Goal: Contribute content: Contribute content

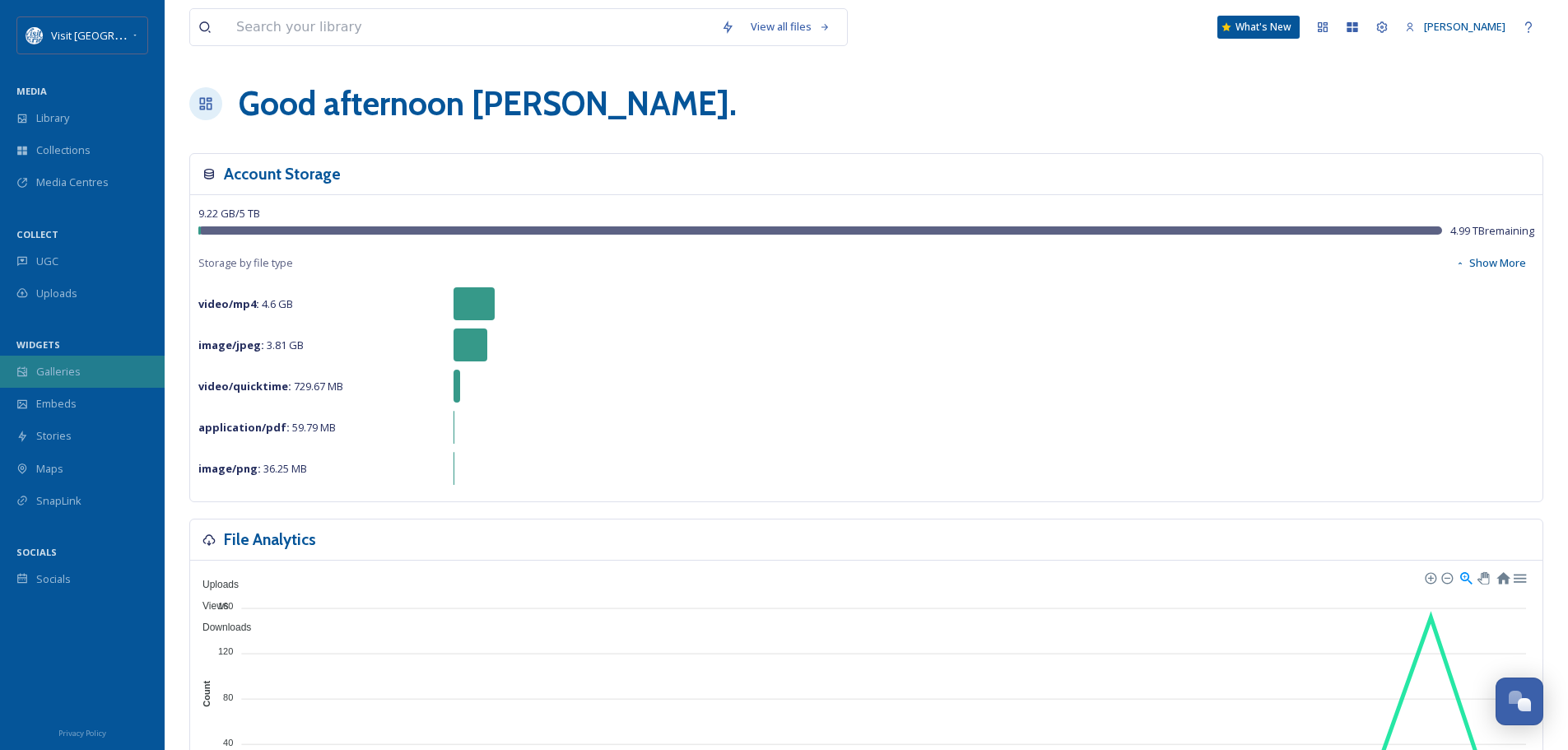
click at [95, 374] on div "Galleries" at bounding box center [82, 371] width 165 height 32
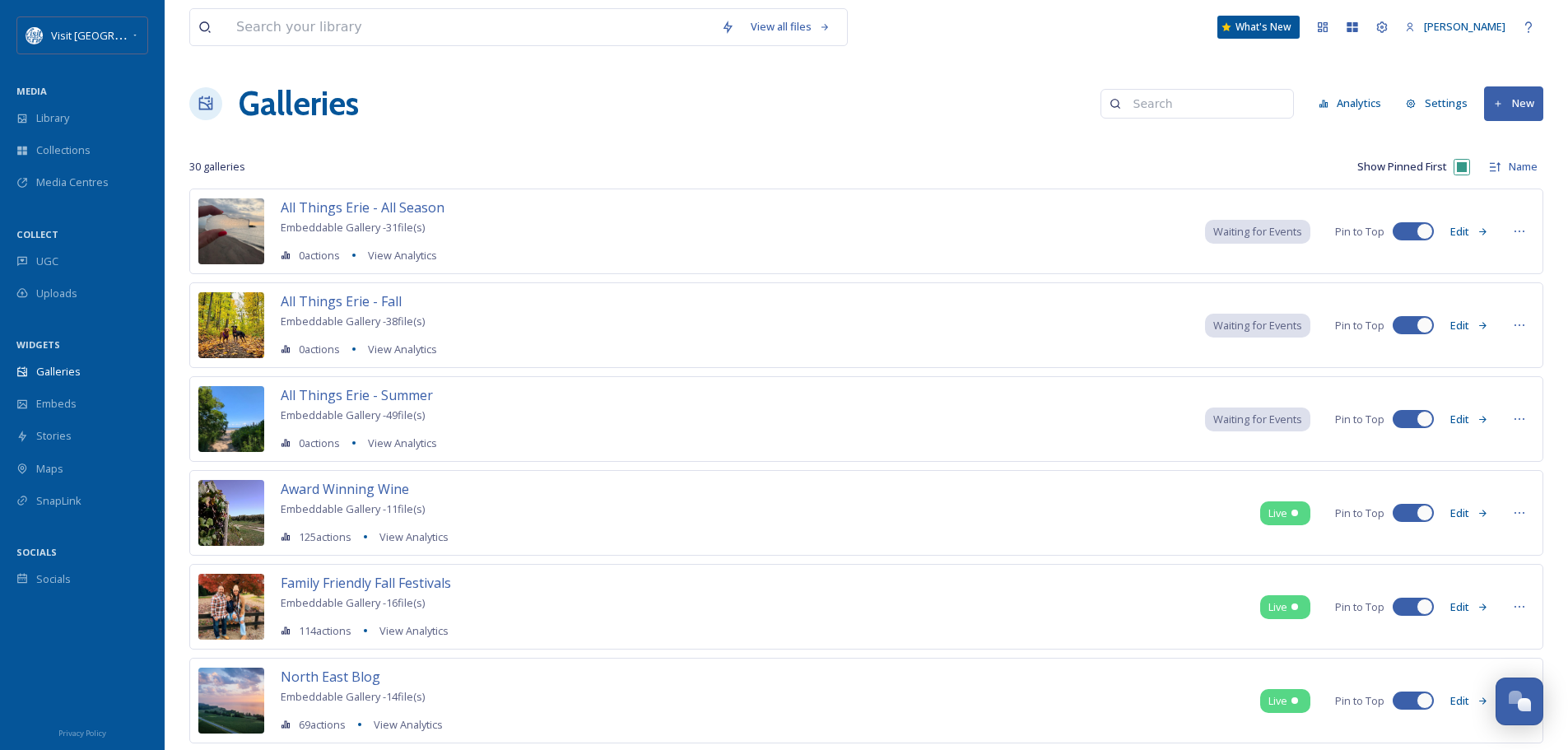
click at [1510, 102] on button "New" at bounding box center [1513, 103] width 60 height 33
click at [1504, 137] on span "Gallery" at bounding box center [1516, 142] width 34 height 16
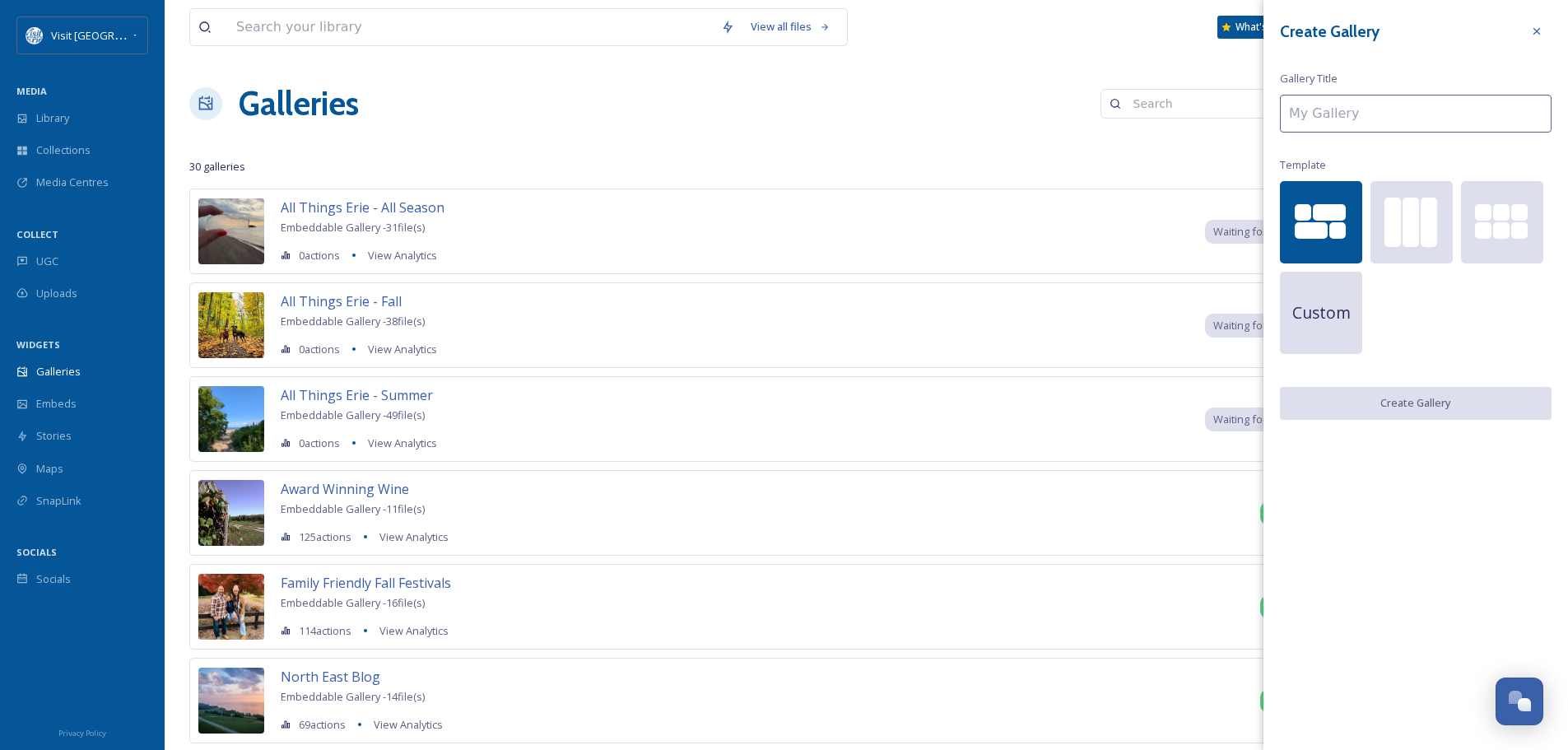
click at [1378, 116] on input at bounding box center [1415, 114] width 271 height 38
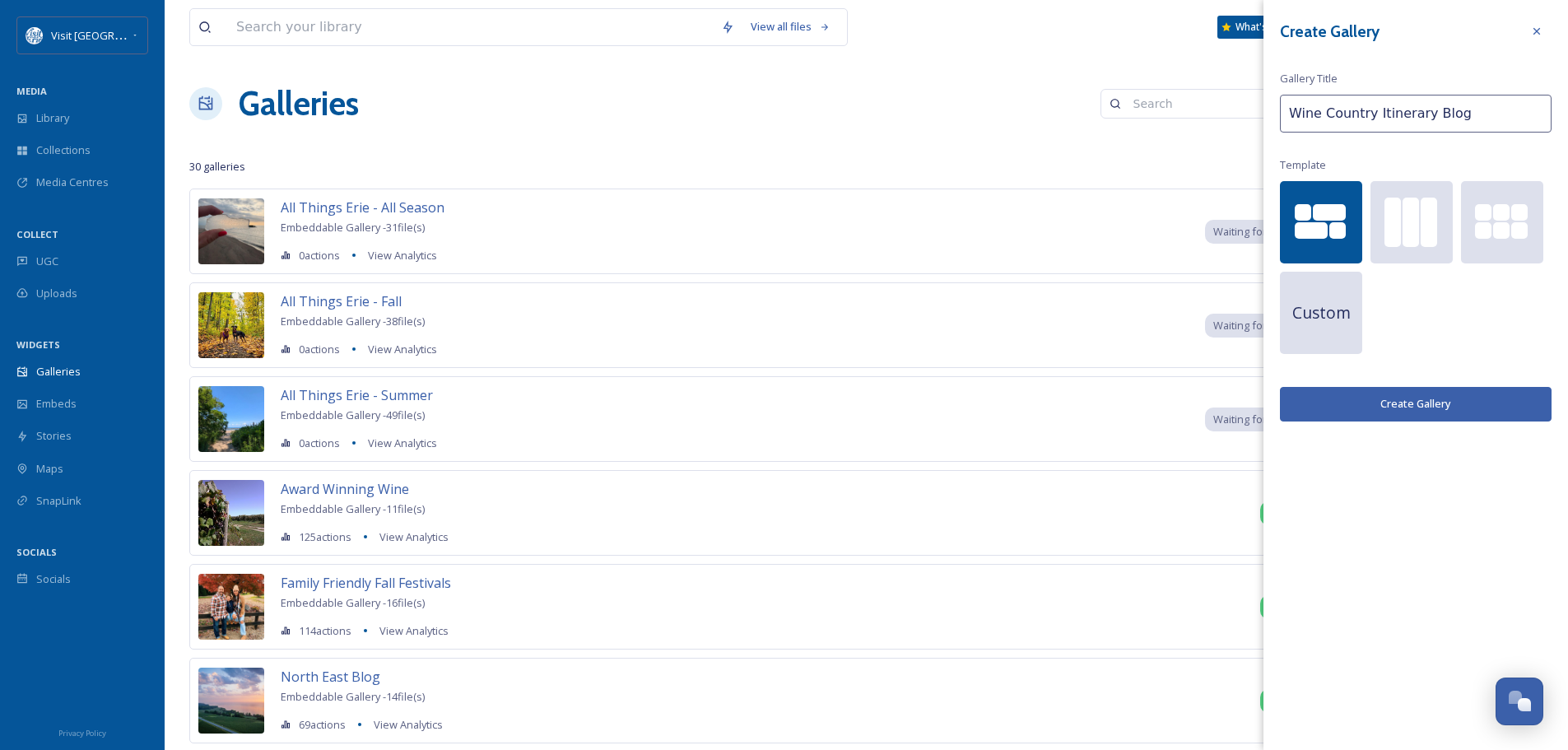
type input "Wine Country Itinerary Blog"
click at [1421, 400] on button "Create Gallery" at bounding box center [1415, 403] width 271 height 33
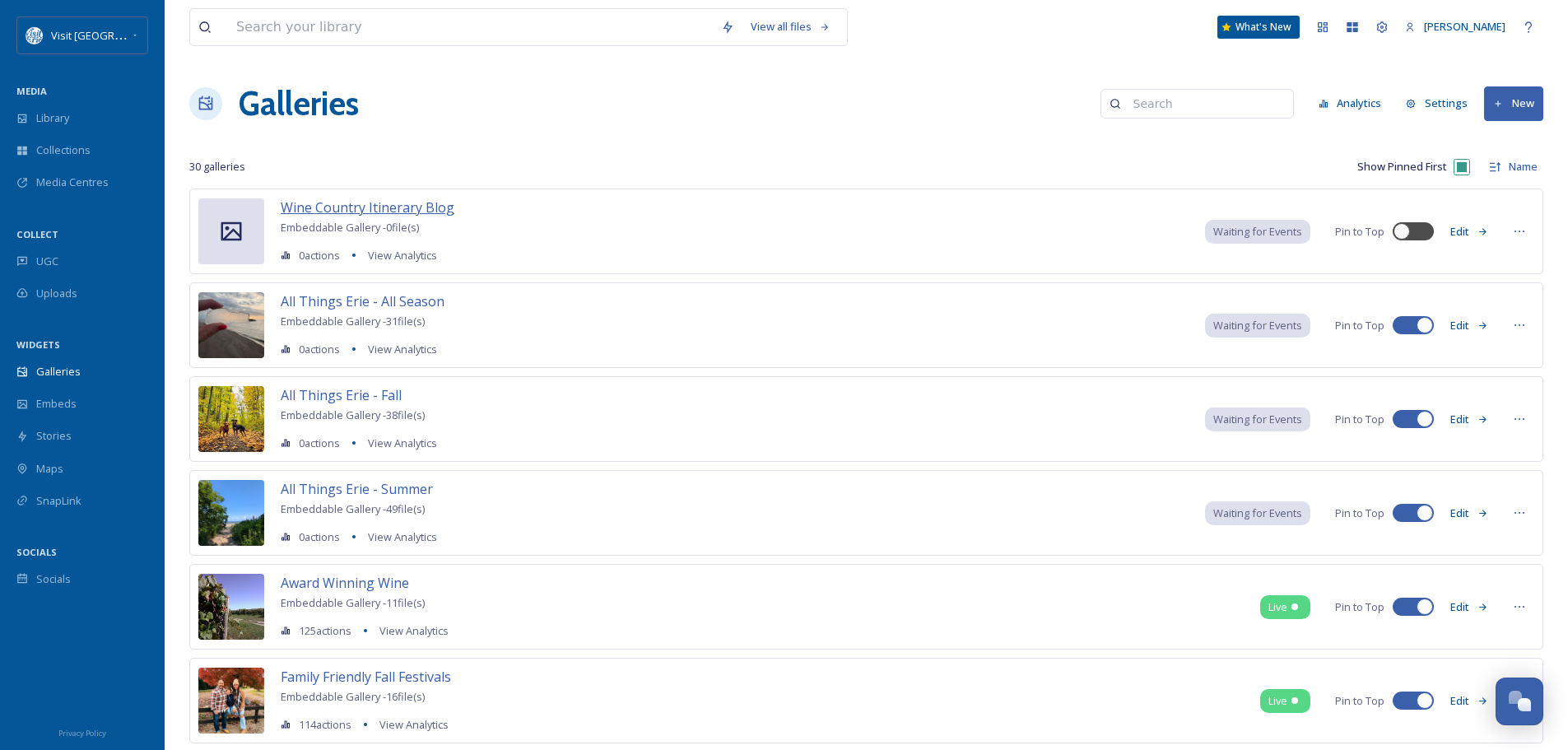
click at [389, 201] on span "Wine Country Itinerary Blog" at bounding box center [367, 208] width 173 height 18
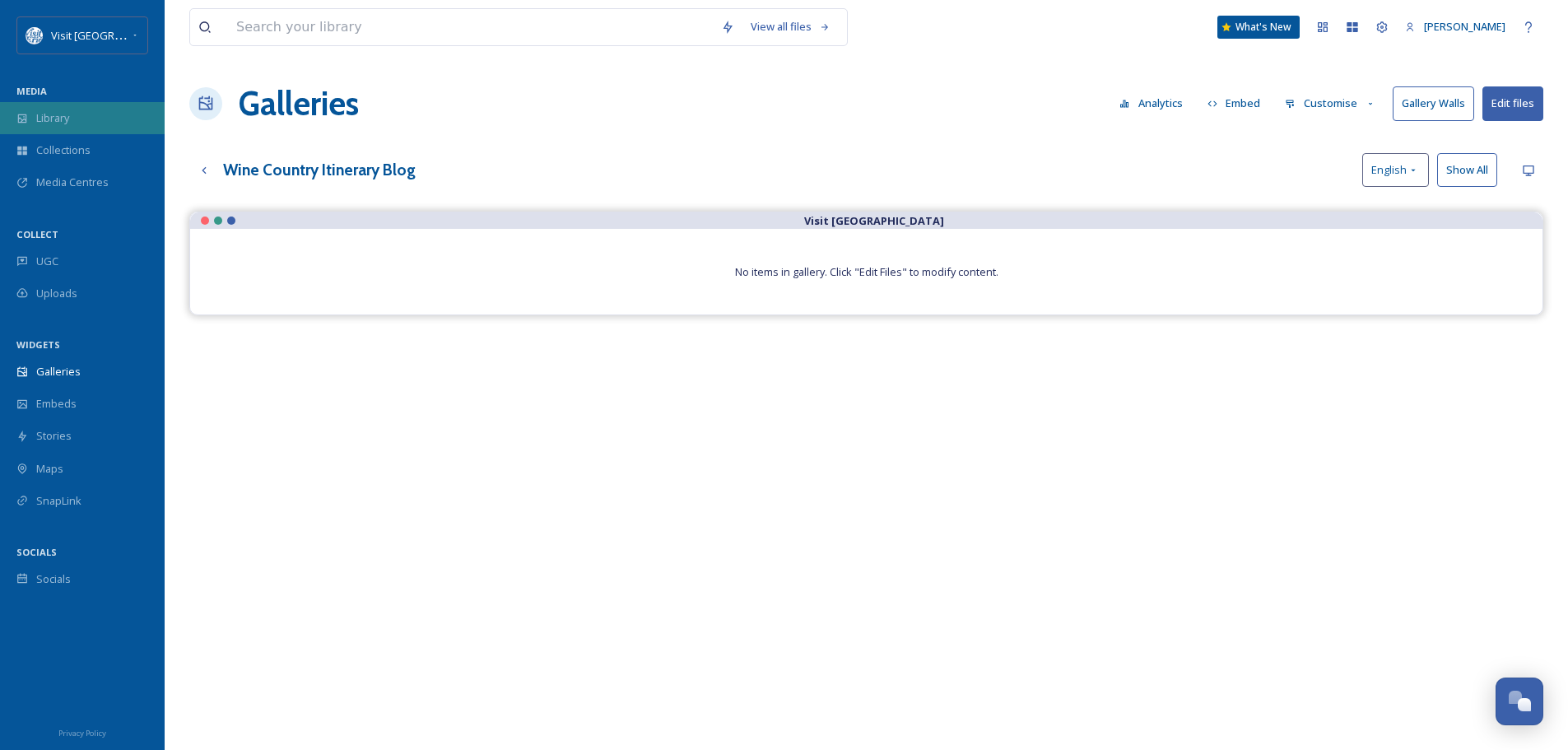
click at [42, 117] on span "Library" at bounding box center [53, 118] width 33 height 16
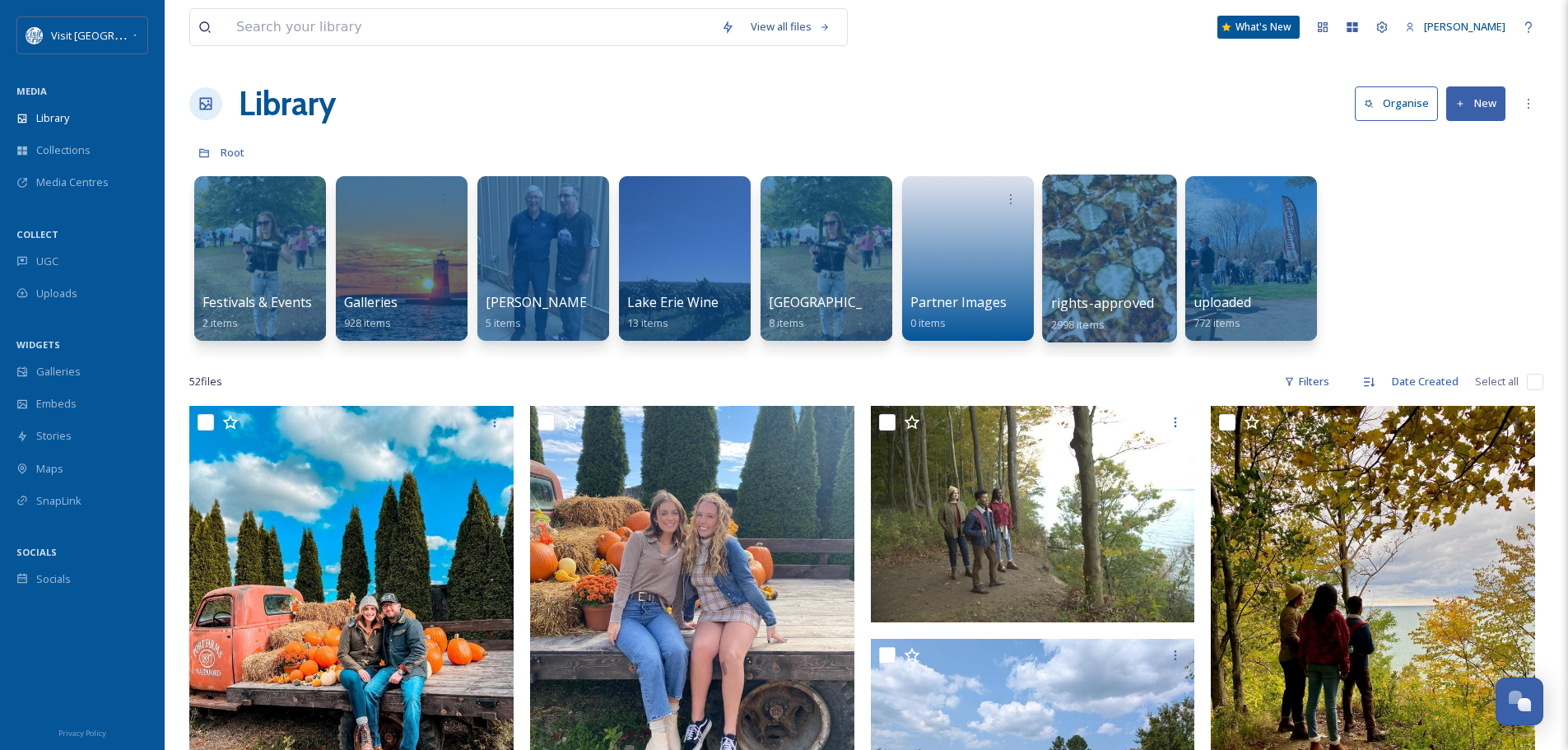
click at [1132, 256] on div at bounding box center [1109, 258] width 134 height 167
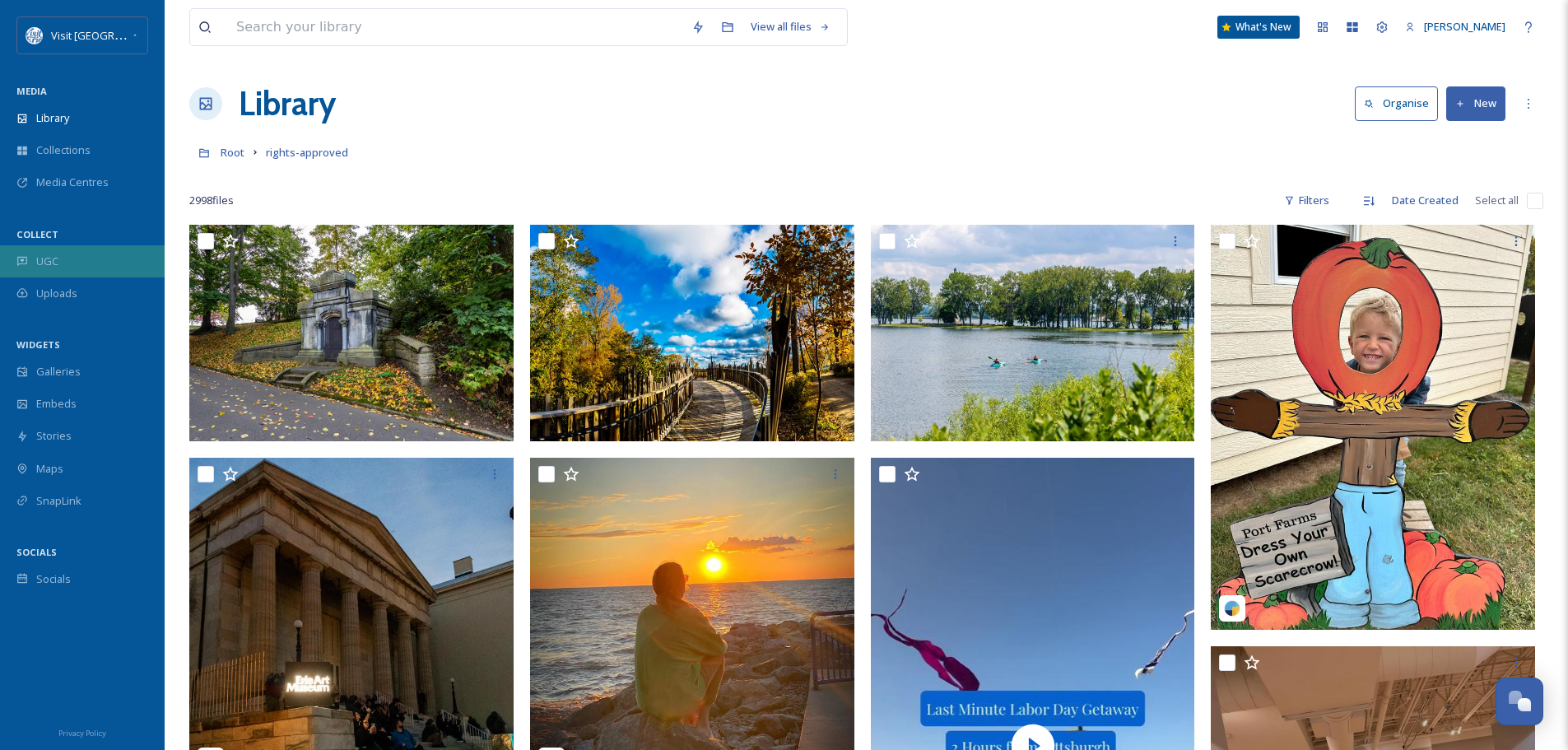
click at [56, 257] on span "UGC" at bounding box center [47, 261] width 23 height 16
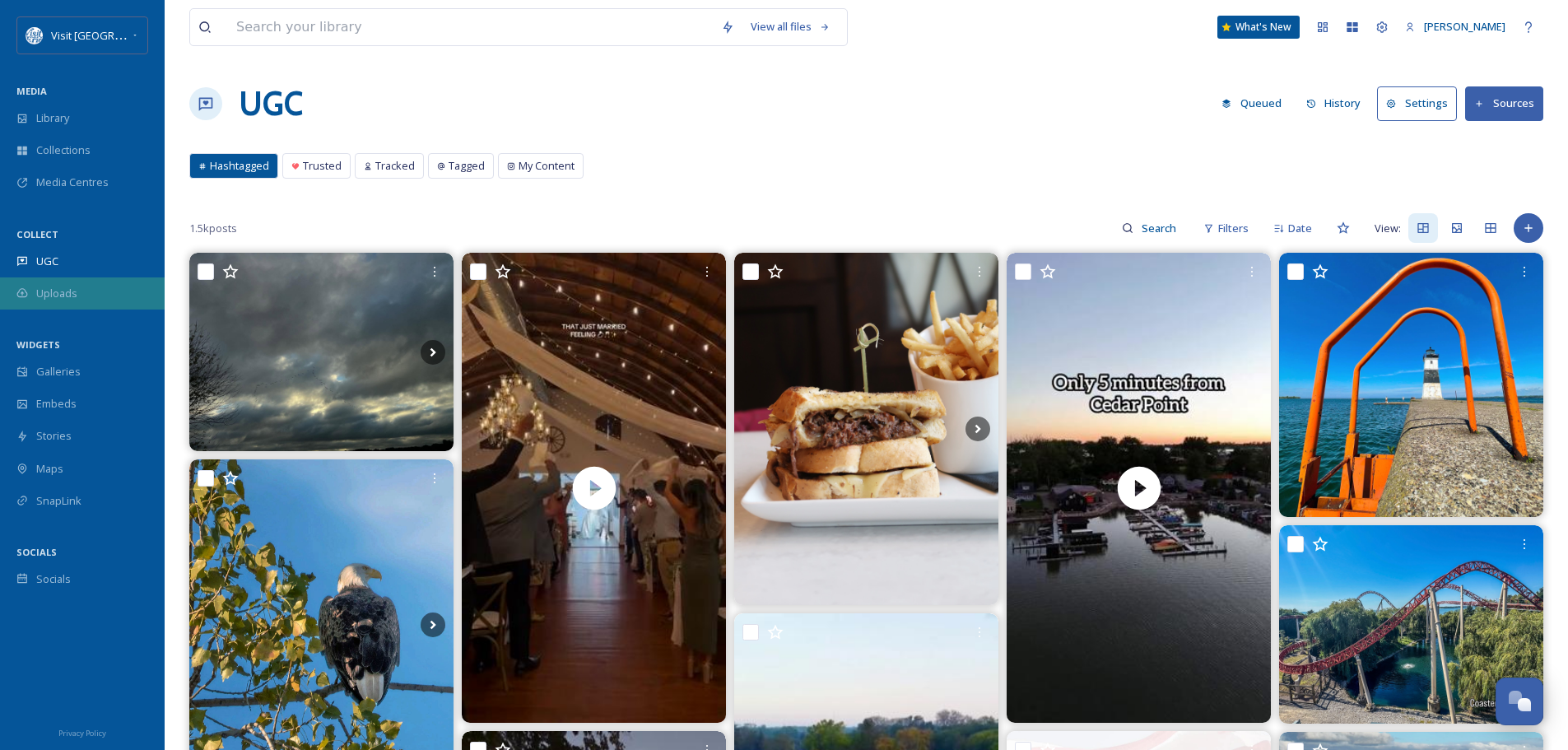
click at [44, 293] on span "Uploads" at bounding box center [57, 294] width 41 height 16
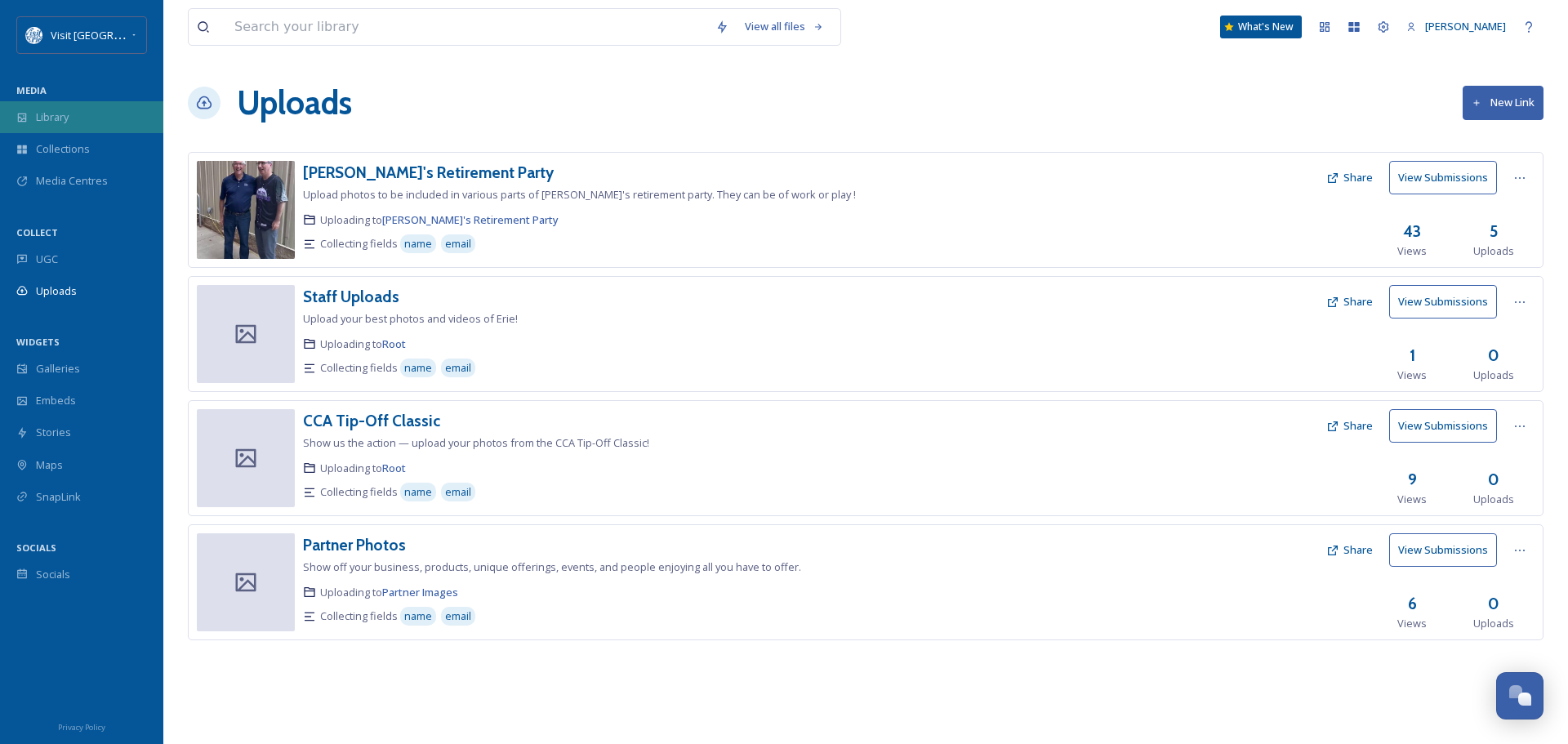
click at [59, 105] on div "Library" at bounding box center [82, 117] width 163 height 32
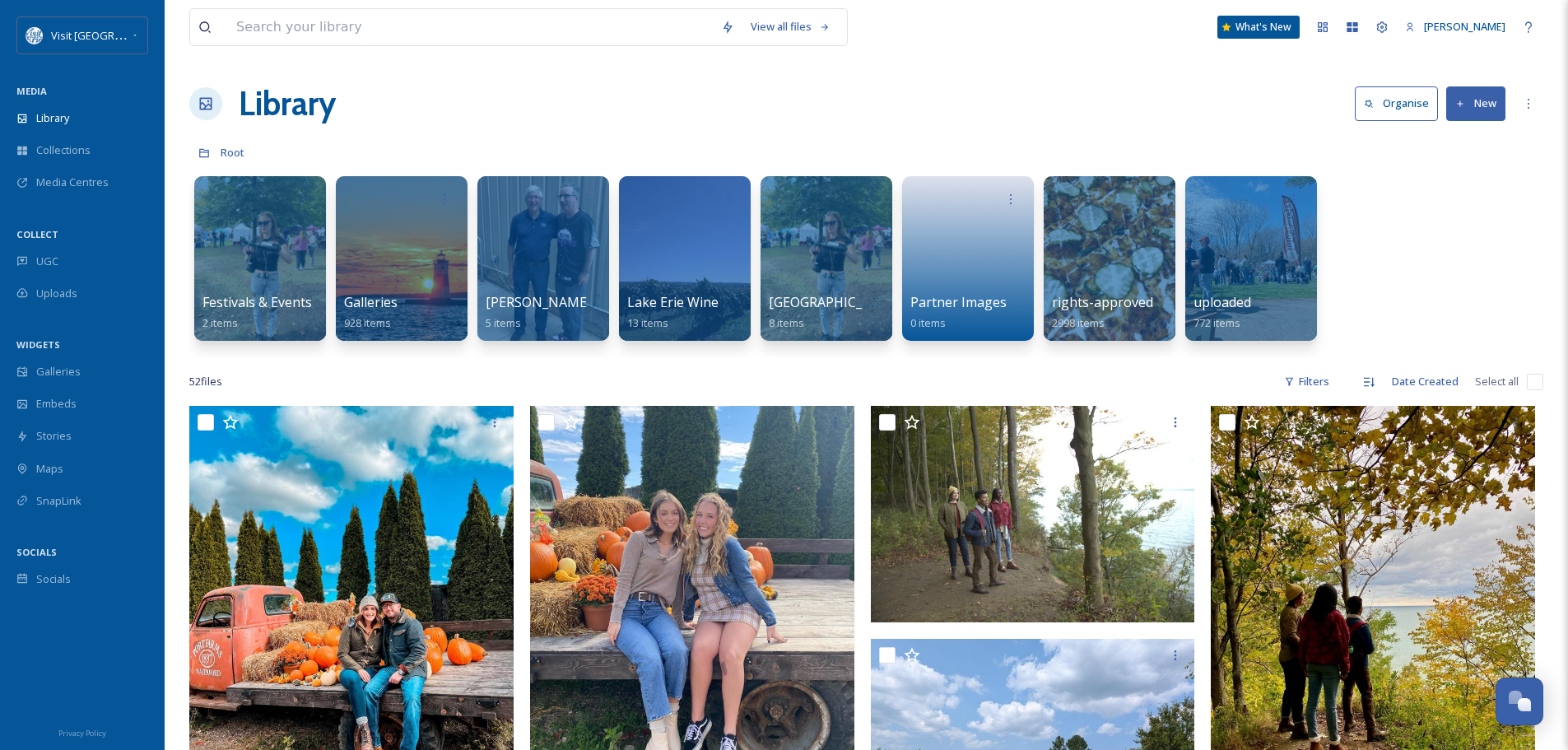
click at [1488, 95] on button "New" at bounding box center [1476, 103] width 60 height 33
click at [1467, 138] on span "File Upload" at bounding box center [1468, 142] width 54 height 16
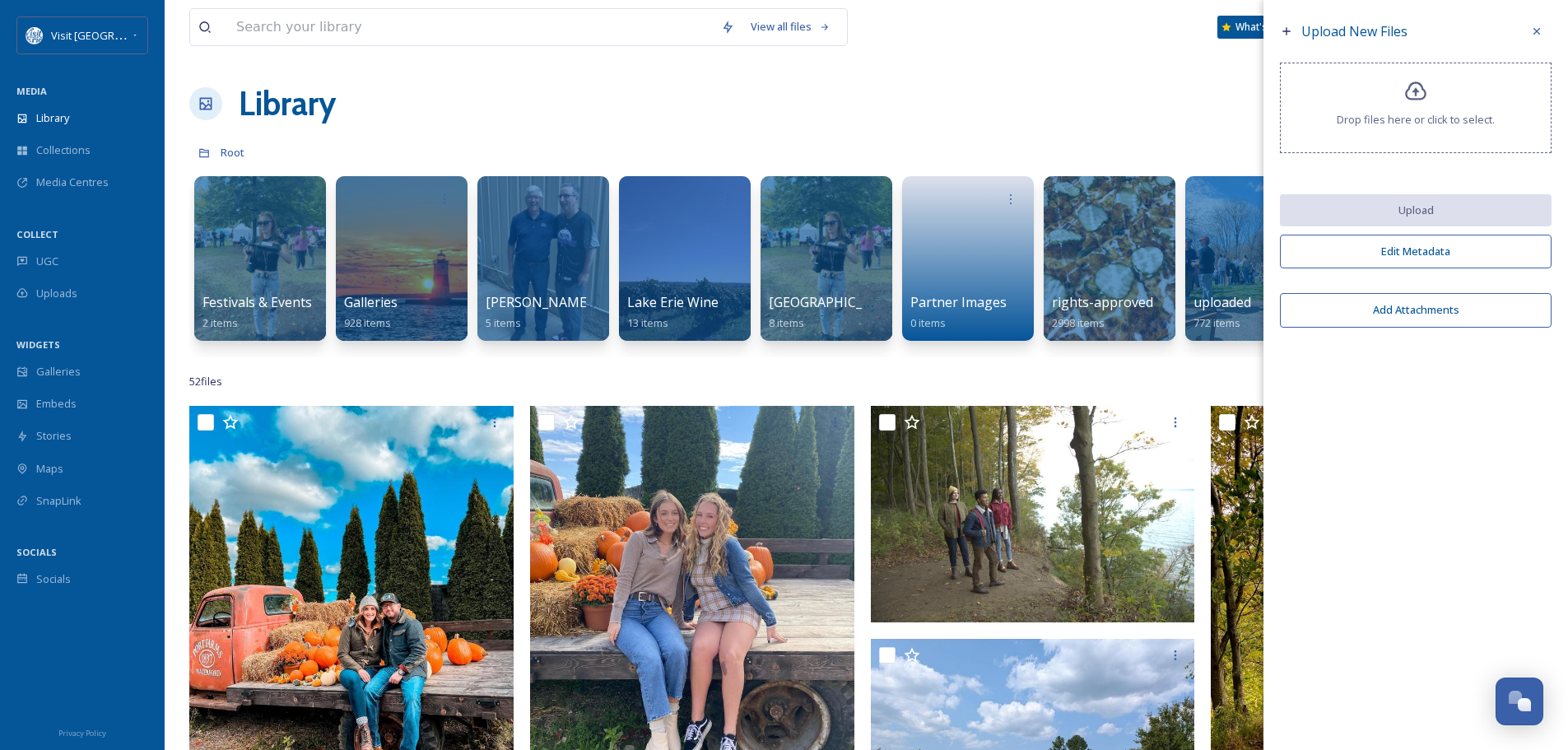
click at [1417, 90] on icon at bounding box center [1416, 90] width 22 height 19
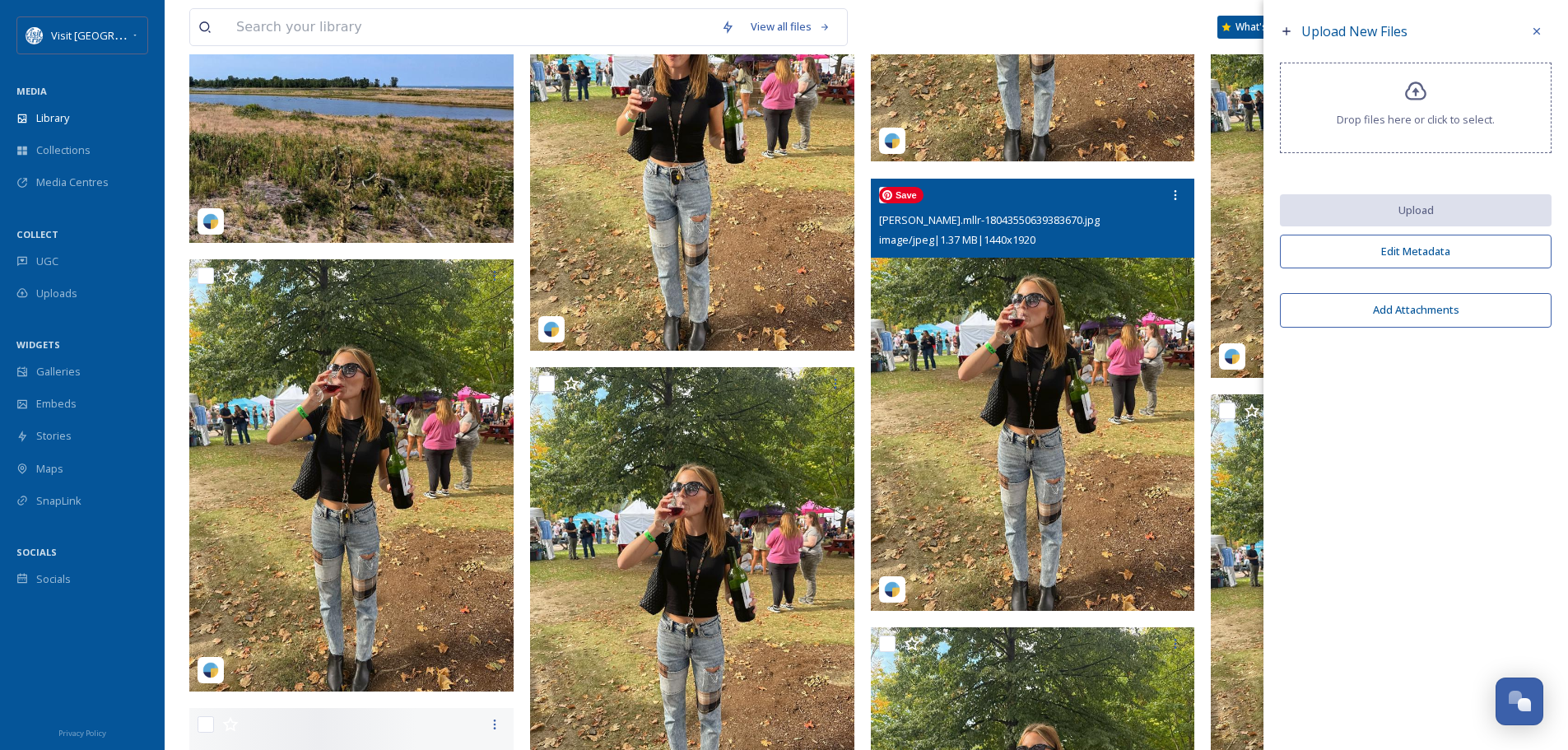
scroll to position [1481, 0]
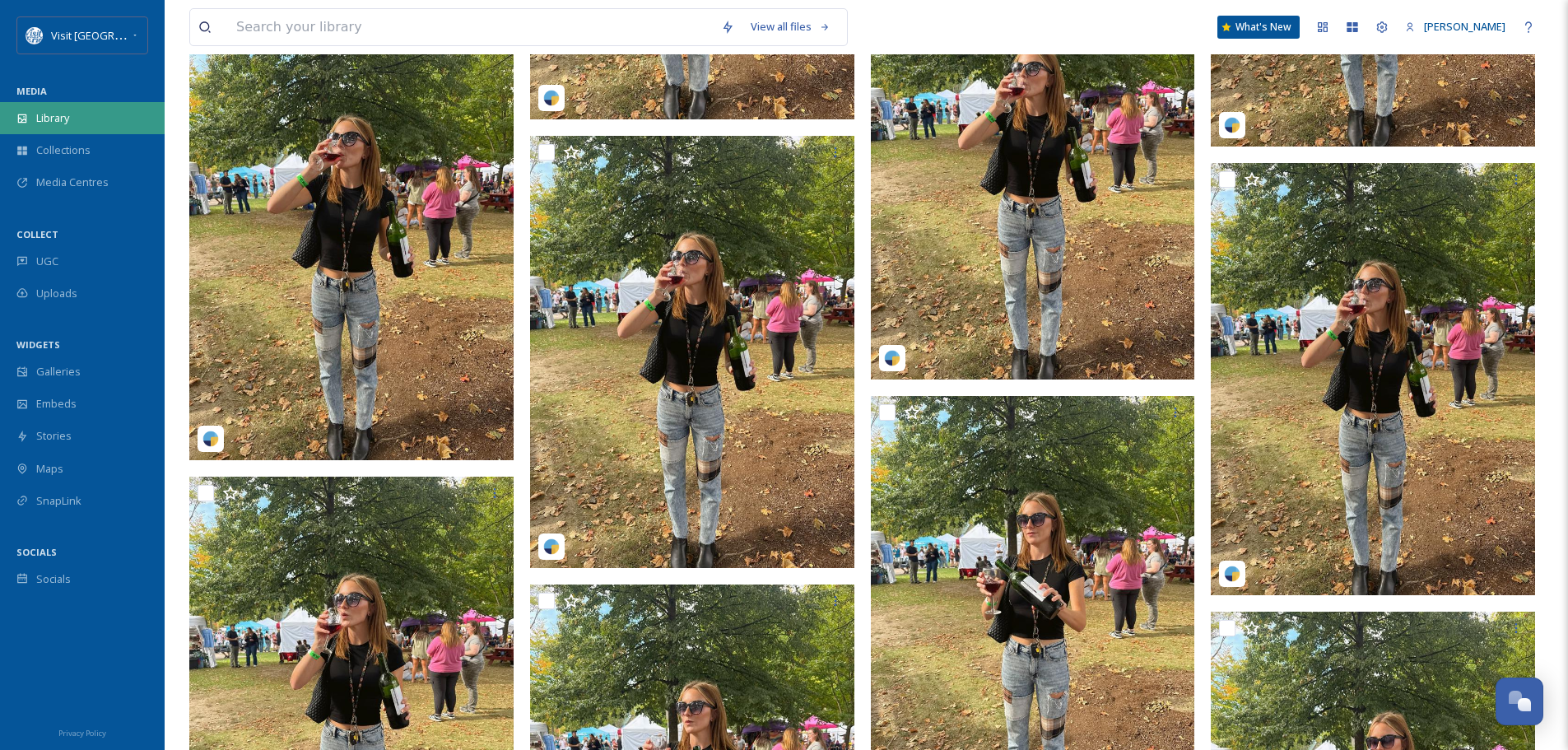
click at [33, 116] on div "Library" at bounding box center [82, 117] width 165 height 32
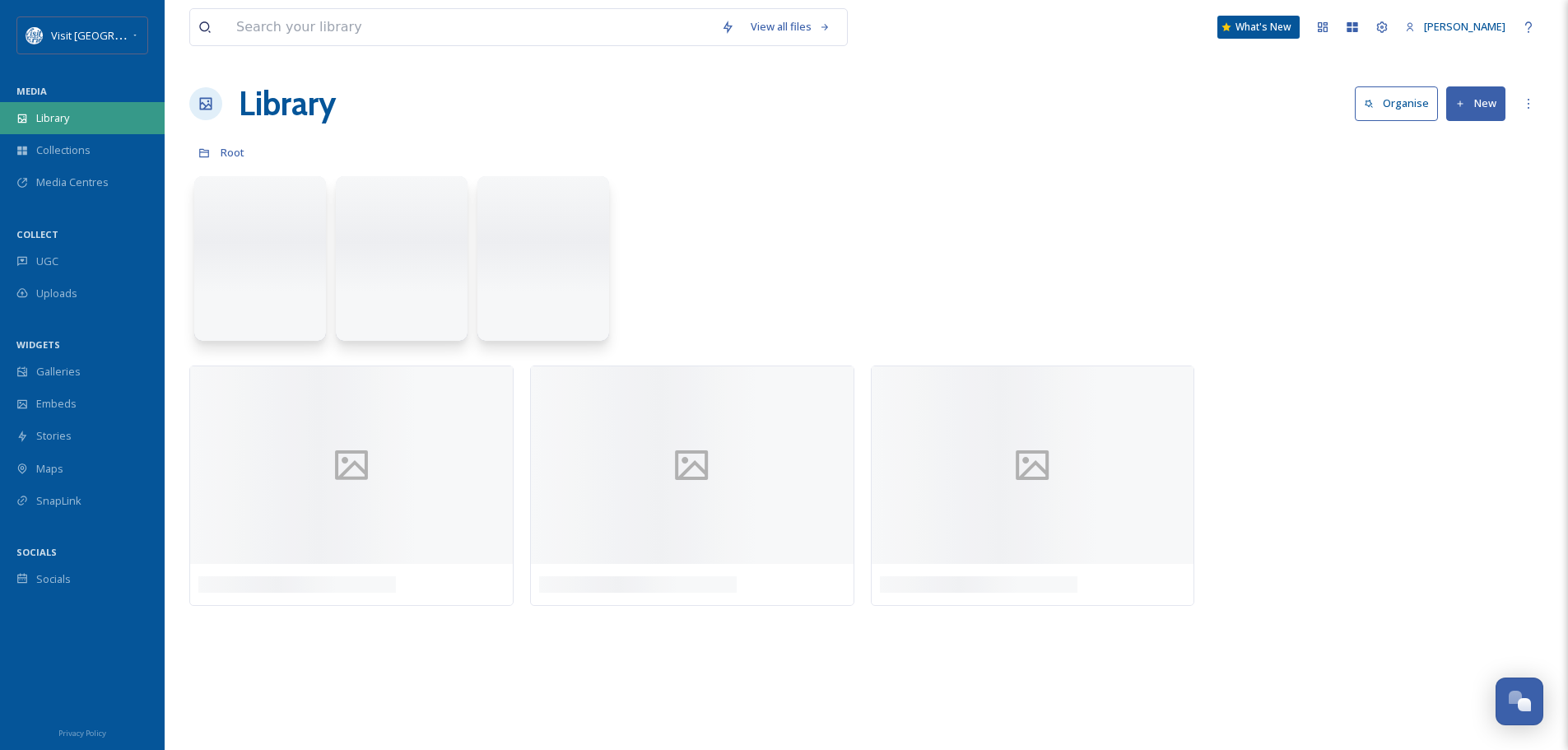
scroll to position [0, 0]
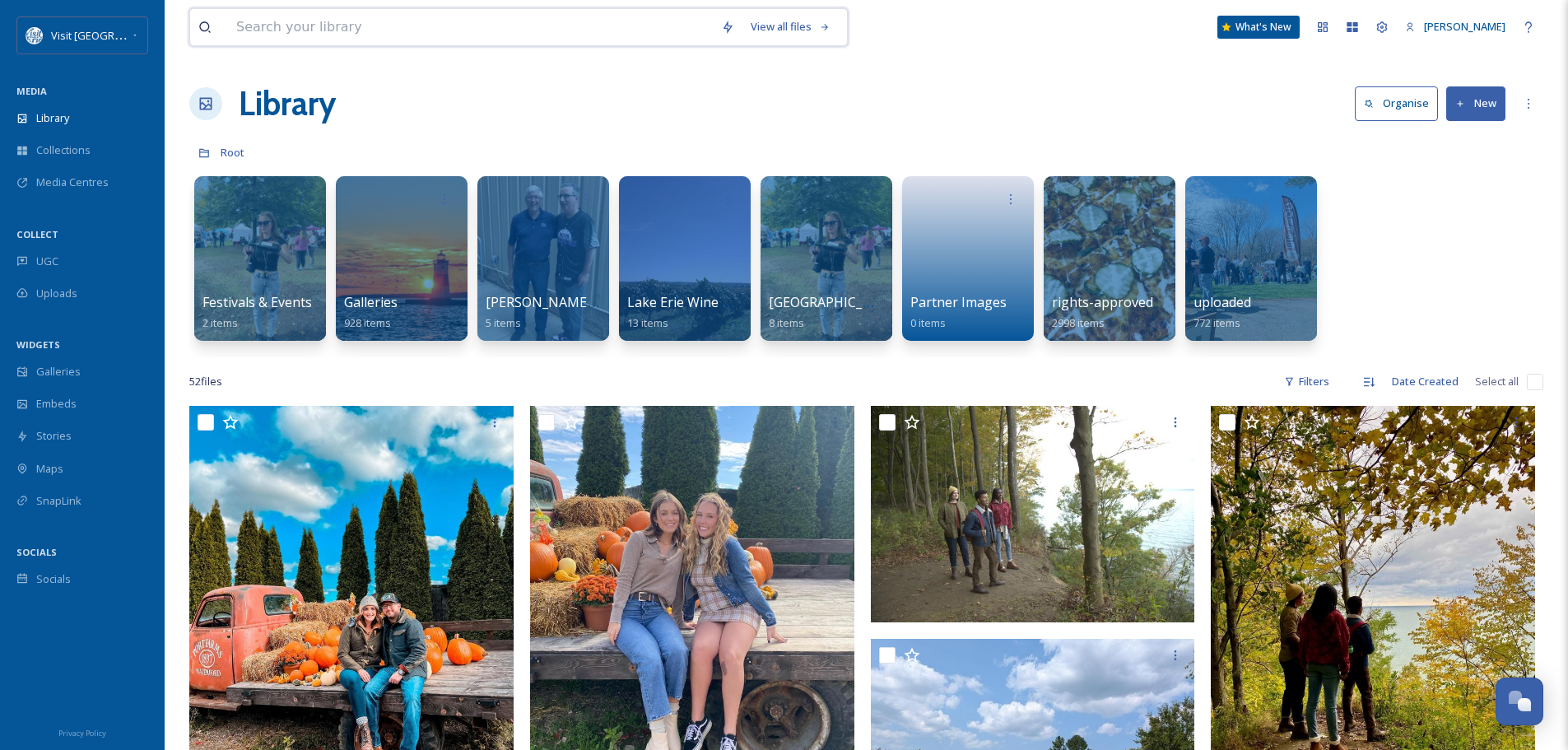
click at [348, 33] on input at bounding box center [470, 26] width 485 height 36
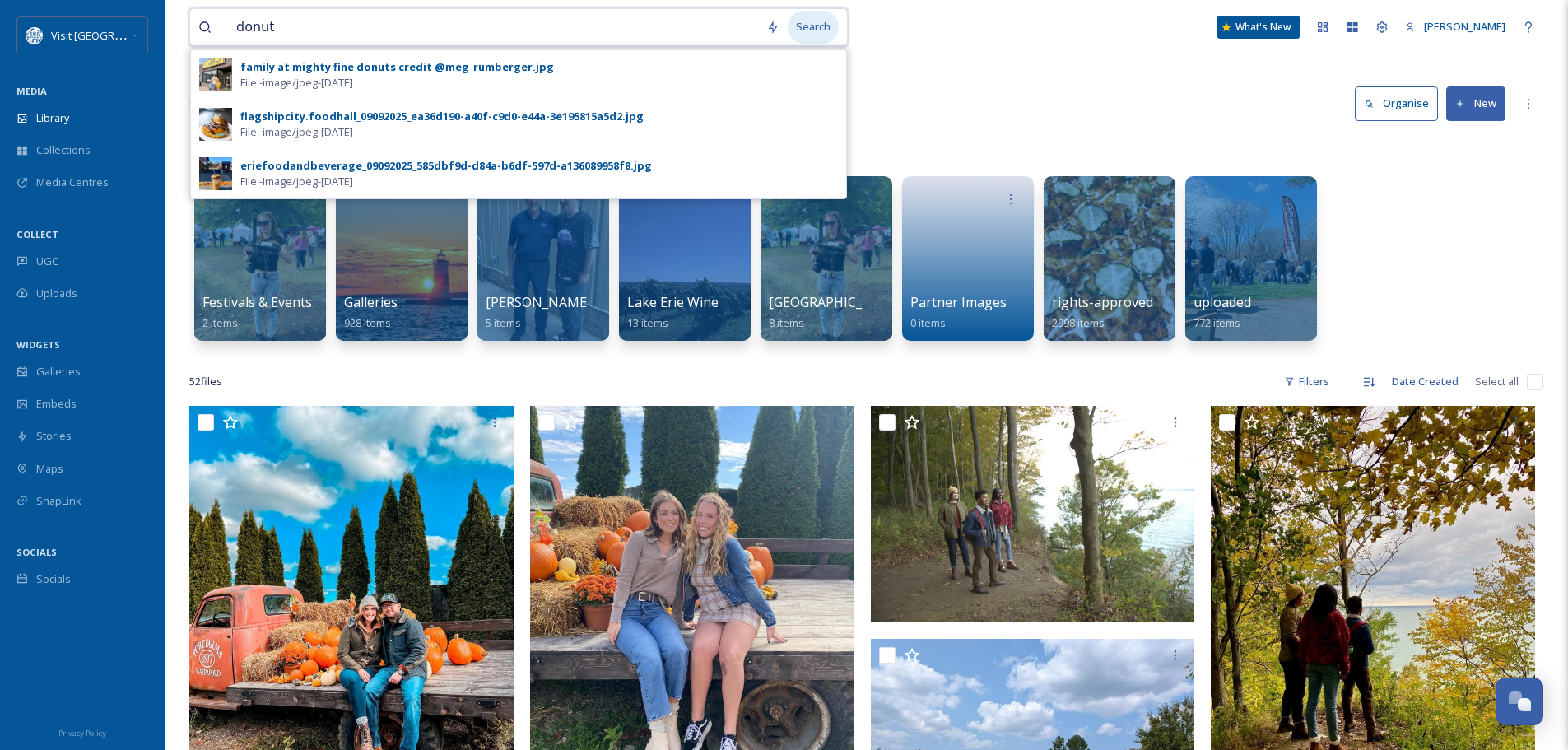
type input "donut"
click at [825, 18] on div "Search" at bounding box center [813, 26] width 51 height 32
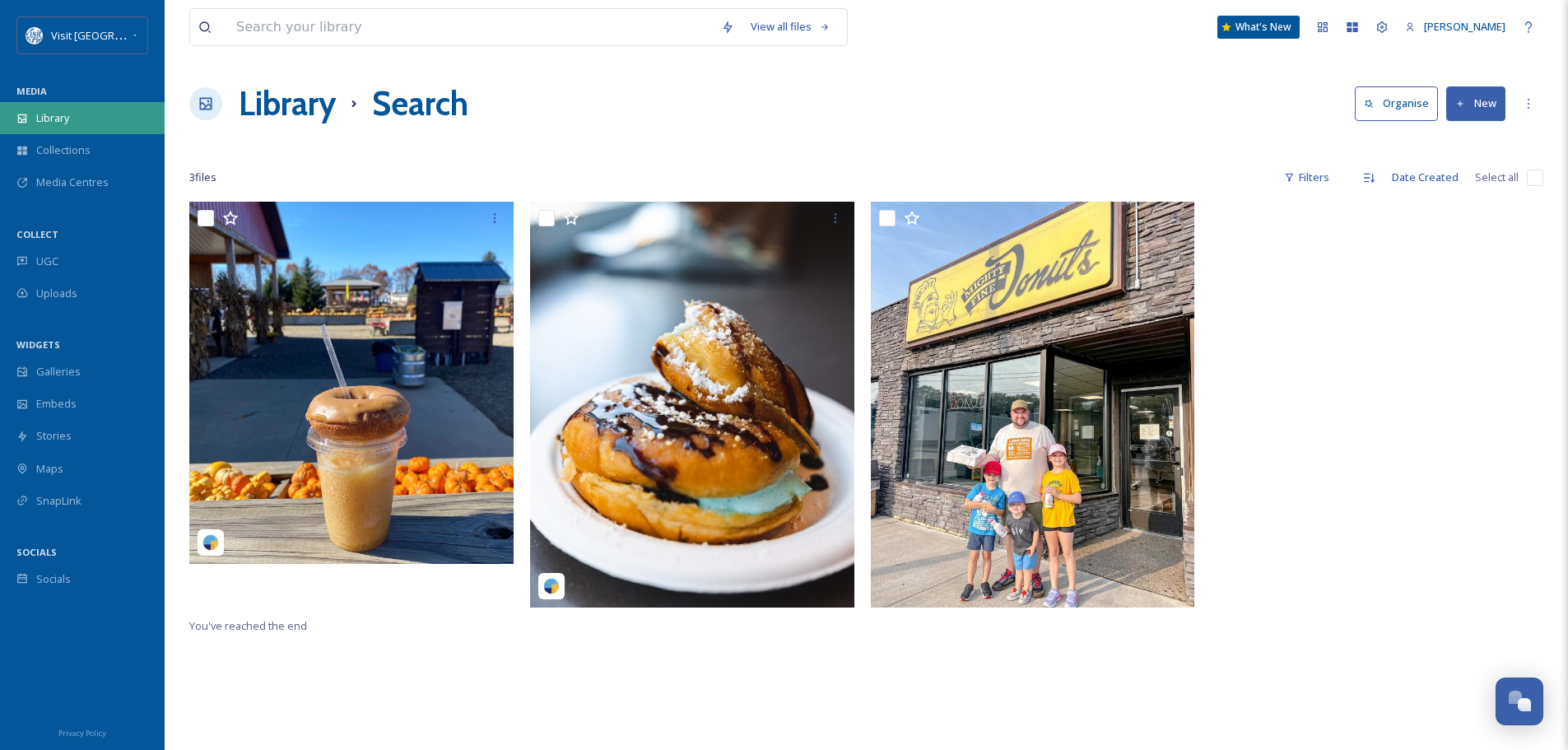
click at [68, 109] on div "Library" at bounding box center [82, 117] width 165 height 32
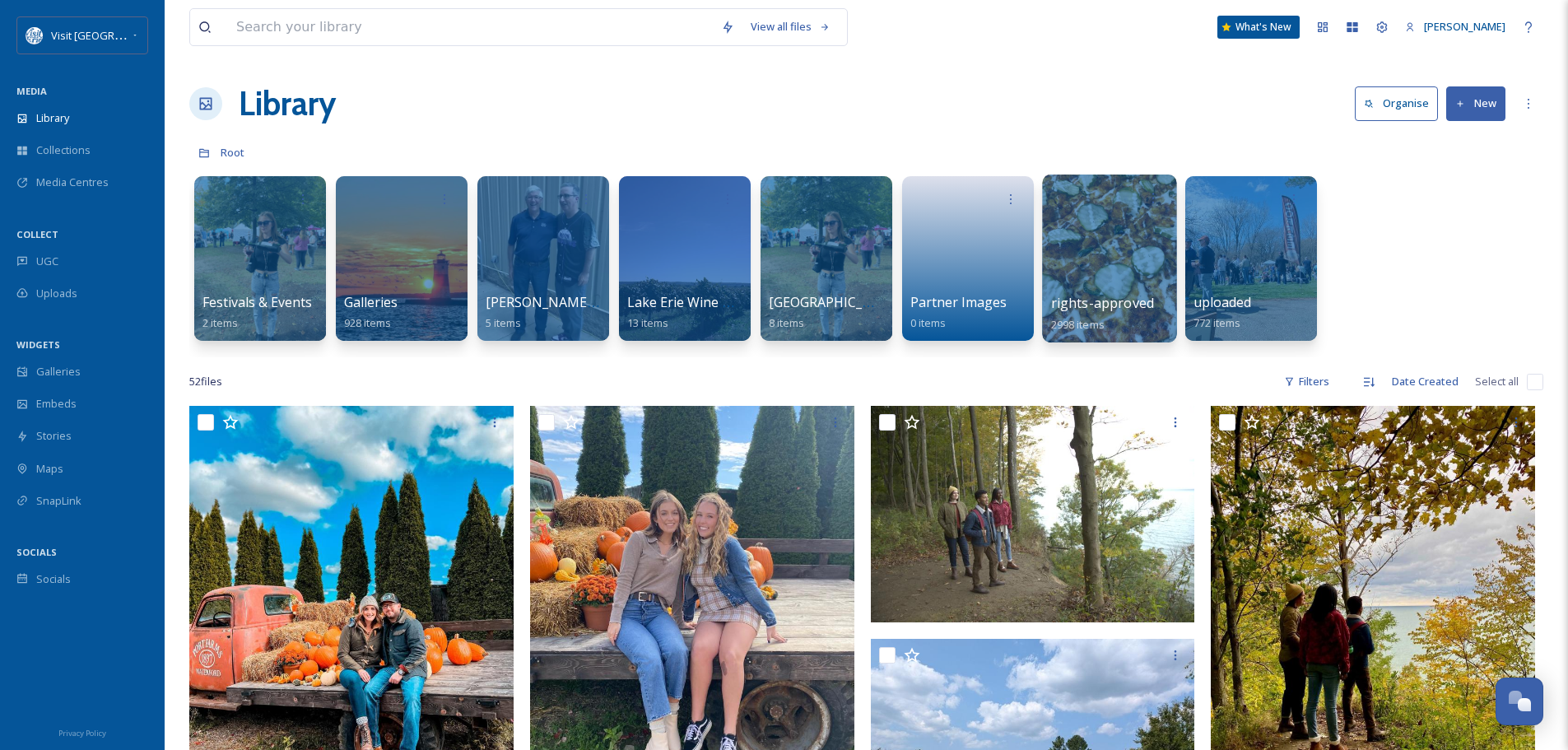
click at [1115, 249] on div at bounding box center [1109, 258] width 134 height 167
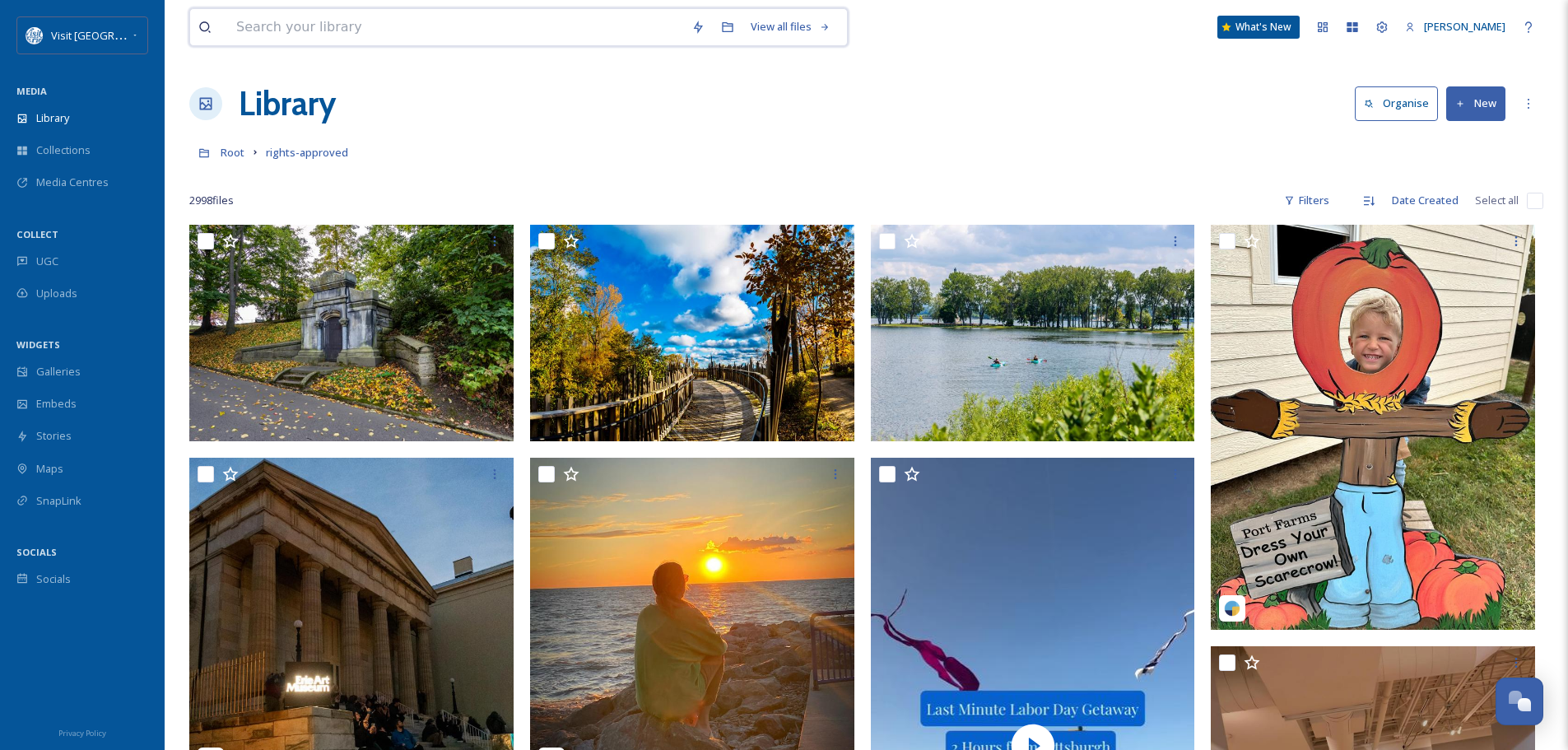
click at [440, 24] on input at bounding box center [455, 26] width 455 height 36
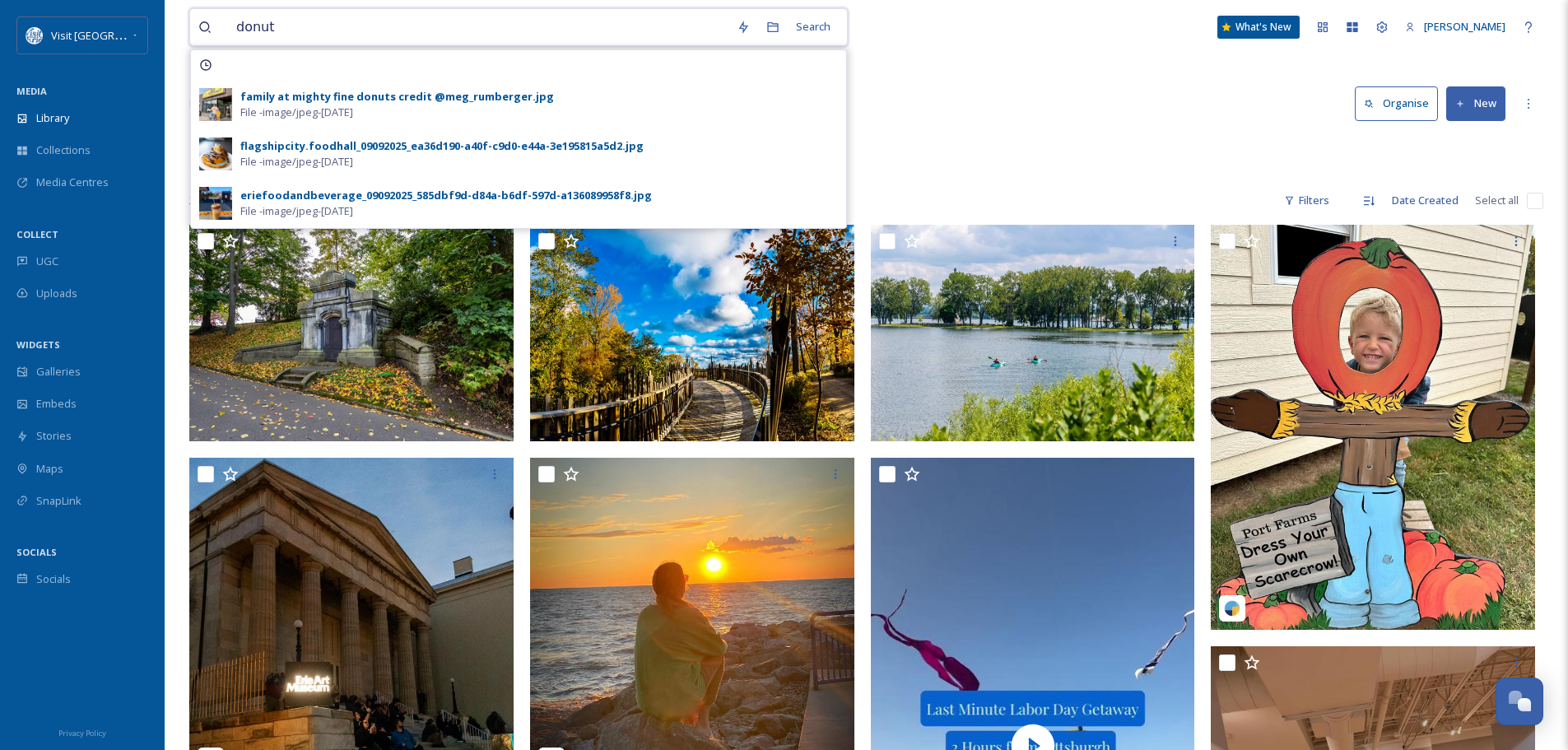
type input "donut"
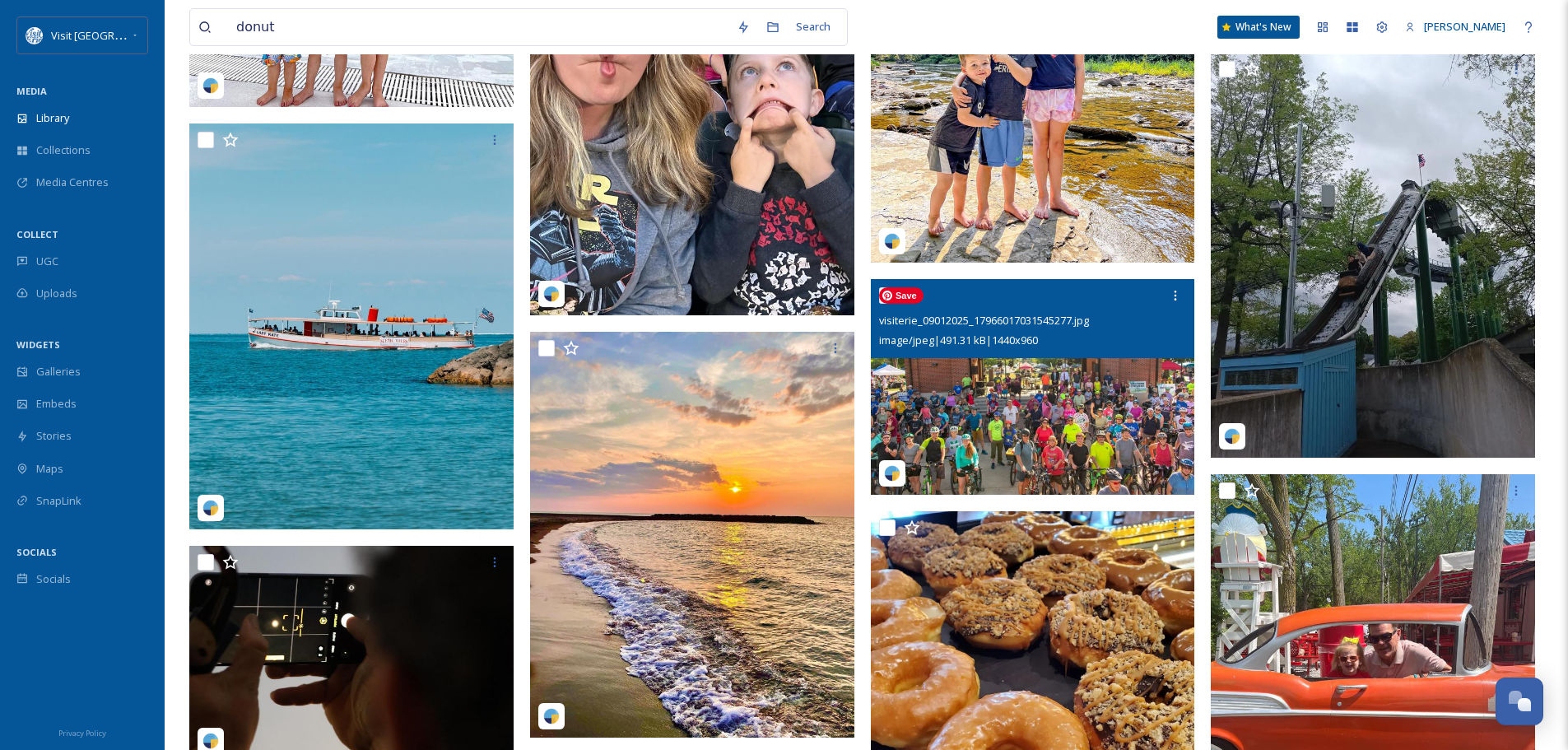
scroll to position [3209, 0]
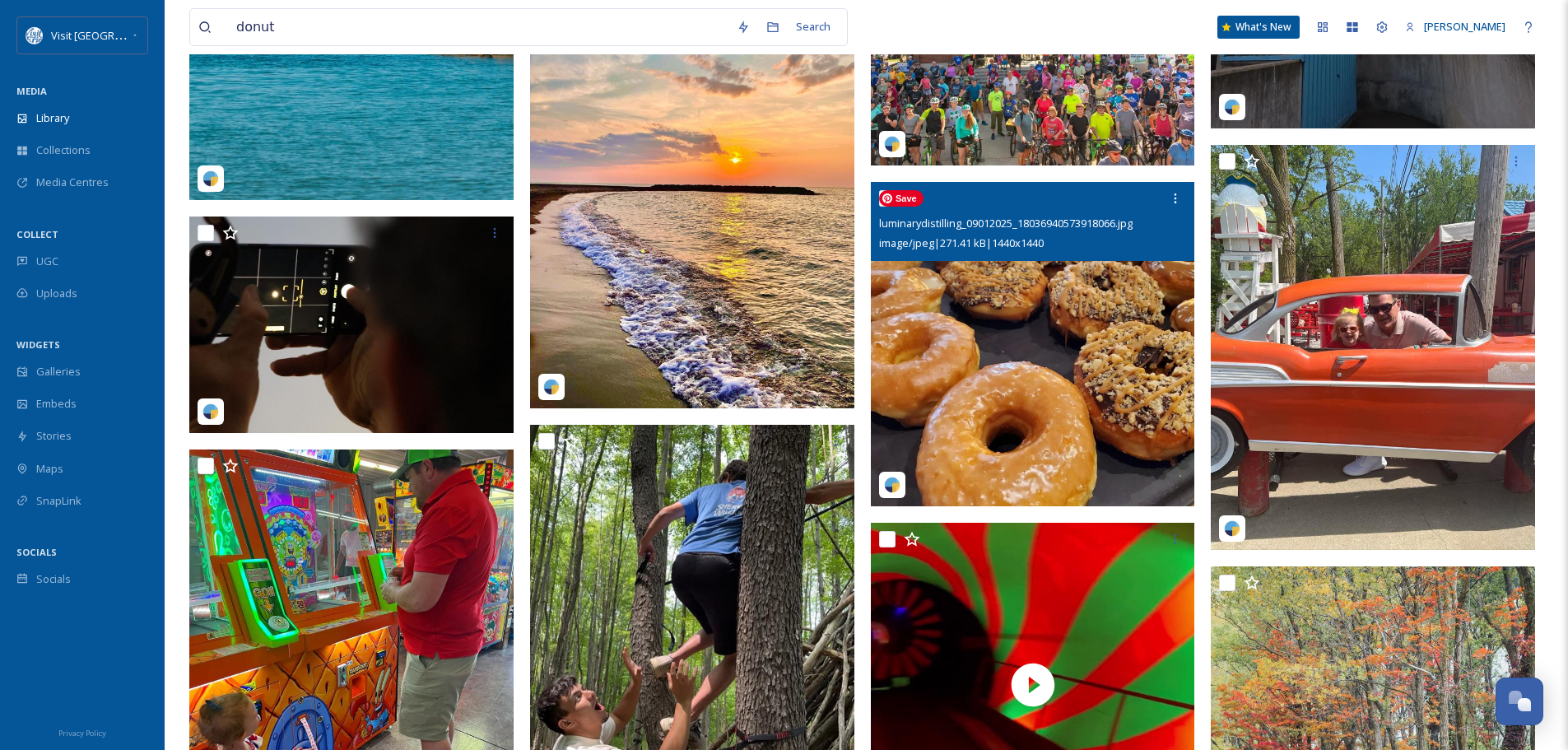
click at [1055, 355] on img at bounding box center [1032, 344] width 324 height 324
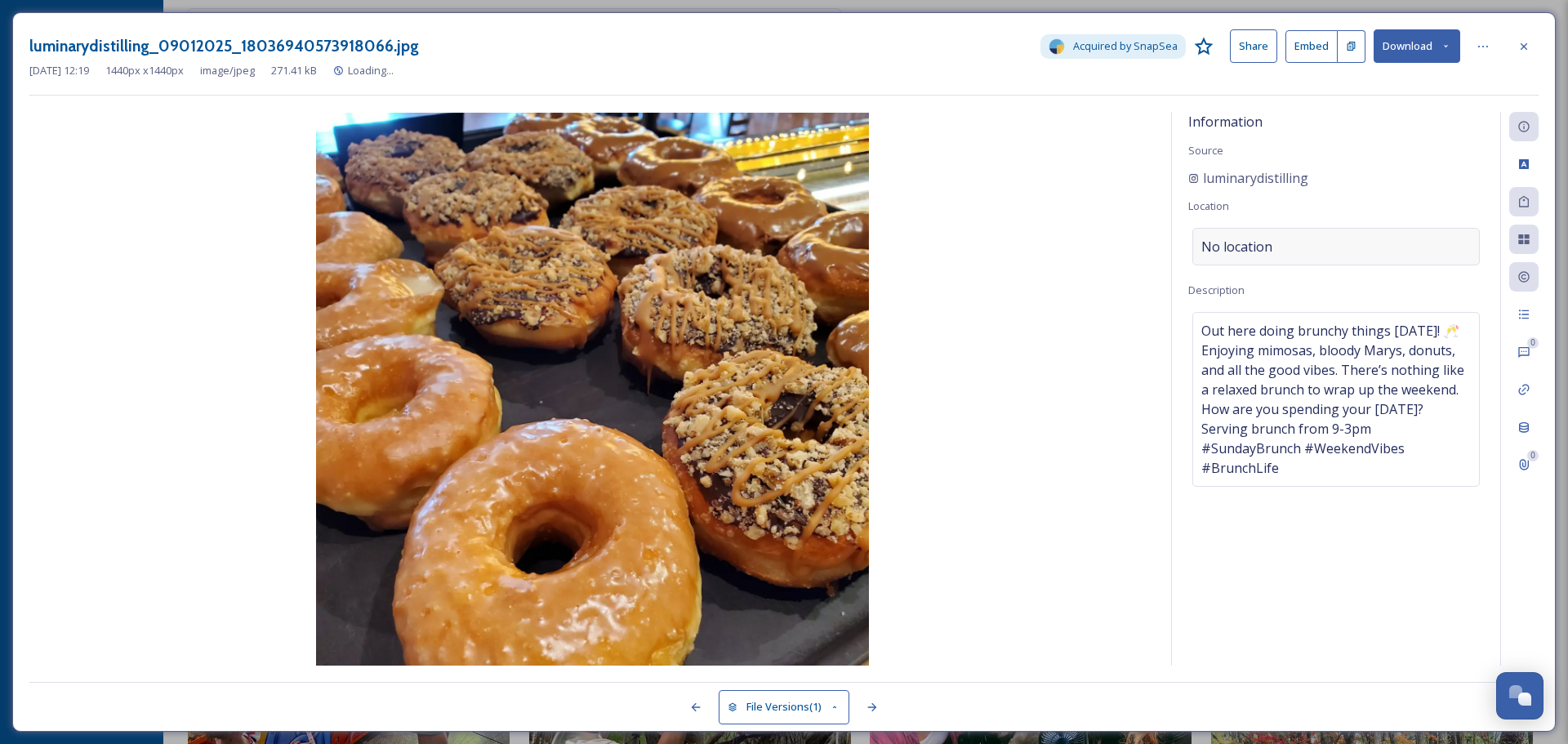
click at [1268, 246] on span "No location" at bounding box center [1236, 247] width 71 height 19
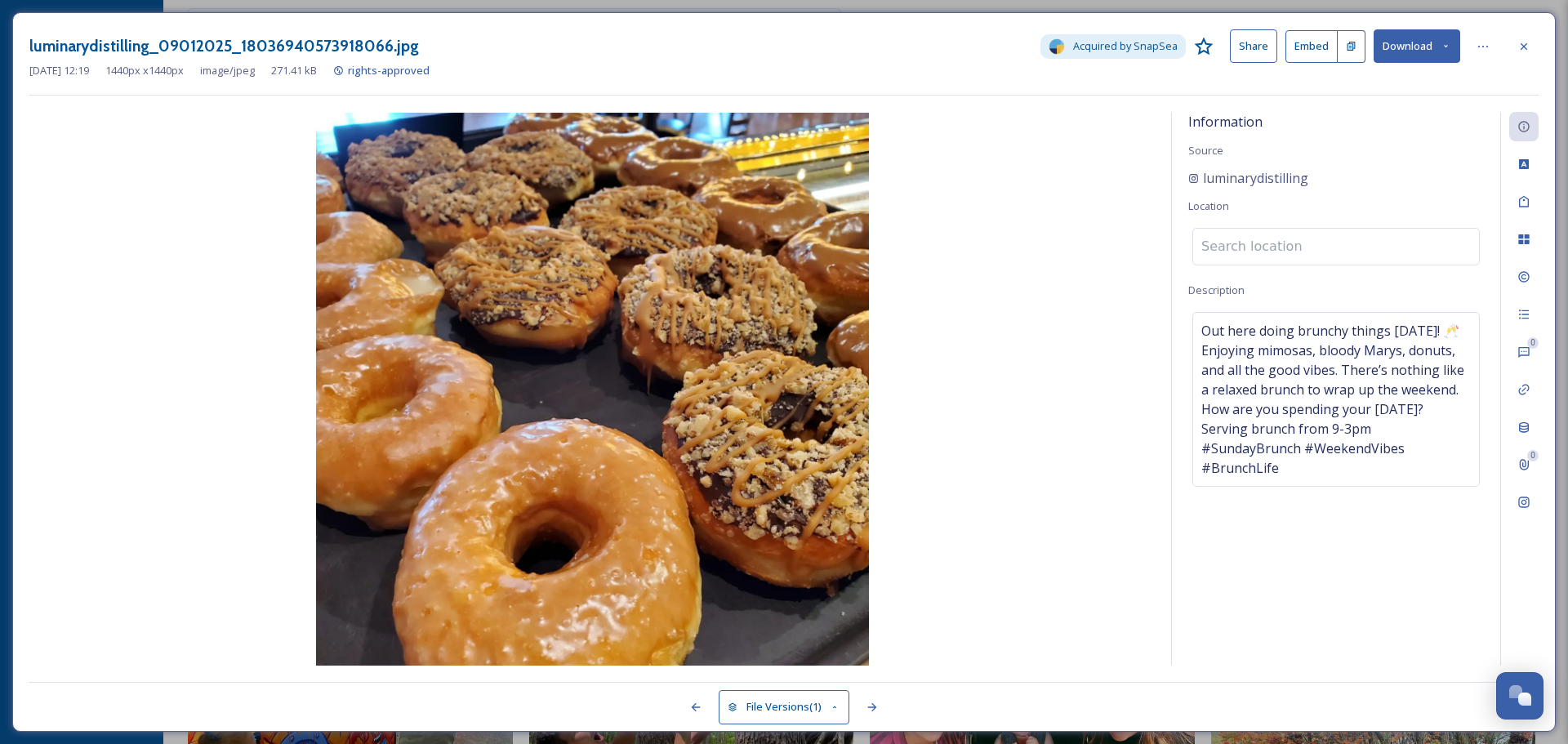
click at [1264, 245] on input at bounding box center [1336, 246] width 286 height 36
type input ";"
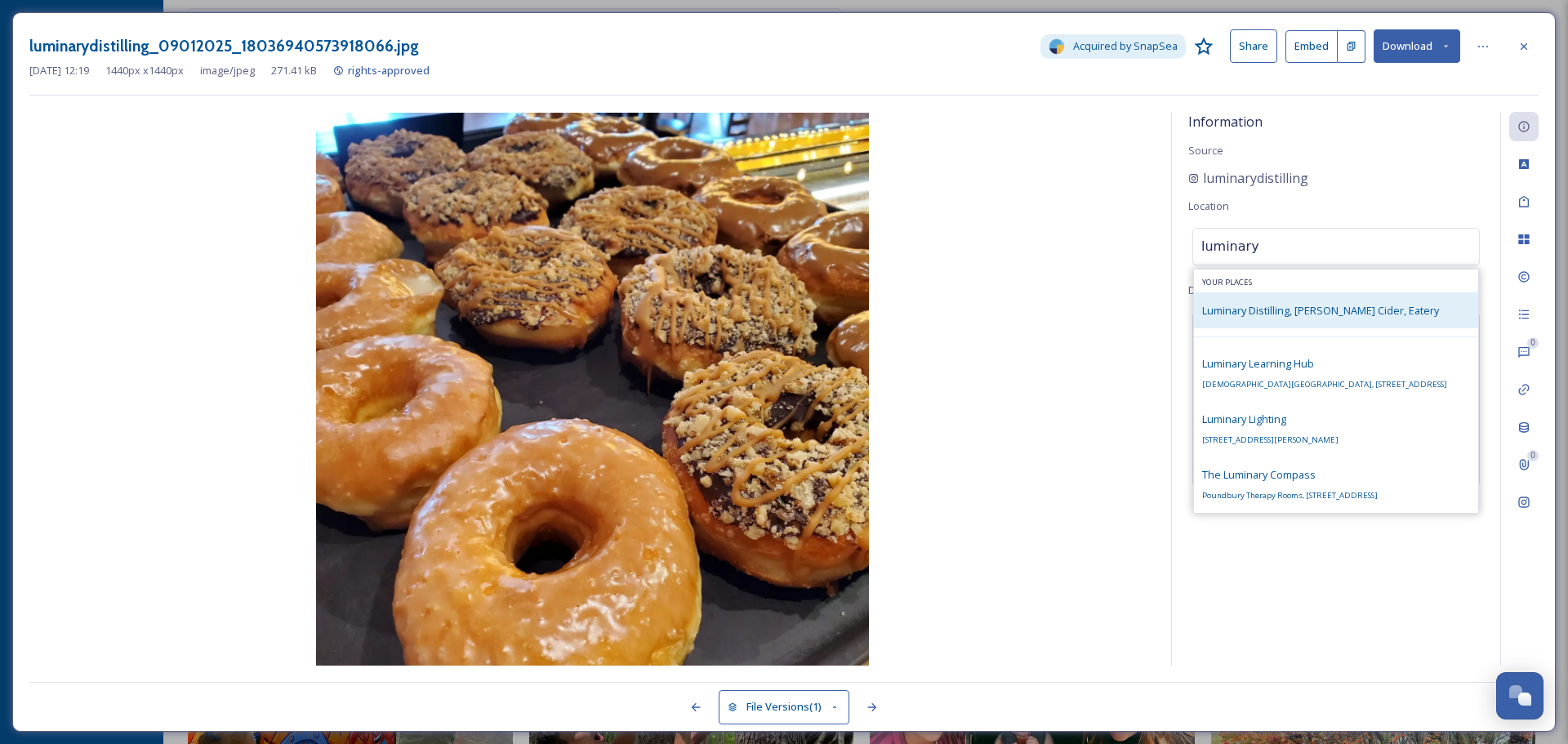
type input "luminary"
click at [1277, 307] on span "Luminary Distilling, [PERSON_NAME] Cider, Eatery" at bounding box center [1320, 310] width 237 height 15
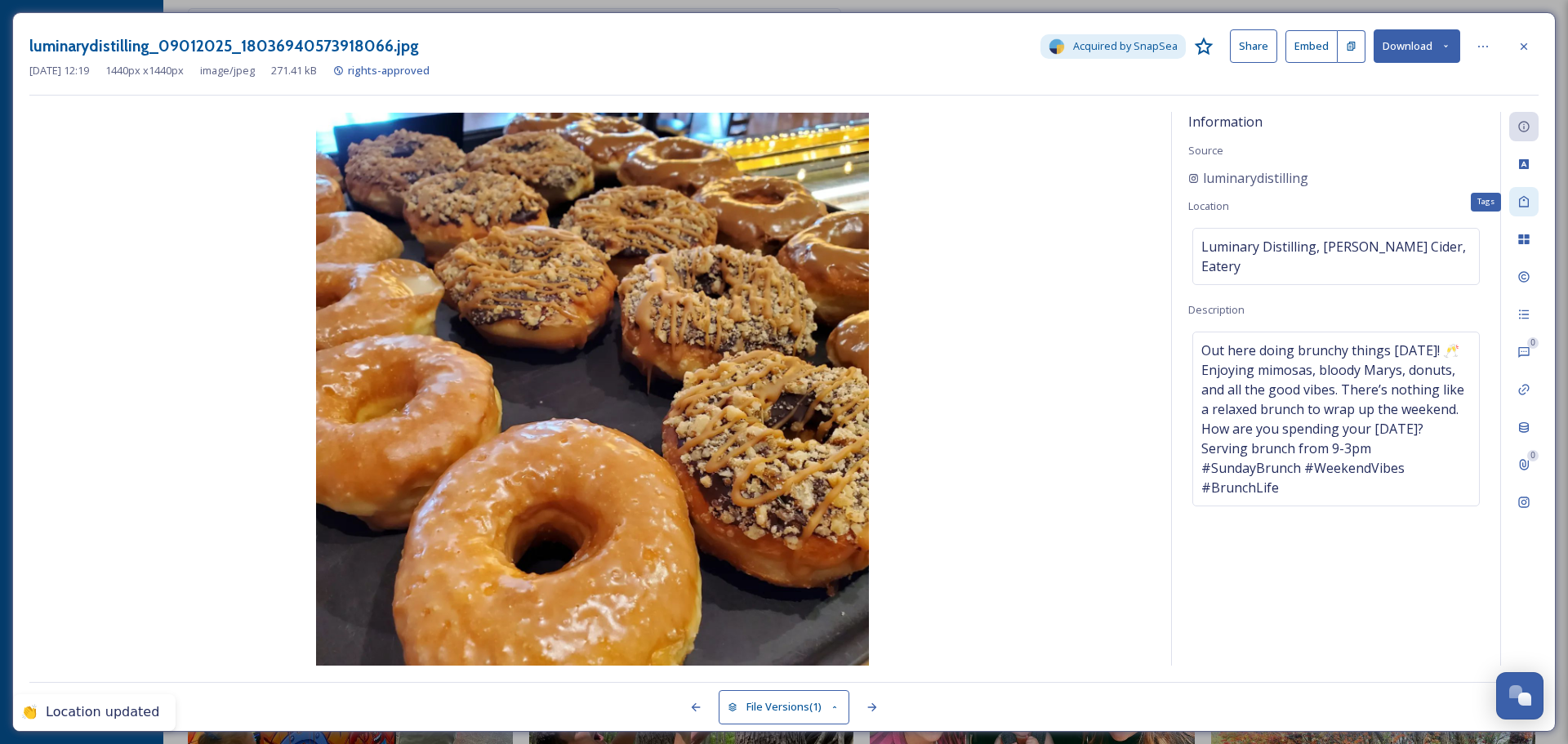
click at [1519, 206] on icon at bounding box center [1523, 202] width 10 height 12
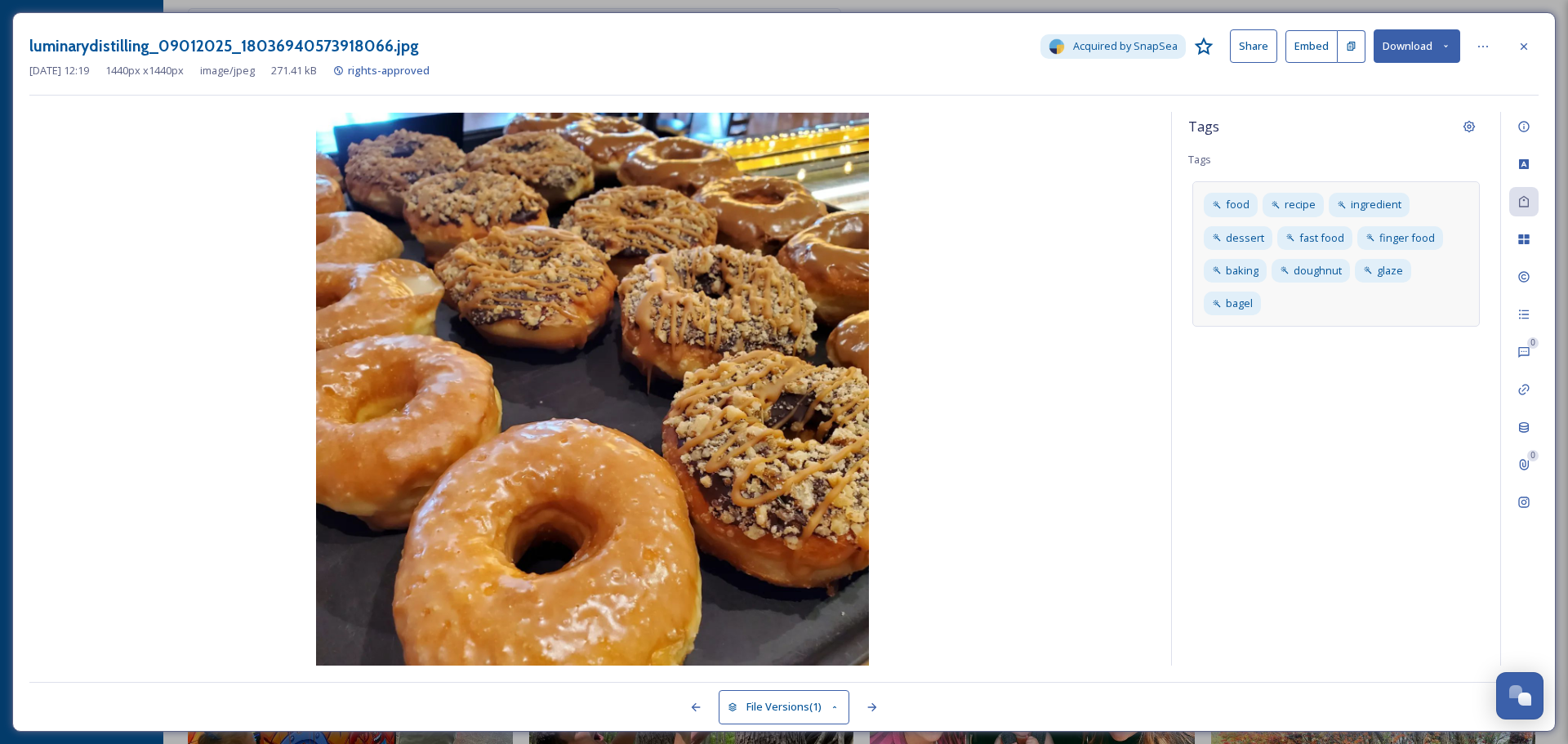
click at [1321, 304] on div "food recipe ingredient dessert fast food finger food baking doughnut glaze bagel" at bounding box center [1336, 254] width 288 height 146
type input "donut"
click at [1523, 247] on div "File Usage" at bounding box center [1523, 239] width 29 height 29
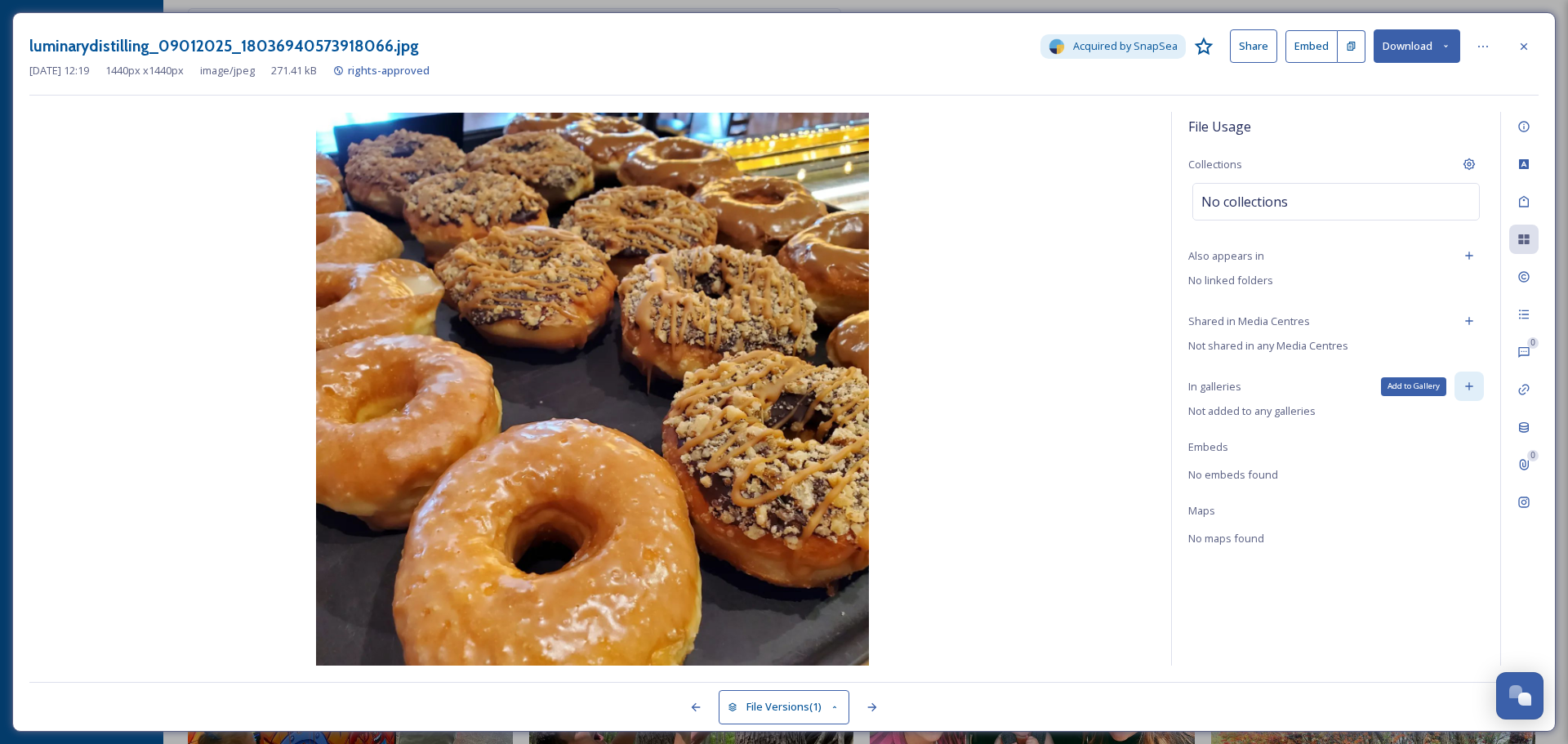
click at [1467, 382] on icon at bounding box center [1468, 386] width 13 height 13
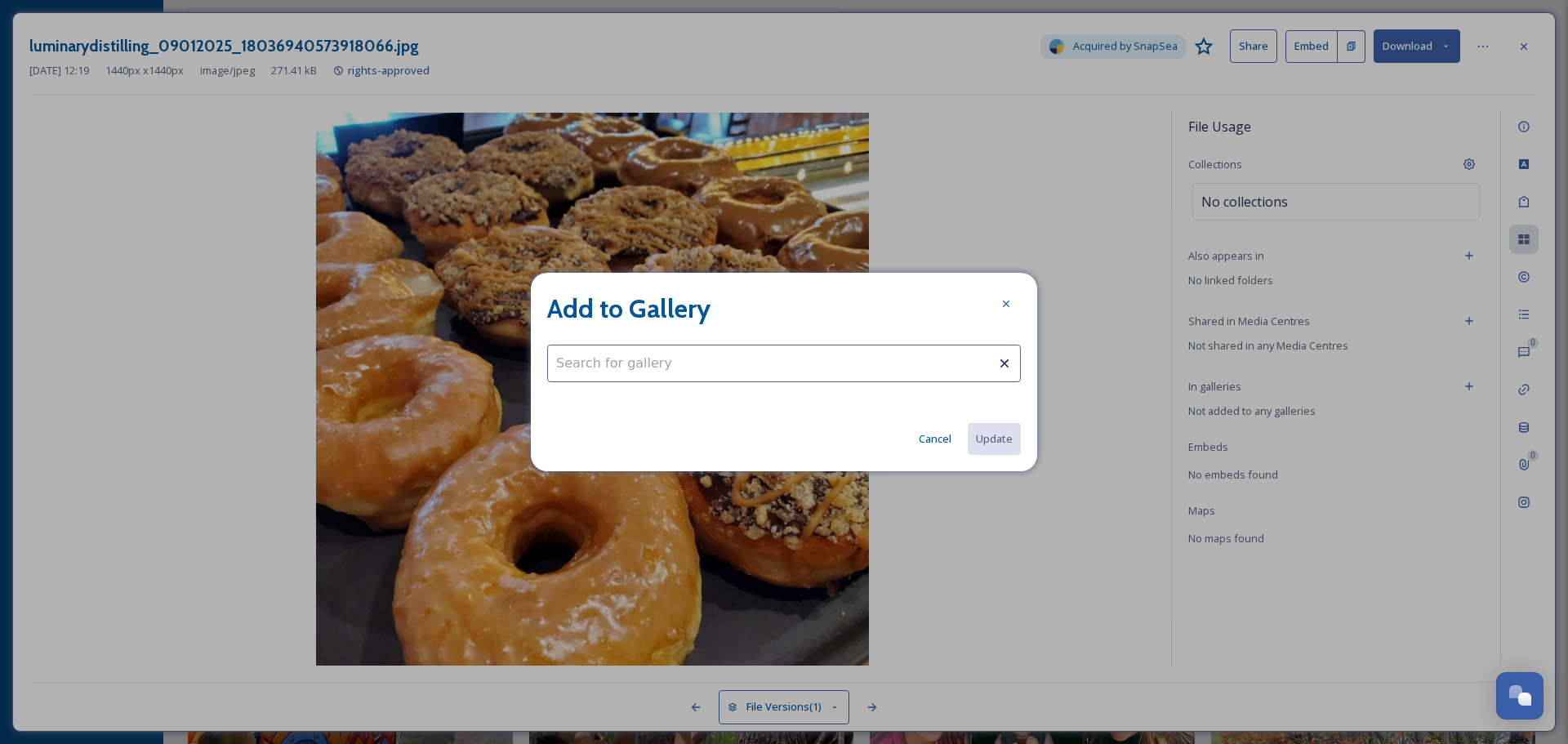
click at [867, 366] on input at bounding box center [783, 363] width 473 height 38
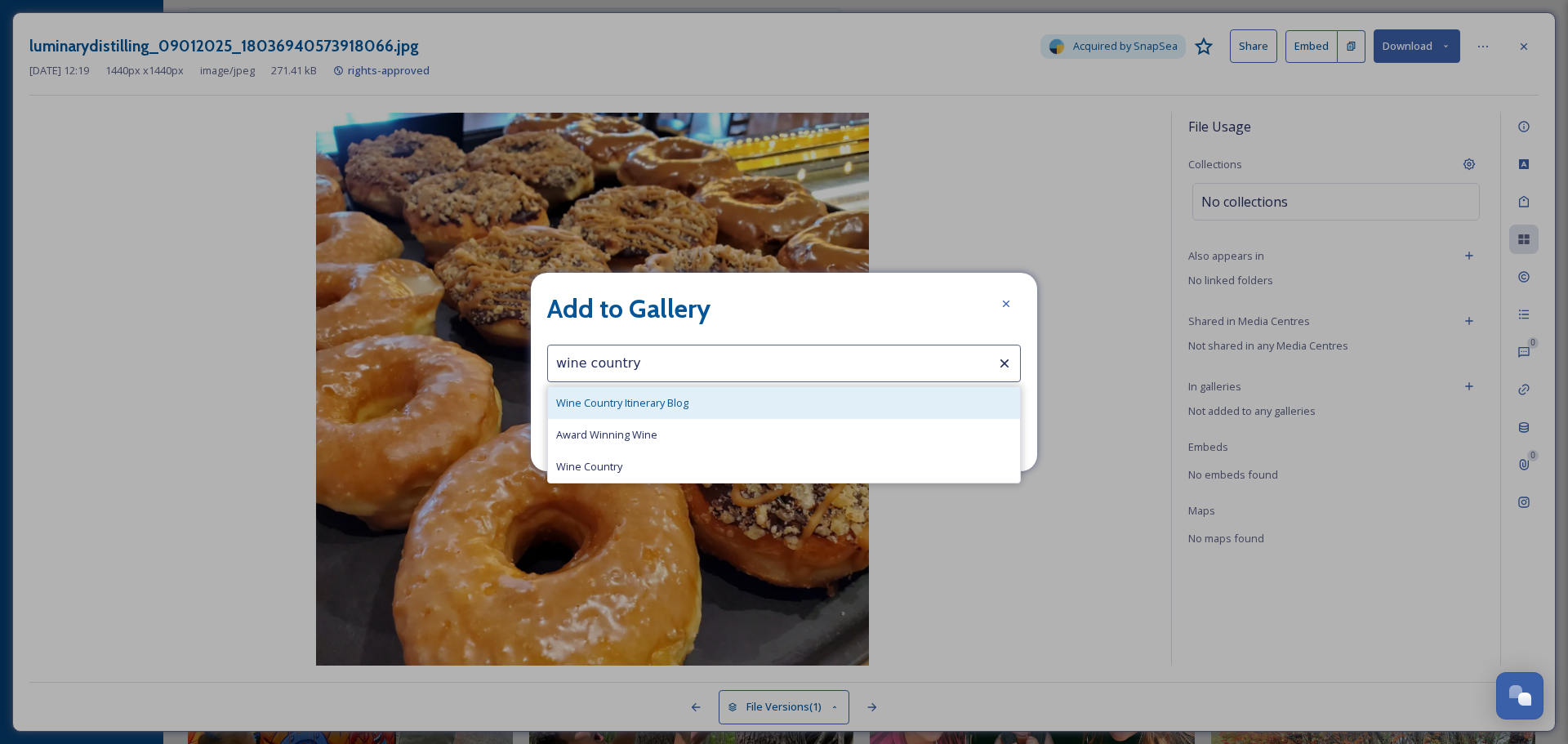
click at [801, 387] on div "Wine Country Itinerary Blog" at bounding box center [784, 402] width 472 height 32
type input "Wine Country Itinerary Blog"
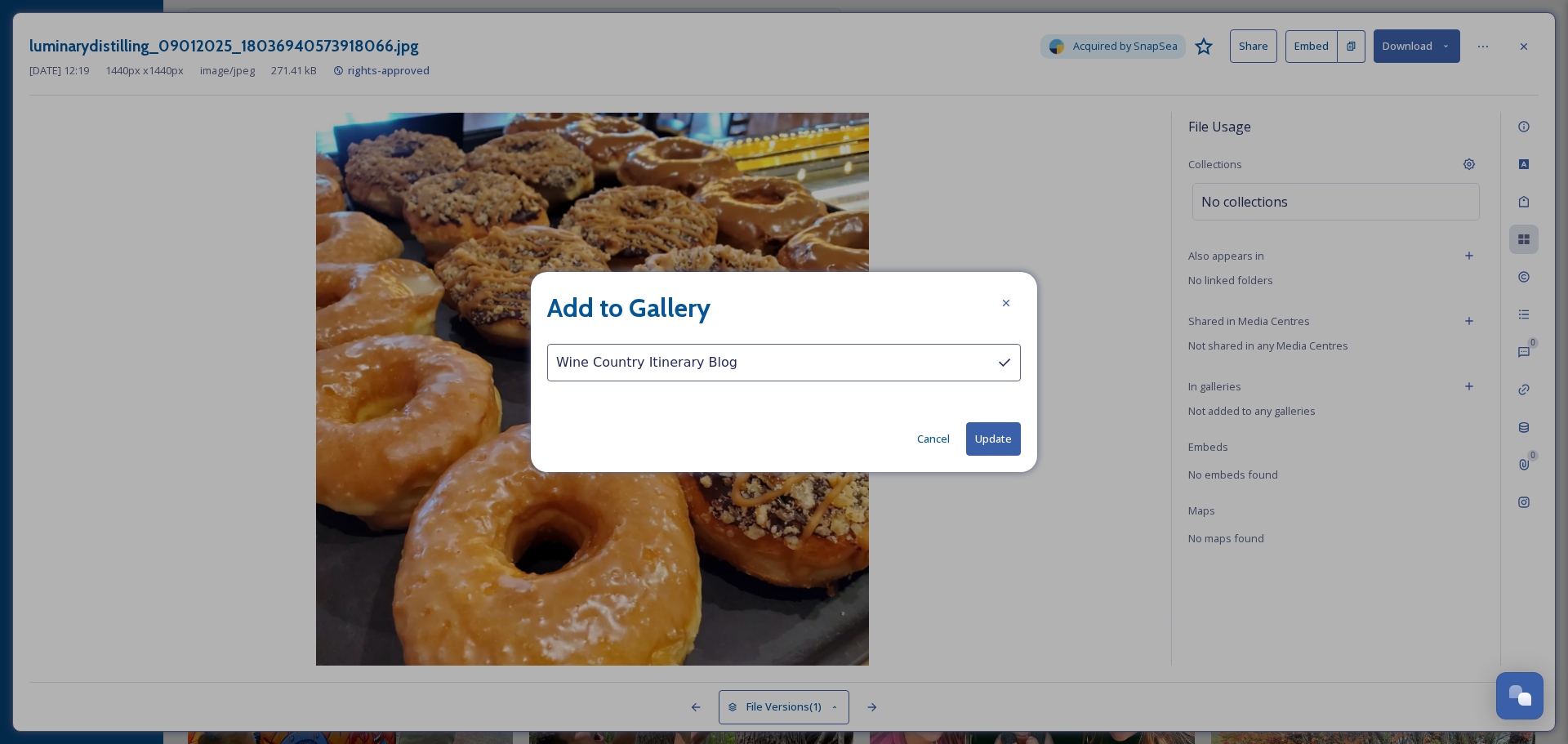
click at [984, 432] on button "Update" at bounding box center [993, 438] width 54 height 33
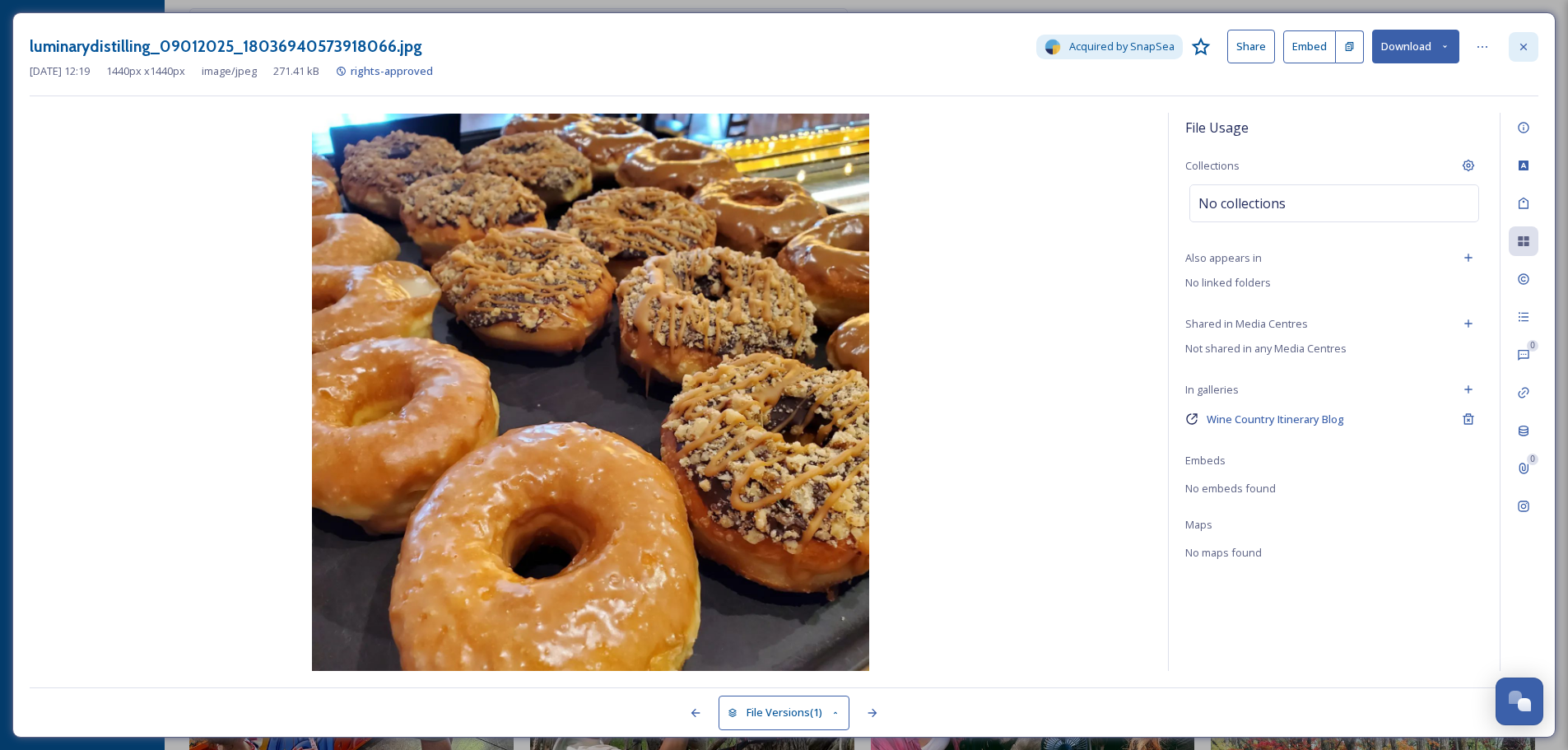
click at [1520, 46] on icon at bounding box center [1523, 46] width 13 height 13
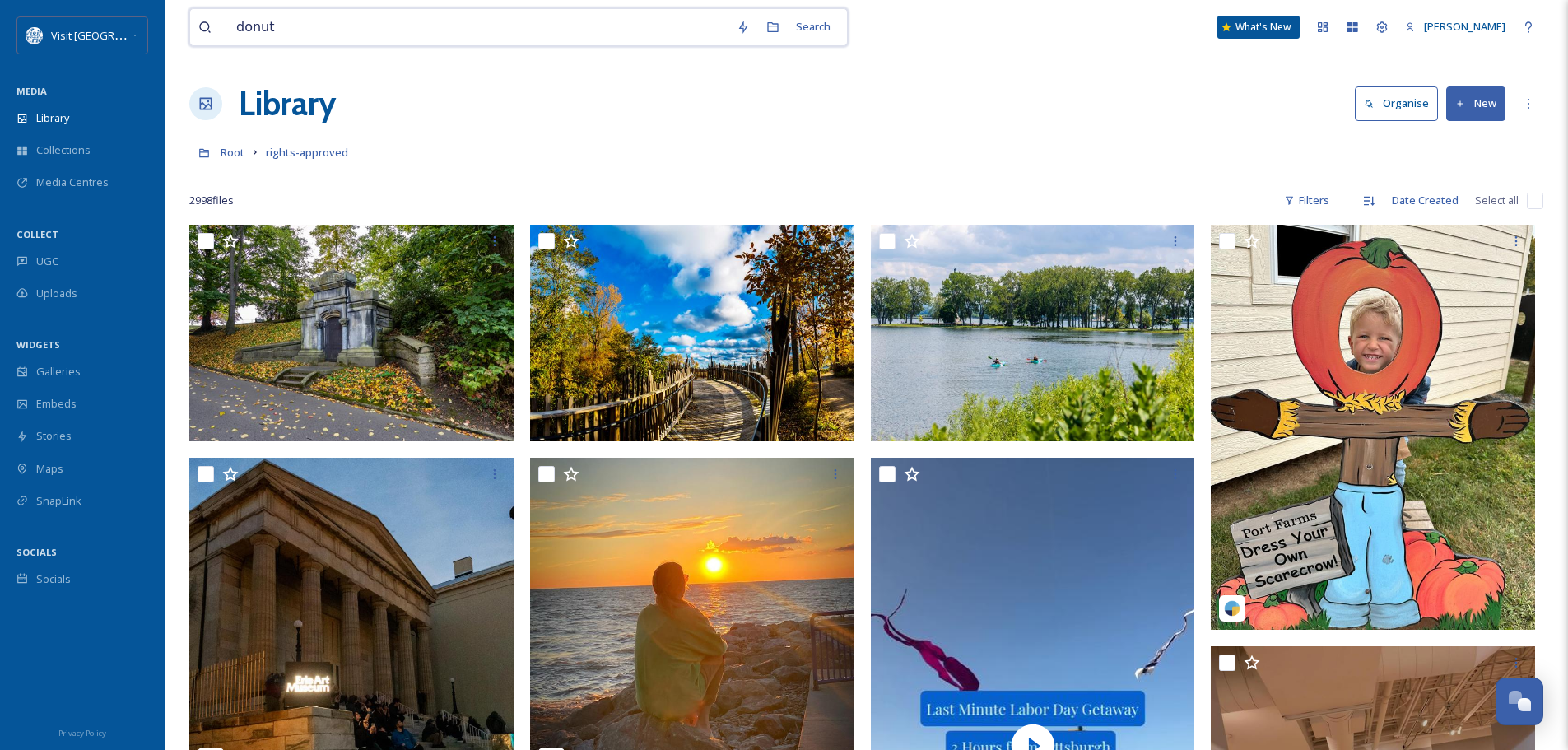
click at [309, 31] on input "donut" at bounding box center [478, 26] width 500 height 36
drag, startPoint x: 309, startPoint y: 31, endPoint x: 254, endPoint y: 25, distance: 55.3
click at [254, 25] on input "donut" at bounding box center [478, 26] width 500 height 36
type input "drink"
click at [819, 23] on div "Search" at bounding box center [813, 26] width 51 height 32
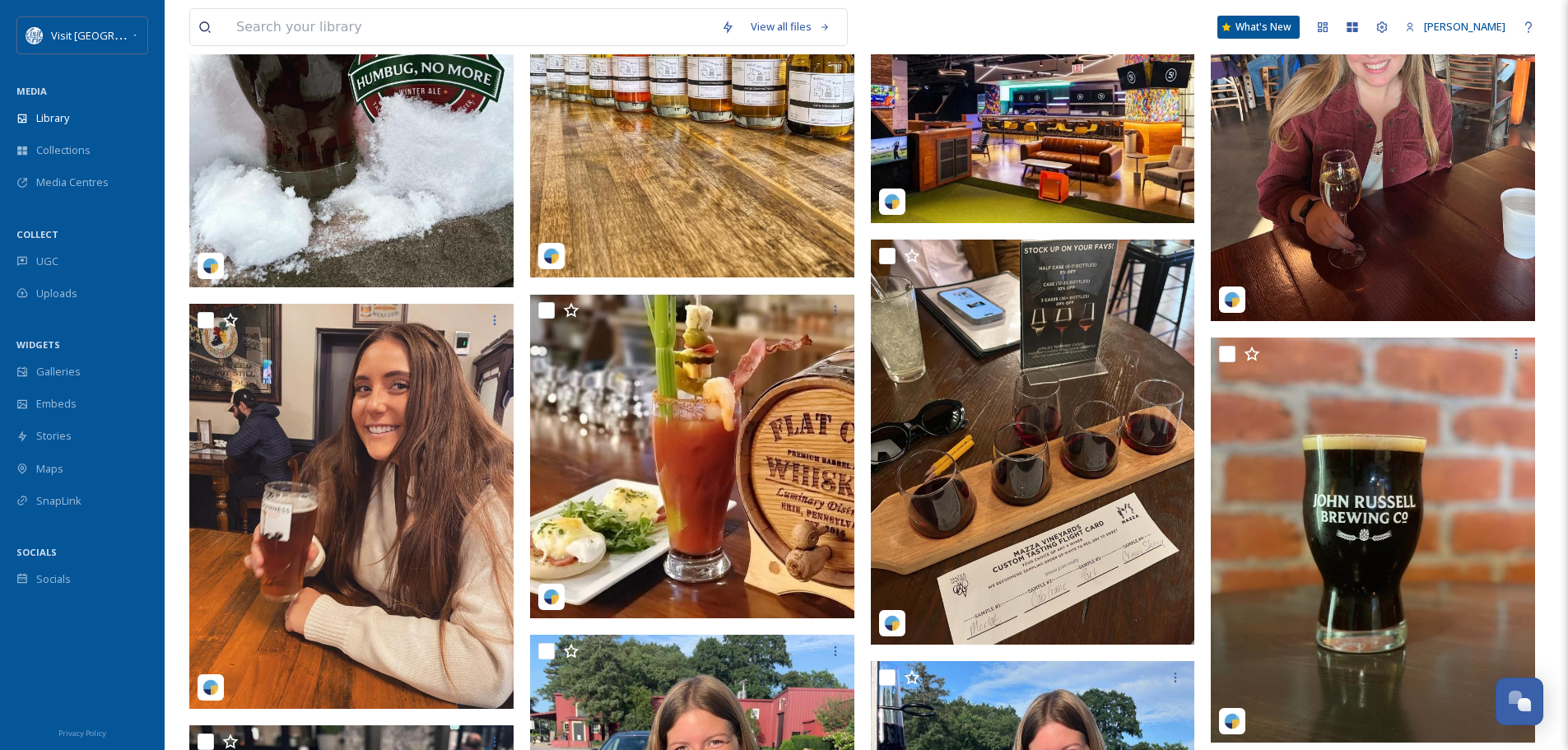
scroll to position [3539, 0]
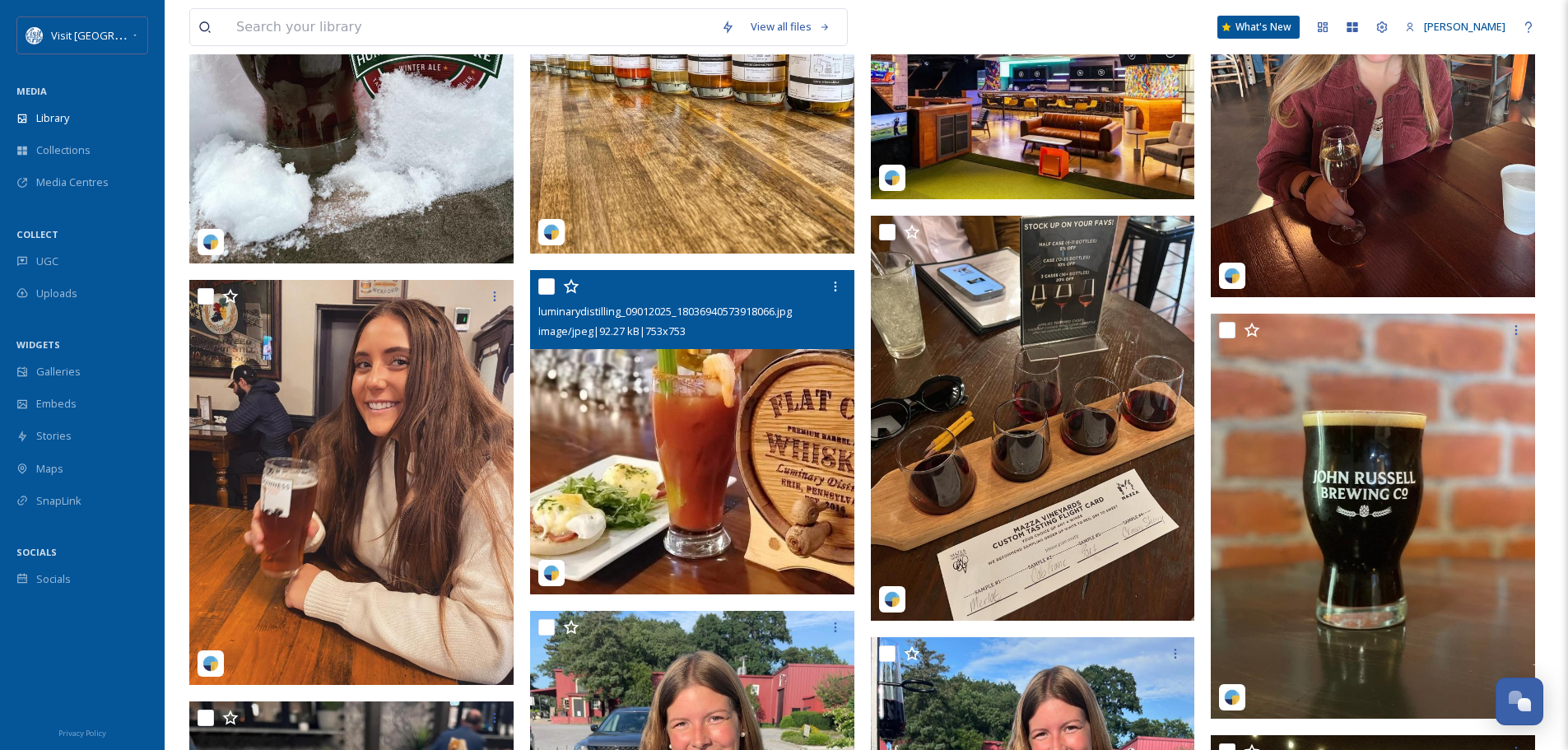
click at [546, 286] on input "checkbox" at bounding box center [546, 286] width 17 height 17
checkbox input "true"
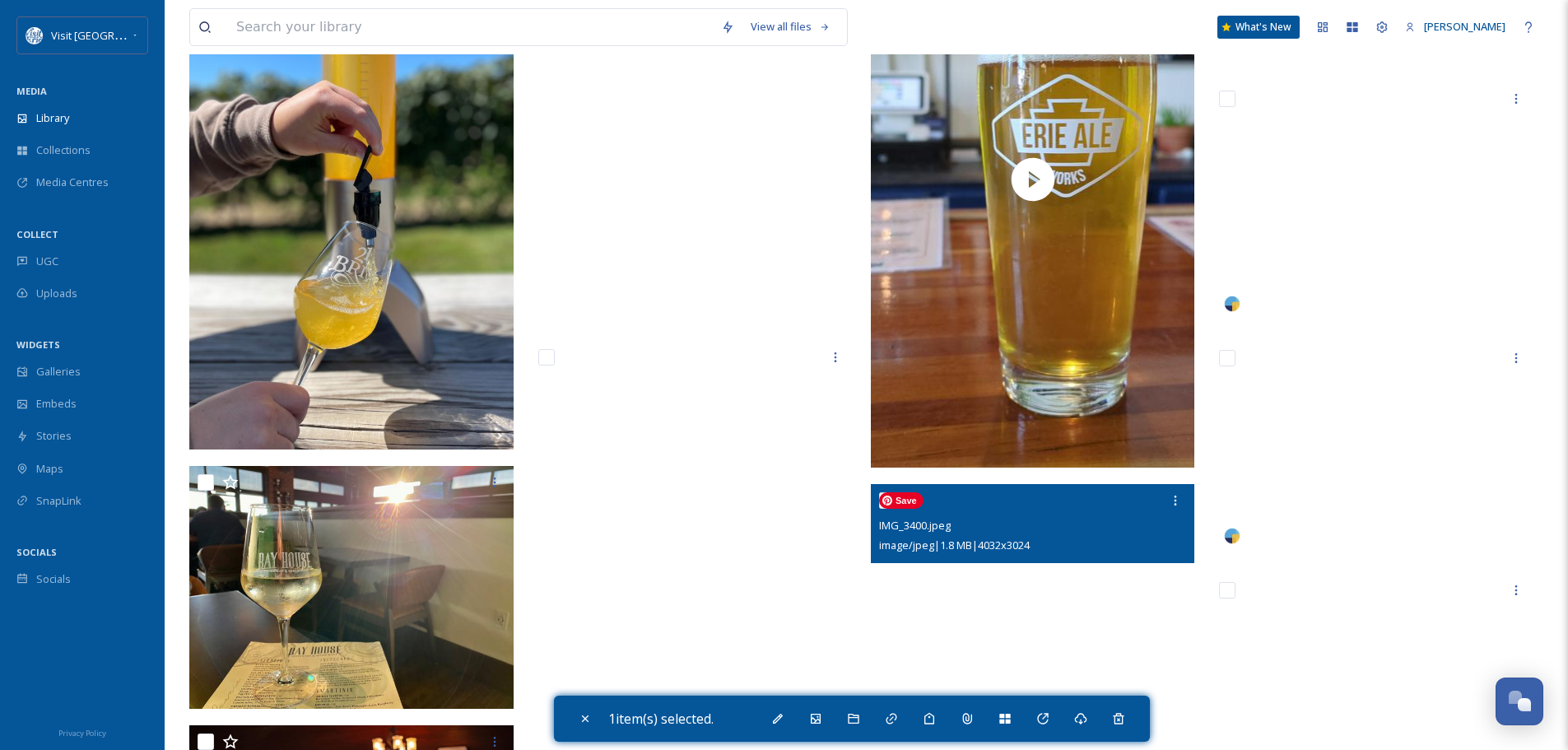
scroll to position [17291, 0]
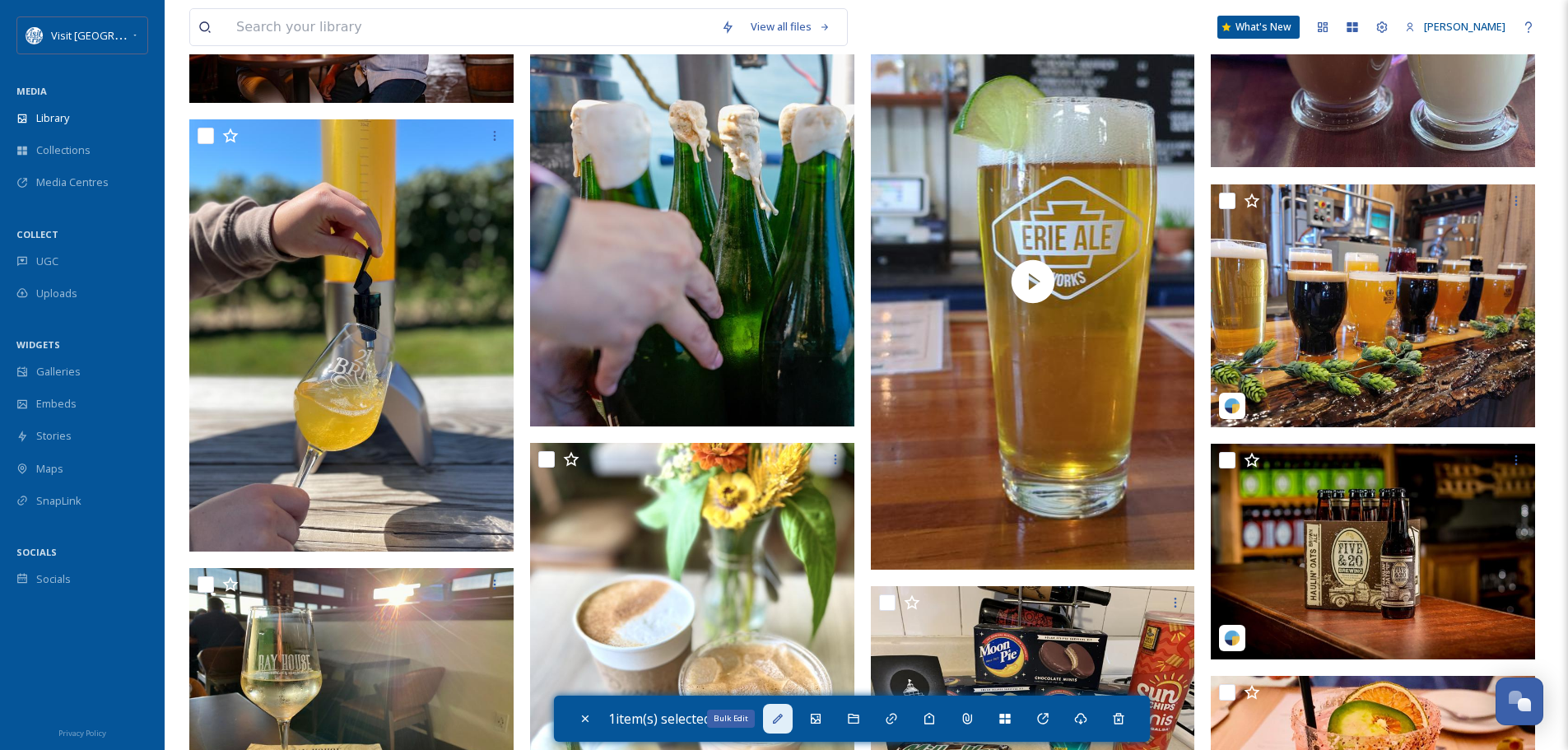
click at [790, 718] on div "Bulk Edit" at bounding box center [778, 719] width 29 height 29
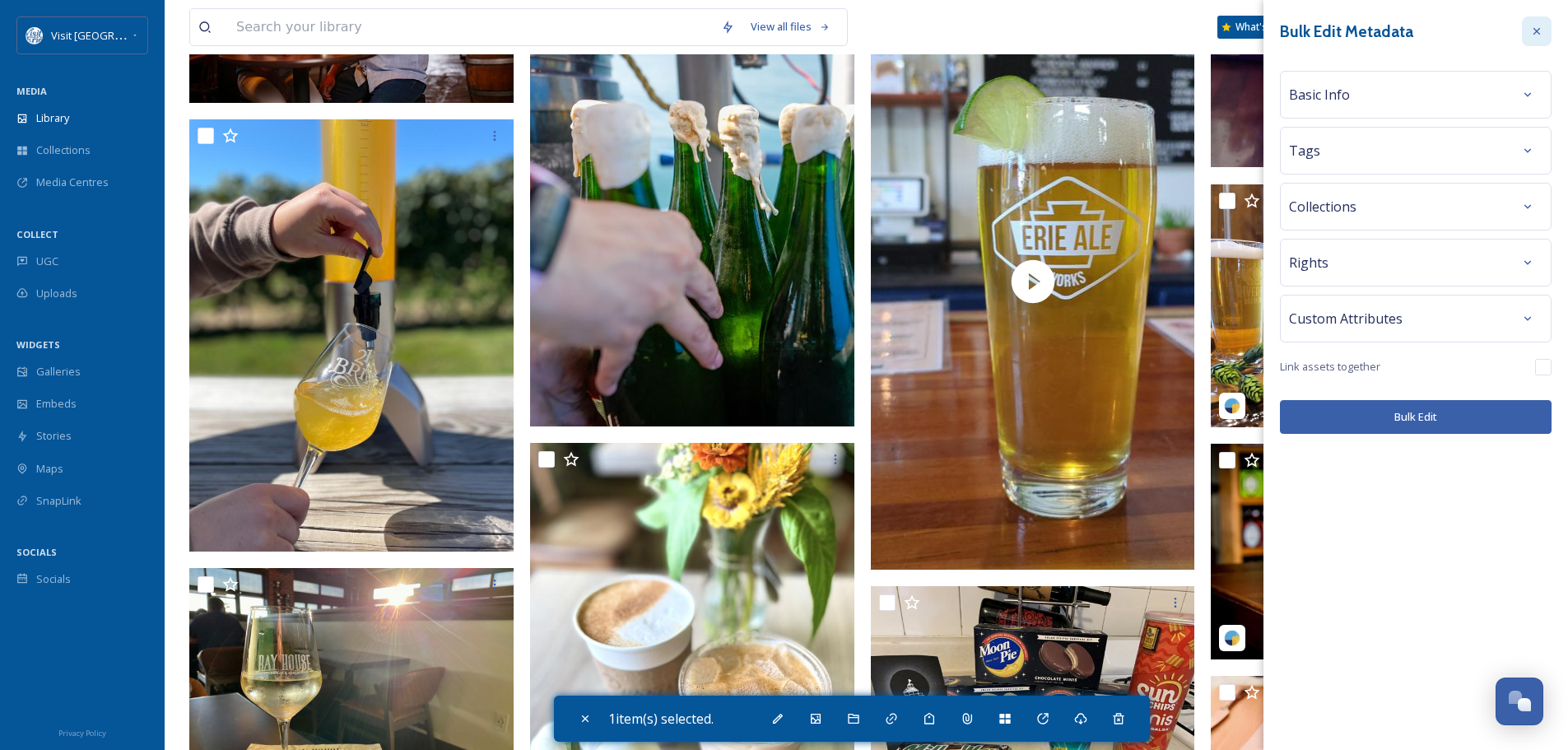
click at [1537, 24] on icon at bounding box center [1536, 30] width 13 height 13
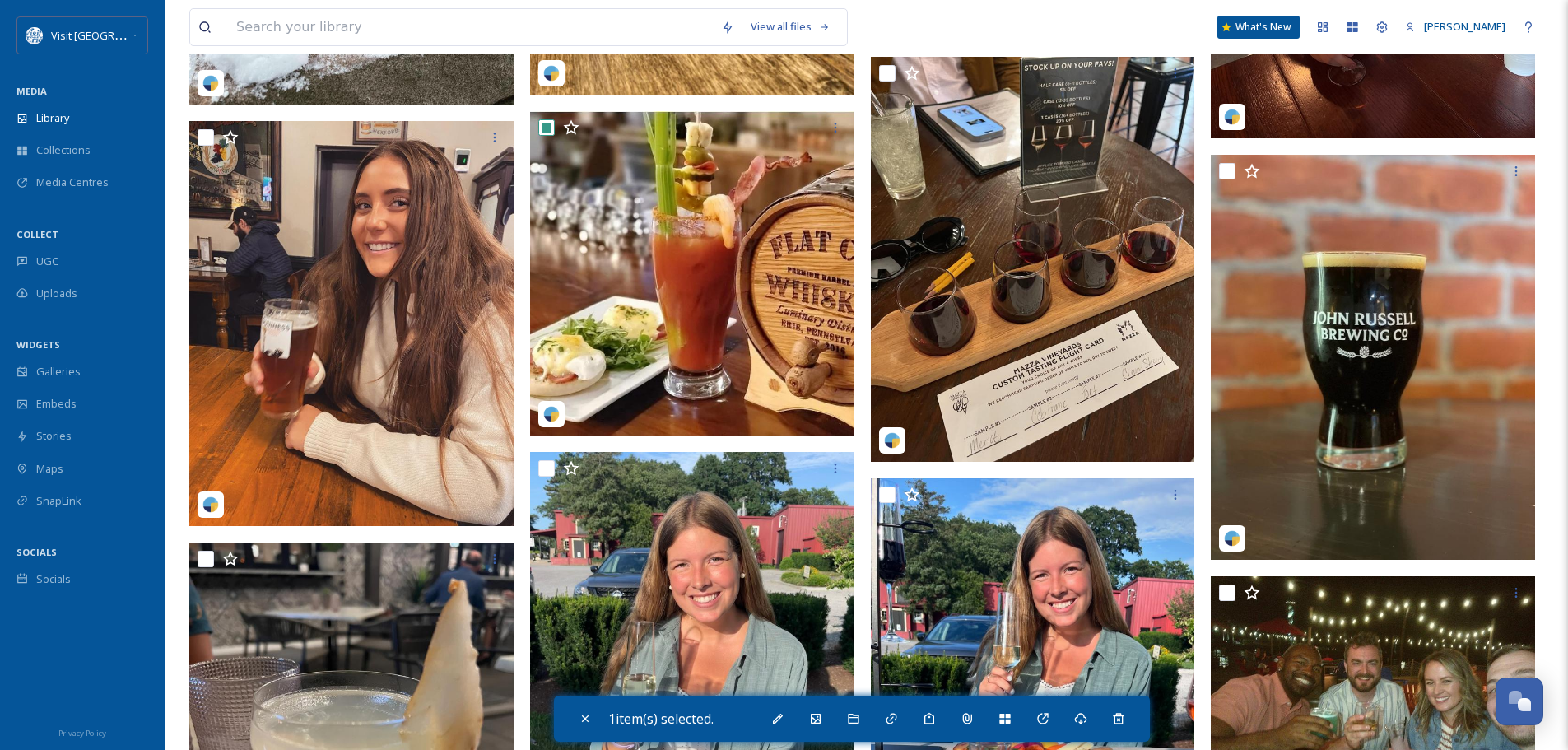
scroll to position [3727, 0]
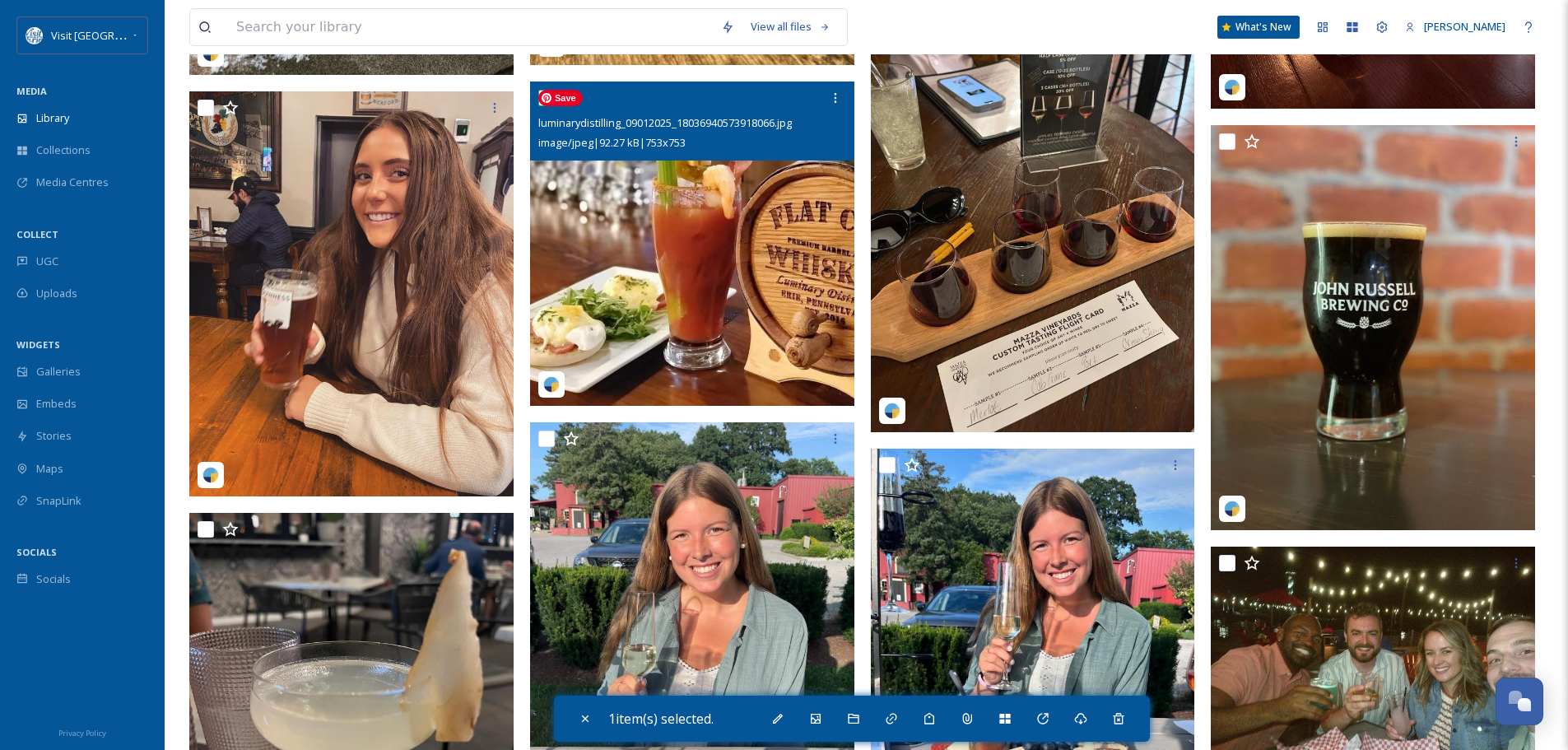
click at [738, 195] on img at bounding box center [691, 243] width 324 height 324
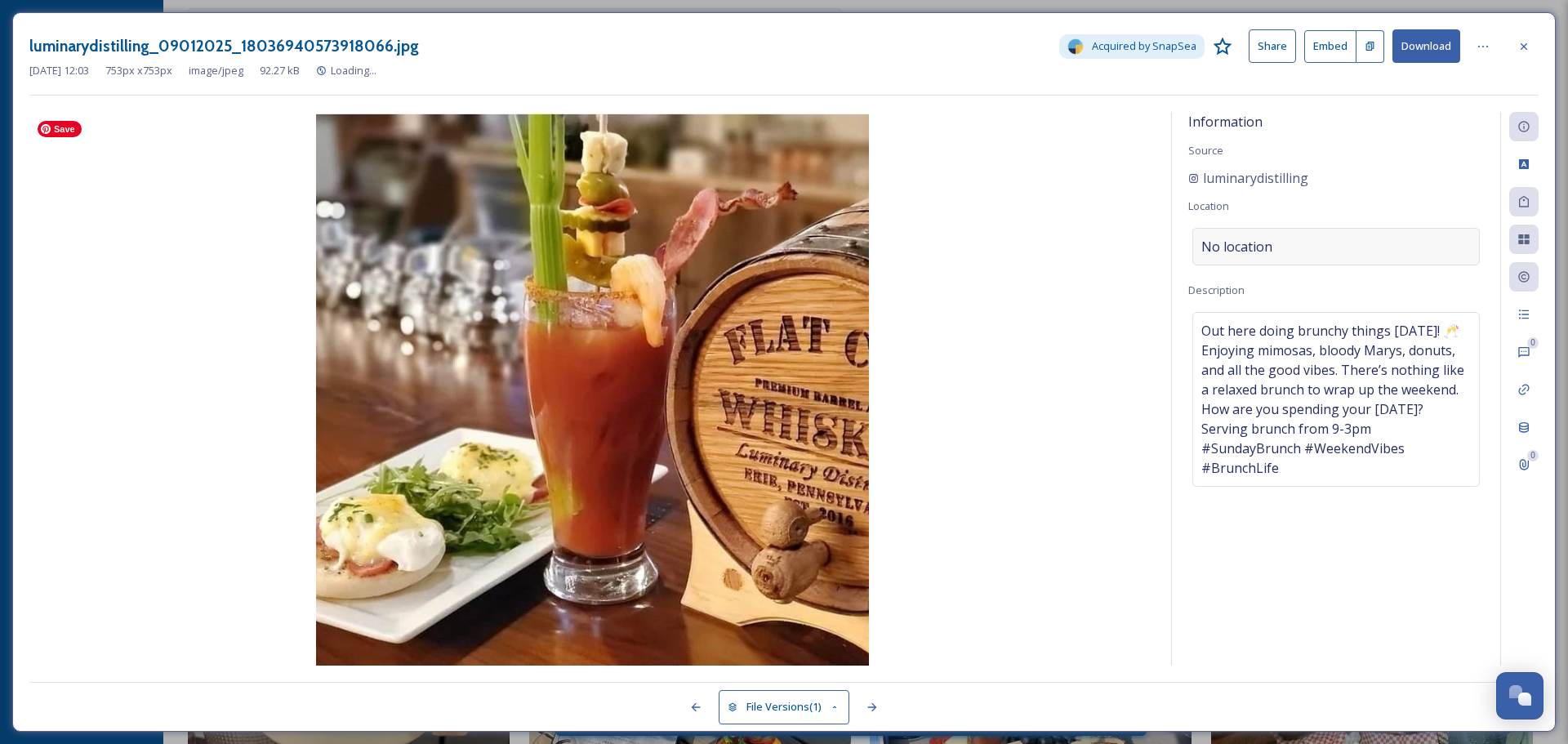
click at [1312, 246] on div "No location" at bounding box center [1336, 246] width 288 height 38
click at [1307, 244] on input at bounding box center [1336, 246] width 286 height 36
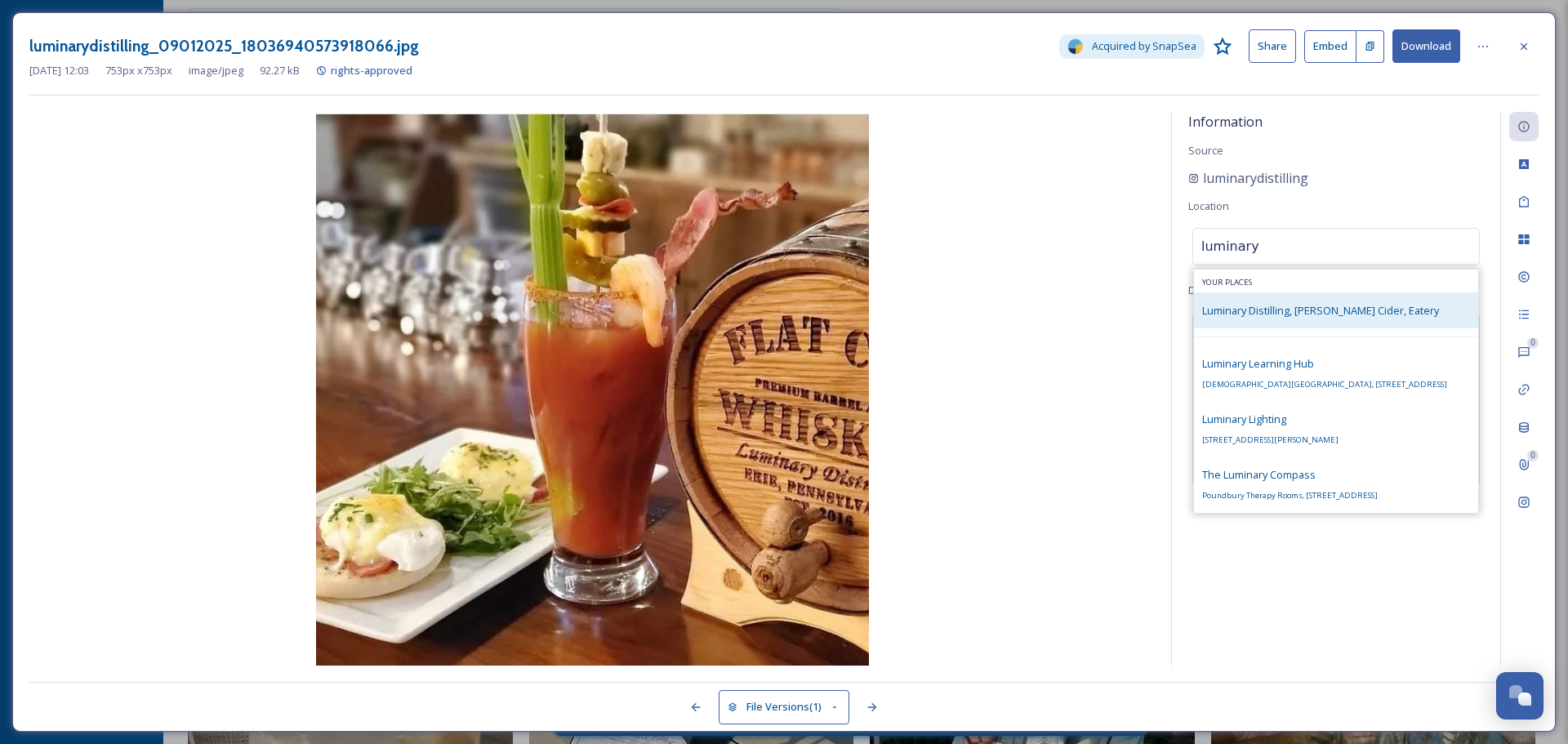
type input "luminary"
click at [1250, 301] on div "Luminary Distilling, [PERSON_NAME] Cider, Eatery" at bounding box center [1320, 310] width 237 height 19
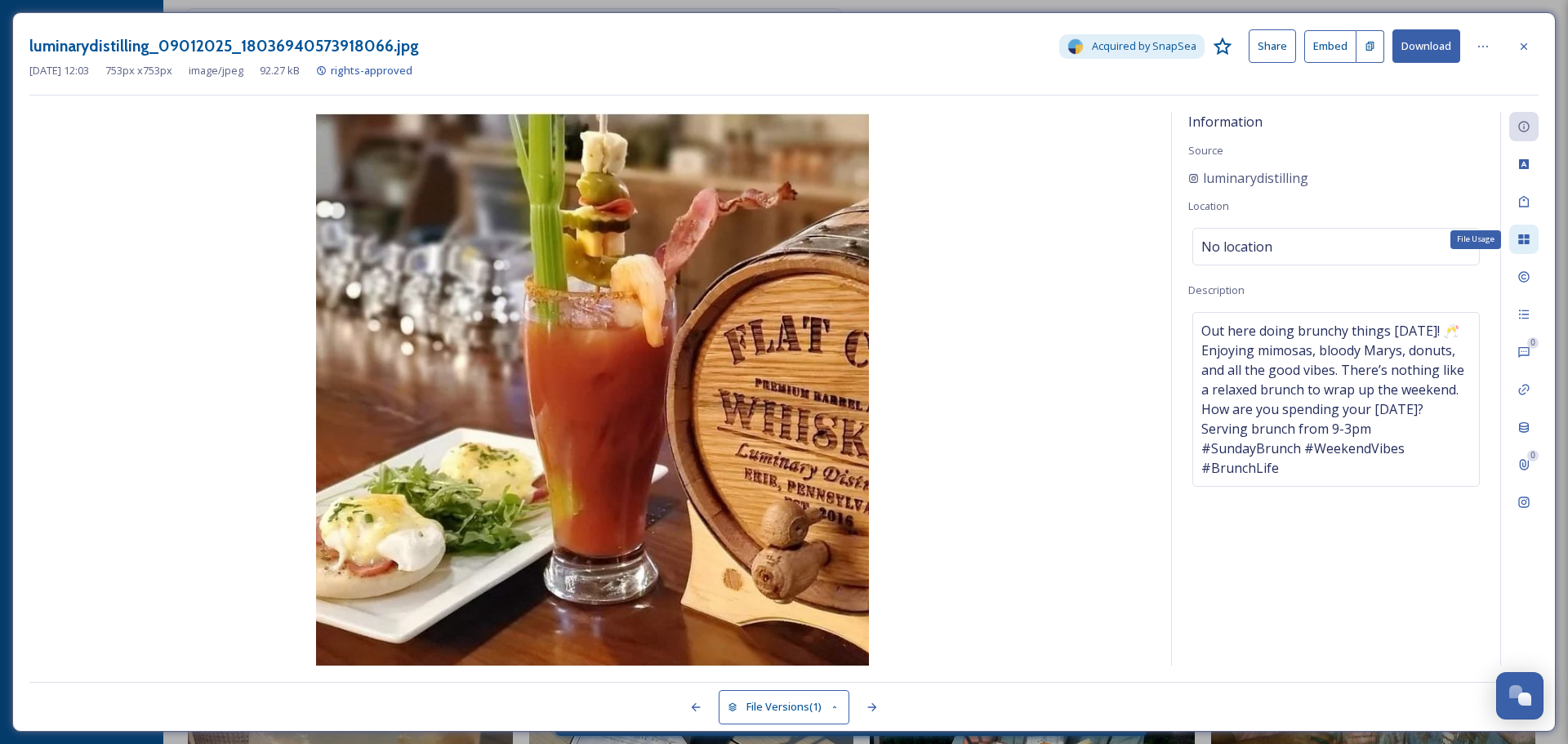
click at [1525, 238] on icon at bounding box center [1522, 239] width 11 height 10
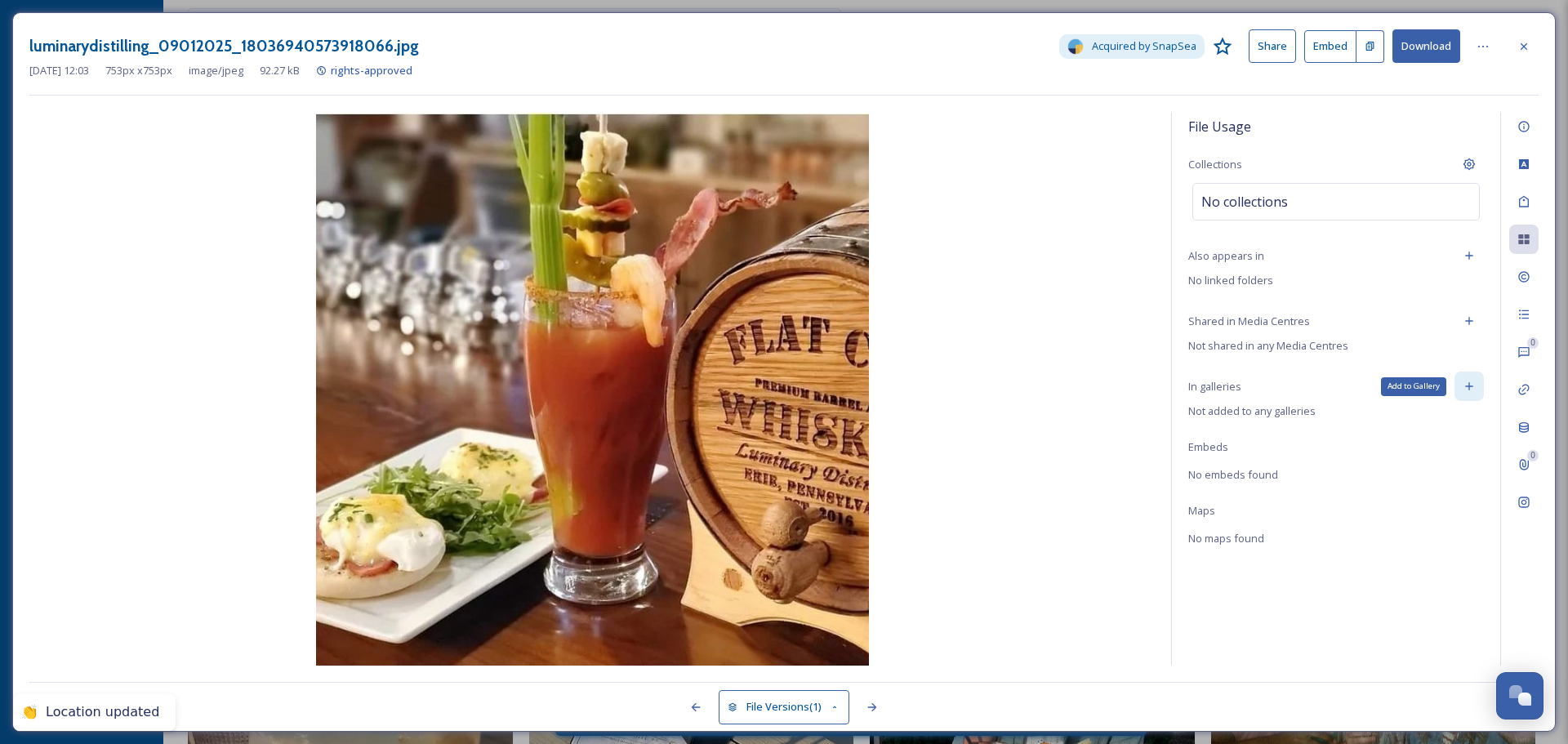
click at [1476, 388] on div "Add to Gallery" at bounding box center [1469, 386] width 29 height 29
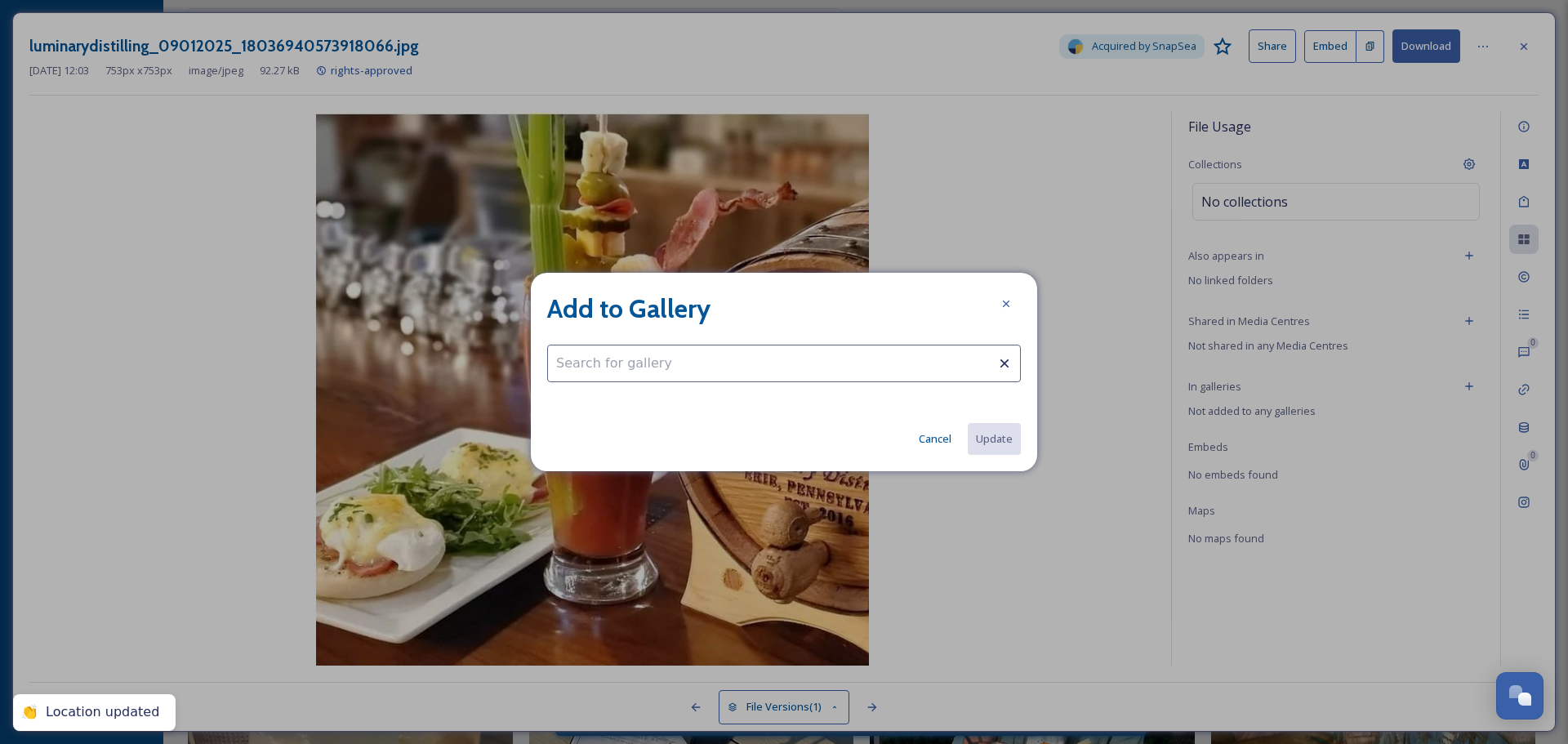
click at [843, 367] on input at bounding box center [783, 363] width 473 height 38
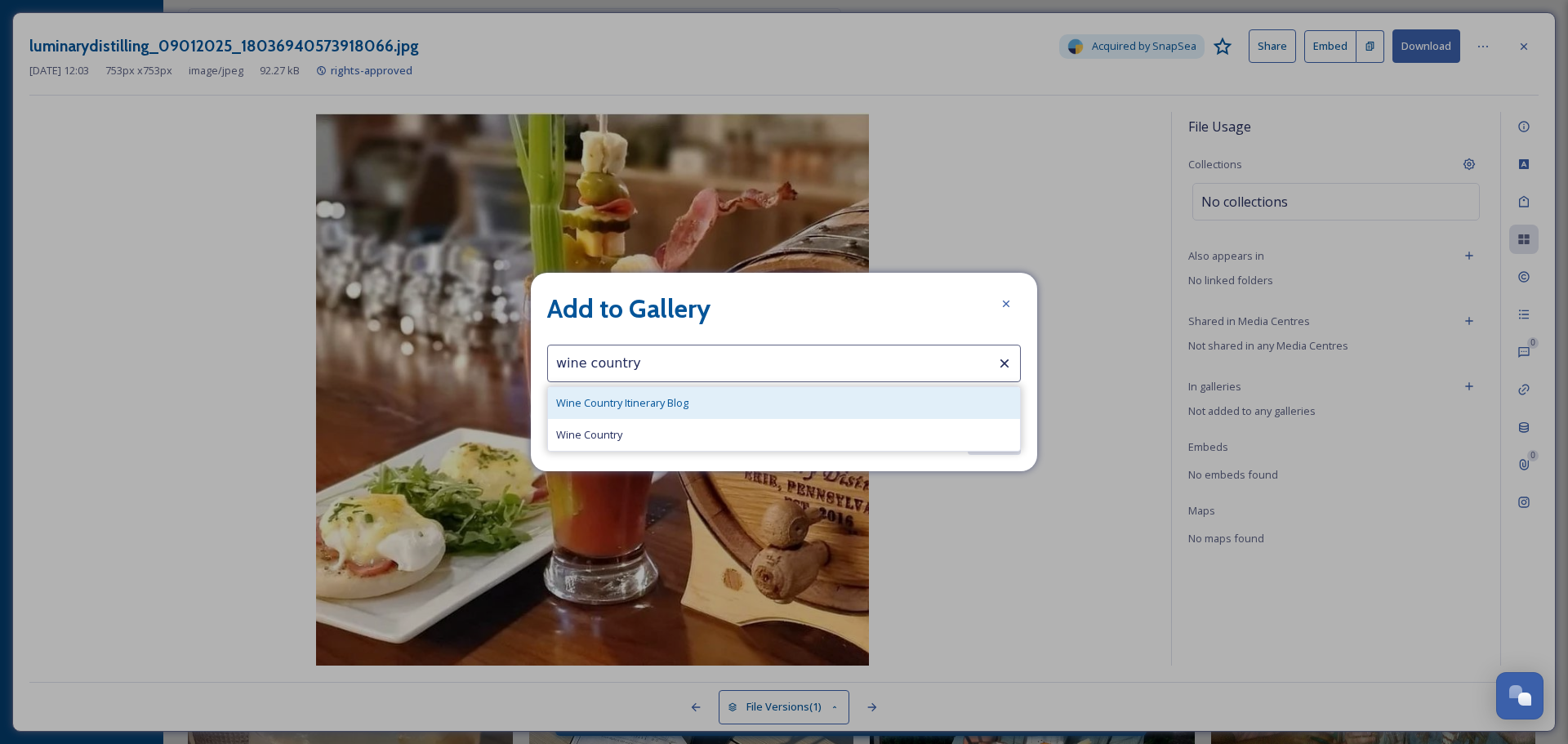
click at [832, 396] on div "Wine Country Itinerary Blog" at bounding box center [784, 402] width 472 height 32
type input "Wine Country Itinerary Blog"
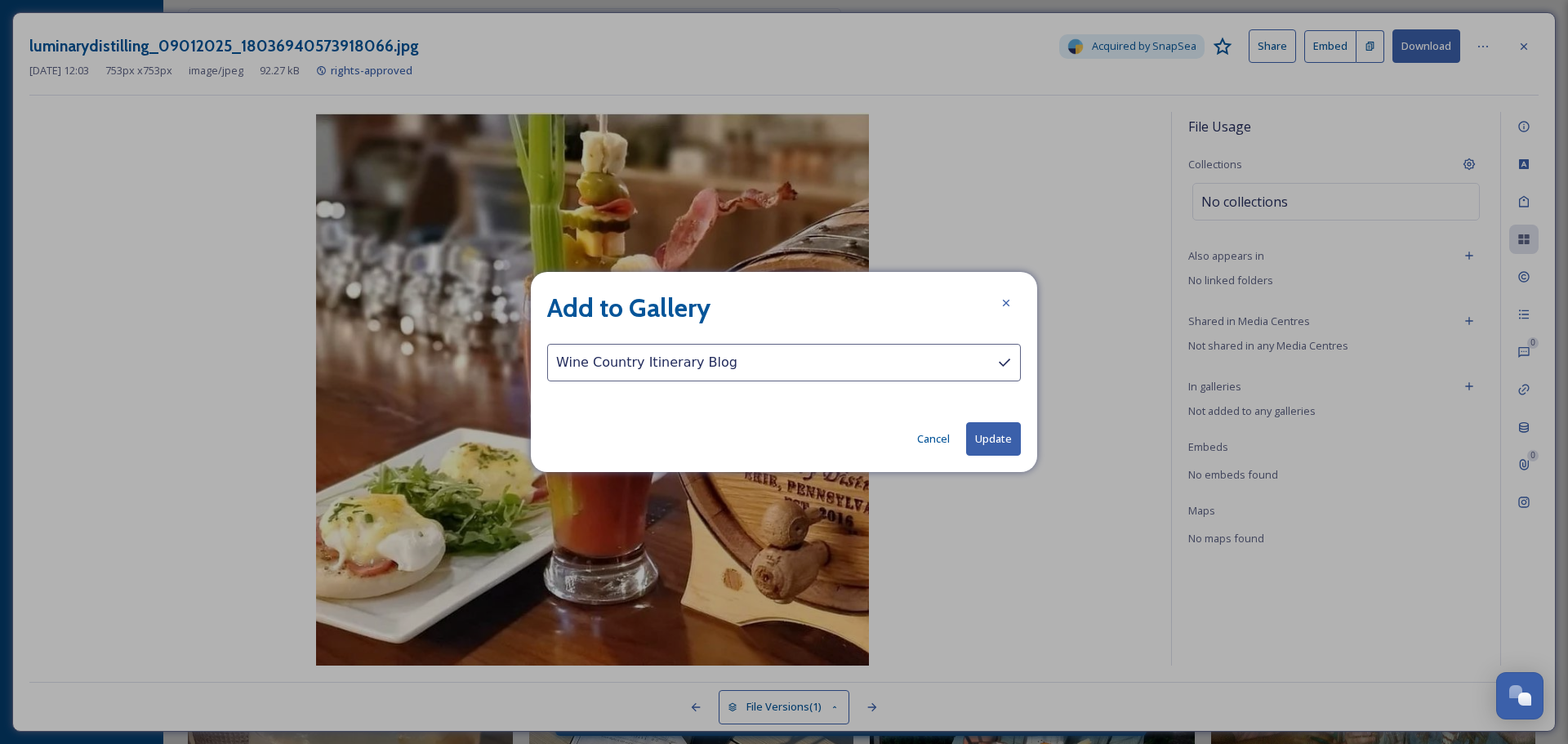
click at [983, 437] on button "Update" at bounding box center [993, 438] width 54 height 33
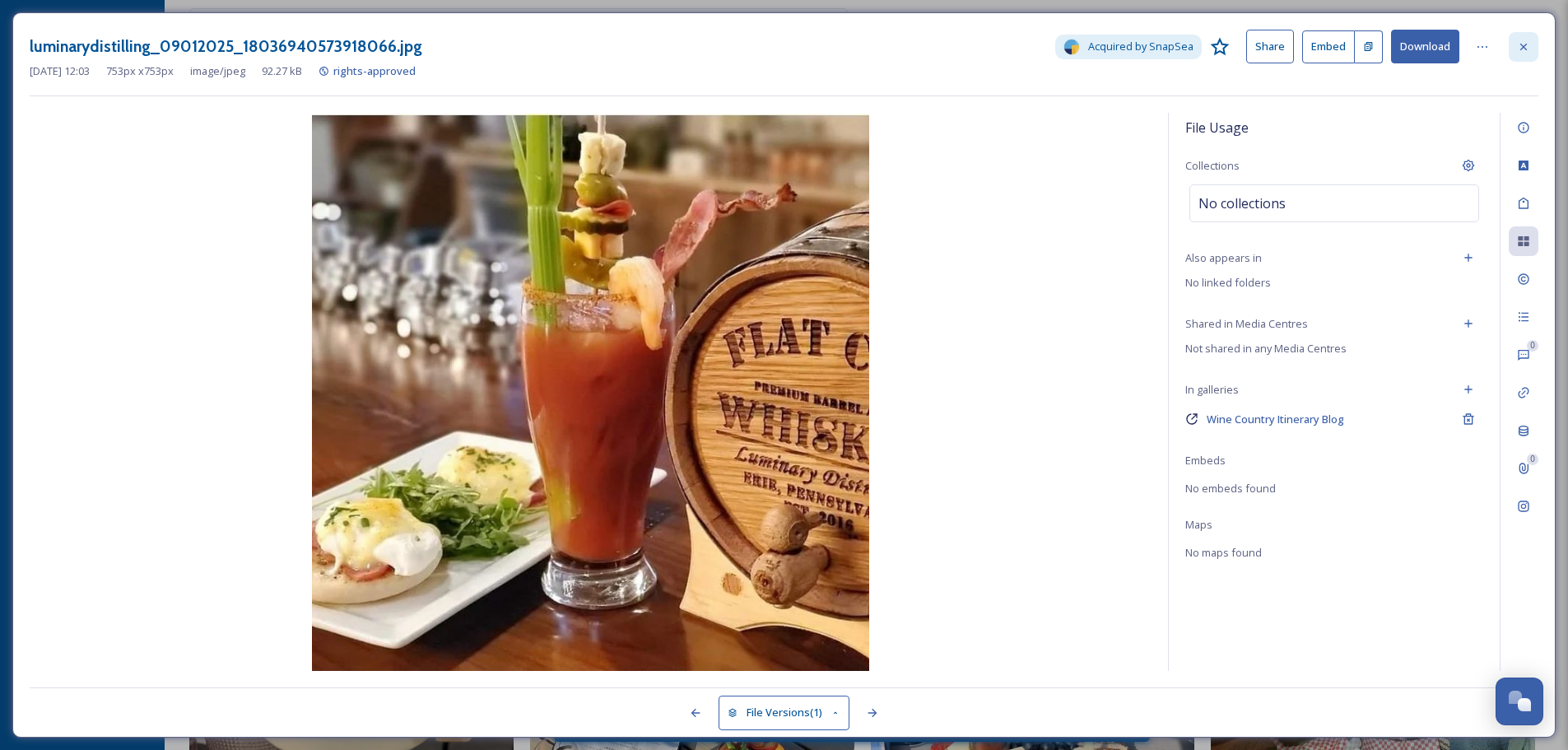
click at [1524, 52] on icon at bounding box center [1523, 46] width 13 height 13
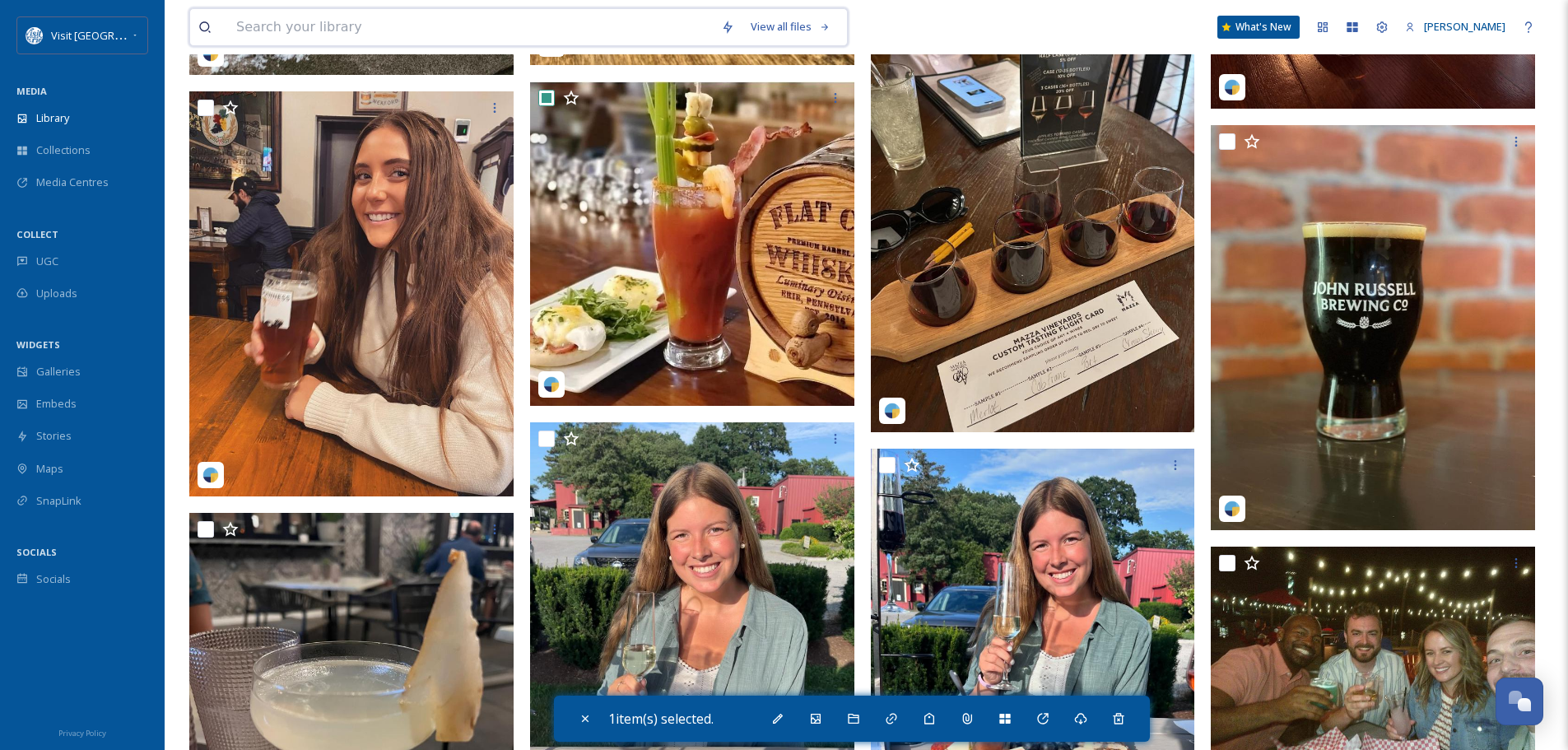
click at [402, 24] on input at bounding box center [470, 26] width 485 height 36
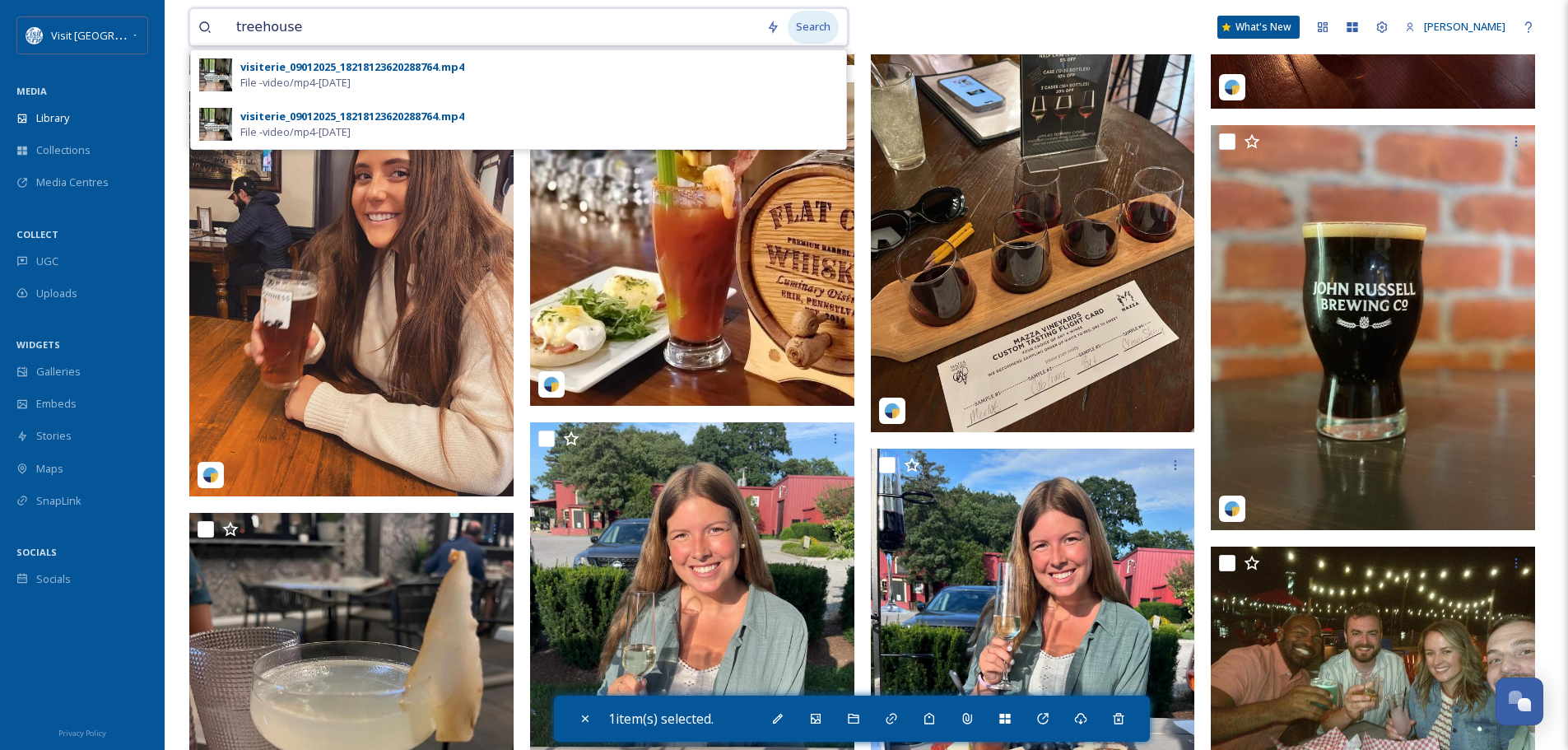
type input "treehouse"
click at [825, 30] on div "Search" at bounding box center [813, 26] width 51 height 32
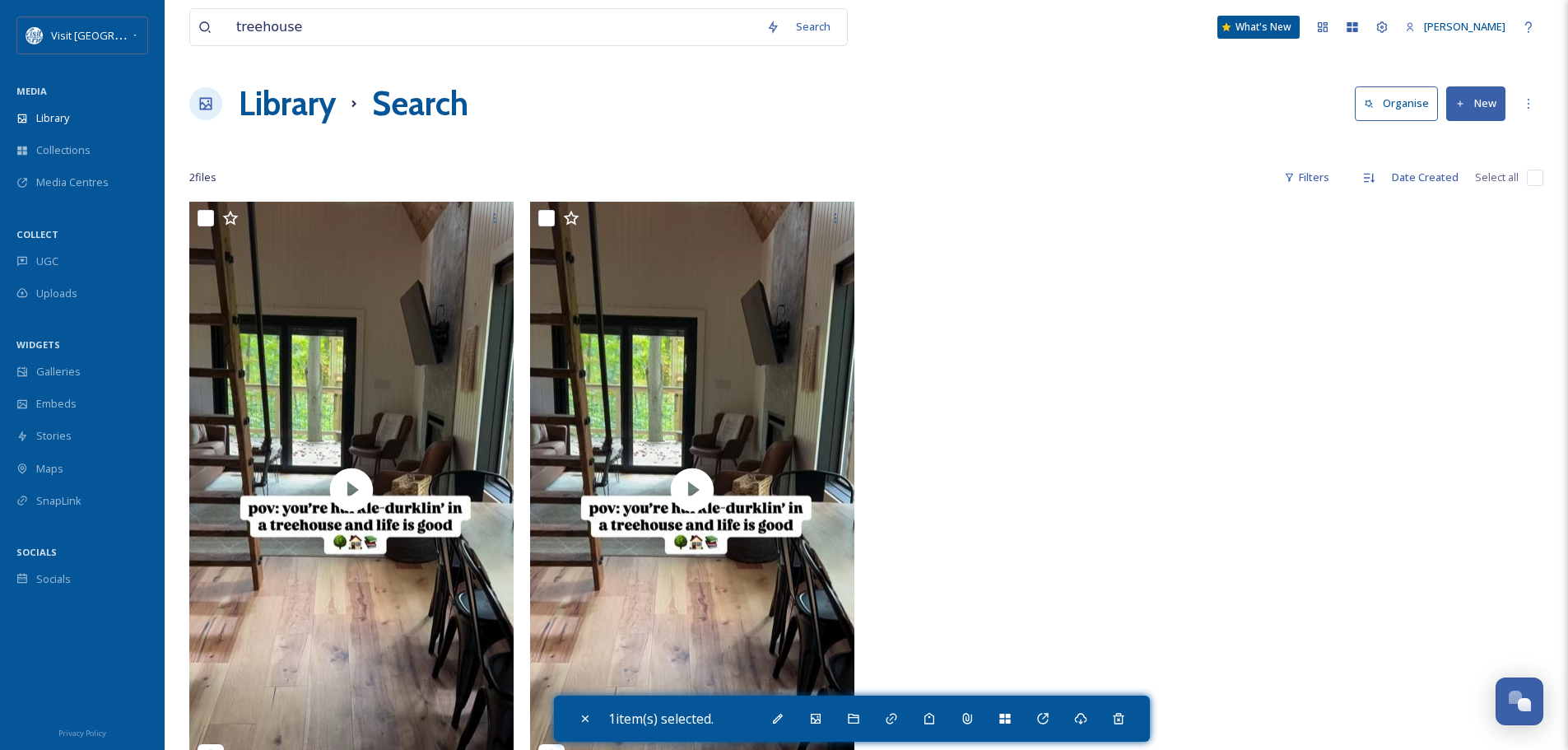
click at [1056, 122] on div "Library Search Organise New" at bounding box center [866, 104] width 1354 height 49
click at [1493, 111] on button "New" at bounding box center [1476, 103] width 60 height 33
click at [1460, 136] on span "File Upload" at bounding box center [1468, 142] width 54 height 16
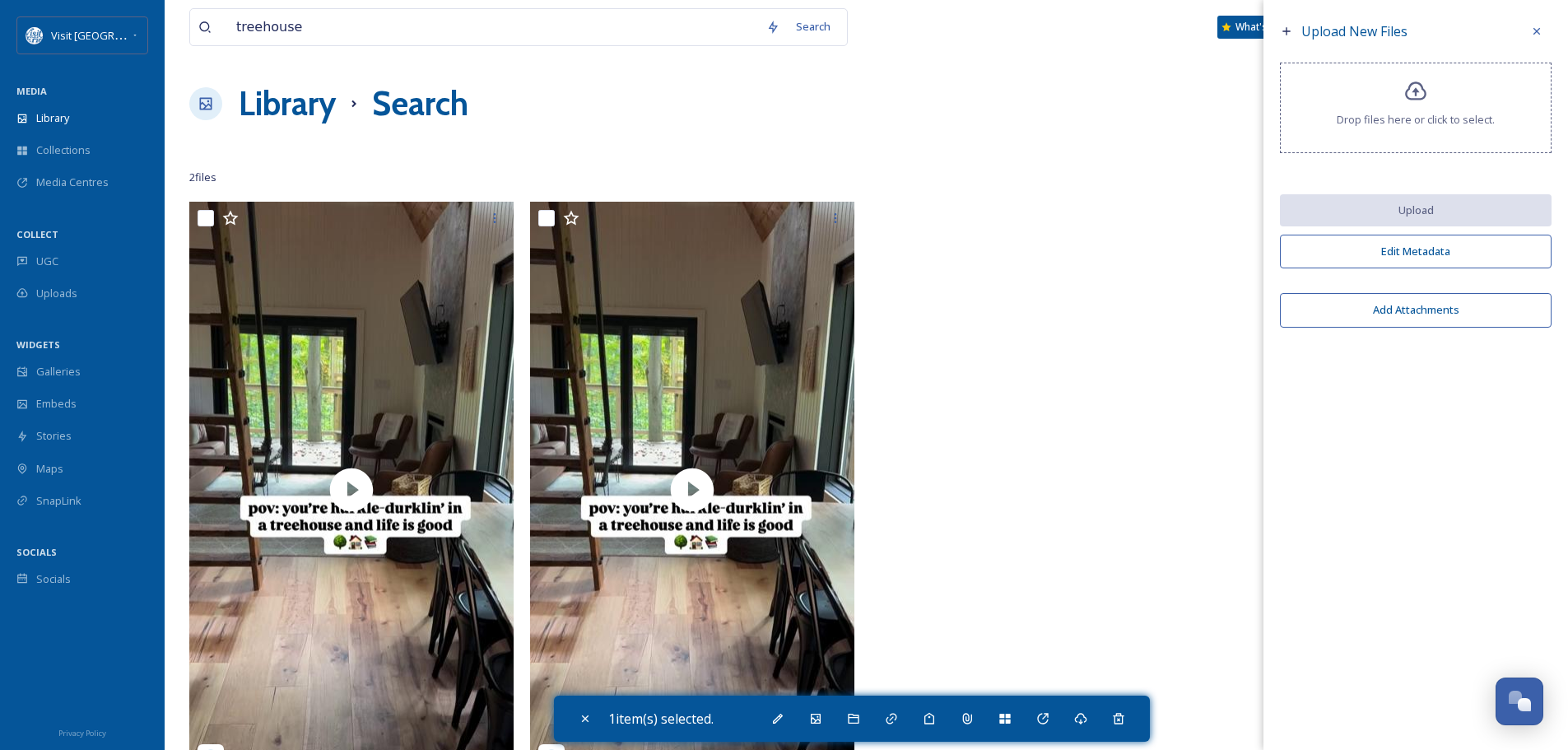
click at [1409, 93] on icon at bounding box center [1416, 92] width 24 height 23
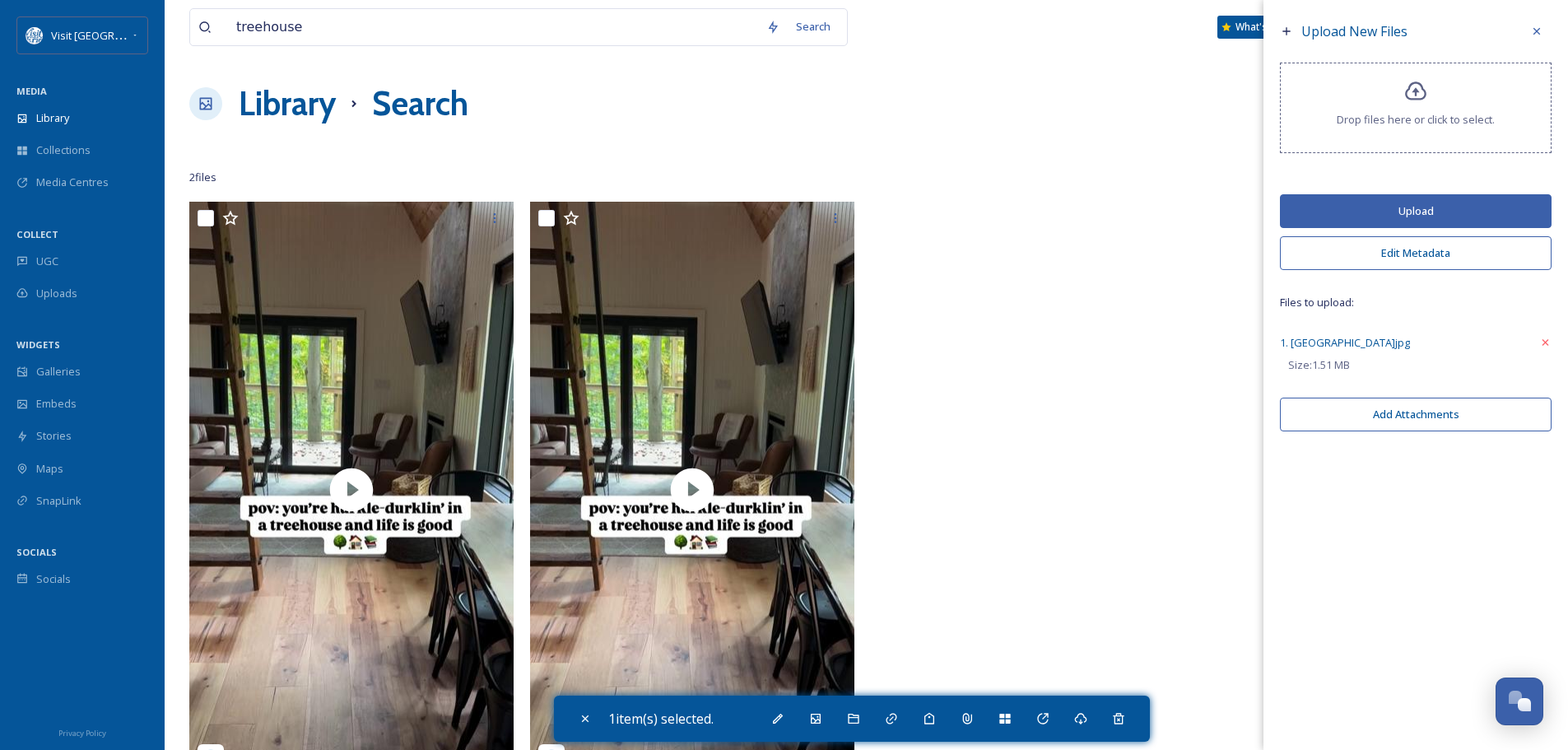
click at [1427, 211] on button "Upload" at bounding box center [1415, 211] width 271 height 33
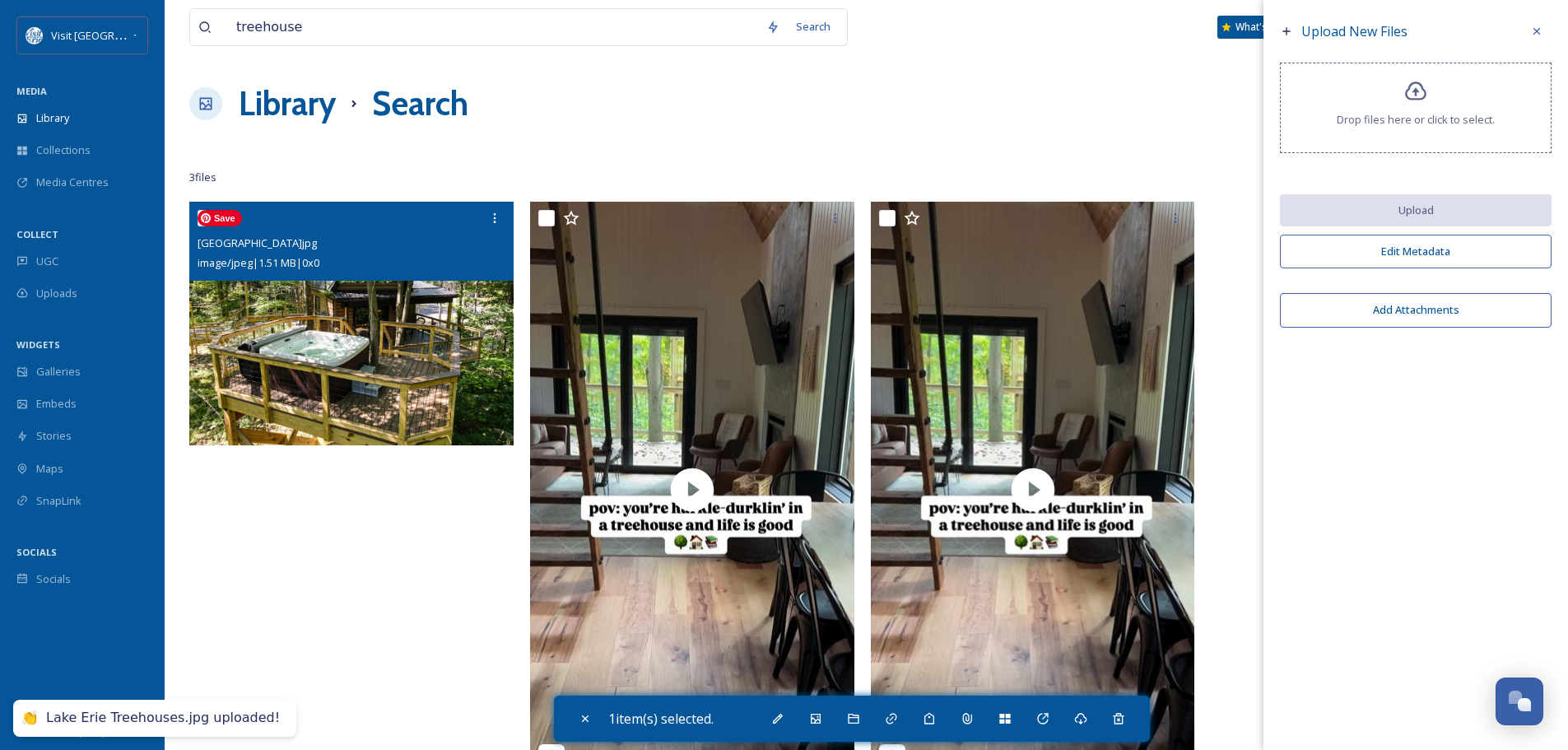
click at [312, 339] on img at bounding box center [351, 323] width 324 height 244
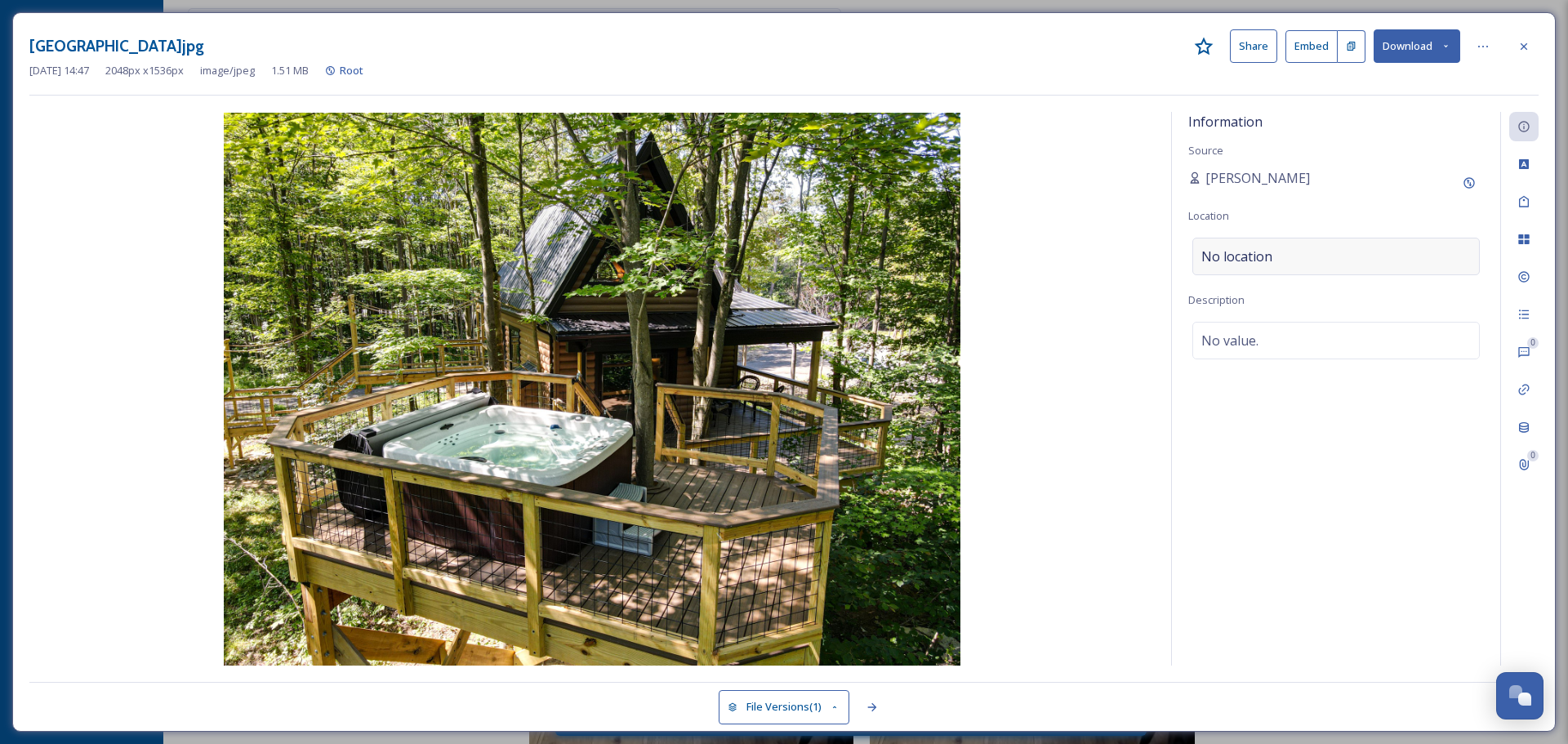
click at [1298, 254] on div "No location" at bounding box center [1336, 256] width 288 height 38
click at [1298, 254] on input at bounding box center [1336, 255] width 286 height 36
type input "[GEOGRAPHIC_DATA]"
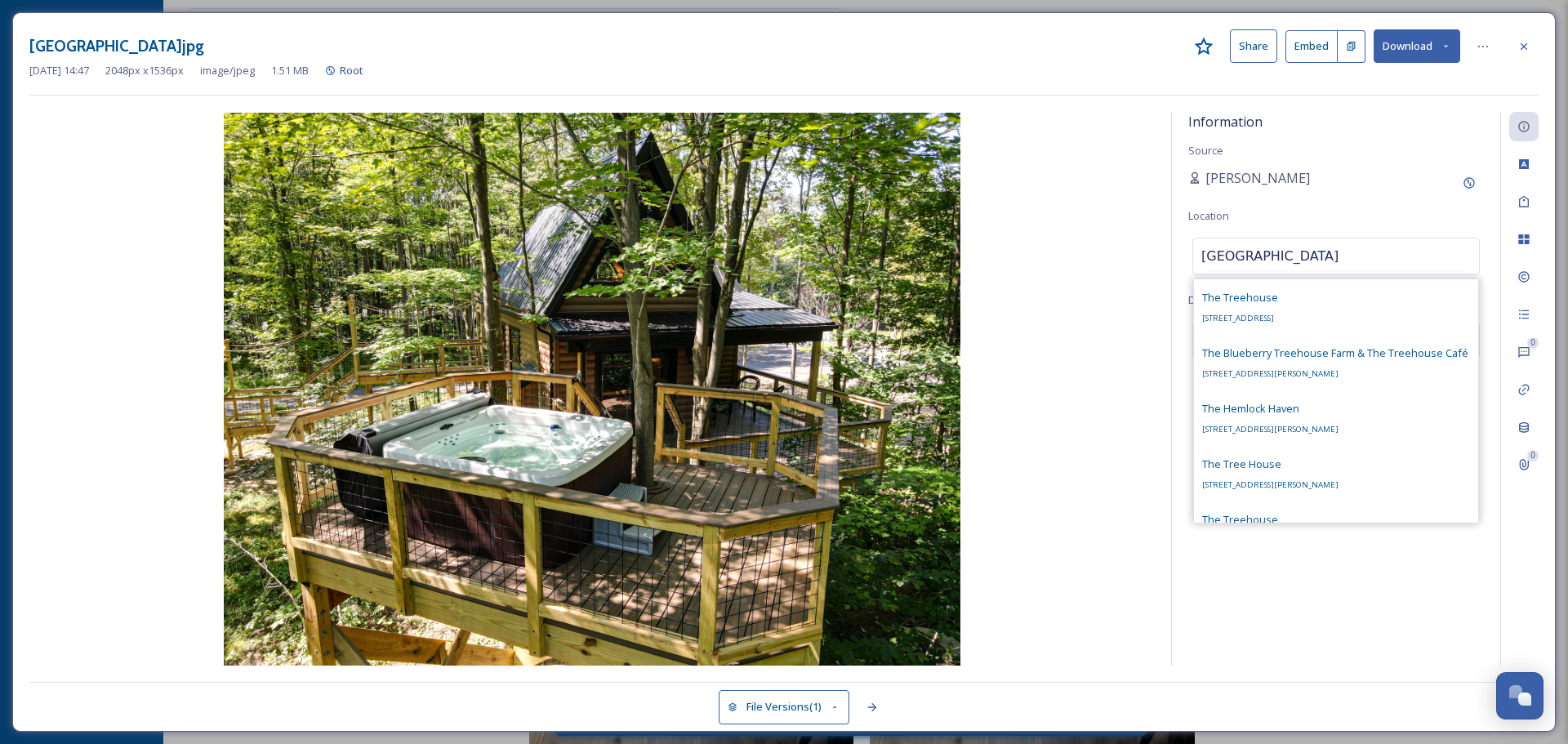
click at [1327, 202] on div "Information Source [PERSON_NAME] Location [GEOGRAPHIC_DATA] [GEOGRAPHIC_DATA] […" at bounding box center [1336, 389] width 328 height 554
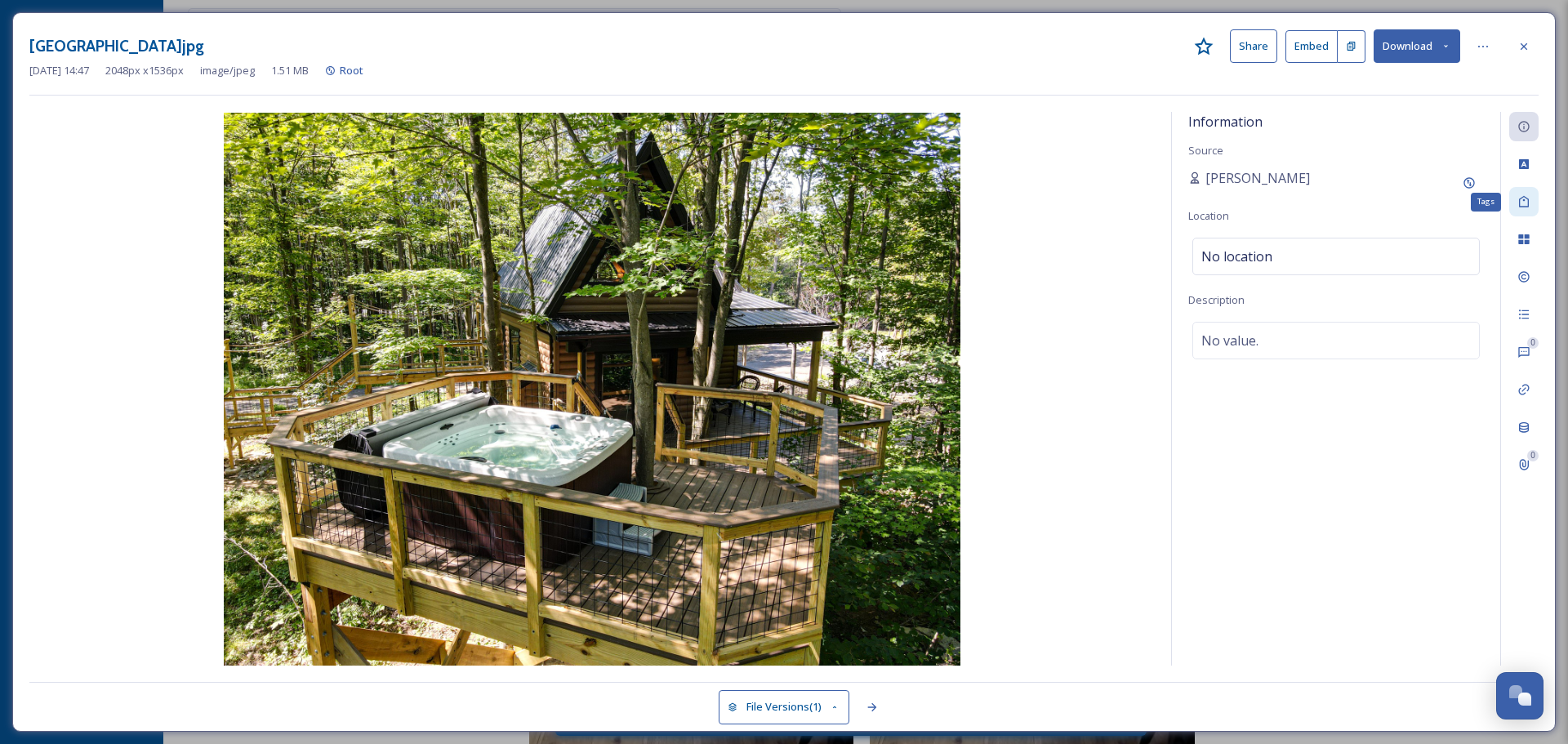
click at [1527, 199] on icon at bounding box center [1523, 202] width 10 height 12
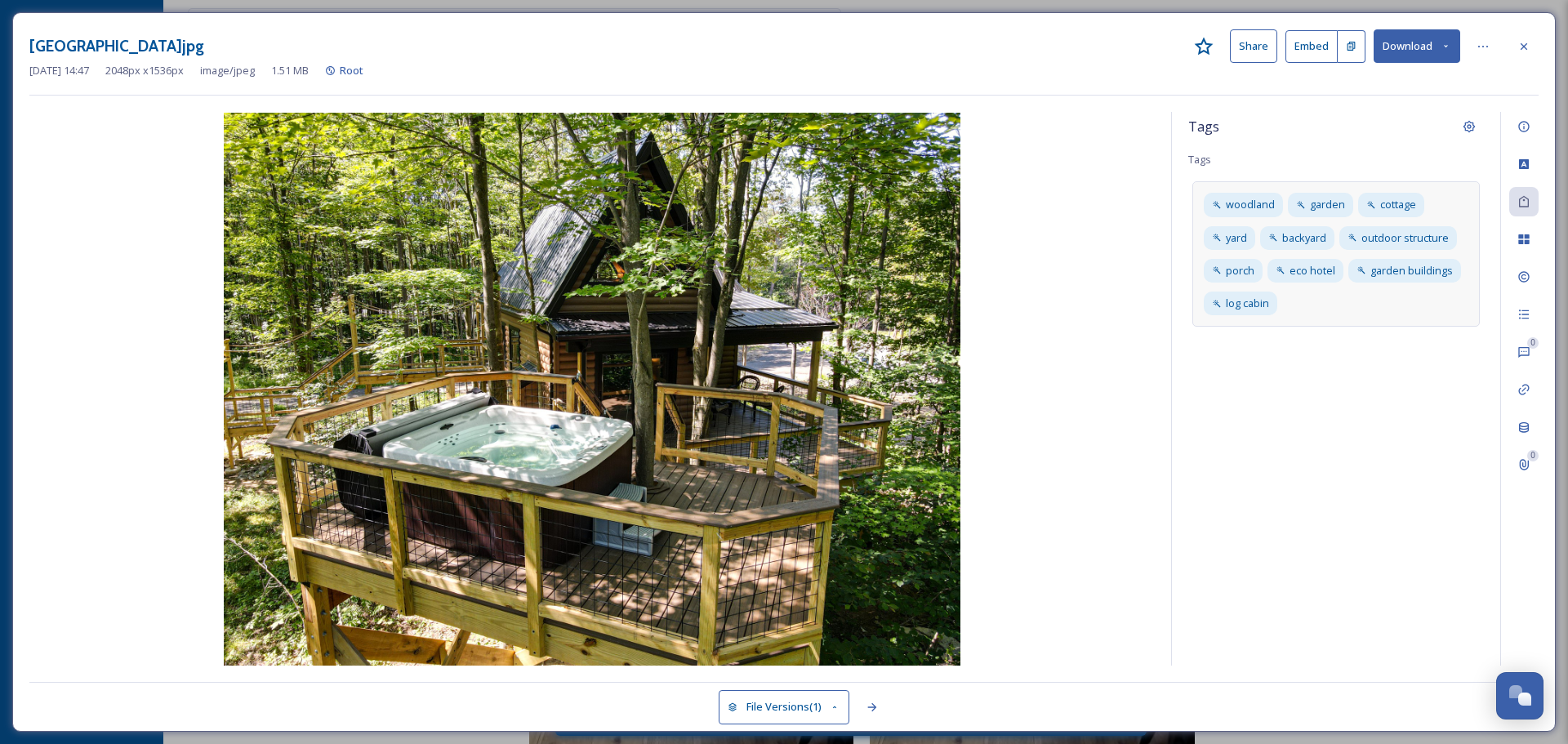
click at [1357, 302] on div "[GEOGRAPHIC_DATA] yard backyard outdoor structure porch eco hotel garden buildi…" at bounding box center [1336, 254] width 288 height 146
type input "[GEOGRAPHIC_DATA]"
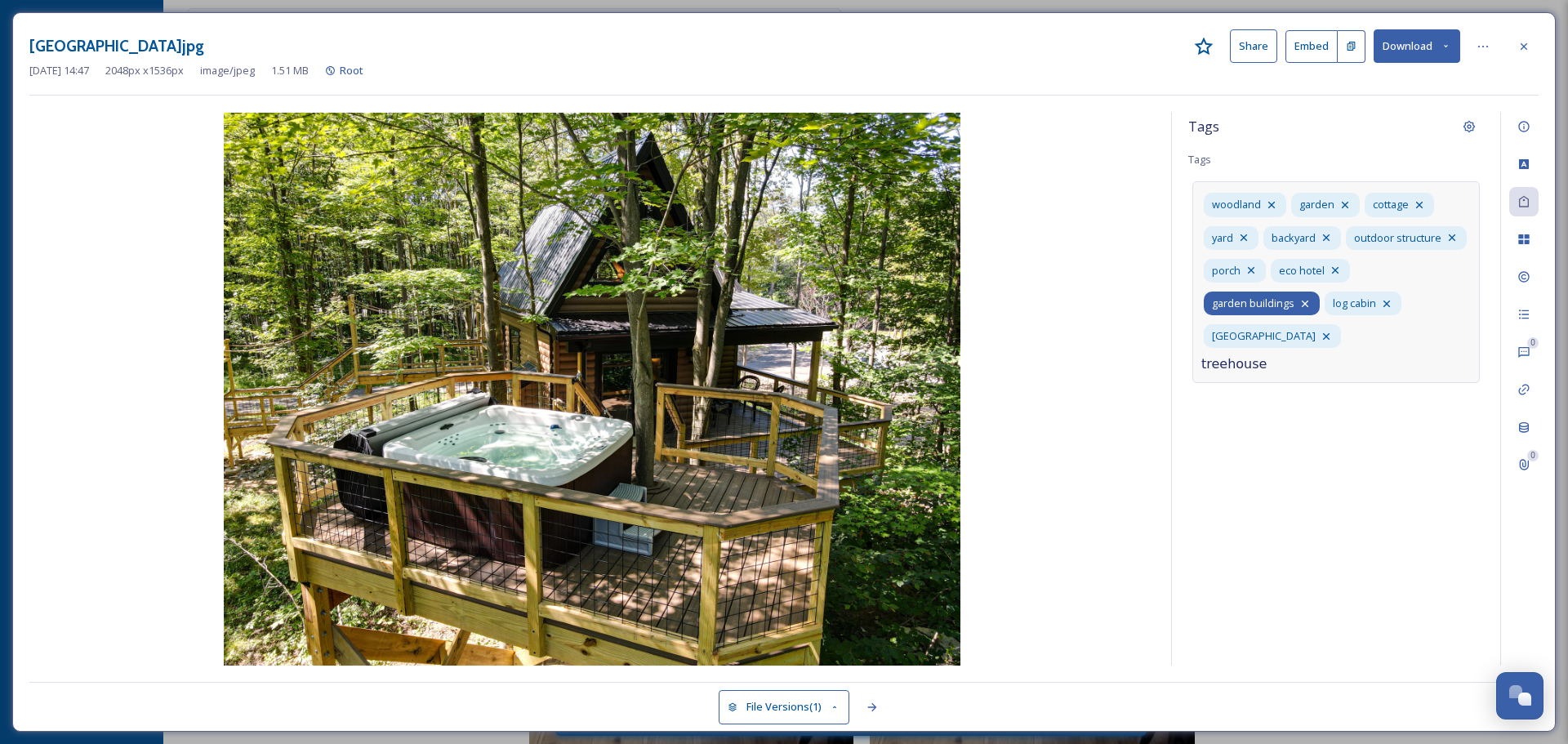
type input "treehouse"
click at [1524, 235] on icon at bounding box center [1522, 239] width 11 height 10
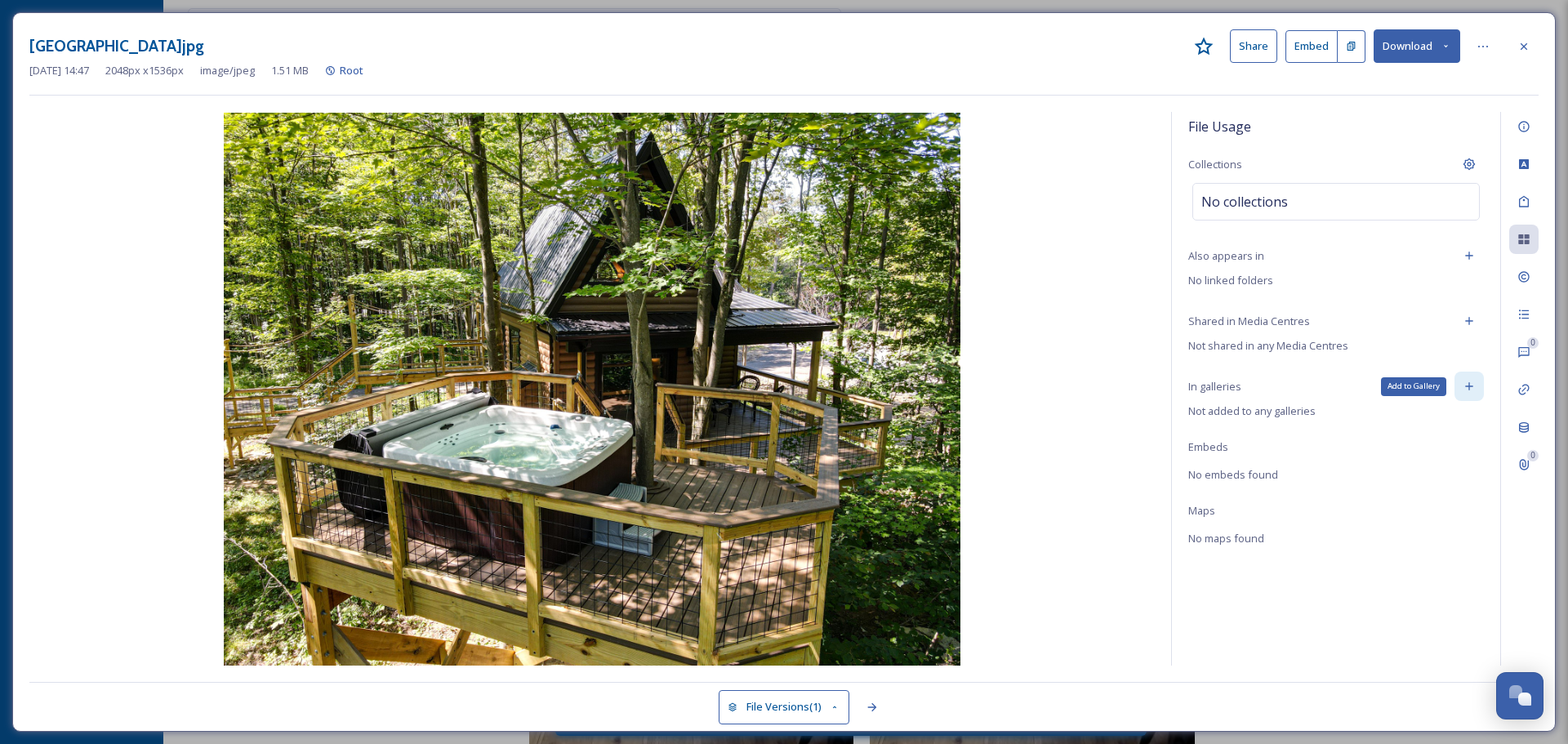
click at [1472, 385] on icon at bounding box center [1468, 386] width 13 height 13
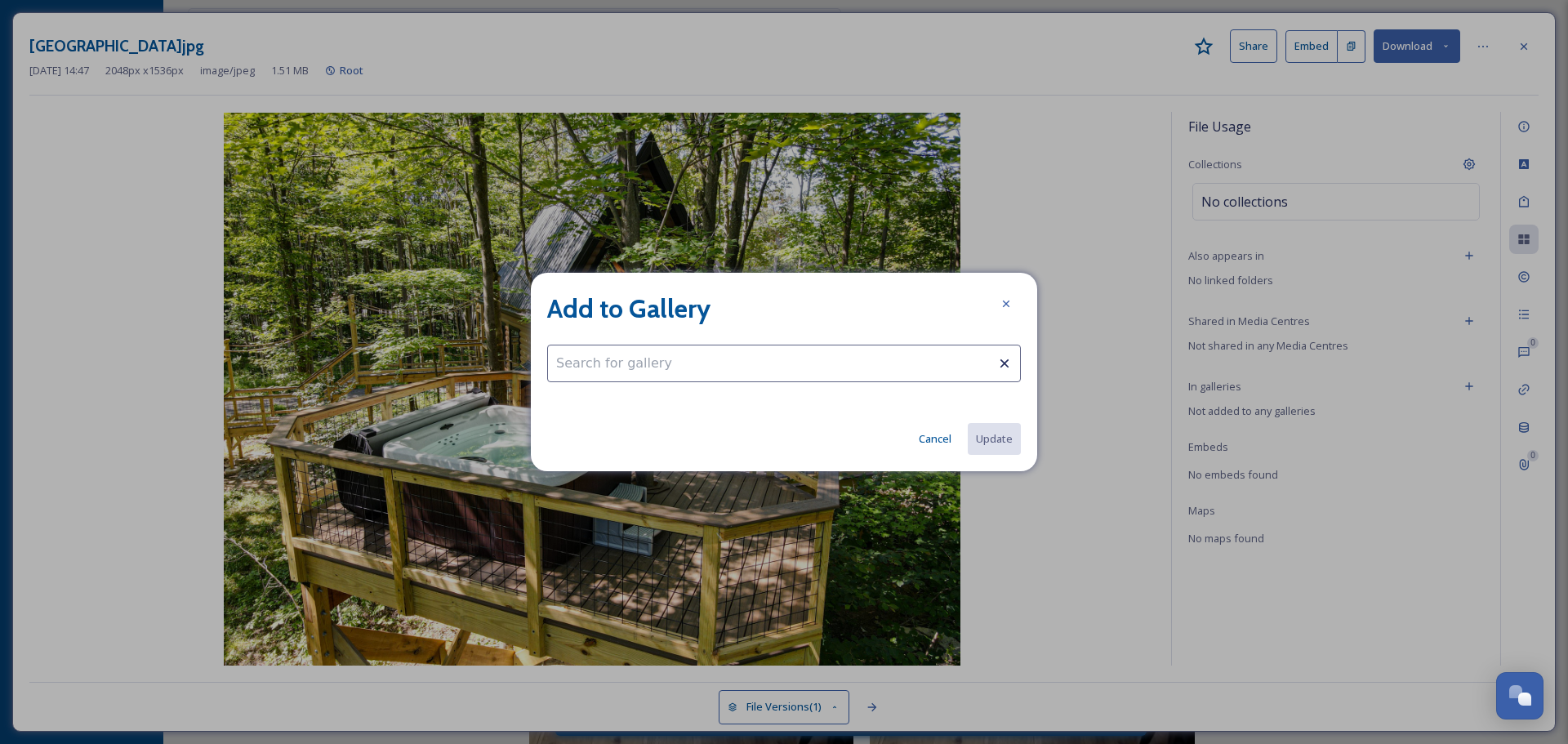
click at [862, 359] on input at bounding box center [783, 363] width 473 height 38
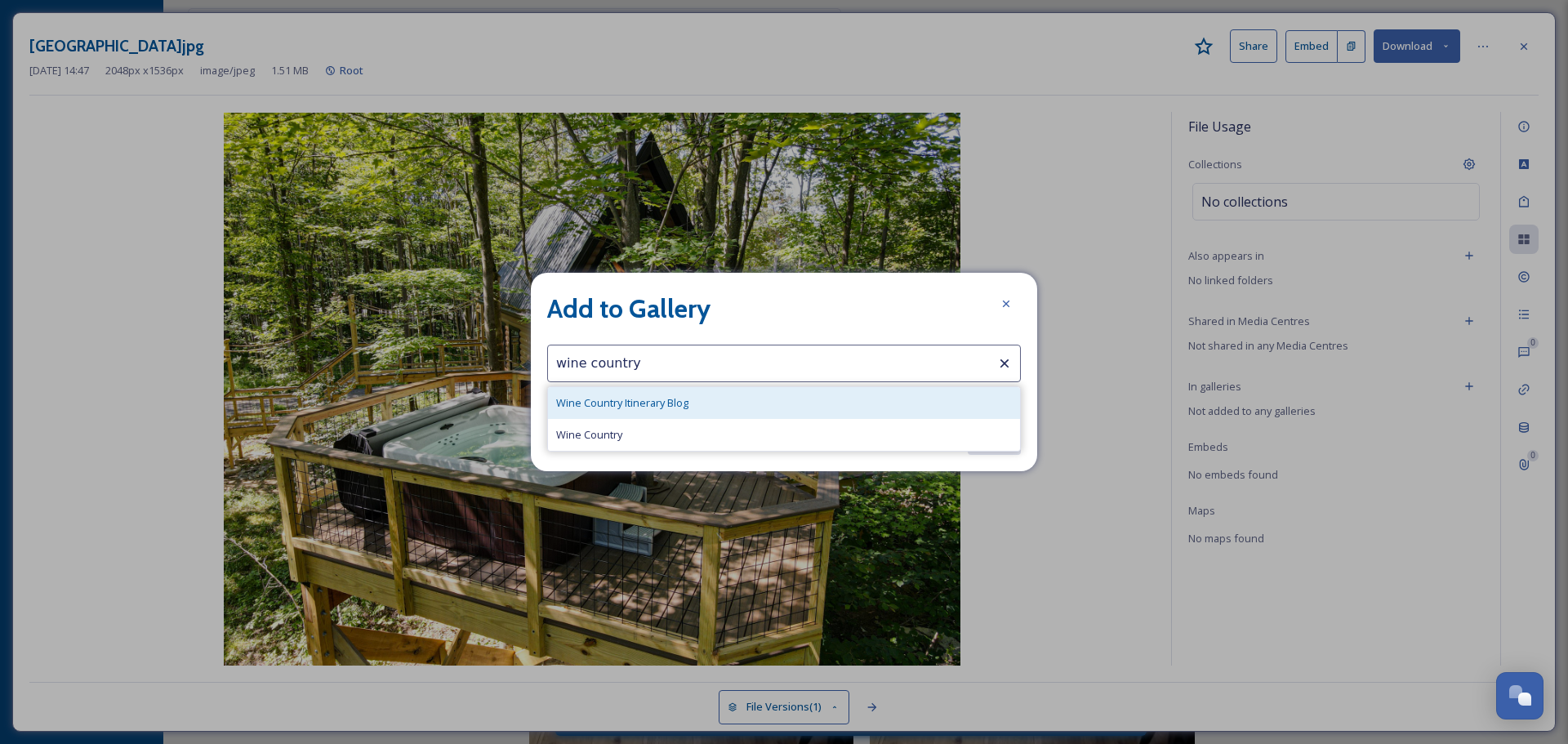
click at [724, 401] on div "Wine Country Itinerary Blog" at bounding box center [784, 402] width 472 height 32
type input "Wine Country Itinerary Blog"
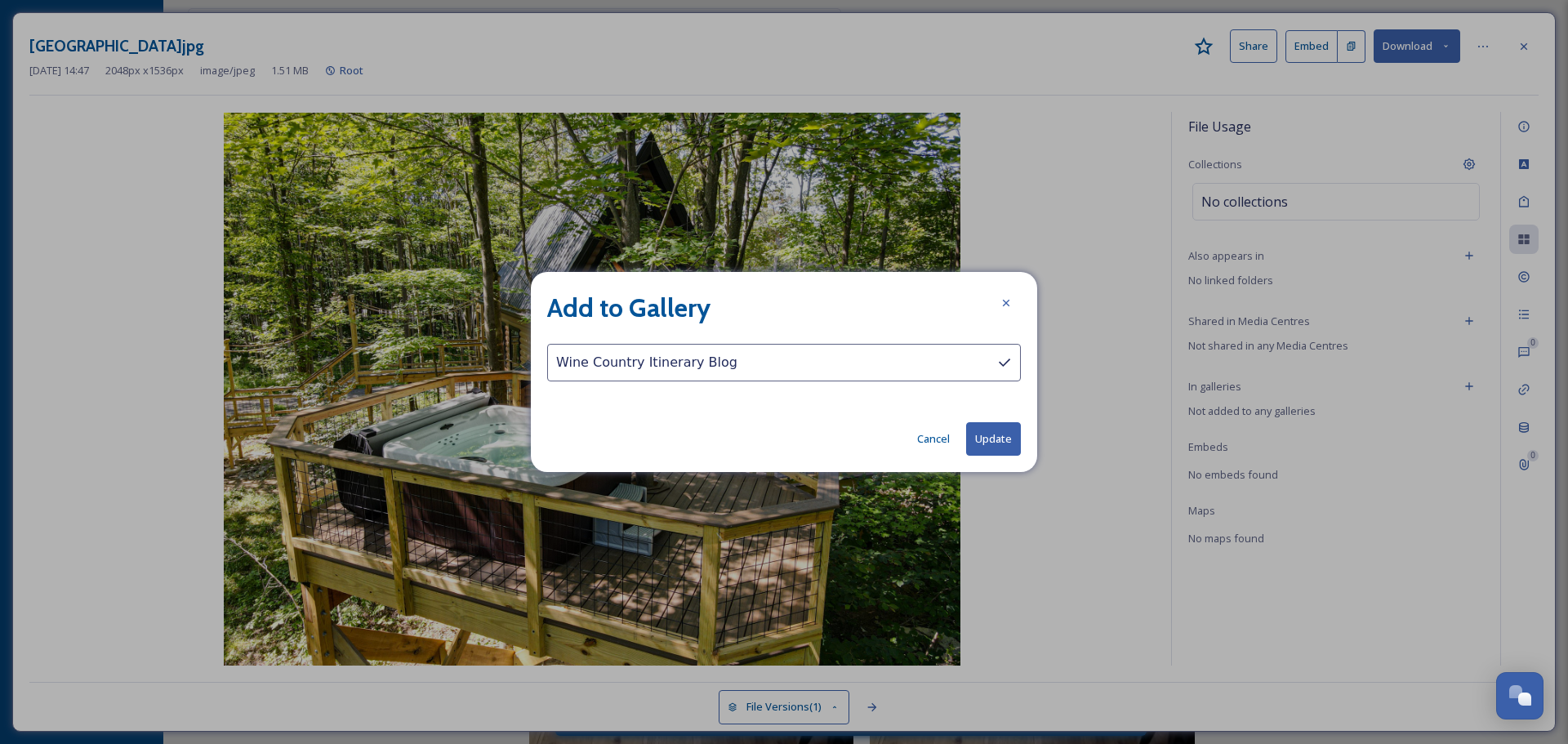
click at [994, 428] on button "Update" at bounding box center [993, 438] width 54 height 33
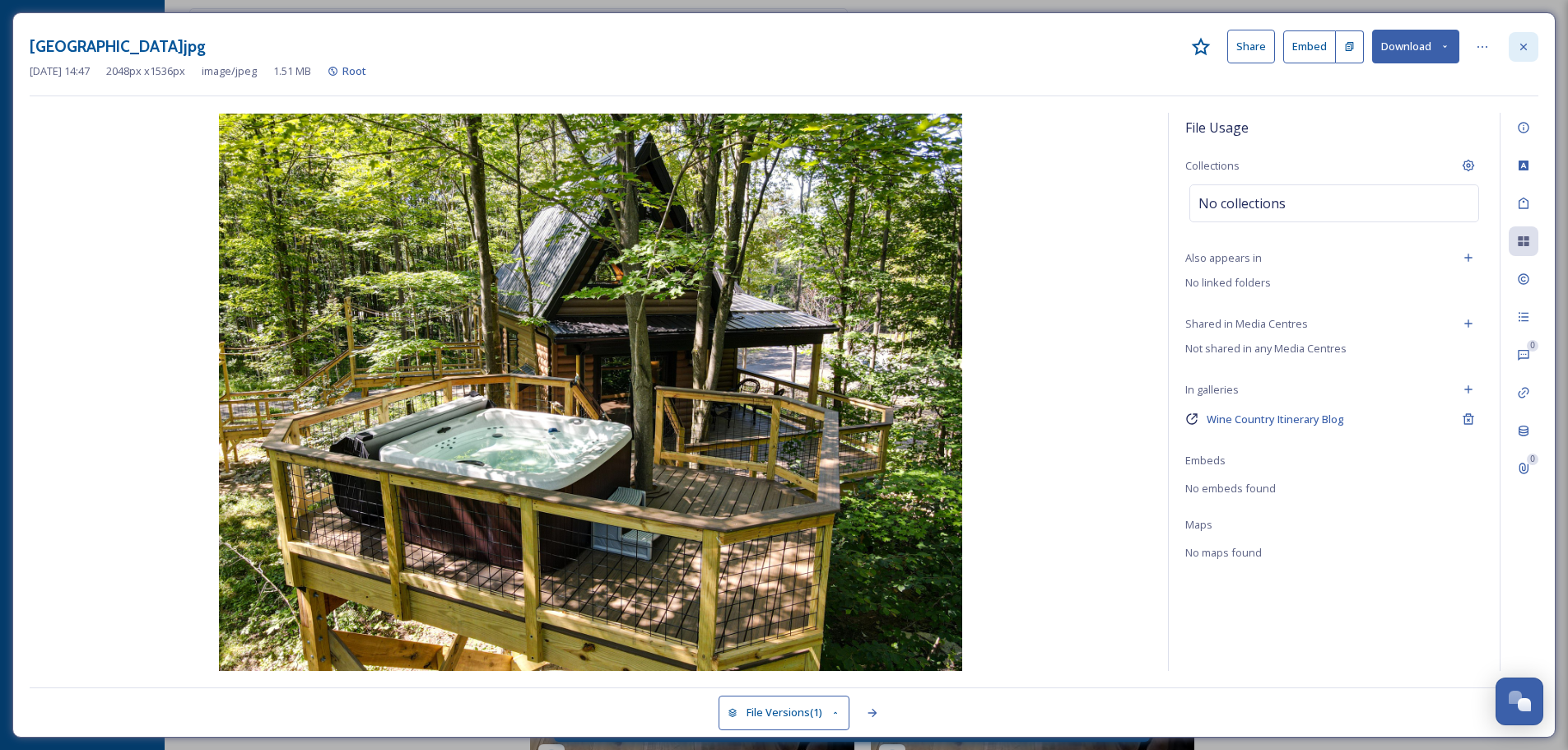
click at [1524, 51] on icon at bounding box center [1523, 46] width 13 height 13
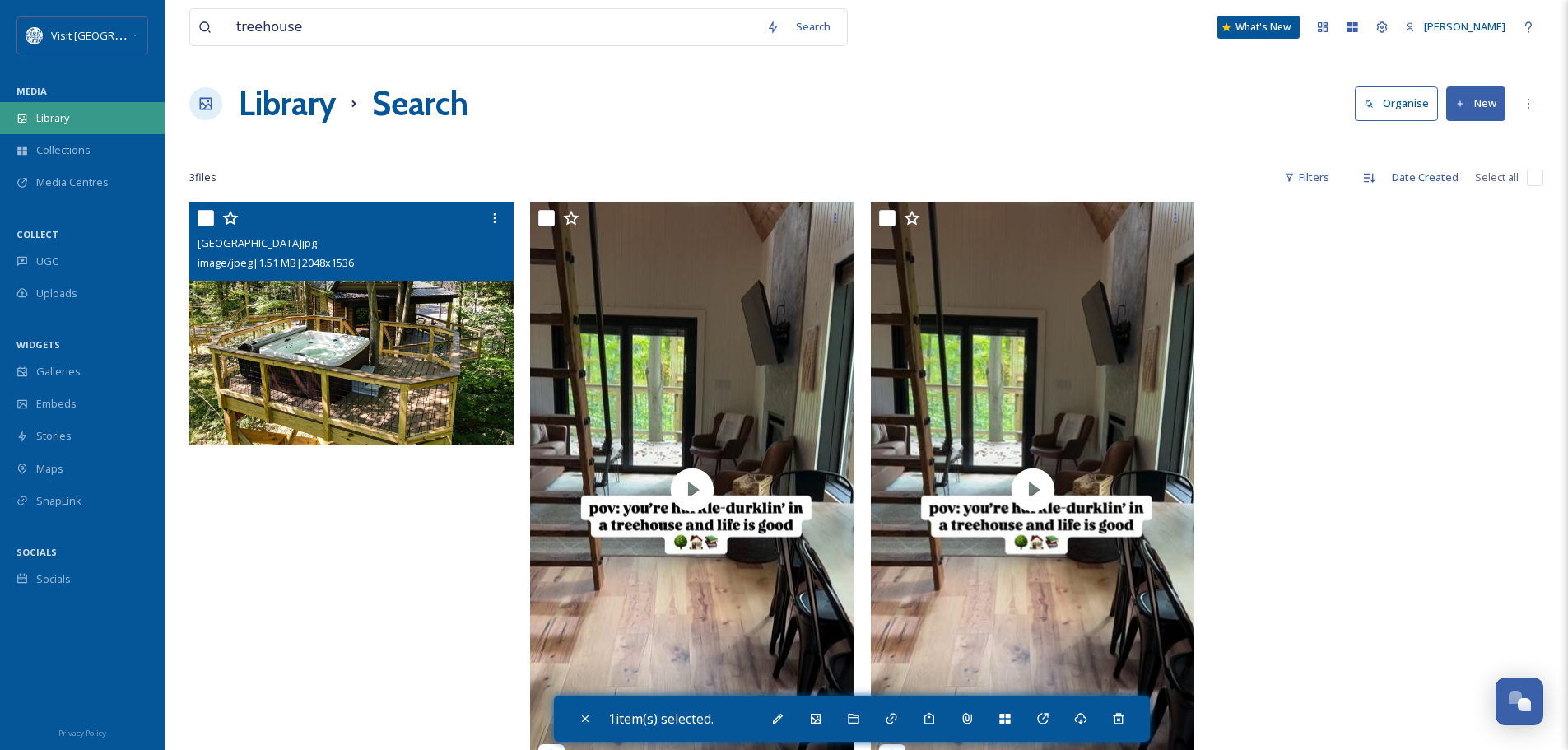
click at [101, 115] on div "Library" at bounding box center [82, 117] width 165 height 32
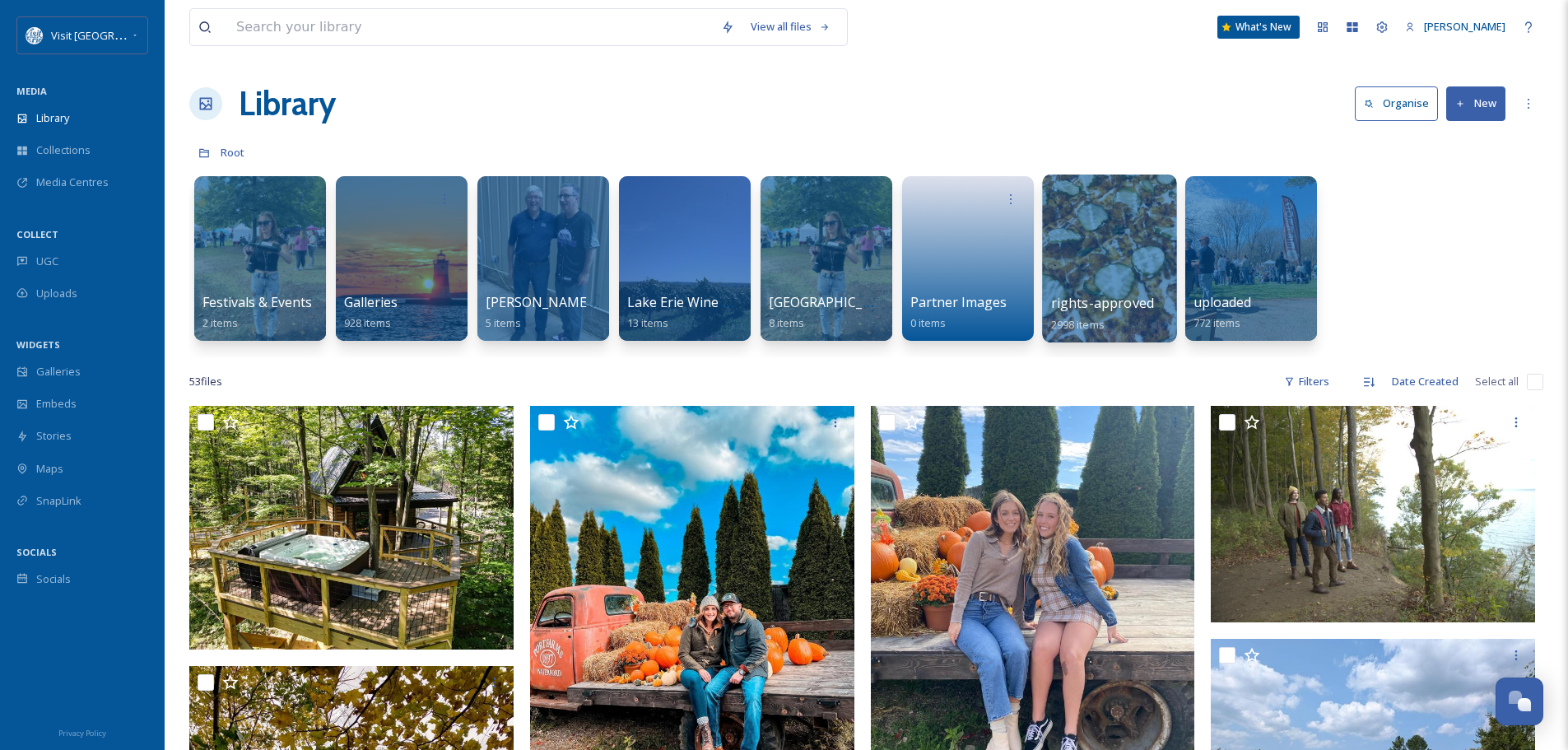
click at [1163, 243] on div at bounding box center [1109, 258] width 134 height 167
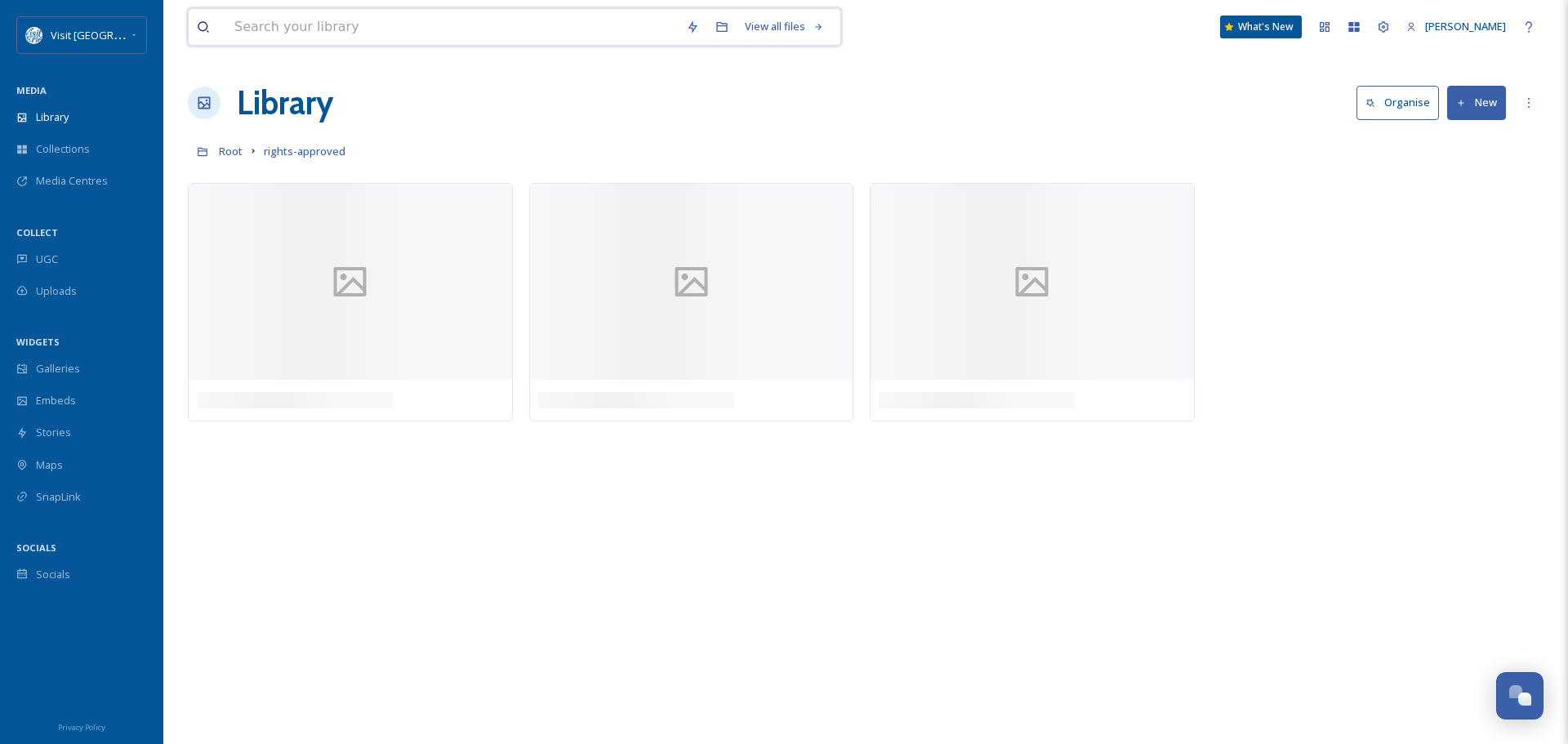
click at [455, 28] on input at bounding box center [452, 26] width 452 height 36
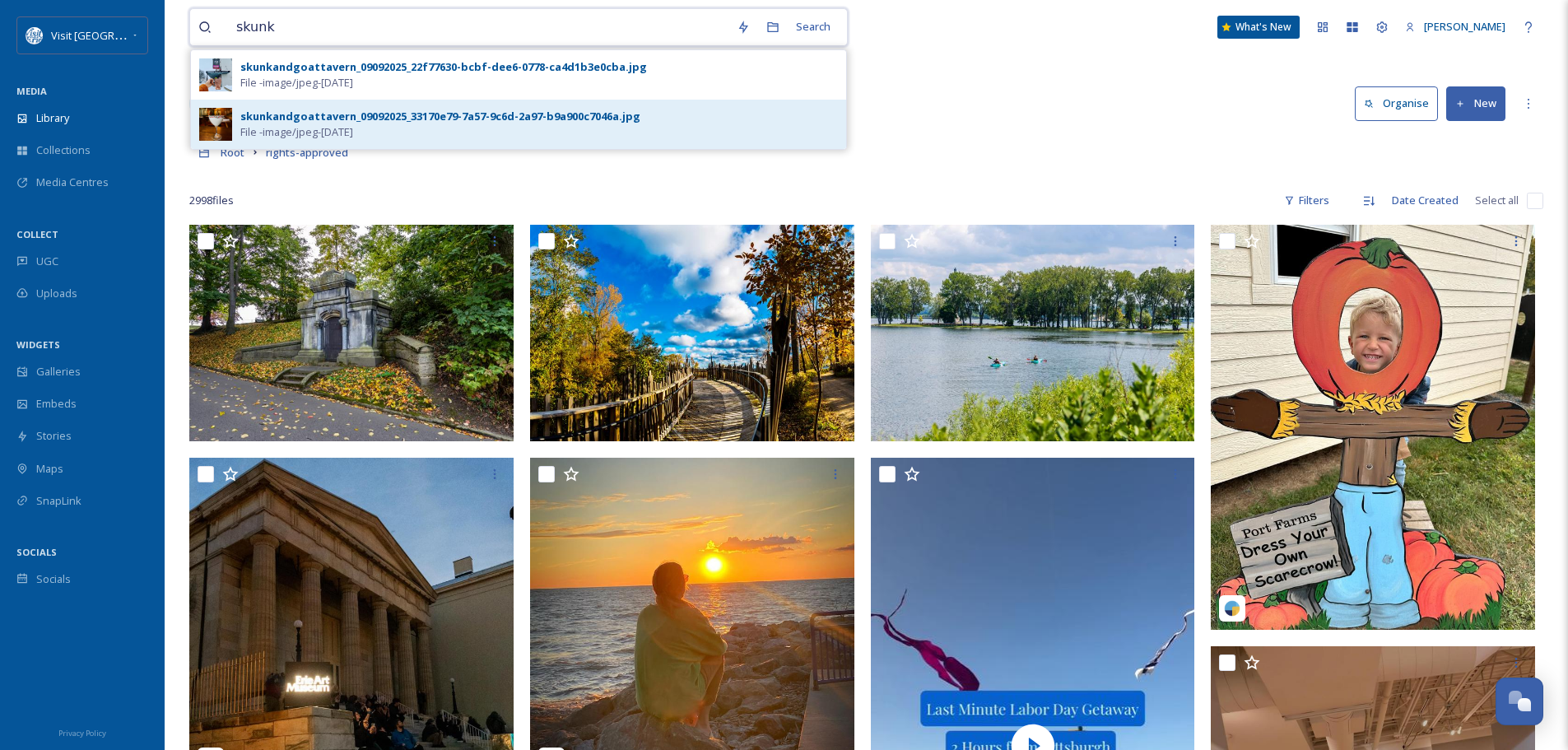
type input "skunk"
click at [333, 123] on div "skunkandgoattavern_09092025_33170e79-7a57-9c6d-2a97-b9a900c7046a.jpg" at bounding box center [440, 117] width 400 height 16
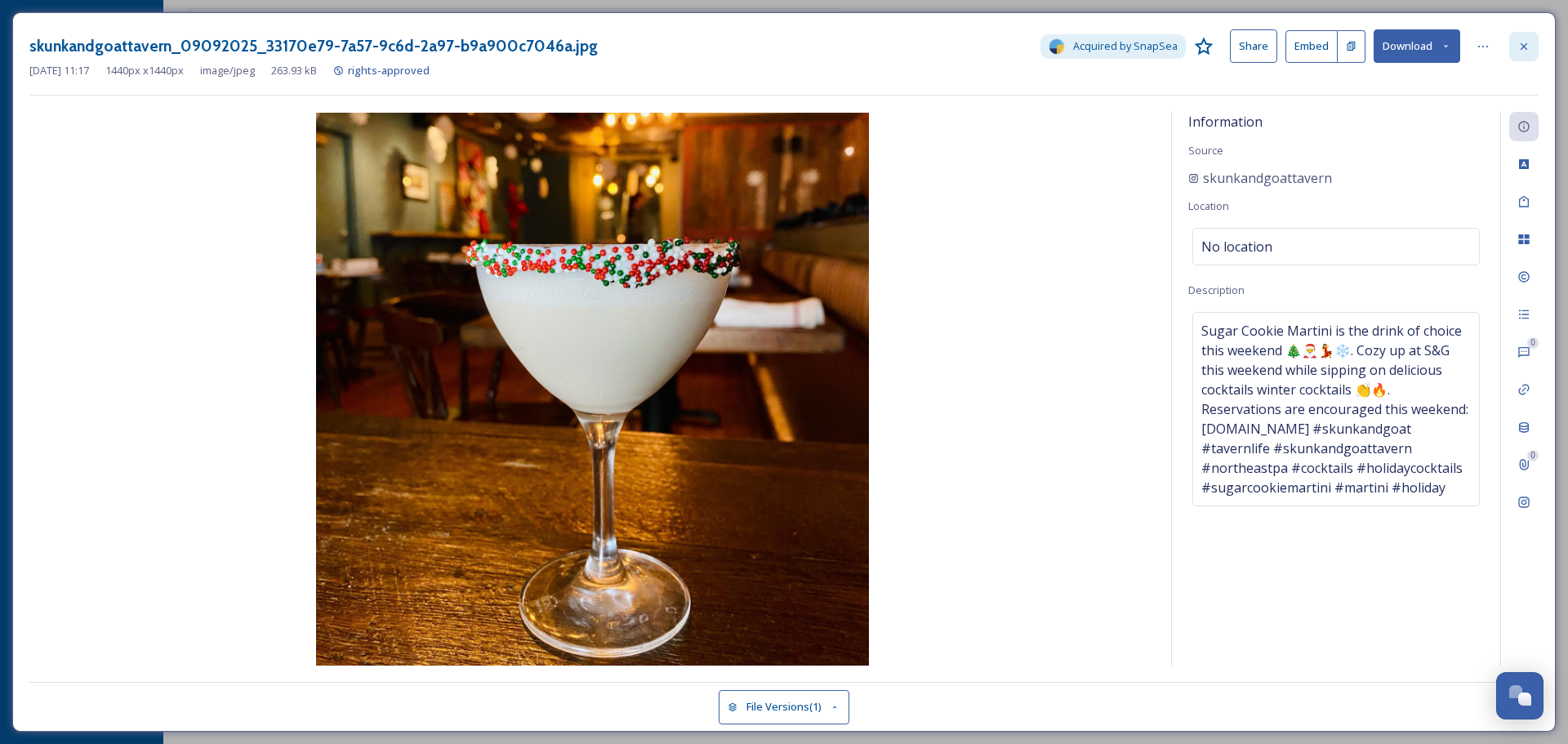
click at [1527, 44] on icon at bounding box center [1522, 46] width 13 height 13
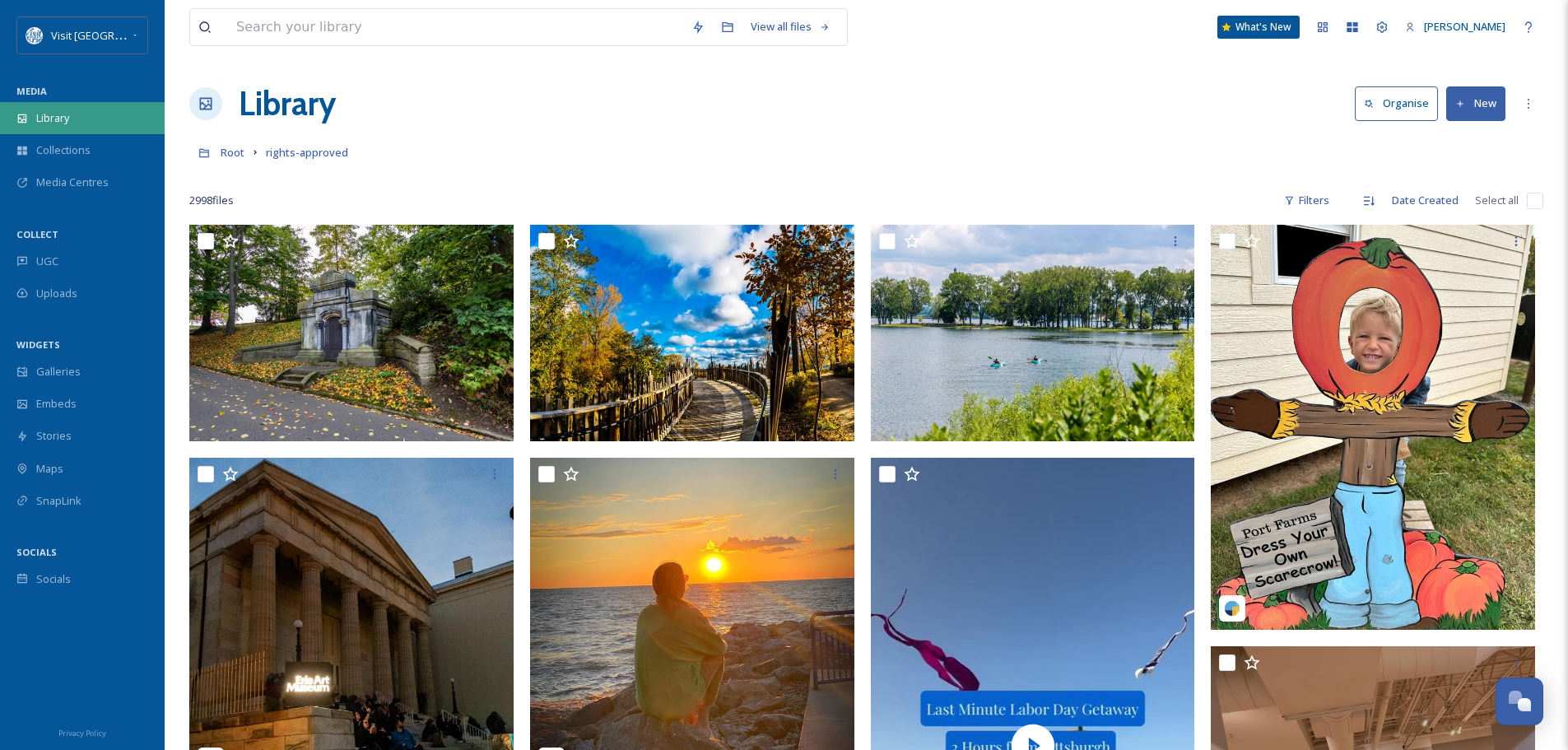
click at [68, 107] on div "Library" at bounding box center [82, 117] width 165 height 32
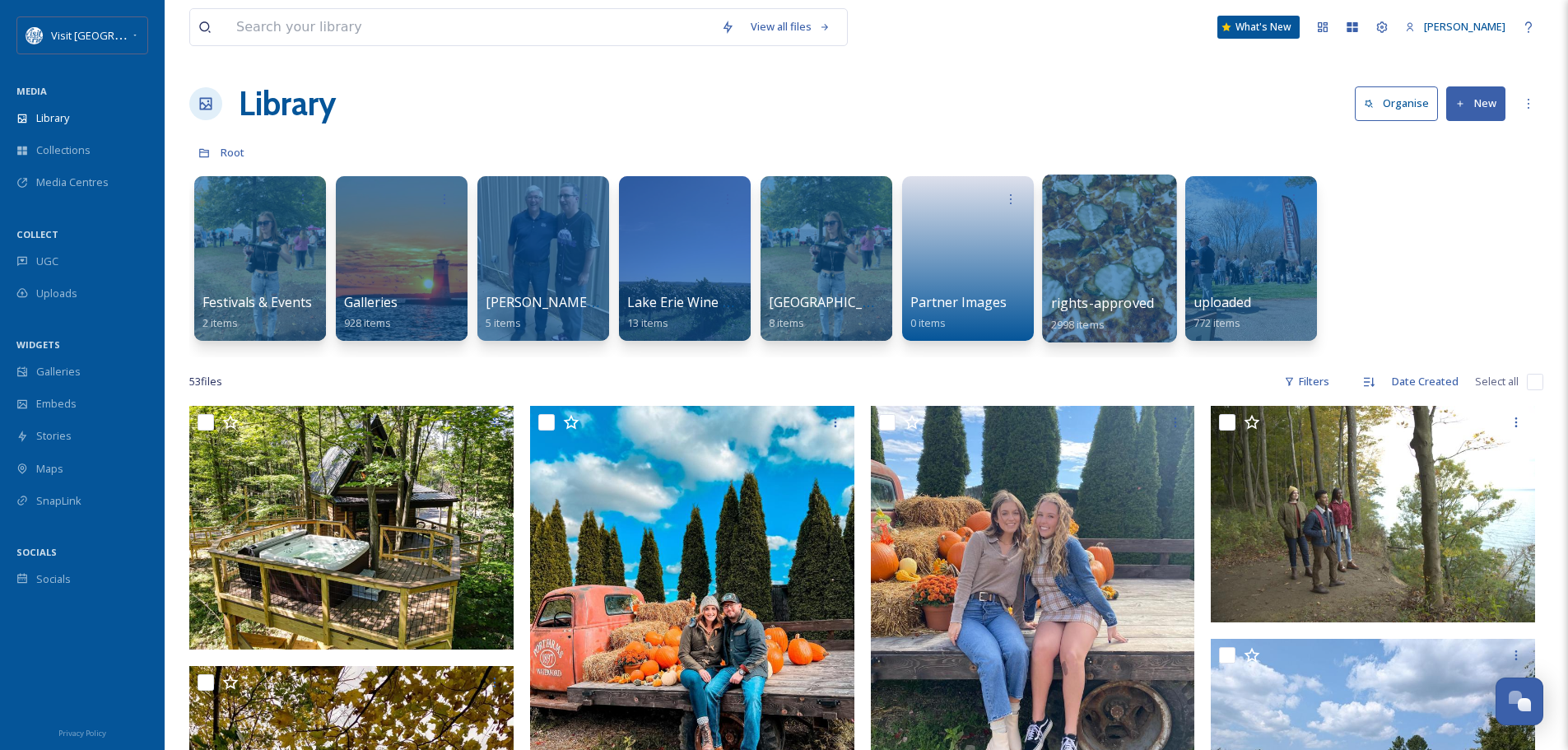
click at [1101, 241] on div at bounding box center [1109, 258] width 134 height 167
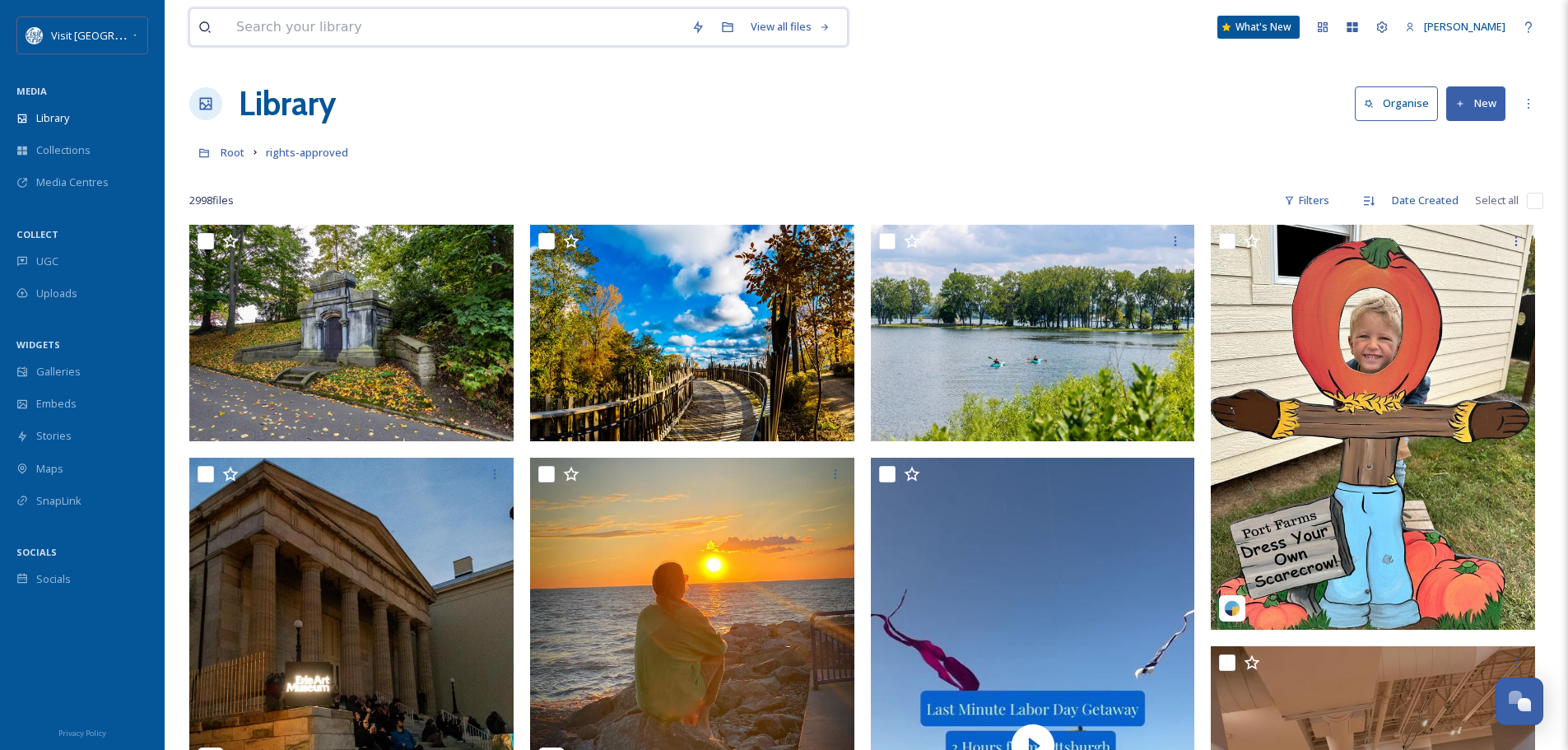
click at [447, 24] on input at bounding box center [455, 26] width 455 height 36
type input "skunk and goat"
click at [825, 31] on div "Search" at bounding box center [813, 26] width 51 height 32
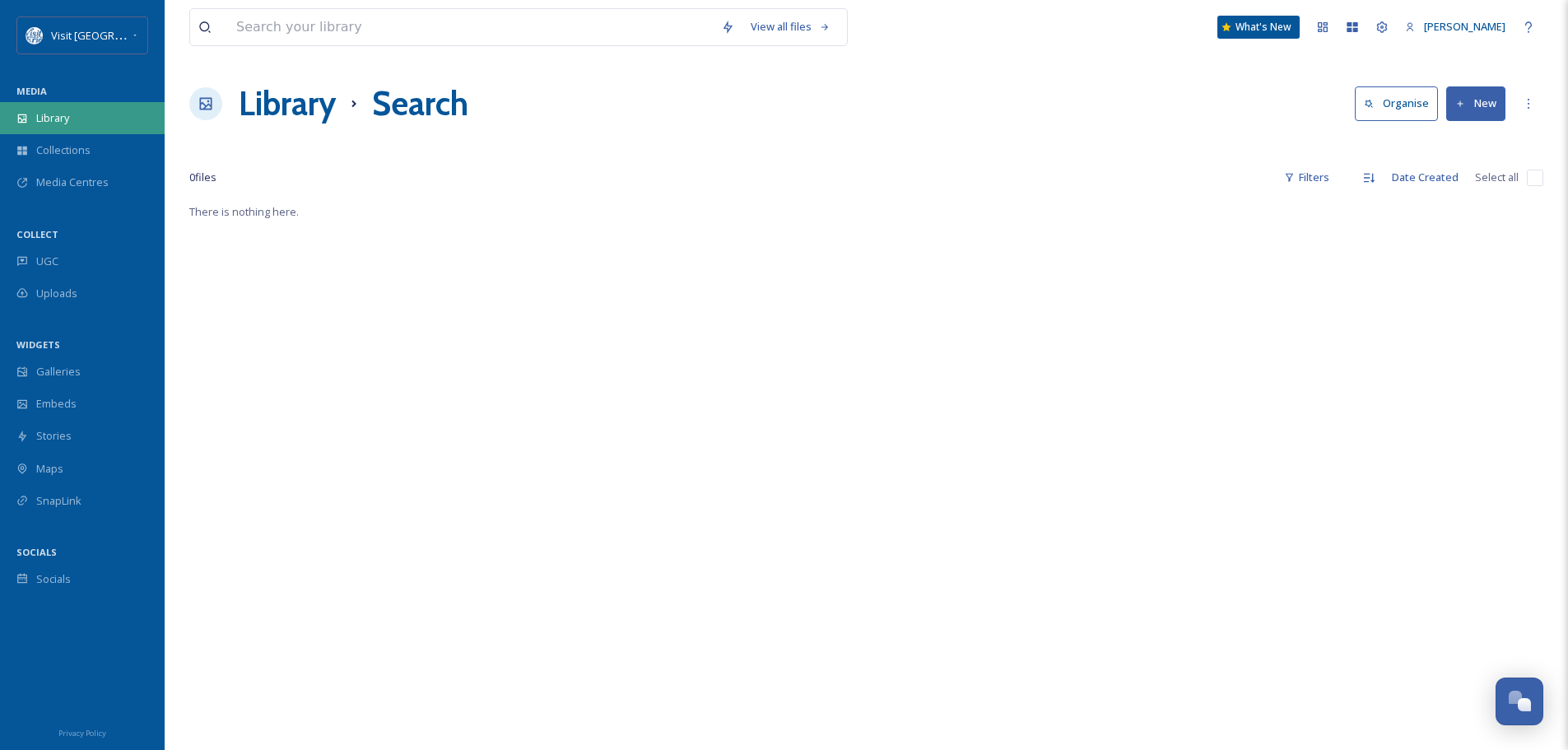
click at [63, 111] on span "Library" at bounding box center [53, 118] width 33 height 16
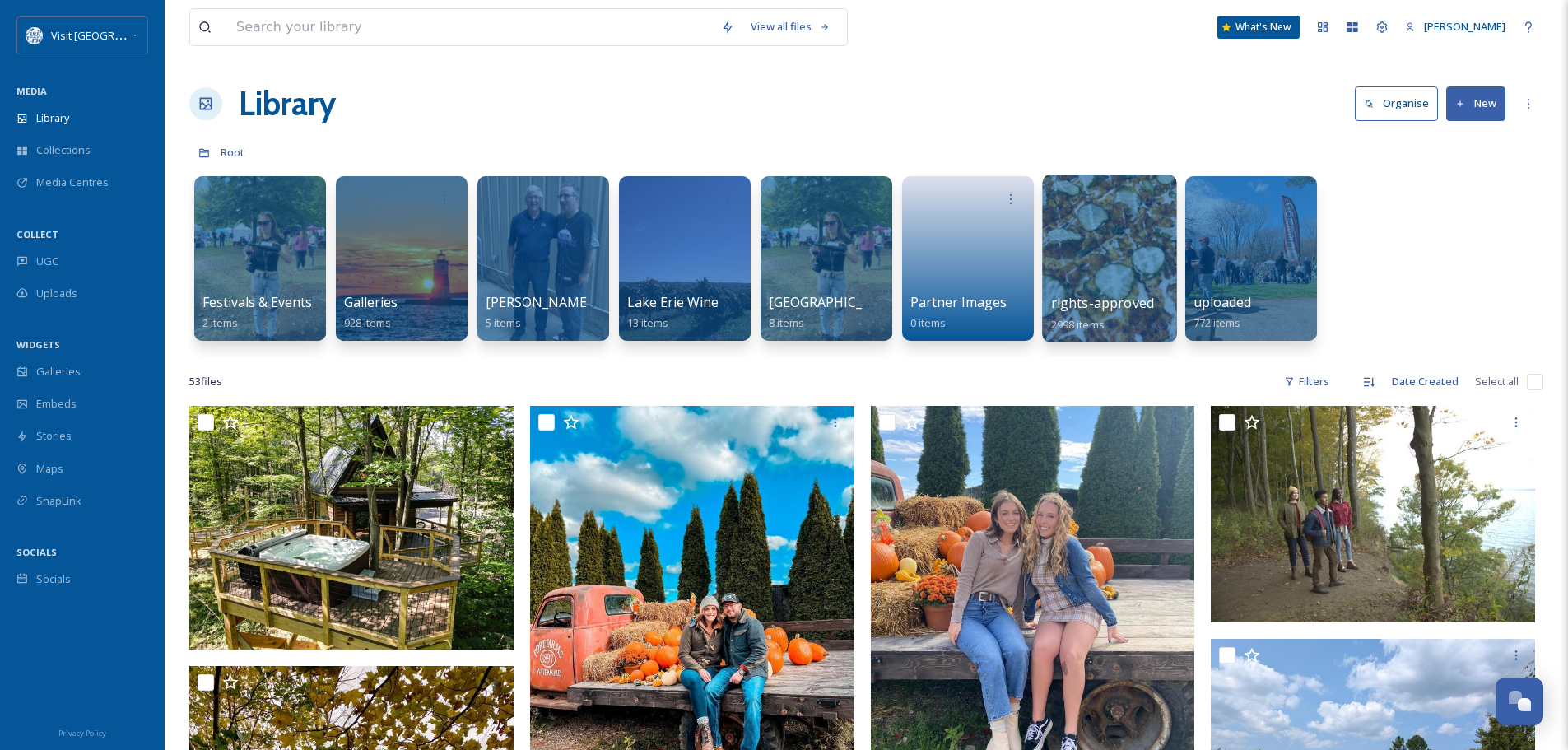
click at [1114, 269] on div at bounding box center [1109, 258] width 134 height 167
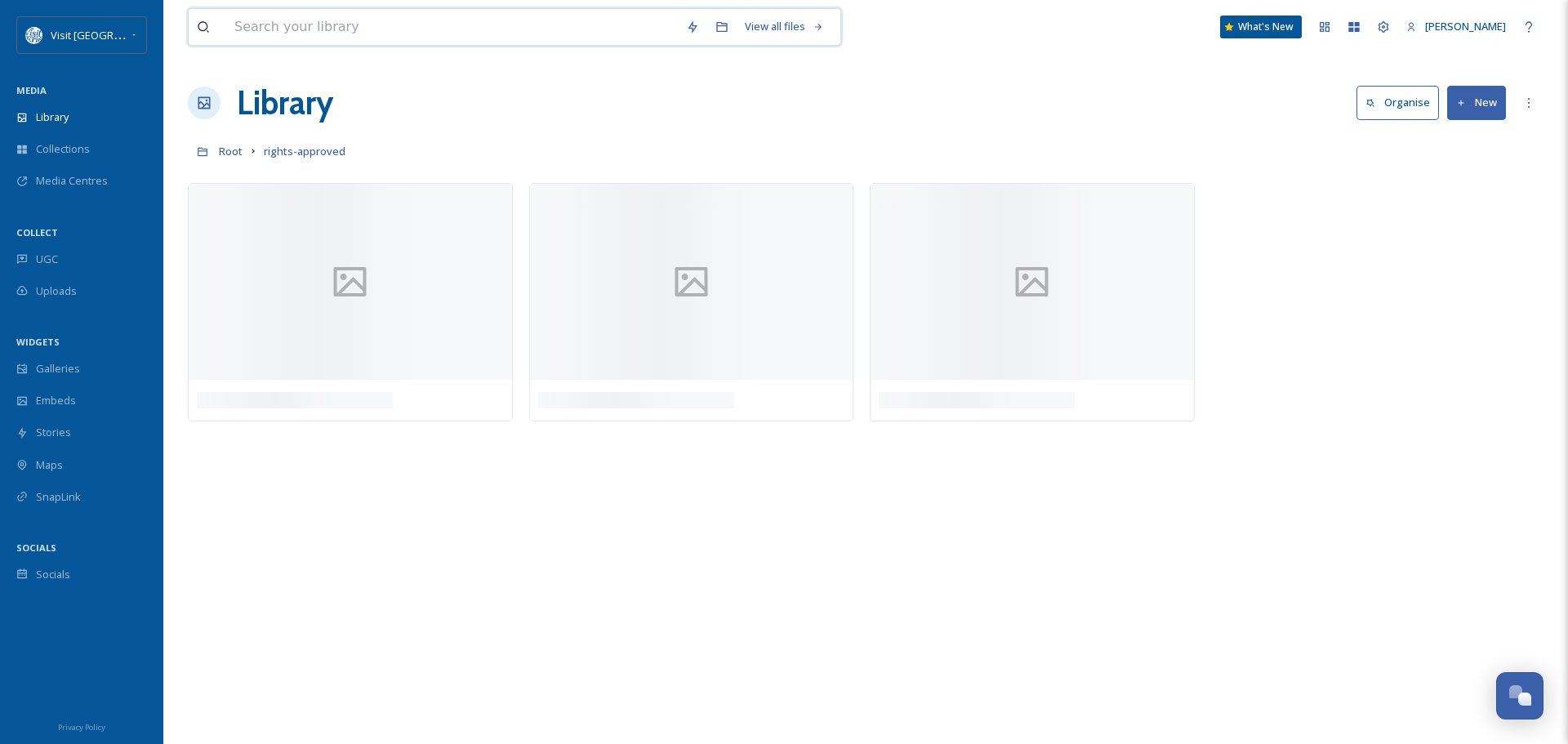
click at [417, 31] on input at bounding box center [452, 26] width 452 height 36
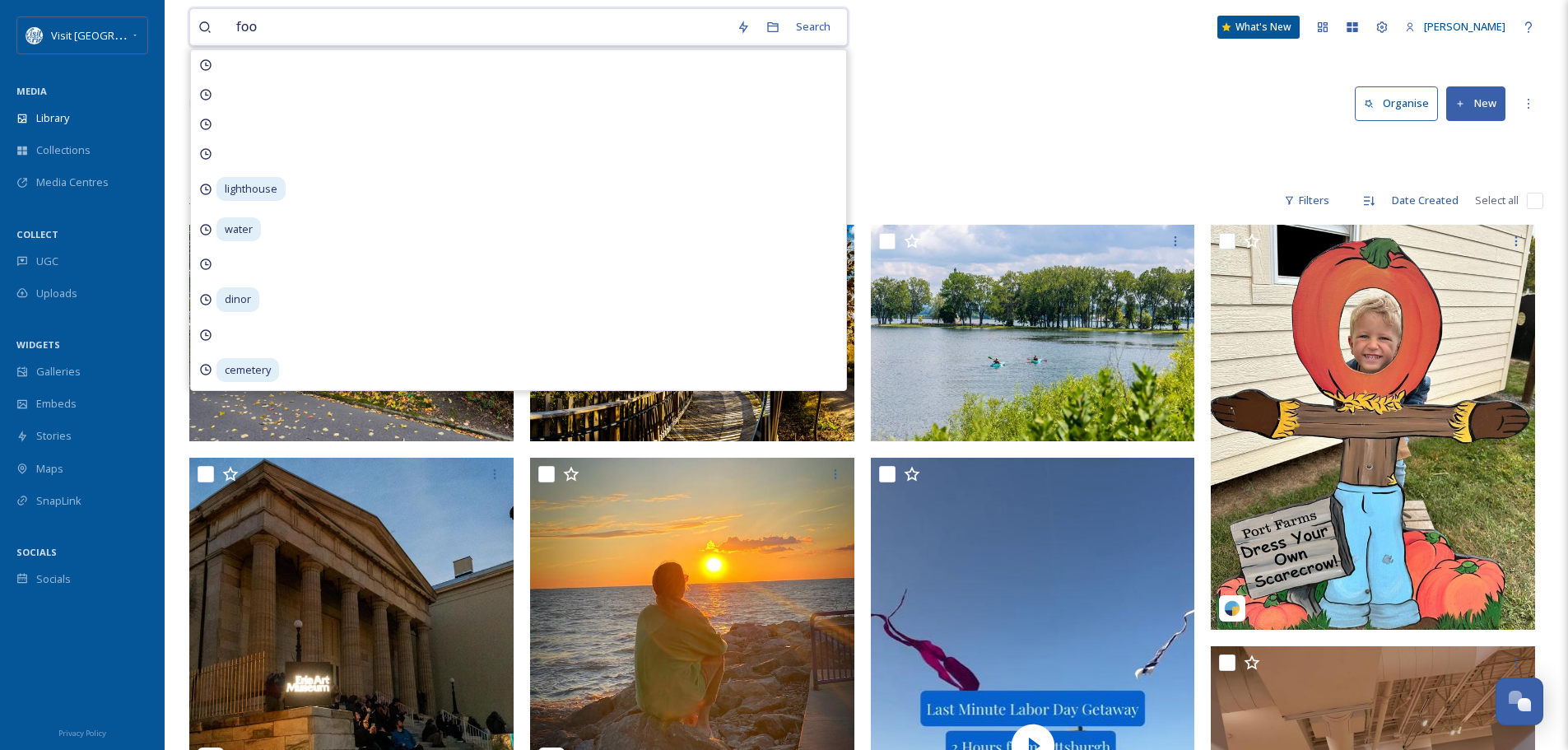
type input "food"
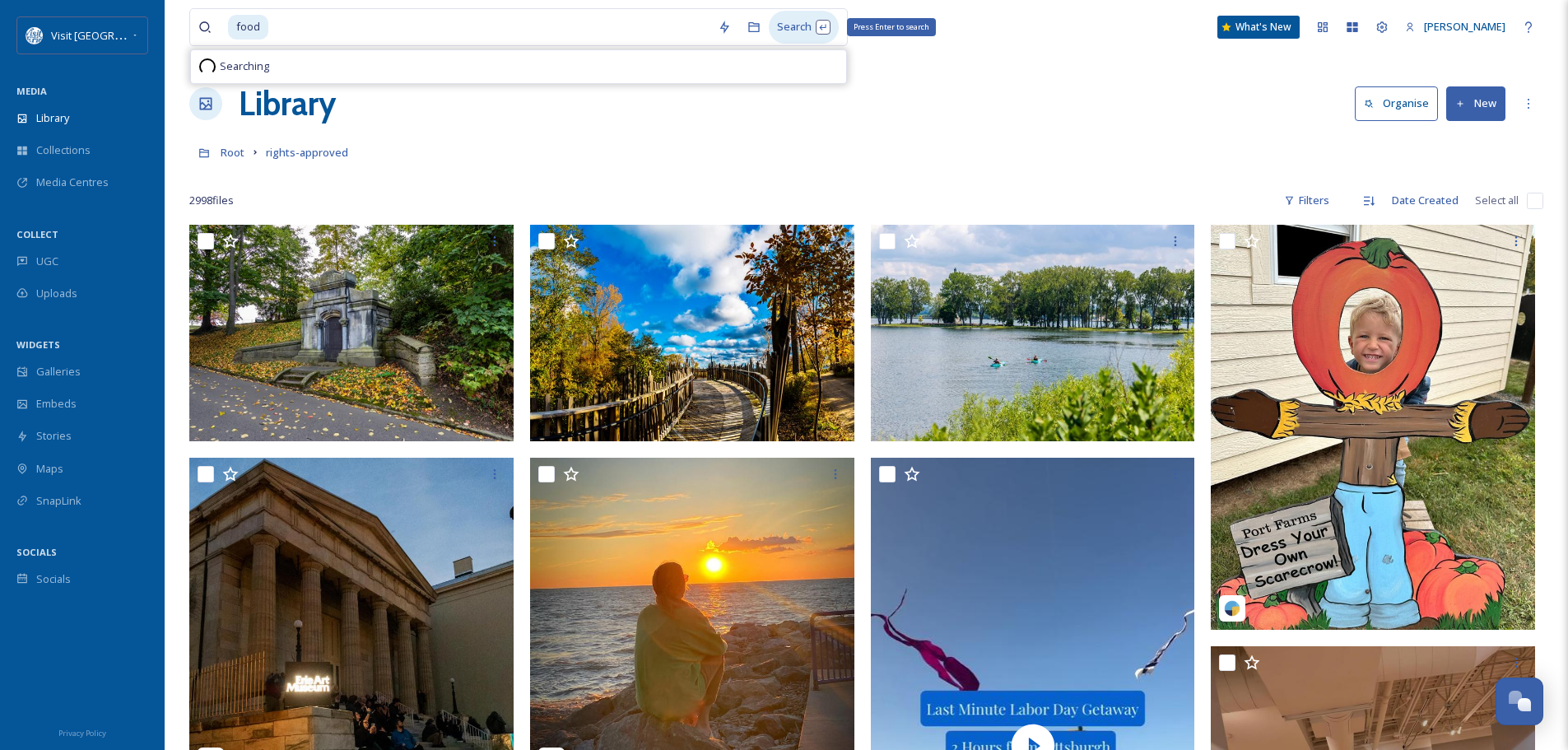
click at [802, 24] on div "Search Press Enter to search" at bounding box center [803, 26] width 70 height 32
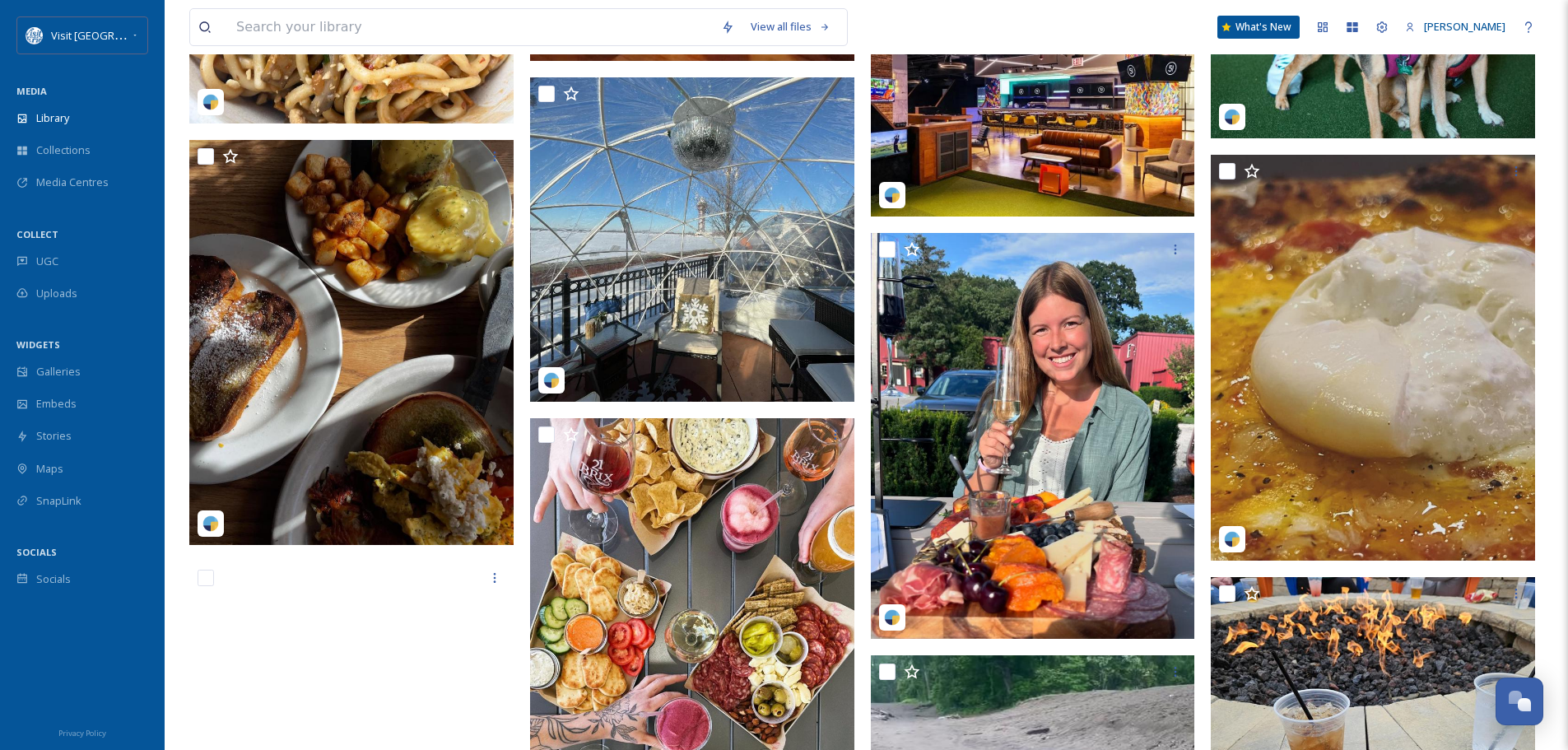
scroll to position [7570, 0]
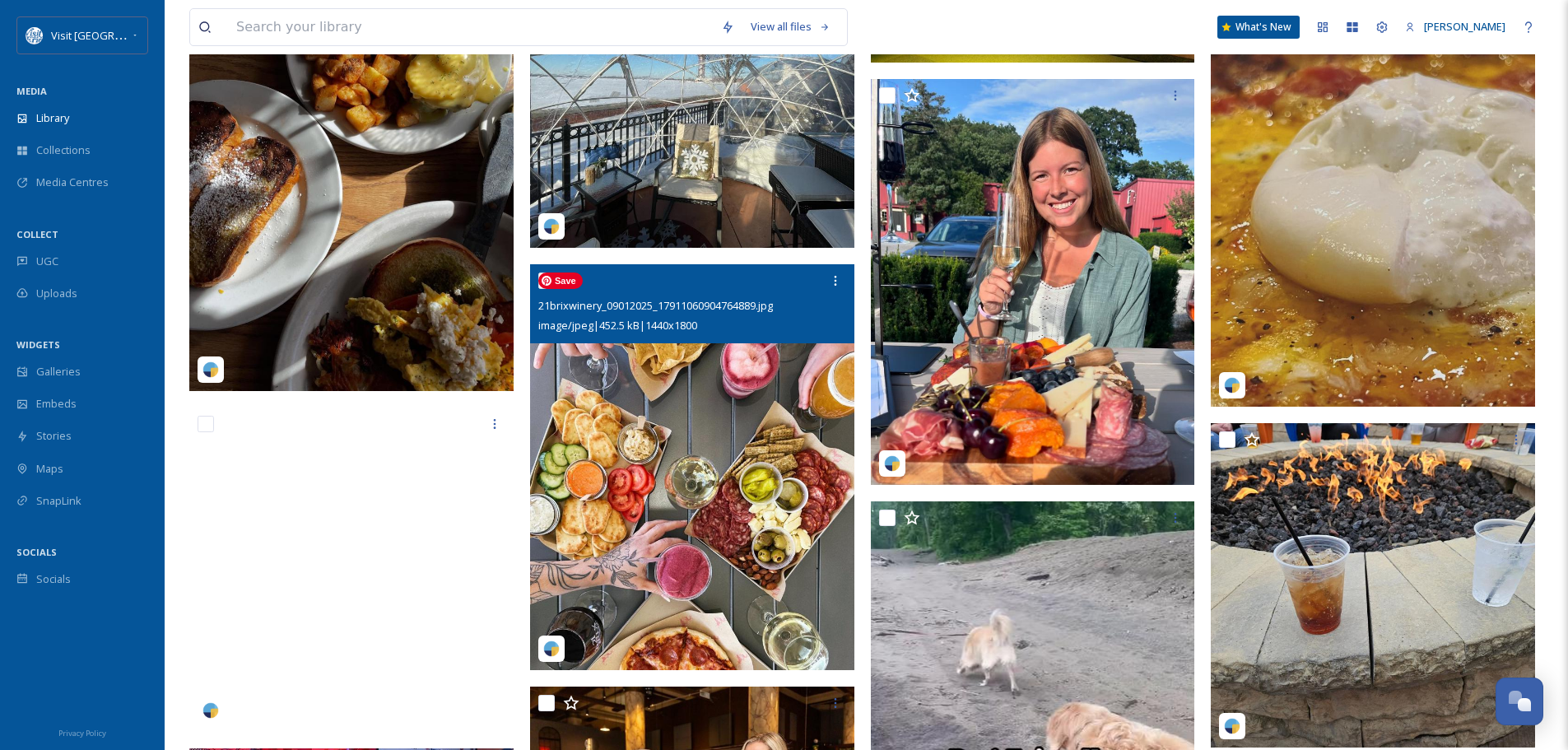
click at [612, 469] on img at bounding box center [691, 467] width 324 height 405
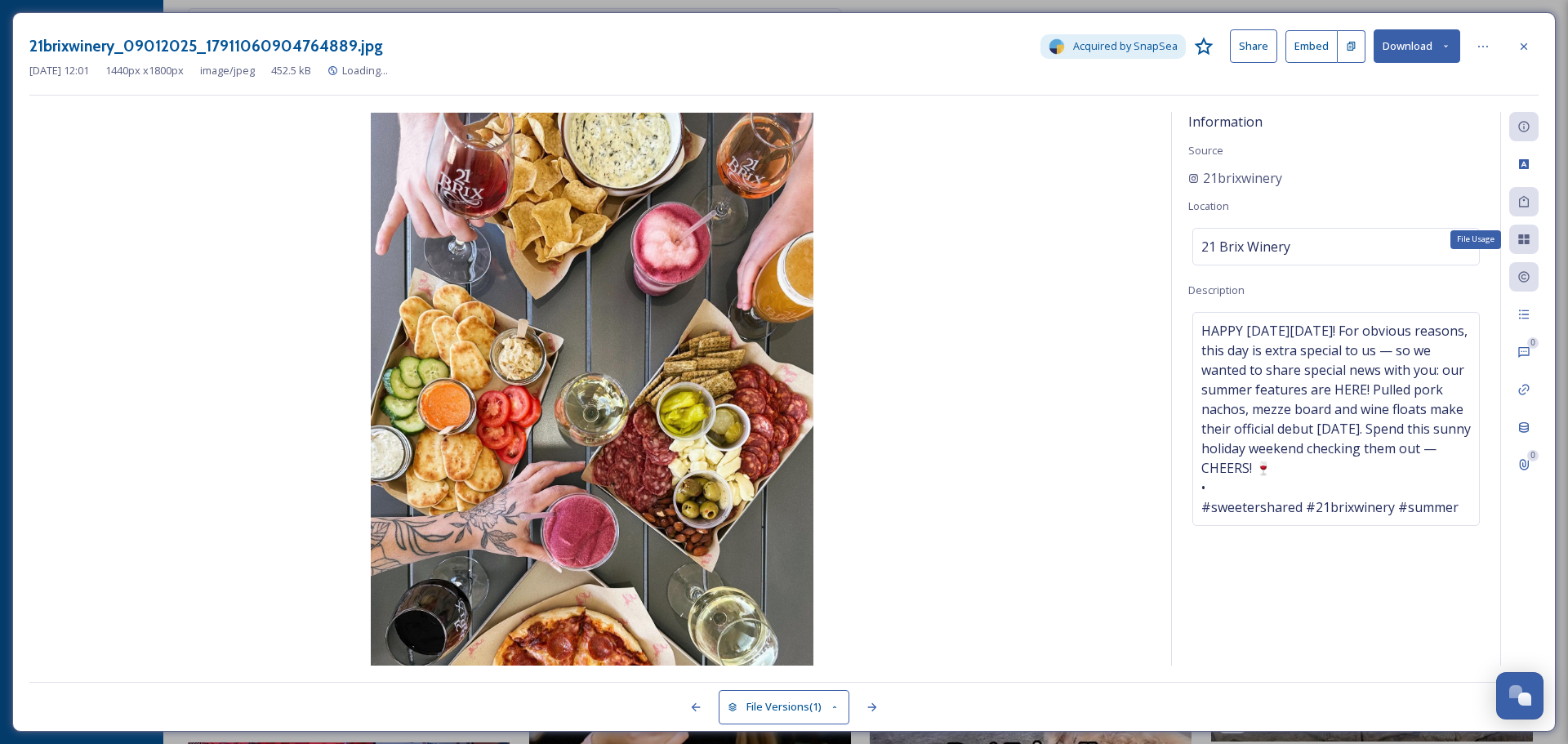
click at [1522, 240] on icon at bounding box center [1522, 239] width 13 height 13
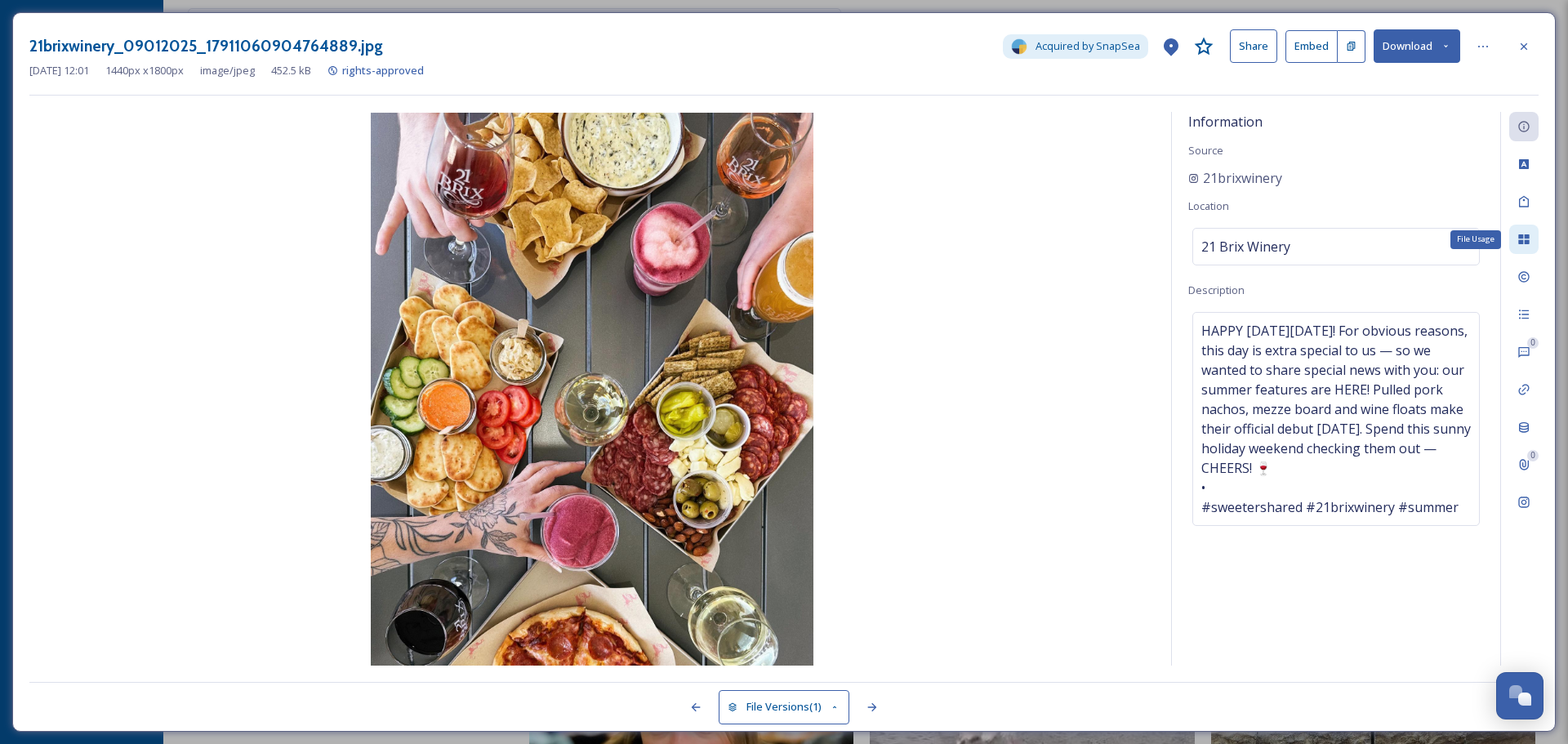
click at [1522, 240] on icon at bounding box center [1522, 239] width 13 height 13
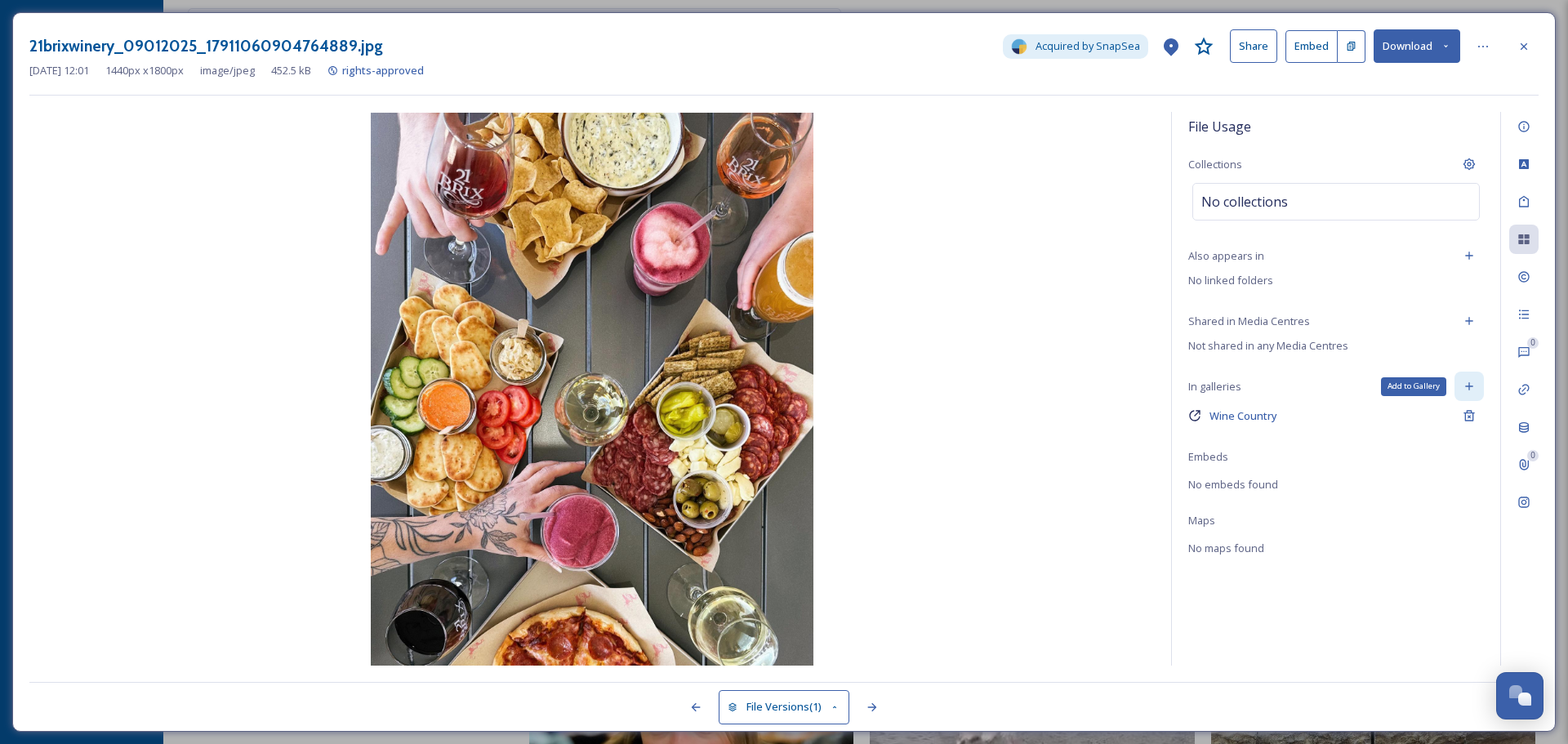
click at [1471, 389] on icon at bounding box center [1468, 386] width 13 height 13
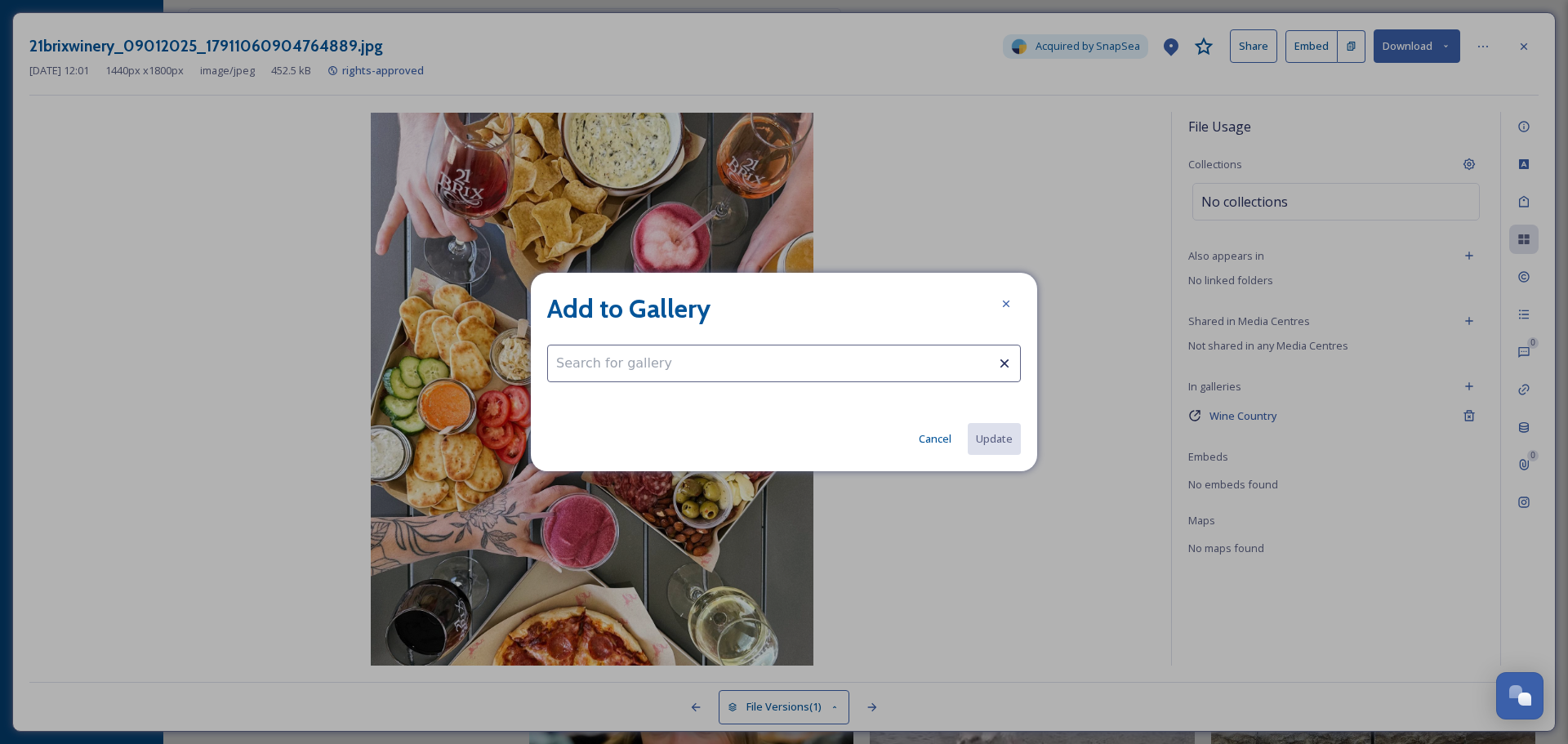
click at [770, 360] on input at bounding box center [783, 363] width 473 height 38
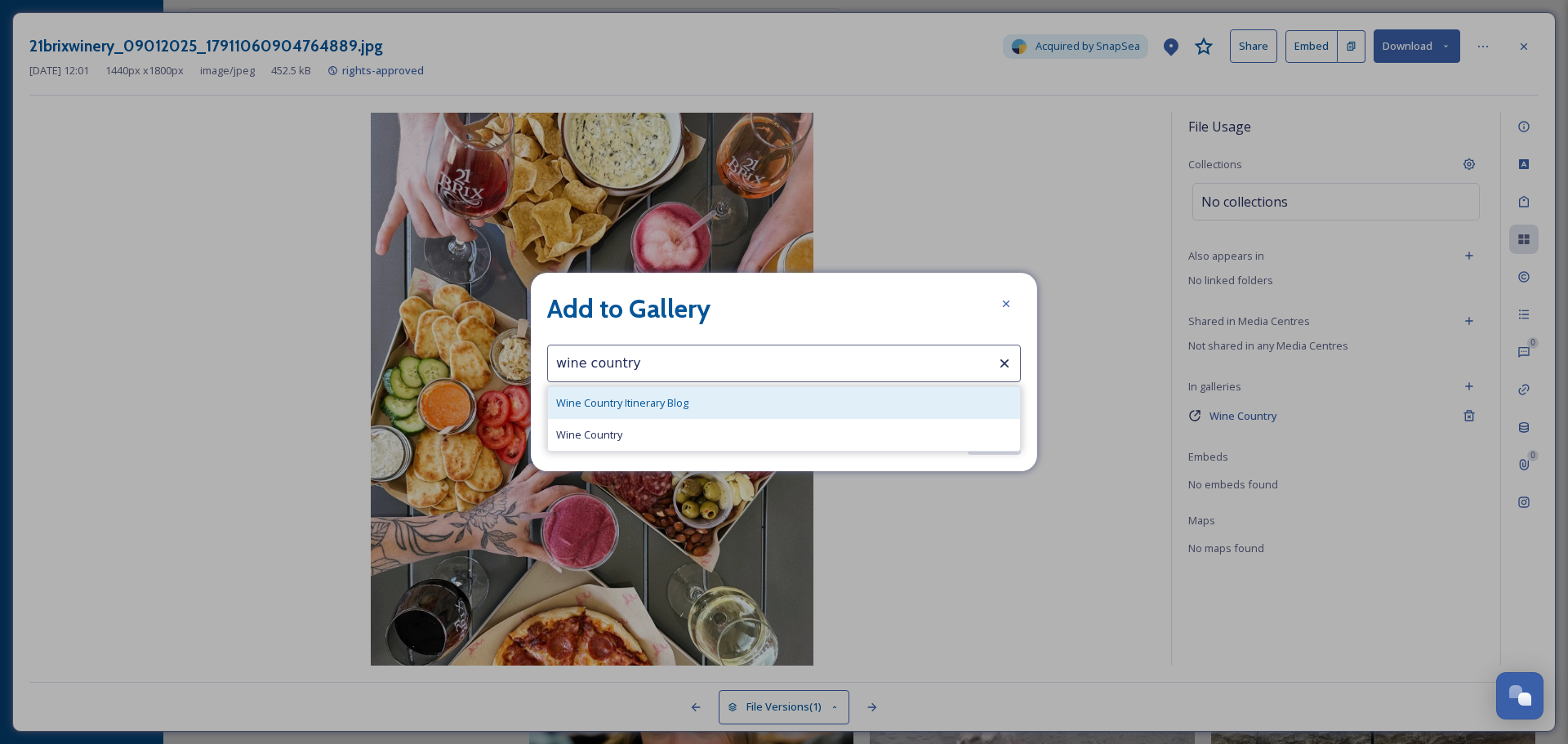
click at [707, 403] on div "Wine Country Itinerary Blog" at bounding box center [784, 402] width 472 height 32
type input "Wine Country Itinerary Blog"
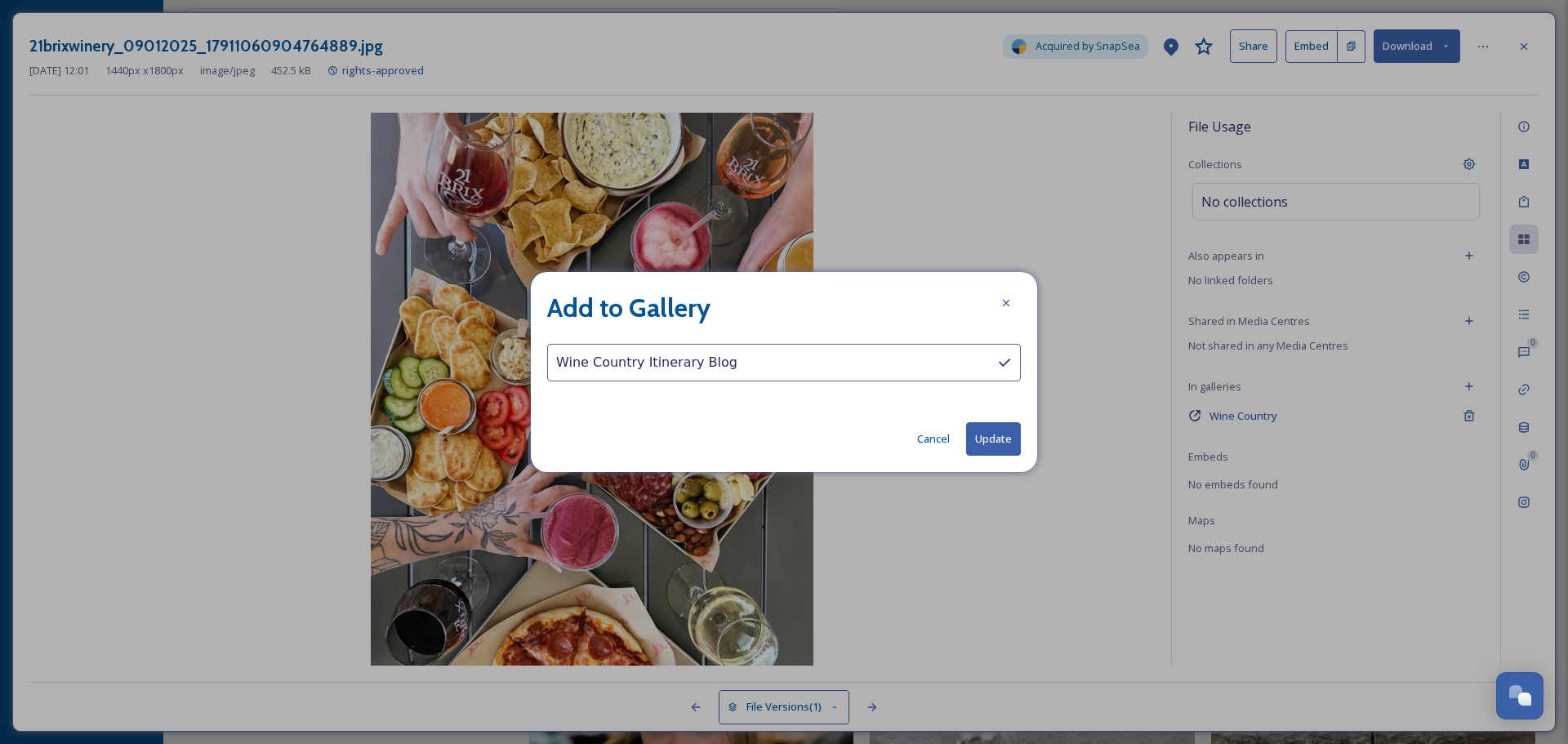
click at [992, 440] on button "Update" at bounding box center [993, 438] width 54 height 33
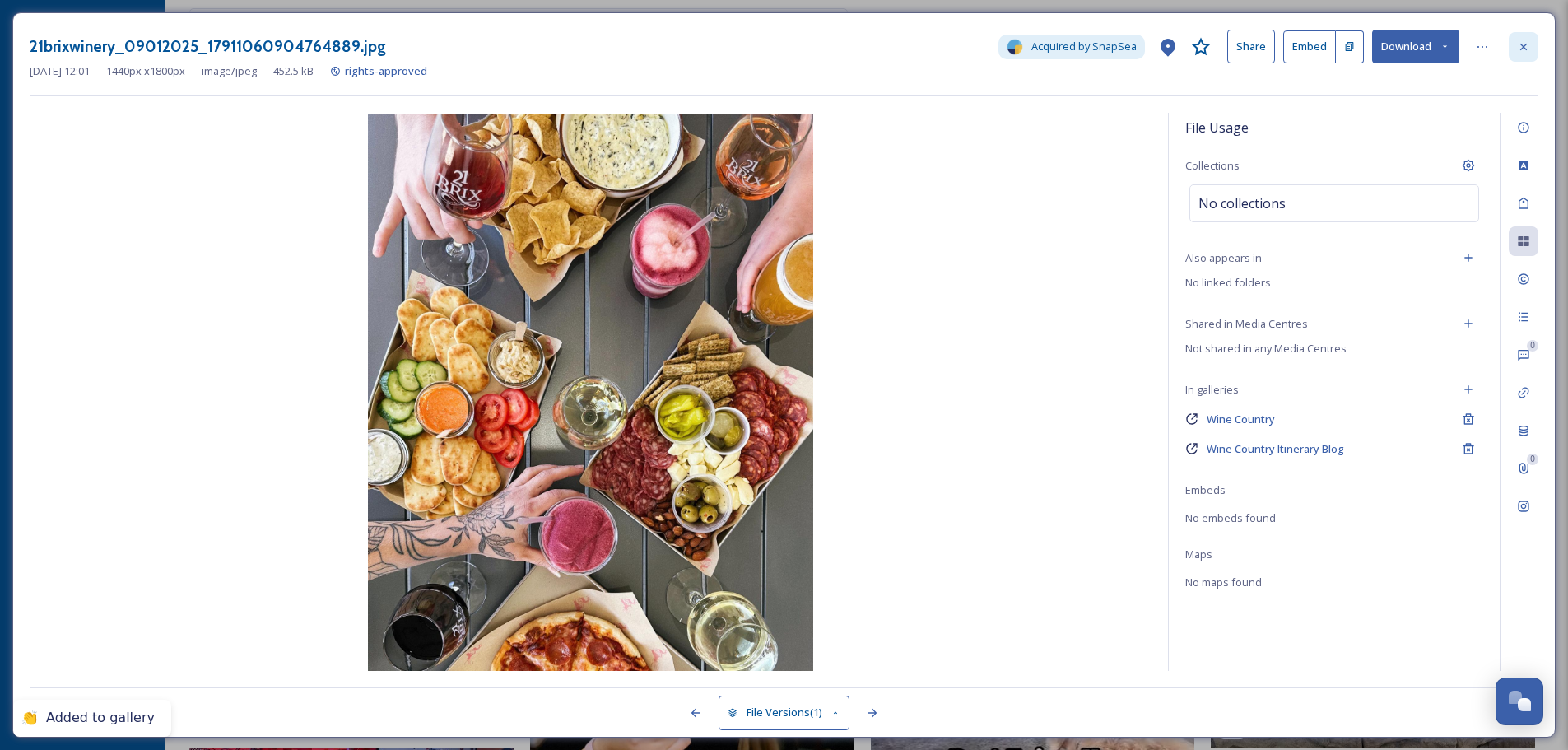
click at [1513, 60] on div at bounding box center [1523, 47] width 29 height 29
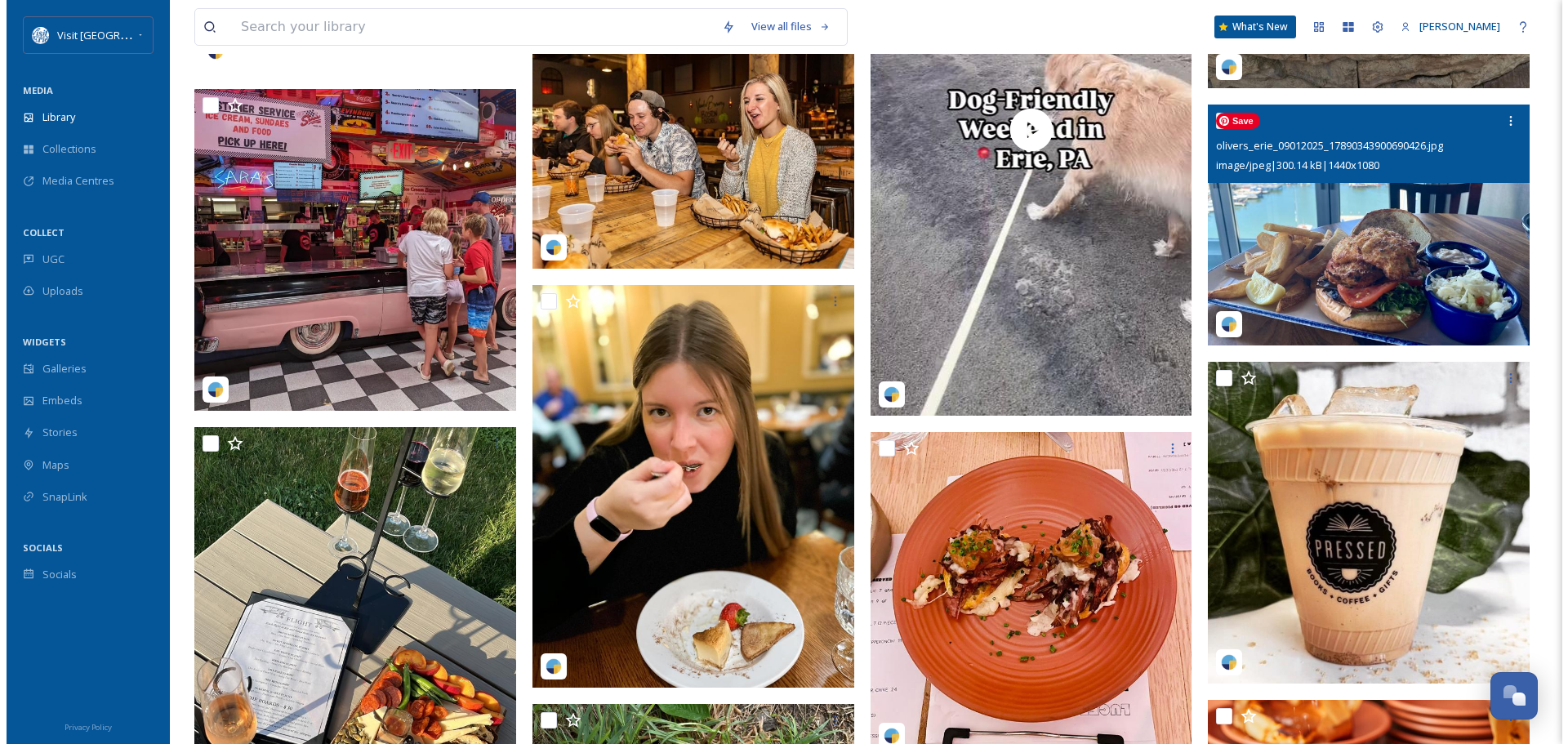
scroll to position [8326, 0]
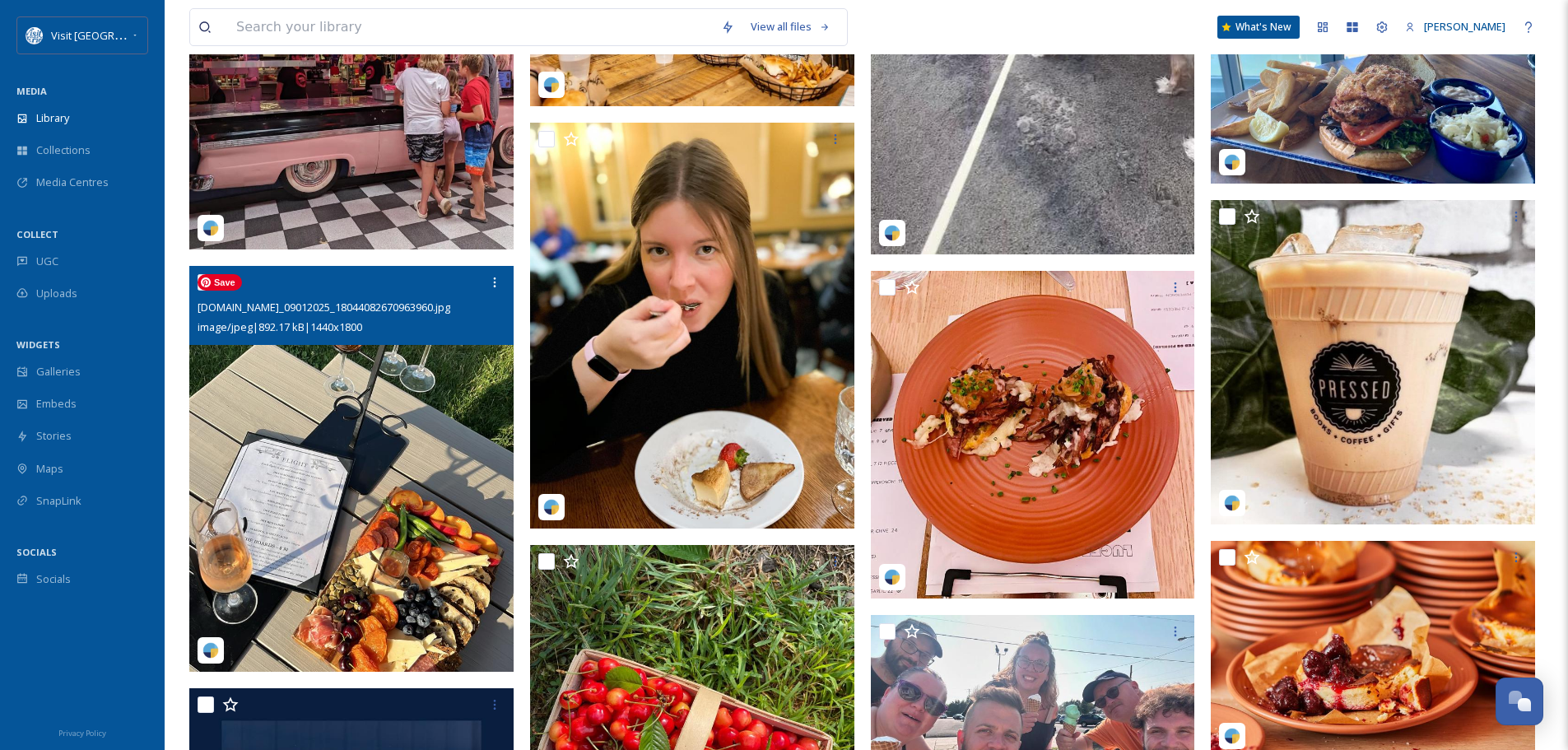
click at [333, 396] on img at bounding box center [351, 468] width 324 height 405
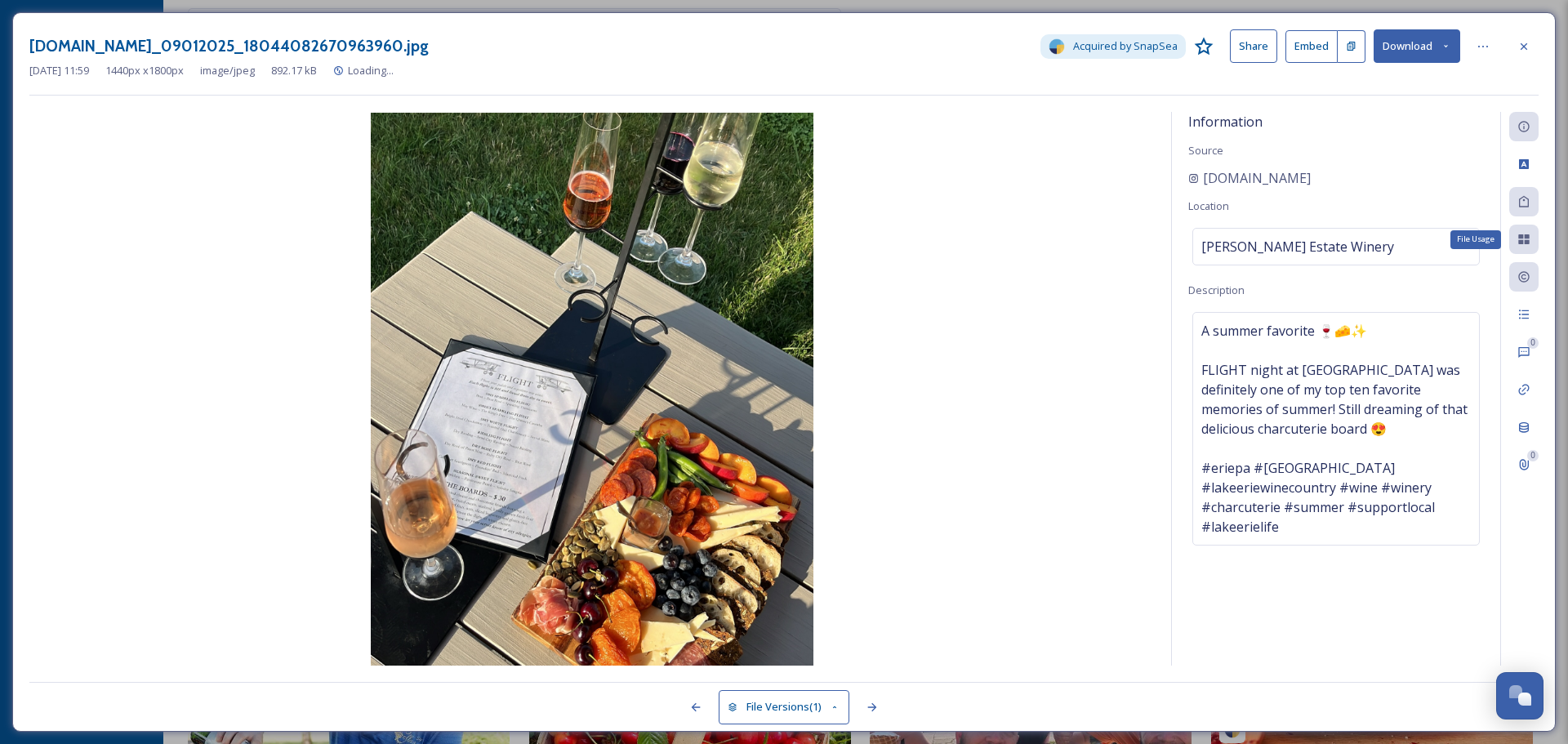
click at [1526, 241] on icon at bounding box center [1522, 239] width 11 height 10
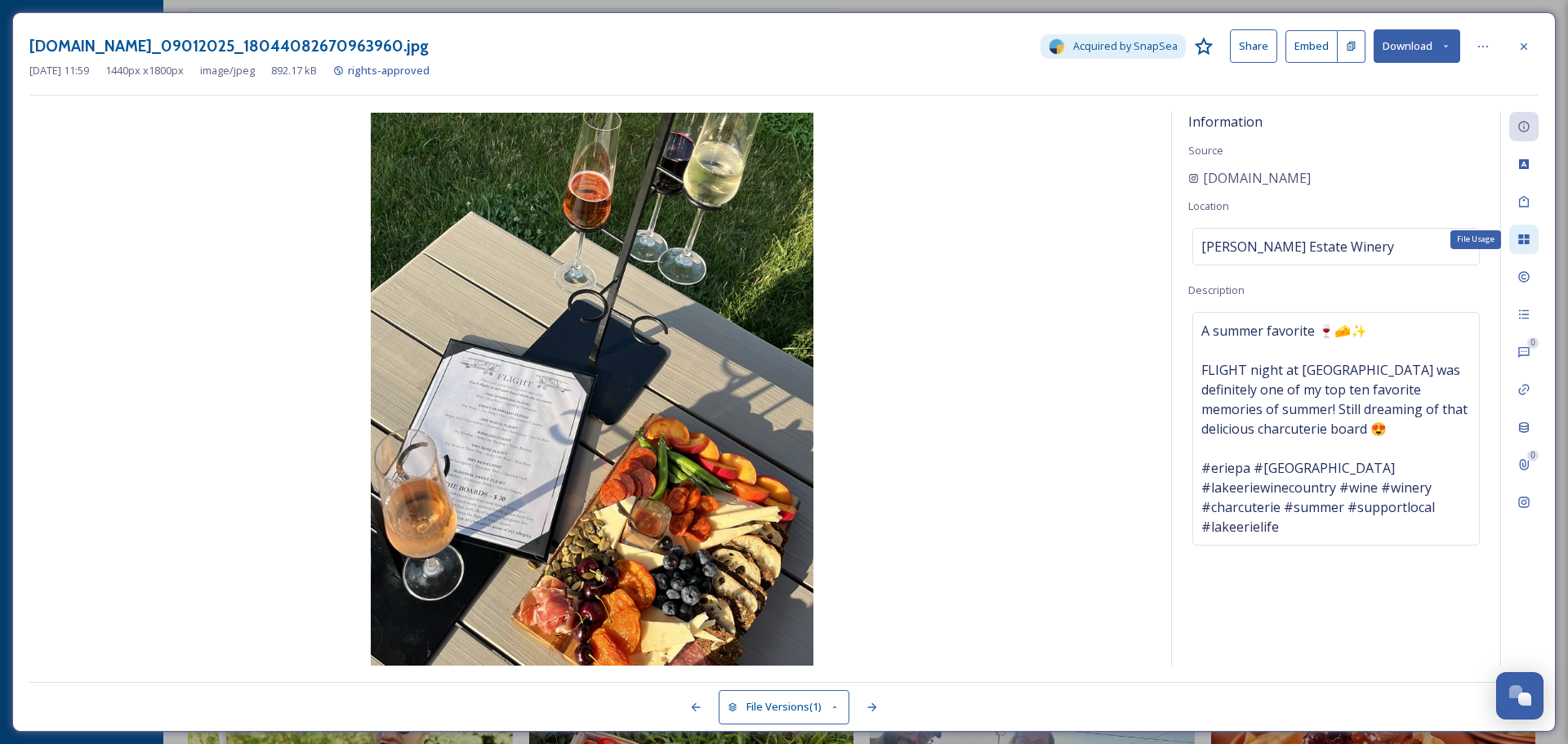
click at [1521, 238] on icon at bounding box center [1522, 239] width 11 height 10
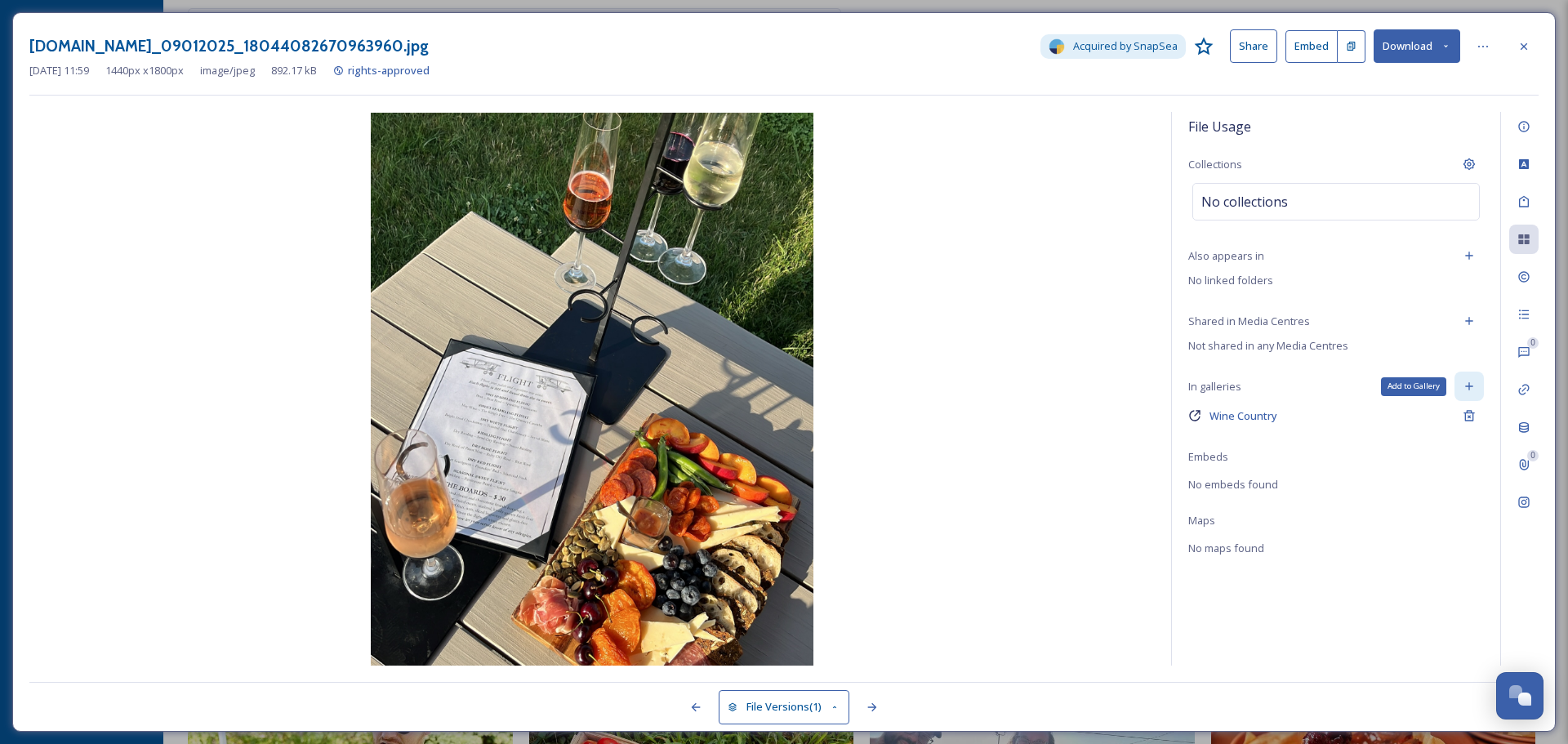
click at [1471, 387] on icon at bounding box center [1469, 387] width 8 height 8
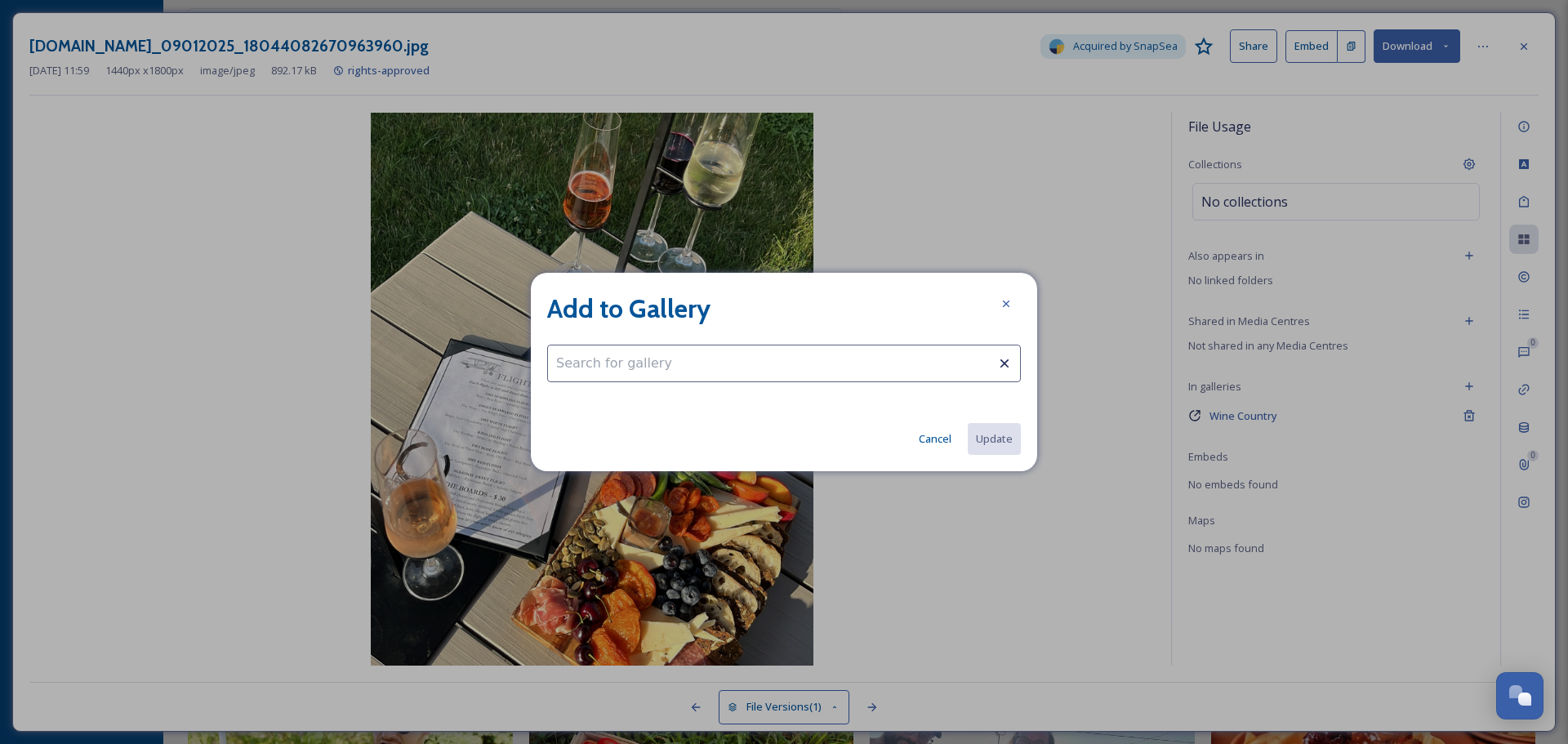
click at [767, 360] on input at bounding box center [783, 363] width 473 height 38
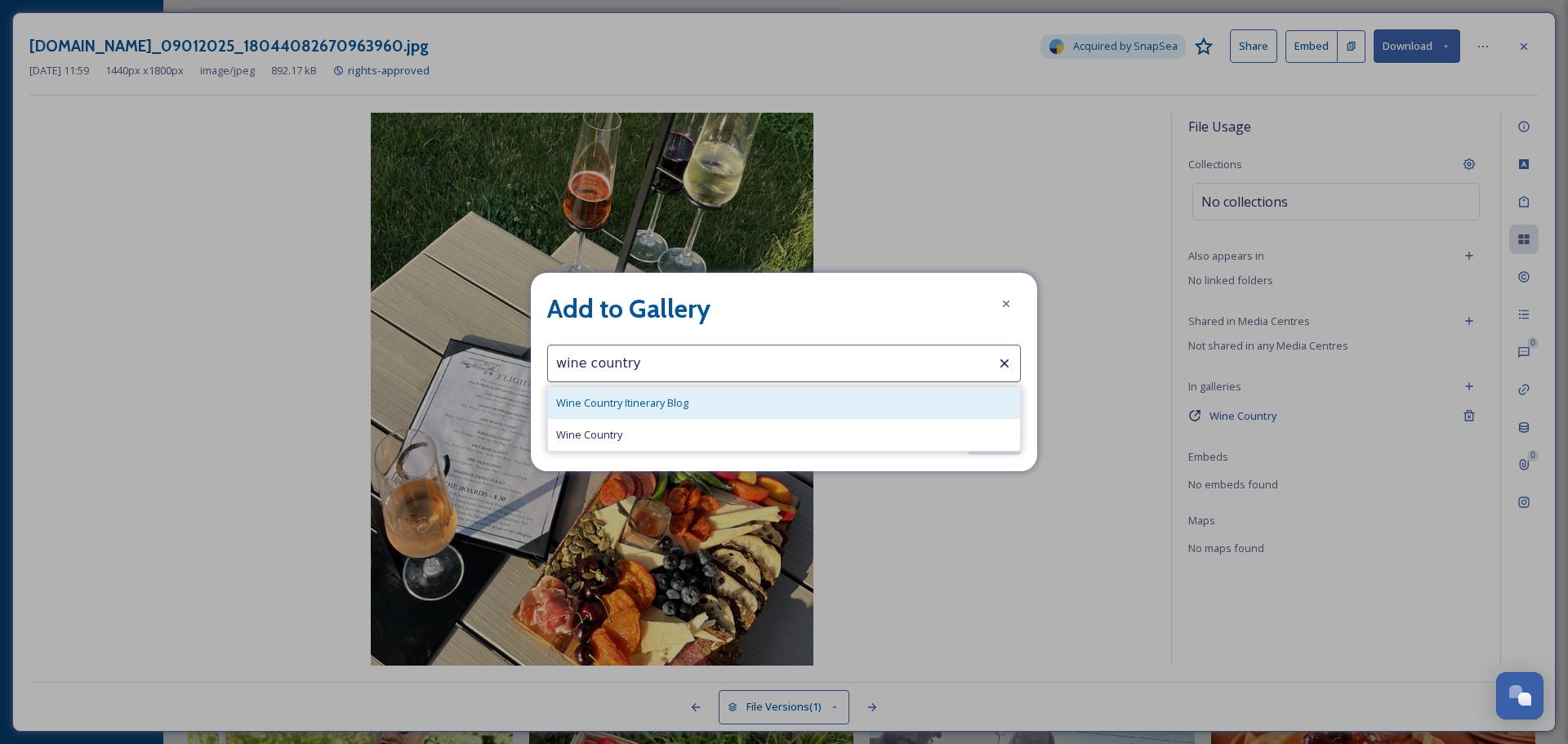
click at [728, 405] on div "Wine Country Itinerary Blog" at bounding box center [784, 402] width 472 height 32
type input "Wine Country Itinerary Blog"
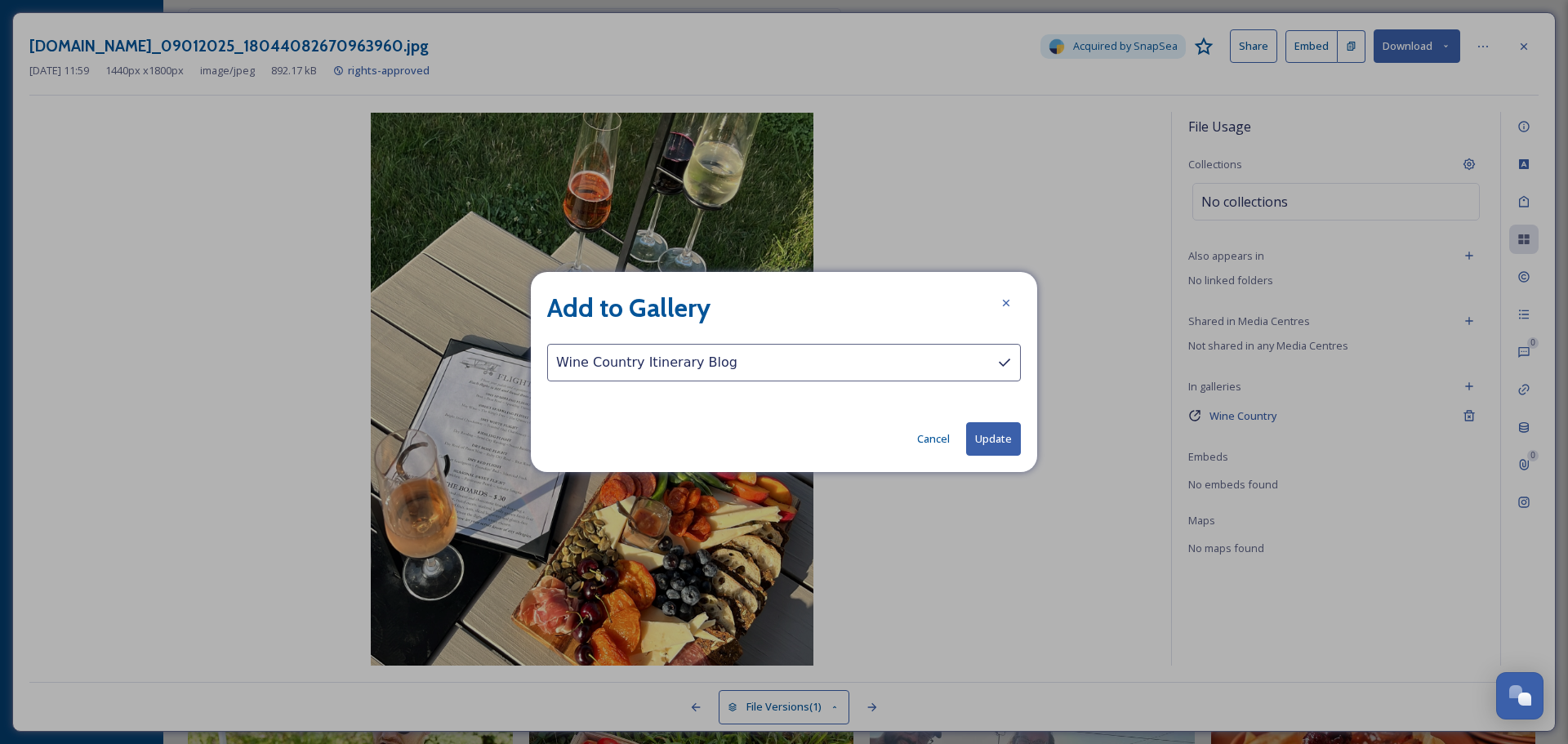
click at [996, 439] on button "Update" at bounding box center [993, 438] width 54 height 33
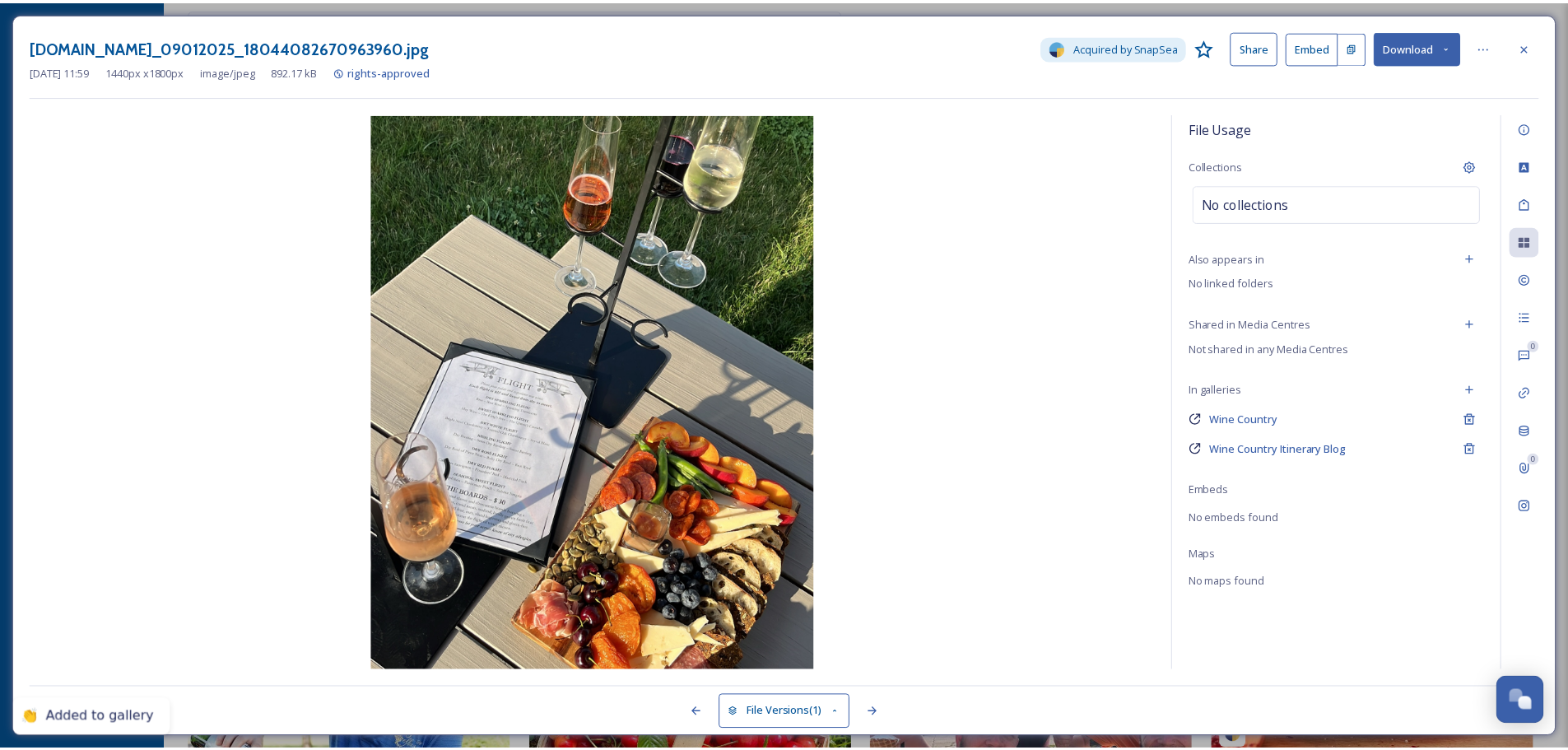
scroll to position [8314, 0]
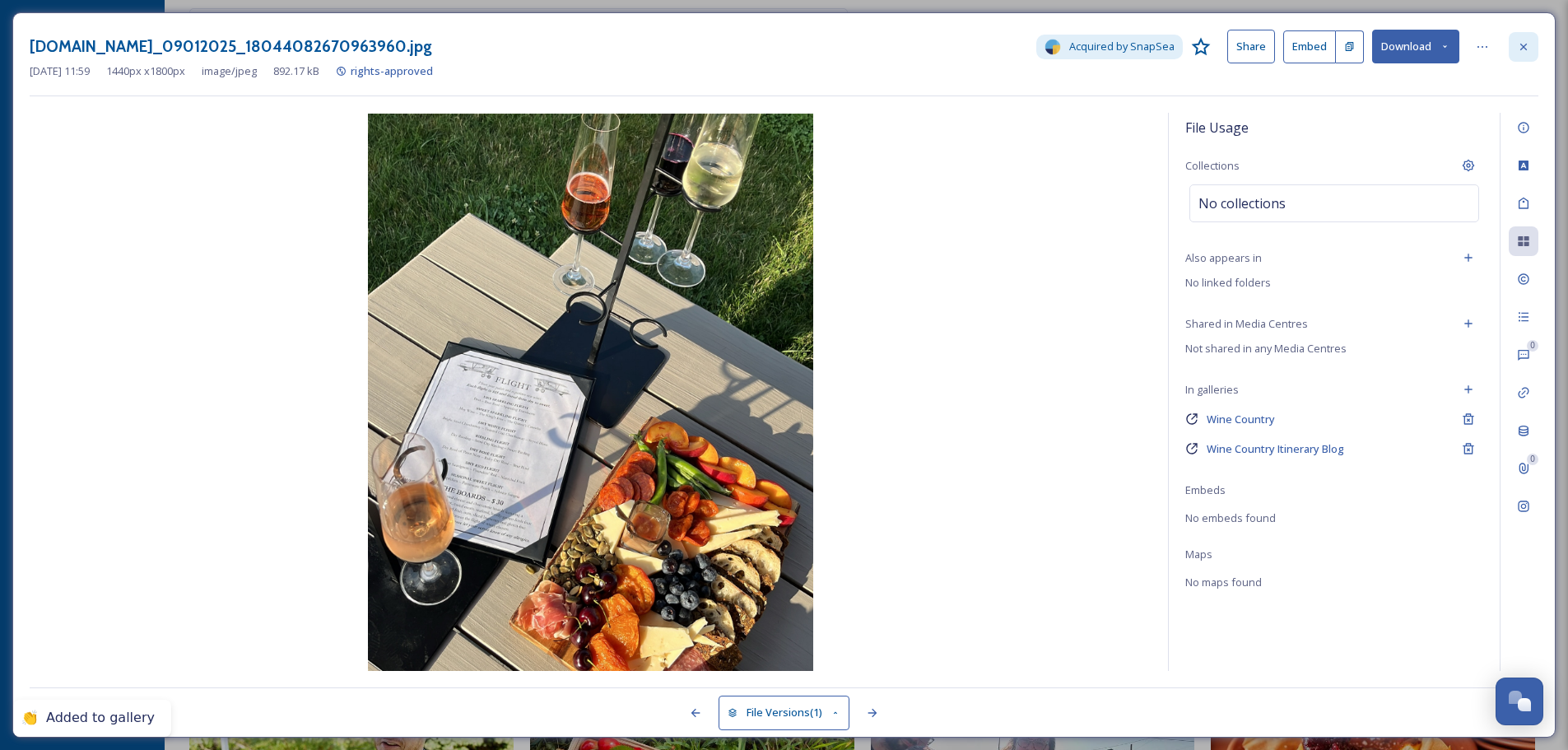
click at [1526, 48] on icon at bounding box center [1523, 46] width 13 height 13
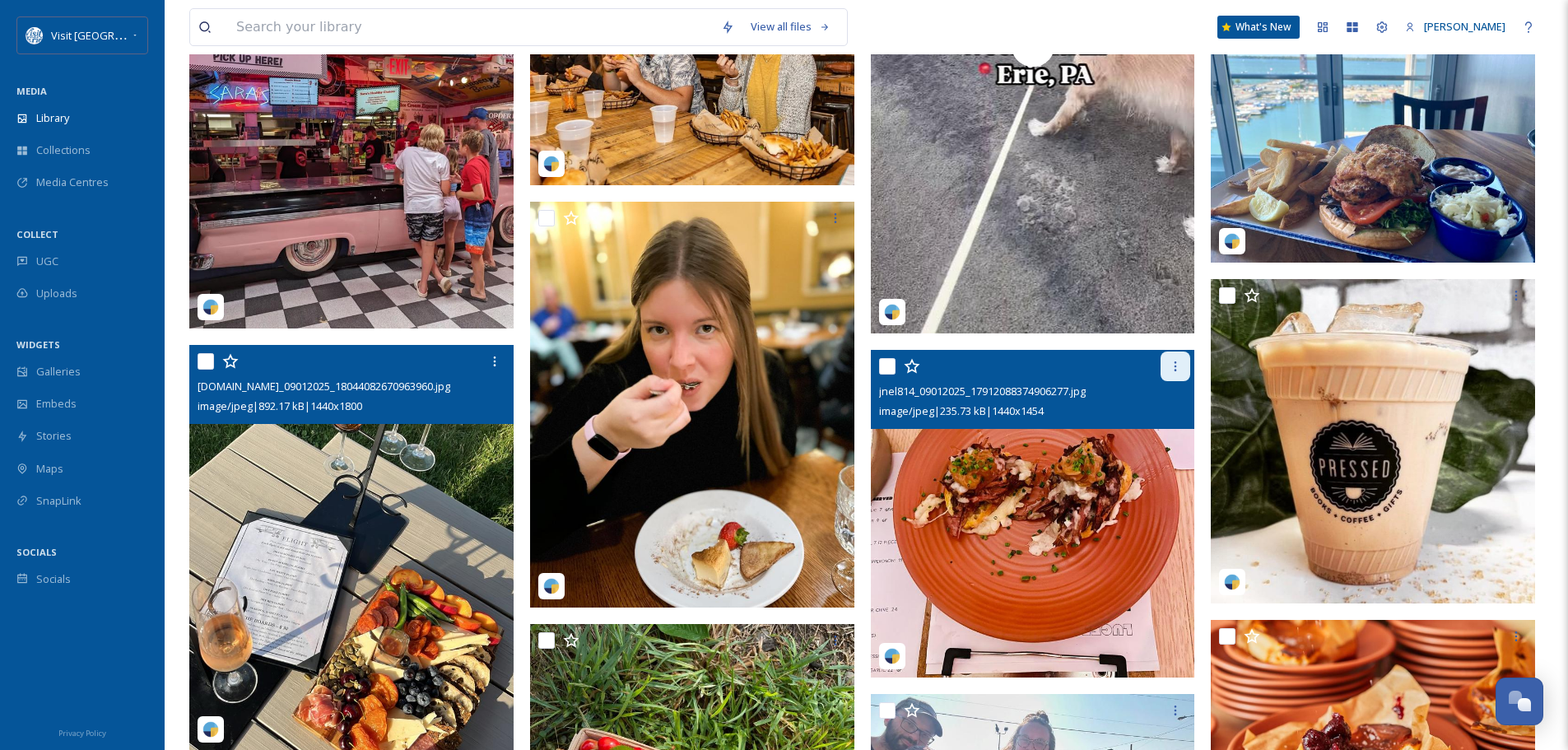
scroll to position [8725, 0]
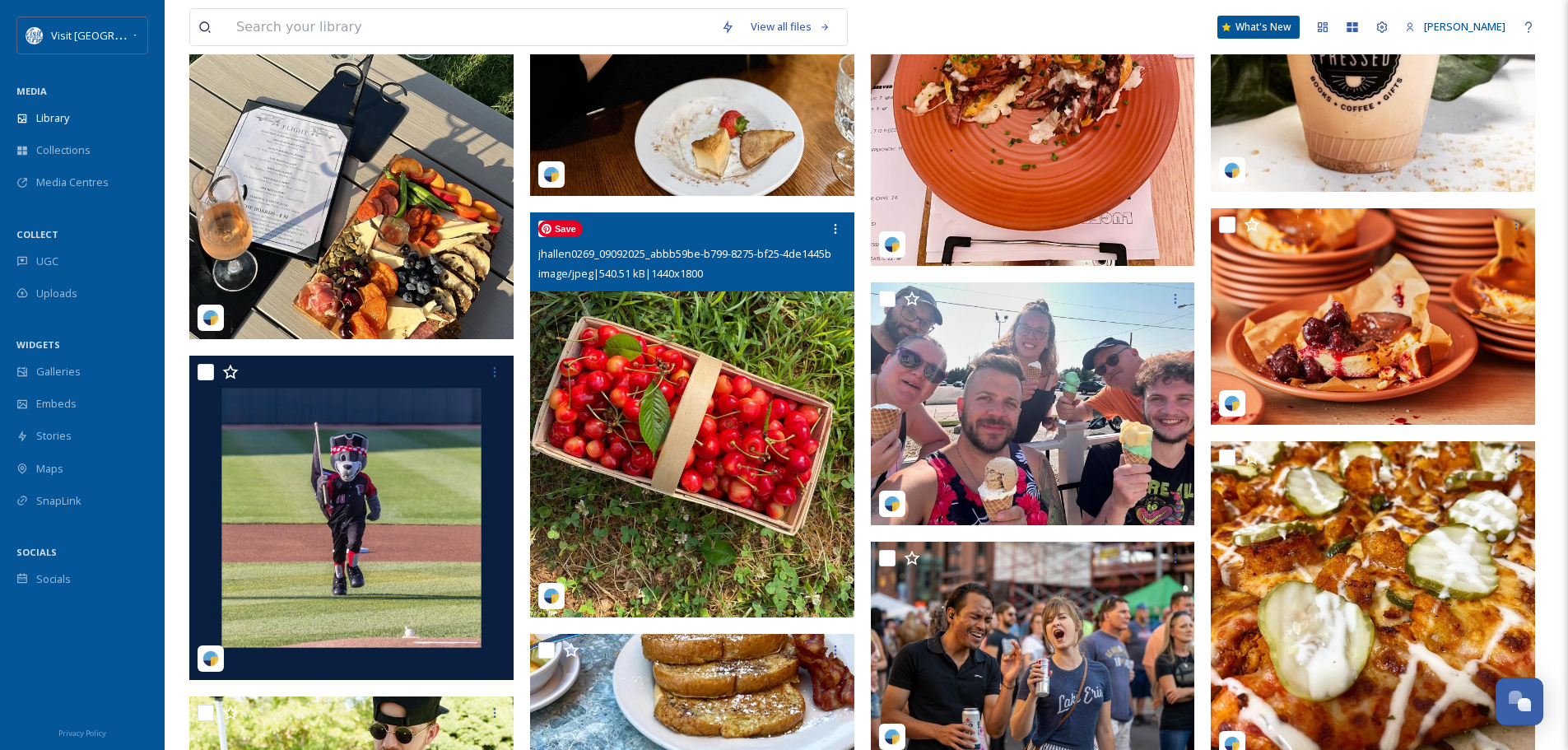
click at [633, 355] on img at bounding box center [691, 415] width 324 height 405
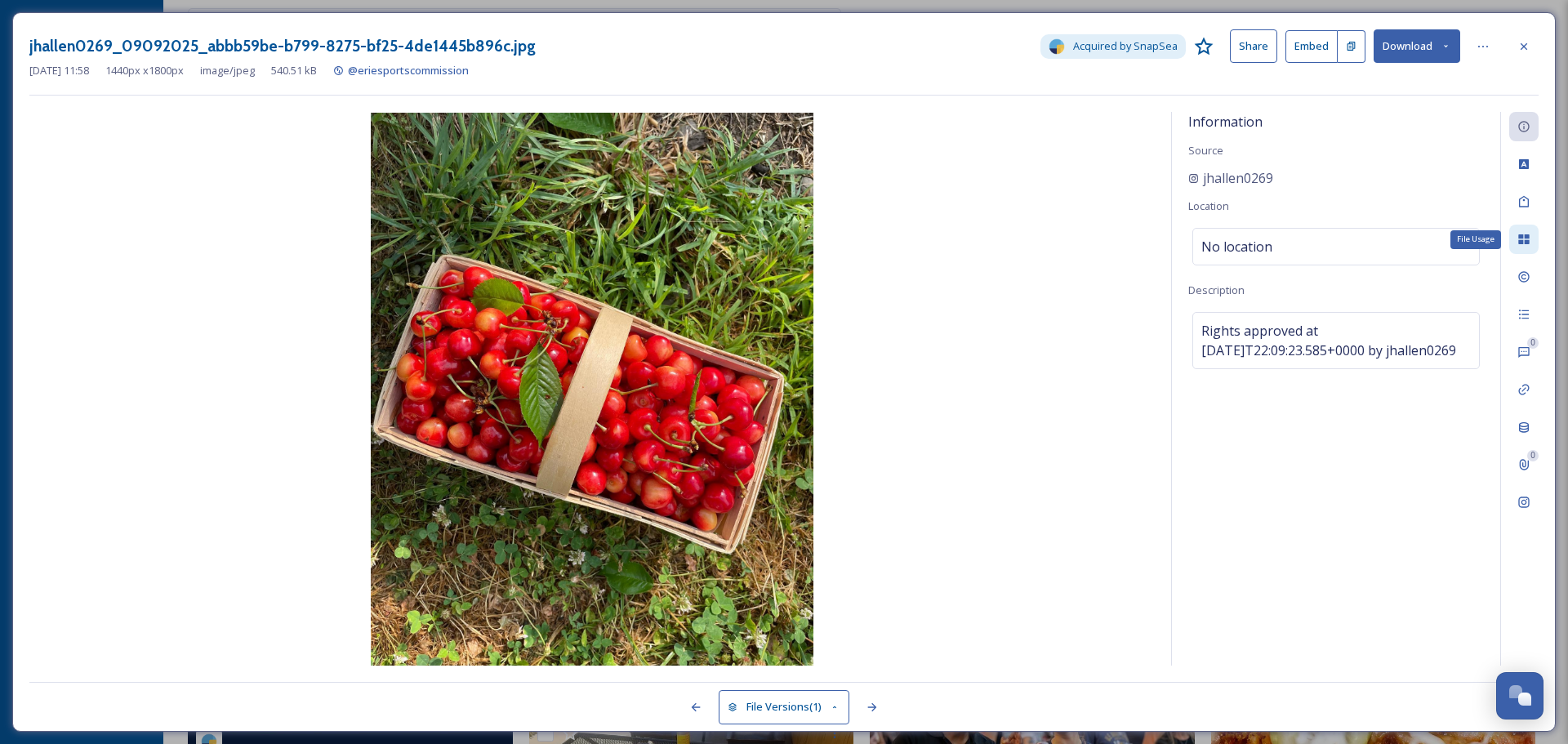
click at [1522, 232] on div "File Usage" at bounding box center [1523, 239] width 29 height 29
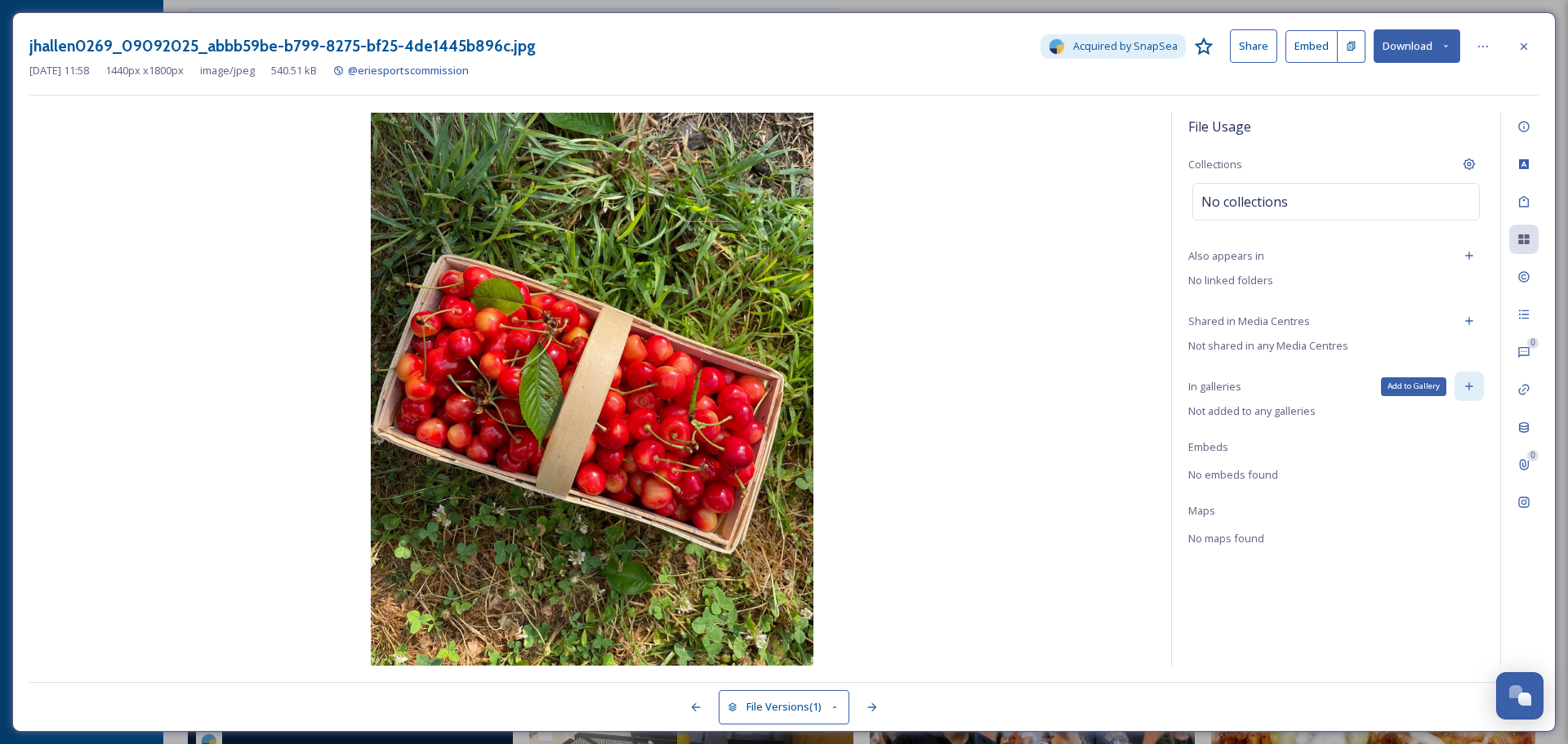
click at [1462, 389] on icon at bounding box center [1468, 386] width 13 height 13
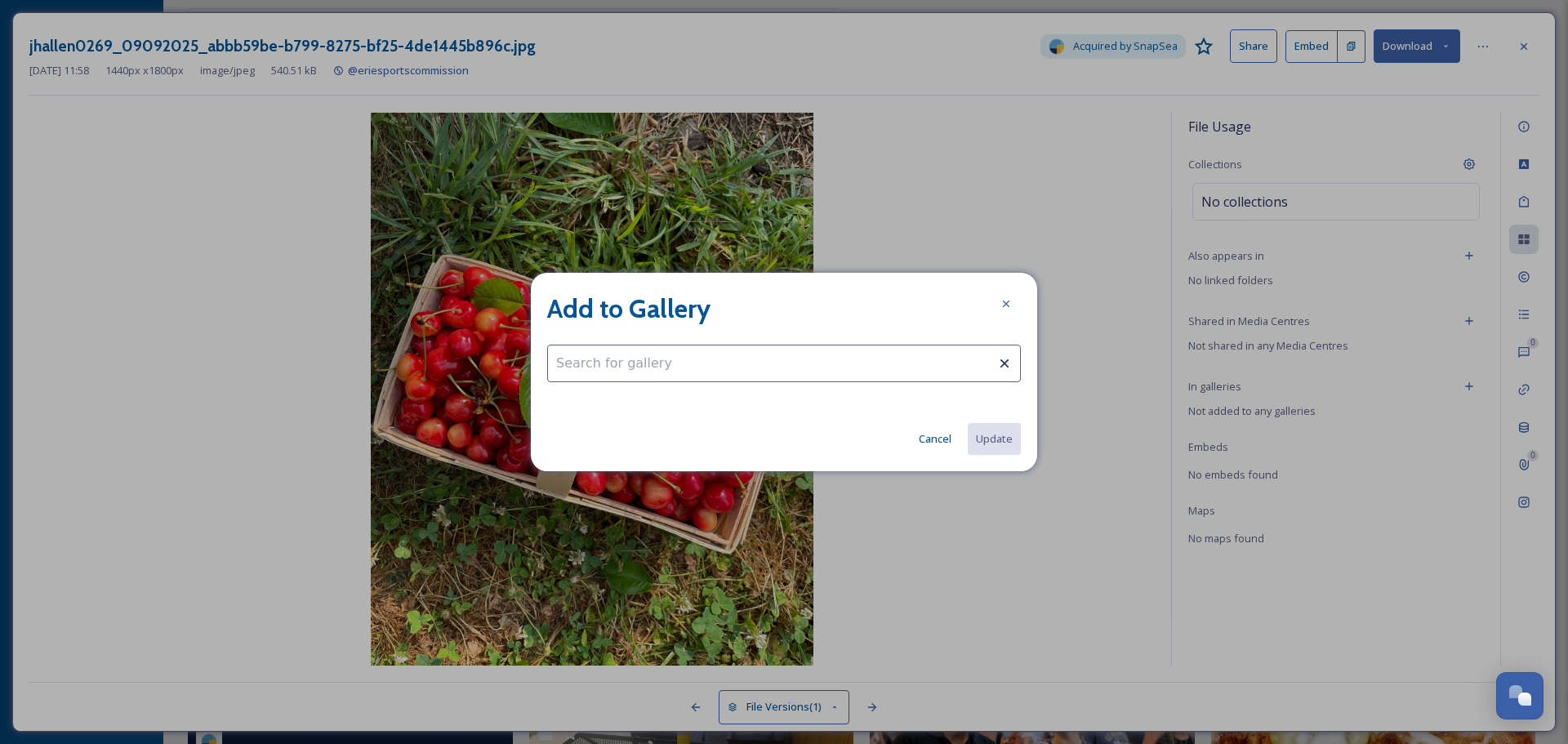
click at [747, 359] on input at bounding box center [783, 363] width 473 height 38
type input "wine country"
click at [1004, 303] on icon at bounding box center [1006, 303] width 13 height 13
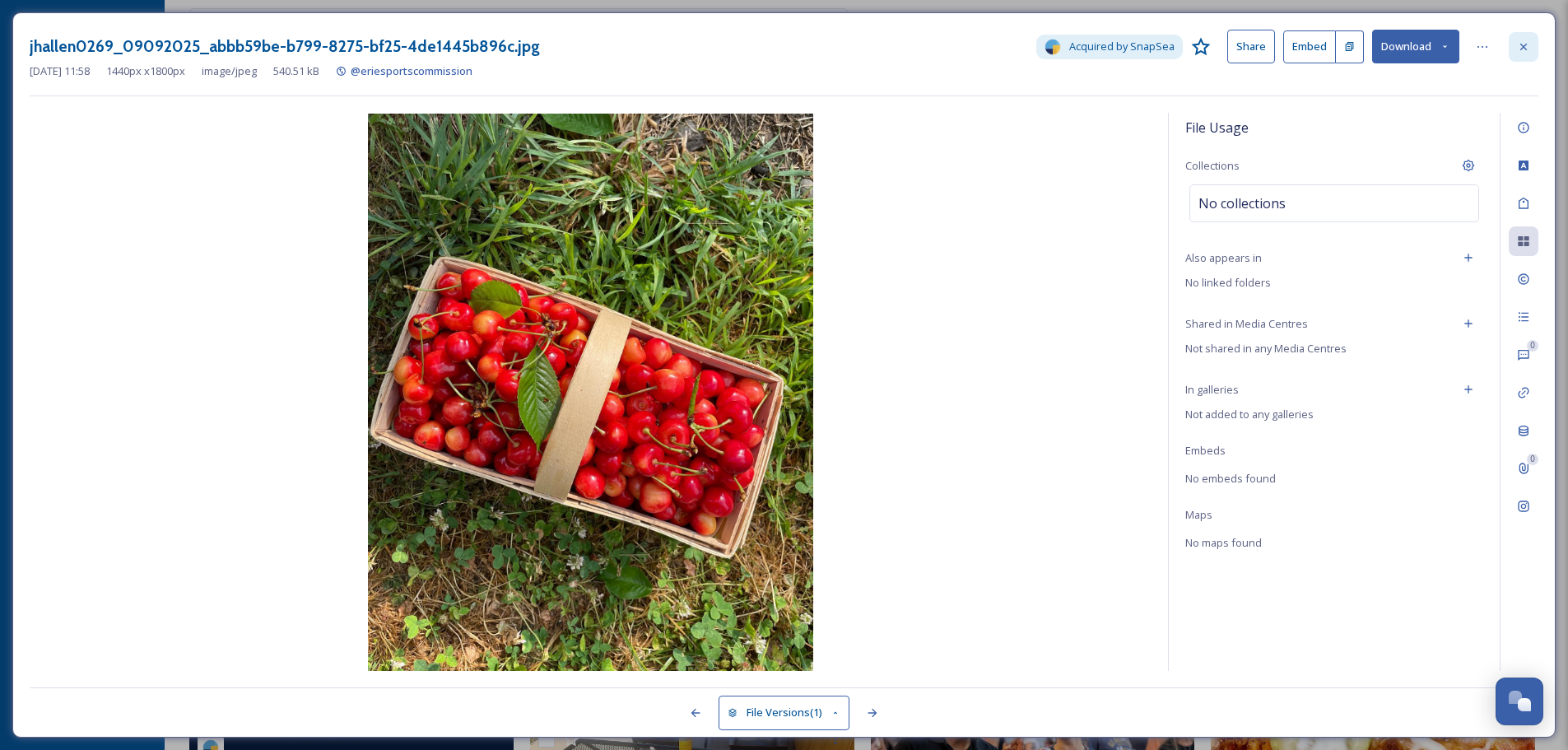
click at [1520, 43] on icon at bounding box center [1523, 46] width 13 height 13
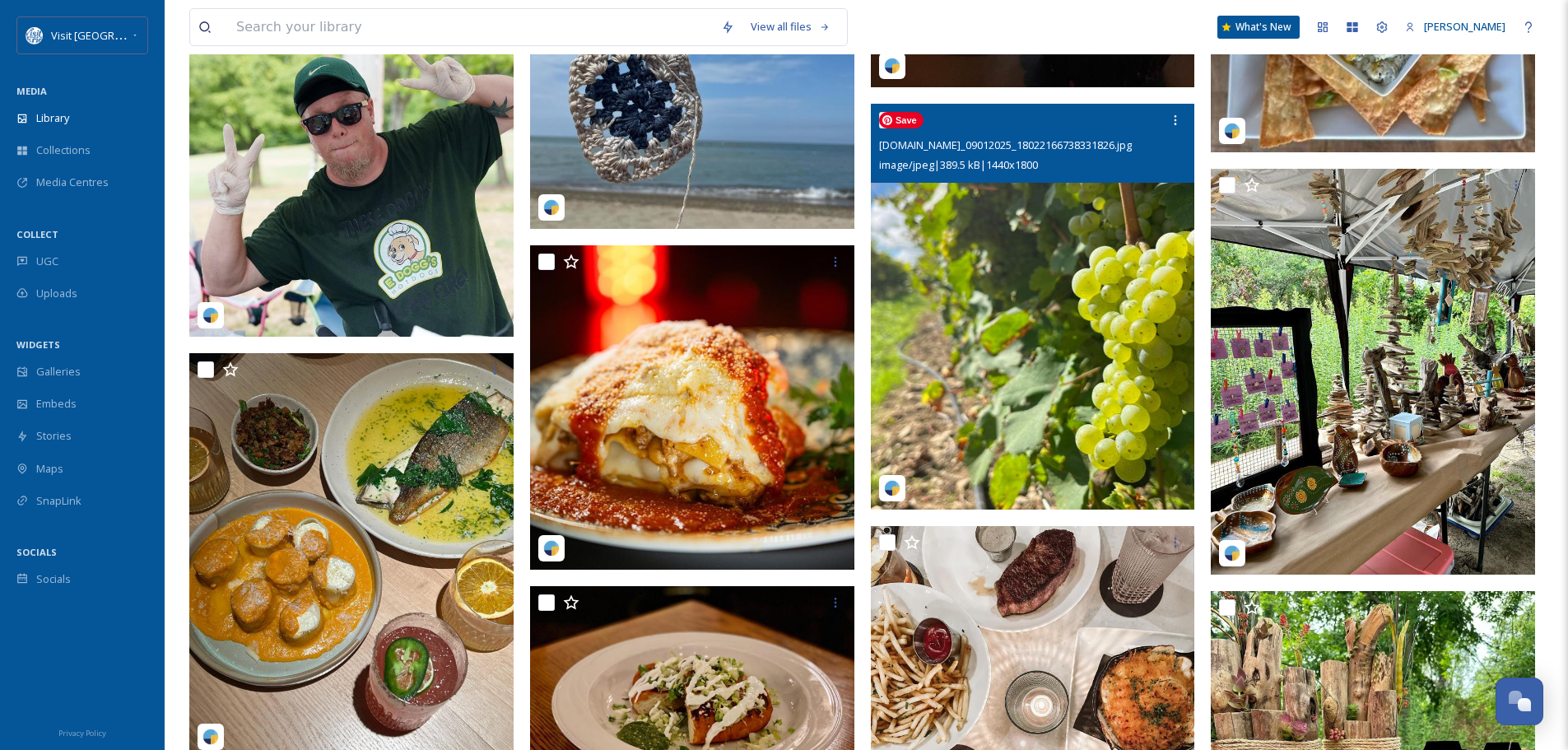
scroll to position [13992, 0]
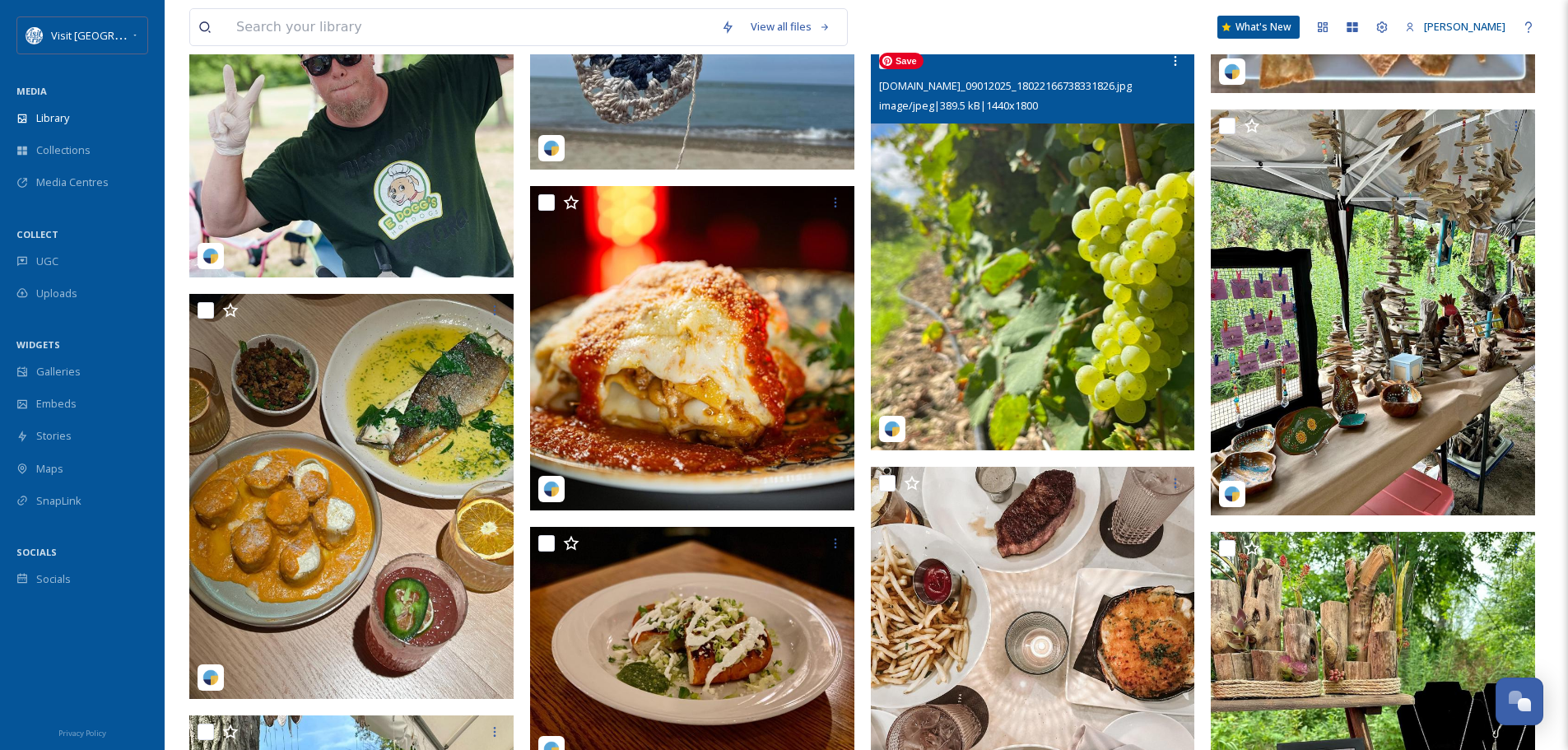
click at [1113, 301] on img at bounding box center [1032, 247] width 324 height 405
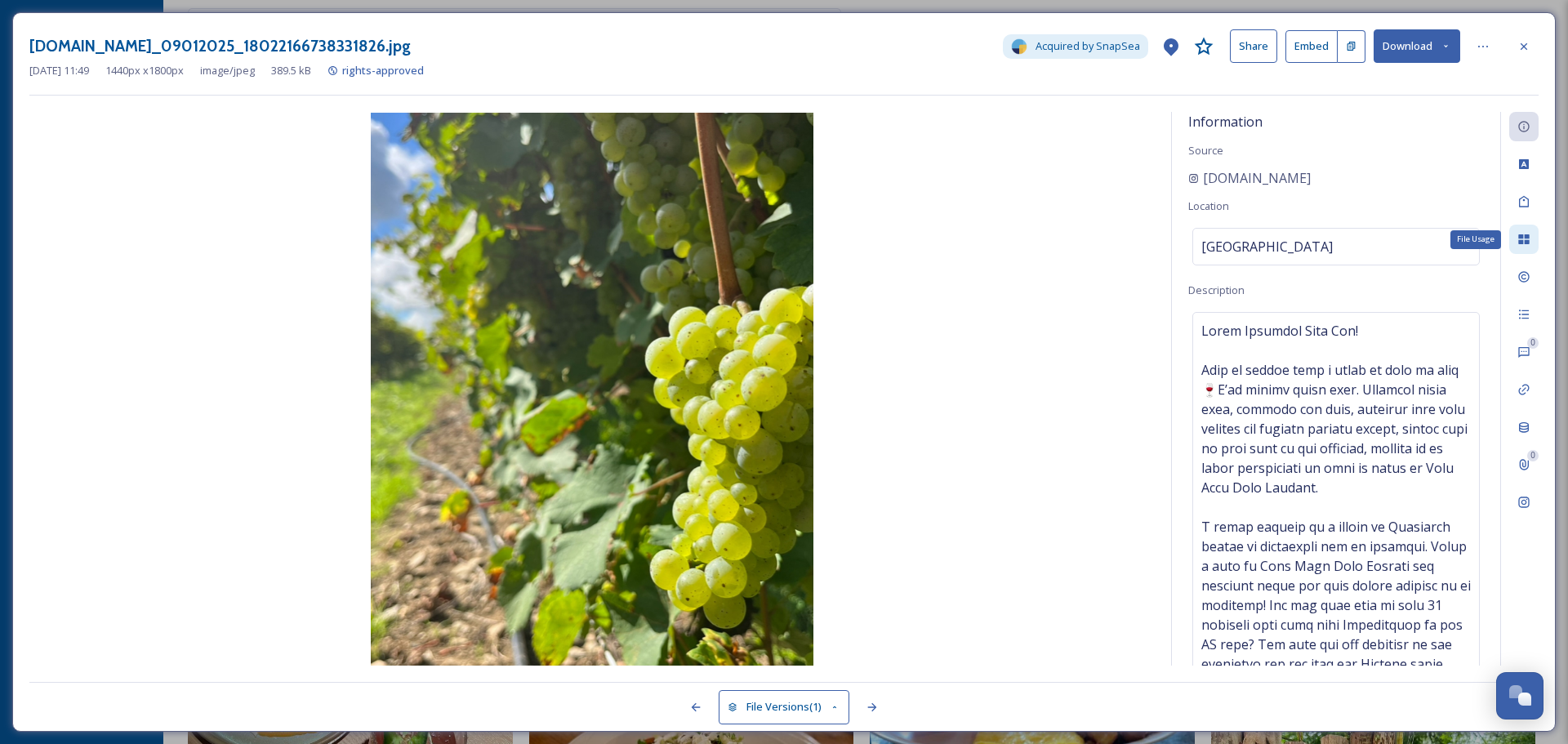
click at [1521, 241] on icon at bounding box center [1522, 239] width 11 height 10
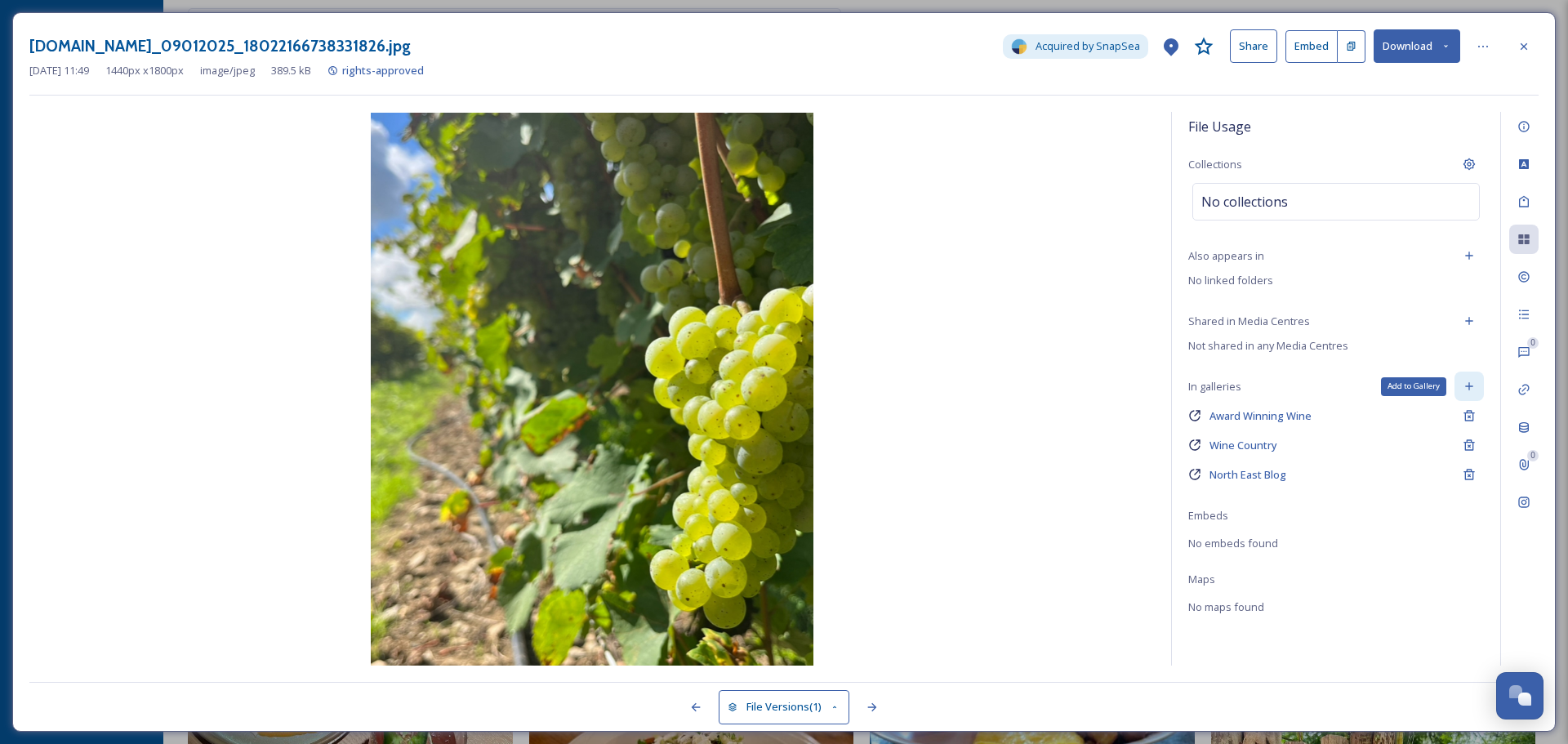
click at [1471, 388] on icon at bounding box center [1468, 386] width 13 height 13
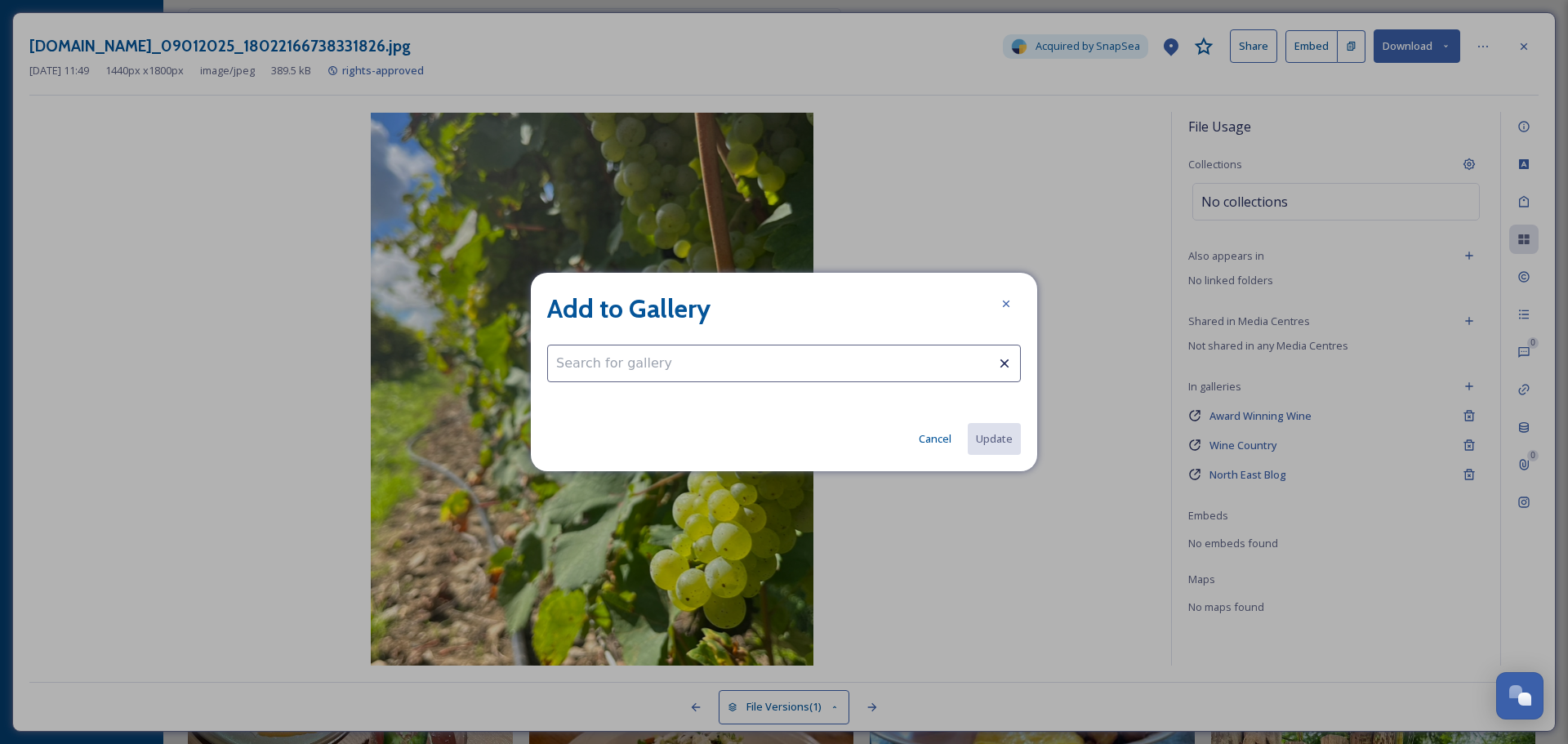
click at [848, 372] on input at bounding box center [783, 363] width 473 height 38
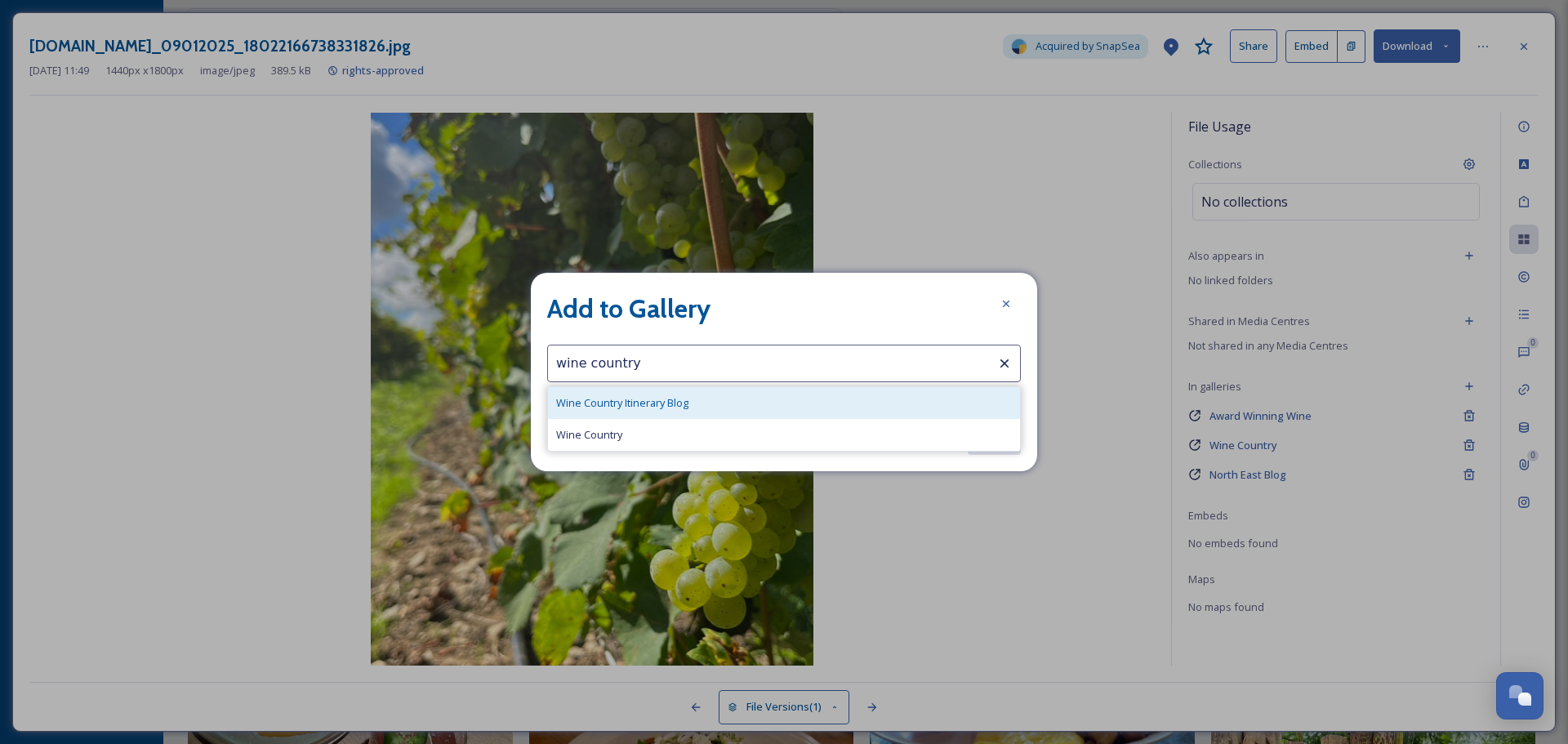
click at [785, 391] on div "Wine Country Itinerary Blog" at bounding box center [784, 402] width 472 height 32
type input "Wine Country Itinerary Blog"
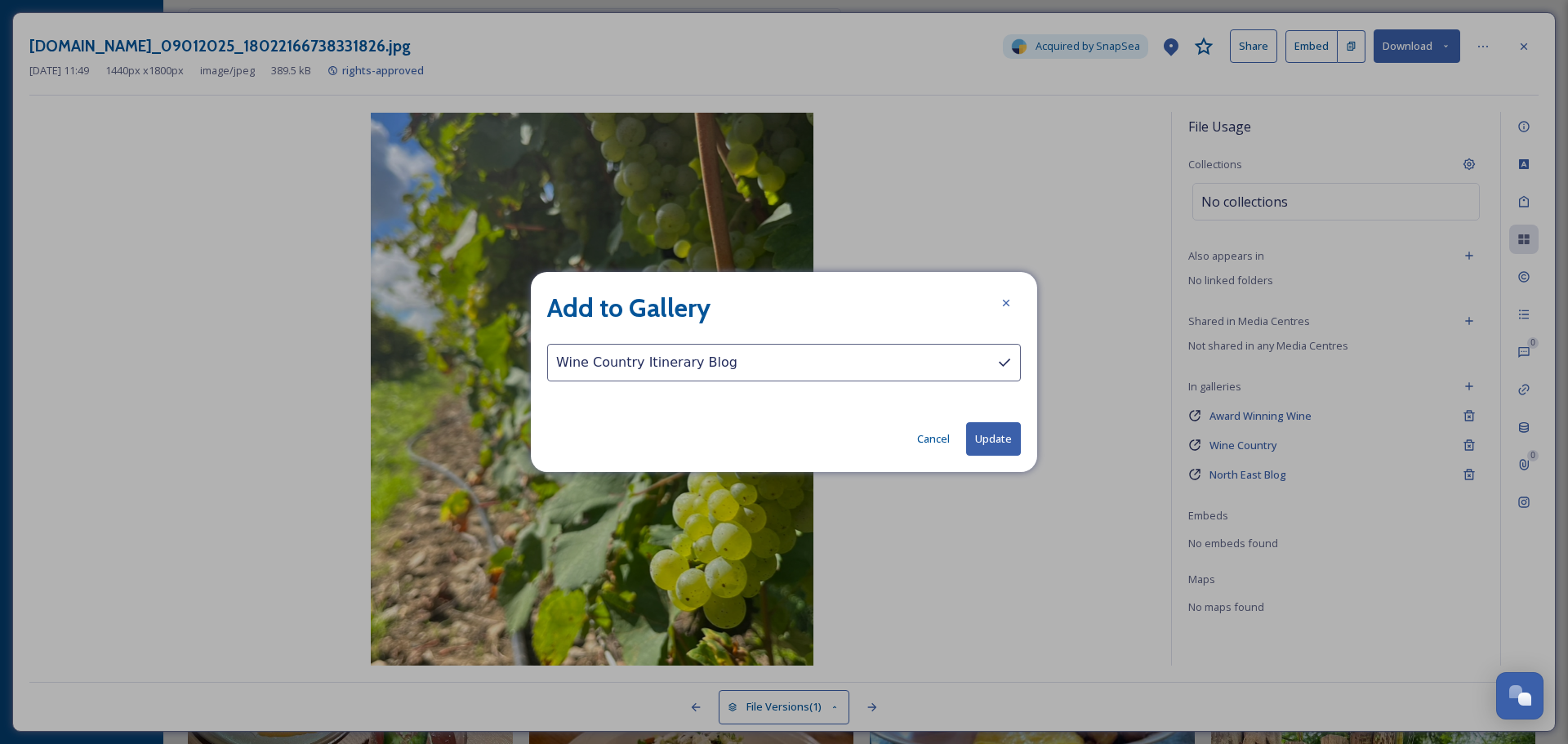
click at [990, 430] on button "Update" at bounding box center [993, 438] width 54 height 33
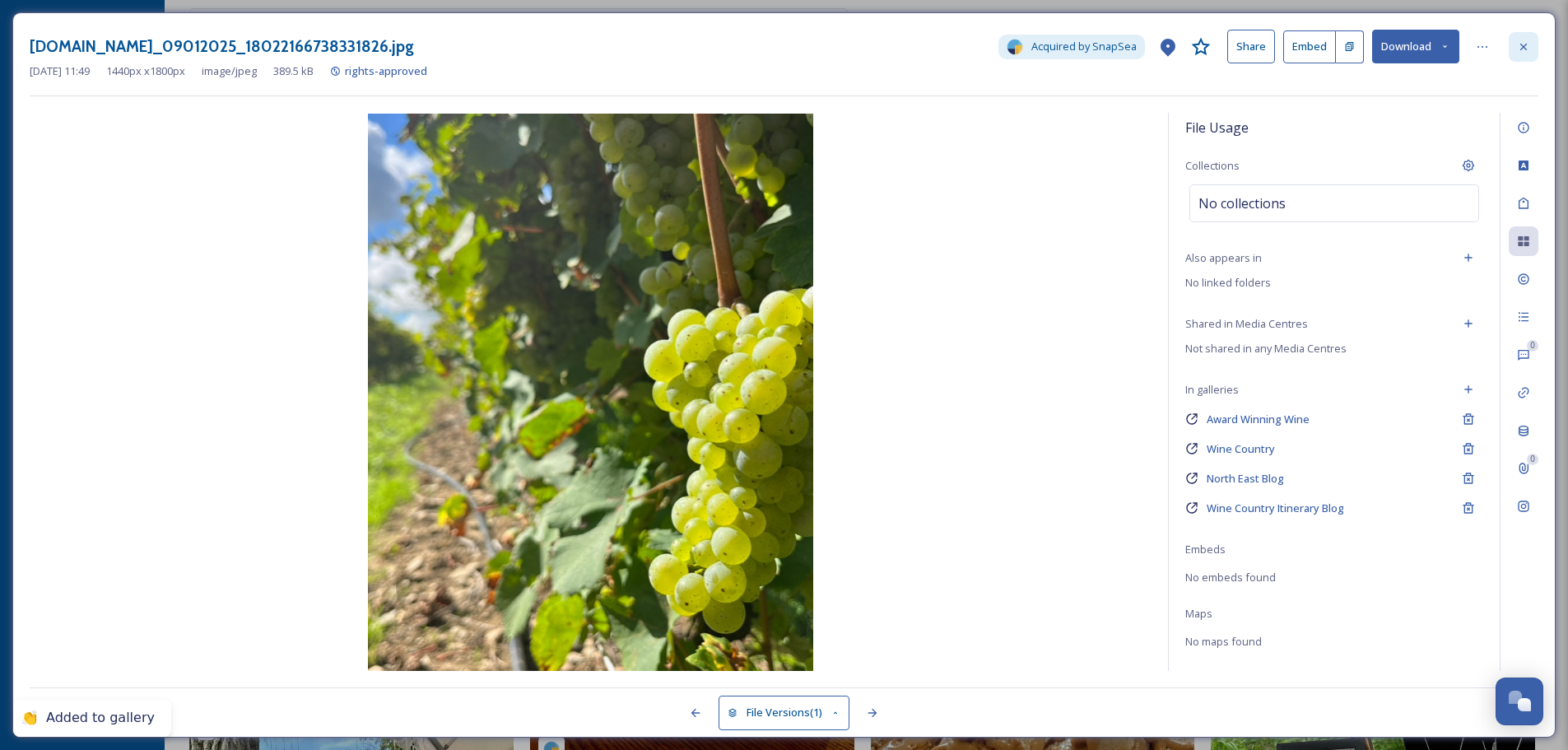
click at [1524, 42] on icon at bounding box center [1523, 46] width 13 height 13
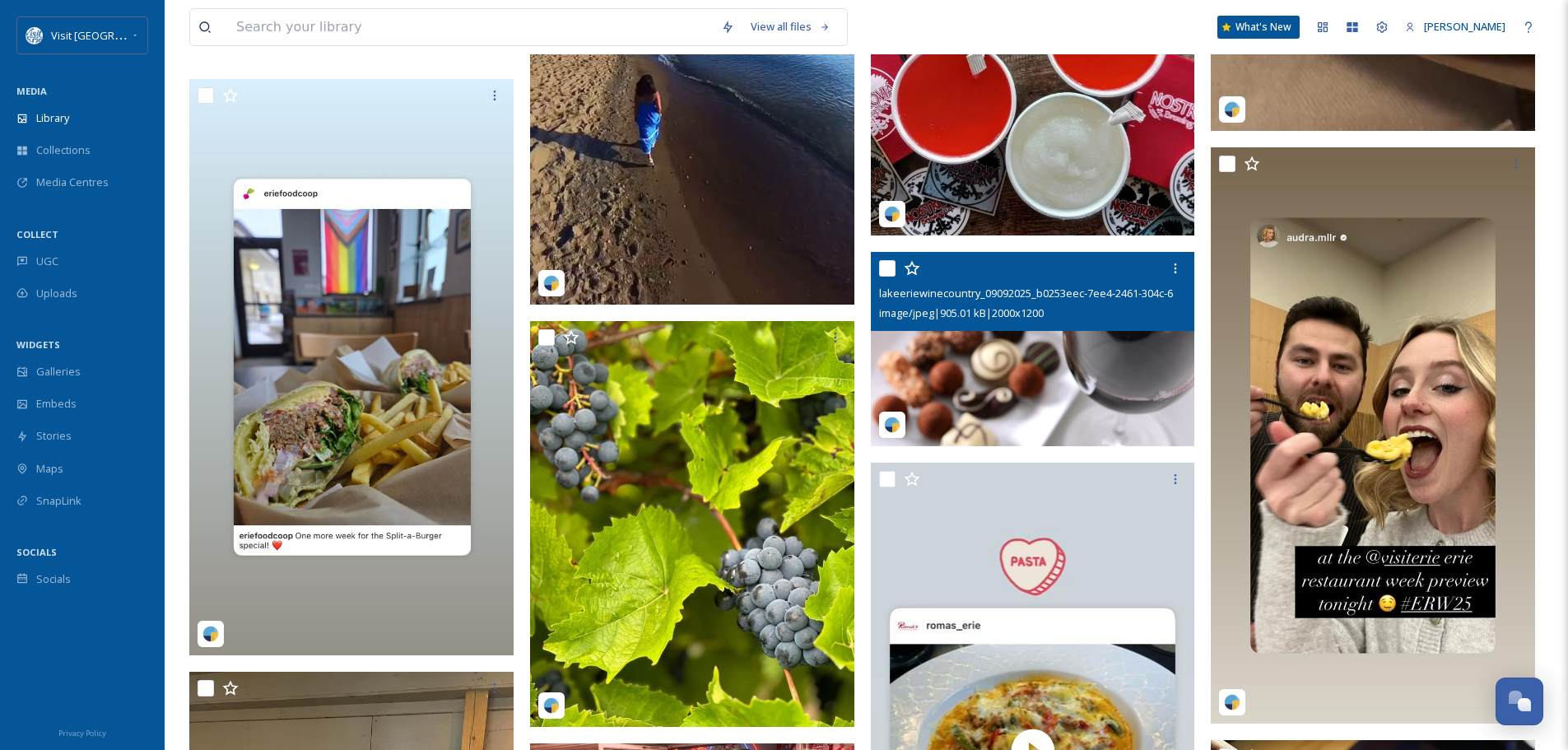
scroll to position [15555, 0]
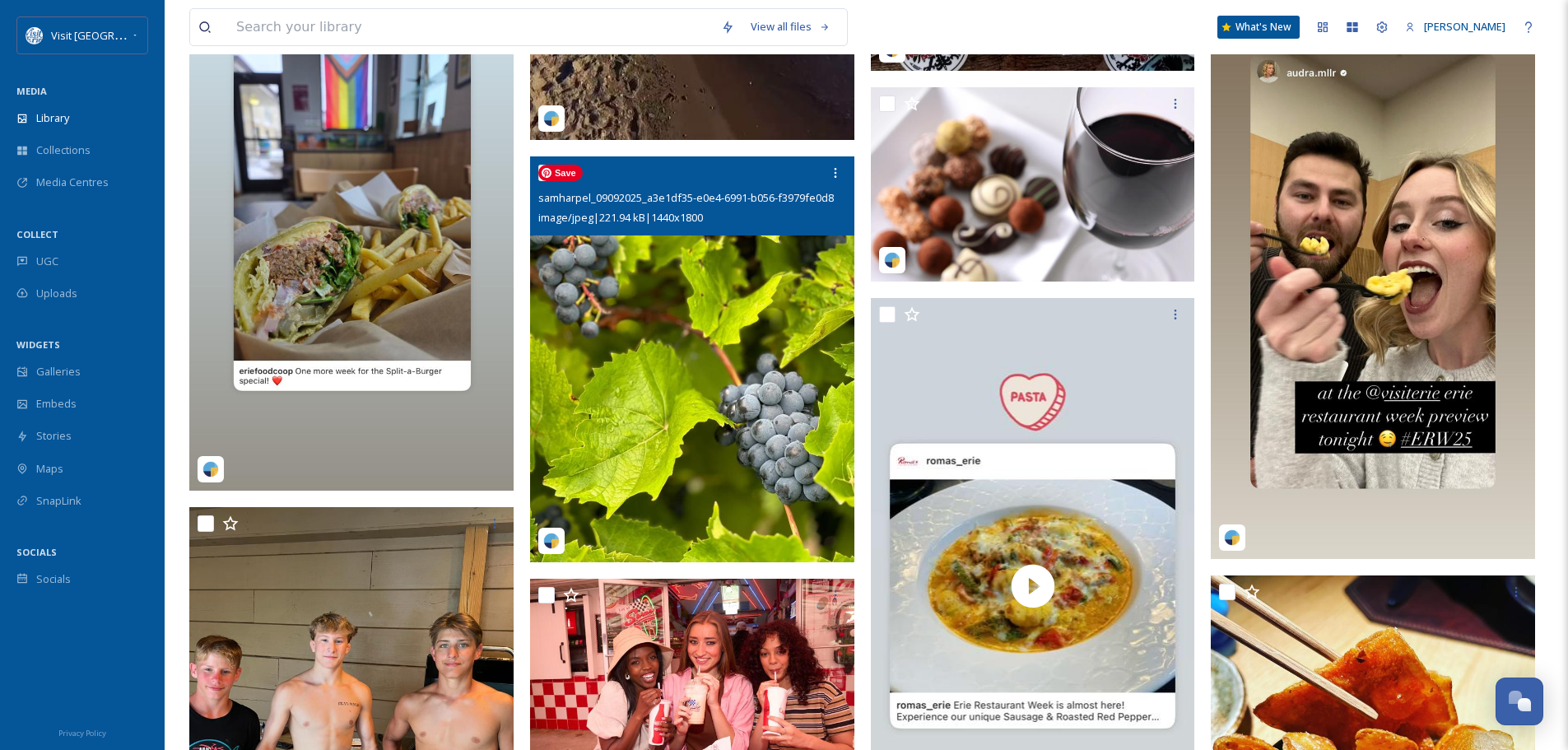
click at [733, 344] on img at bounding box center [691, 359] width 324 height 405
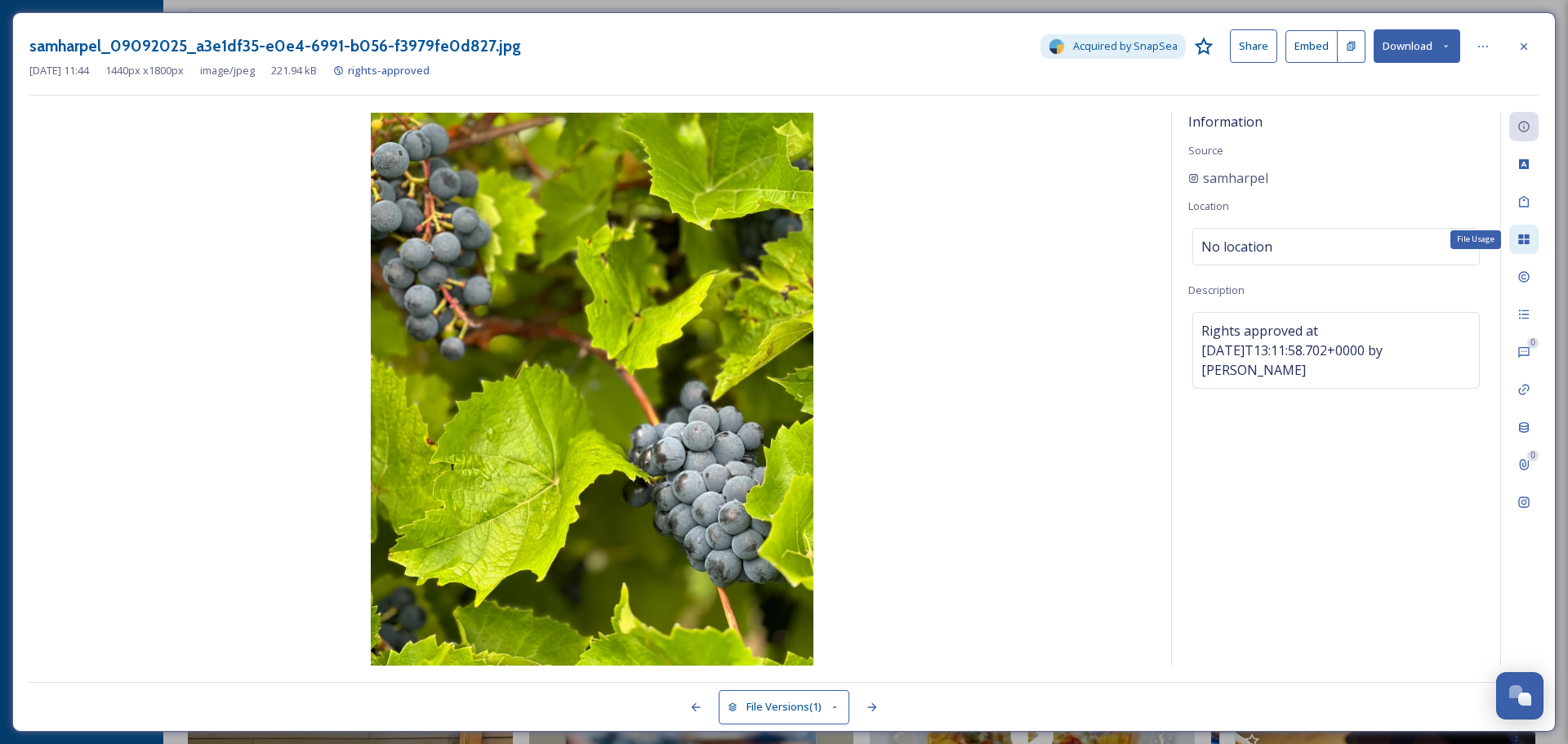
click at [1526, 243] on icon at bounding box center [1522, 239] width 11 height 10
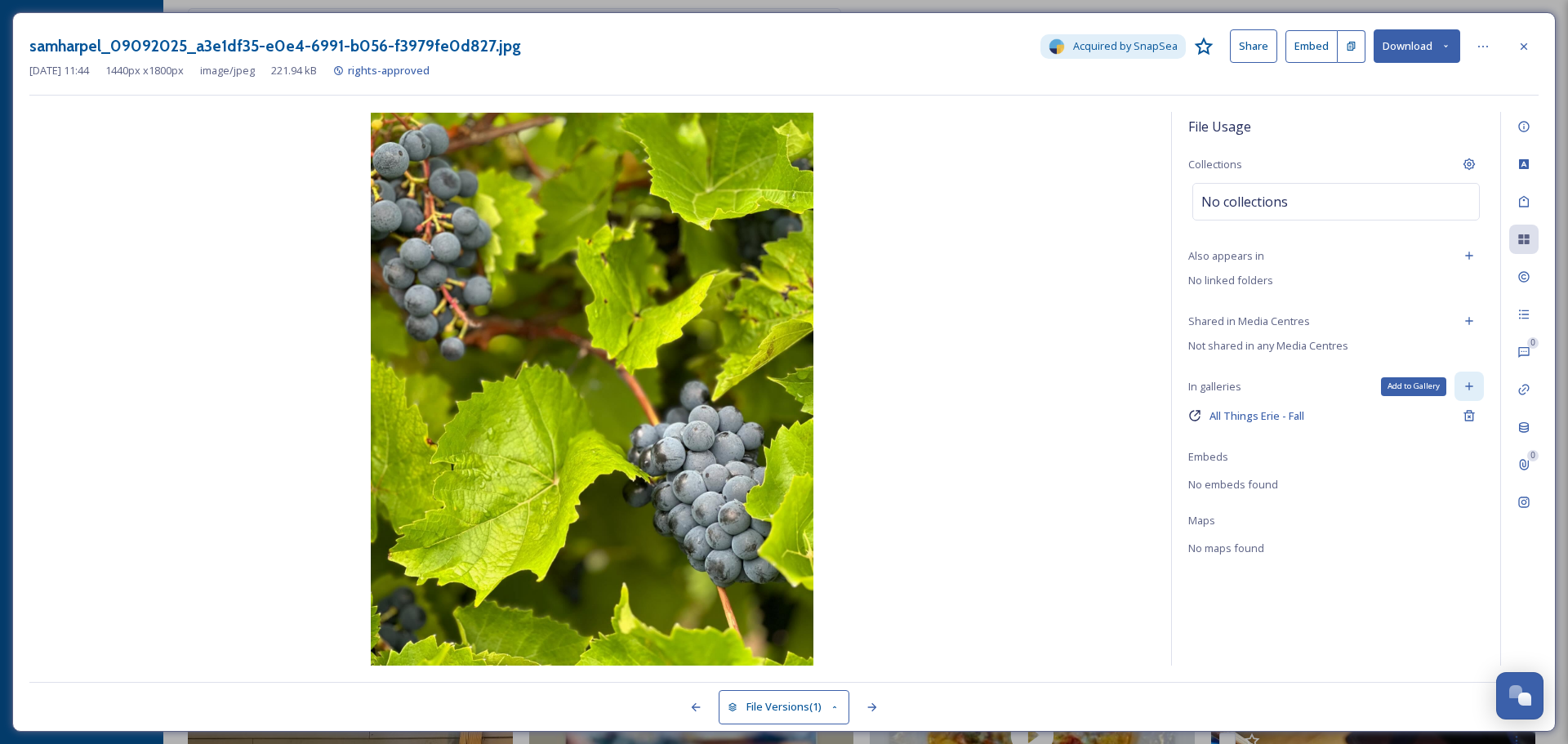
click at [1472, 383] on icon at bounding box center [1468, 386] width 13 height 13
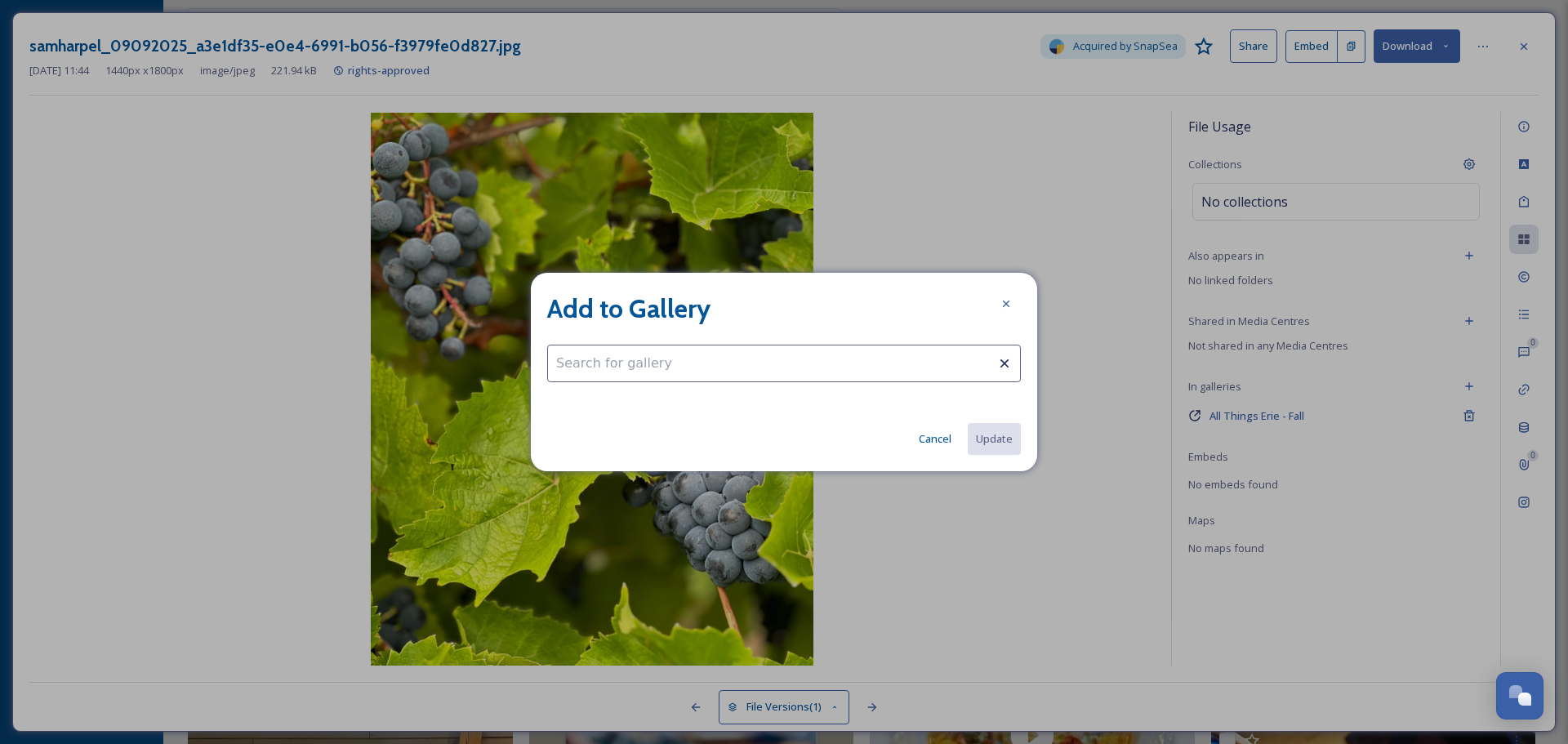
click at [764, 349] on input at bounding box center [783, 363] width 473 height 38
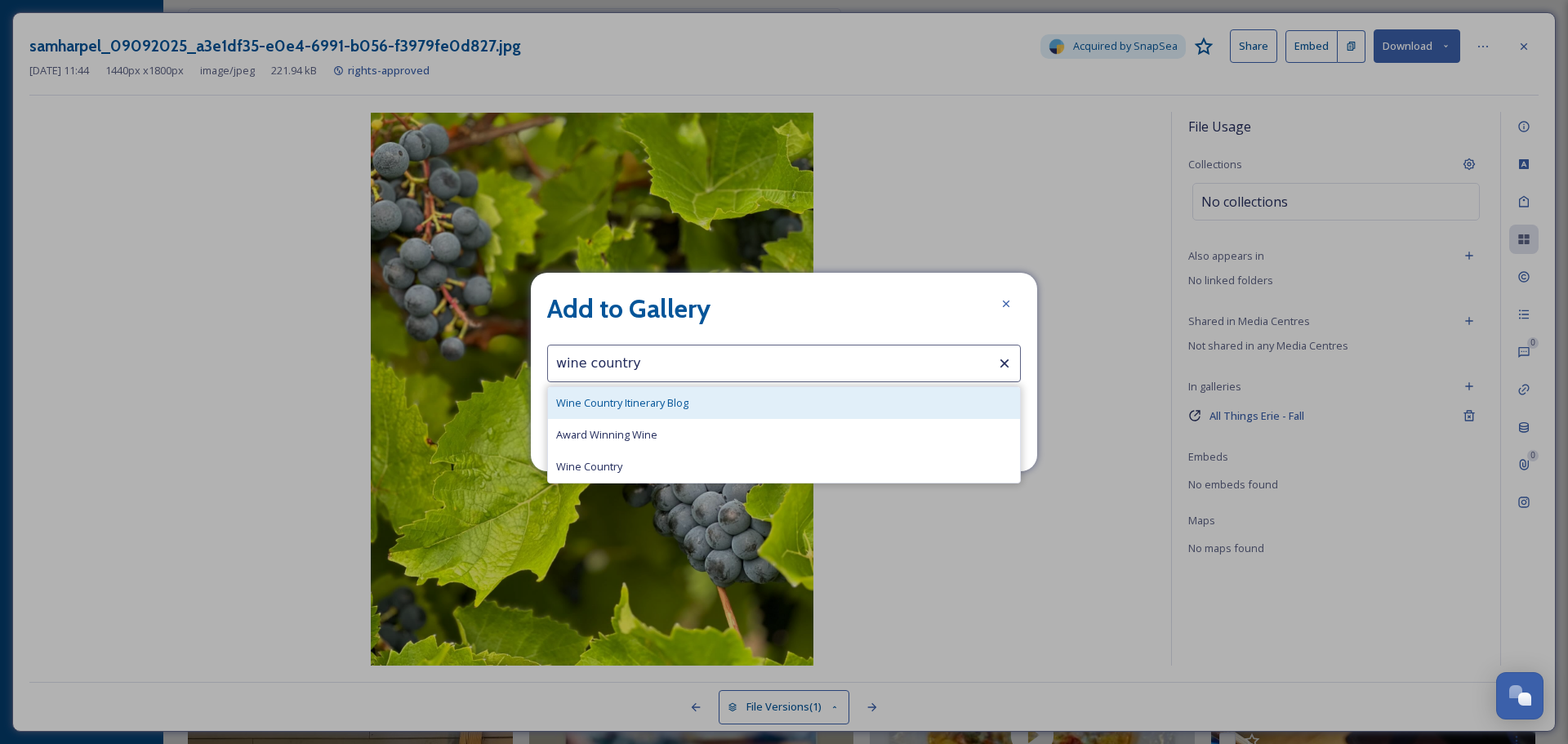
click at [722, 396] on div "Wine Country Itinerary Blog" at bounding box center [784, 402] width 472 height 32
type input "Wine Country Itinerary Blog"
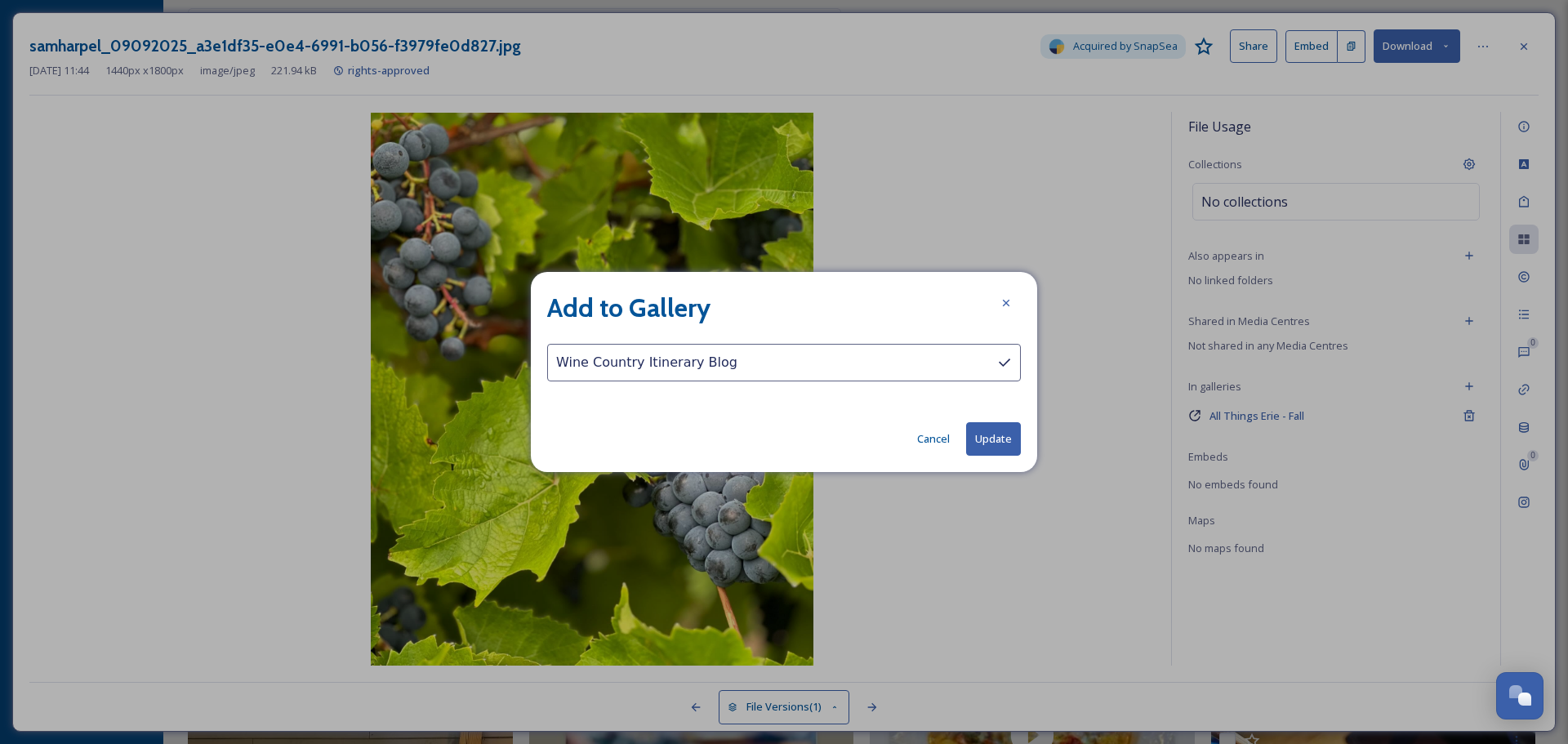
click at [988, 435] on button "Update" at bounding box center [993, 438] width 54 height 33
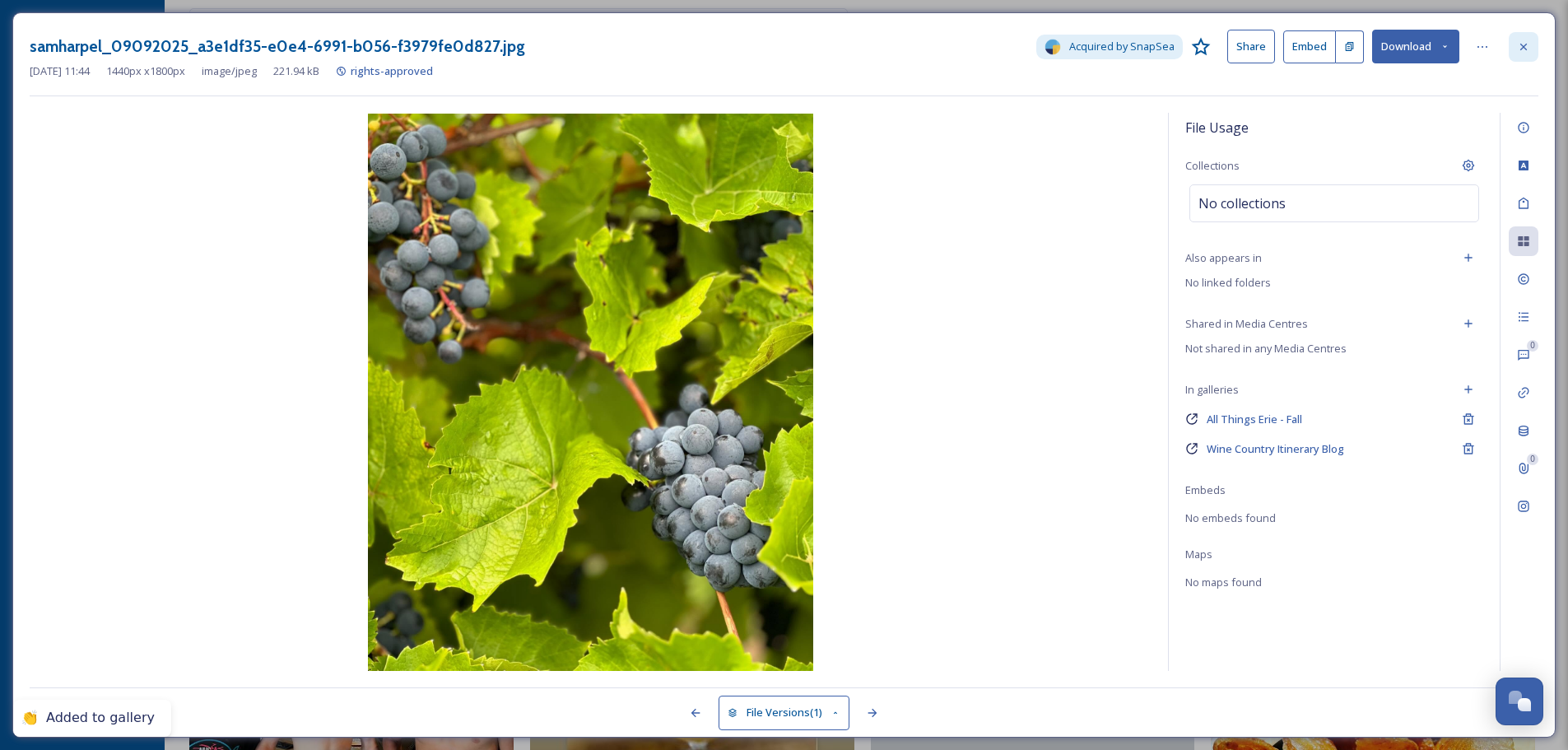
click at [1523, 38] on div at bounding box center [1523, 47] width 29 height 29
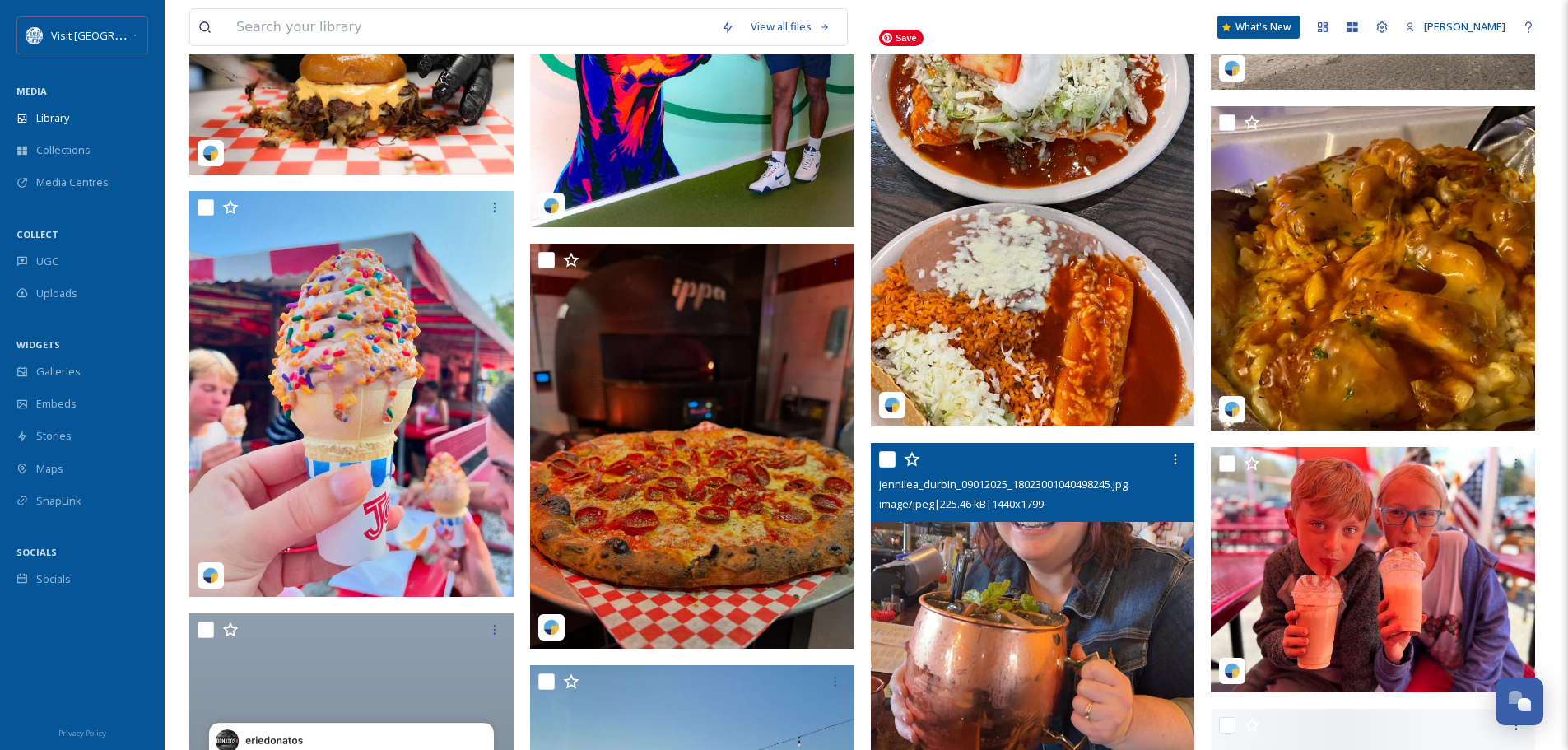
scroll to position [17529, 0]
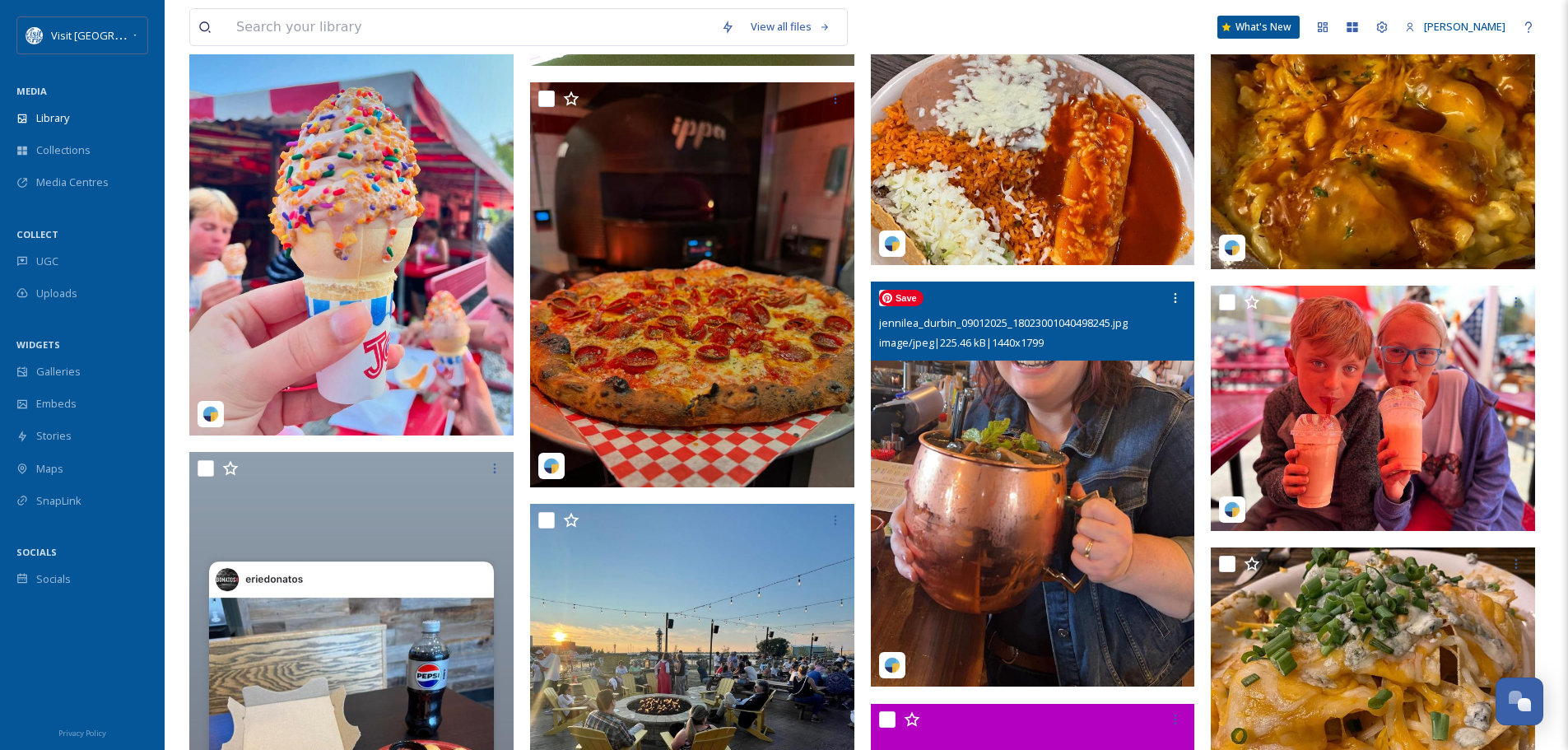
click at [1070, 412] on img at bounding box center [1032, 483] width 324 height 404
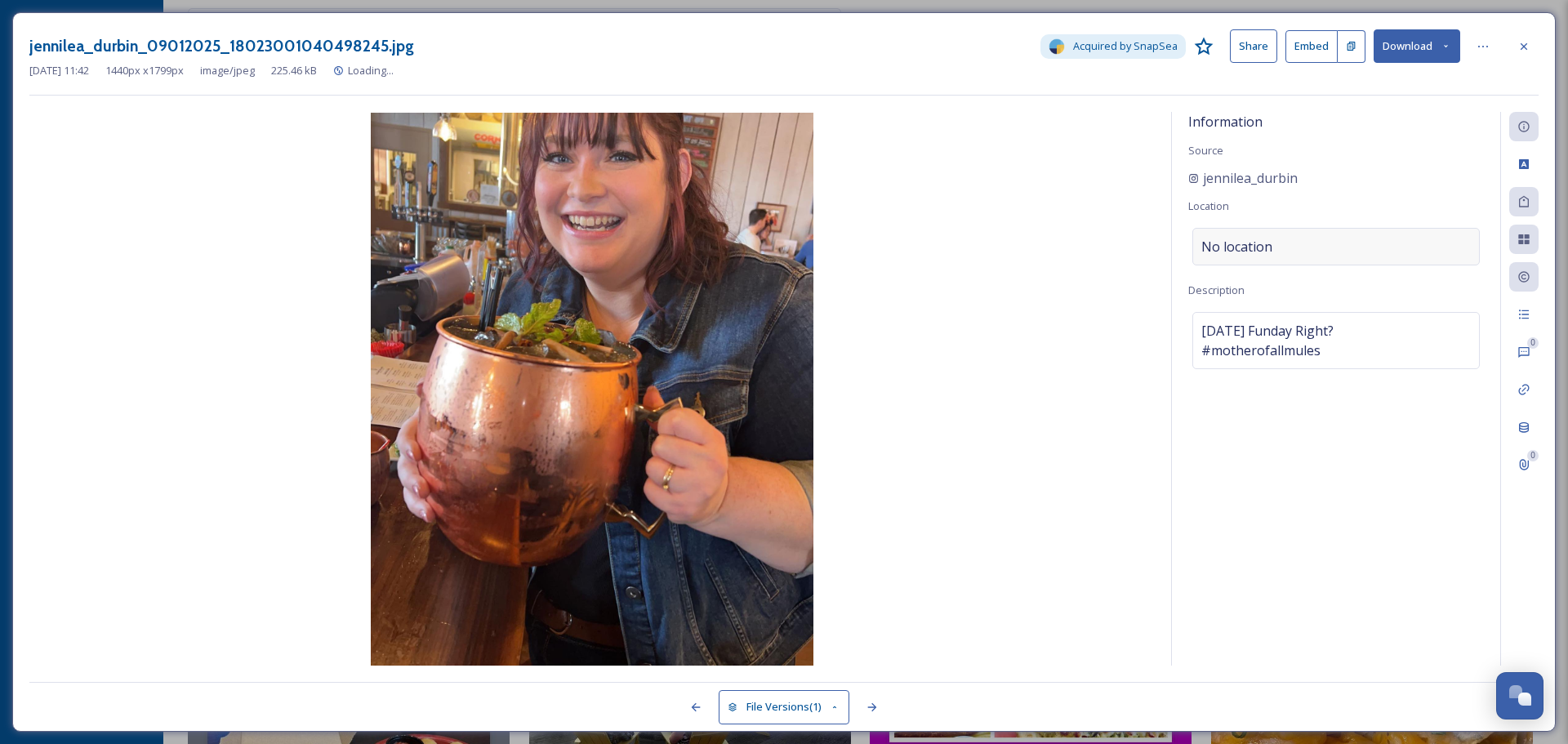
click at [1363, 246] on div "No location" at bounding box center [1336, 246] width 288 height 38
click at [1363, 246] on input at bounding box center [1336, 246] width 286 height 36
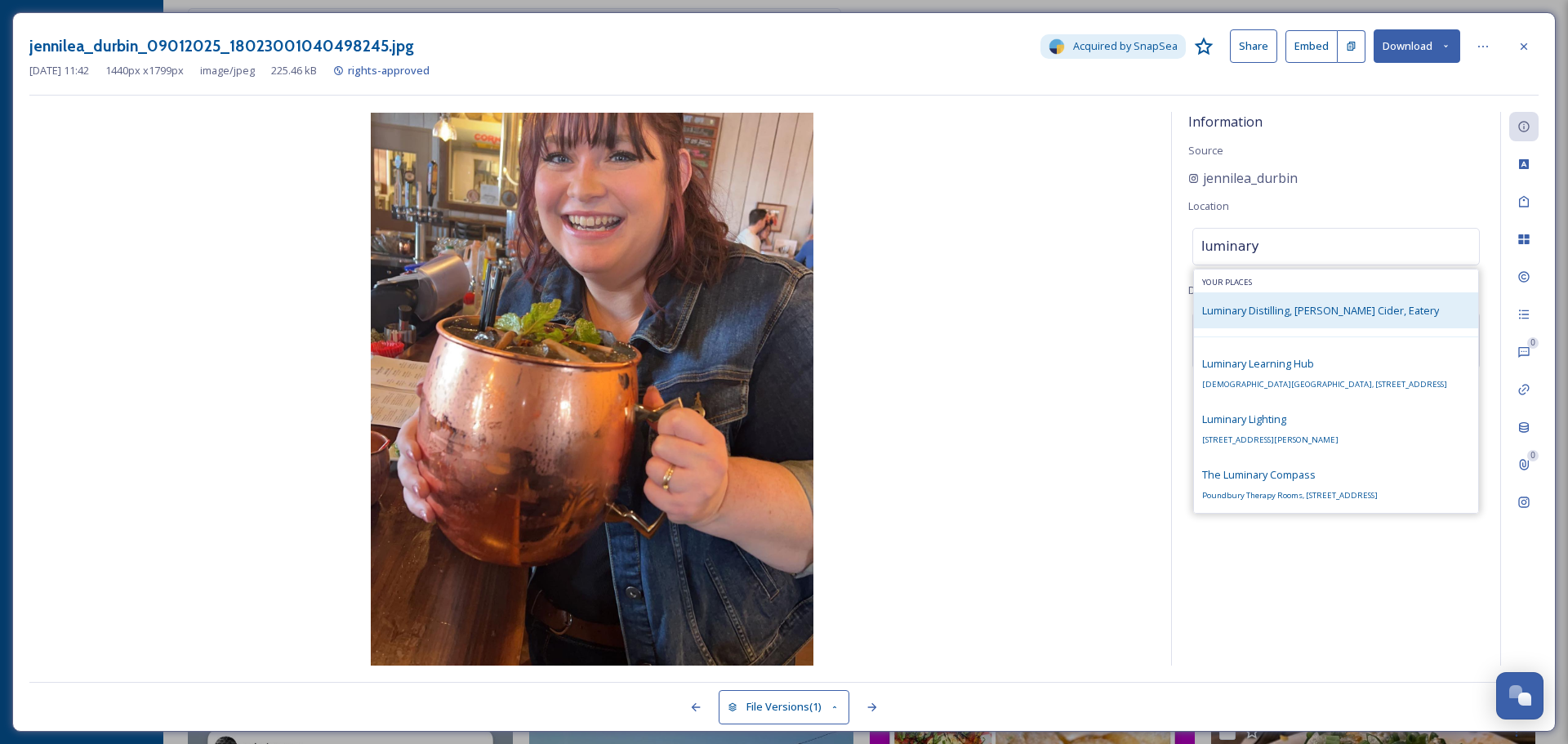
type input "luminary"
click at [1346, 303] on span "Luminary Distilling, [PERSON_NAME] Cider, Eatery" at bounding box center [1320, 310] width 237 height 15
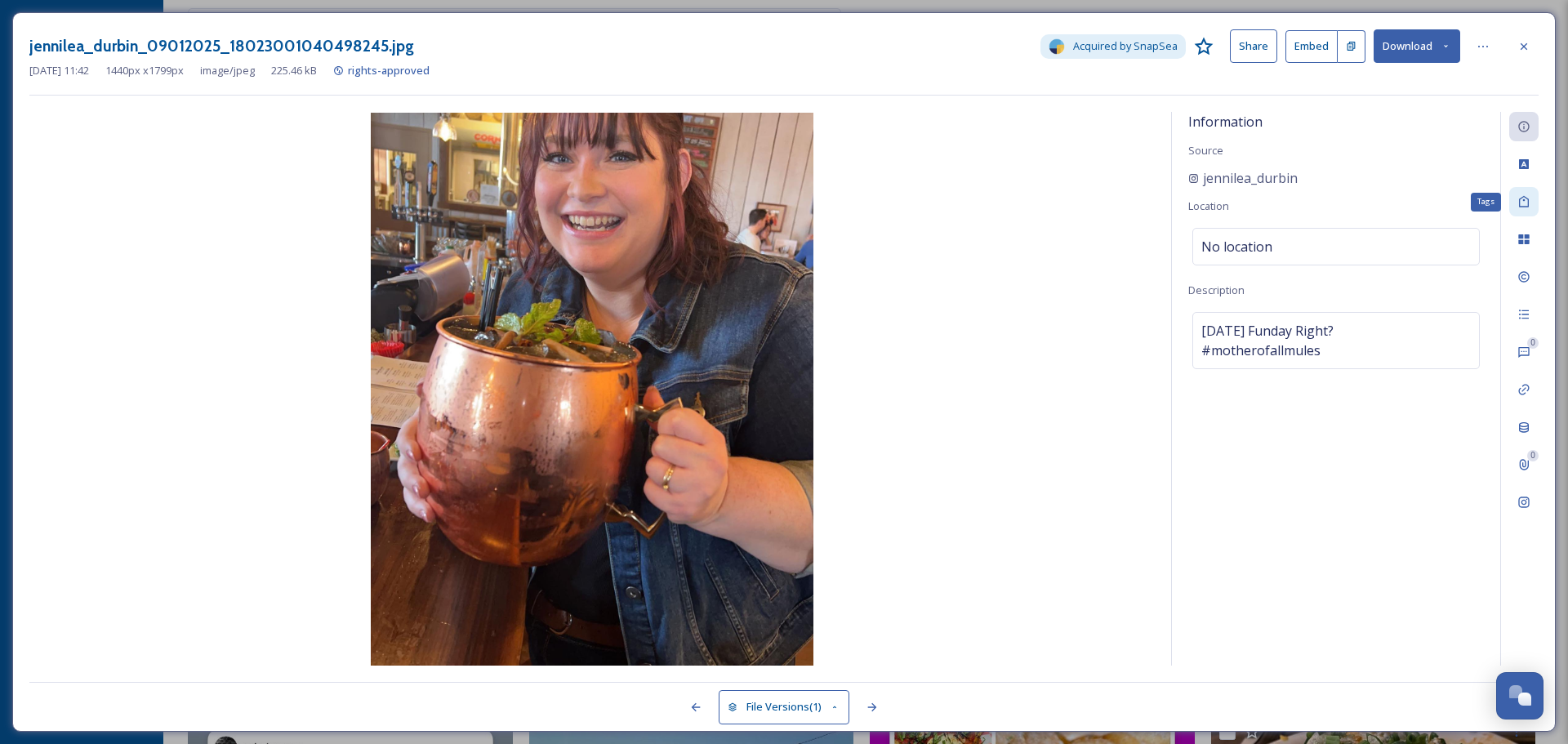
click at [1519, 200] on icon at bounding box center [1523, 202] width 10 height 12
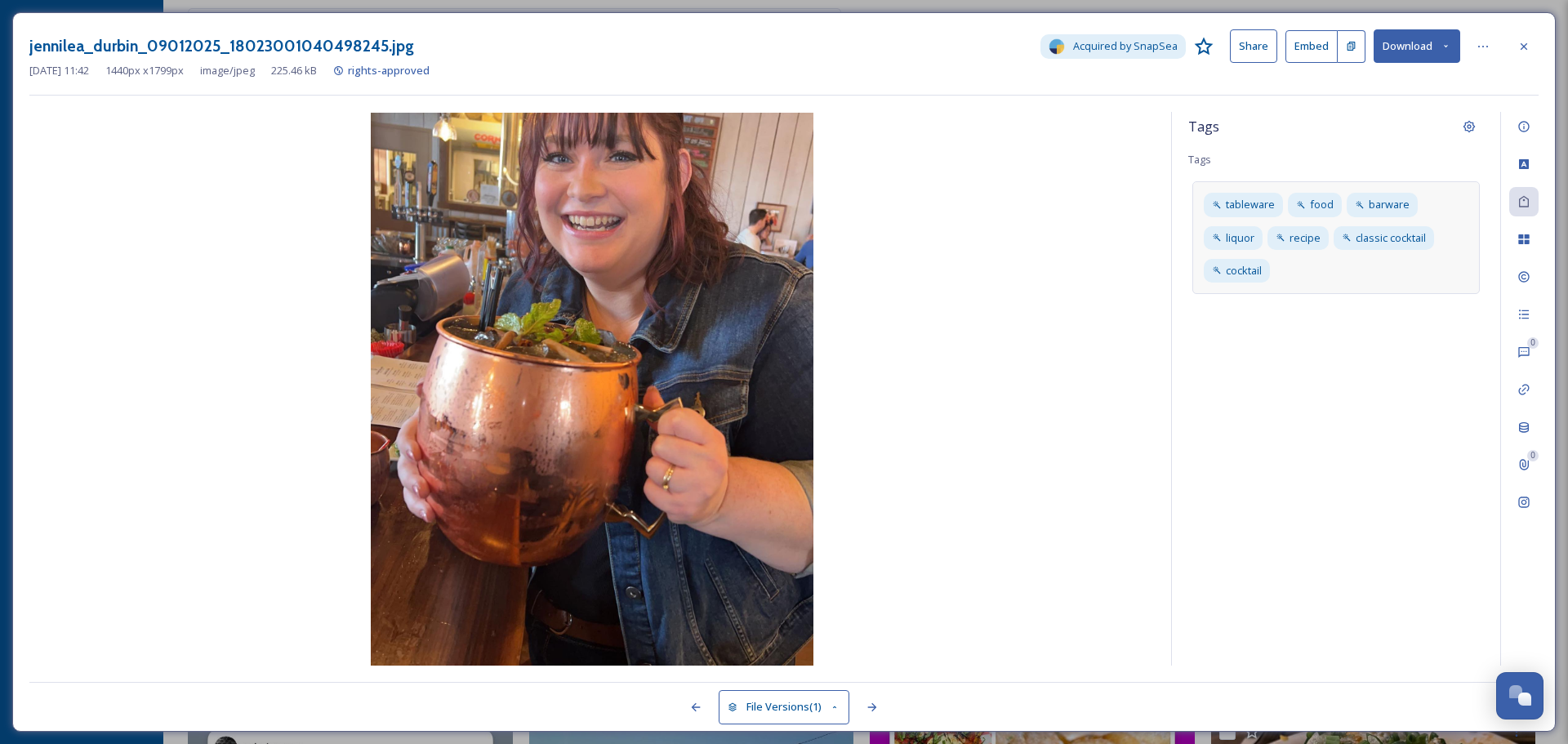
click at [1354, 269] on div "tableware food barware liquor recipe classic cocktail cocktail" at bounding box center [1336, 238] width 288 height 113
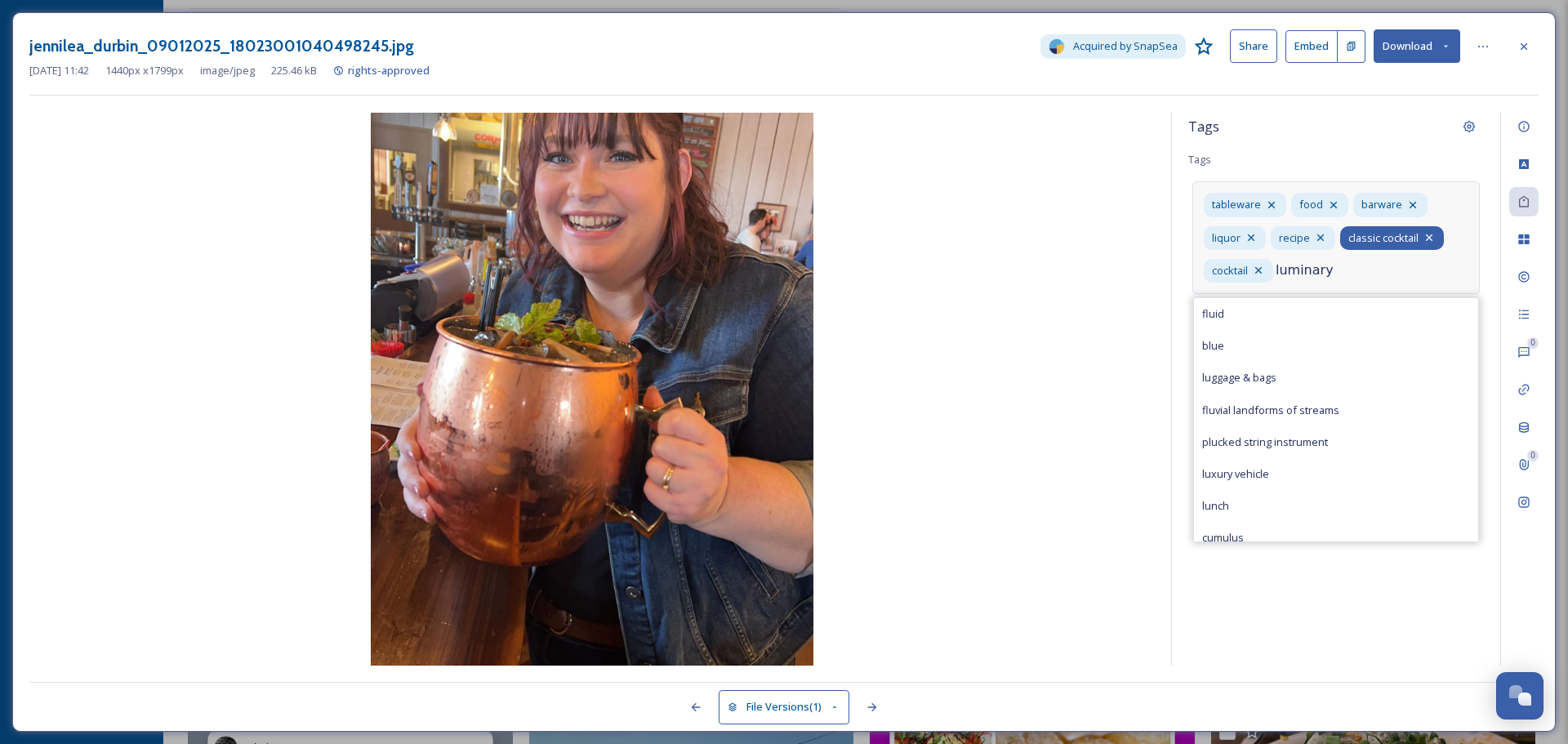
type input "luminary"
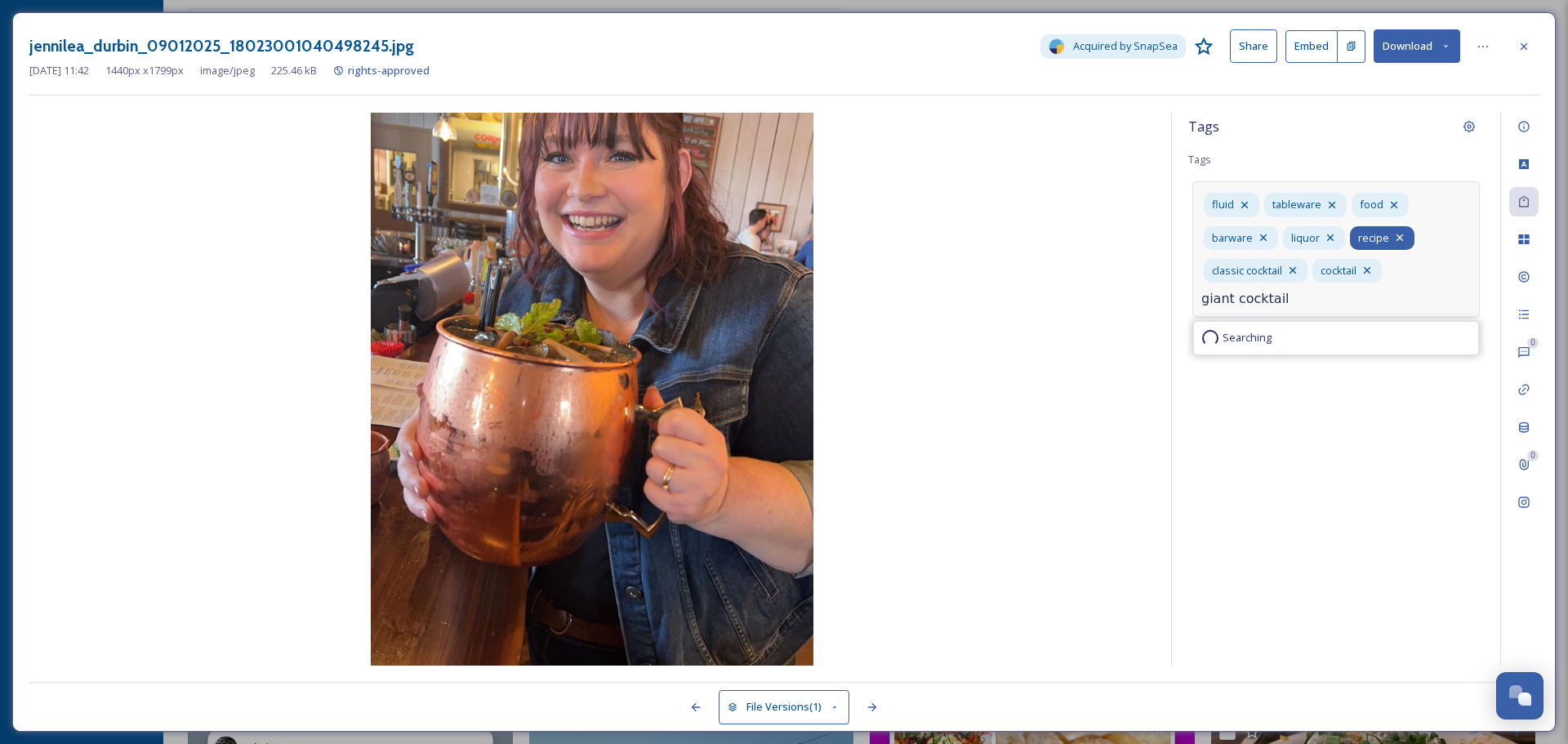
type input "giant cocktail"
click at [1524, 233] on icon at bounding box center [1522, 239] width 13 height 13
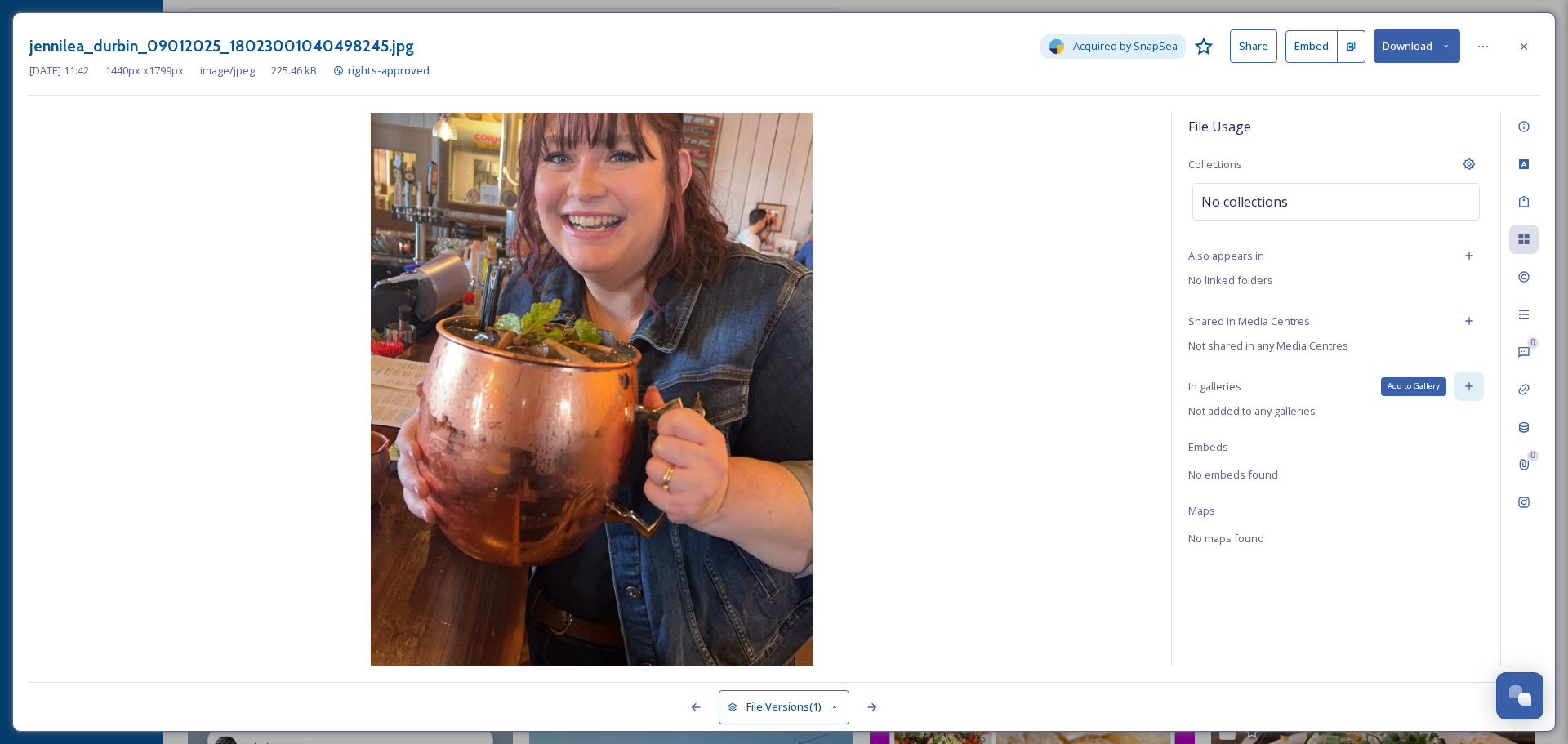
click at [1467, 382] on icon at bounding box center [1468, 386] width 13 height 13
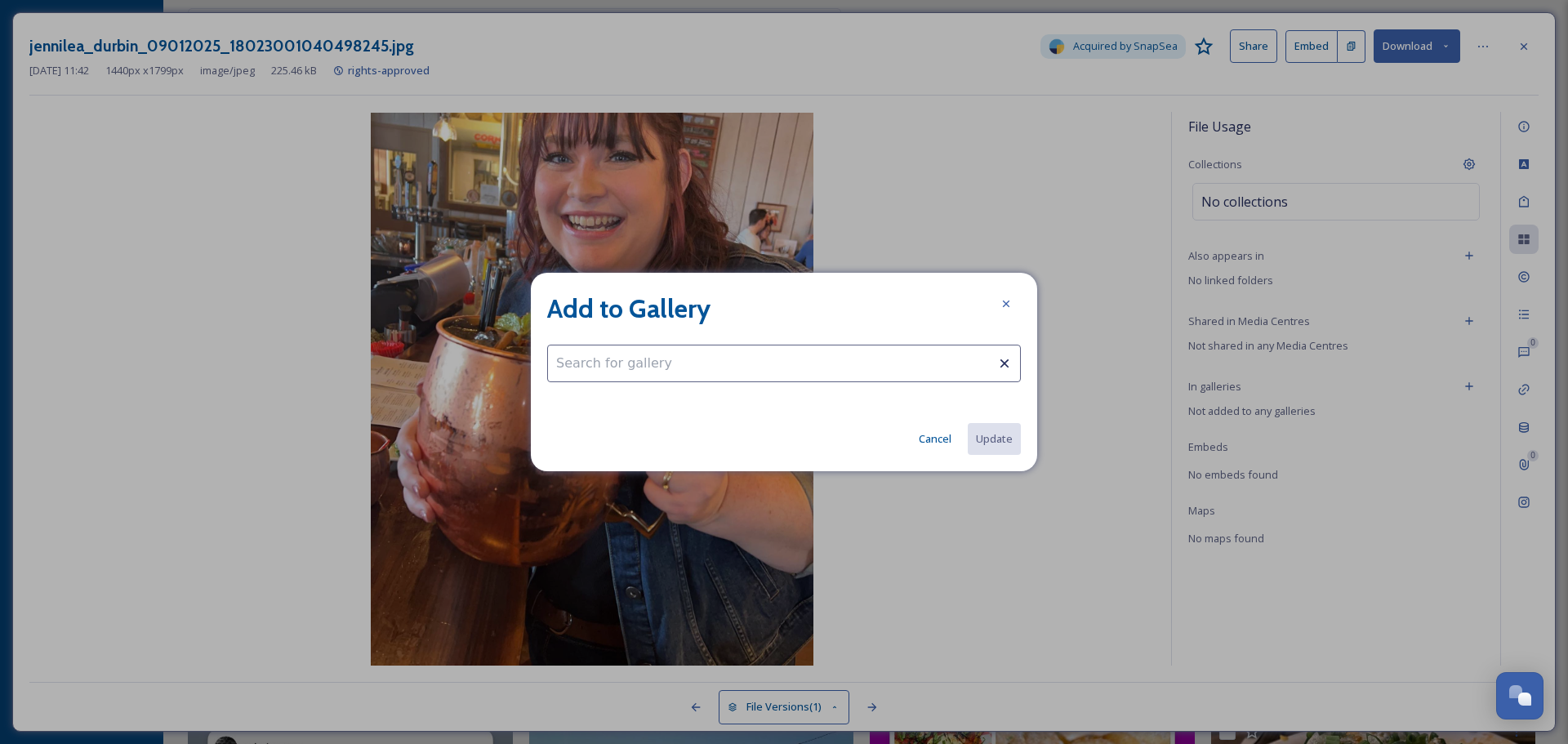
click at [901, 356] on input at bounding box center [783, 363] width 473 height 38
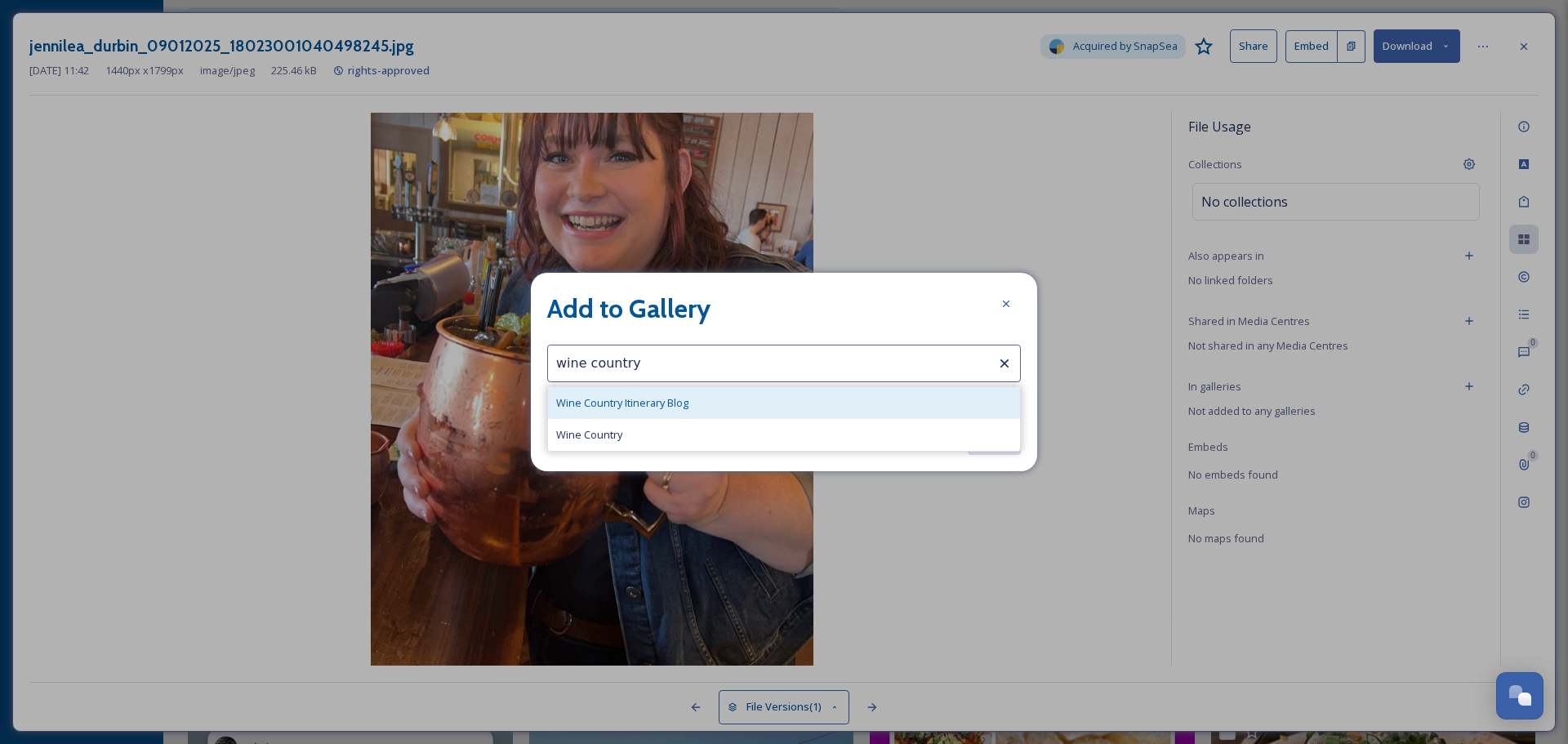
click at [665, 401] on span "Wine Country Itinerary Blog" at bounding box center [622, 403] width 132 height 16
type input "Wine Country Itinerary Blog"
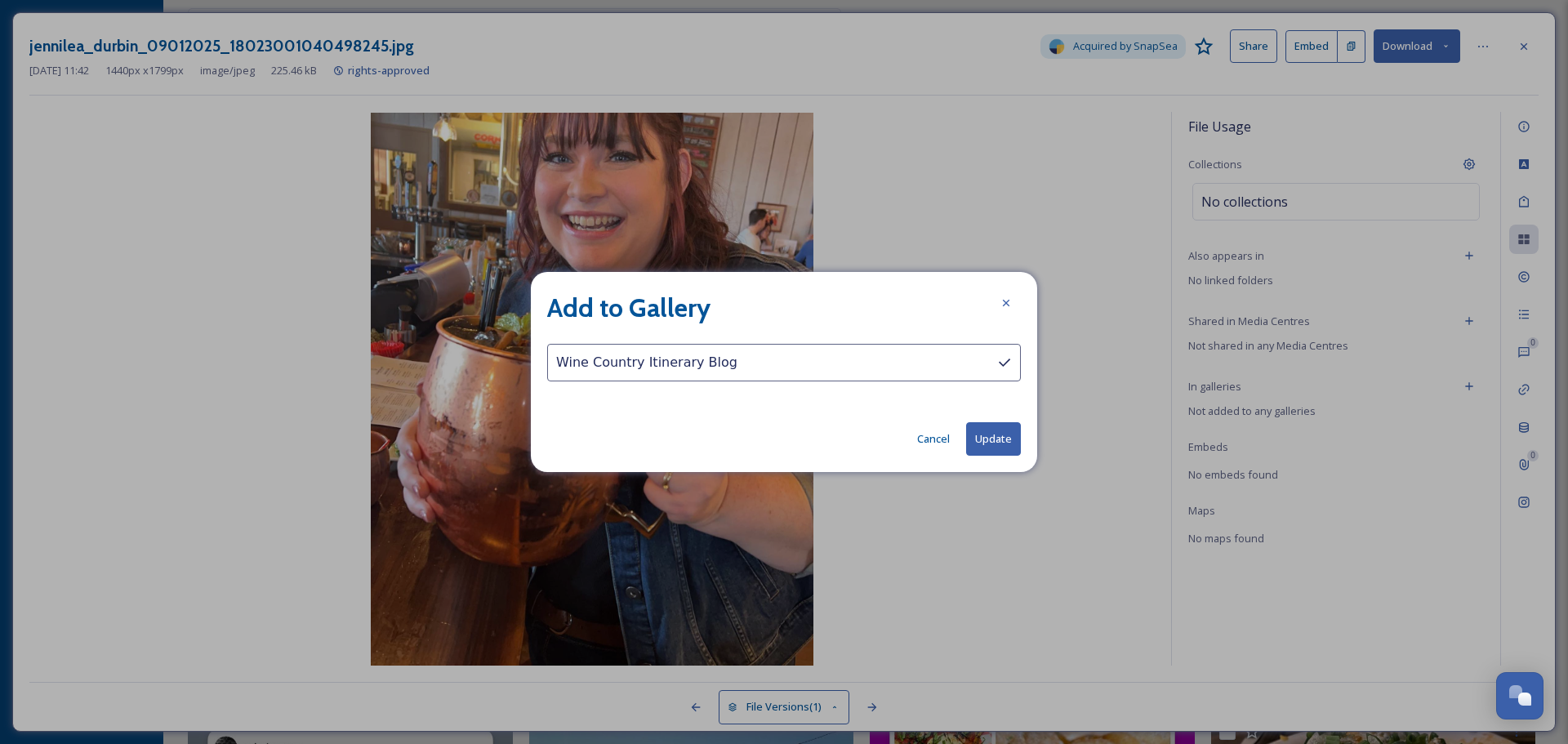
click at [1006, 443] on button "Update" at bounding box center [993, 438] width 54 height 33
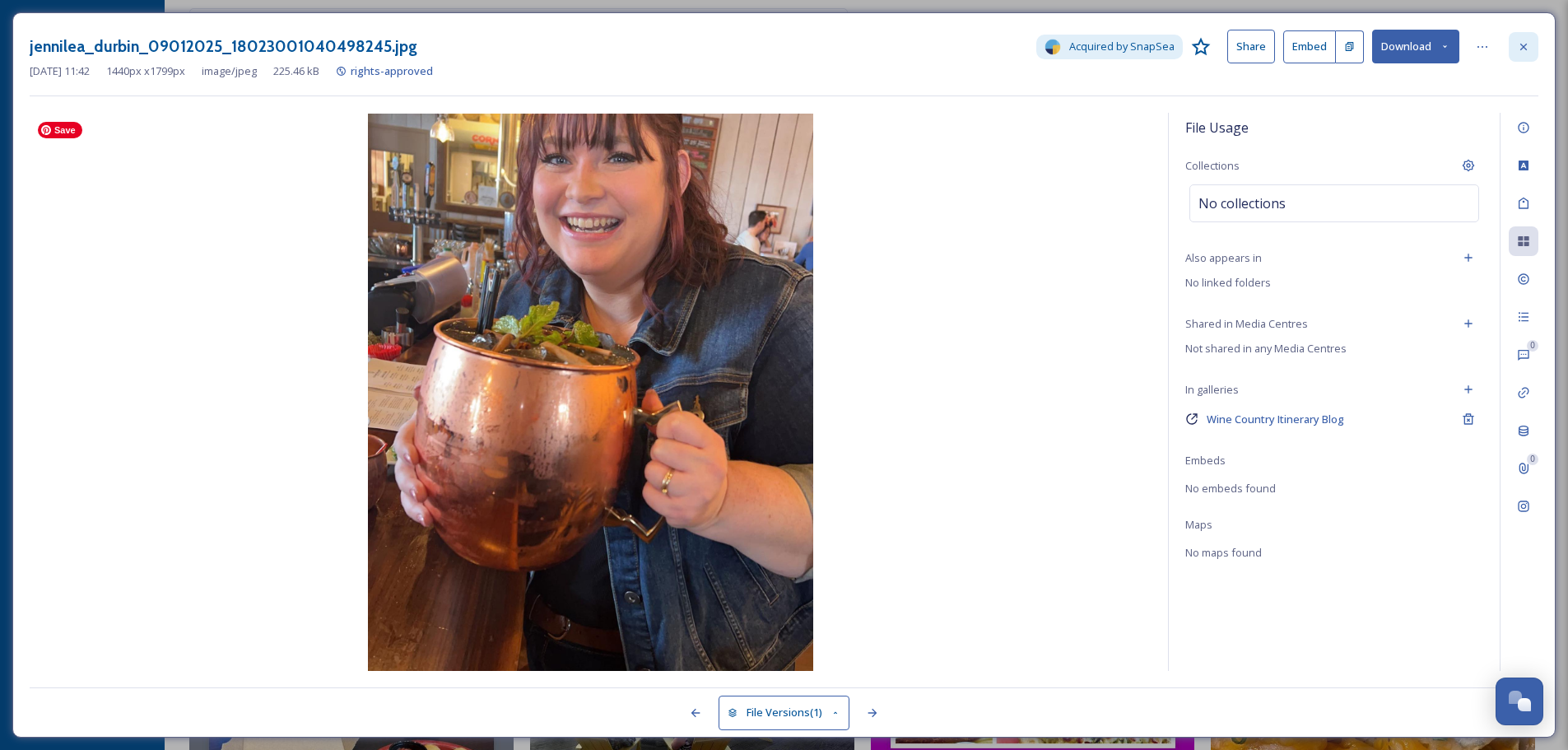
click at [1531, 49] on div at bounding box center [1523, 47] width 29 height 29
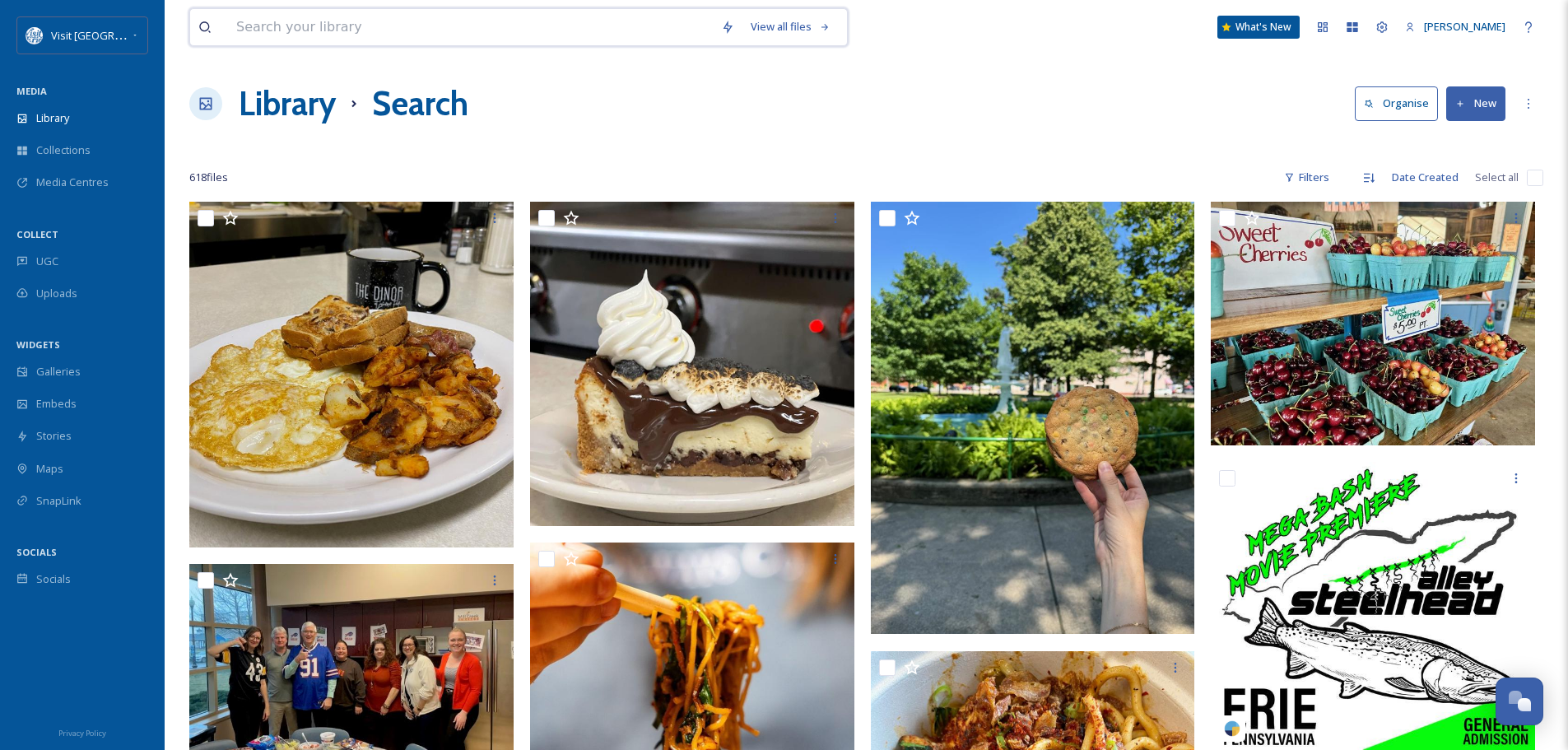
click at [404, 30] on input at bounding box center [470, 26] width 485 height 36
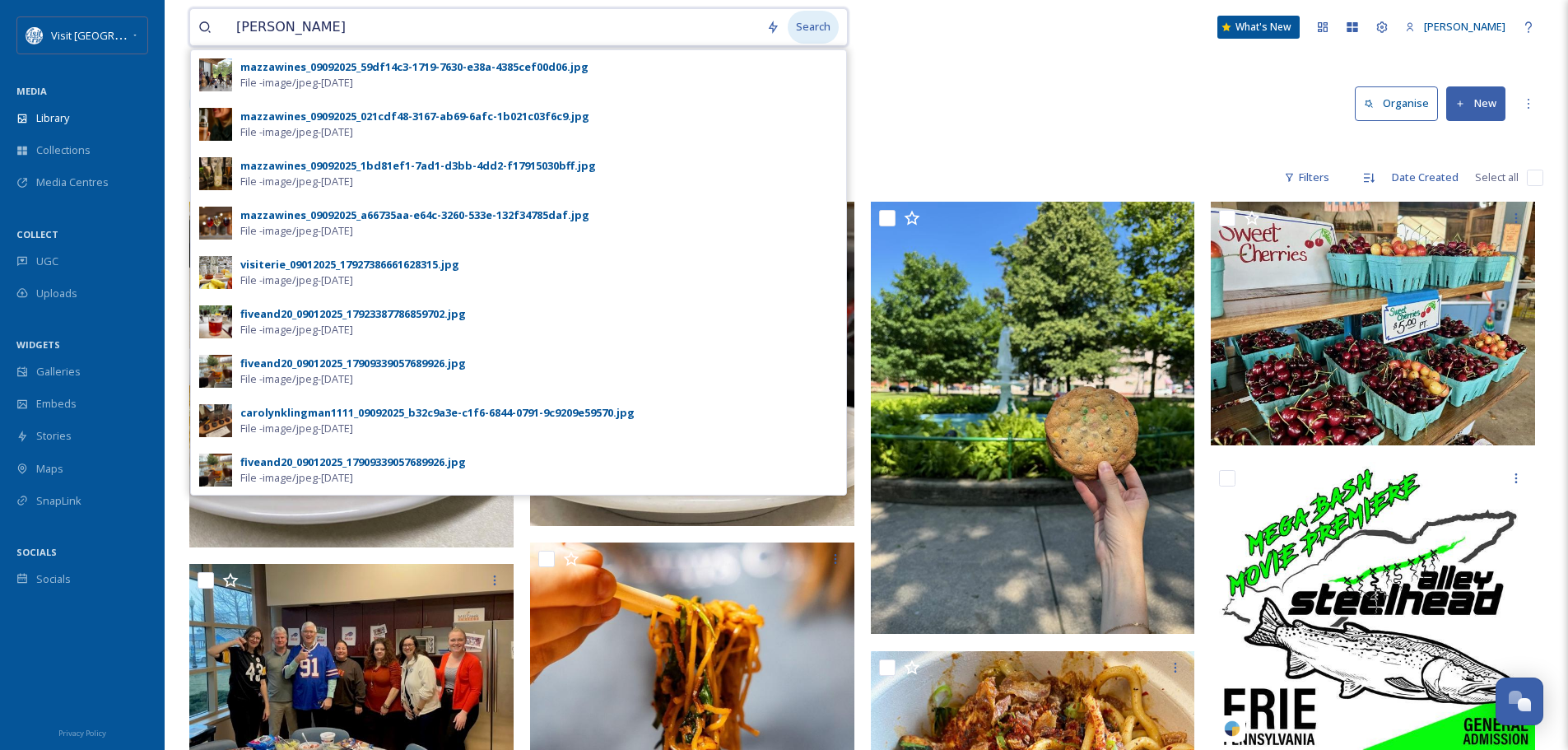
type input "[PERSON_NAME]"
click at [820, 30] on div "Search" at bounding box center [813, 26] width 51 height 32
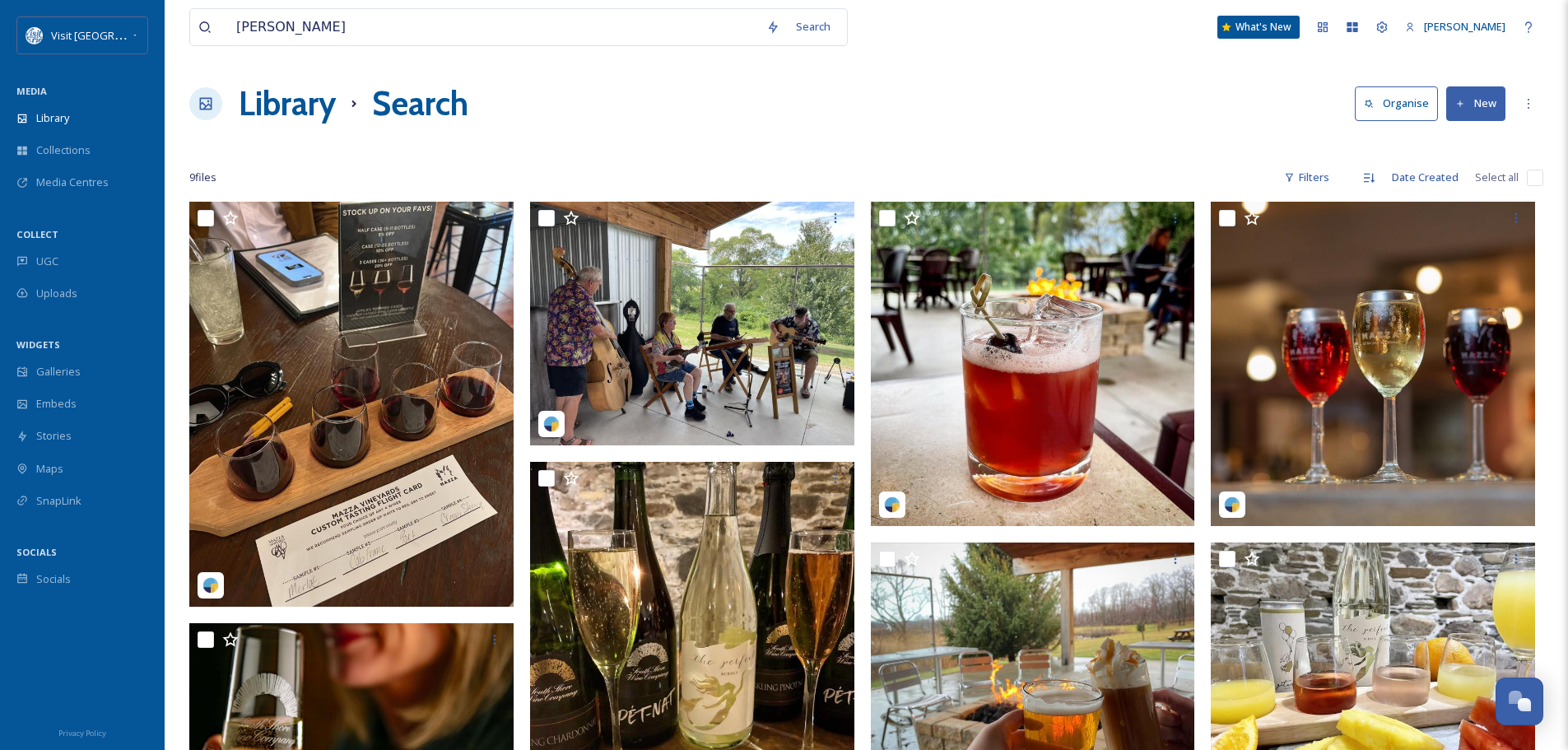
click at [1069, 95] on div "Library Search Organise New" at bounding box center [866, 104] width 1354 height 49
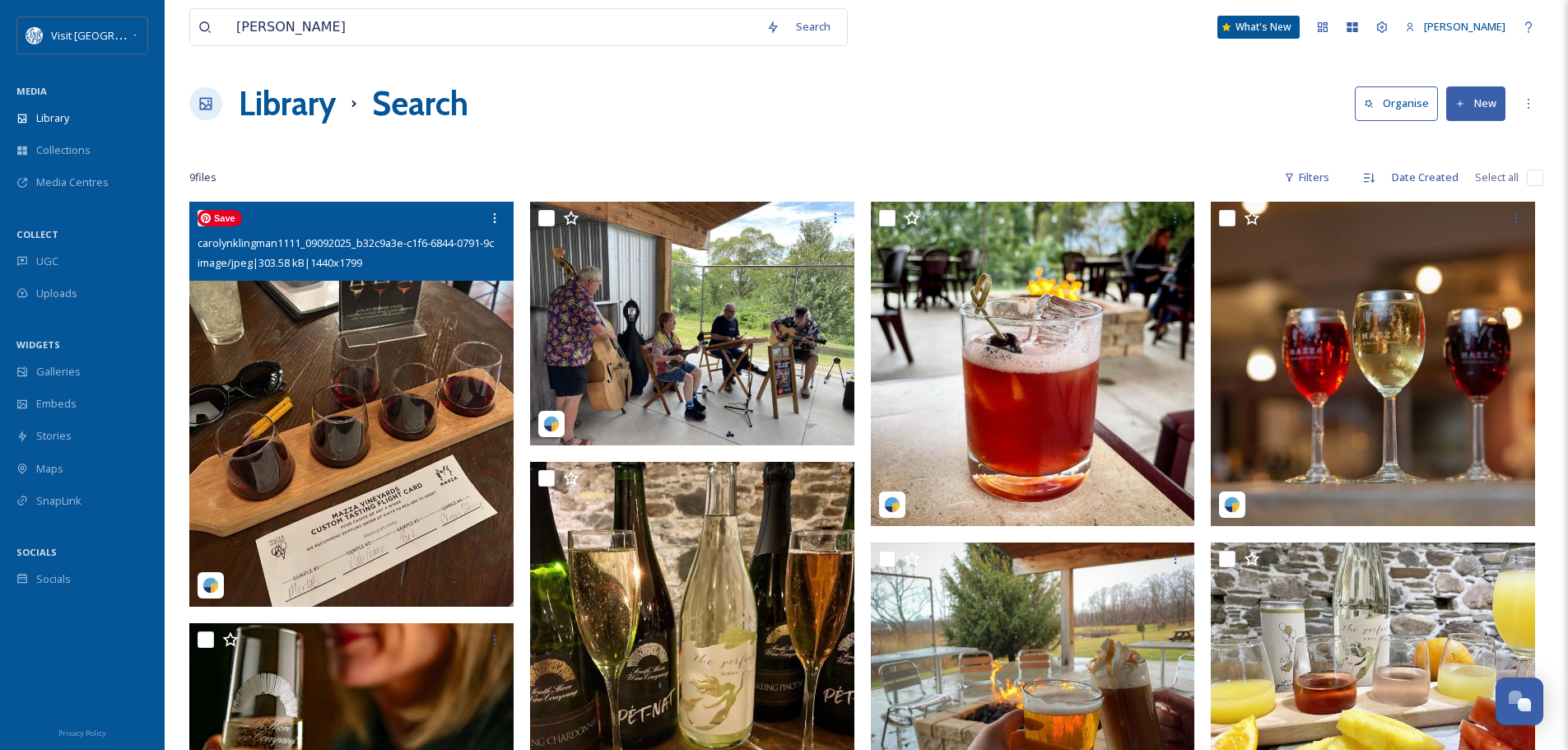
click at [278, 339] on img at bounding box center [351, 403] width 324 height 404
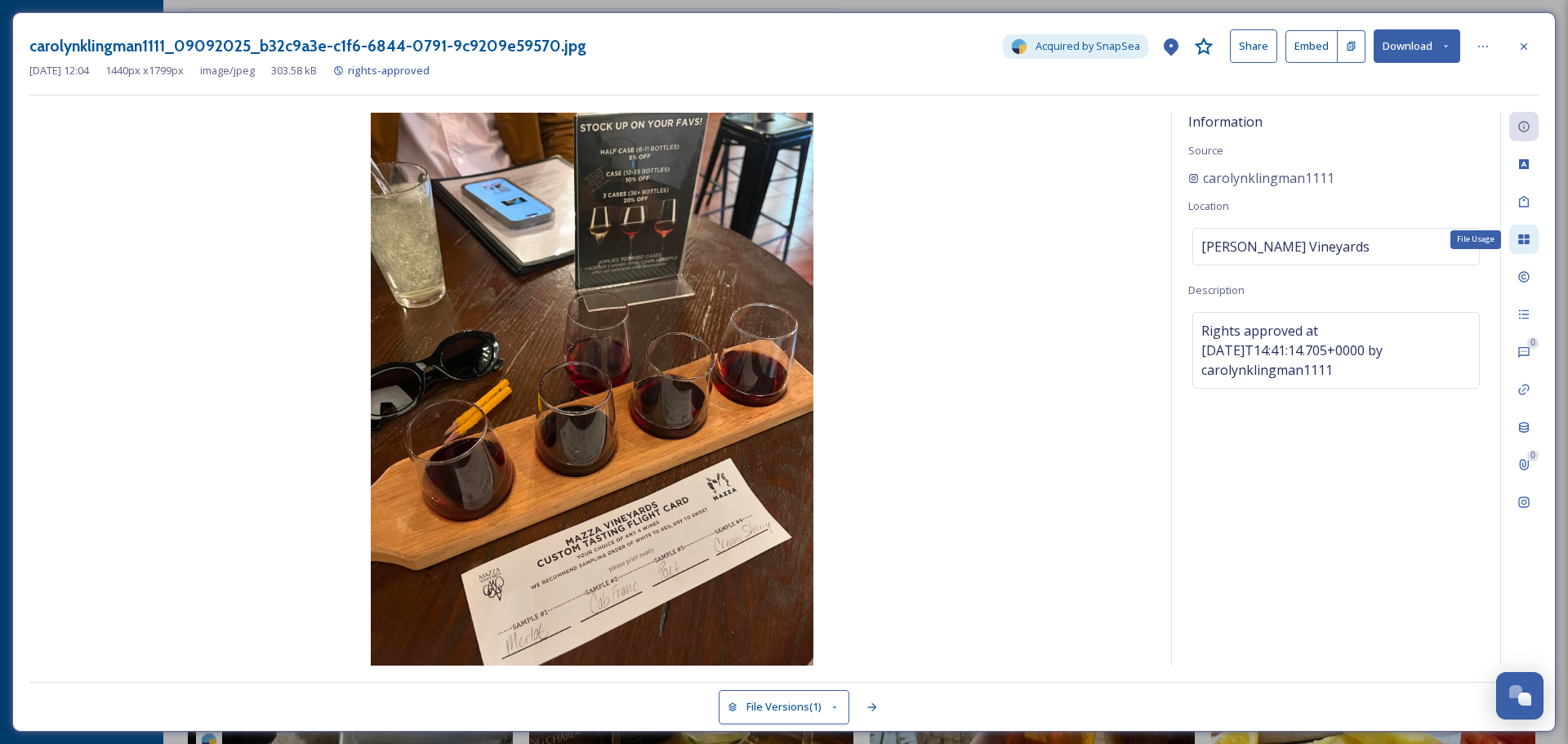
click at [1527, 236] on icon at bounding box center [1522, 239] width 11 height 10
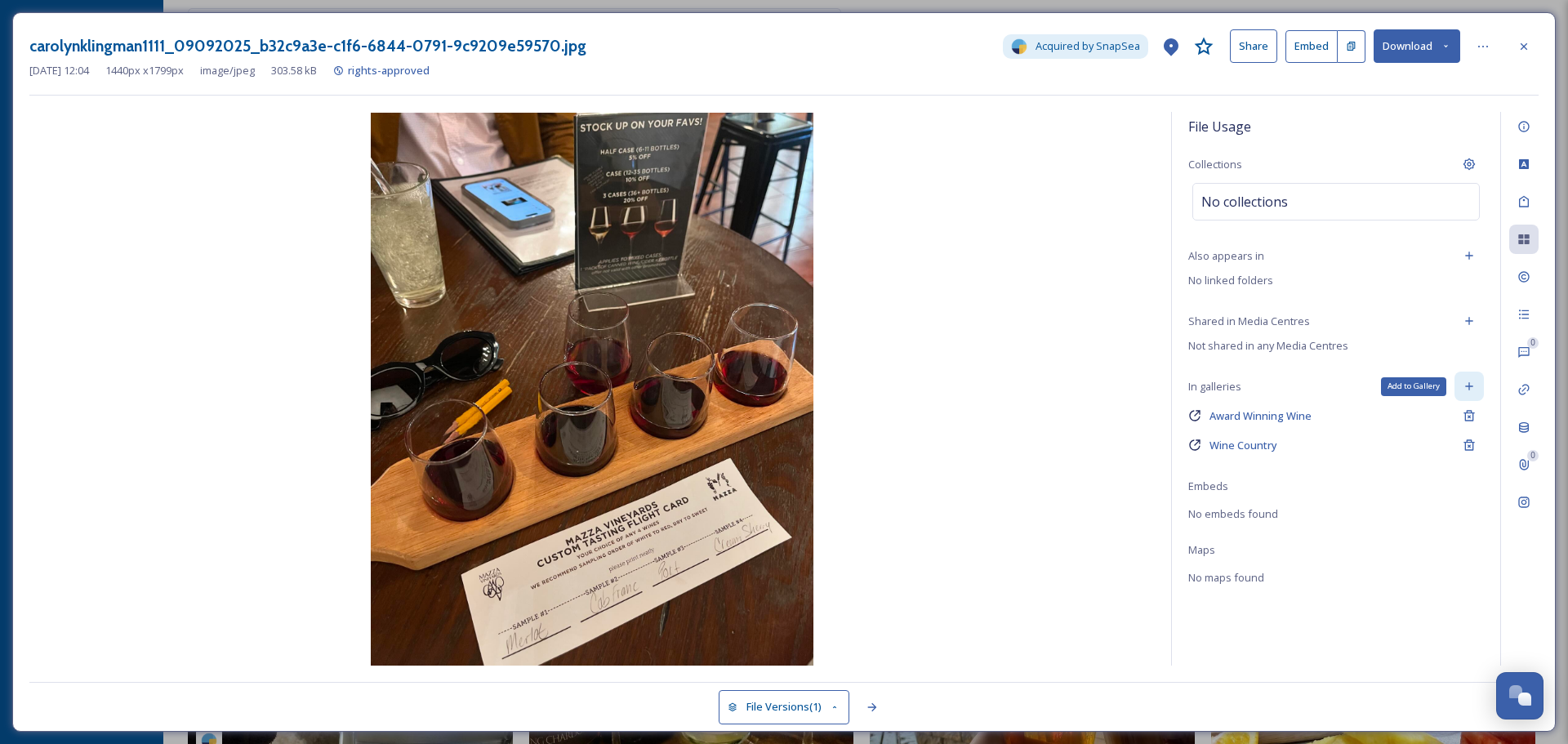
click at [1471, 392] on icon at bounding box center [1468, 386] width 13 height 13
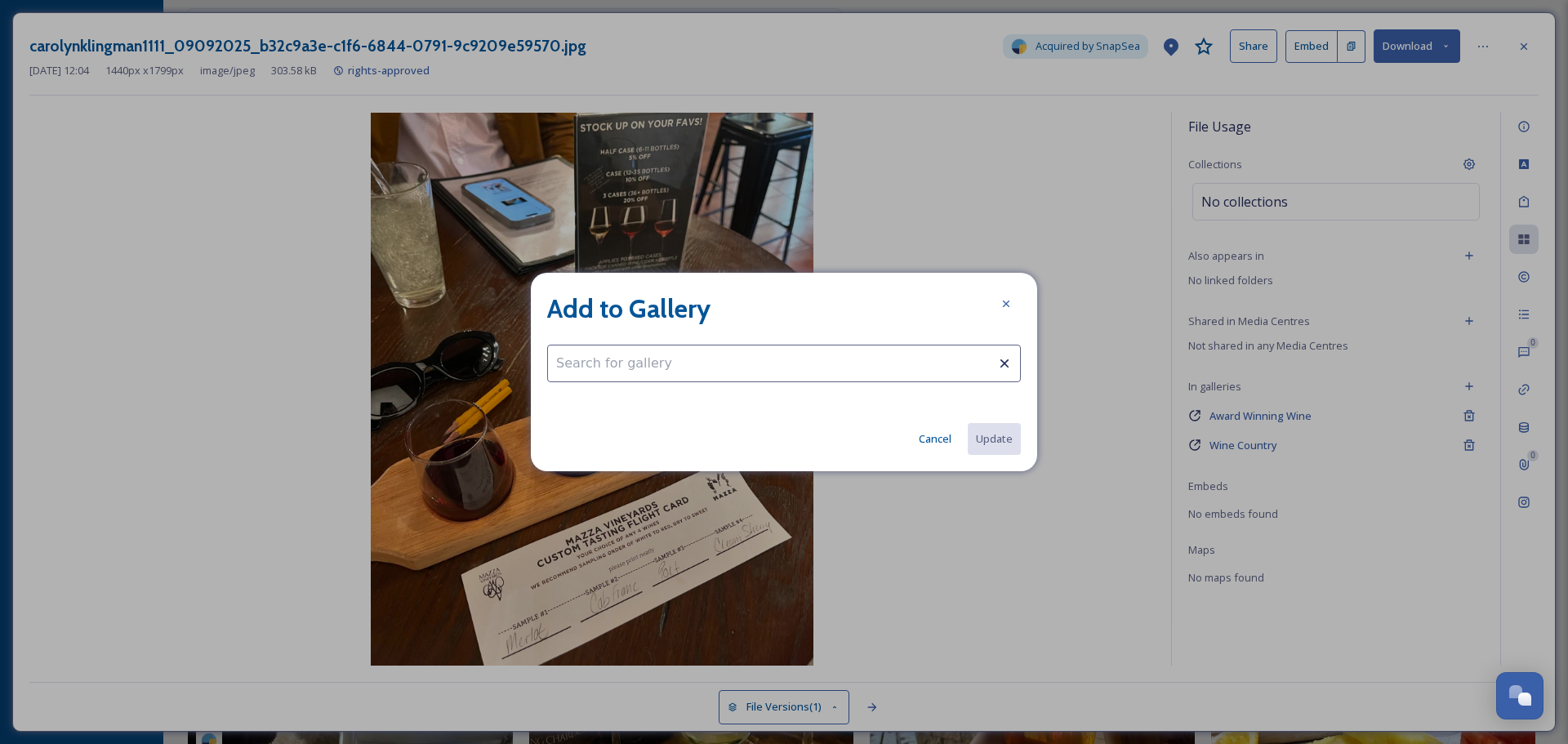
click at [781, 367] on input at bounding box center [783, 363] width 473 height 38
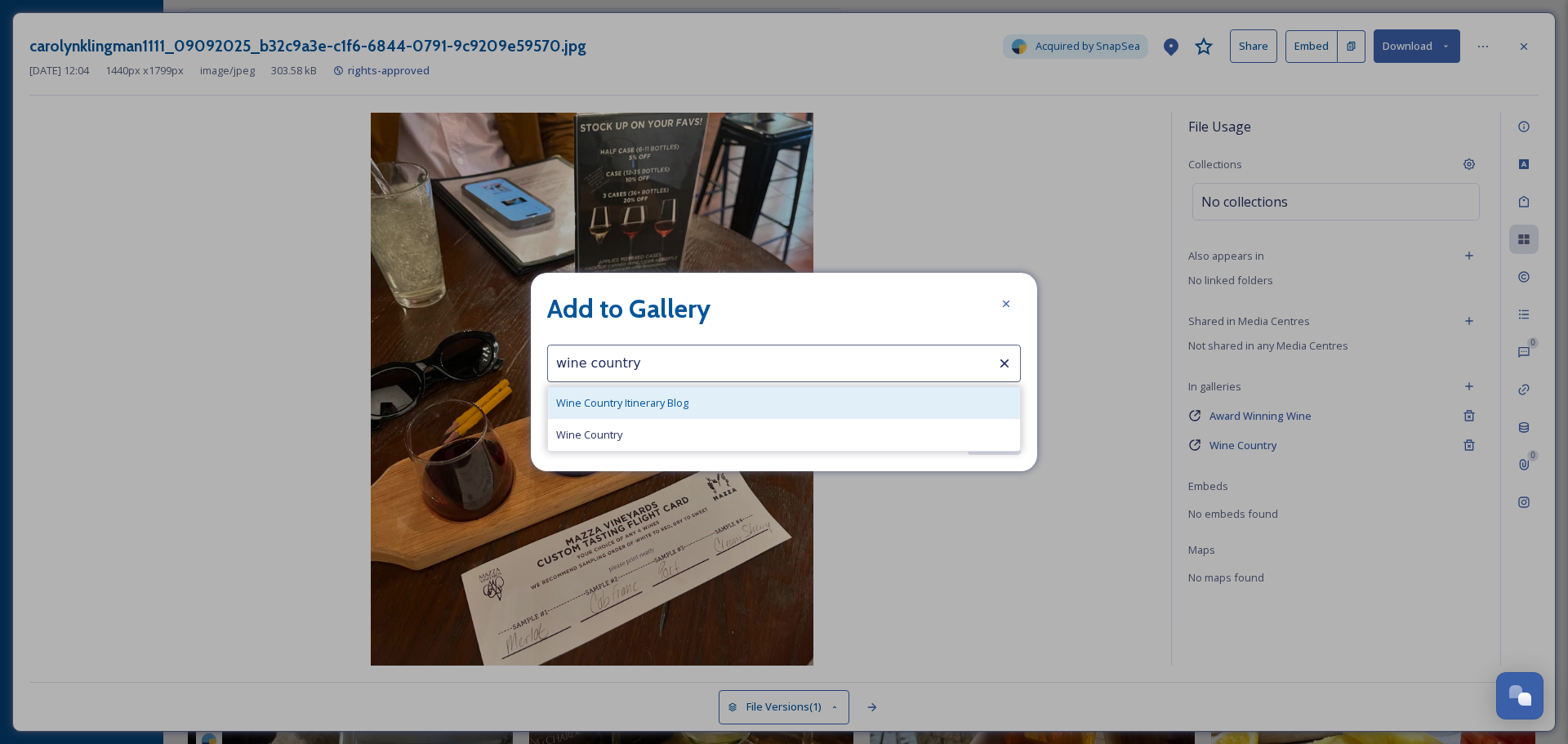
click at [734, 407] on div "Wine Country Itinerary Blog" at bounding box center [784, 402] width 472 height 32
type input "Wine Country Itinerary Blog"
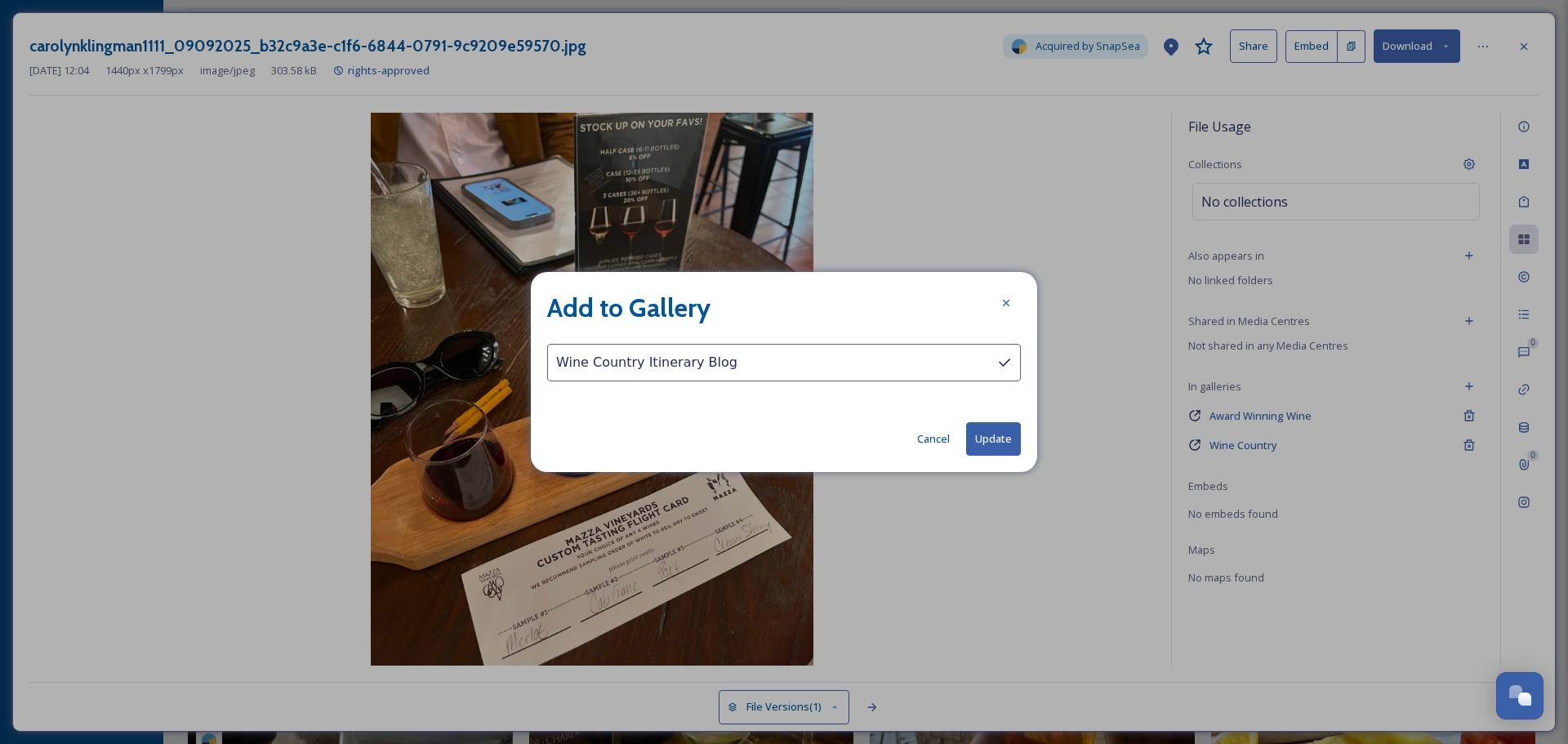
click at [995, 445] on button "Update" at bounding box center [993, 438] width 54 height 33
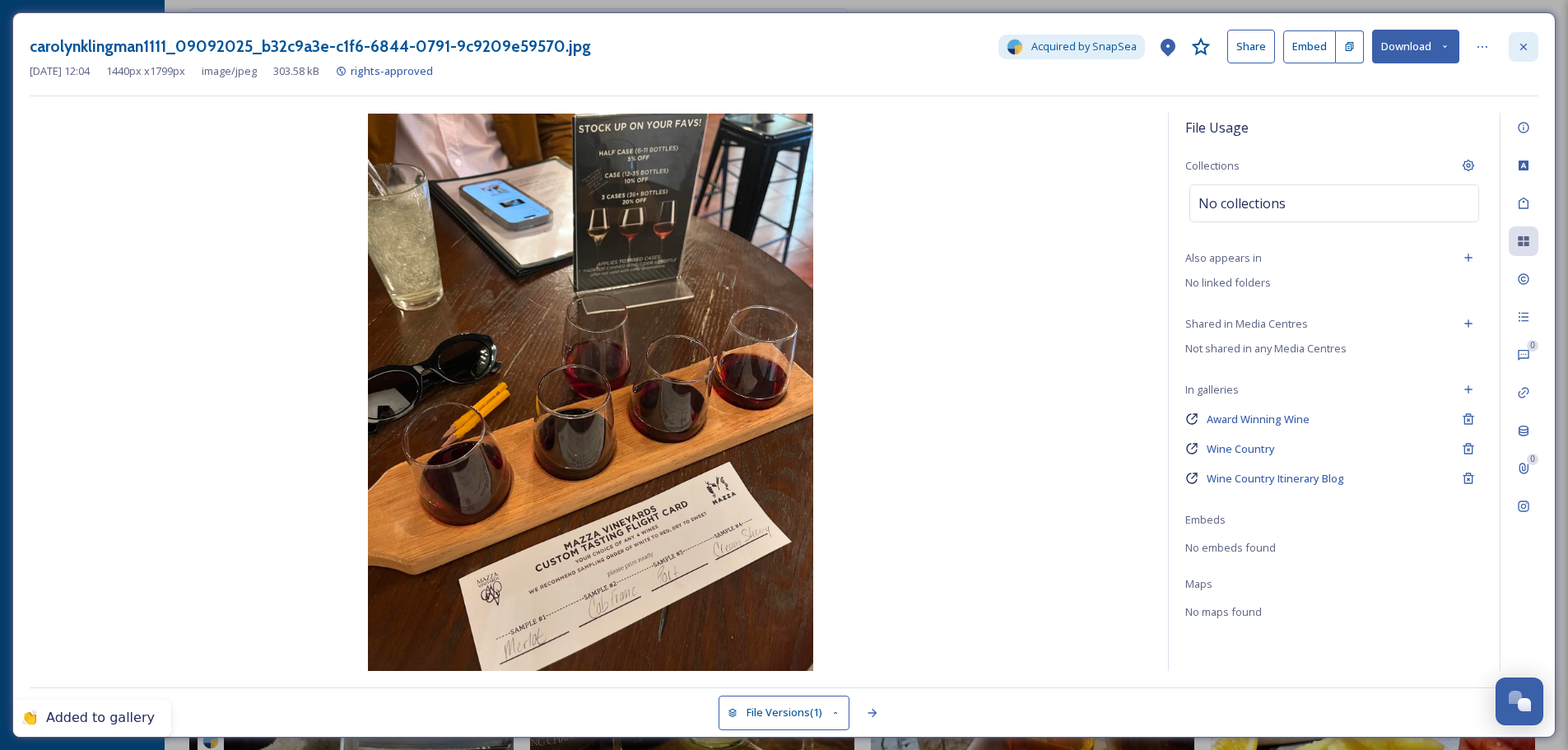
click at [1534, 51] on div at bounding box center [1523, 47] width 29 height 29
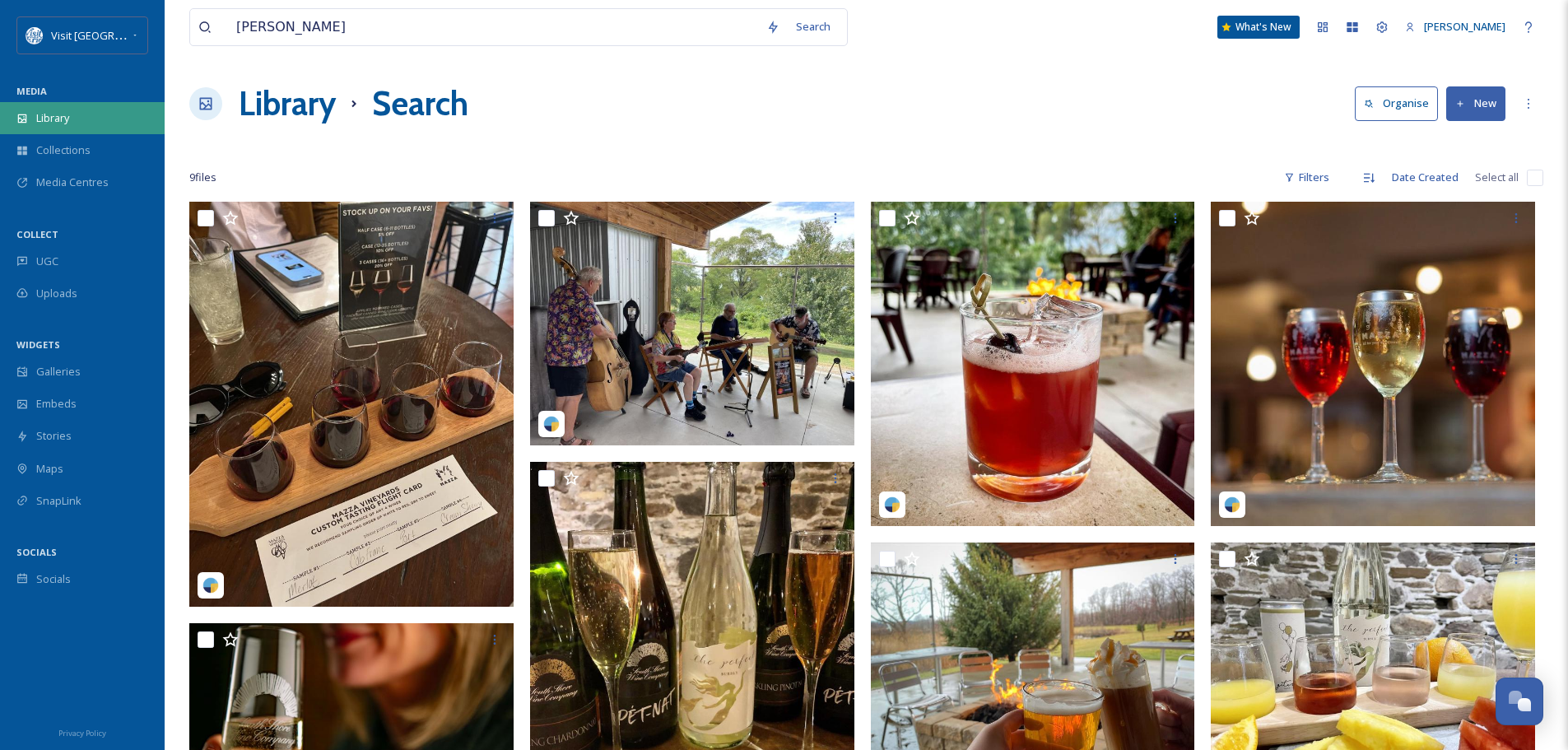
click at [80, 110] on div "Library" at bounding box center [82, 117] width 165 height 32
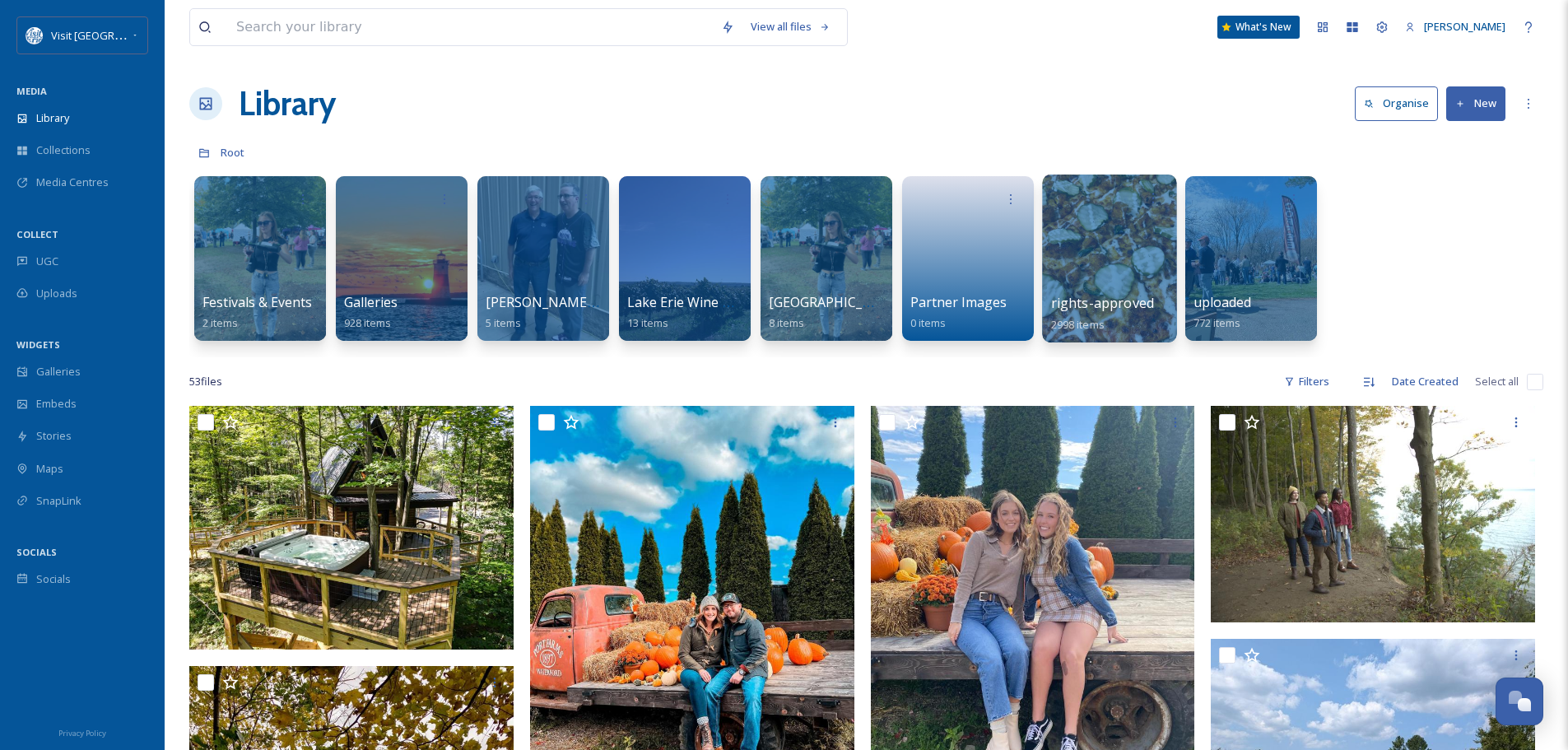
click at [1110, 245] on div at bounding box center [1109, 258] width 134 height 167
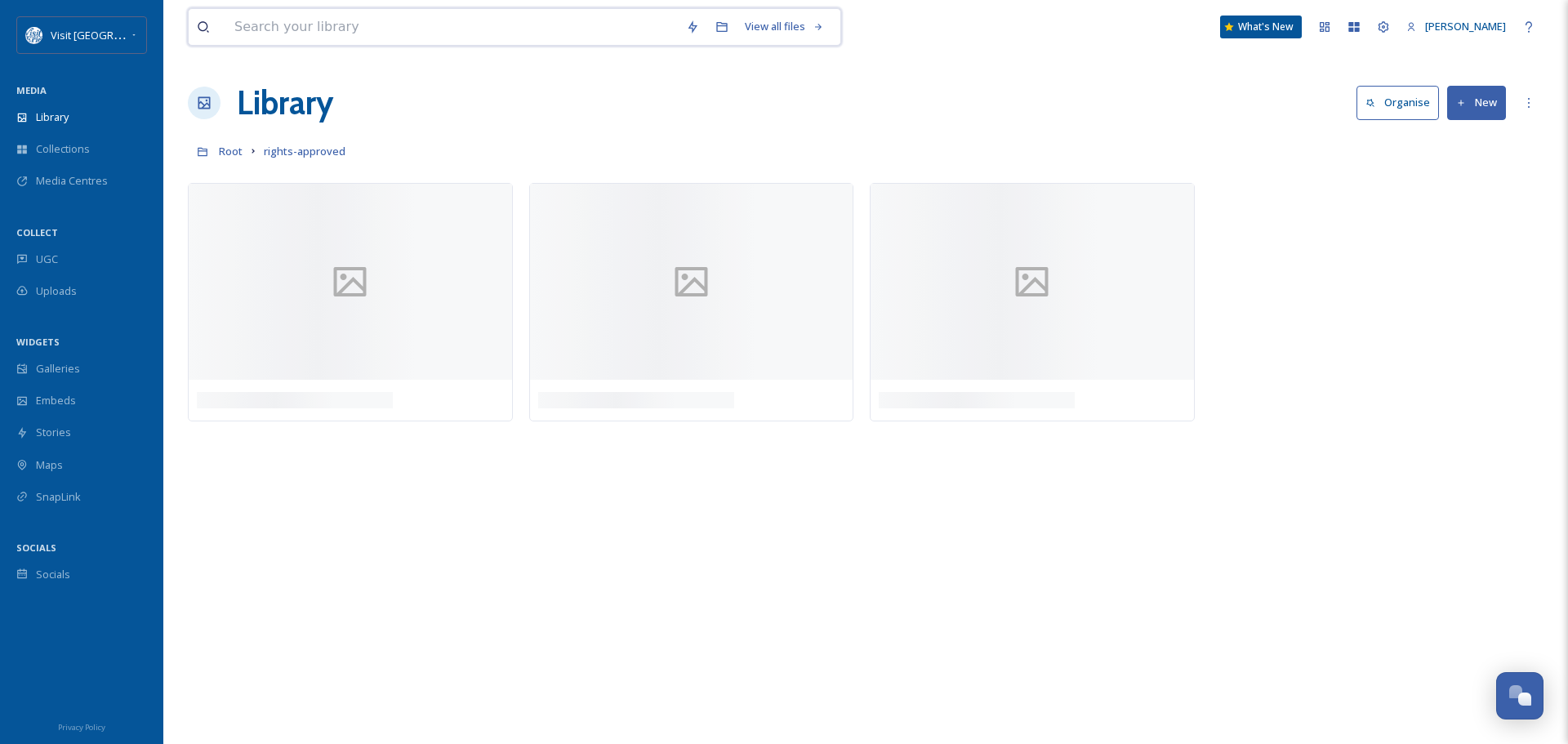
click at [290, 31] on input at bounding box center [452, 26] width 452 height 36
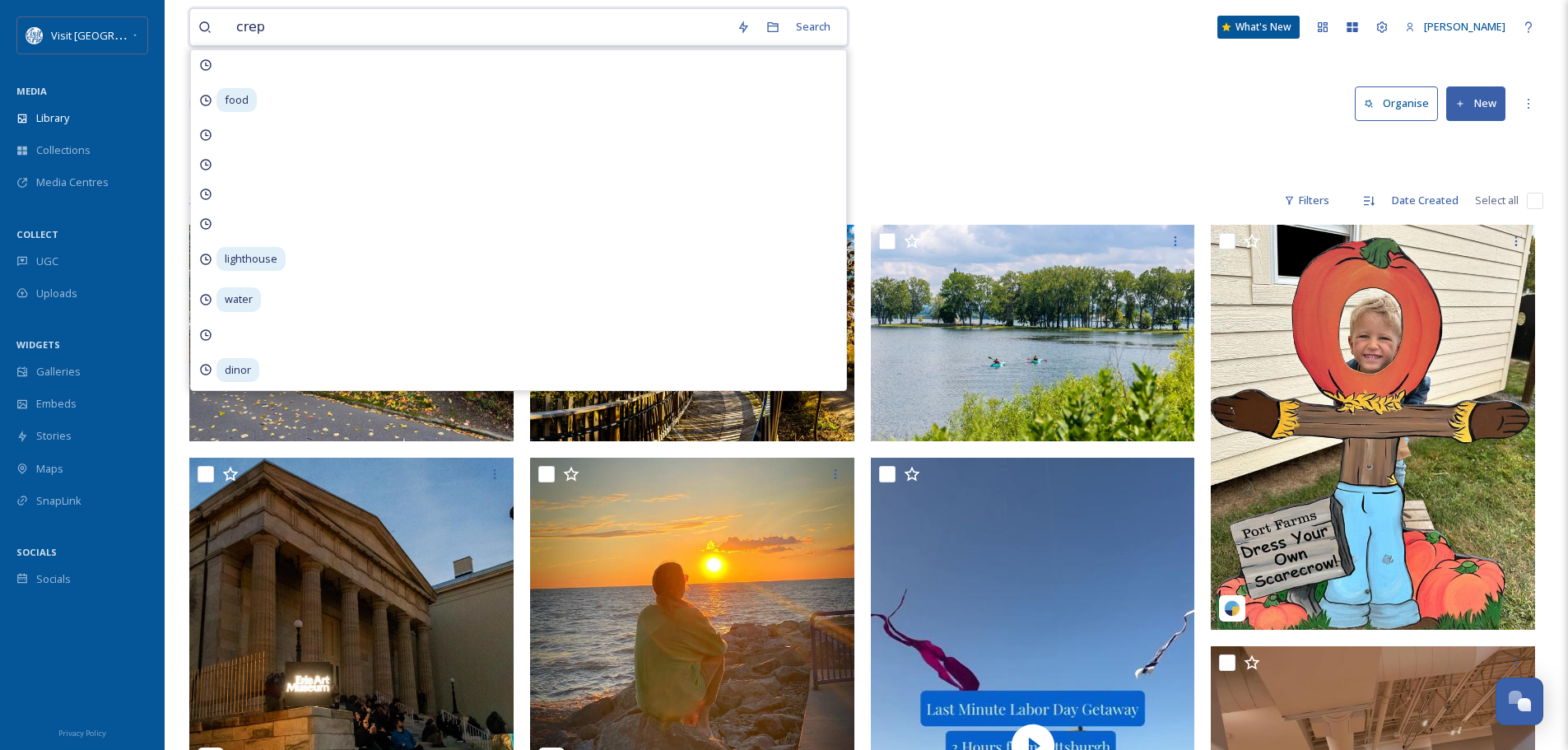
type input "crepe"
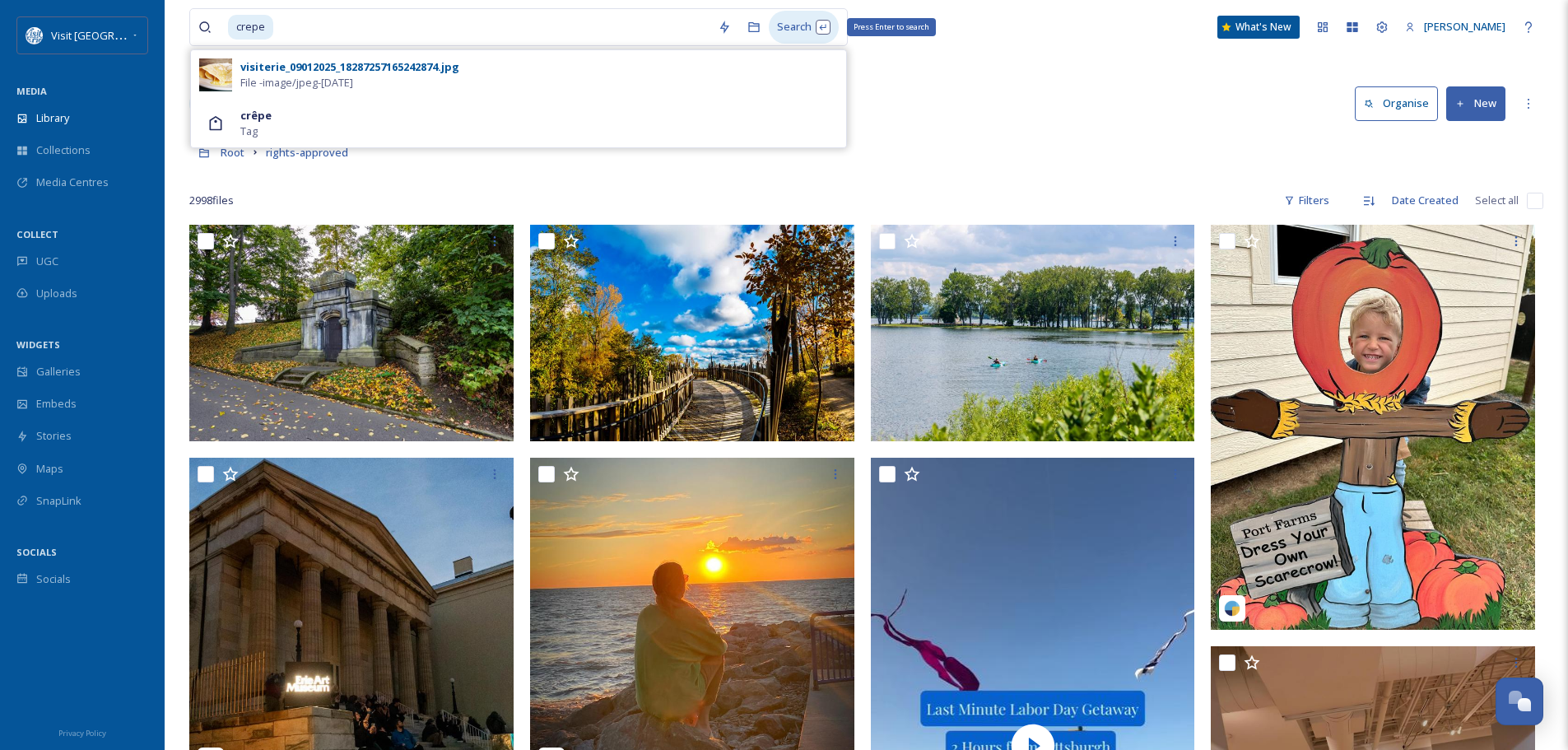
click at [791, 19] on div "Search Press Enter to search" at bounding box center [803, 26] width 70 height 32
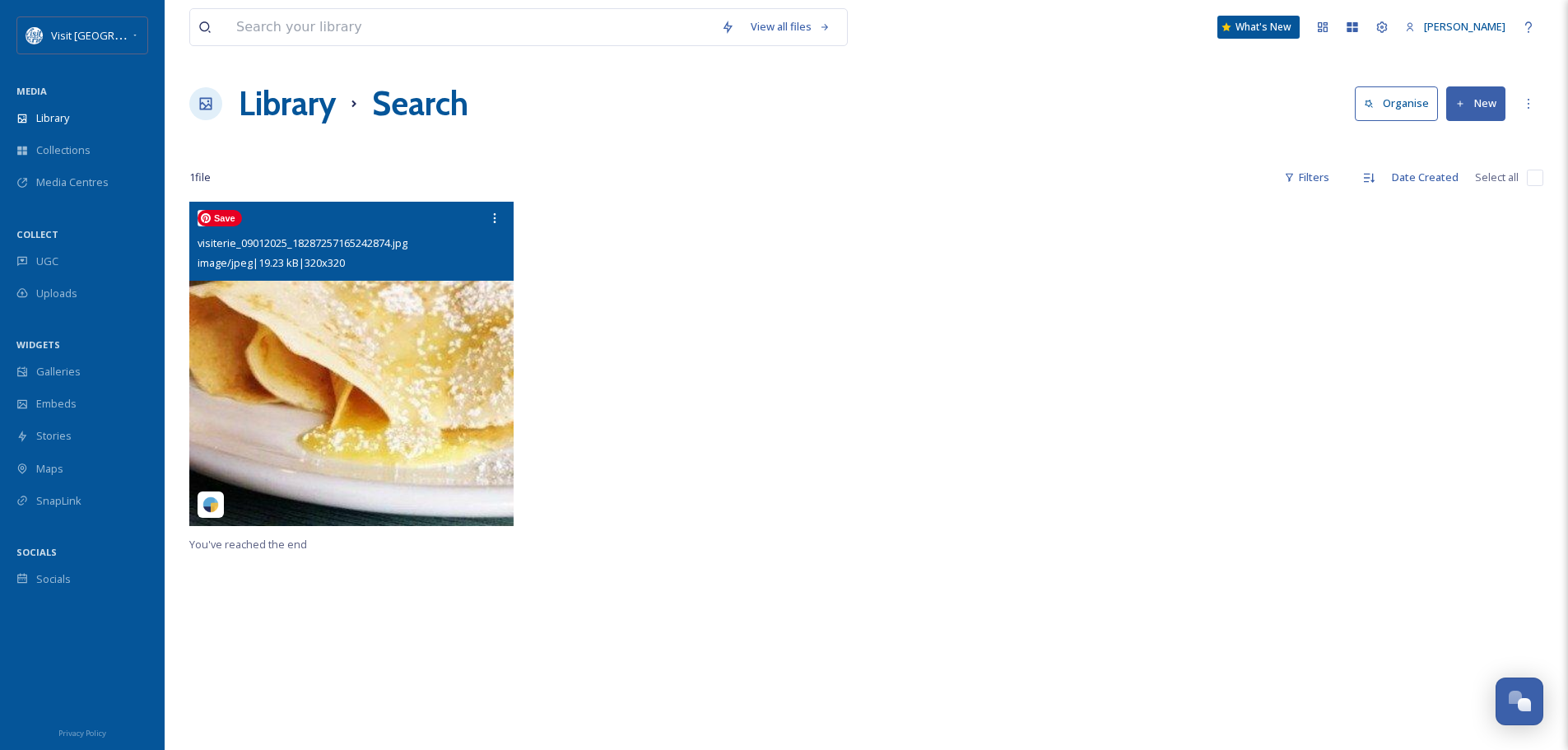
click at [288, 386] on img at bounding box center [351, 363] width 324 height 324
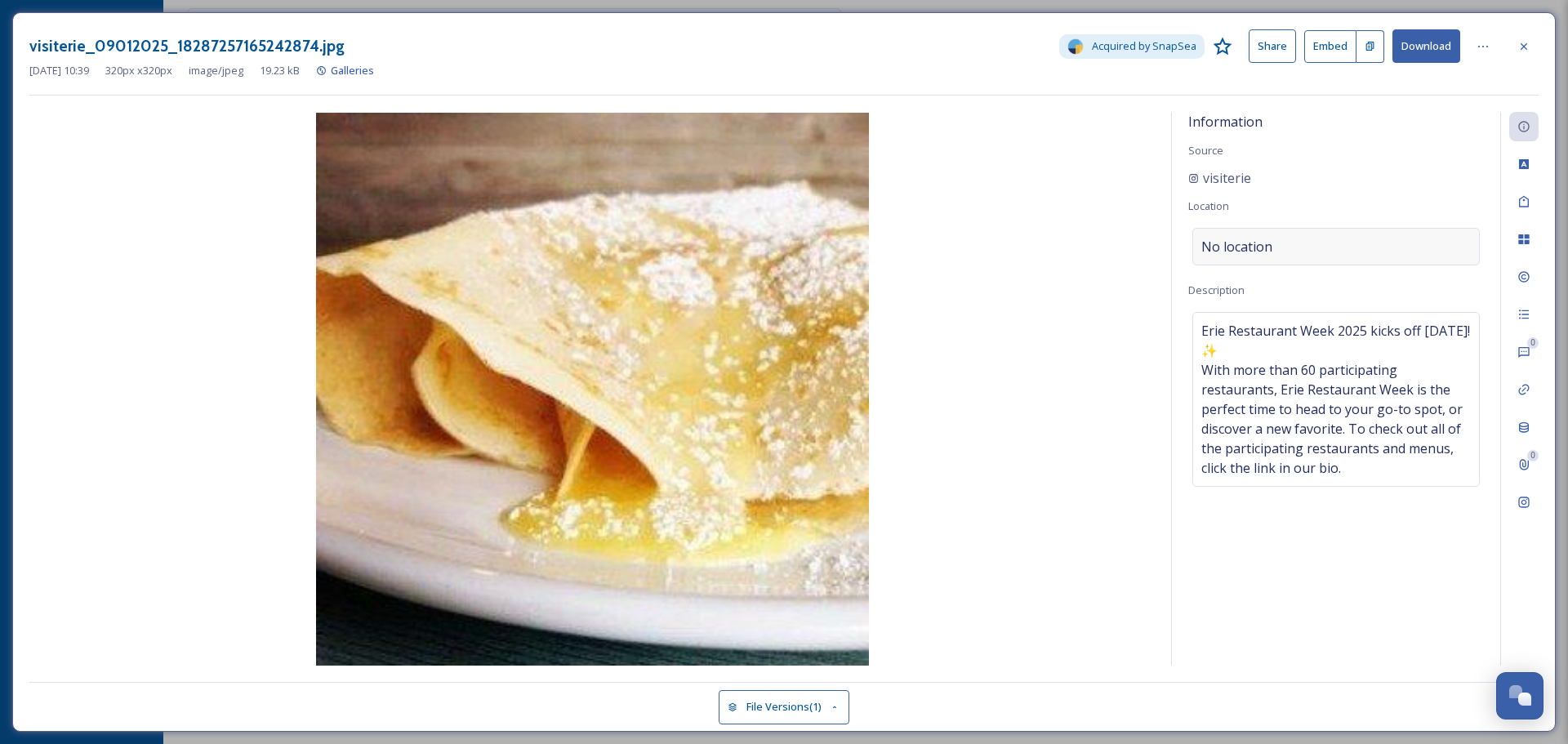
click at [1316, 249] on div "No location" at bounding box center [1336, 246] width 288 height 38
click at [1199, 177] on div "visiterie" at bounding box center [1219, 178] width 63 height 19
click at [1261, 247] on span "No location" at bounding box center [1236, 247] width 71 height 19
click at [1256, 244] on input at bounding box center [1336, 246] width 286 height 36
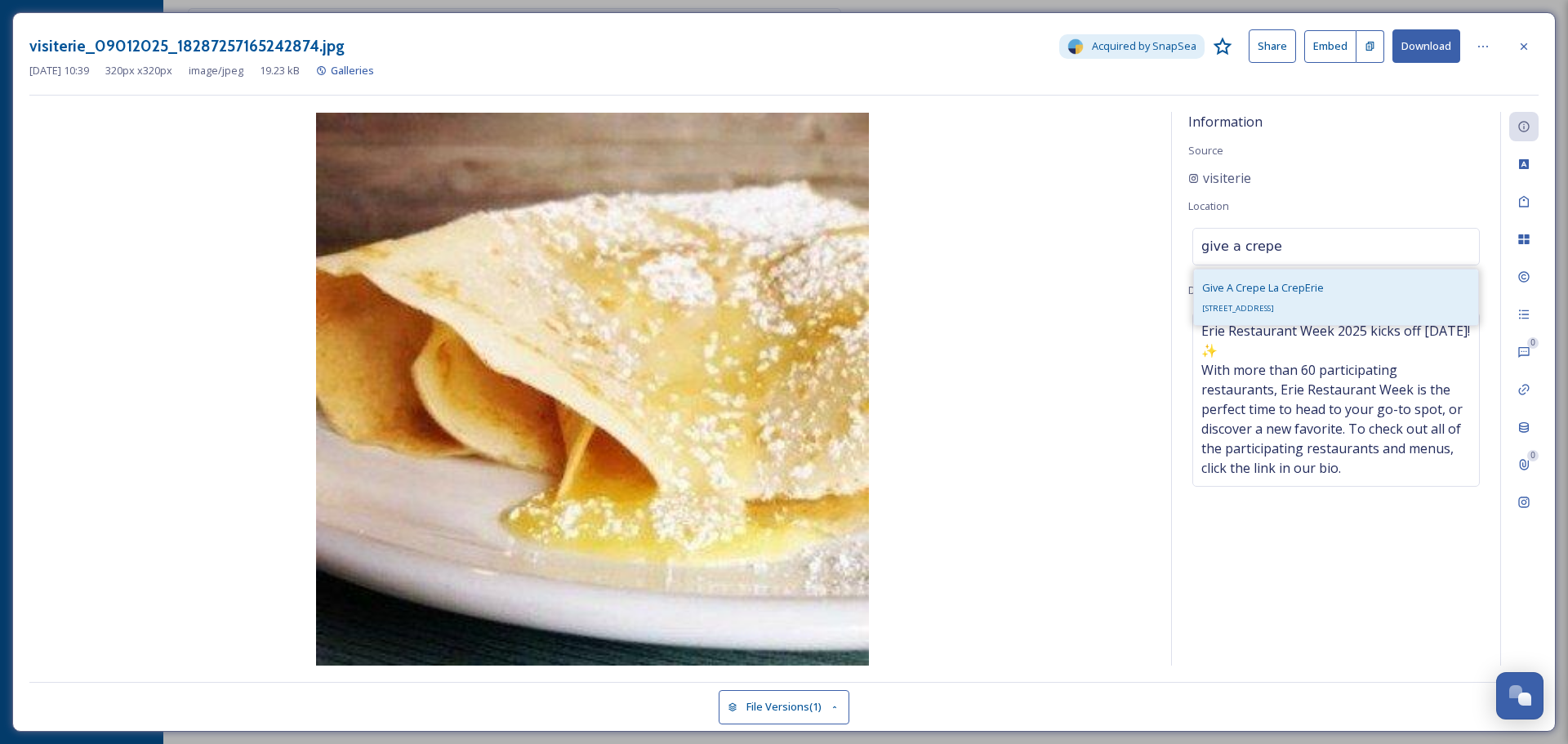
type input "give a crepe"
click at [1278, 288] on span "Give A Crepe La CrepErie" at bounding box center [1262, 287] width 121 height 15
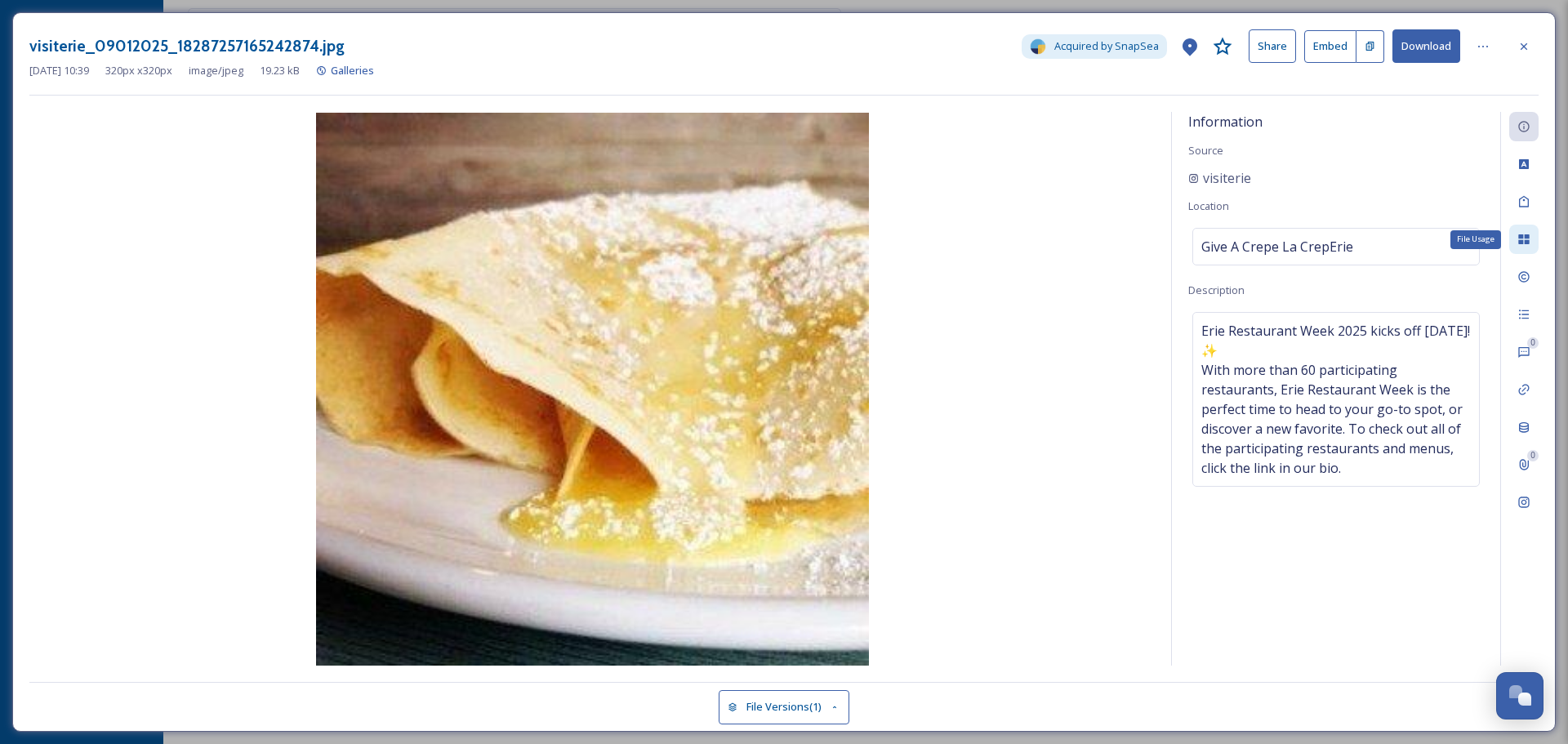
click at [1523, 235] on icon at bounding box center [1522, 239] width 13 height 13
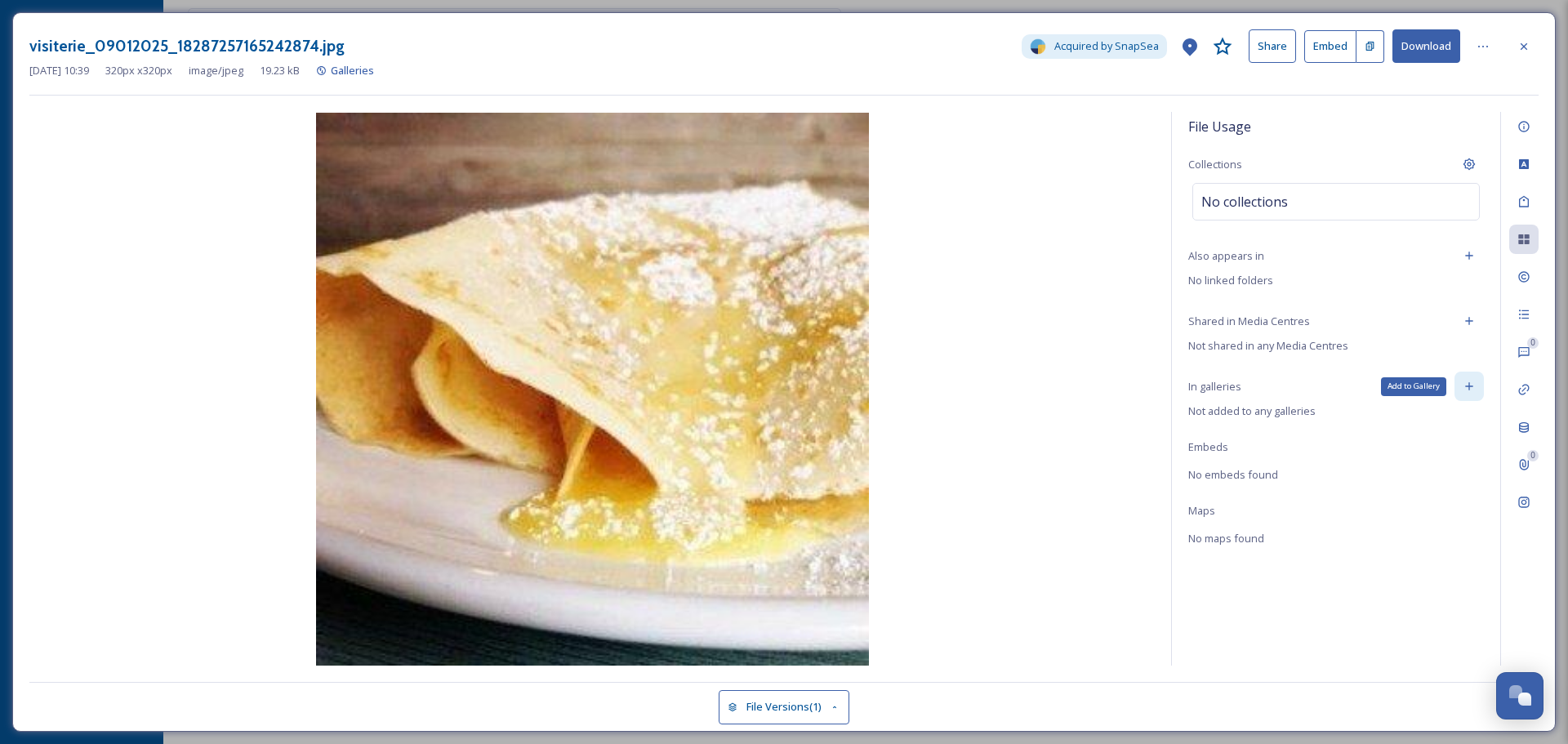
click at [1475, 381] on icon at bounding box center [1468, 386] width 13 height 13
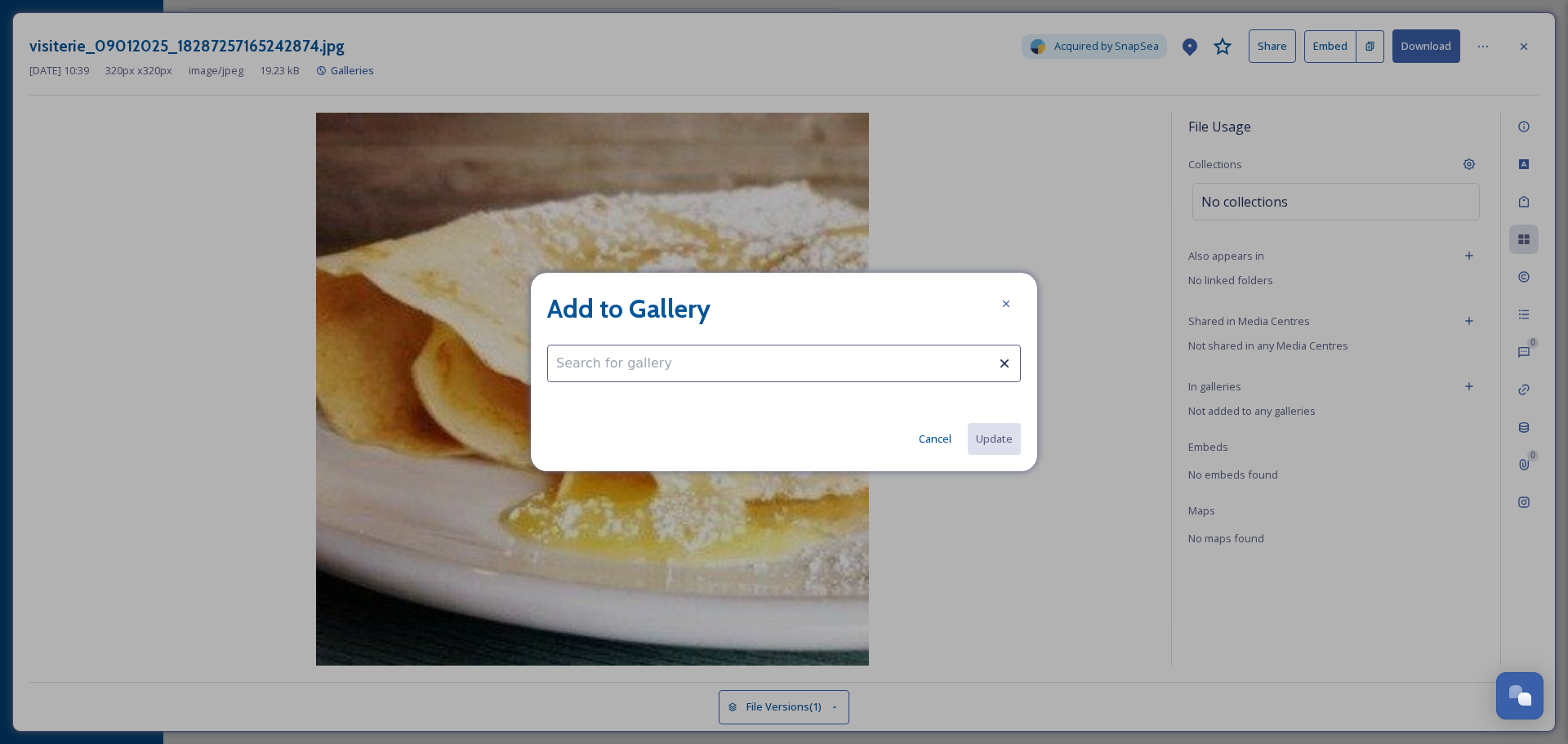
click at [919, 365] on input at bounding box center [783, 363] width 473 height 38
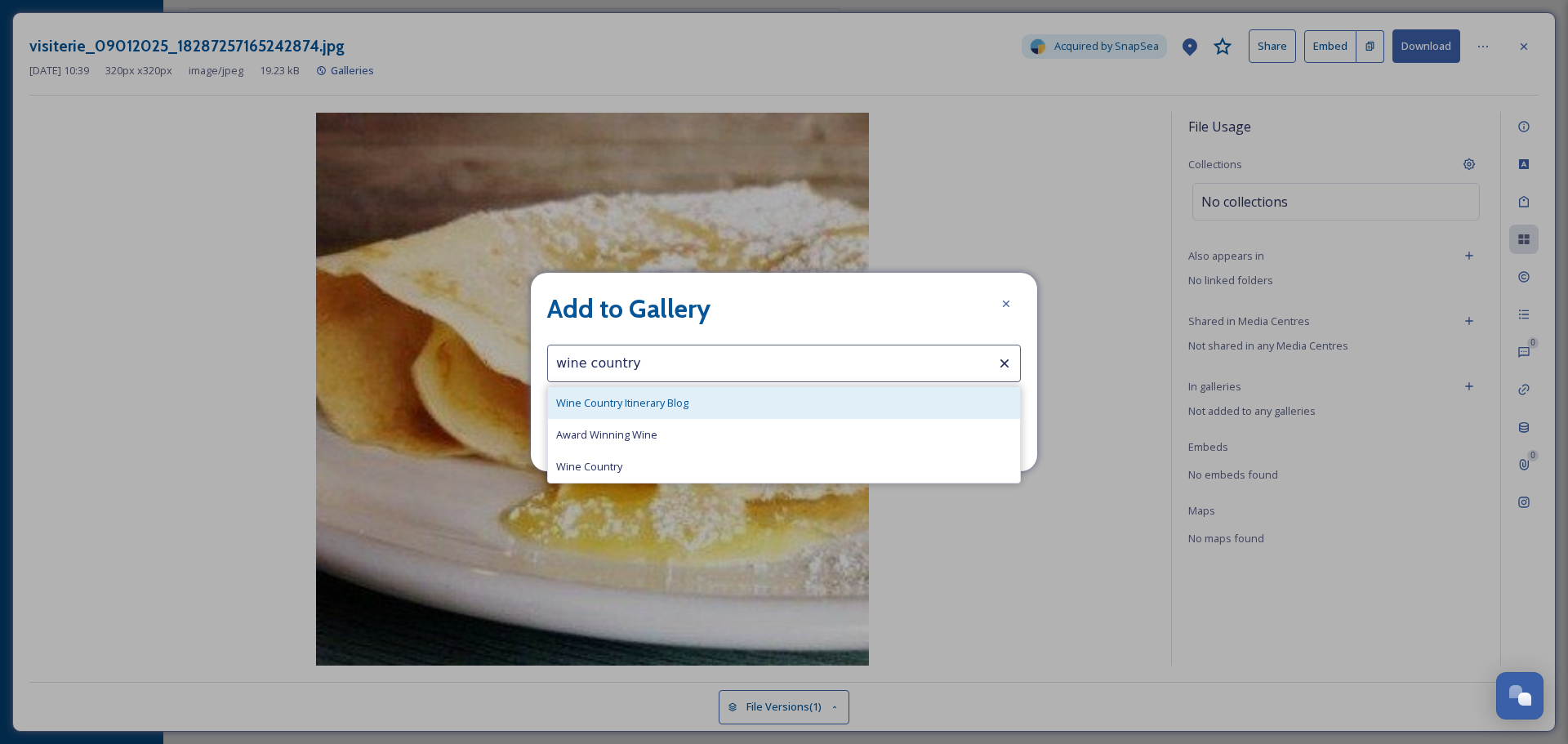
click at [801, 401] on div "Wine Country Itinerary Blog" at bounding box center [784, 402] width 472 height 32
type input "Wine Country Itinerary Blog"
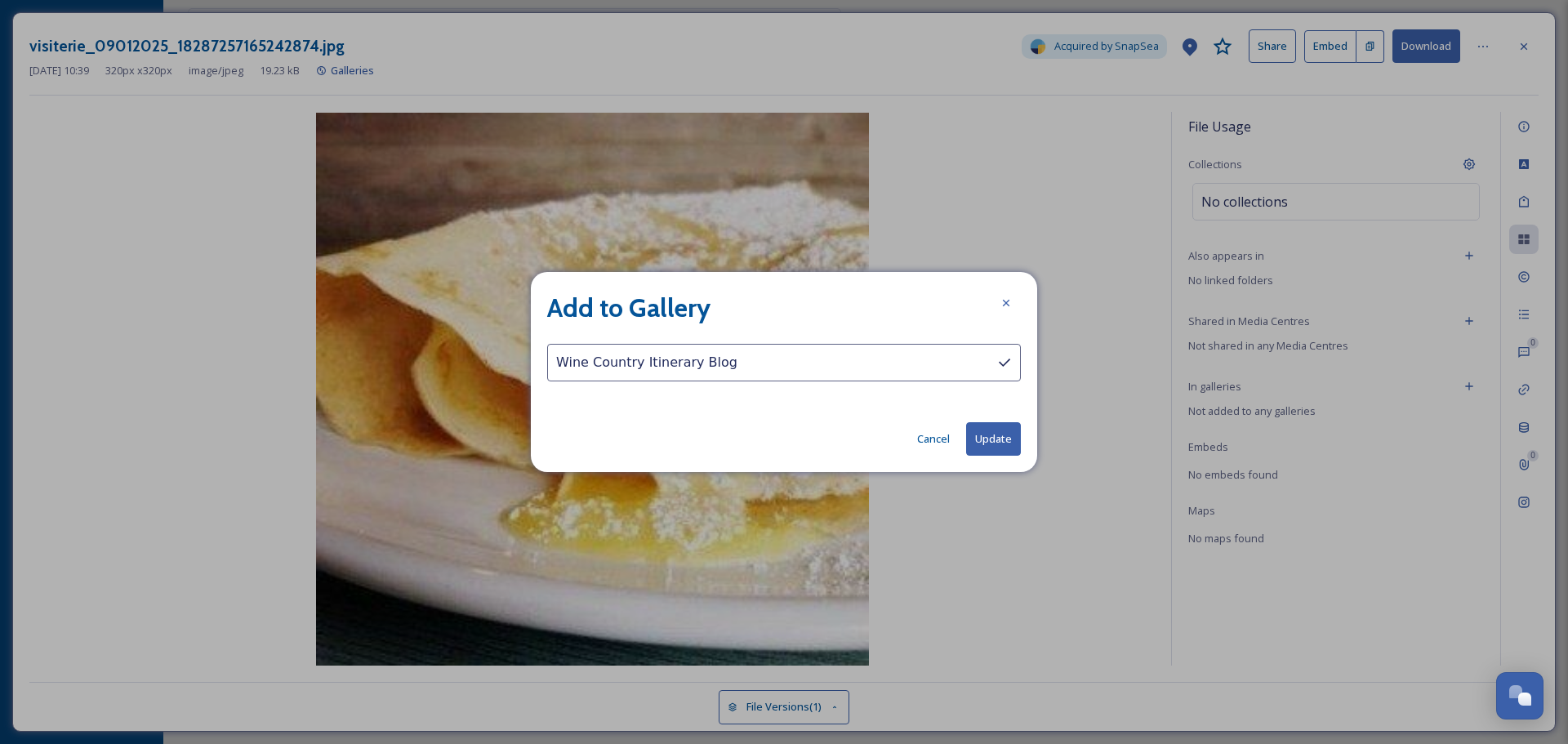
click at [984, 436] on button "Update" at bounding box center [993, 438] width 54 height 33
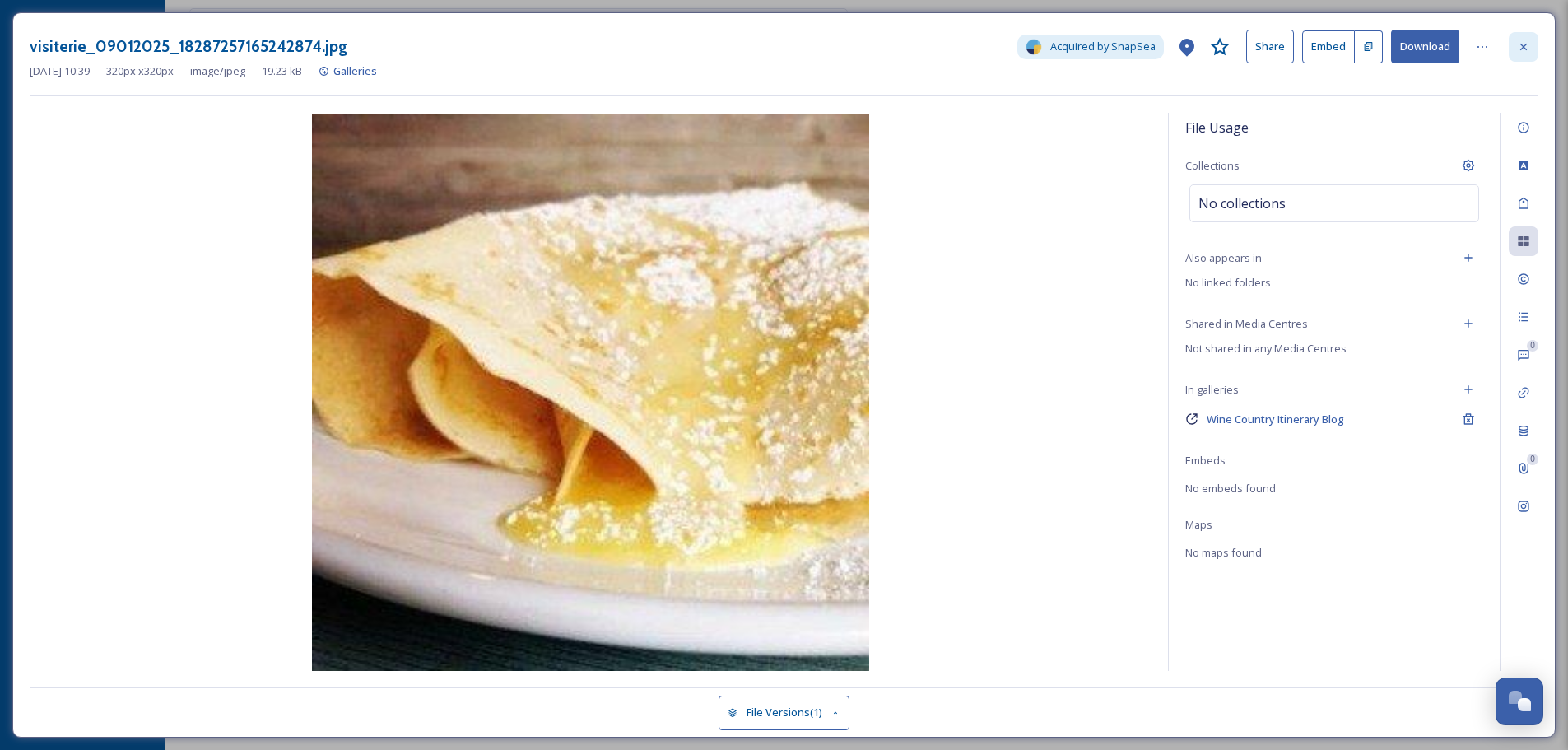
click at [1529, 50] on icon at bounding box center [1523, 46] width 13 height 13
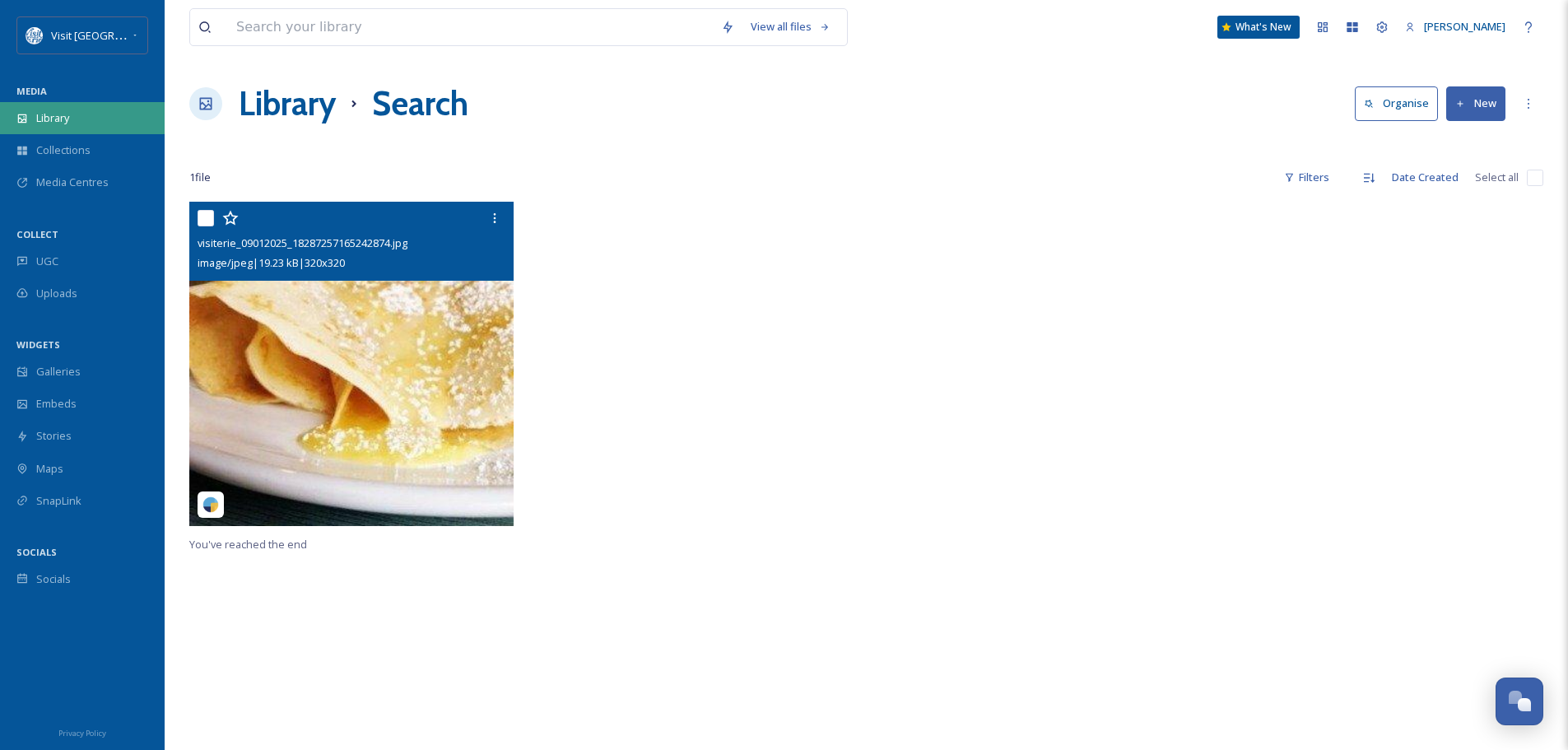
click at [84, 122] on div "Library" at bounding box center [82, 117] width 165 height 32
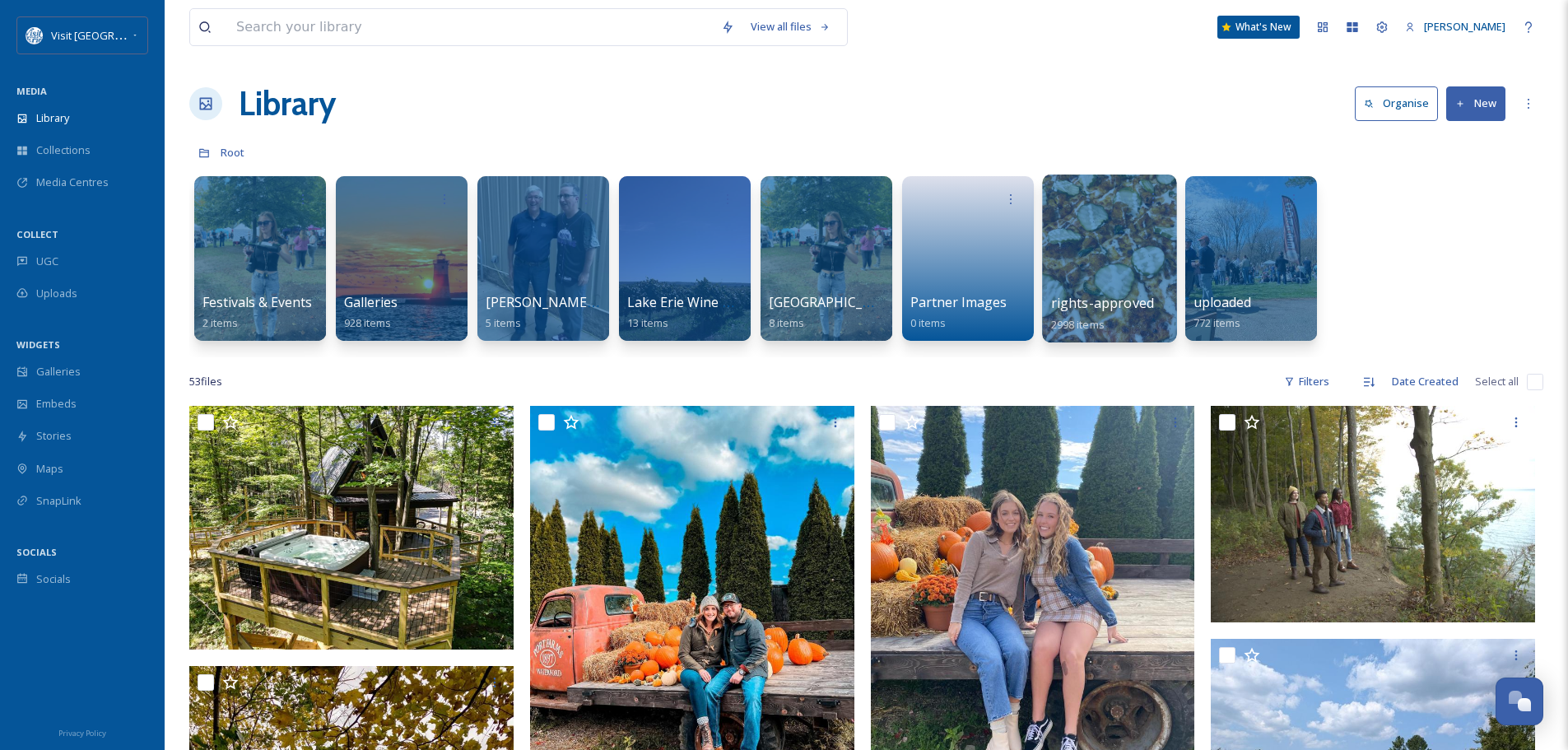
click at [1091, 235] on div at bounding box center [1109, 258] width 134 height 167
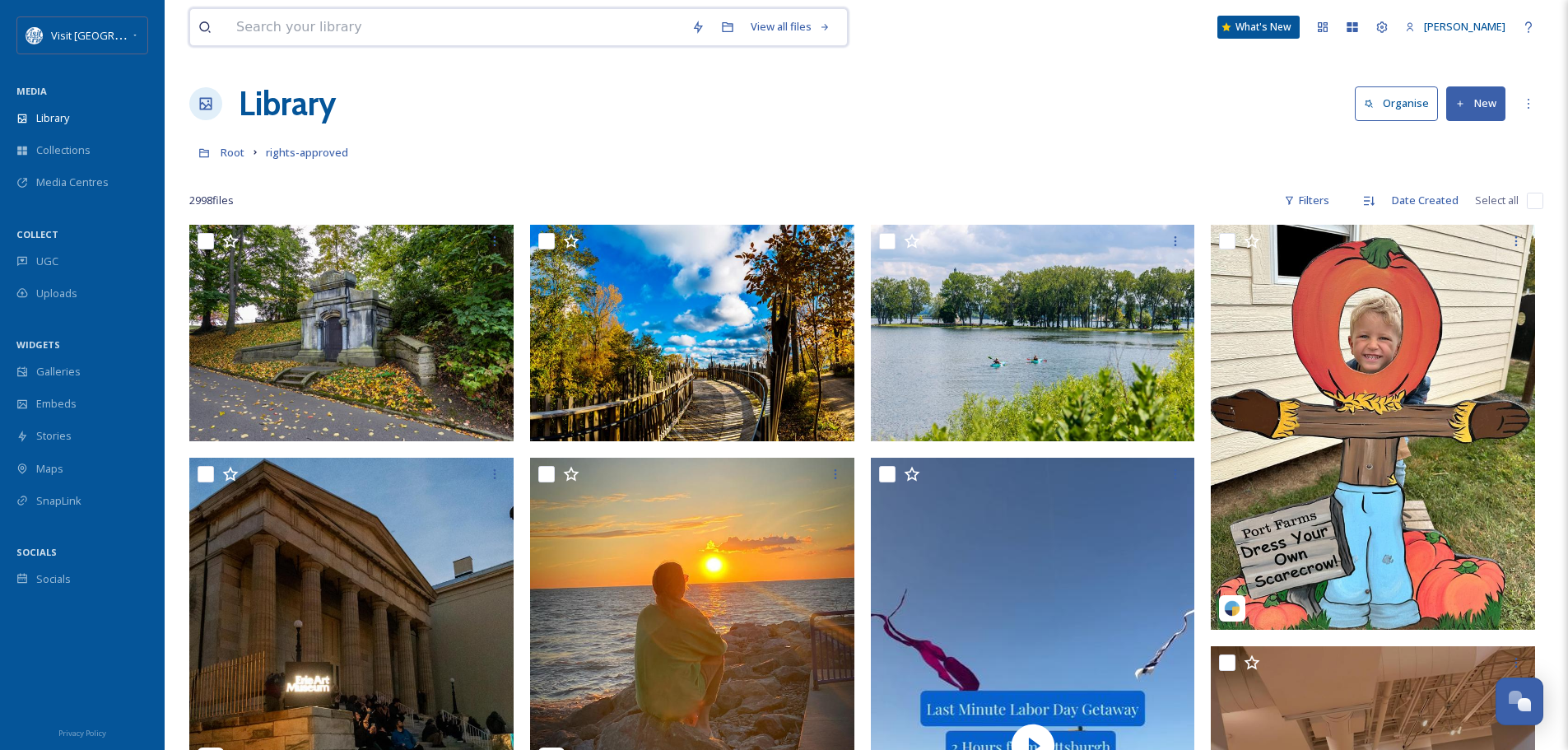
click at [428, 26] on input at bounding box center [455, 26] width 455 height 36
type input "downtown"
click at [817, 28] on div "Search" at bounding box center [813, 26] width 51 height 32
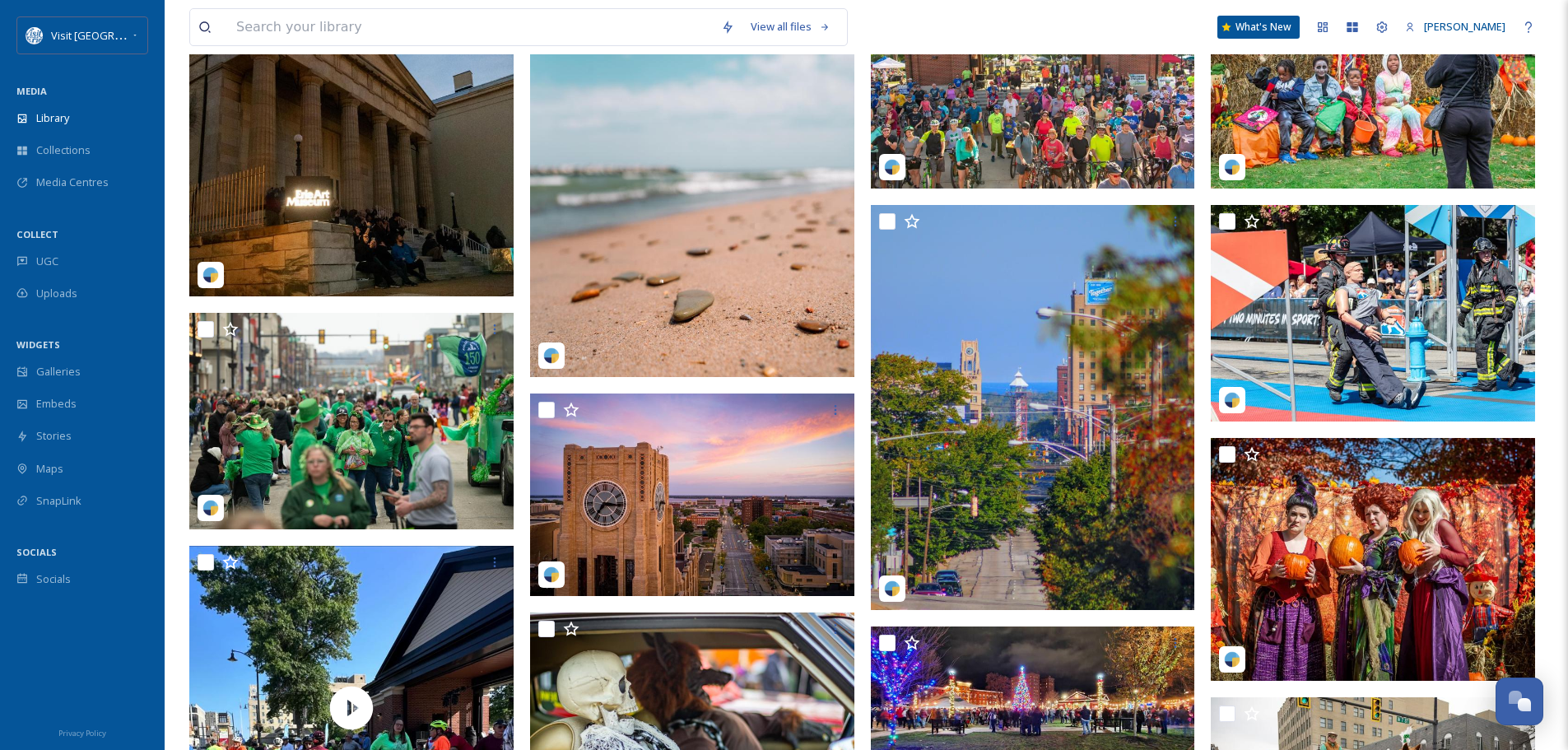
scroll to position [247, 0]
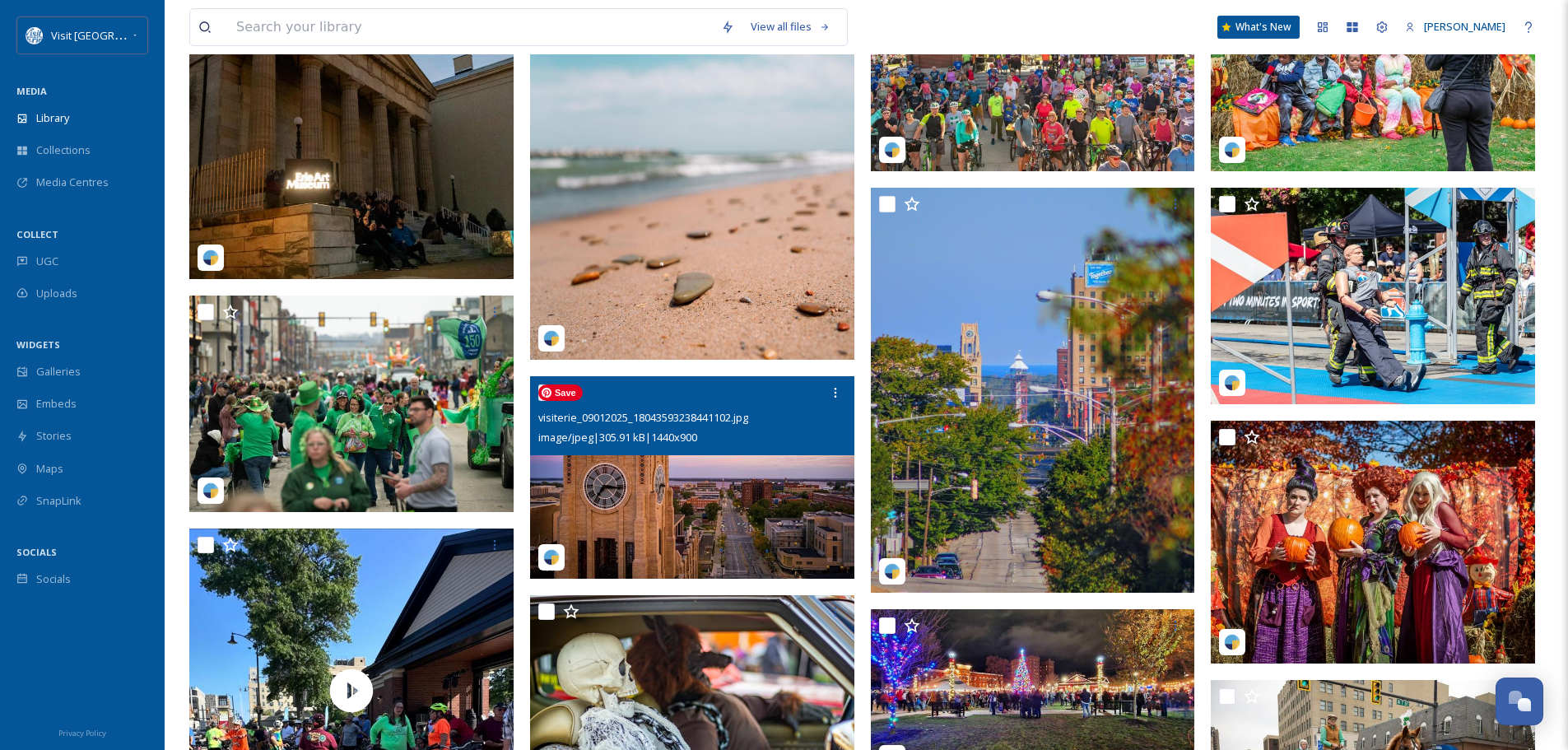
click at [670, 481] on img at bounding box center [691, 478] width 324 height 204
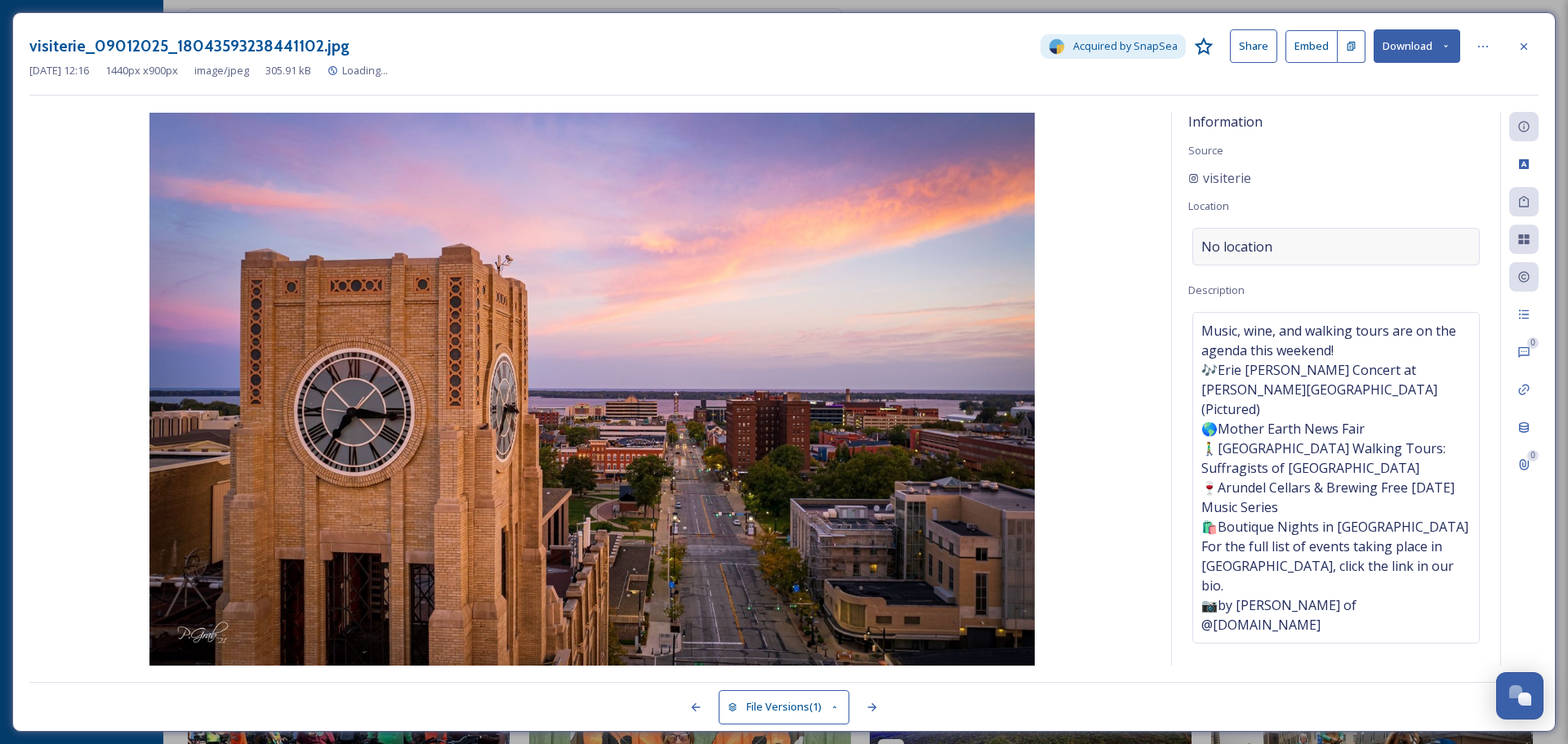
click at [1272, 245] on div "No location" at bounding box center [1336, 246] width 288 height 38
click at [1272, 245] on input at bounding box center [1336, 246] width 286 height 36
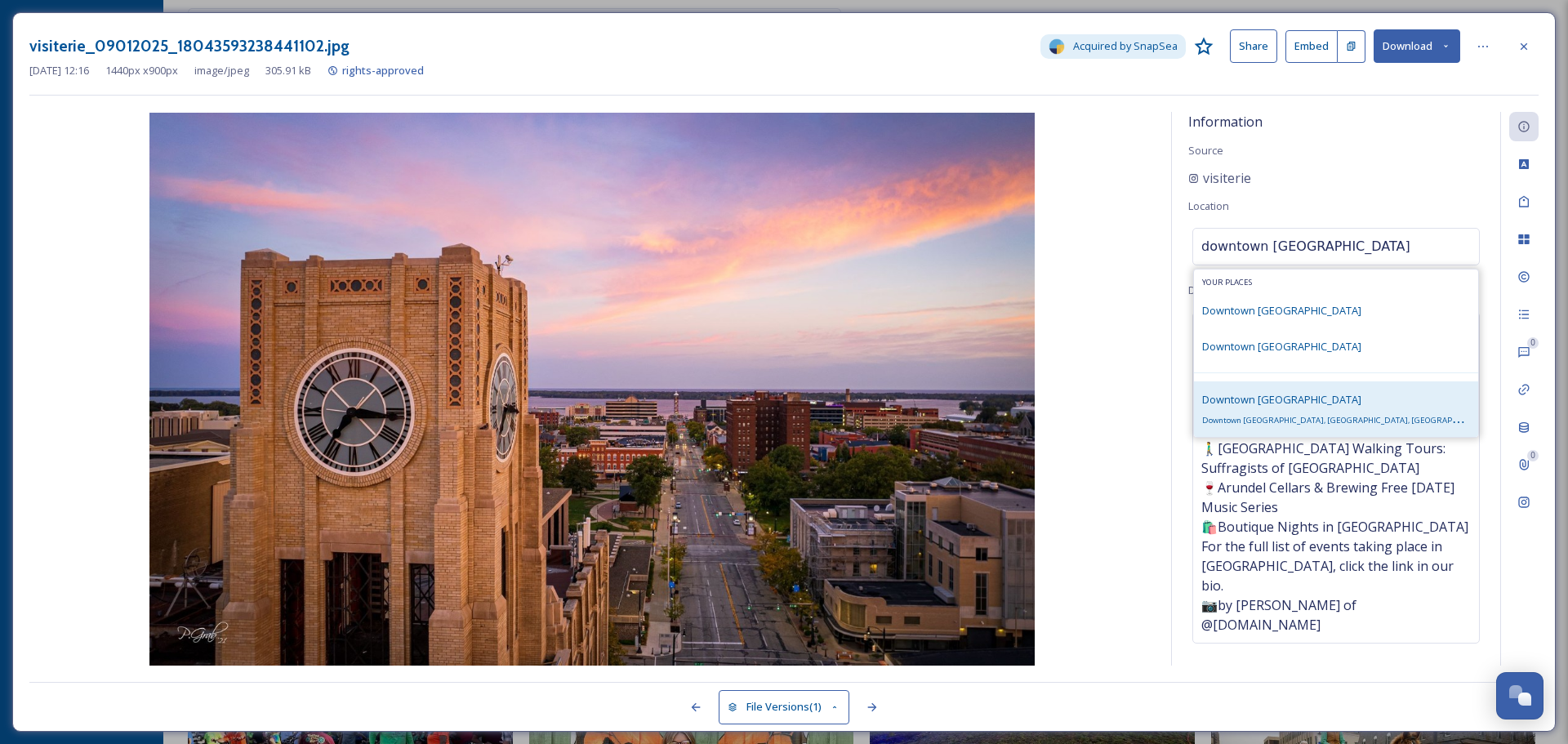
type input "downtown [GEOGRAPHIC_DATA]"
click at [1311, 408] on div "[GEOGRAPHIC_DATA], [GEOGRAPHIC_DATA], [GEOGRAPHIC_DATA]" at bounding box center [1336, 409] width 268 height 39
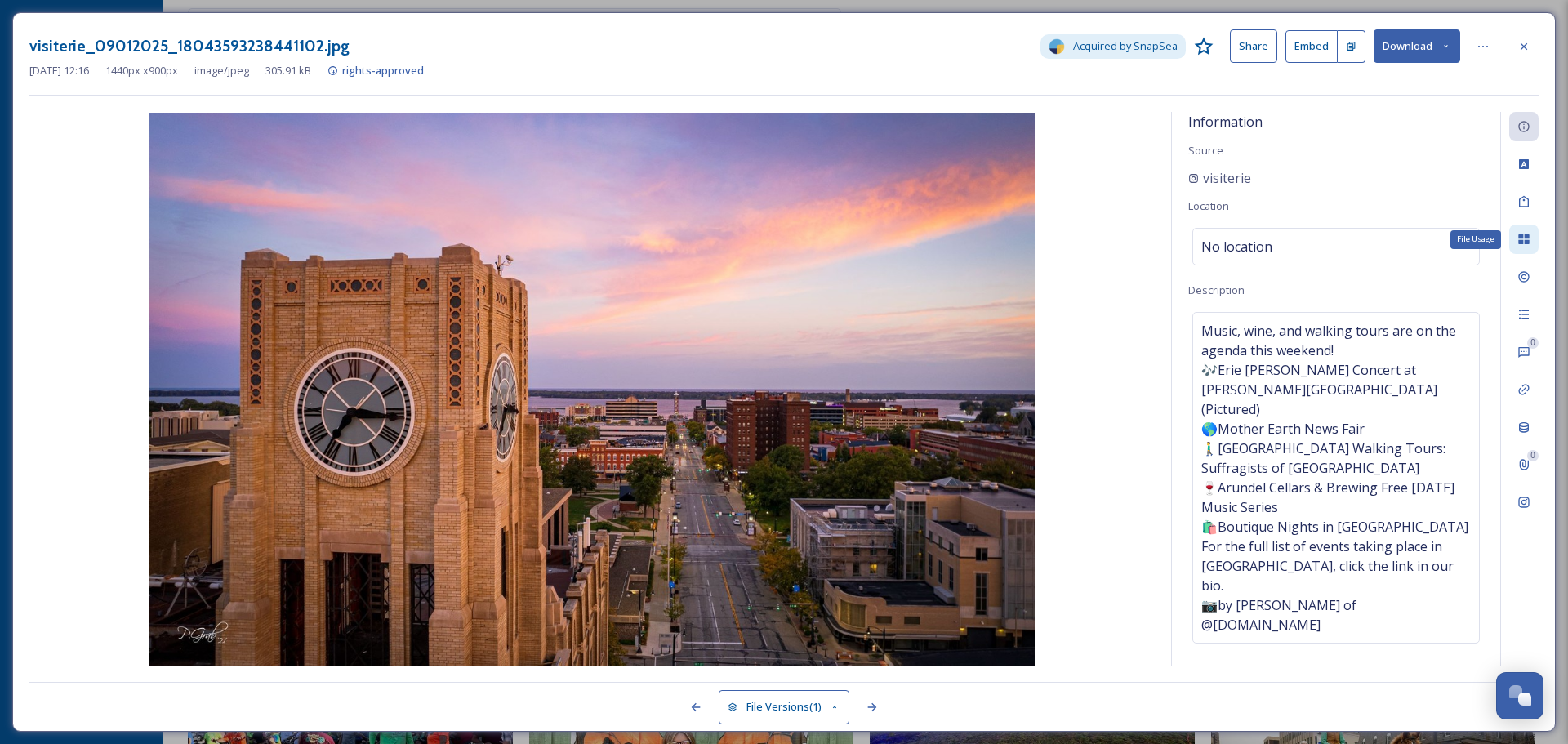
click at [1521, 240] on icon at bounding box center [1522, 239] width 13 height 13
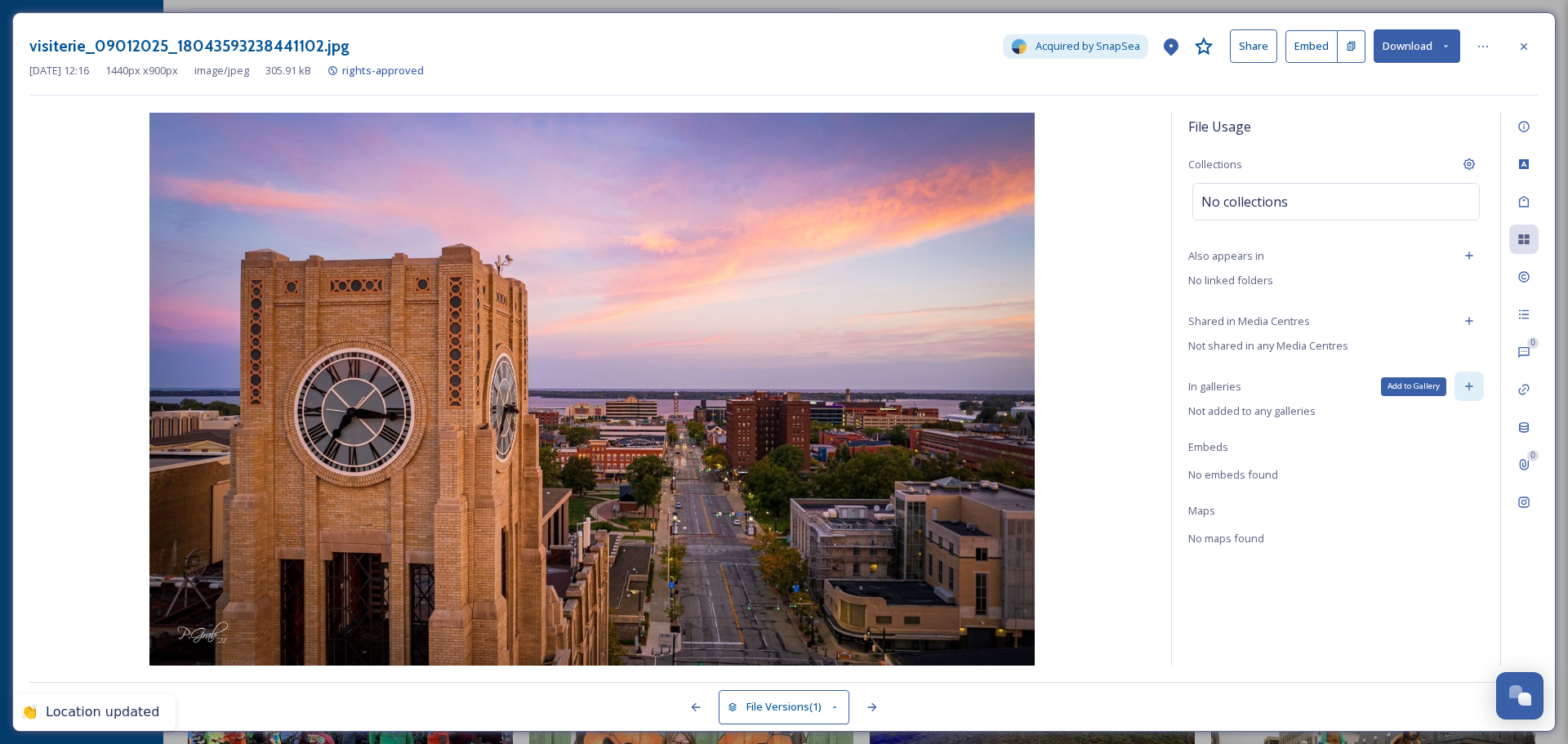
click at [1466, 385] on icon at bounding box center [1468, 386] width 13 height 13
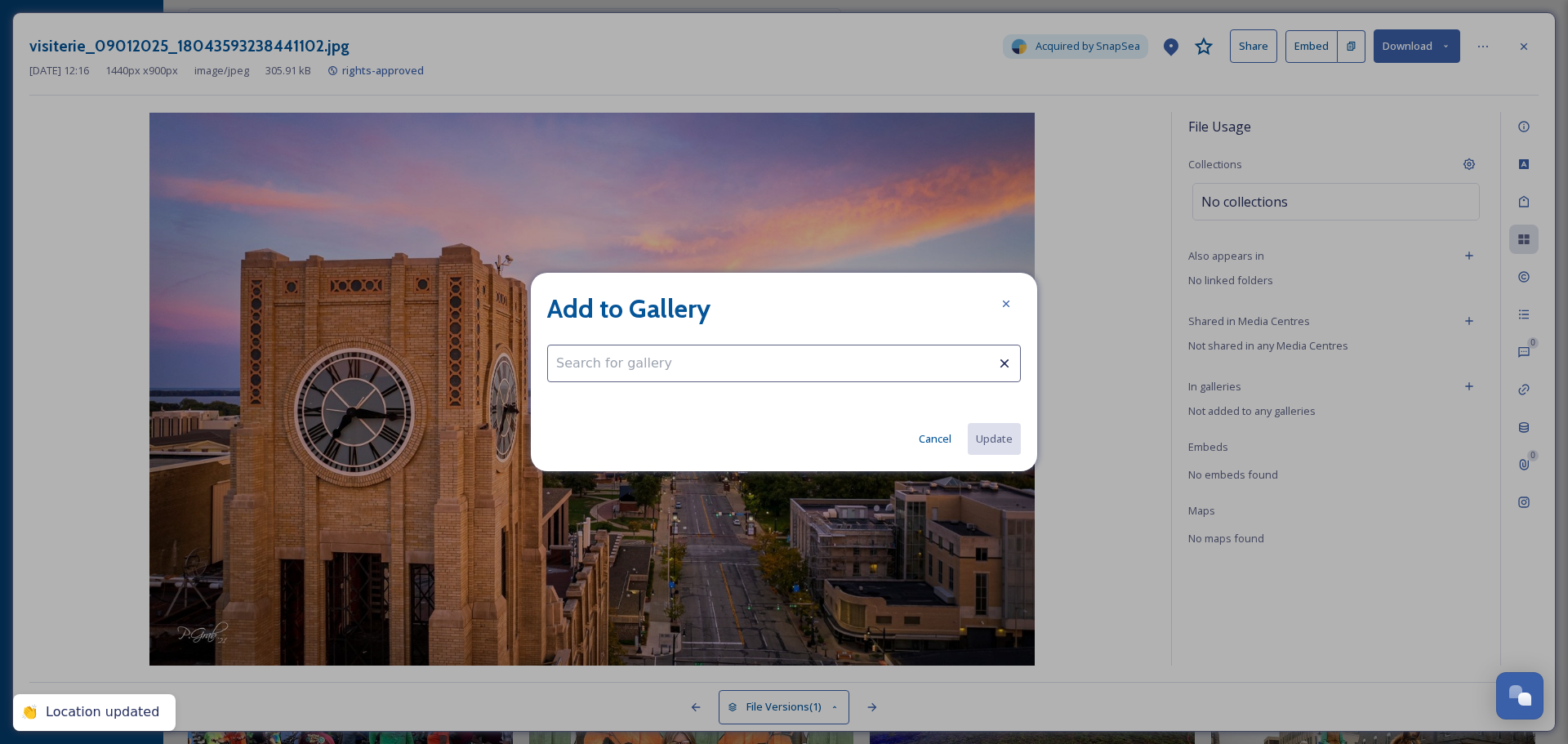
click at [872, 365] on input at bounding box center [783, 363] width 473 height 38
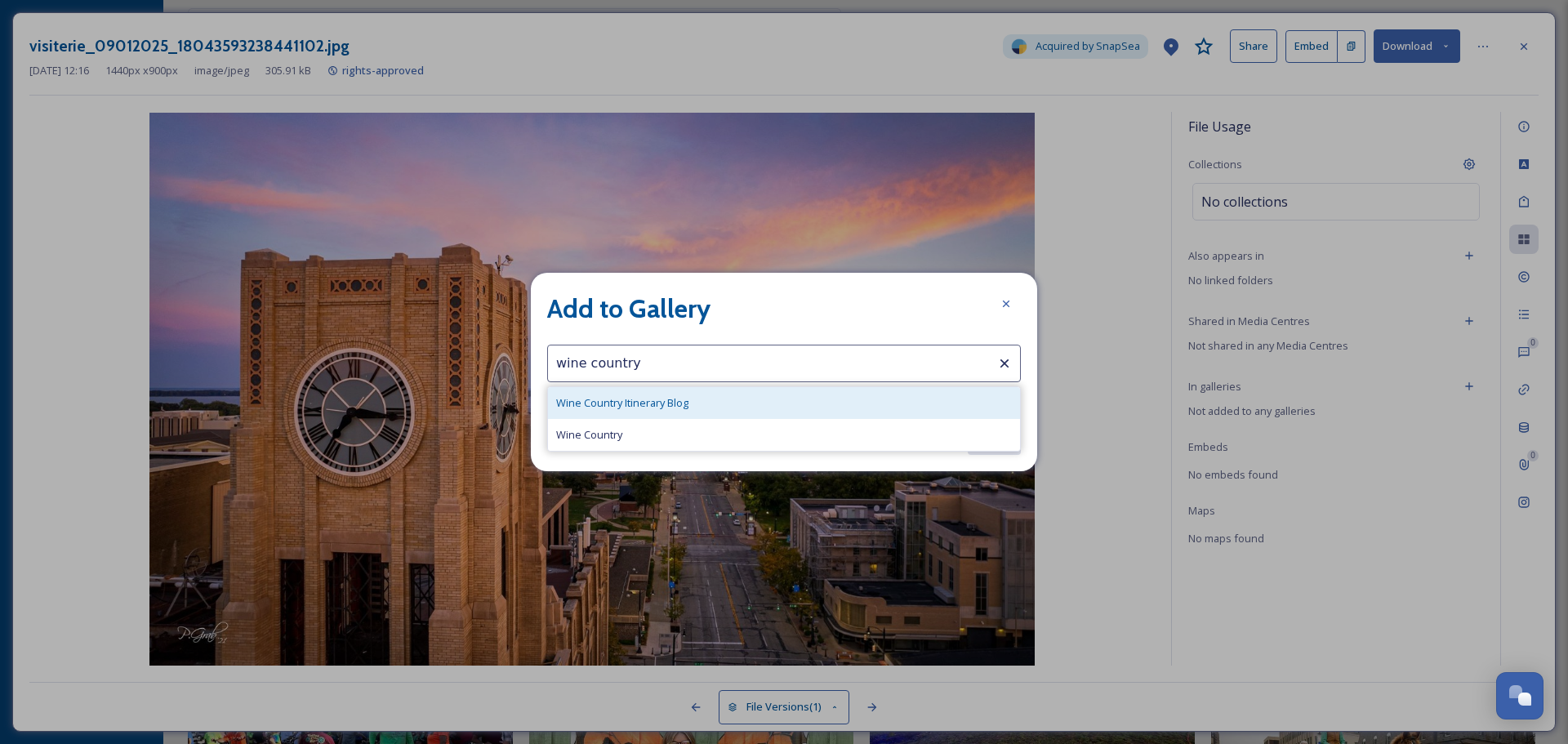
click at [844, 401] on div "Wine Country Itinerary Blog" at bounding box center [784, 402] width 472 height 32
type input "Wine Country Itinerary Blog"
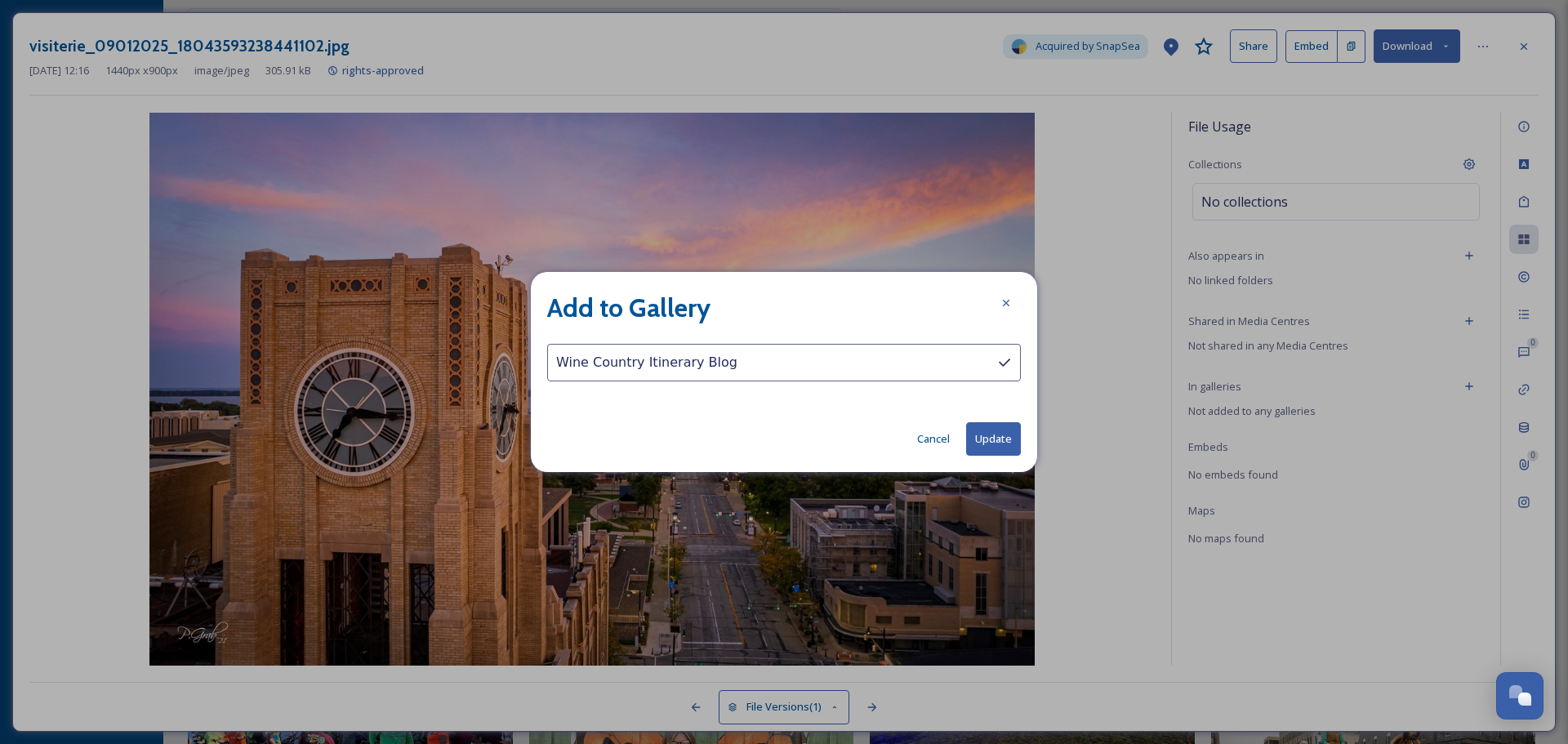
click at [993, 442] on button "Update" at bounding box center [993, 438] width 54 height 33
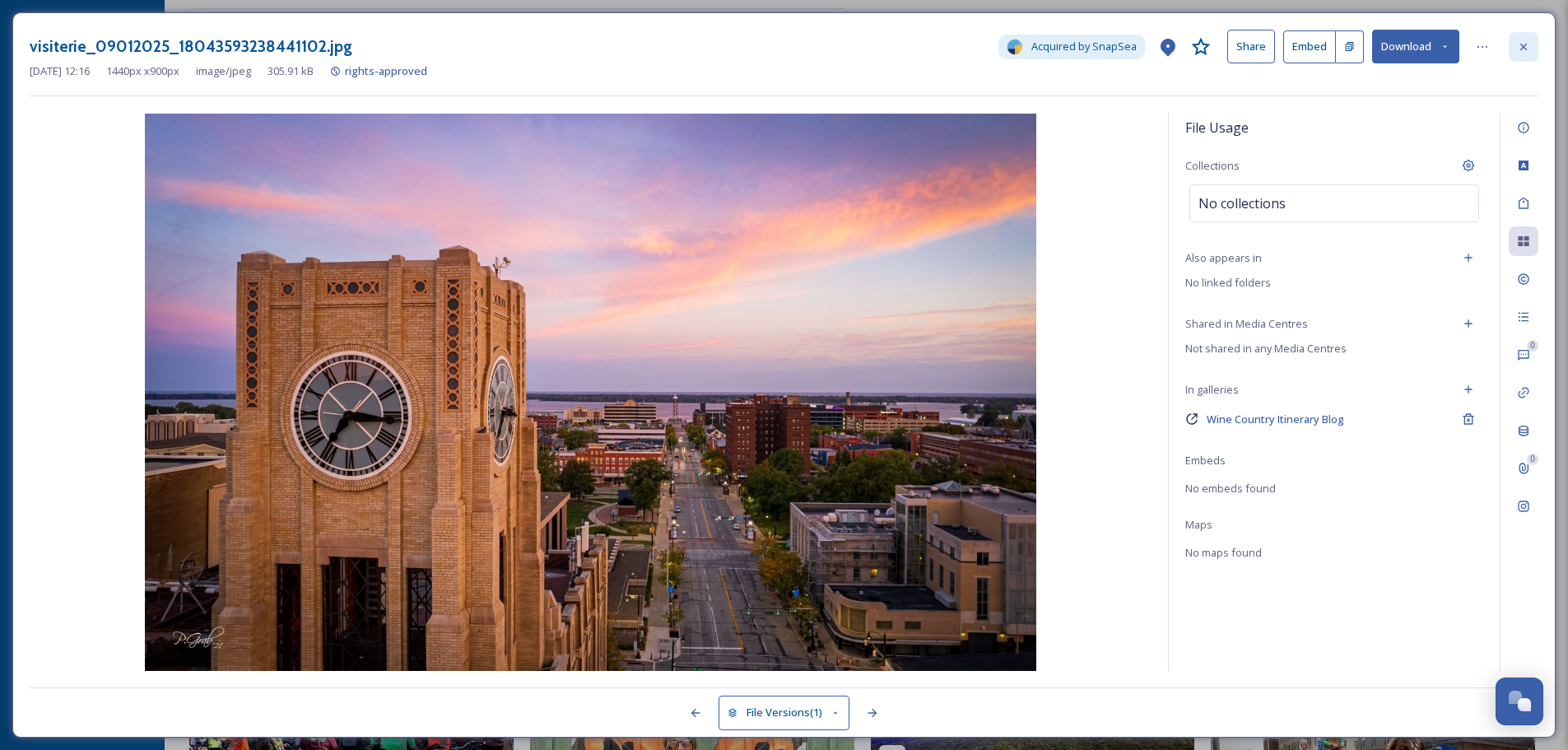
click at [1529, 47] on icon at bounding box center [1523, 46] width 13 height 13
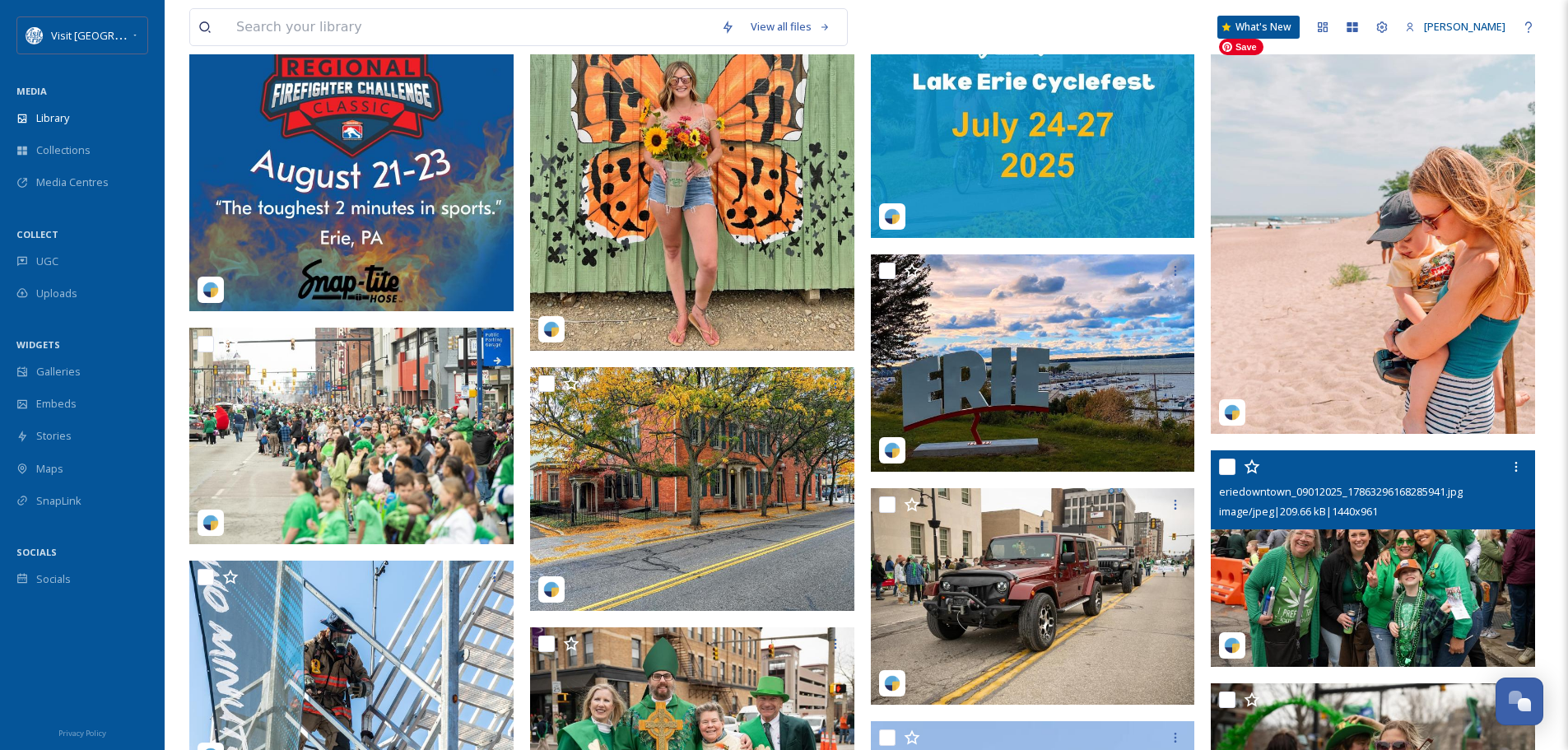
scroll to position [1152, 0]
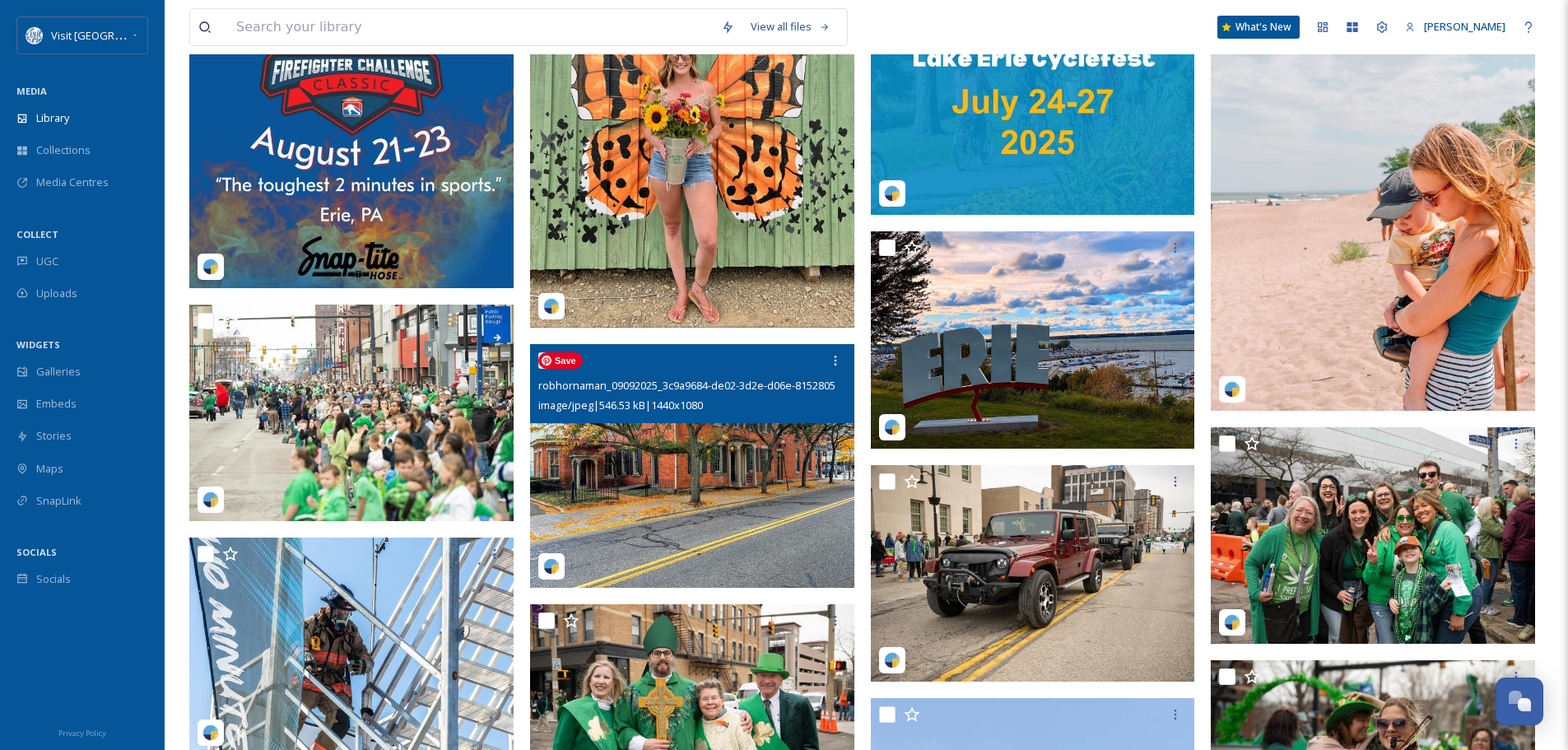
click at [721, 458] on img at bounding box center [691, 465] width 324 height 244
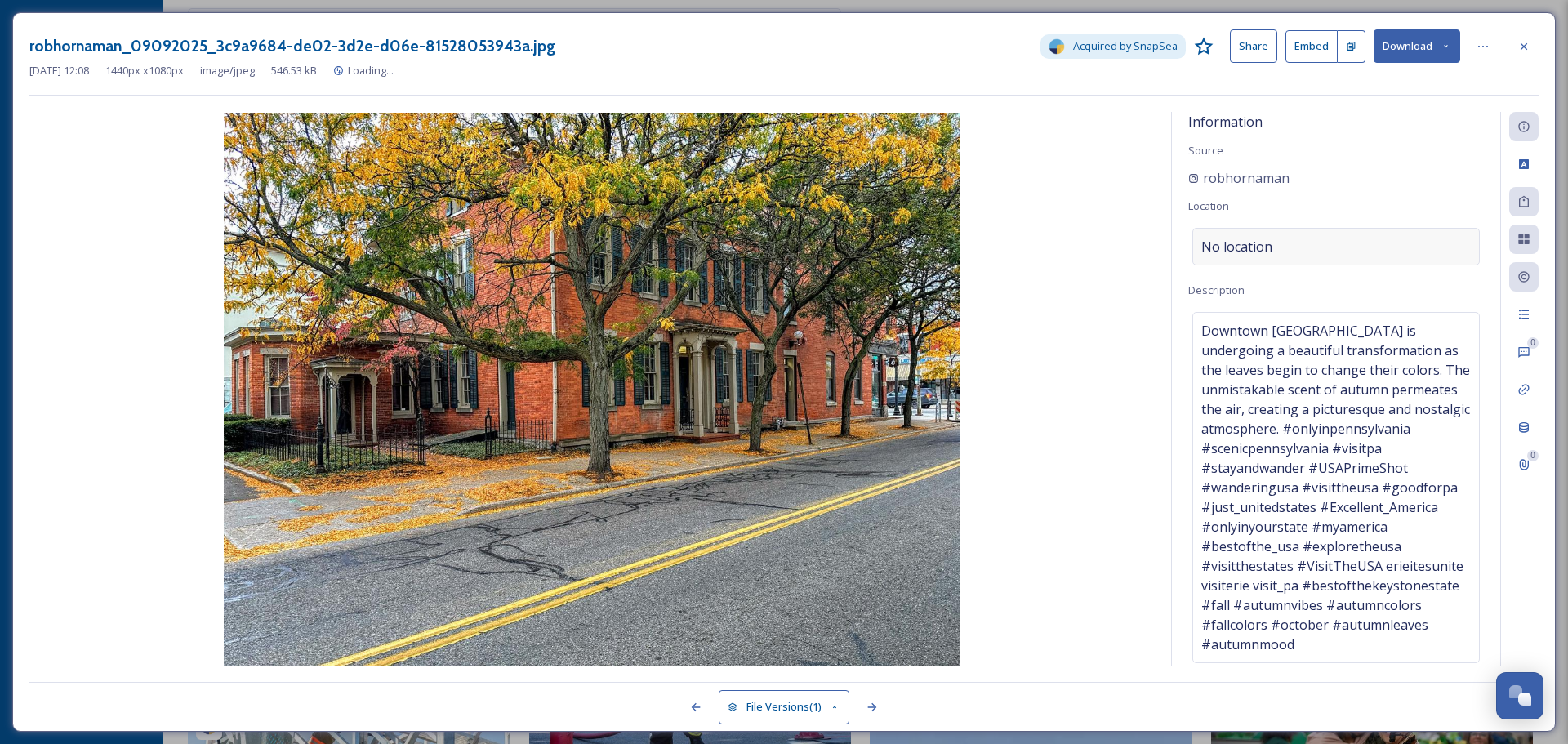
click at [1282, 243] on div "No location" at bounding box center [1336, 246] width 288 height 38
click at [1281, 243] on input at bounding box center [1336, 246] width 286 height 36
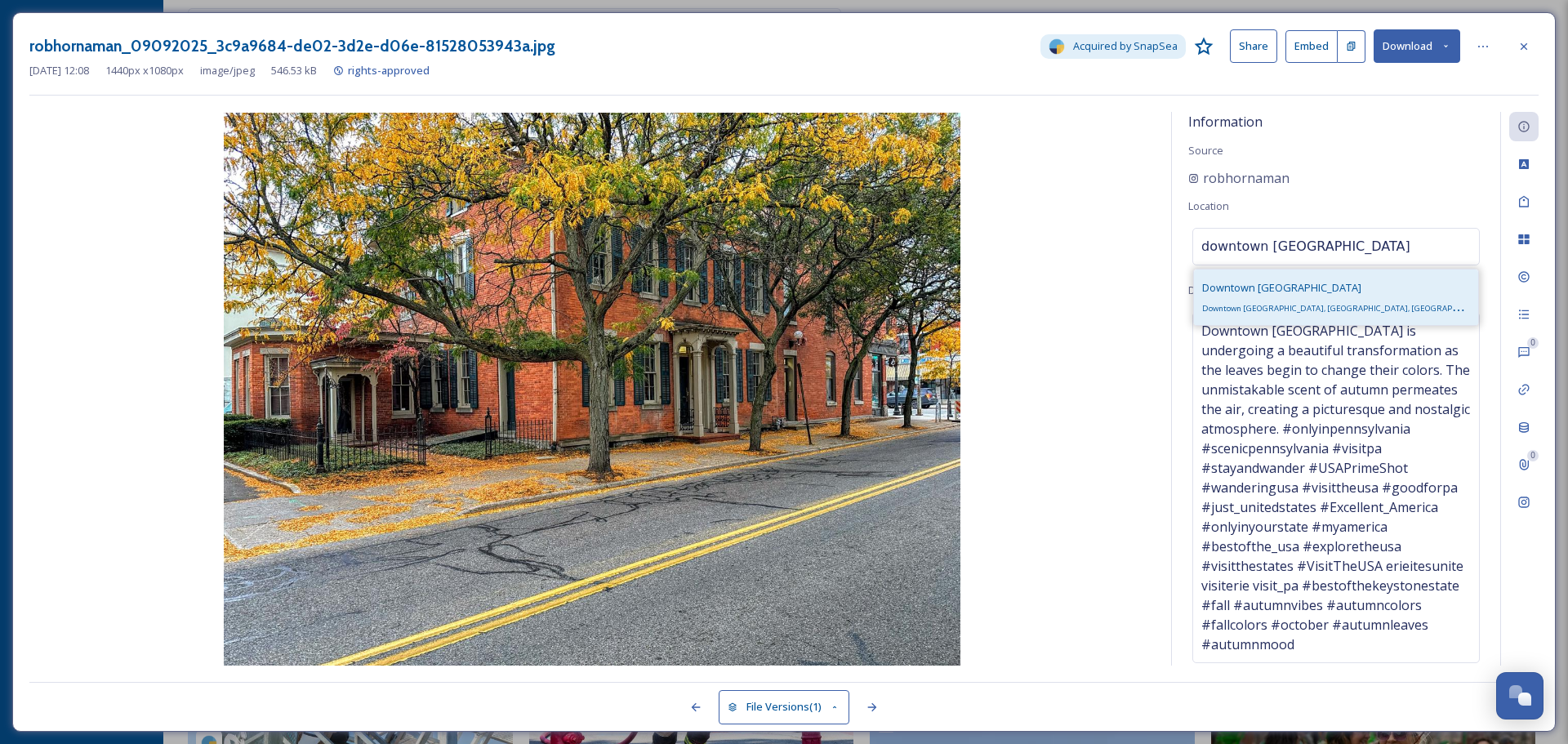
type input "downtown [GEOGRAPHIC_DATA]"
click at [1281, 298] on div "[GEOGRAPHIC_DATA], [GEOGRAPHIC_DATA], [GEOGRAPHIC_DATA]" at bounding box center [1336, 297] width 268 height 39
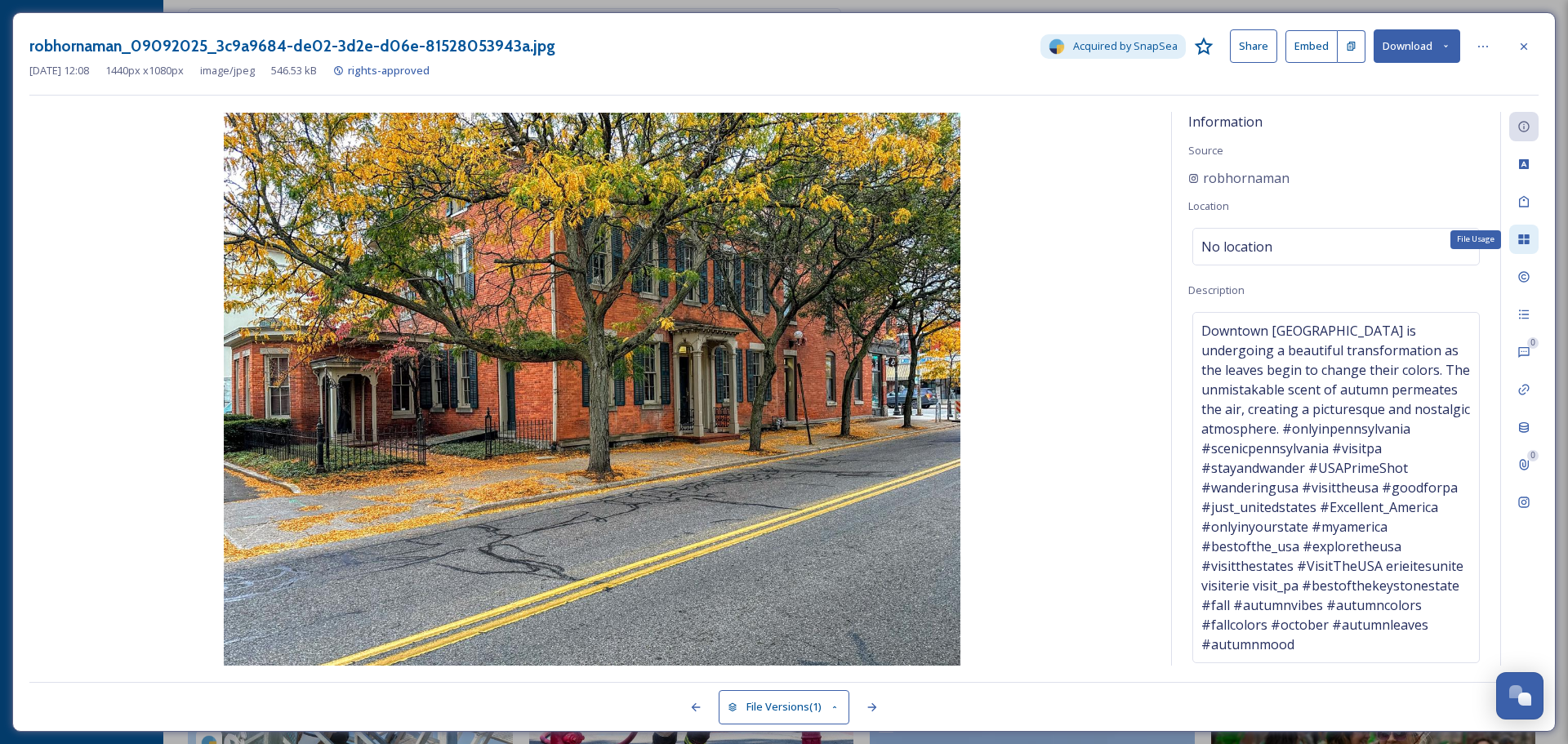
click at [1521, 237] on icon at bounding box center [1522, 239] width 11 height 10
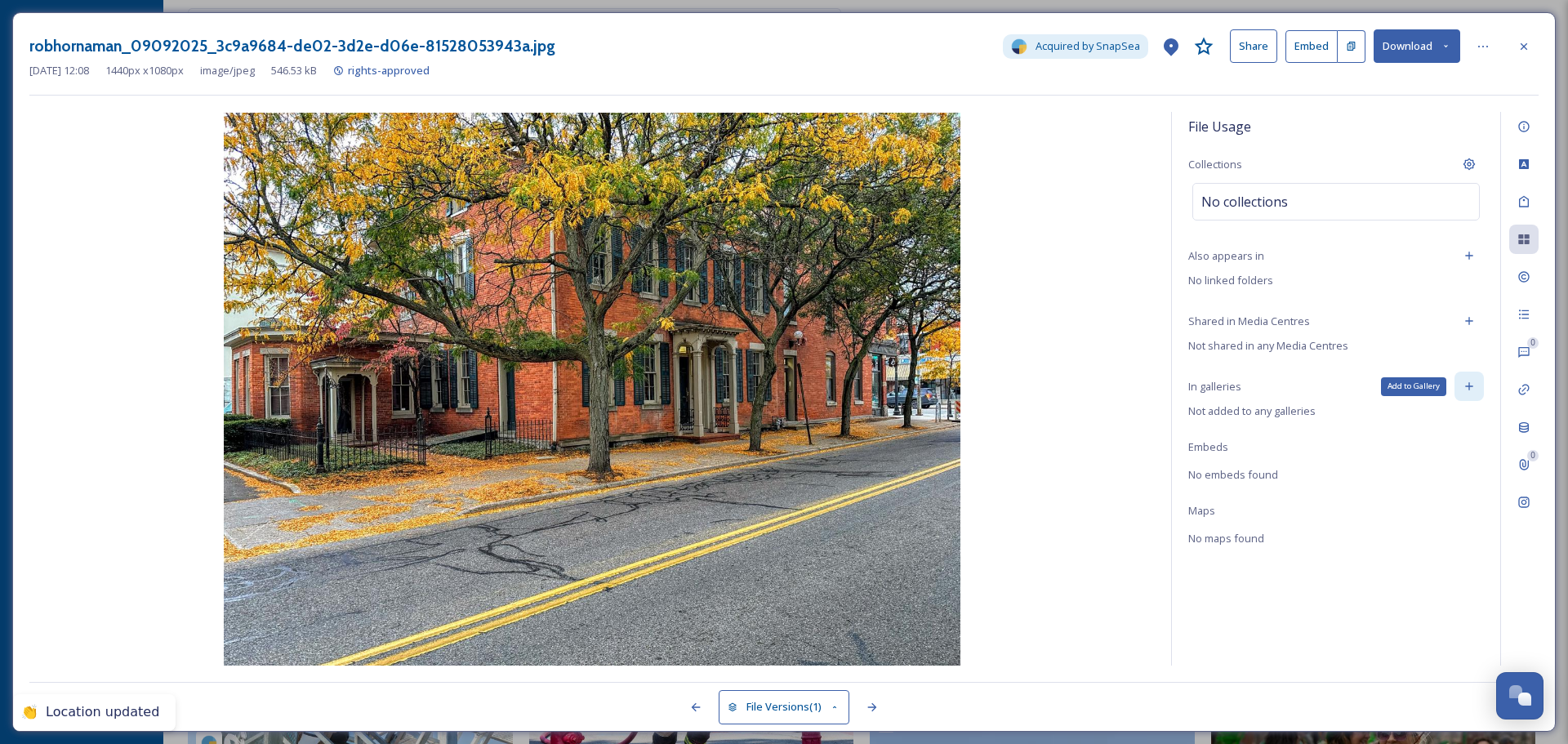
click at [1468, 389] on icon at bounding box center [1468, 386] width 13 height 13
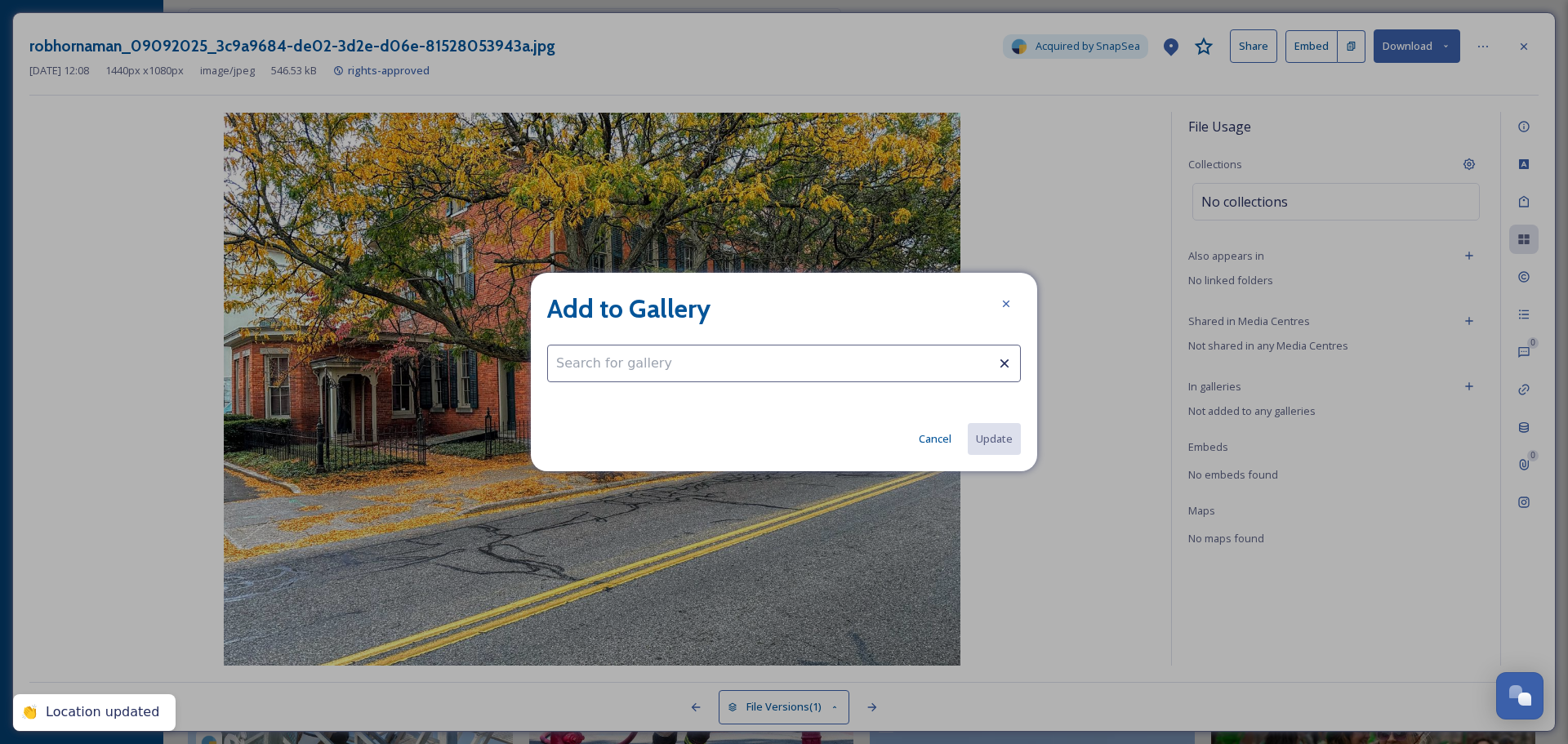
click at [929, 368] on input at bounding box center [783, 363] width 473 height 38
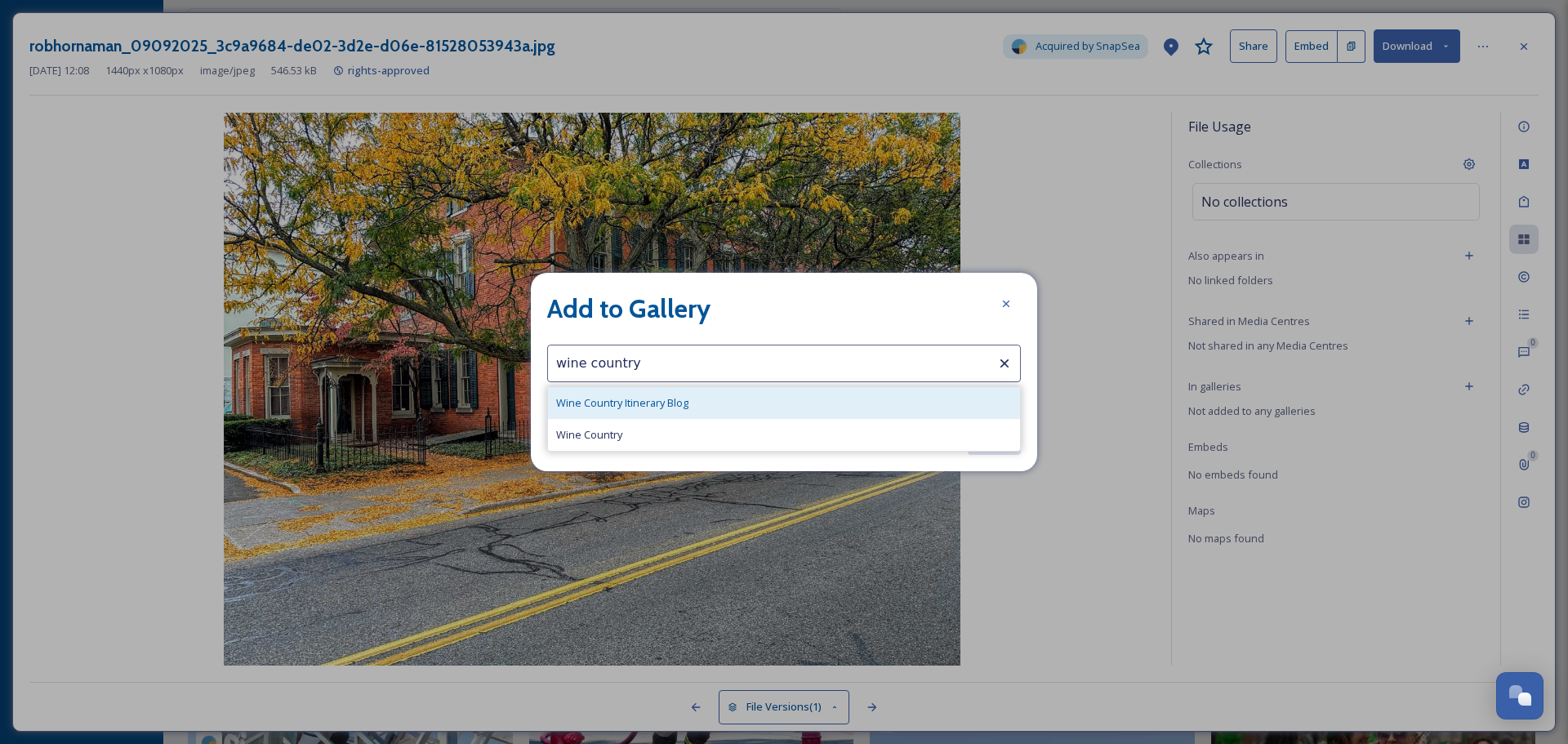
click at [762, 393] on div "Wine Country Itinerary Blog" at bounding box center [784, 402] width 472 height 32
type input "Wine Country Itinerary Blog"
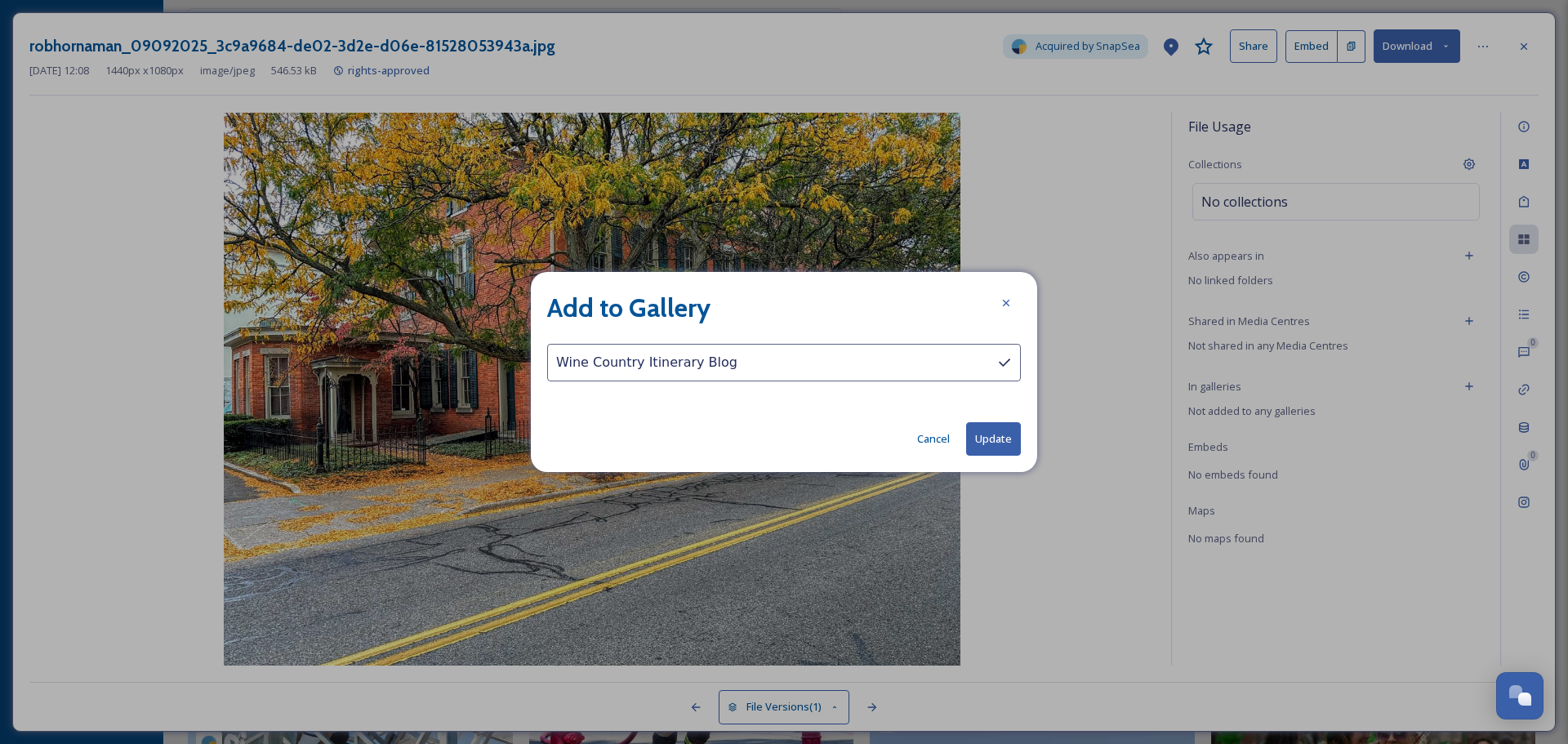
click at [985, 431] on button "Update" at bounding box center [993, 438] width 54 height 33
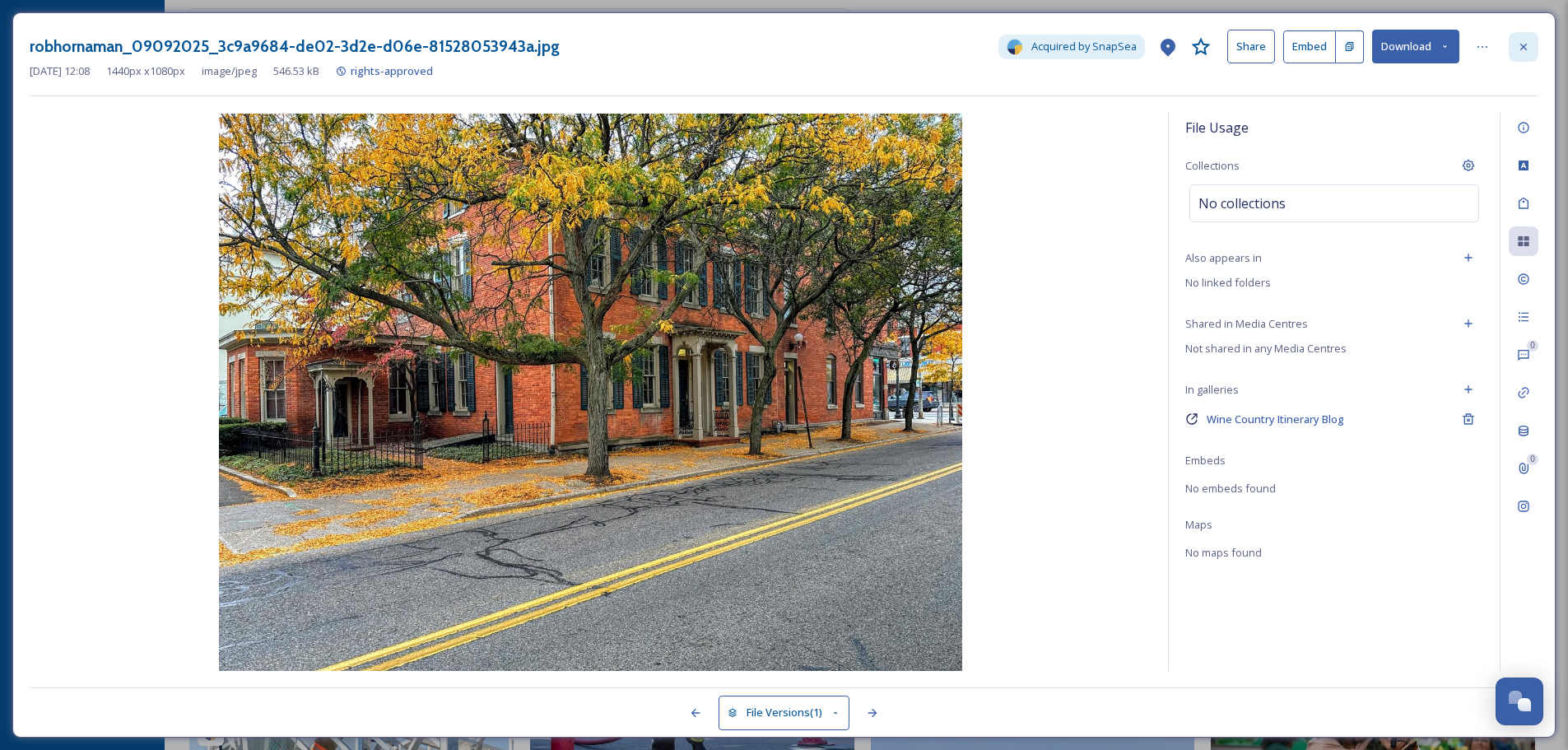
click at [1531, 47] on div at bounding box center [1523, 47] width 29 height 29
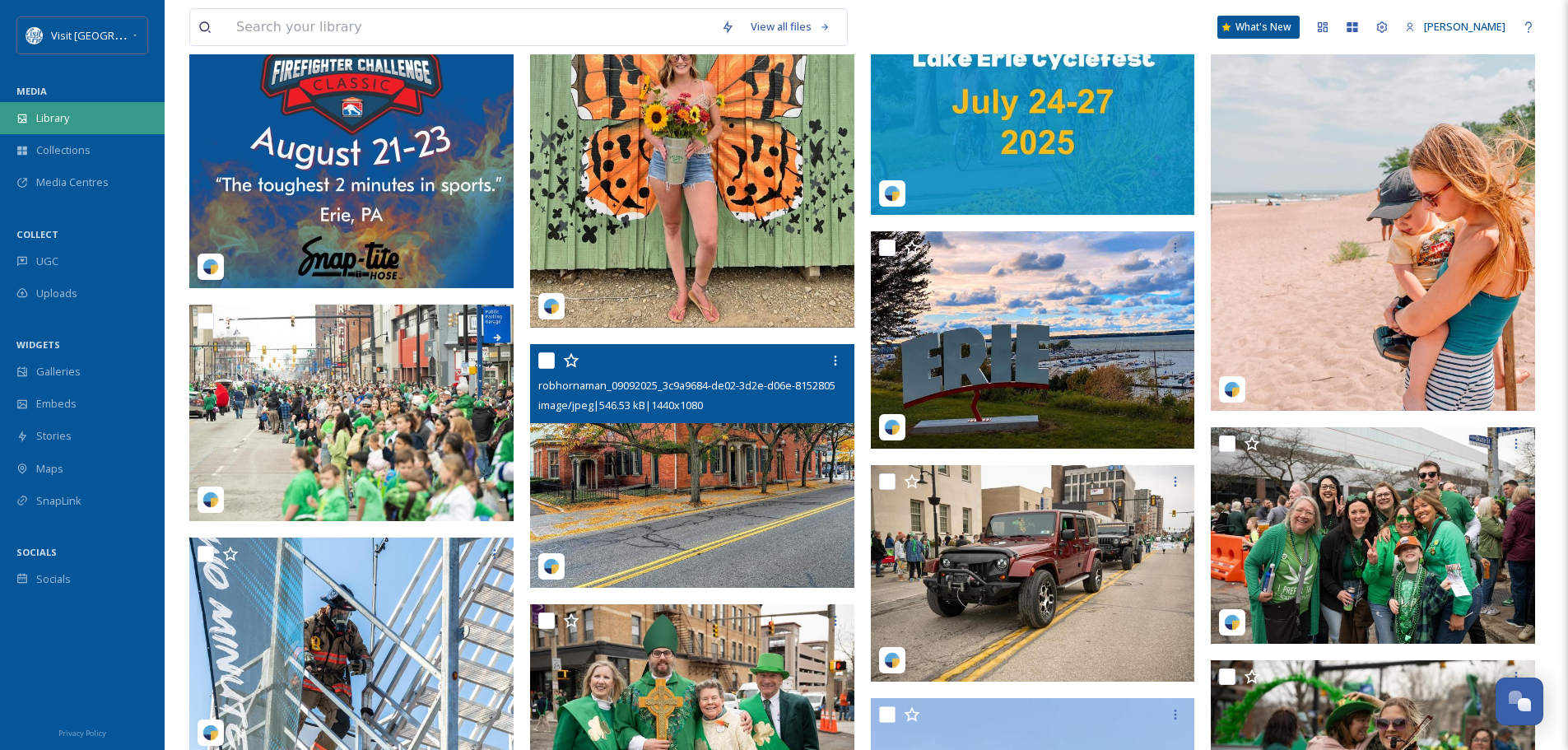
click at [53, 113] on span "Library" at bounding box center [53, 118] width 33 height 16
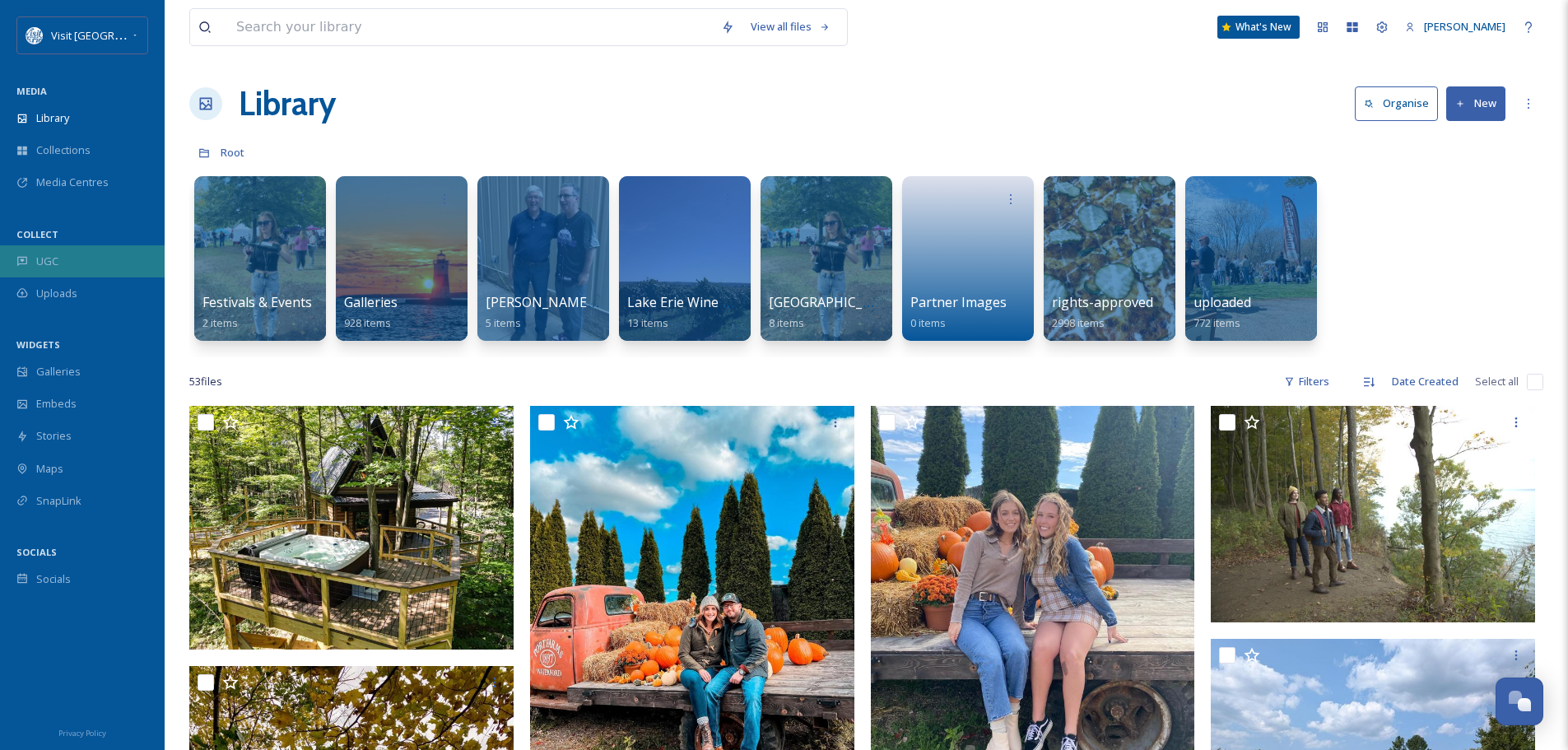
click at [51, 260] on span "UGC" at bounding box center [47, 261] width 23 height 16
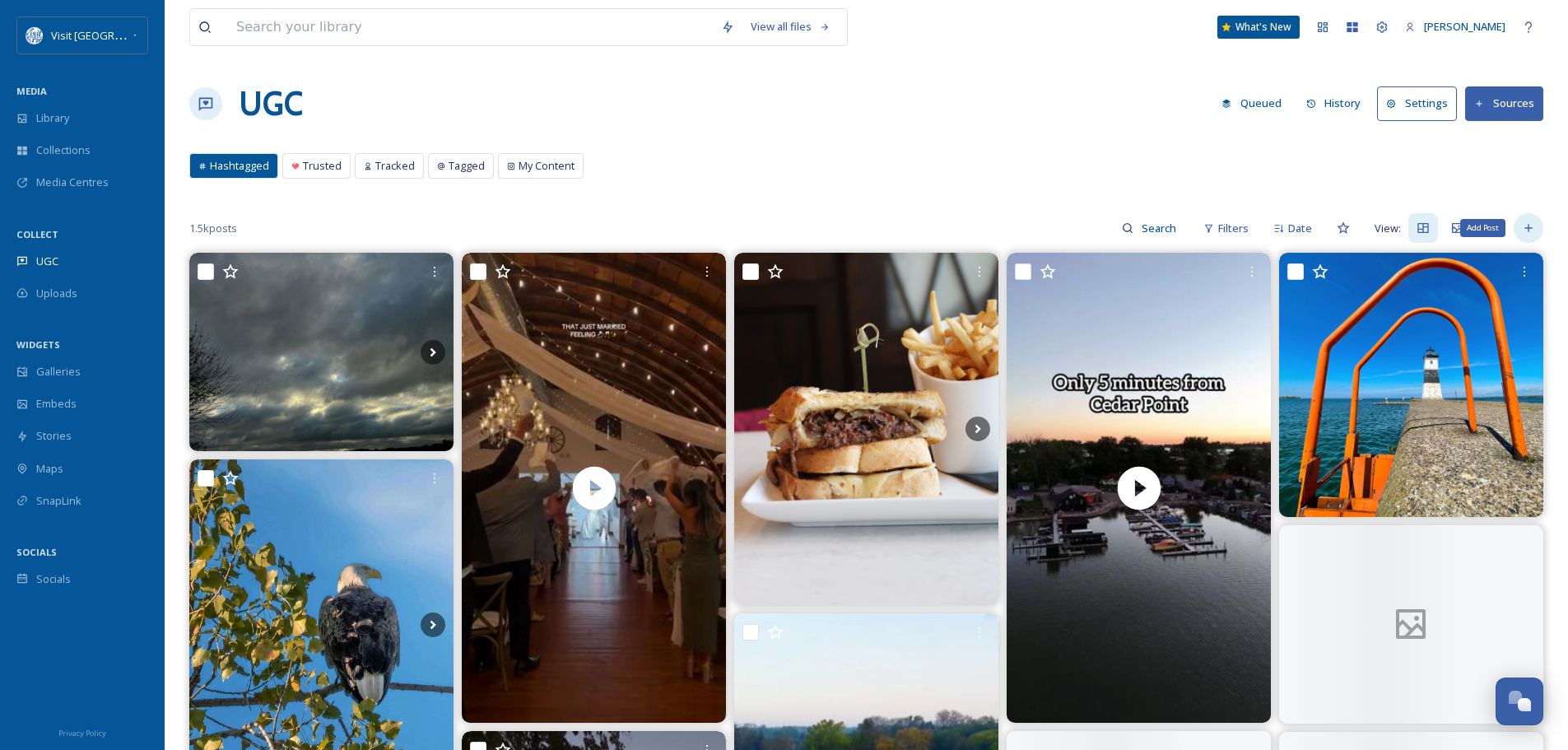
click at [1533, 231] on icon at bounding box center [1528, 227] width 13 height 13
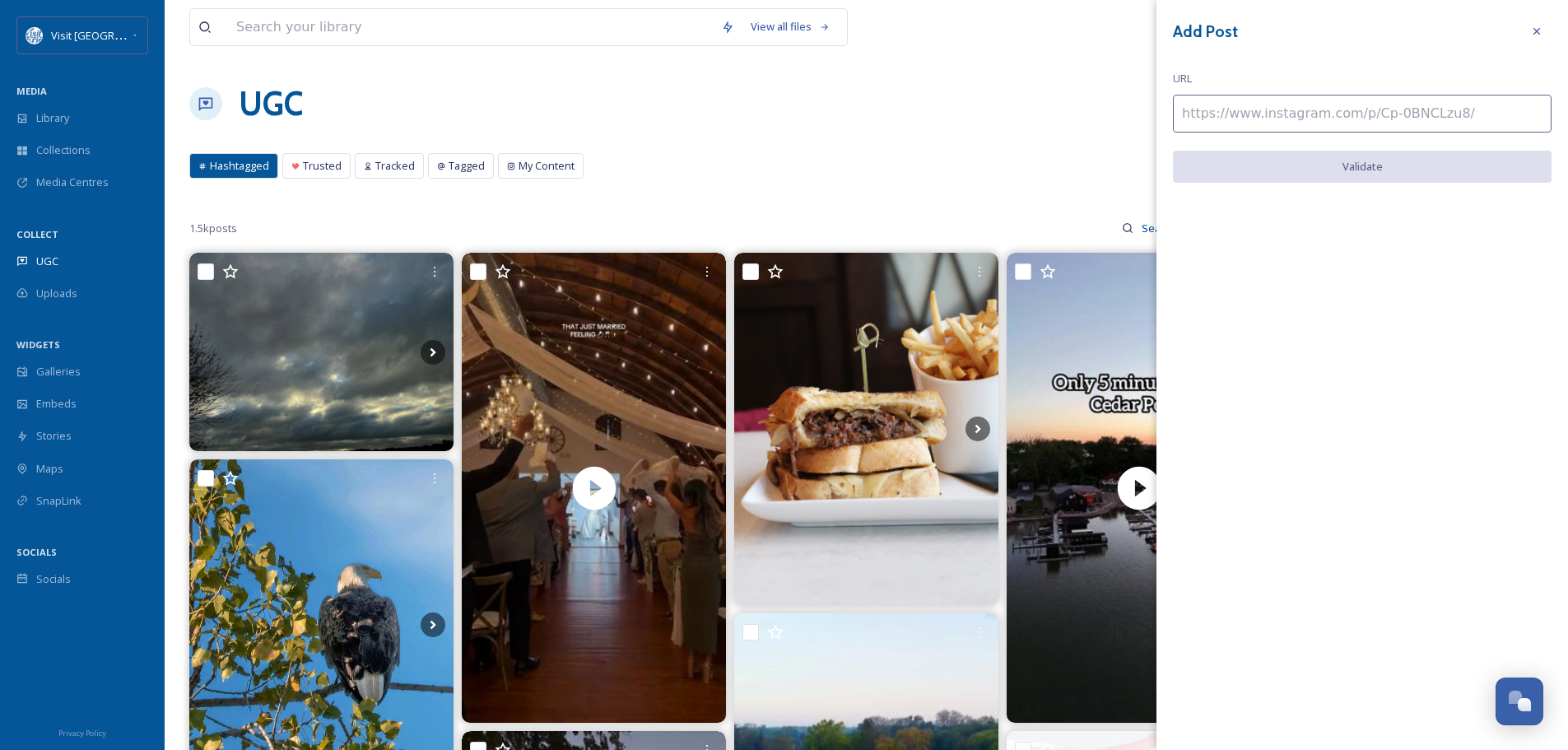
click at [1249, 119] on input at bounding box center [1362, 114] width 379 height 38
paste input "[URL][DOMAIN_NAME]"
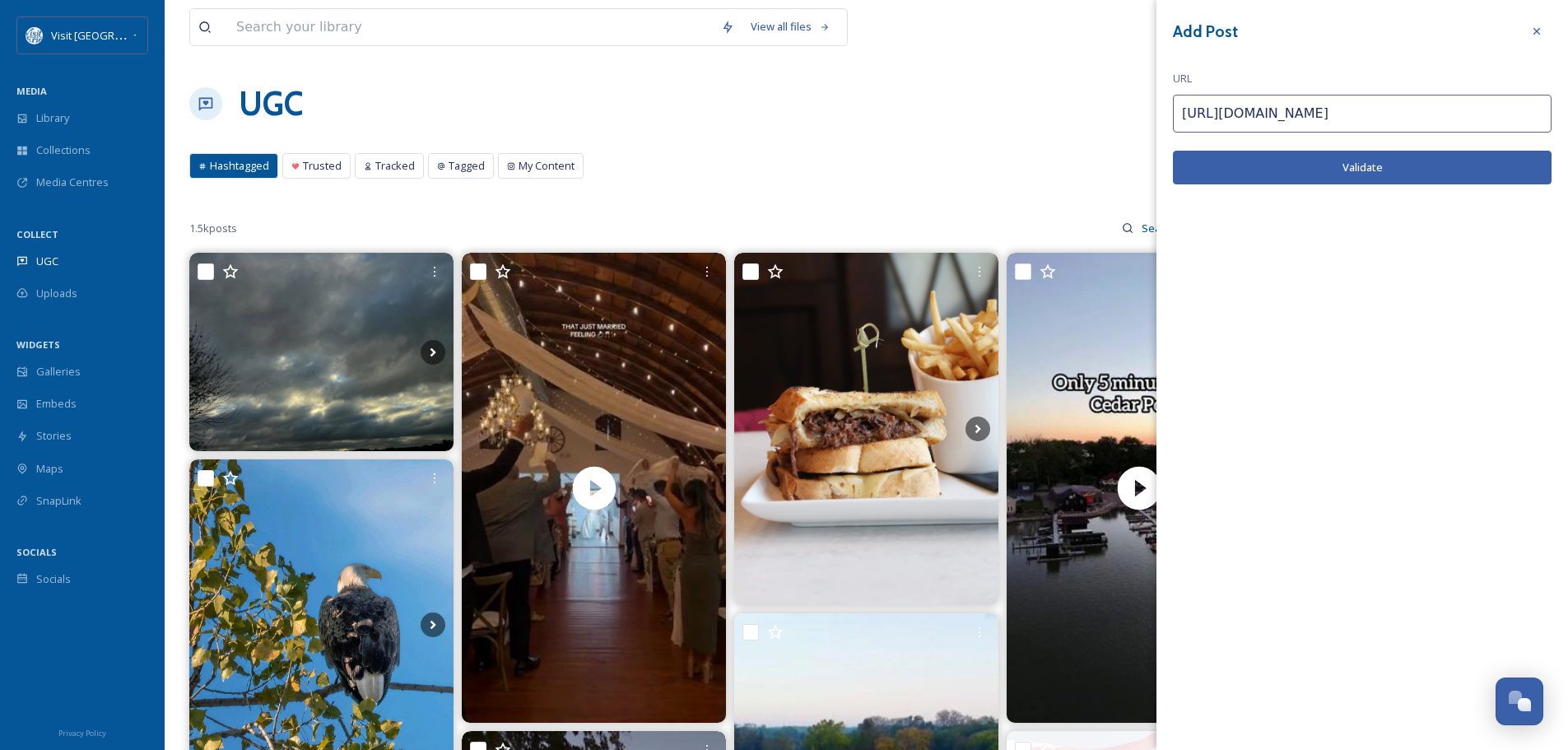
type input "[URL][DOMAIN_NAME]"
click at [1302, 166] on button "Validate" at bounding box center [1362, 167] width 379 height 33
click at [1375, 160] on button "Add Post" at bounding box center [1362, 167] width 379 height 33
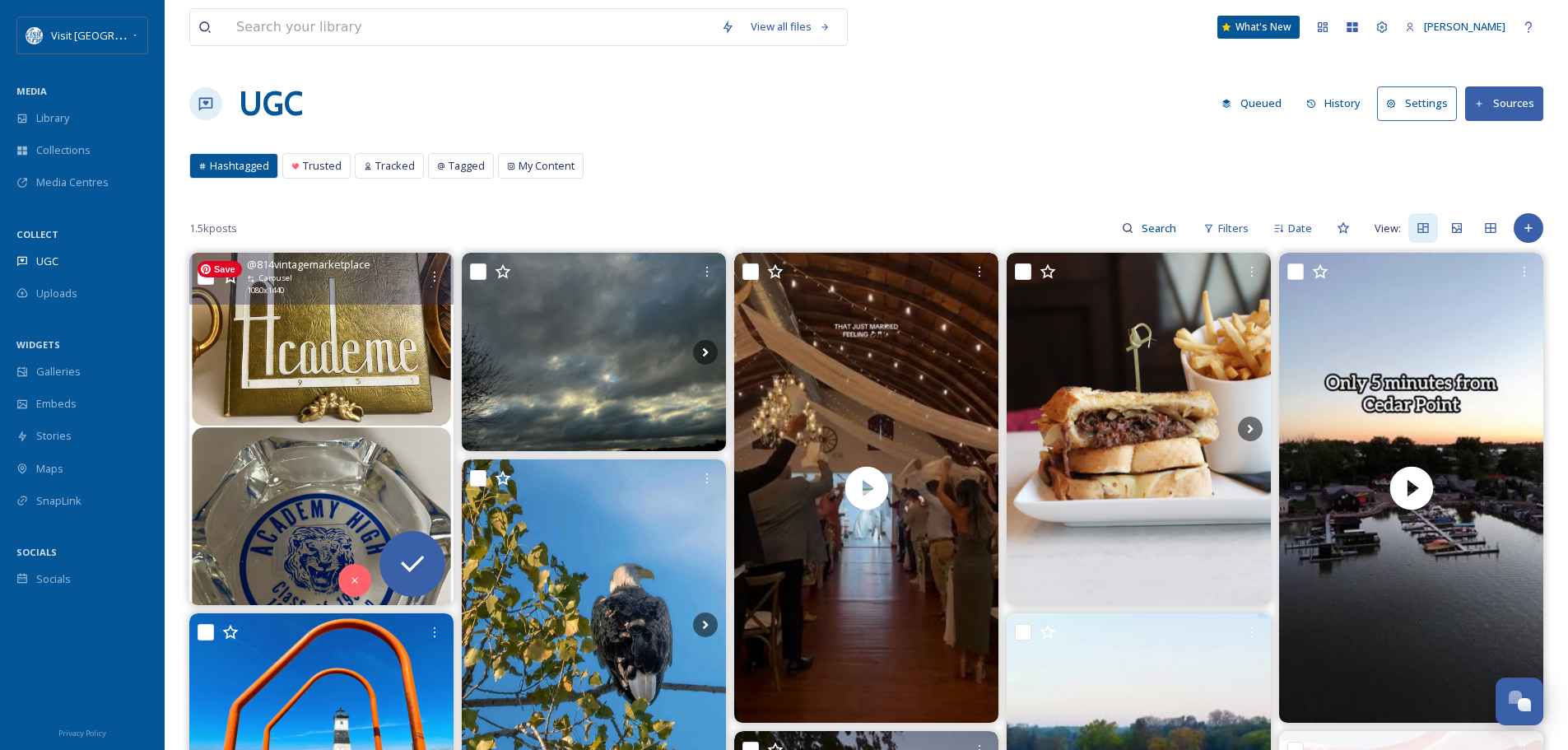
click at [281, 338] on img at bounding box center [321, 429] width 264 height 352
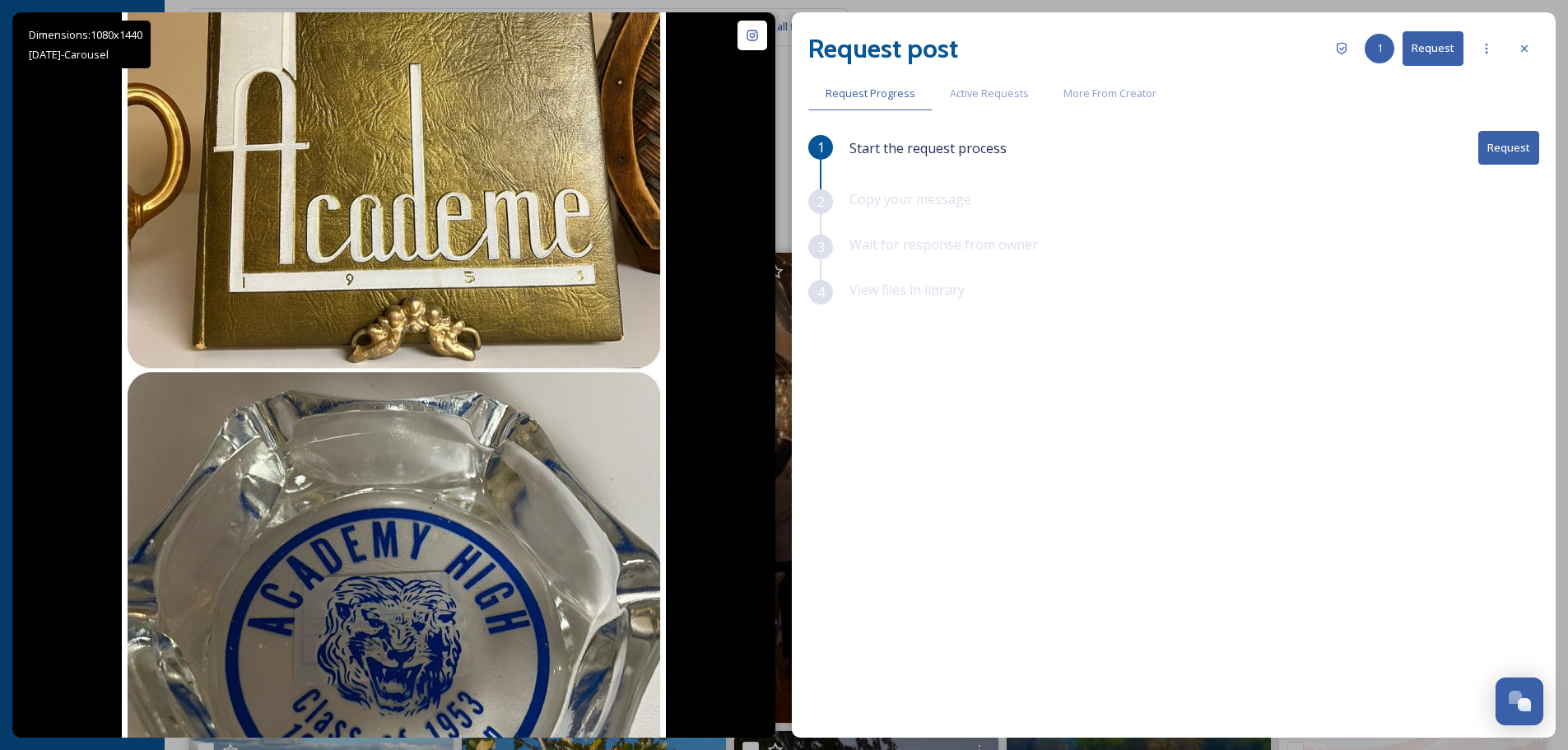
click at [1523, 148] on button "Request" at bounding box center [1508, 148] width 61 height 33
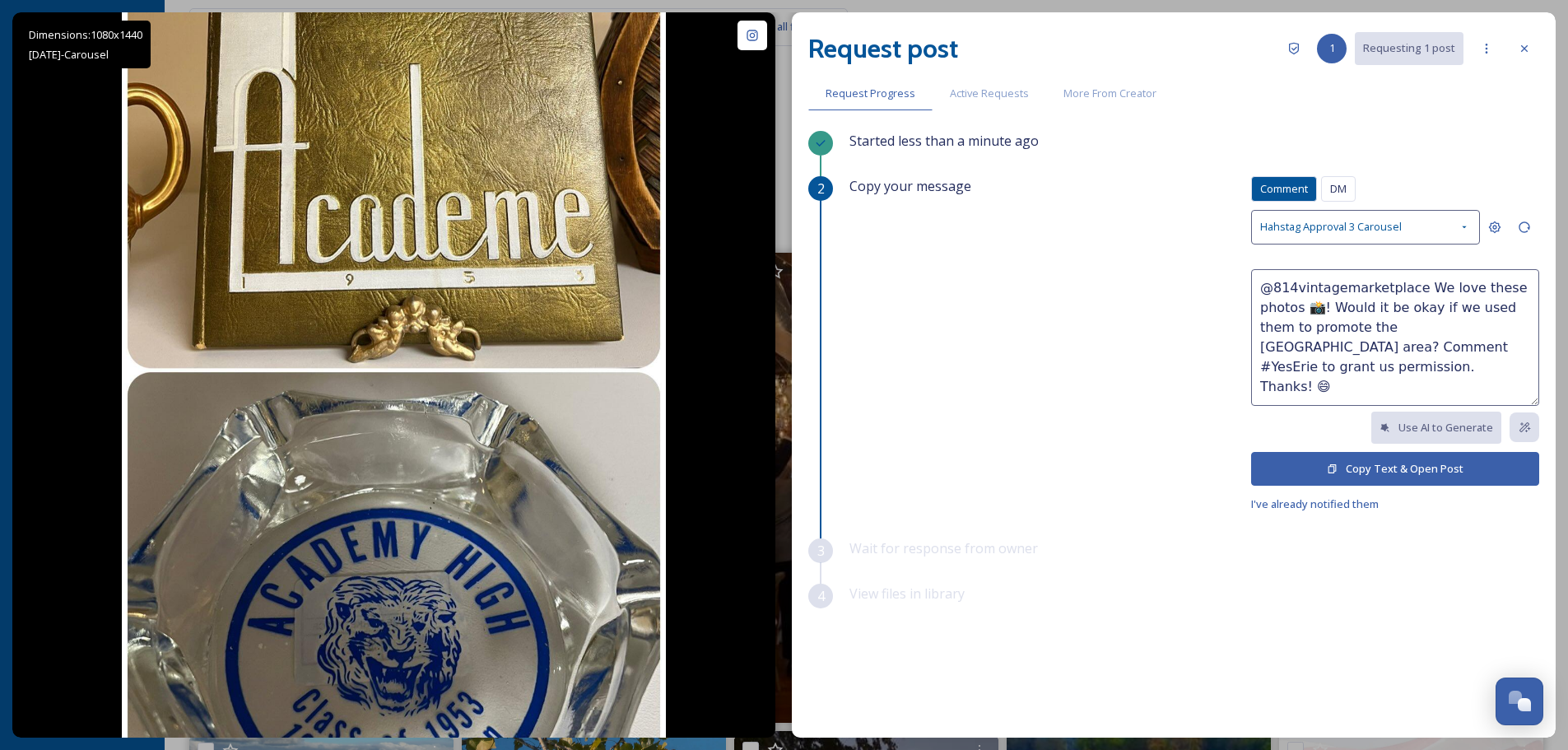
click at [1402, 467] on button "Copy Text & Open Post" at bounding box center [1395, 468] width 288 height 33
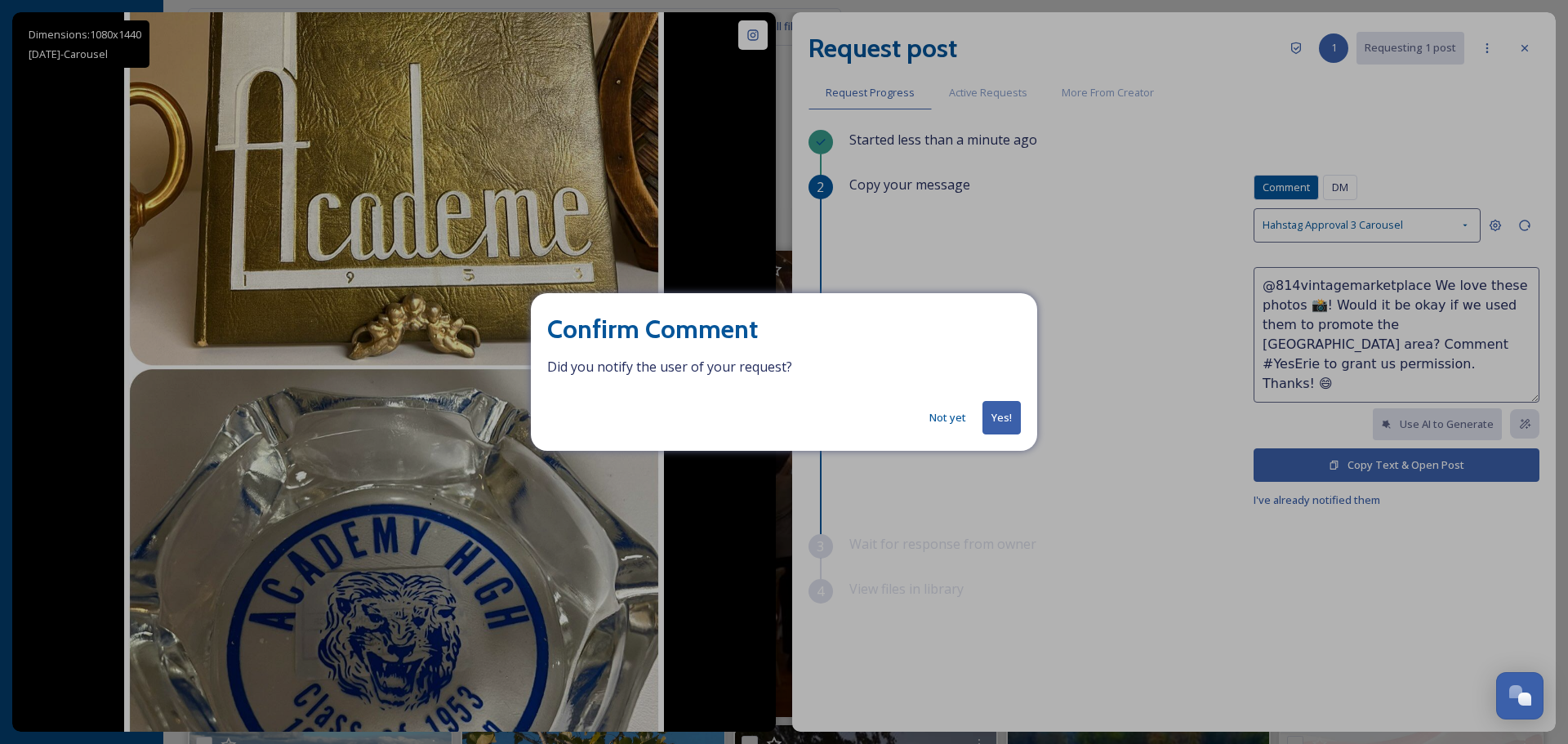
click at [995, 418] on button "Yes!" at bounding box center [1001, 418] width 38 height 33
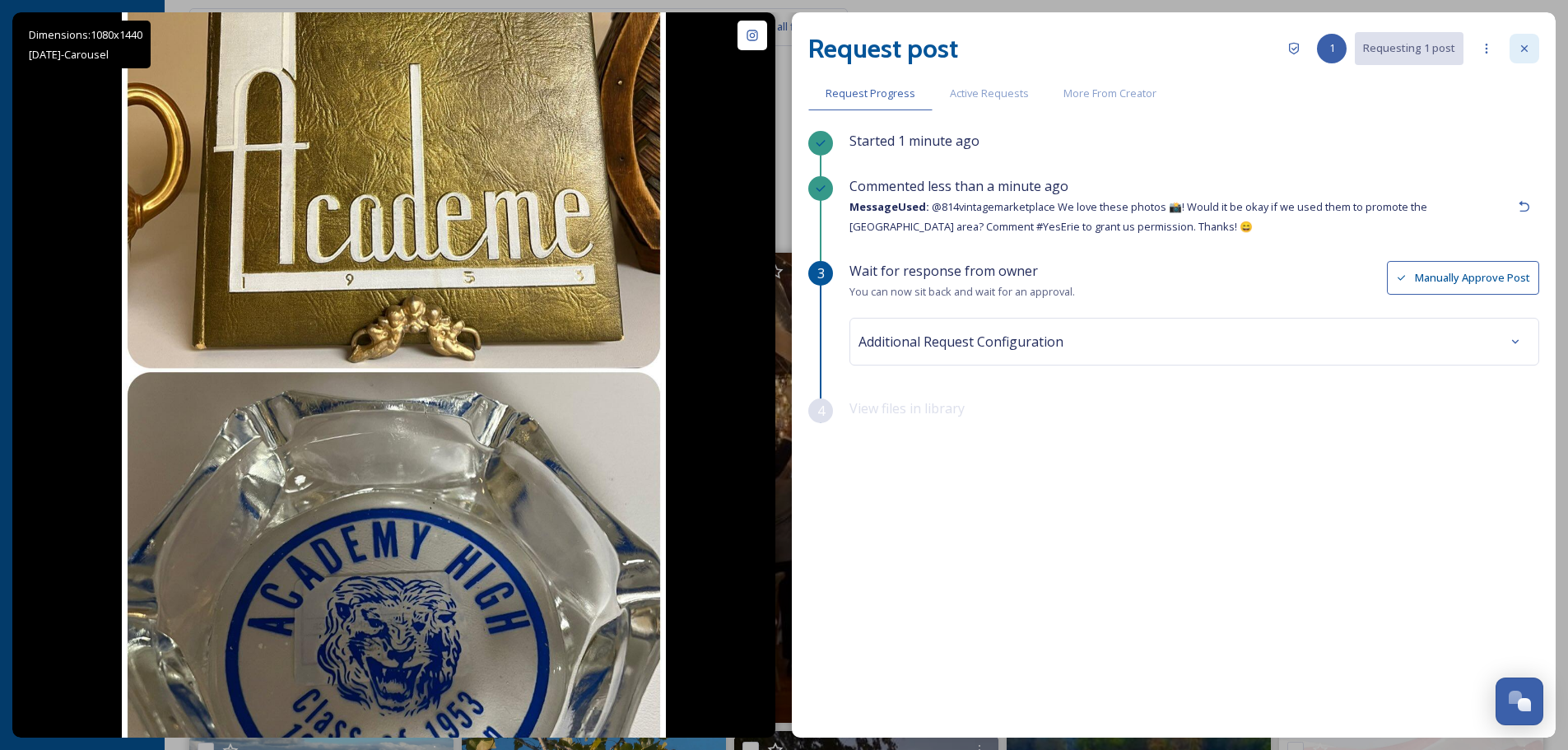
click at [1527, 52] on icon at bounding box center [1524, 48] width 13 height 13
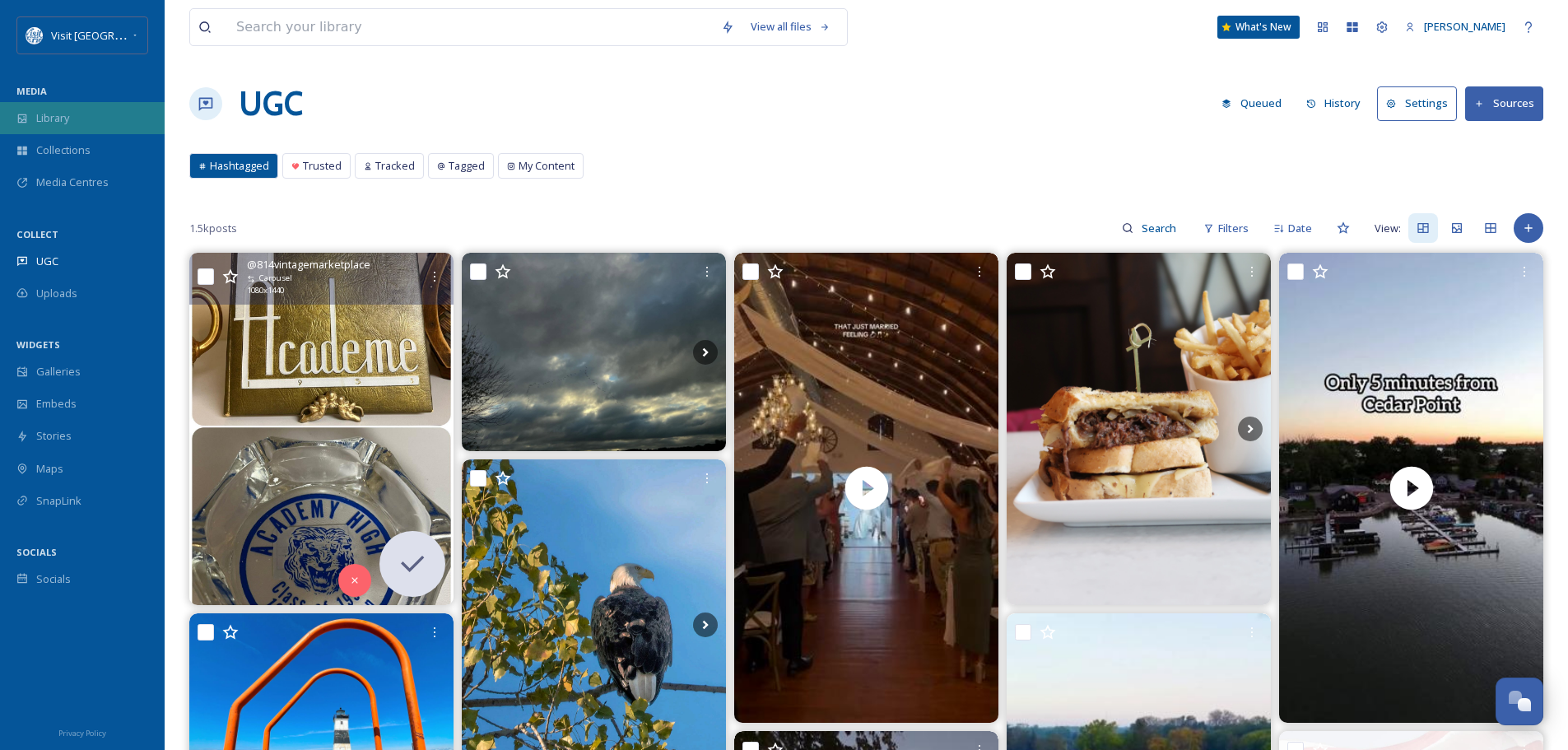
click at [44, 110] on div "Library" at bounding box center [82, 117] width 165 height 32
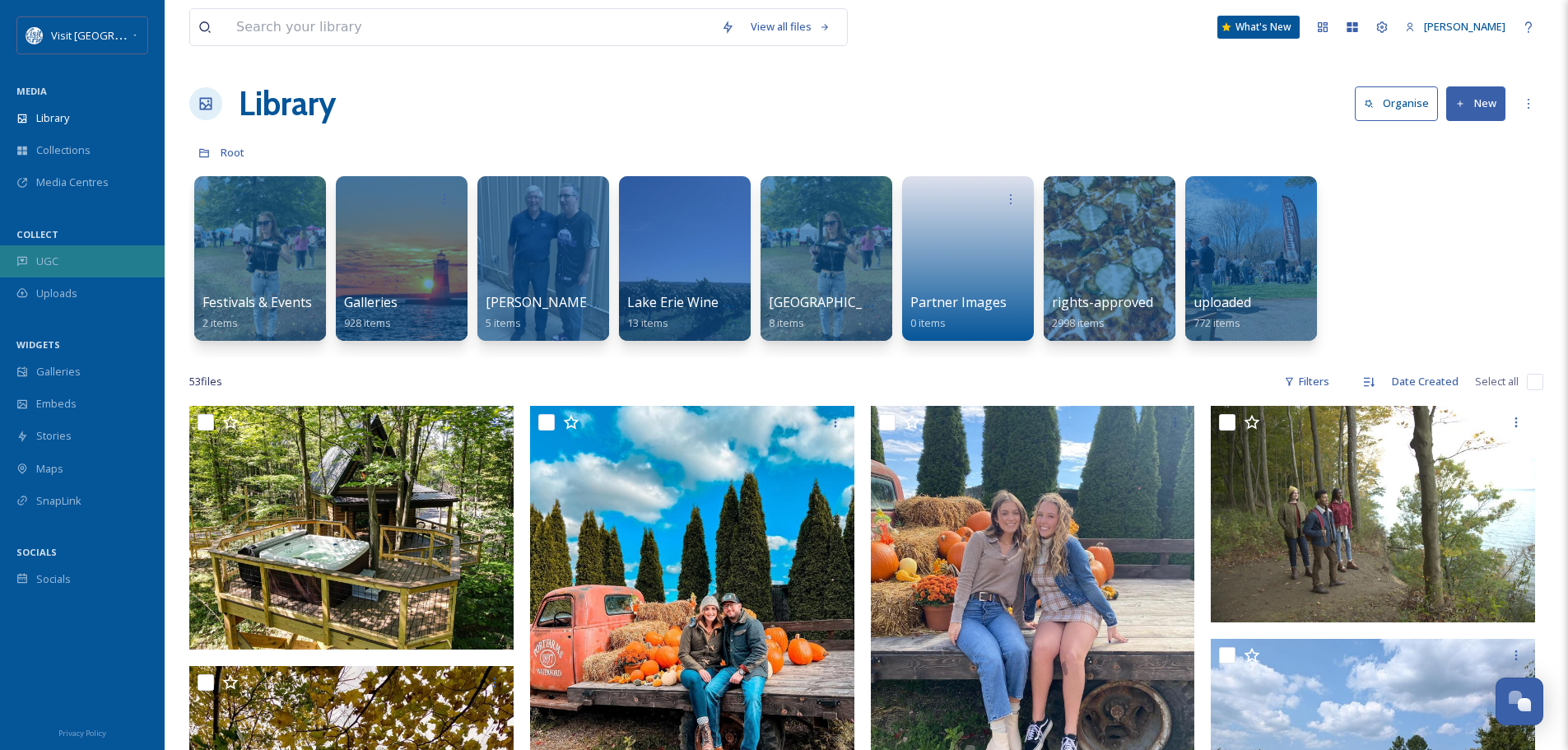
click at [81, 260] on div "UGC" at bounding box center [82, 260] width 165 height 32
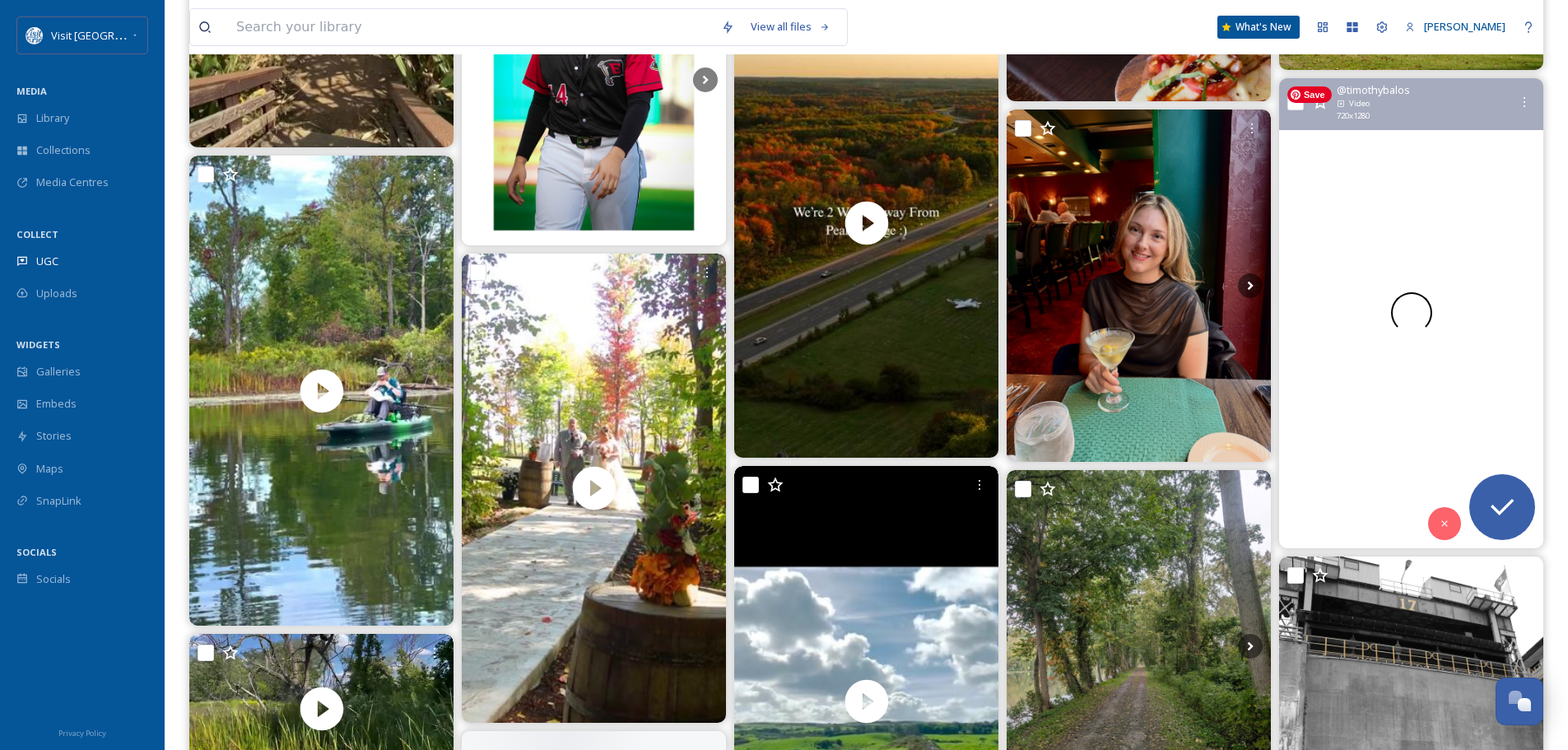
scroll to position [5183, 0]
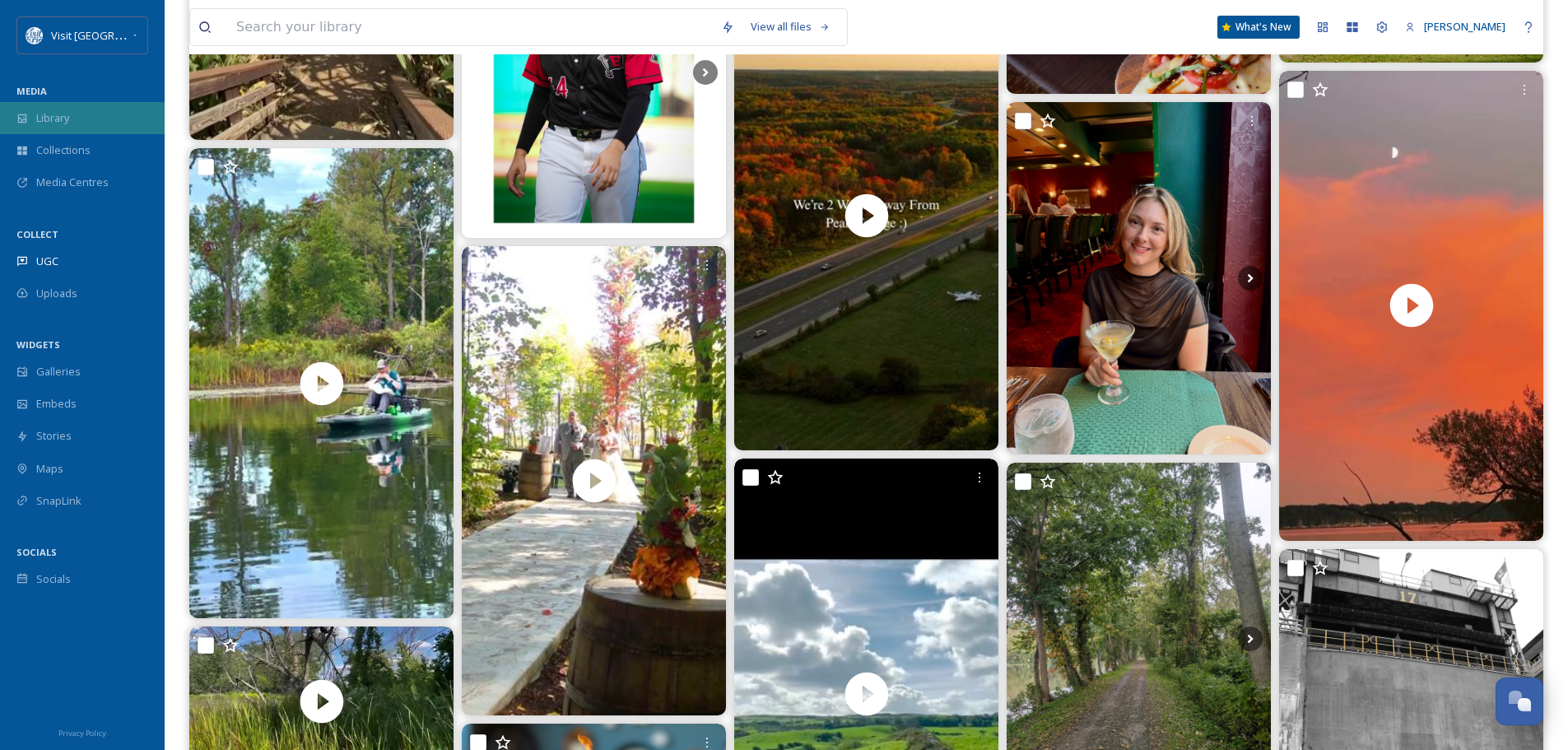
click at [68, 103] on div "Library" at bounding box center [82, 117] width 165 height 32
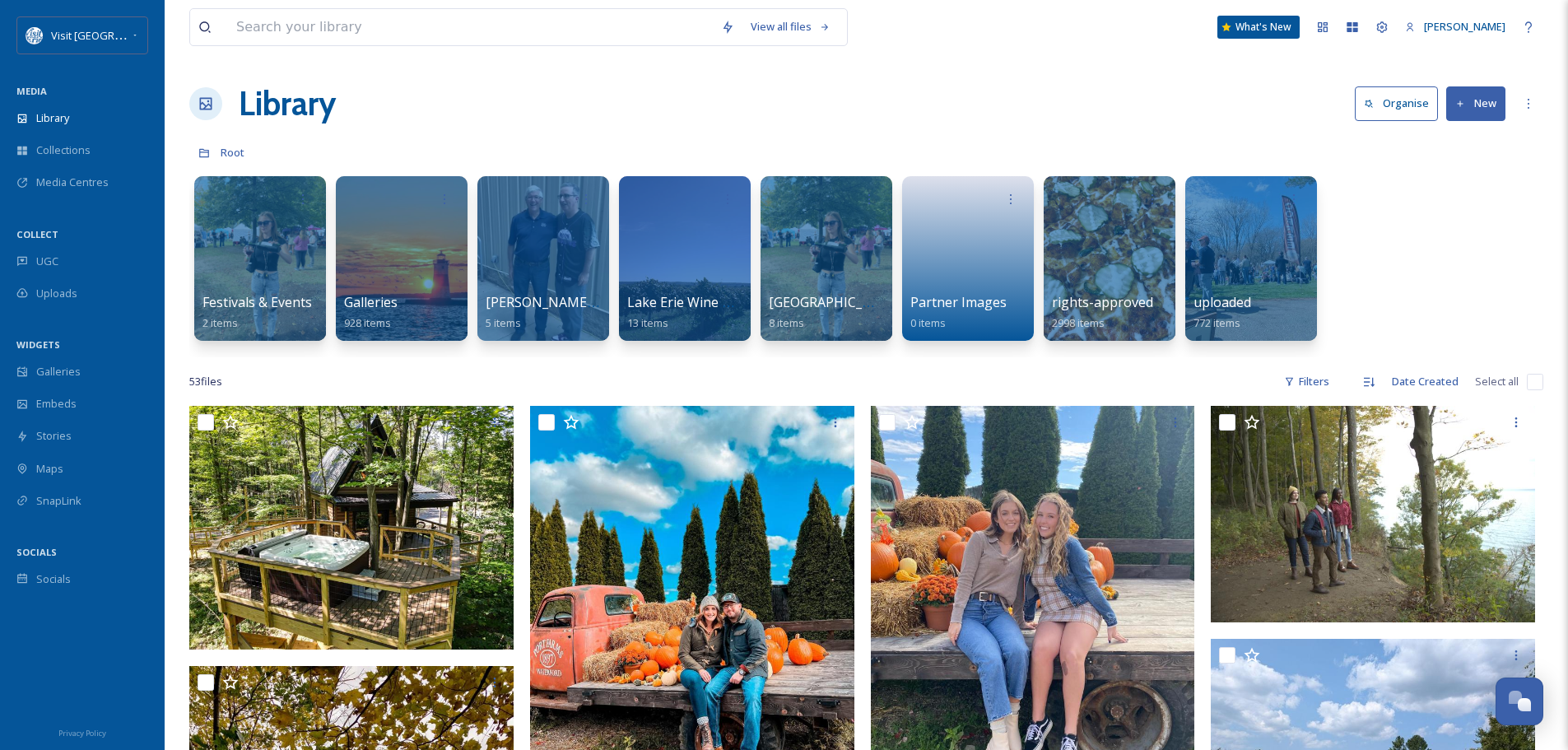
click at [1482, 101] on button "New" at bounding box center [1476, 103] width 60 height 33
click at [1458, 138] on span "File Upload" at bounding box center [1468, 142] width 54 height 16
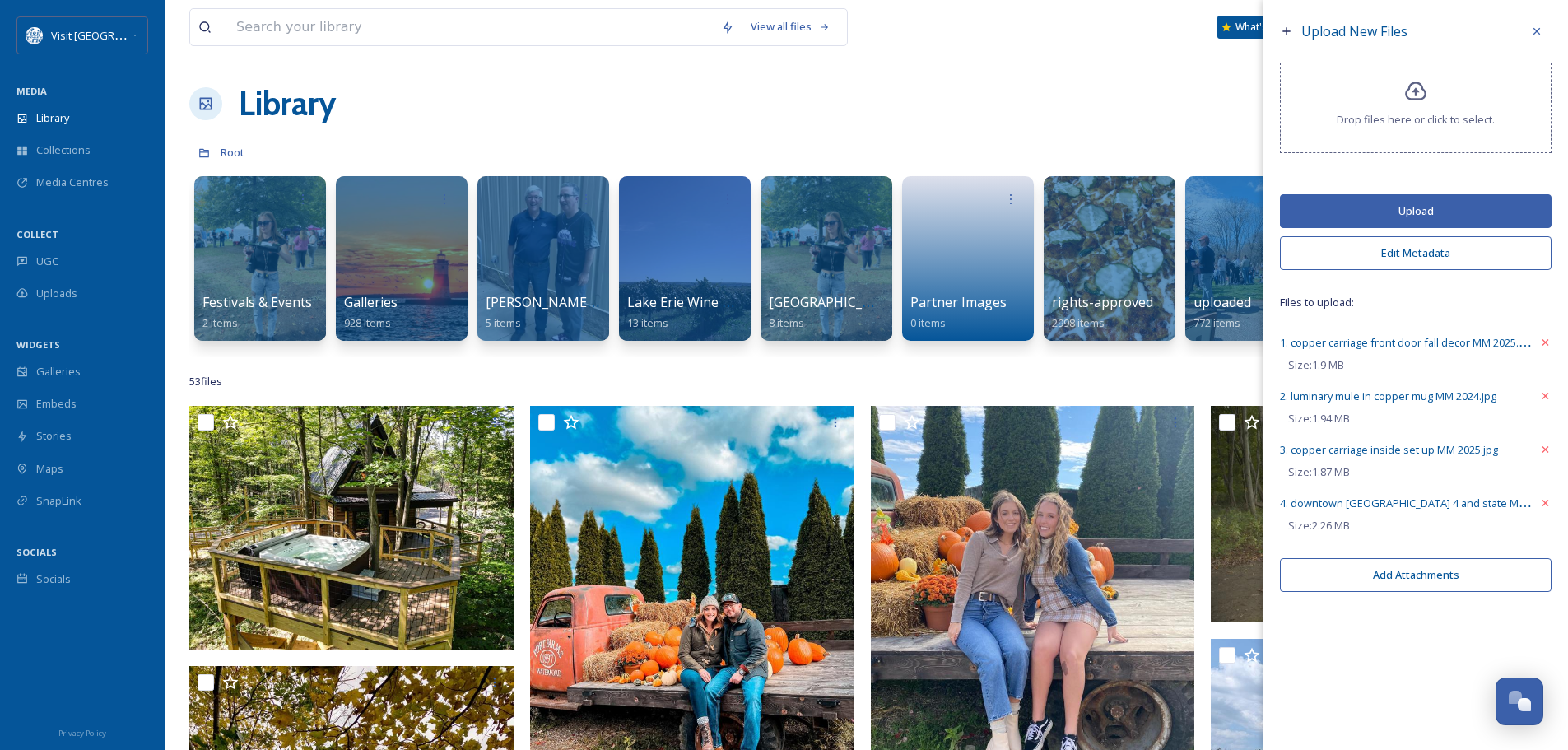
click at [1408, 213] on button "Upload" at bounding box center [1415, 211] width 271 height 33
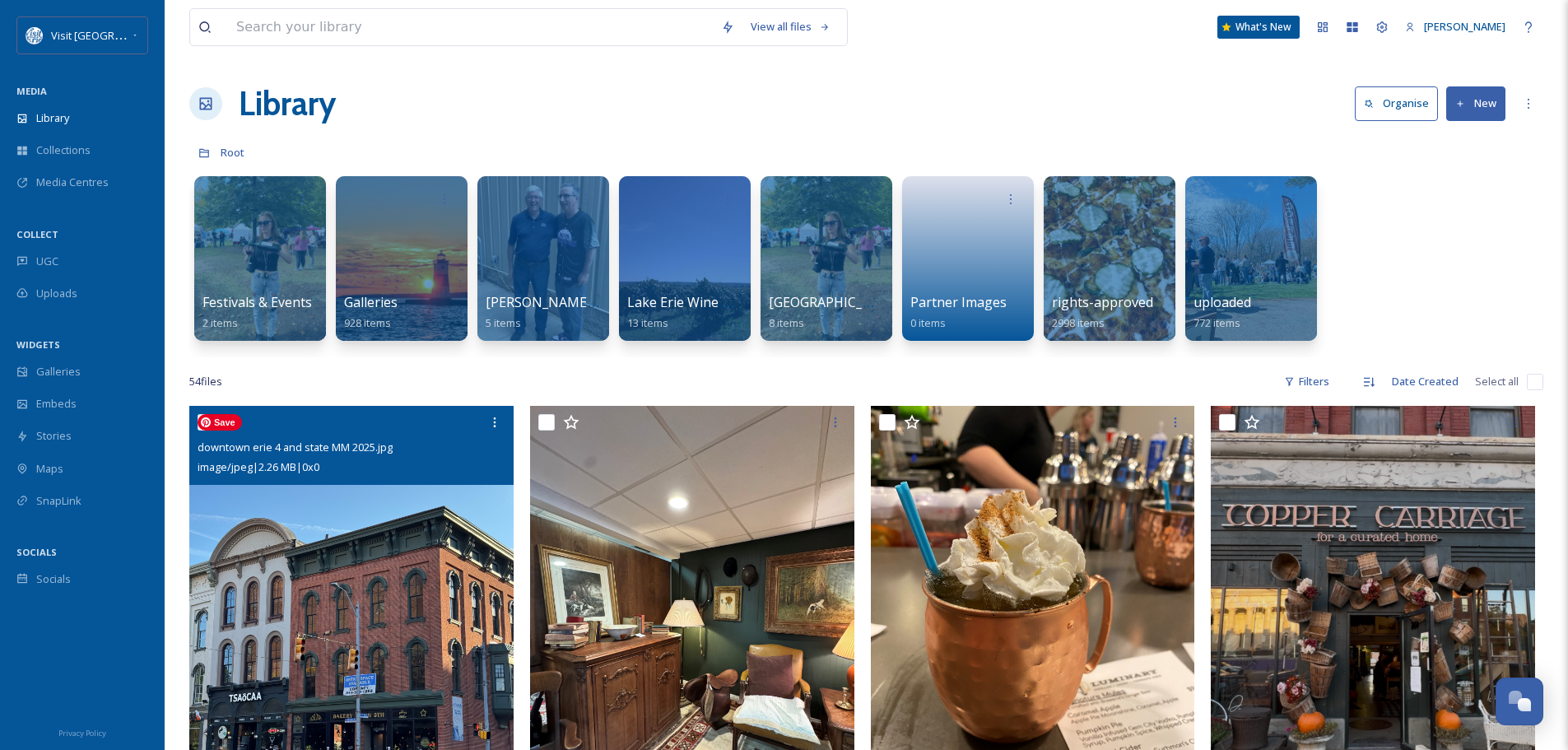
click at [380, 554] on img at bounding box center [351, 621] width 324 height 432
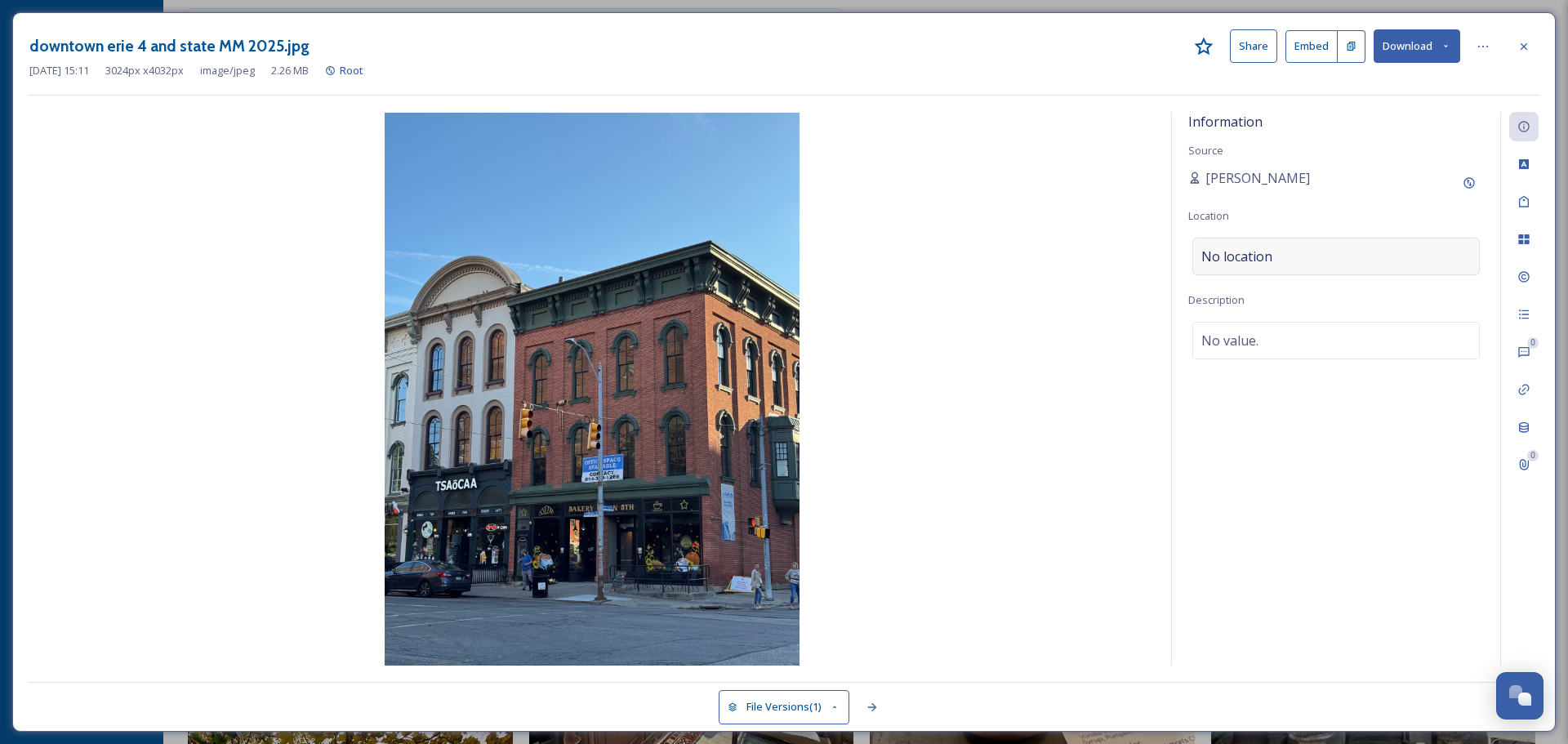
click at [1291, 255] on div "No location" at bounding box center [1336, 256] width 288 height 38
click at [1291, 255] on input at bounding box center [1336, 255] width 286 height 36
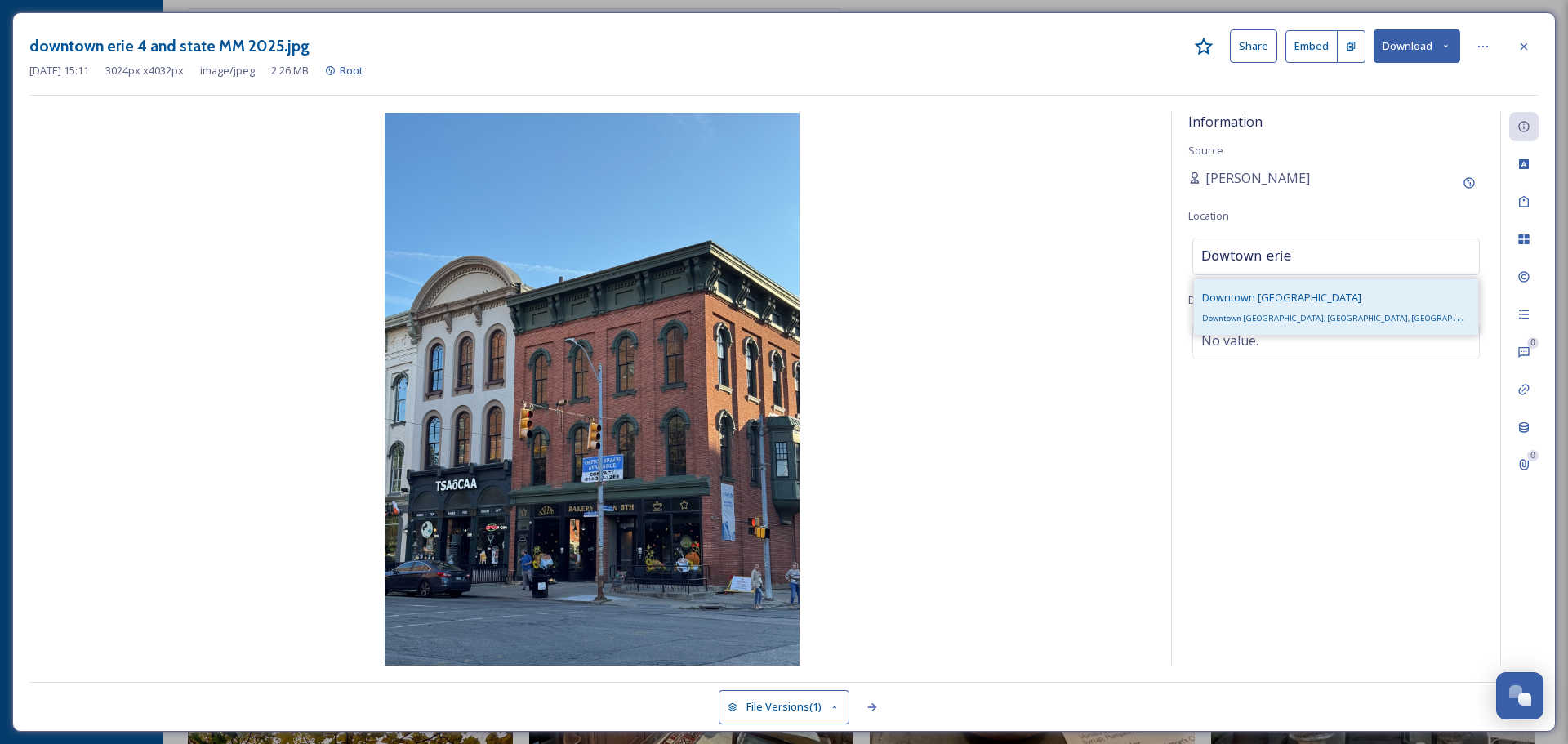
type input "Dowtown erie"
click at [1261, 311] on div "[GEOGRAPHIC_DATA], [GEOGRAPHIC_DATA], [GEOGRAPHIC_DATA]" at bounding box center [1336, 307] width 268 height 39
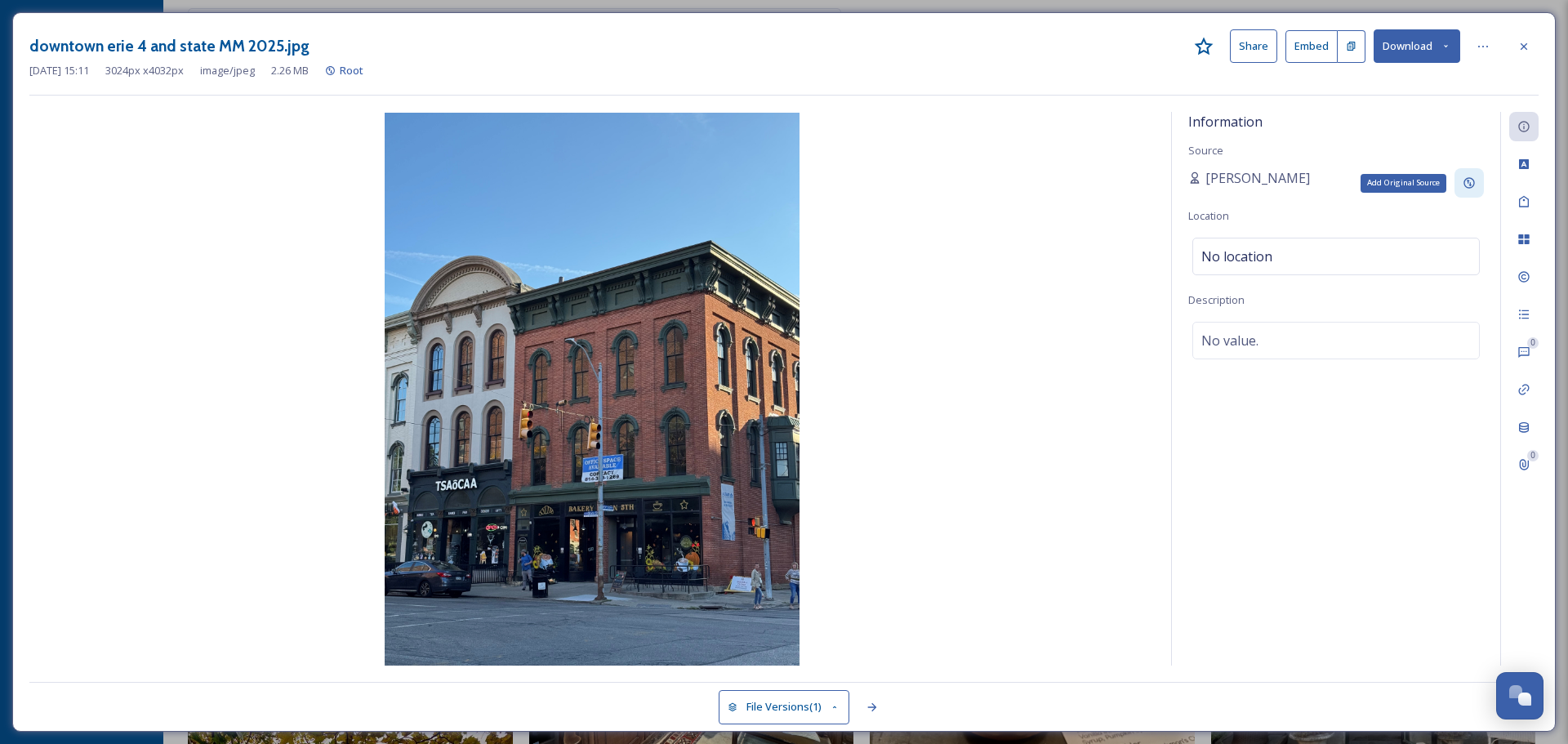
click at [1463, 177] on icon at bounding box center [1468, 183] width 13 height 13
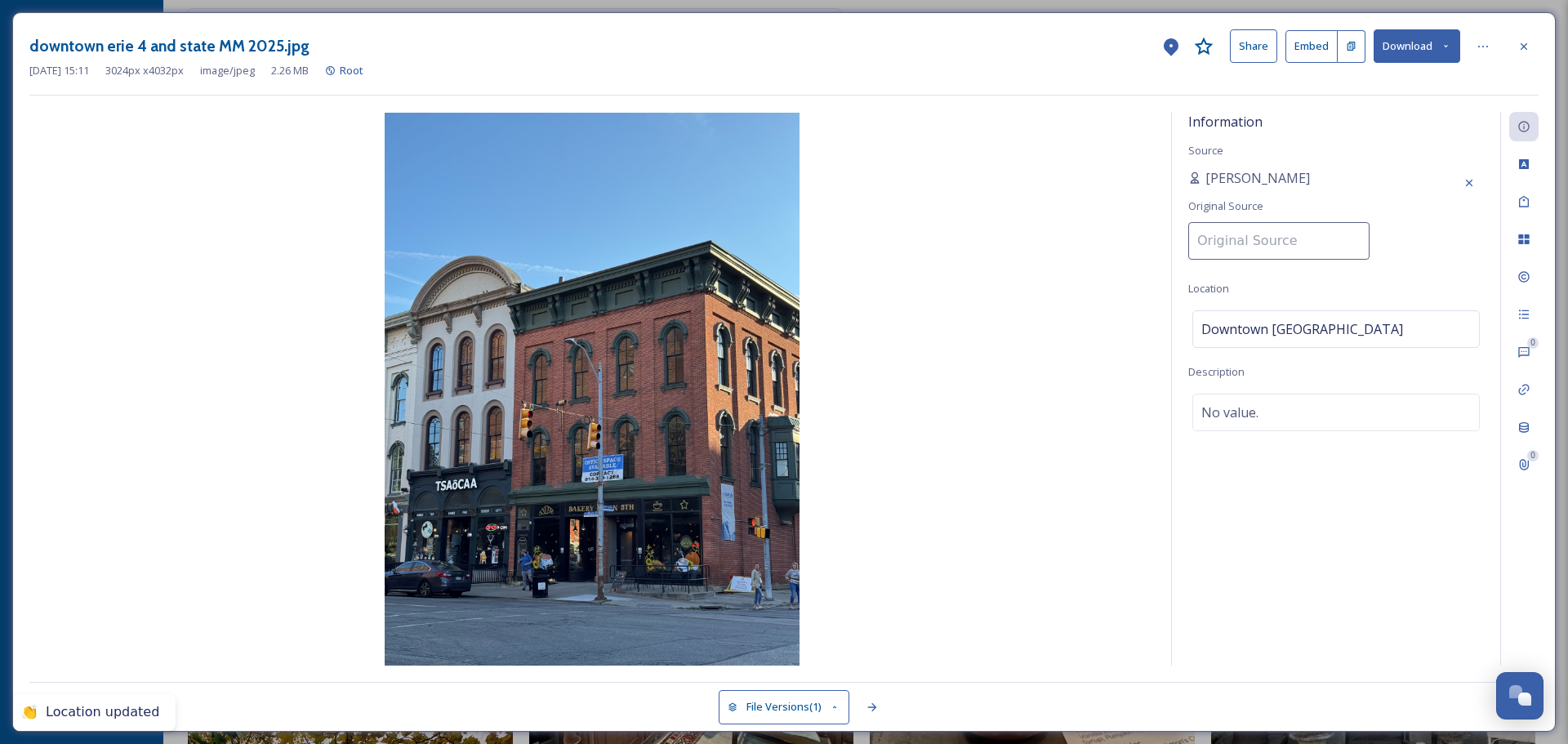
click at [1268, 231] on input at bounding box center [1278, 241] width 182 height 38
type input "VisitErie"
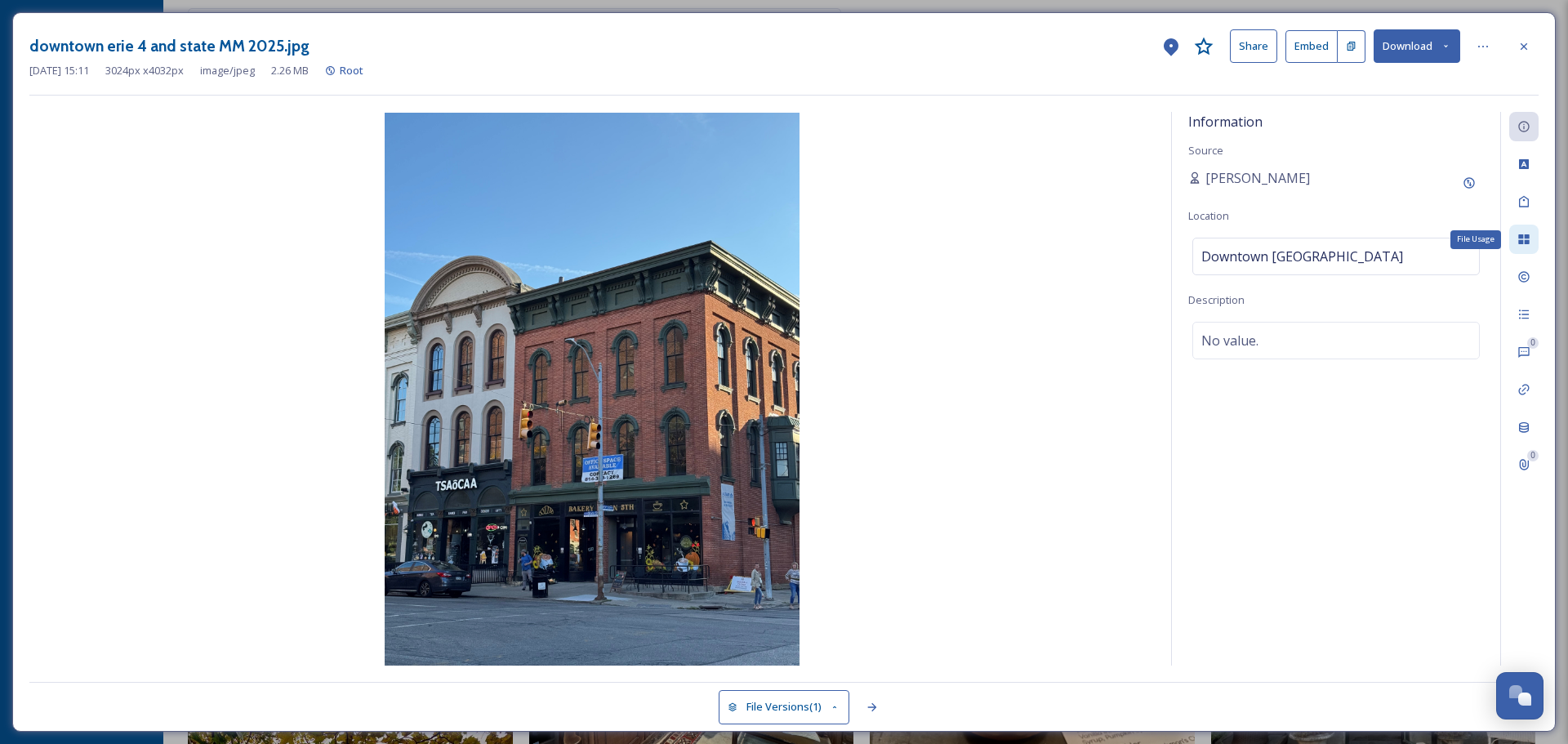
click at [1532, 236] on div "File Usage" at bounding box center [1523, 239] width 29 height 29
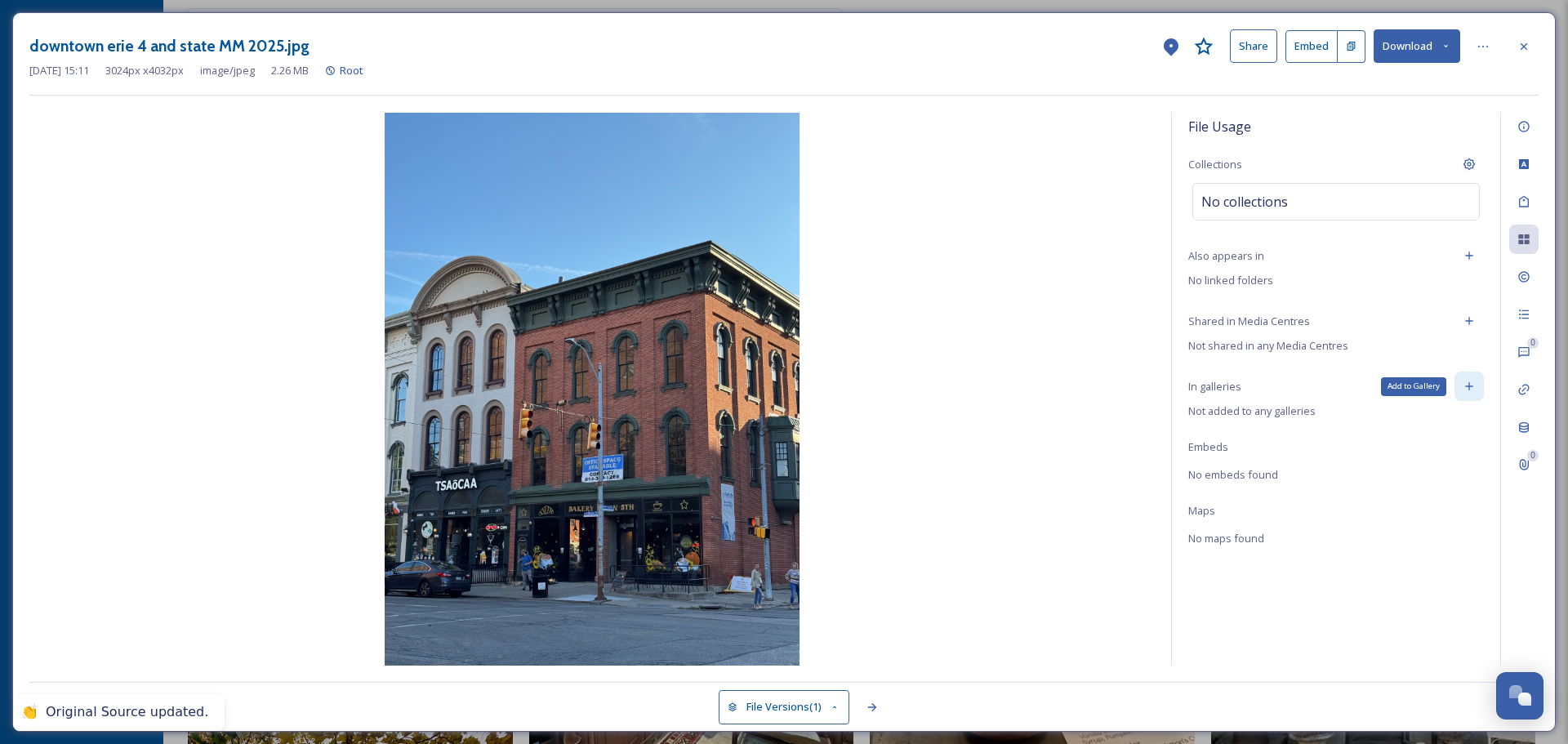
click at [1470, 388] on icon at bounding box center [1468, 386] width 13 height 13
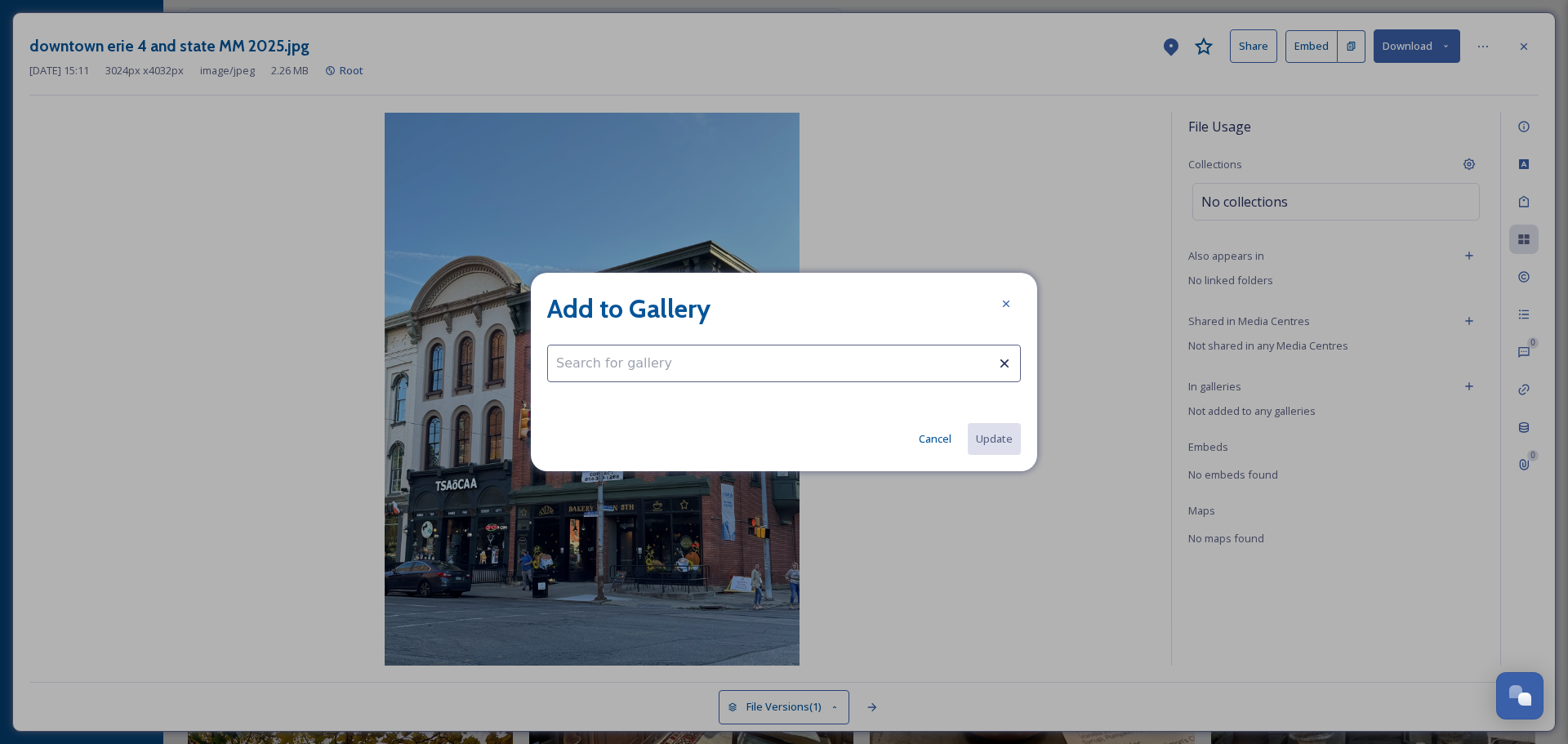
click at [888, 370] on input at bounding box center [783, 363] width 473 height 38
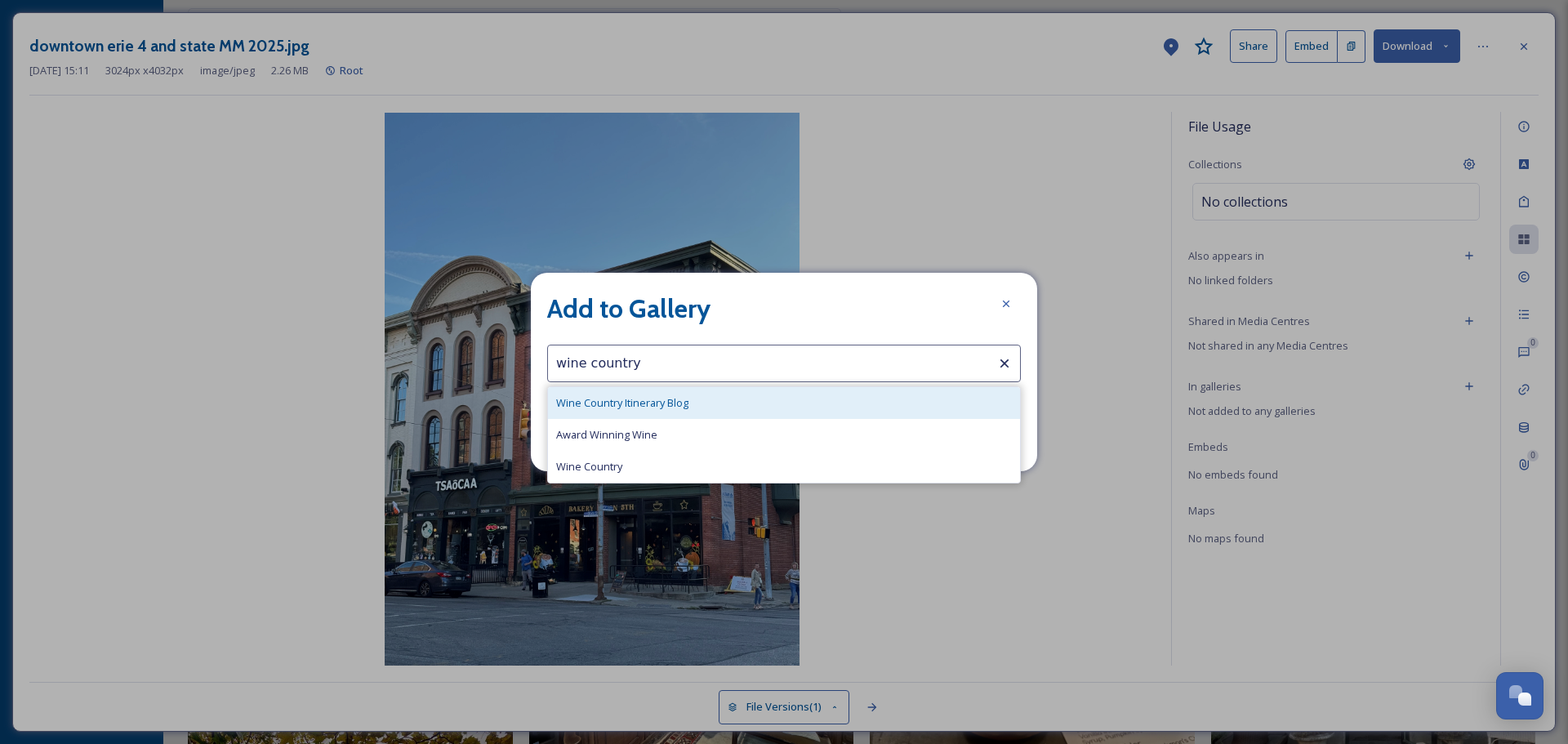
click at [766, 399] on div "Wine Country Itinerary Blog" at bounding box center [784, 402] width 472 height 32
type input "Wine Country Itinerary Blog"
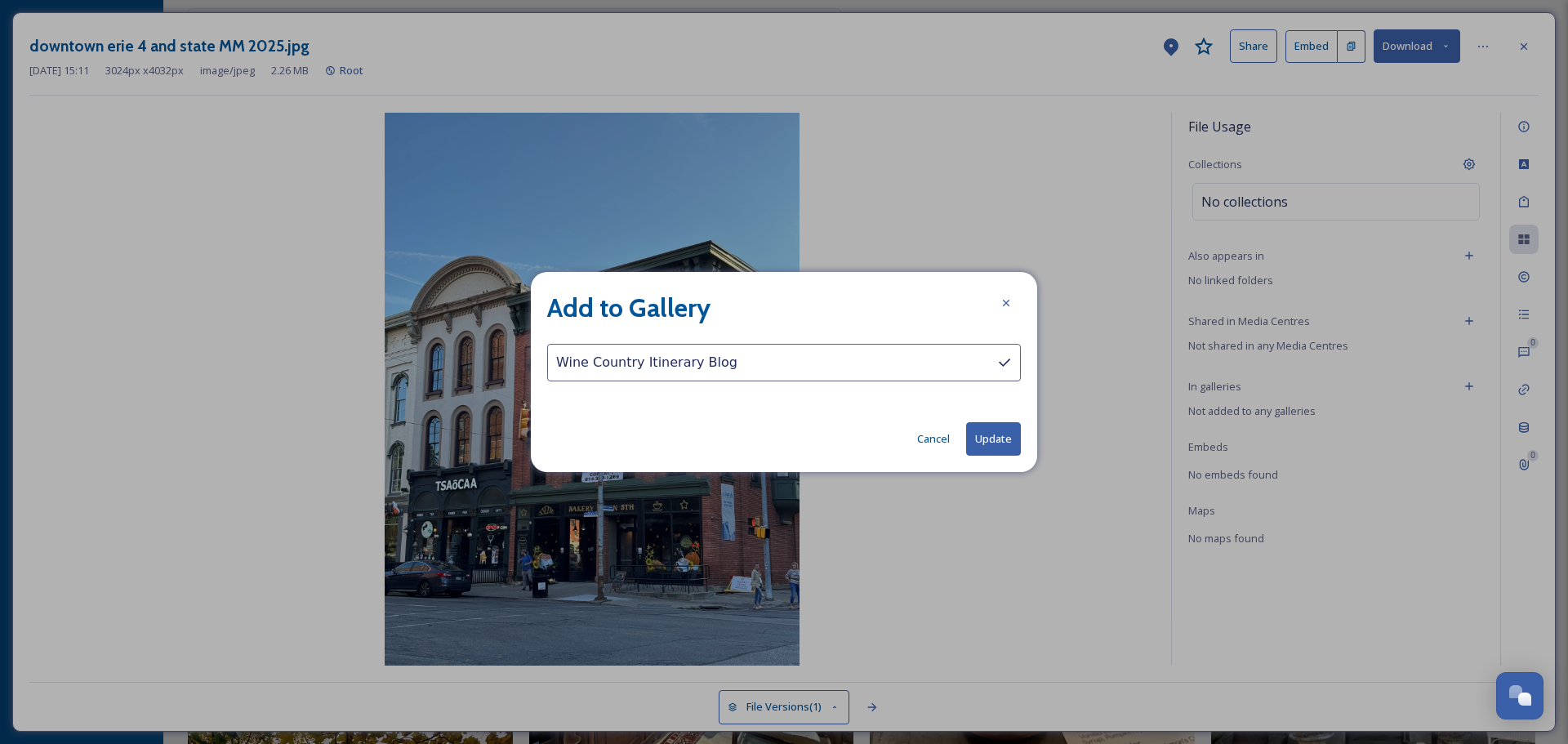
click at [1006, 438] on button "Update" at bounding box center [993, 438] width 54 height 33
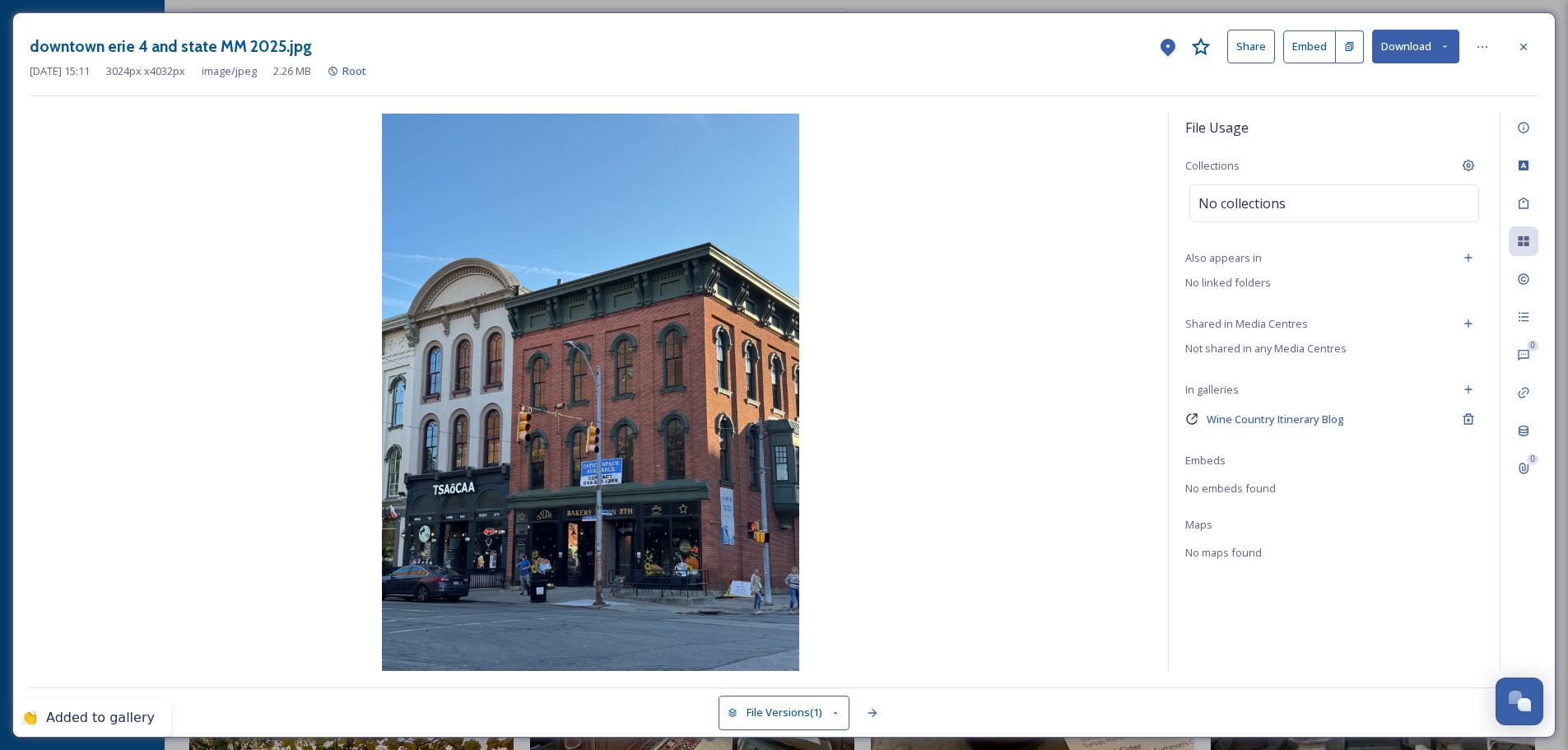
click at [1530, 46] on div at bounding box center [1523, 47] width 29 height 29
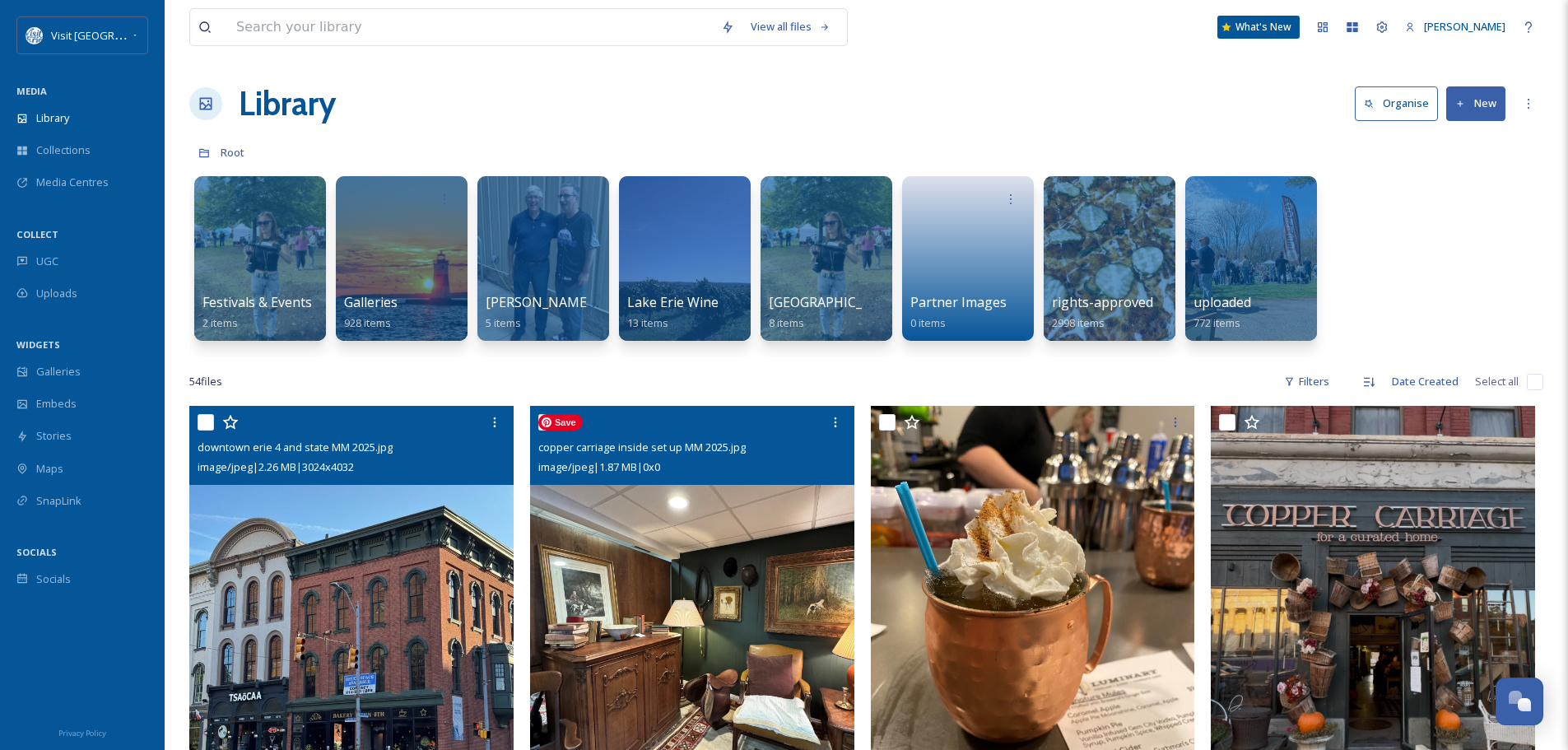
click at [714, 541] on img at bounding box center [691, 621] width 324 height 432
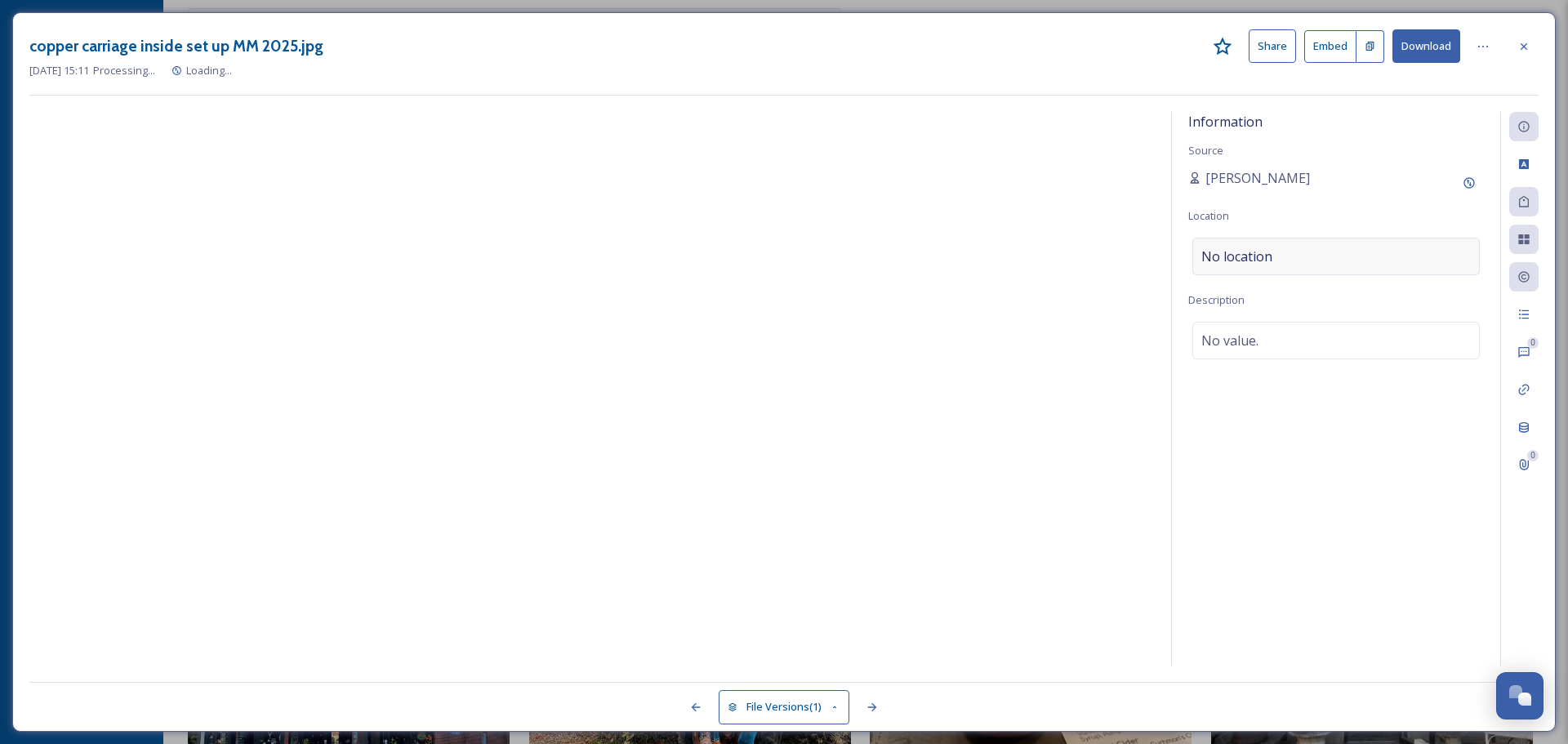
click at [1291, 251] on div "No location" at bounding box center [1336, 256] width 288 height 38
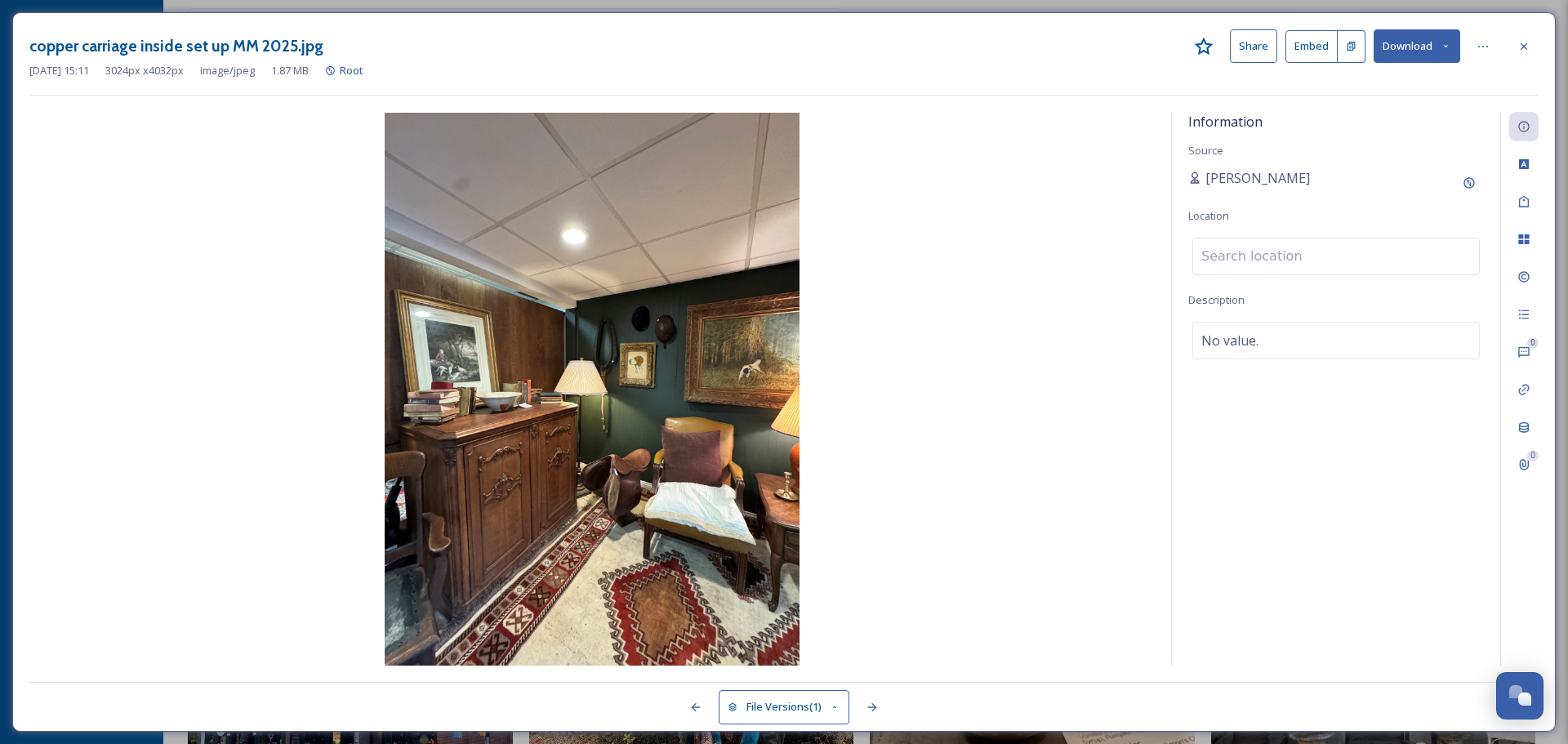
click at [1291, 251] on input at bounding box center [1336, 255] width 286 height 36
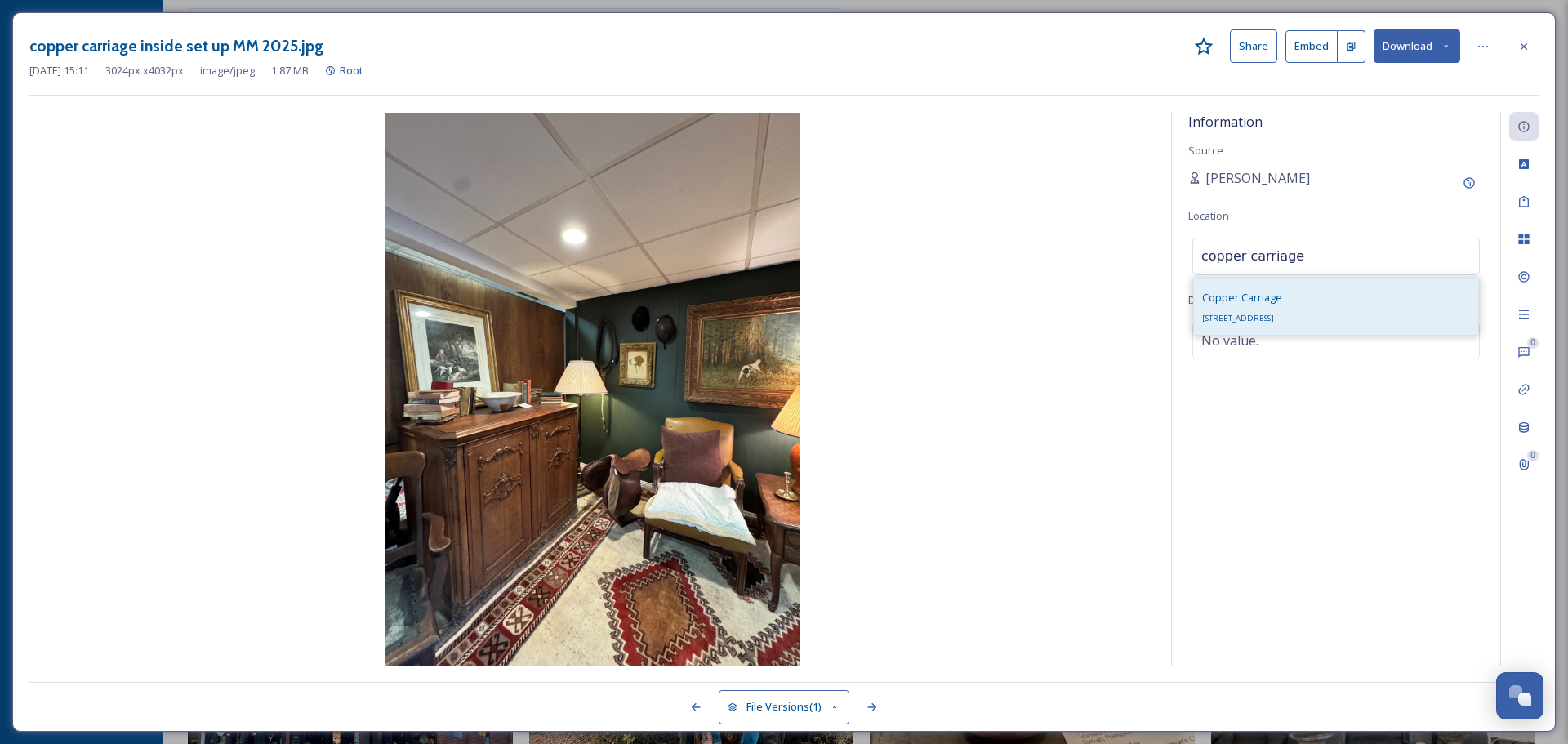
type input "copper carriage"
click at [1280, 299] on span "Copper Carriage" at bounding box center [1242, 296] width 80 height 15
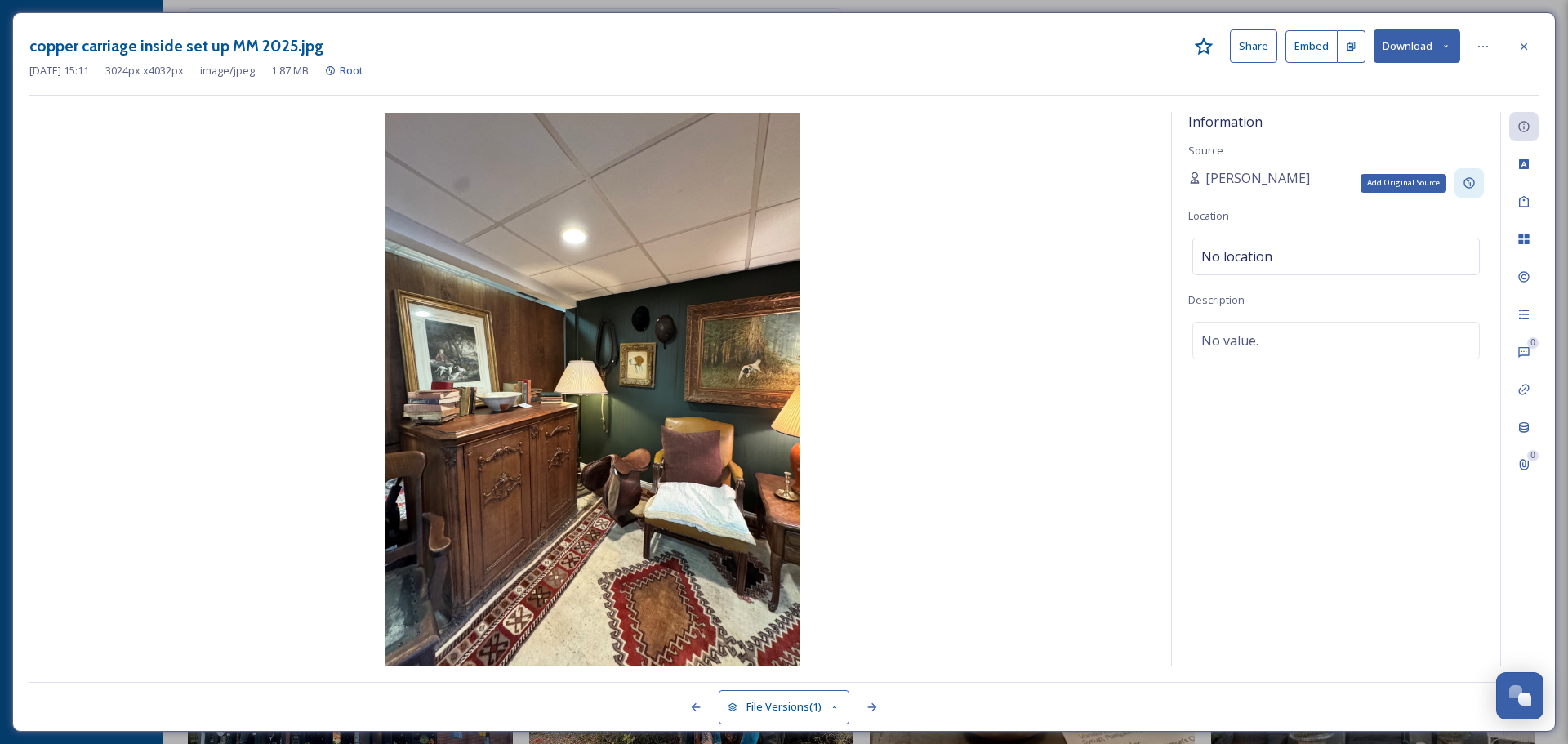
click at [1470, 184] on icon at bounding box center [1468, 183] width 11 height 11
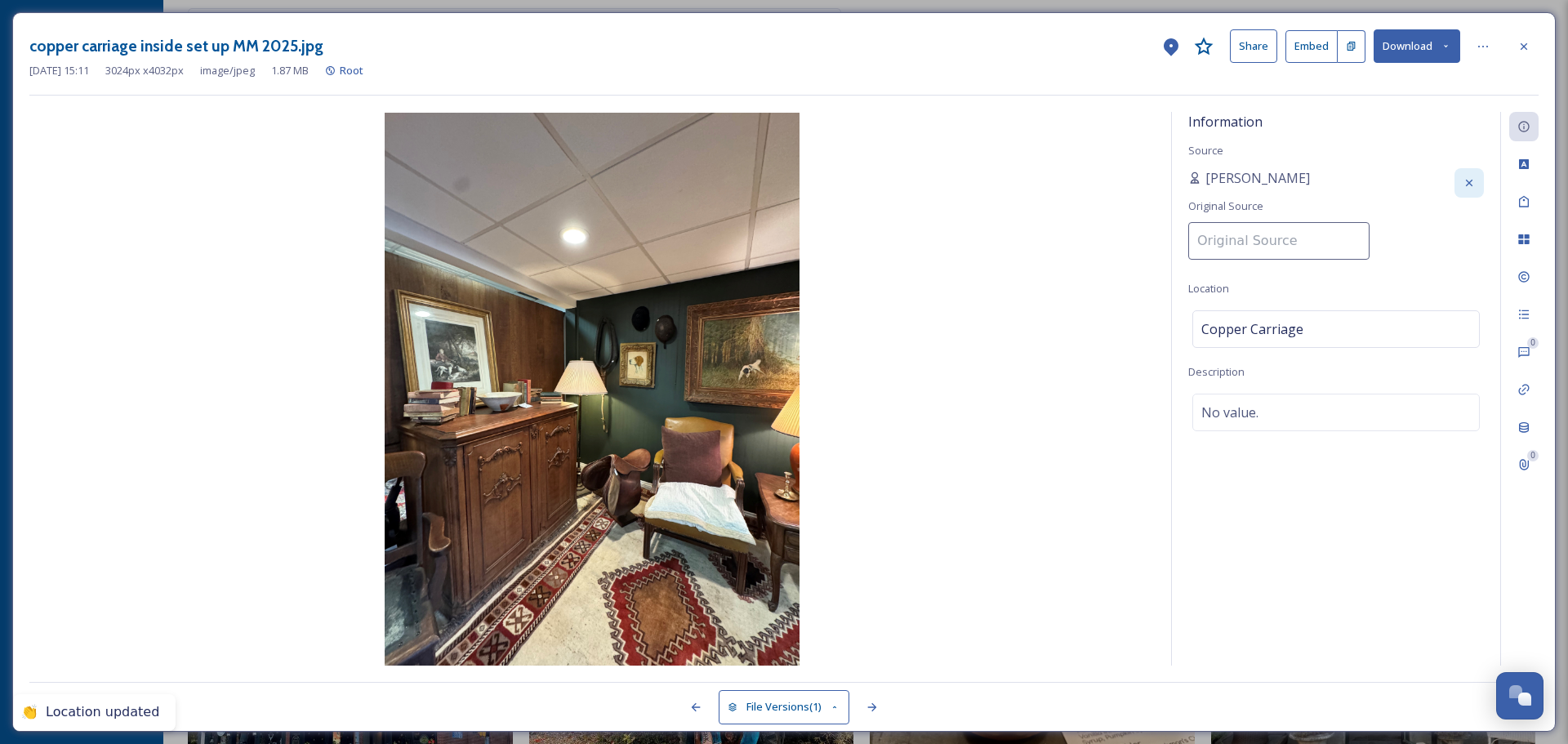
click at [1302, 242] on input at bounding box center [1278, 241] width 182 height 38
type input "VisitErie"
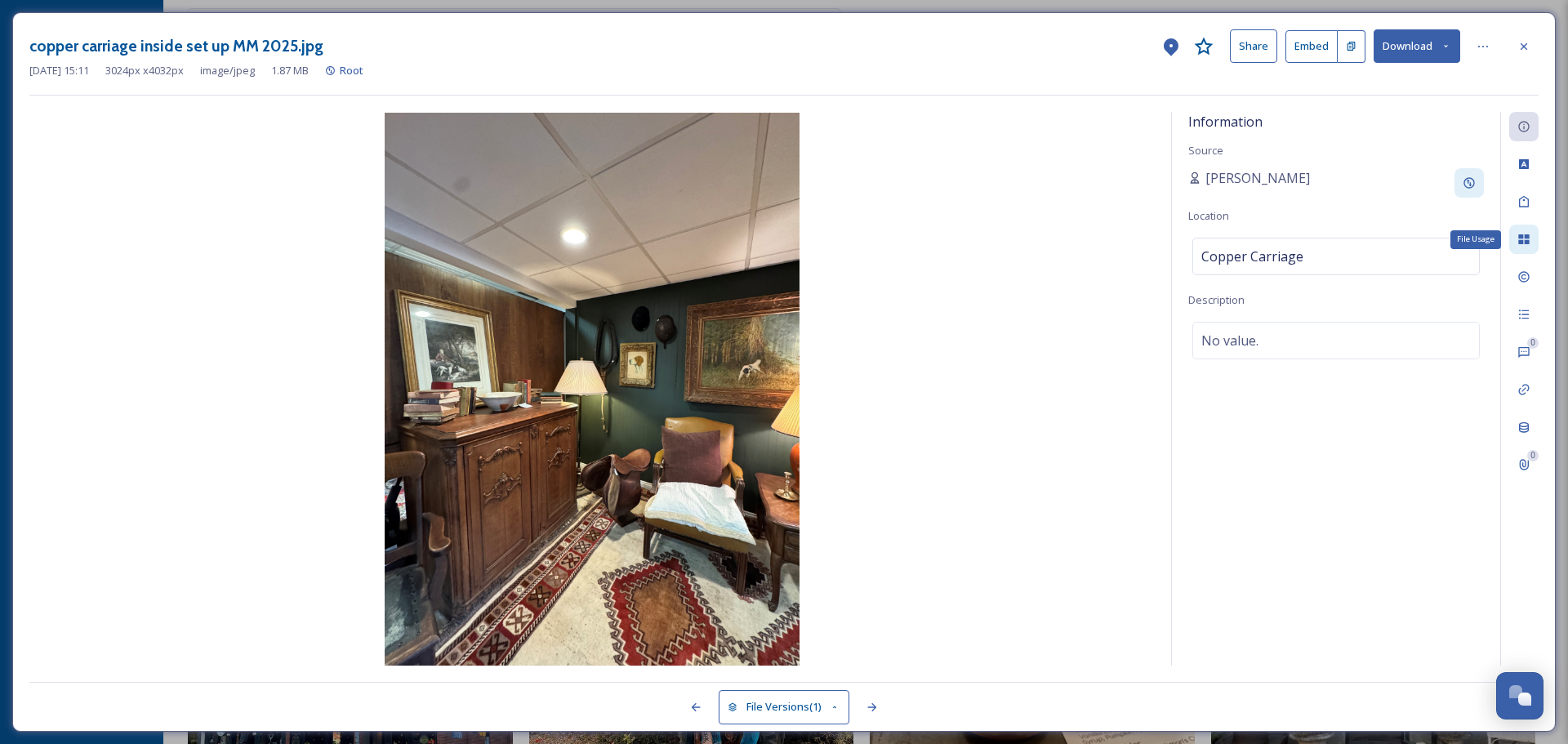
click at [1517, 238] on icon at bounding box center [1522, 239] width 13 height 13
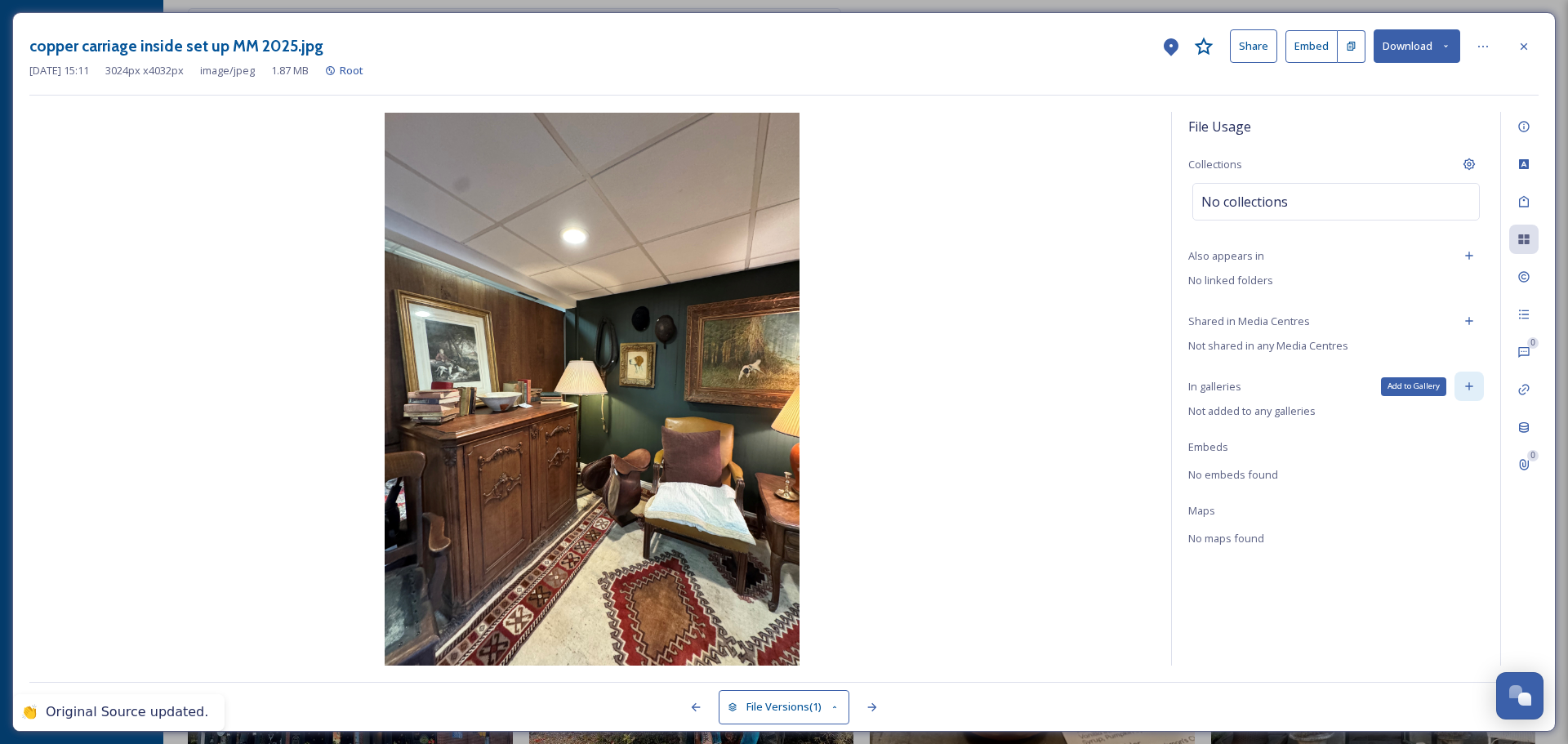
click at [1465, 377] on div "Add to Gallery" at bounding box center [1469, 386] width 29 height 29
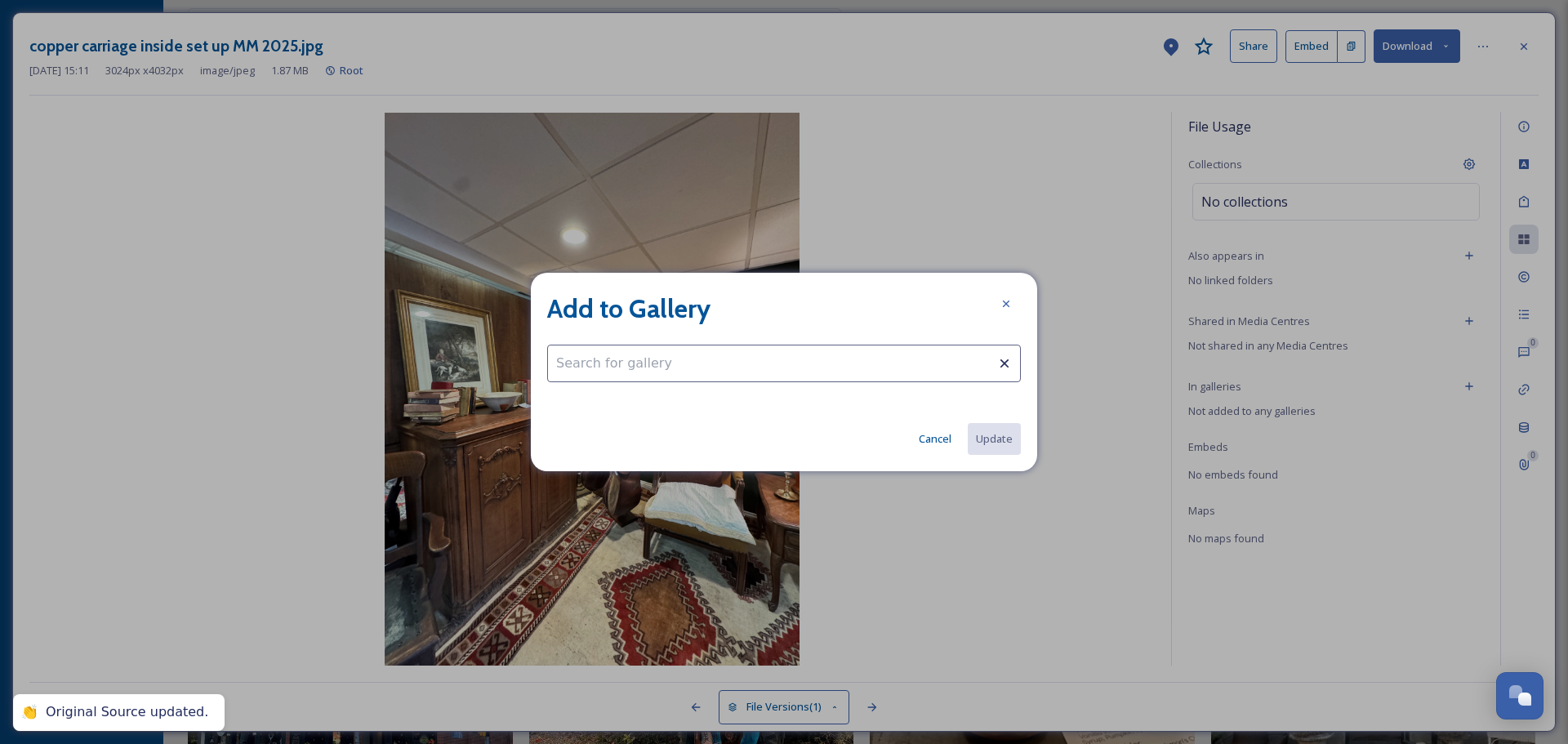
click at [835, 362] on input at bounding box center [783, 363] width 473 height 38
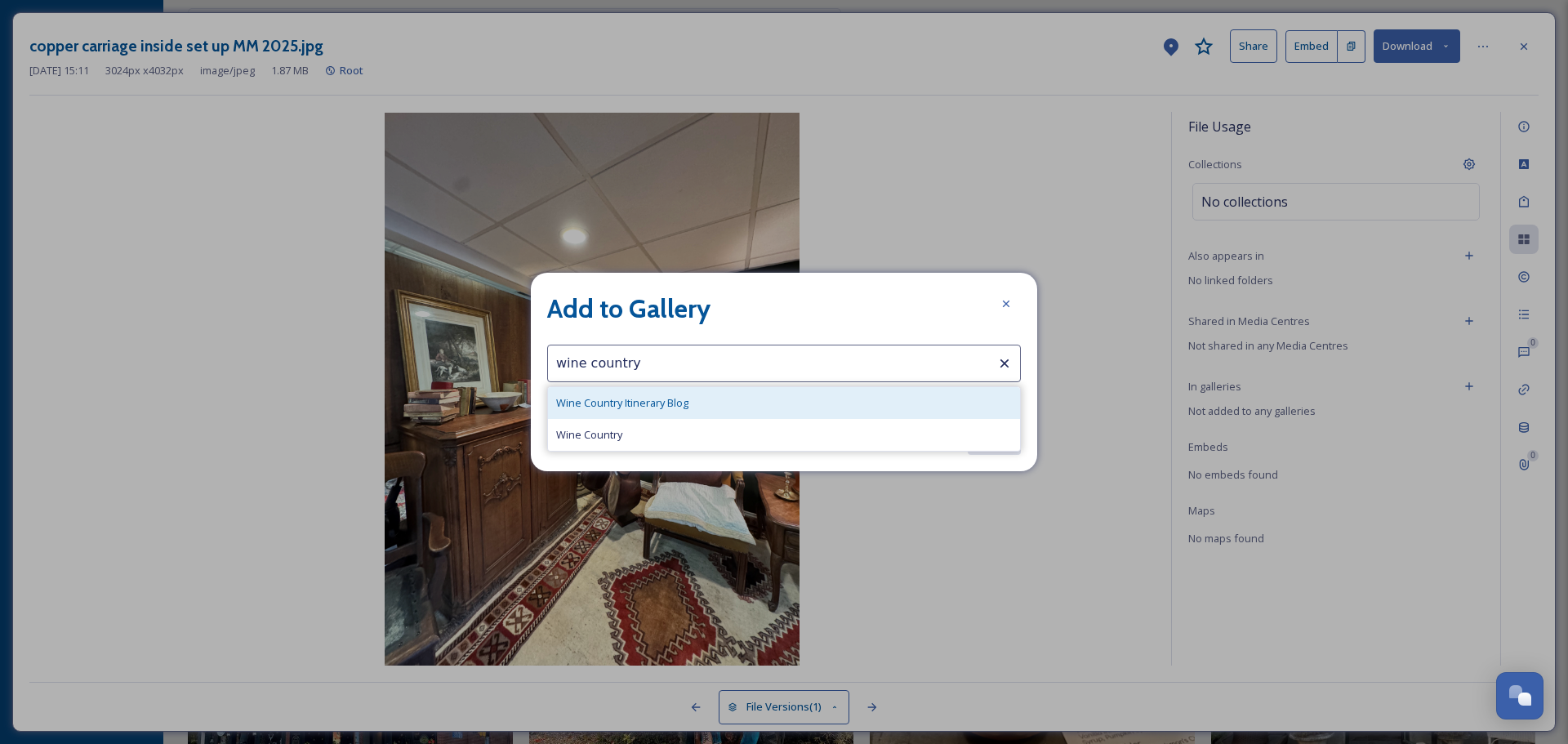
click at [816, 404] on div "Wine Country Itinerary Blog" at bounding box center [784, 402] width 472 height 32
type input "Wine Country Itinerary Blog"
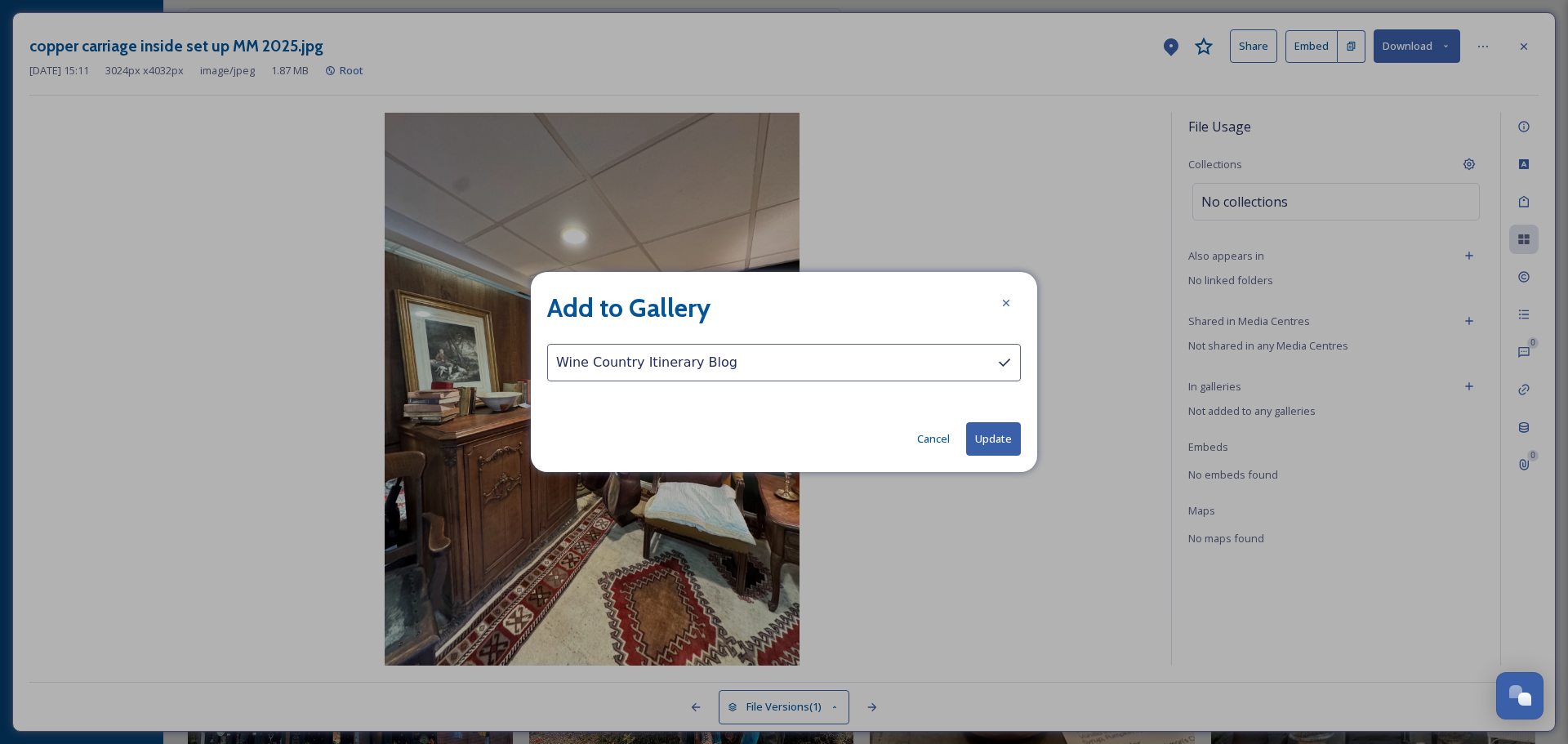
click at [1013, 438] on button "Update" at bounding box center [993, 438] width 54 height 33
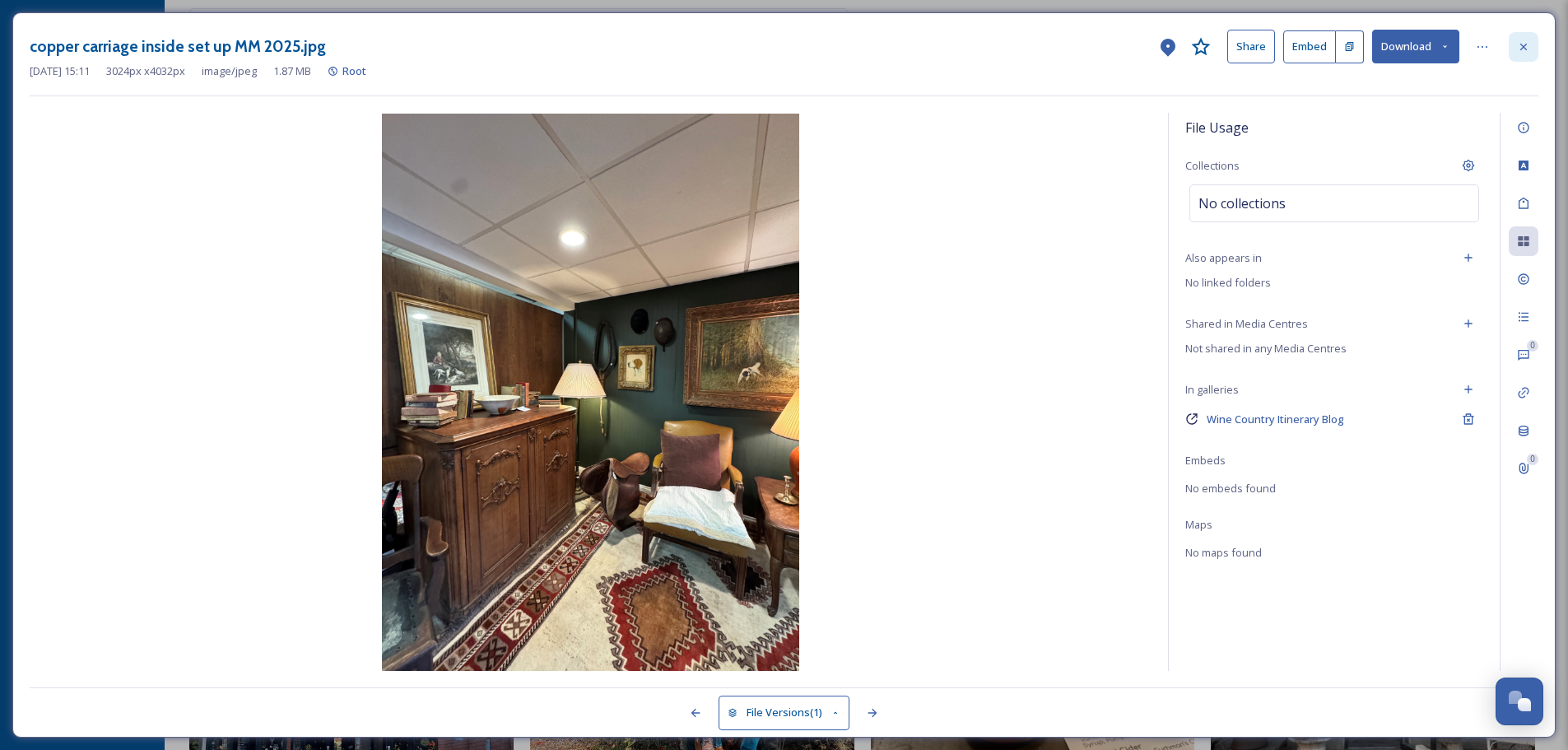
click at [1524, 44] on icon at bounding box center [1523, 46] width 13 height 13
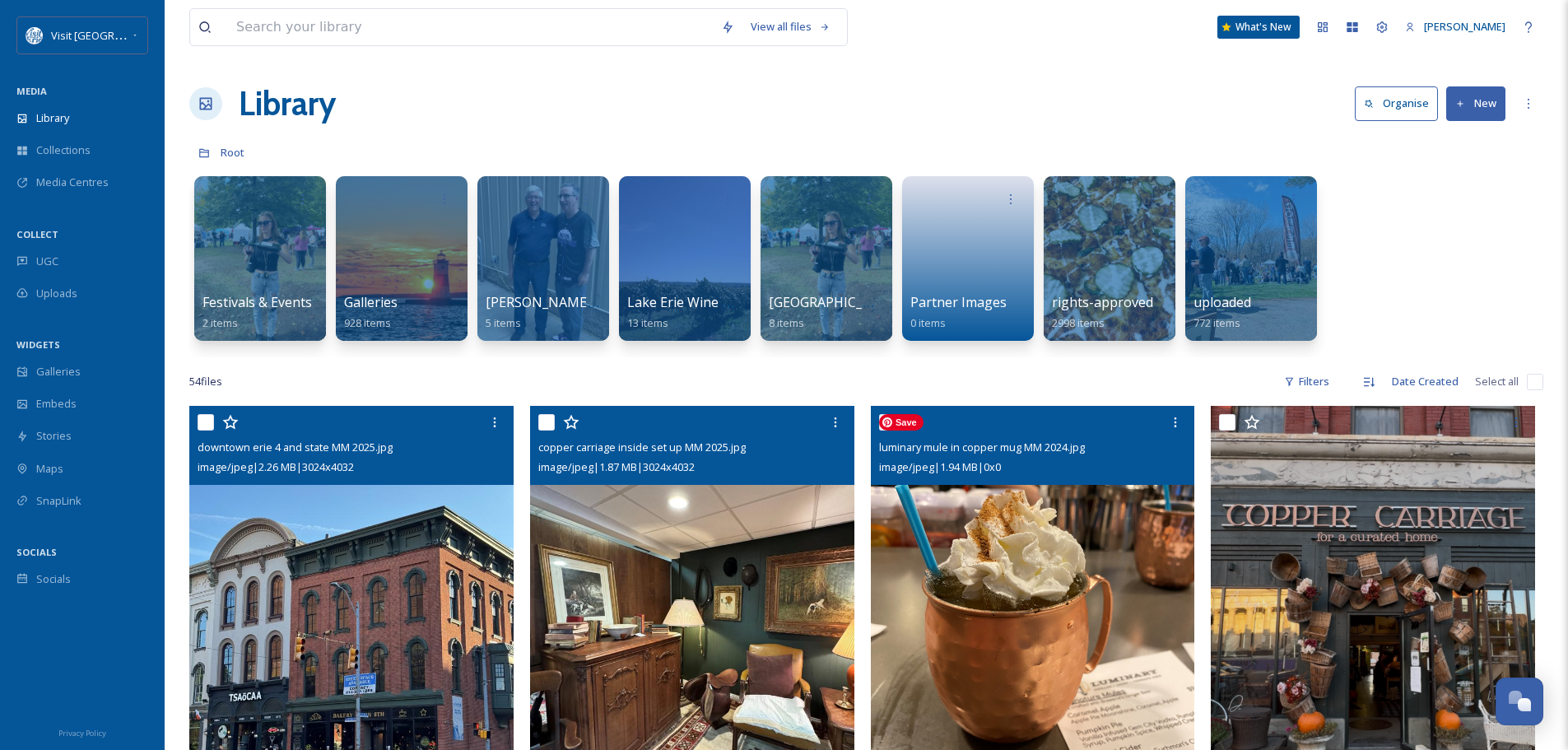
click at [1014, 600] on img at bounding box center [1032, 621] width 324 height 432
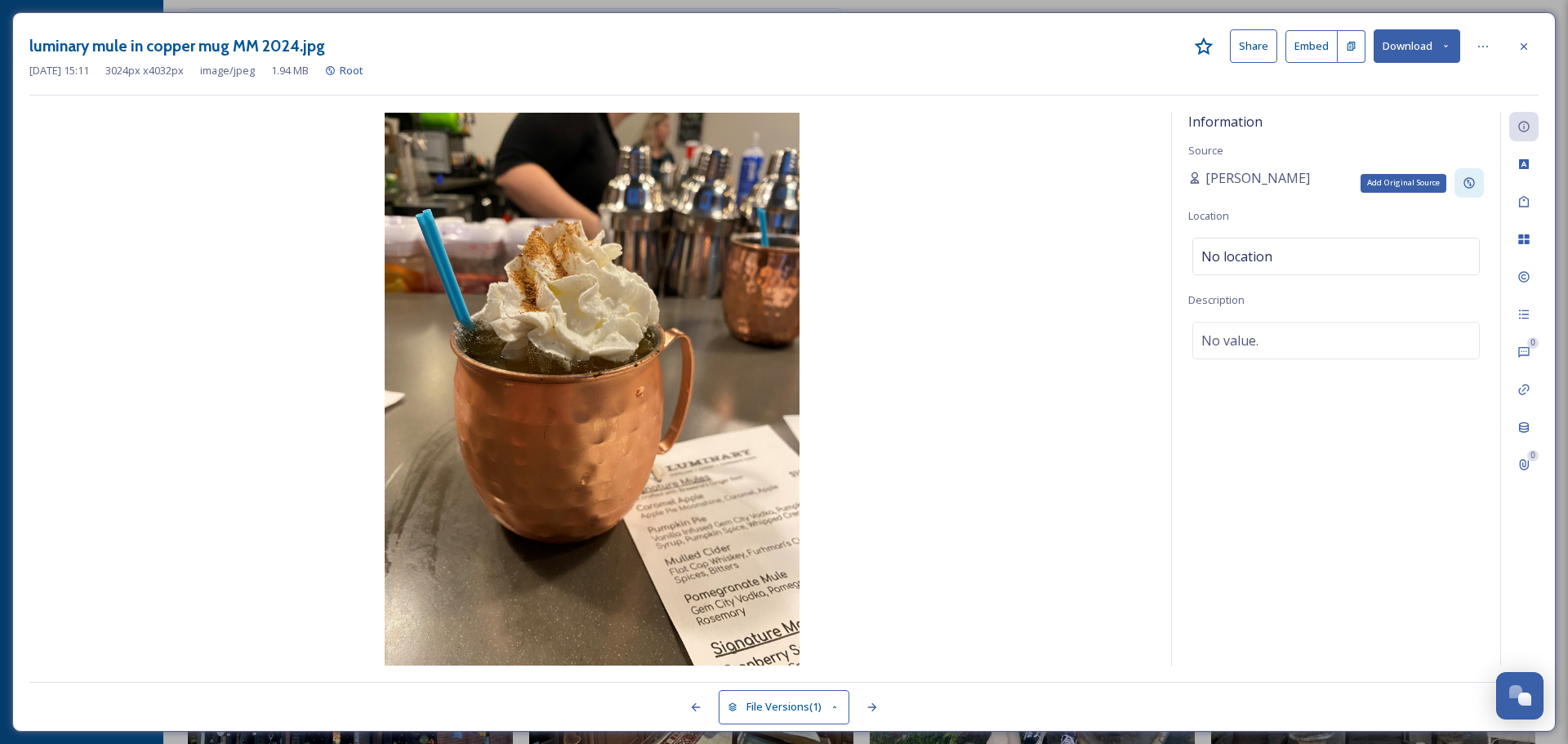
click at [1467, 177] on icon at bounding box center [1468, 183] width 13 height 13
click at [1261, 240] on input at bounding box center [1278, 241] width 182 height 38
type input "VisitErie"
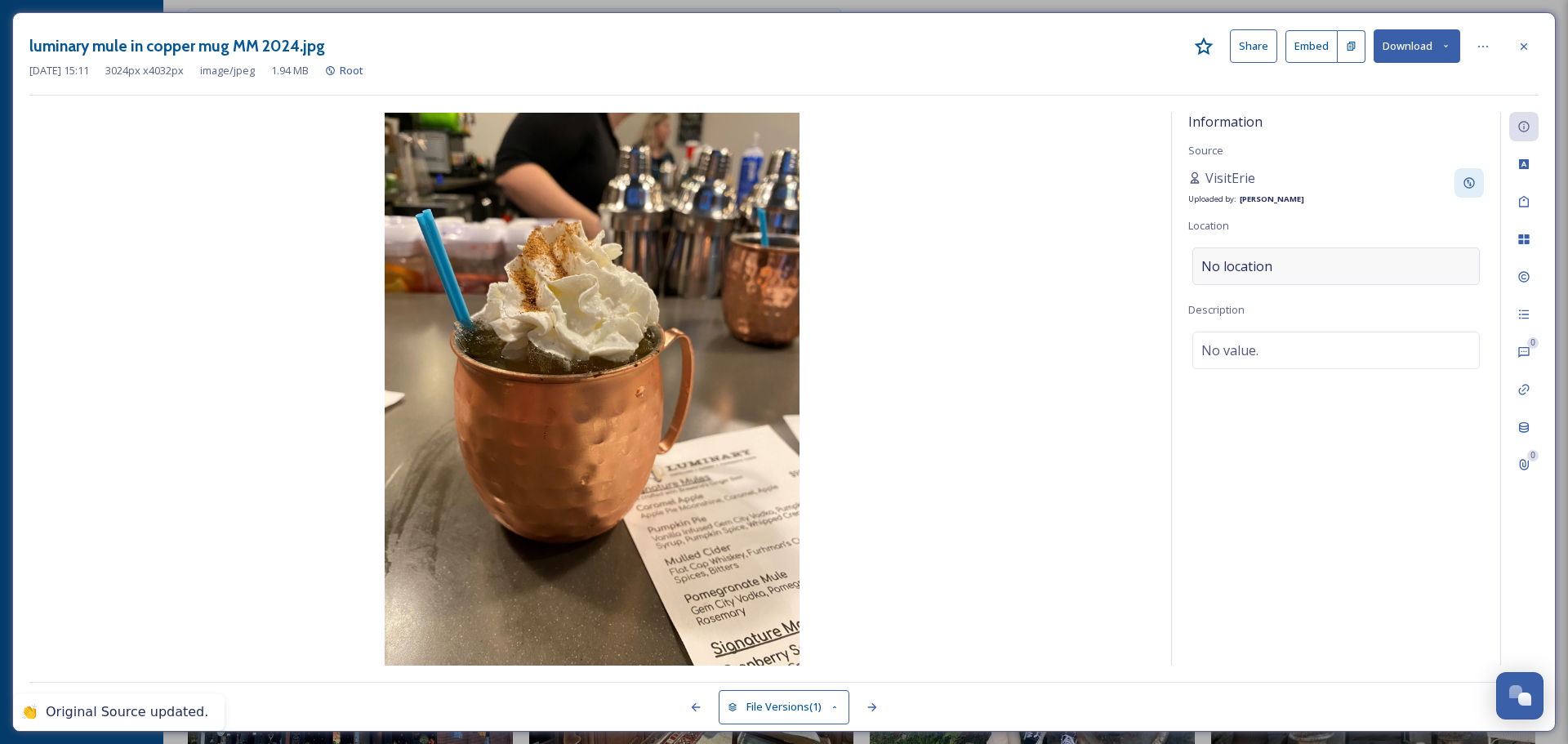
click at [1274, 259] on div "No location" at bounding box center [1336, 266] width 288 height 38
click at [1274, 259] on input at bounding box center [1336, 265] width 286 height 36
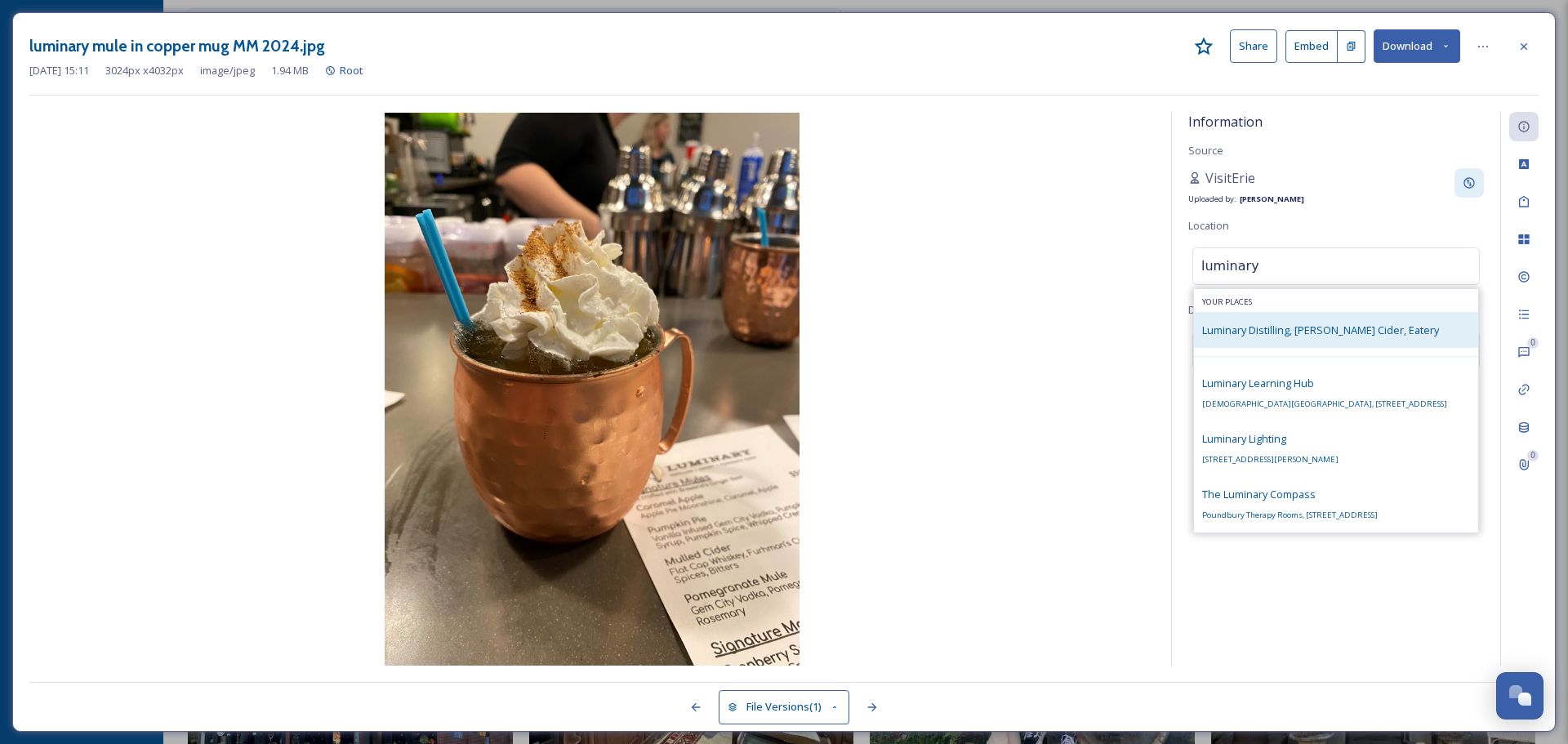
type input "luminary"
click at [1283, 323] on span "Luminary Distilling, [PERSON_NAME] Cider, Eatery" at bounding box center [1320, 329] width 237 height 15
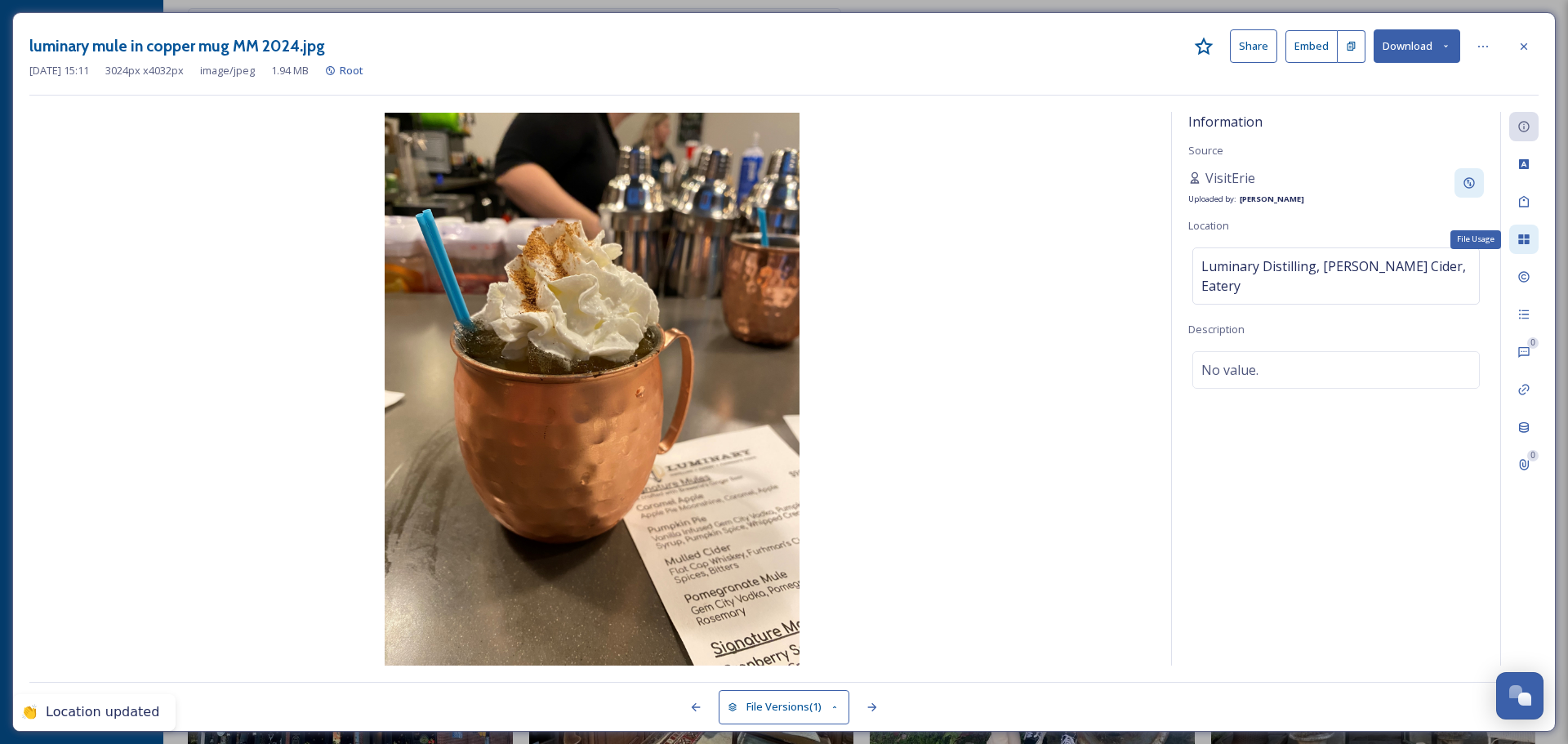
click at [1526, 247] on div "File Usage" at bounding box center [1523, 239] width 29 height 29
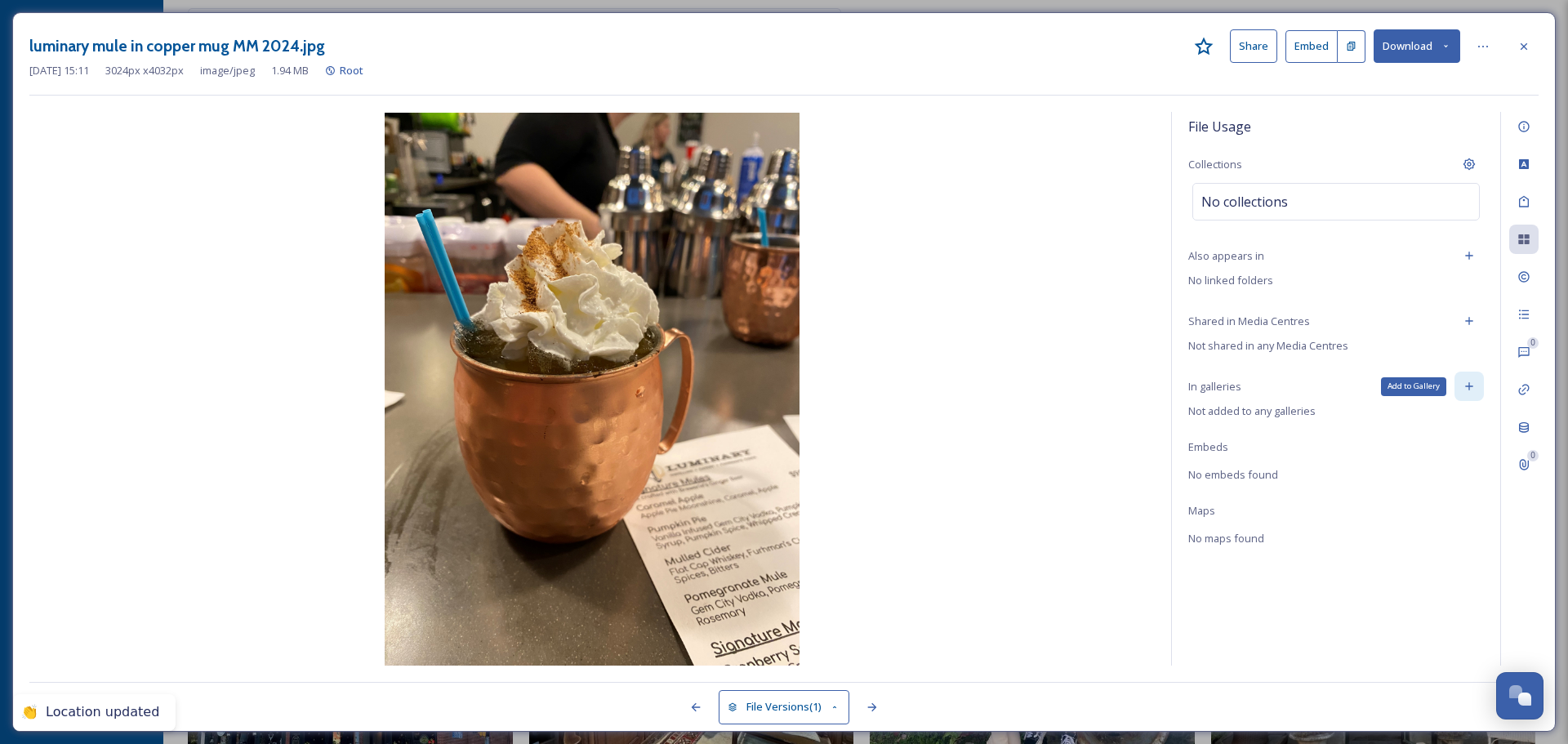
click at [1477, 386] on div "Add to Gallery" at bounding box center [1469, 386] width 29 height 29
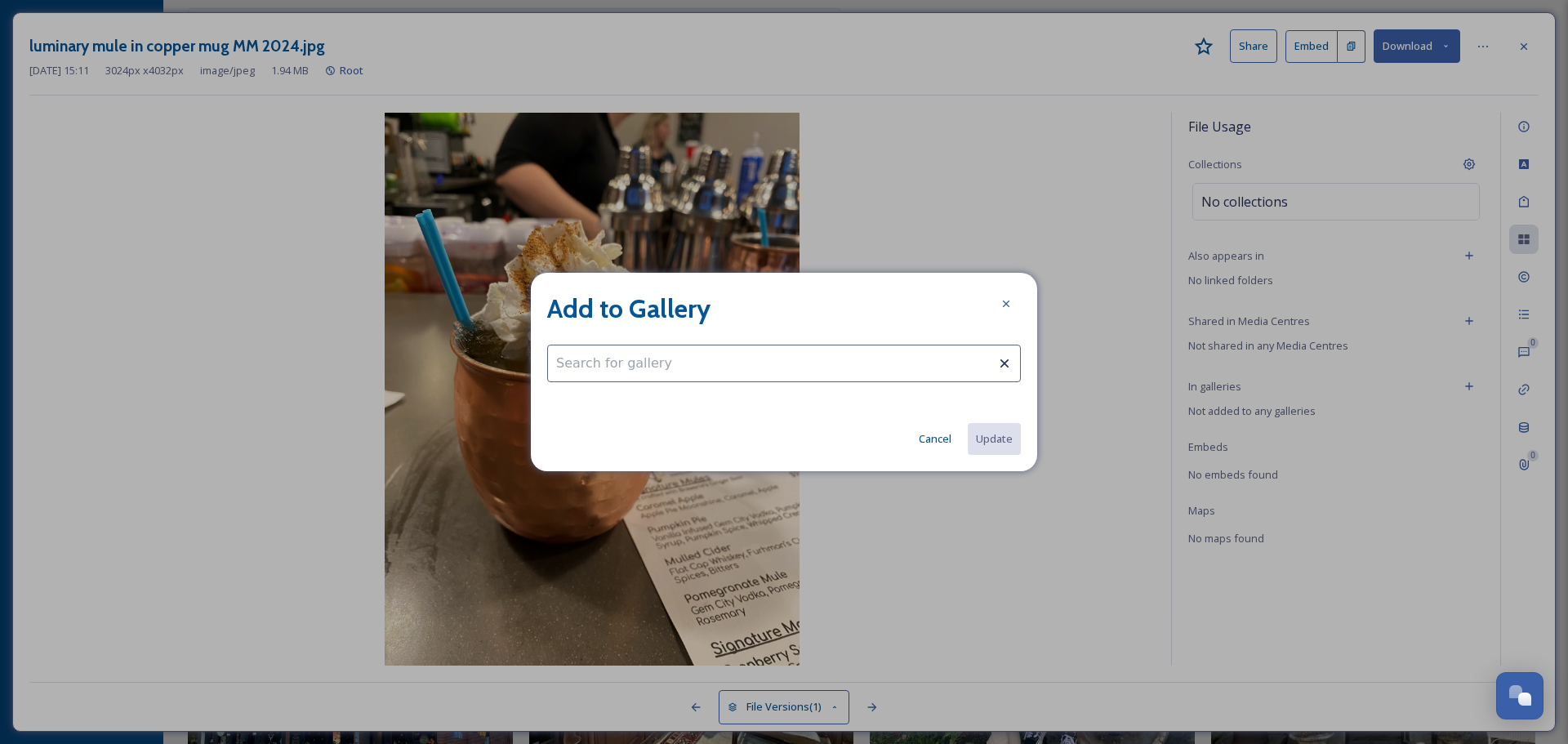
click at [934, 359] on input at bounding box center [783, 363] width 473 height 38
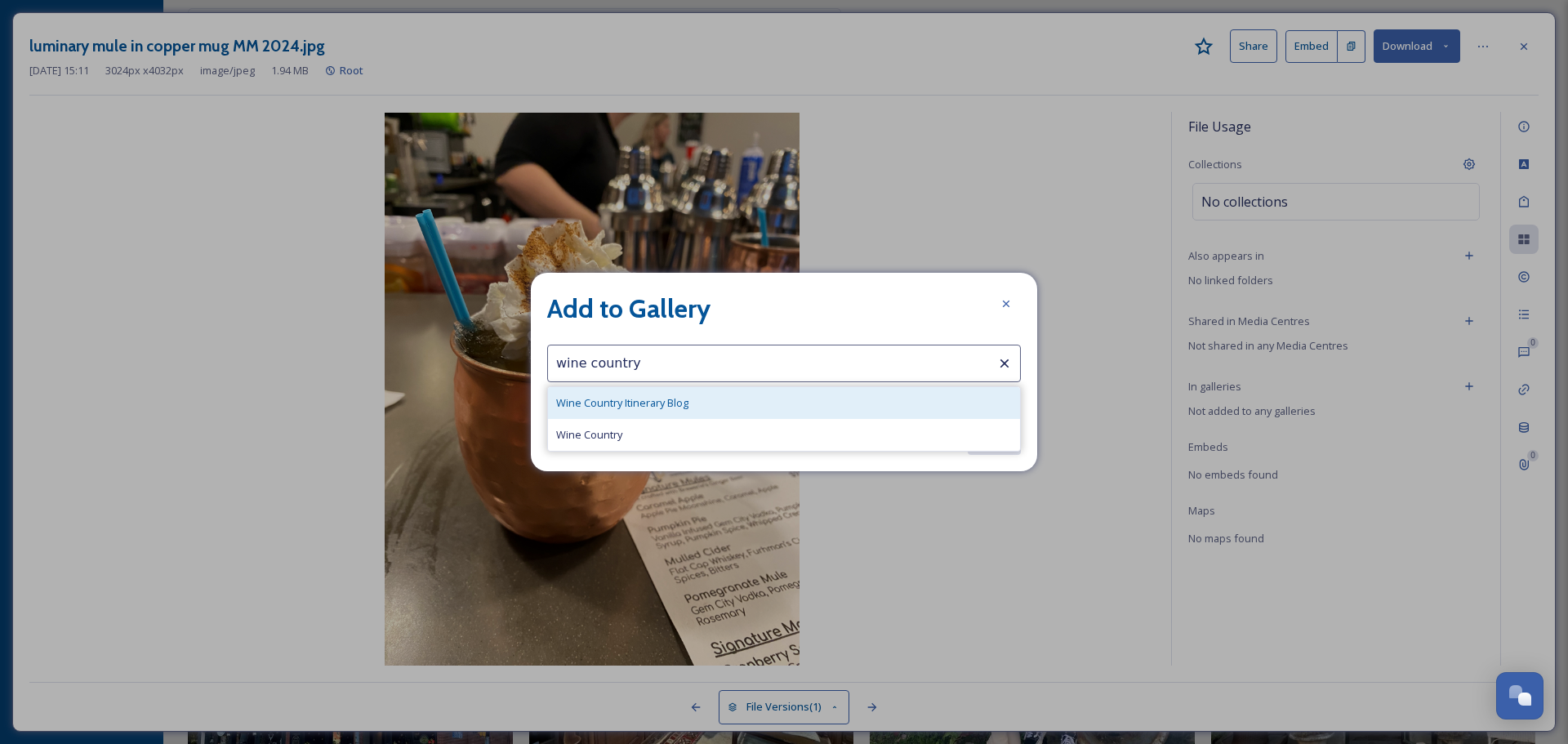
click at [817, 397] on div "Wine Country Itinerary Blog" at bounding box center [784, 402] width 472 height 32
type input "Wine Country Itinerary Blog"
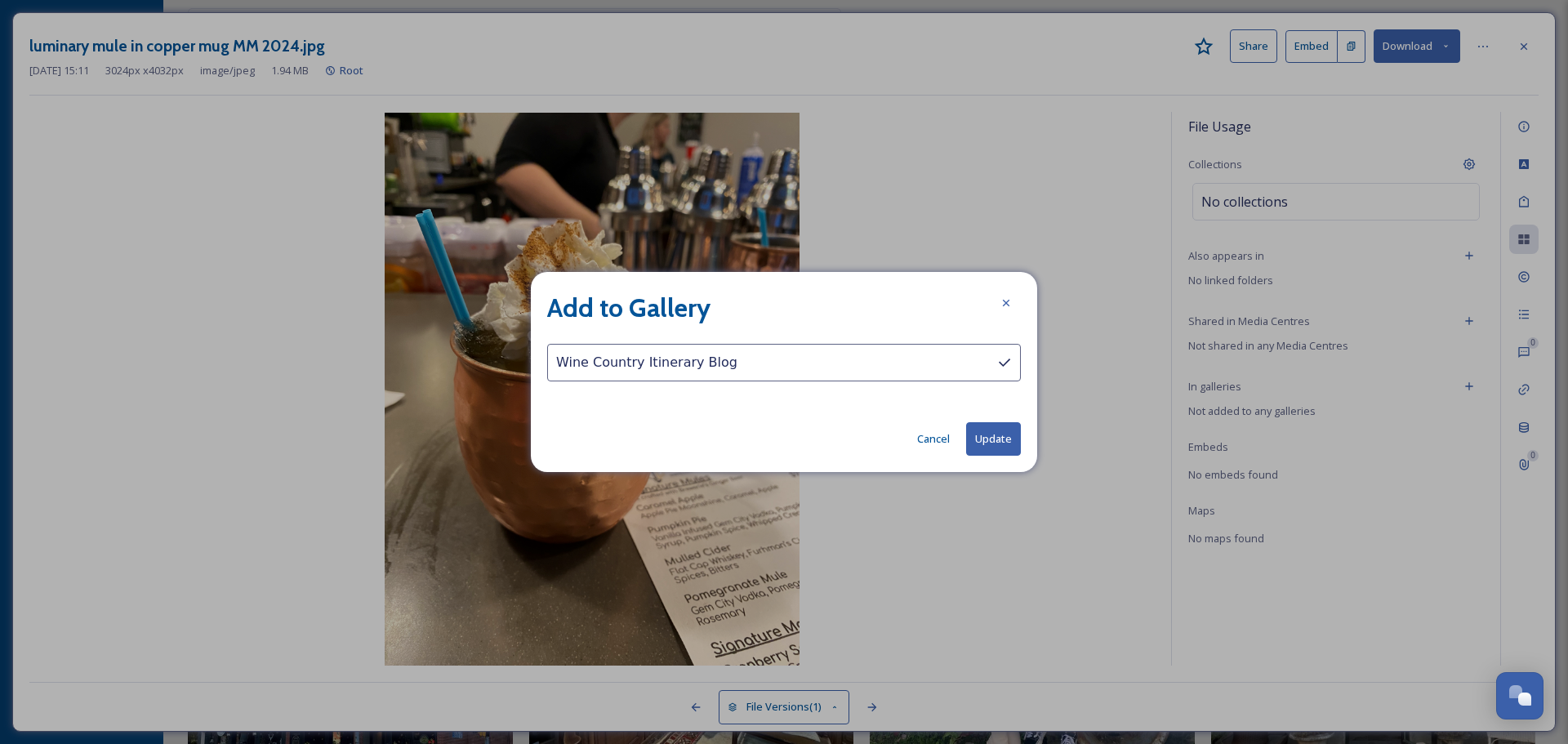
click at [1002, 440] on button "Update" at bounding box center [993, 438] width 54 height 33
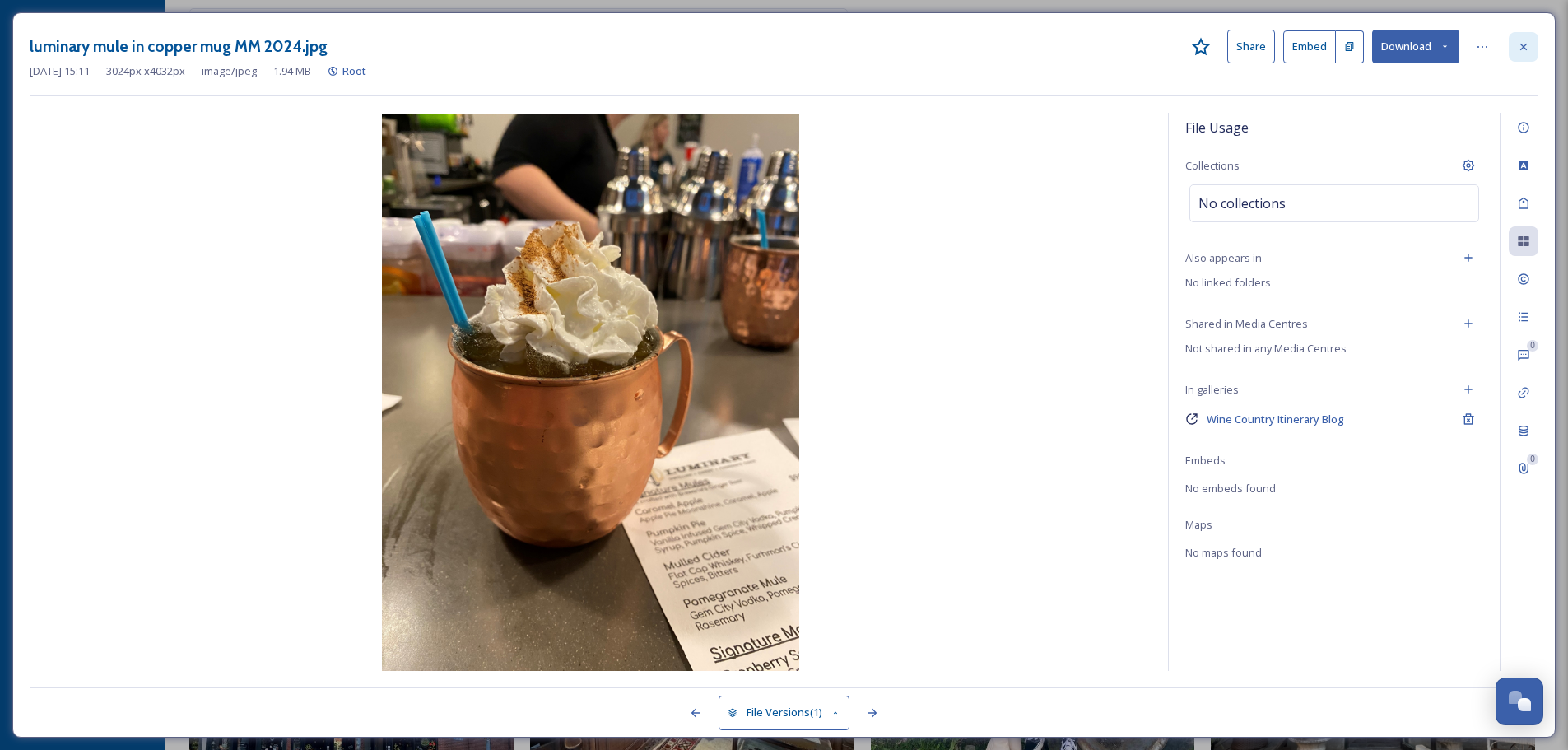
click at [1529, 42] on icon at bounding box center [1523, 46] width 13 height 13
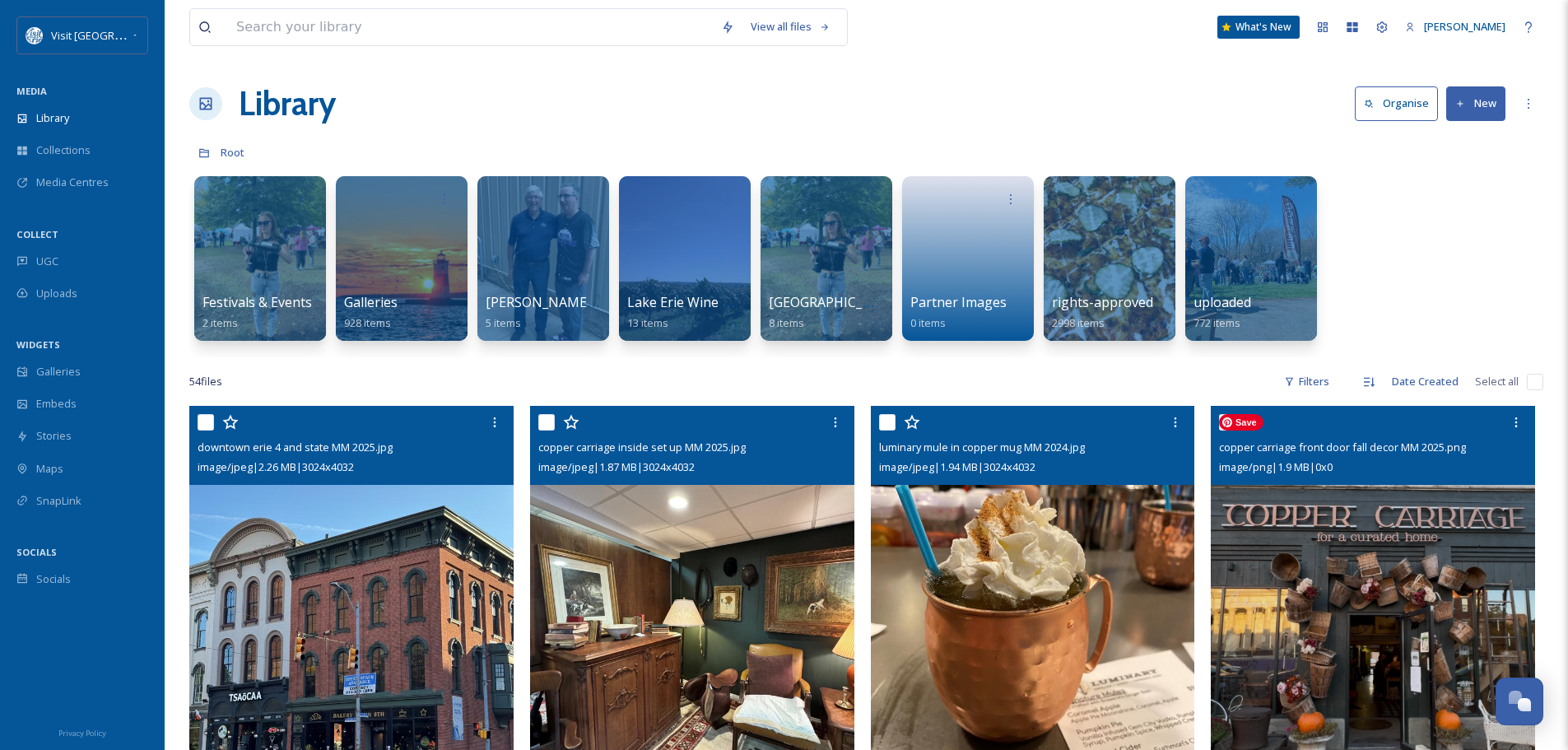
click at [1438, 521] on img at bounding box center [1372, 601] width 324 height 392
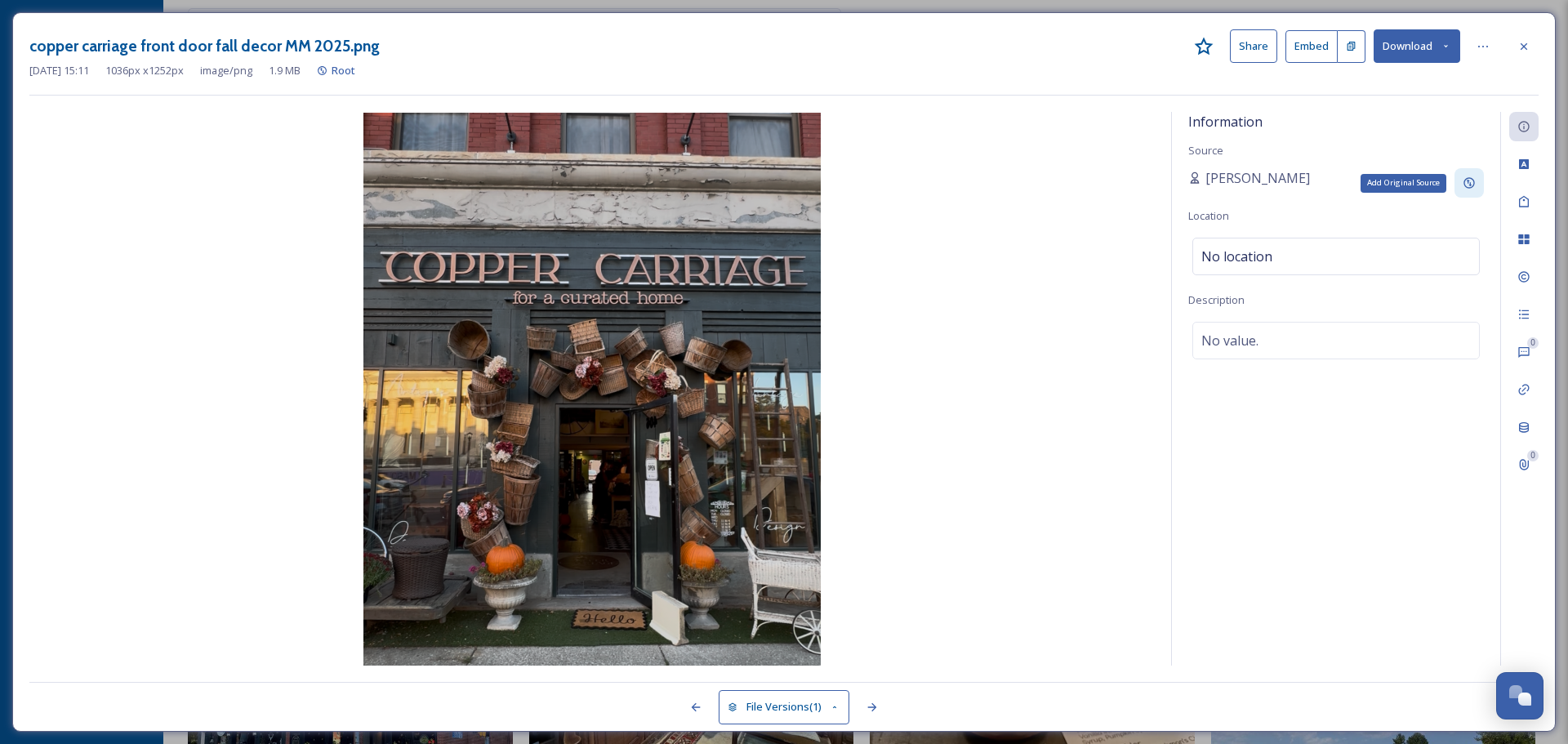
click at [1468, 178] on icon at bounding box center [1468, 183] width 11 height 11
click at [1235, 238] on input at bounding box center [1278, 241] width 182 height 38
type input "VisitErie"
click at [1288, 259] on div "No location" at bounding box center [1336, 266] width 288 height 38
click at [1288, 259] on input at bounding box center [1336, 265] width 286 height 36
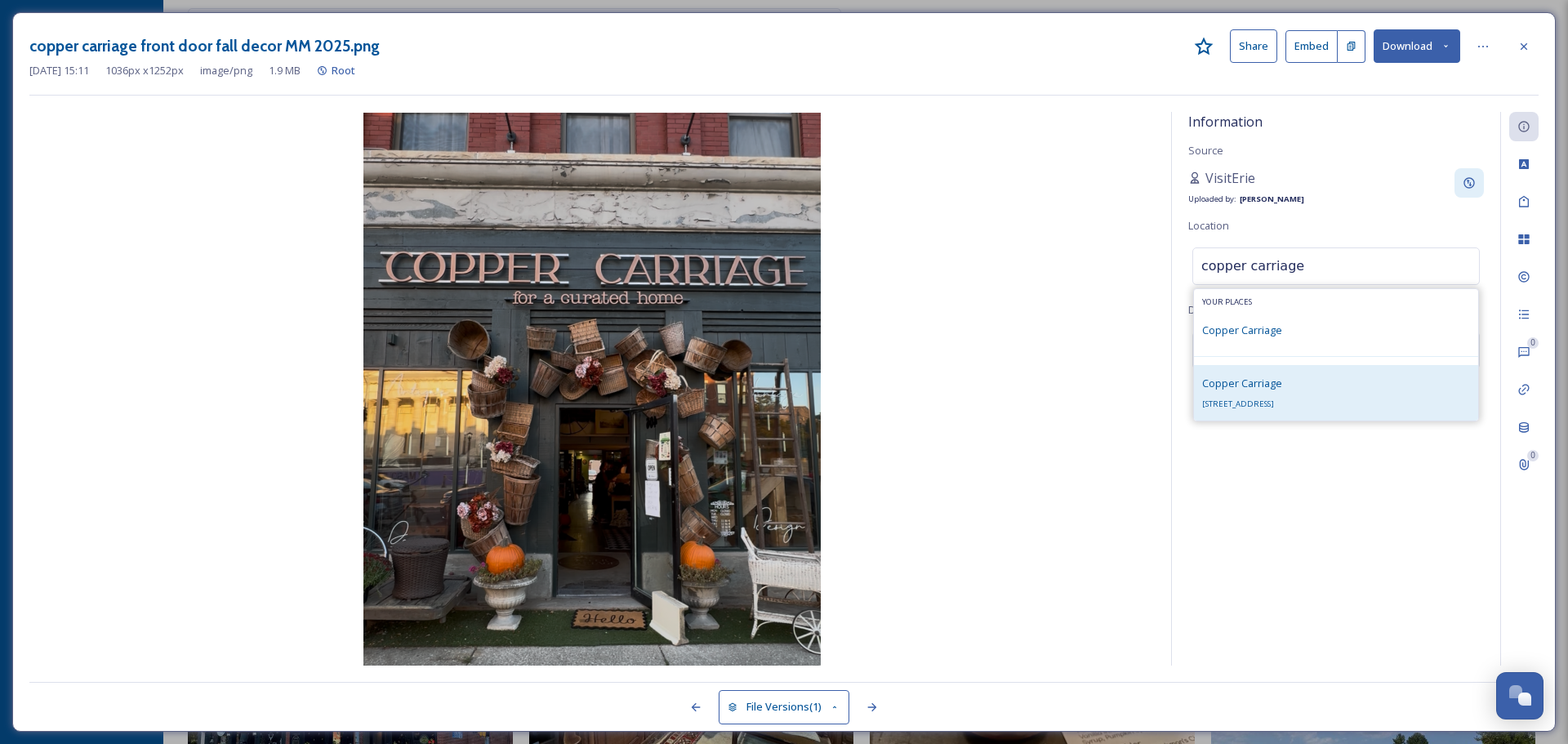
type input "copper carriage"
click at [1281, 390] on div "Copper Carriage [STREET_ADDRESS]" at bounding box center [1242, 392] width 80 height 39
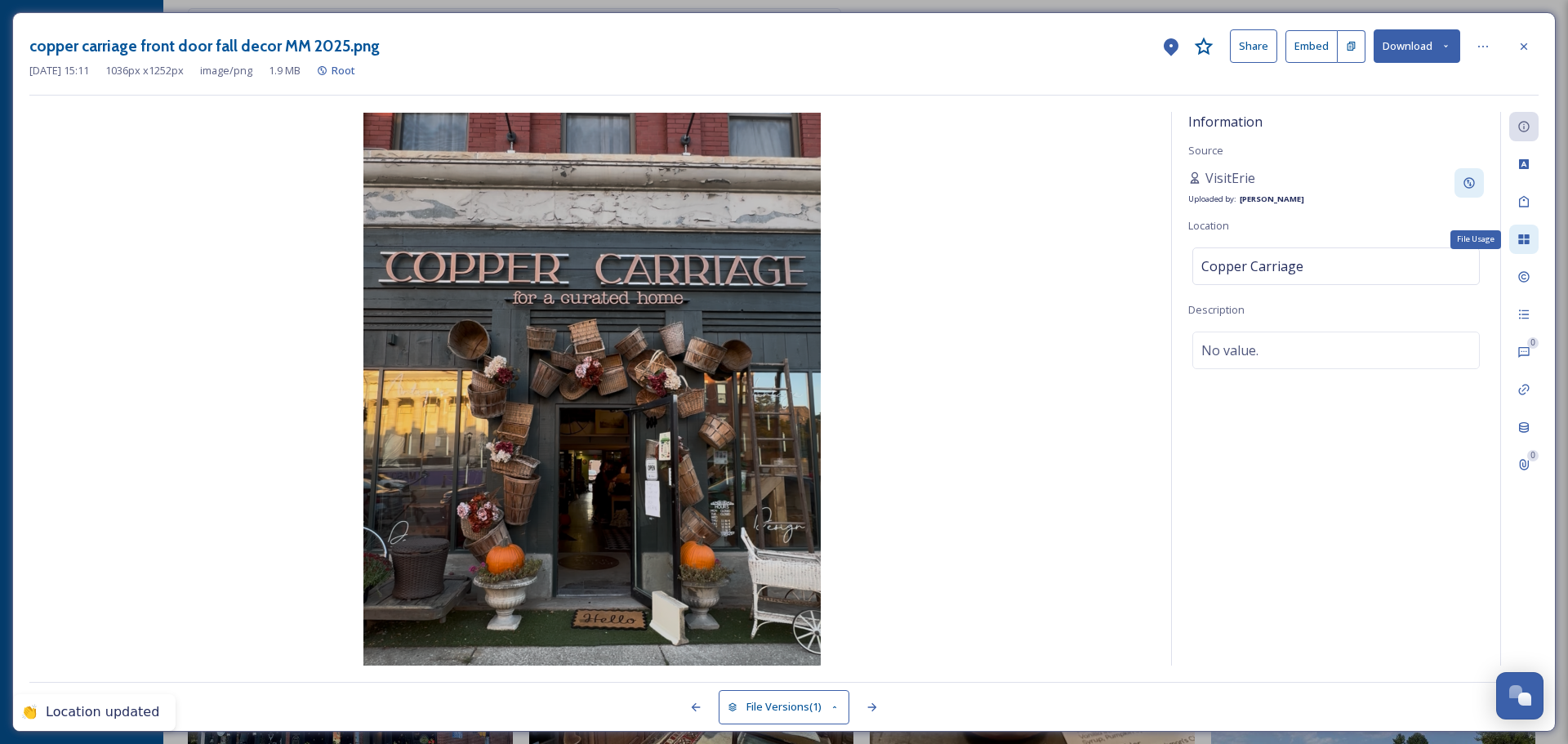
click at [1521, 239] on icon at bounding box center [1522, 239] width 13 height 13
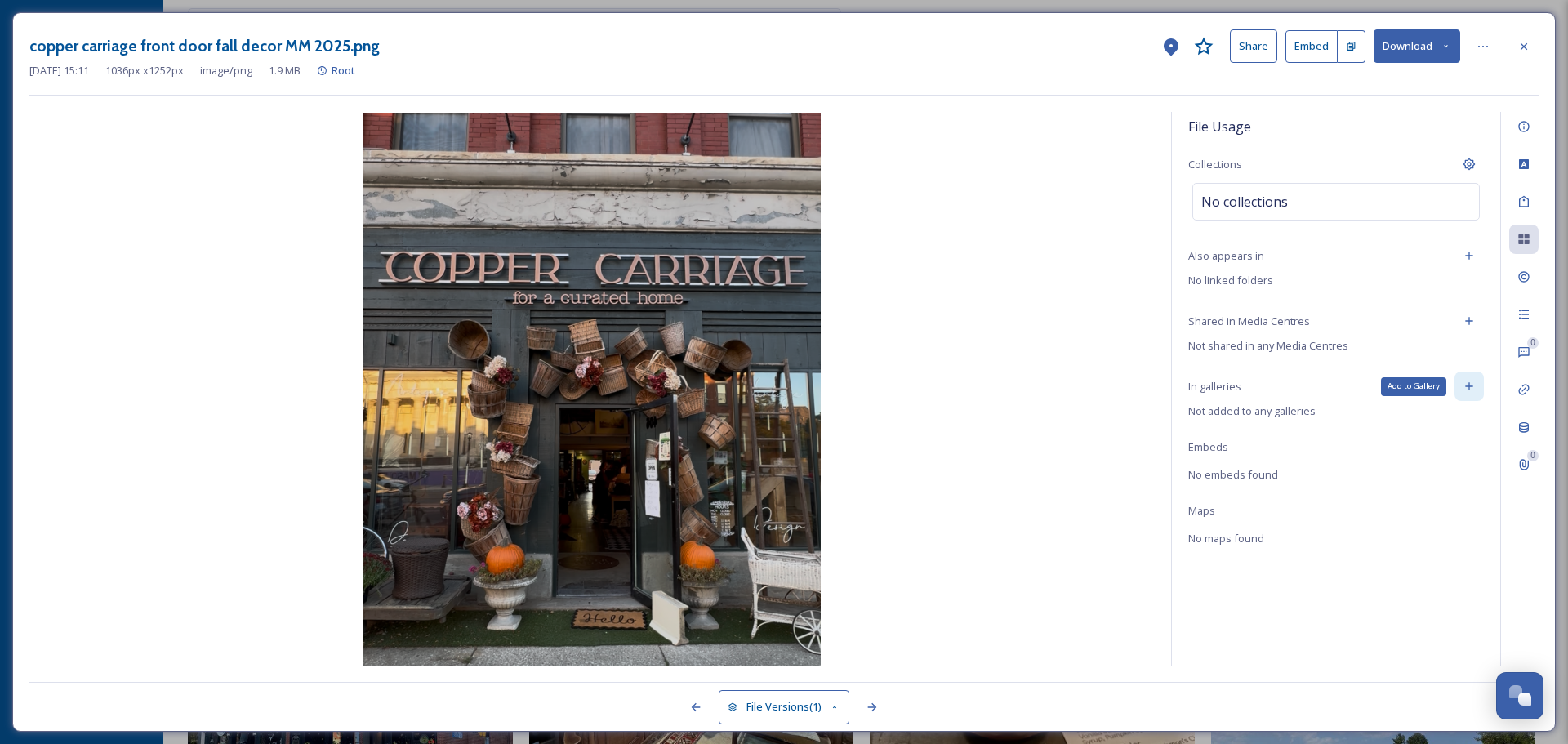
click at [1471, 387] on icon at bounding box center [1469, 387] width 8 height 8
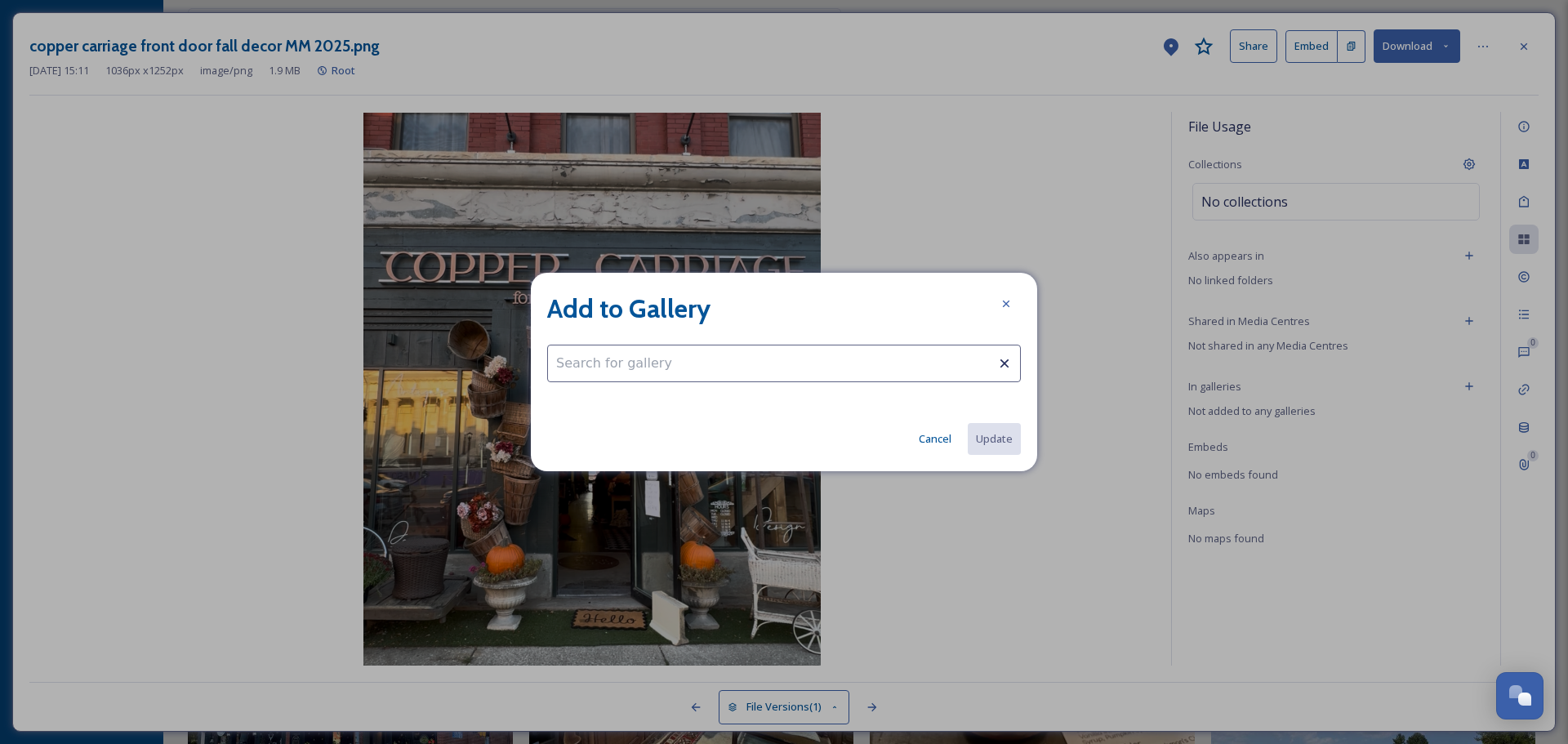
click at [859, 360] on input at bounding box center [783, 363] width 473 height 38
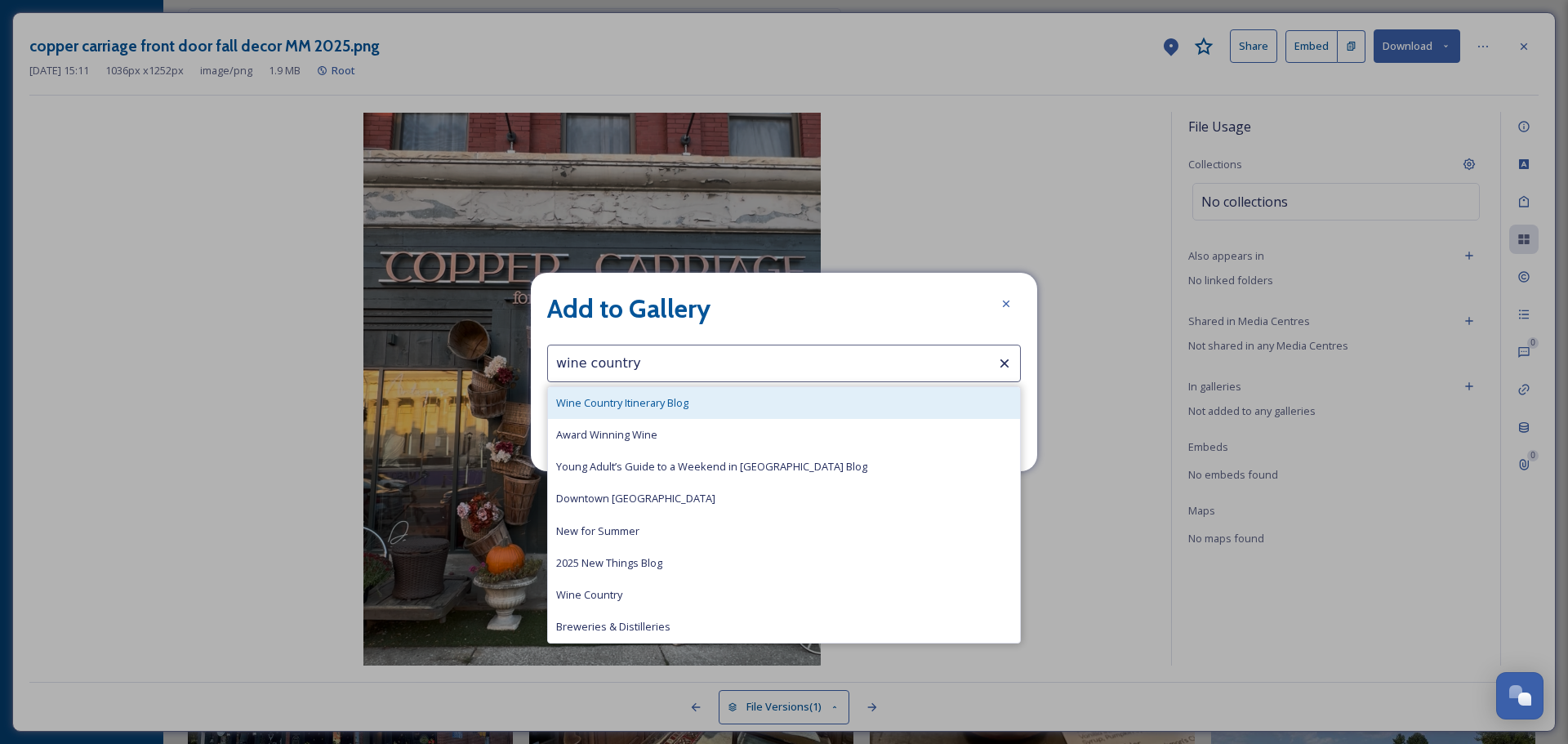
click at [752, 401] on div "Wine Country Itinerary Blog" at bounding box center [784, 402] width 472 height 32
type input "Wine Country Itinerary Blog"
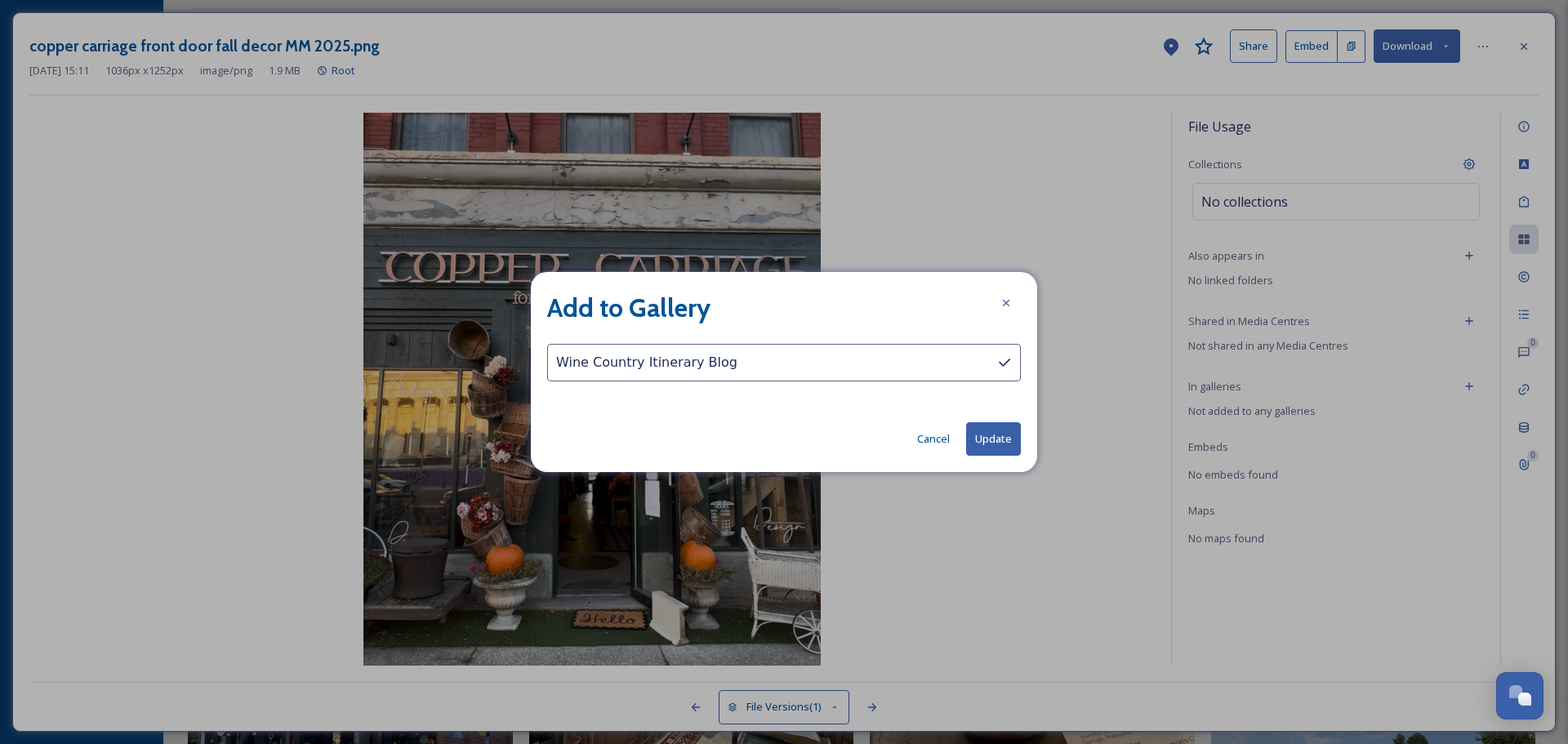
click at [997, 433] on button "Update" at bounding box center [993, 438] width 54 height 33
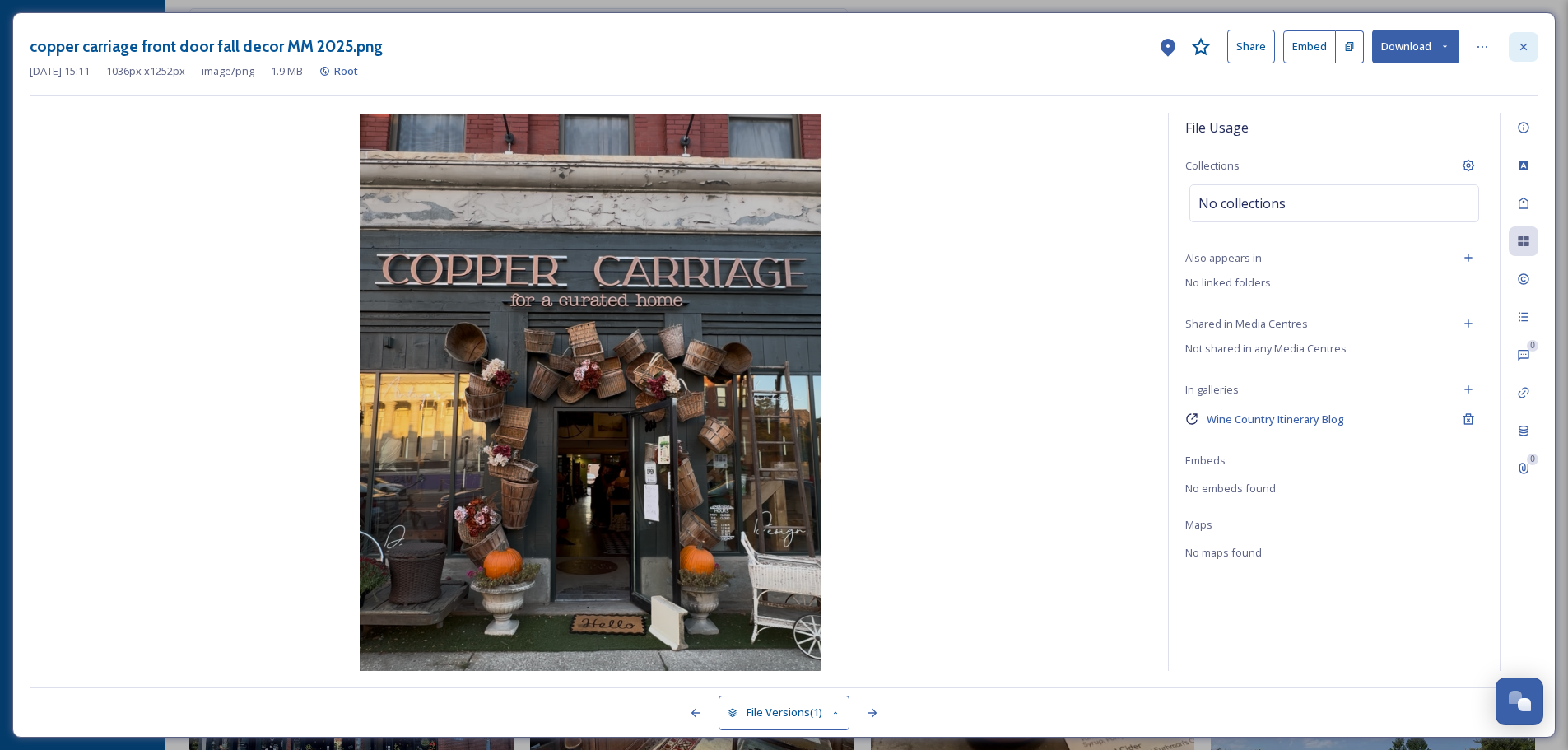
click at [1532, 40] on div at bounding box center [1523, 47] width 29 height 29
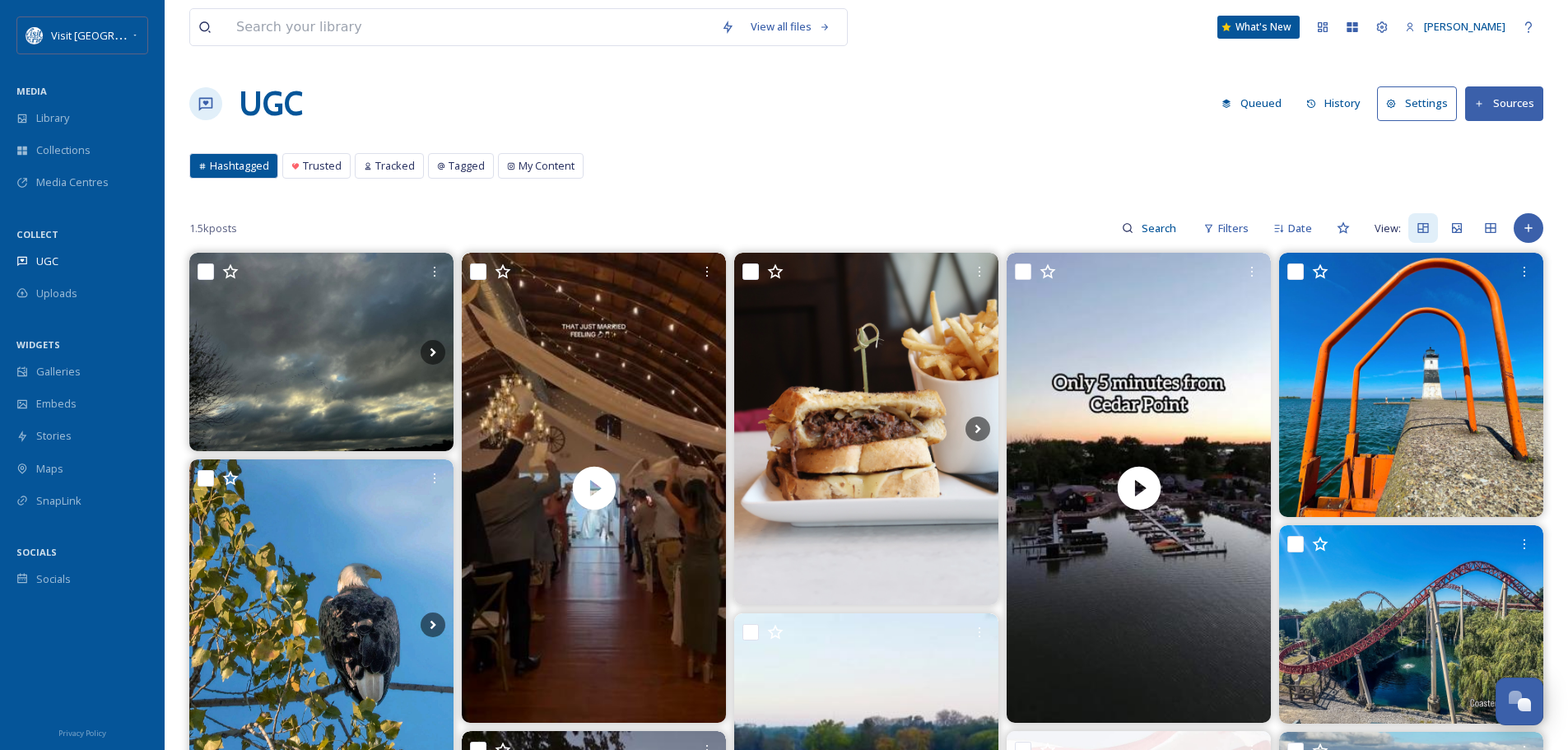
click at [1406, 95] on button "Settings" at bounding box center [1417, 103] width 80 height 33
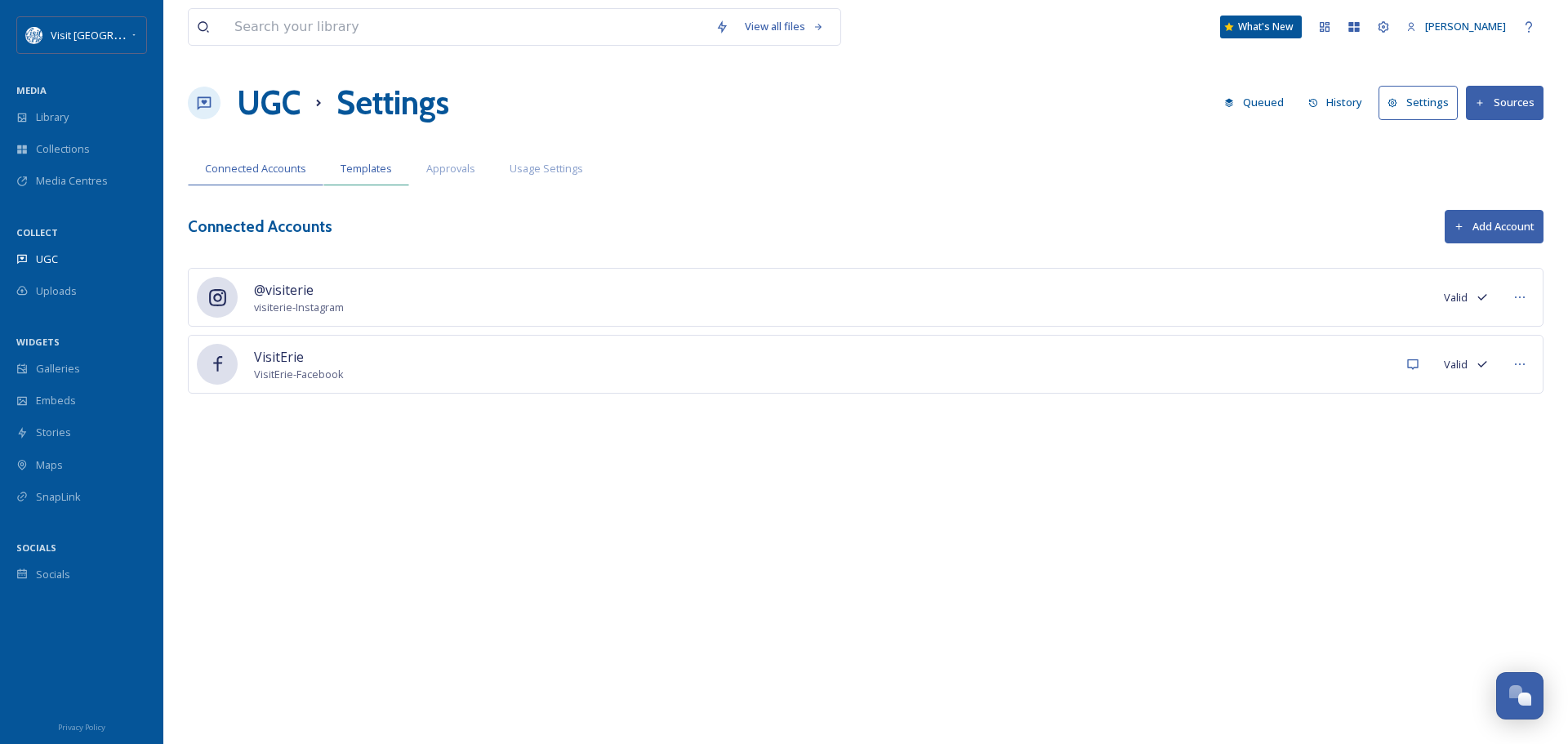
click at [360, 162] on span "Templates" at bounding box center [365, 169] width 51 height 16
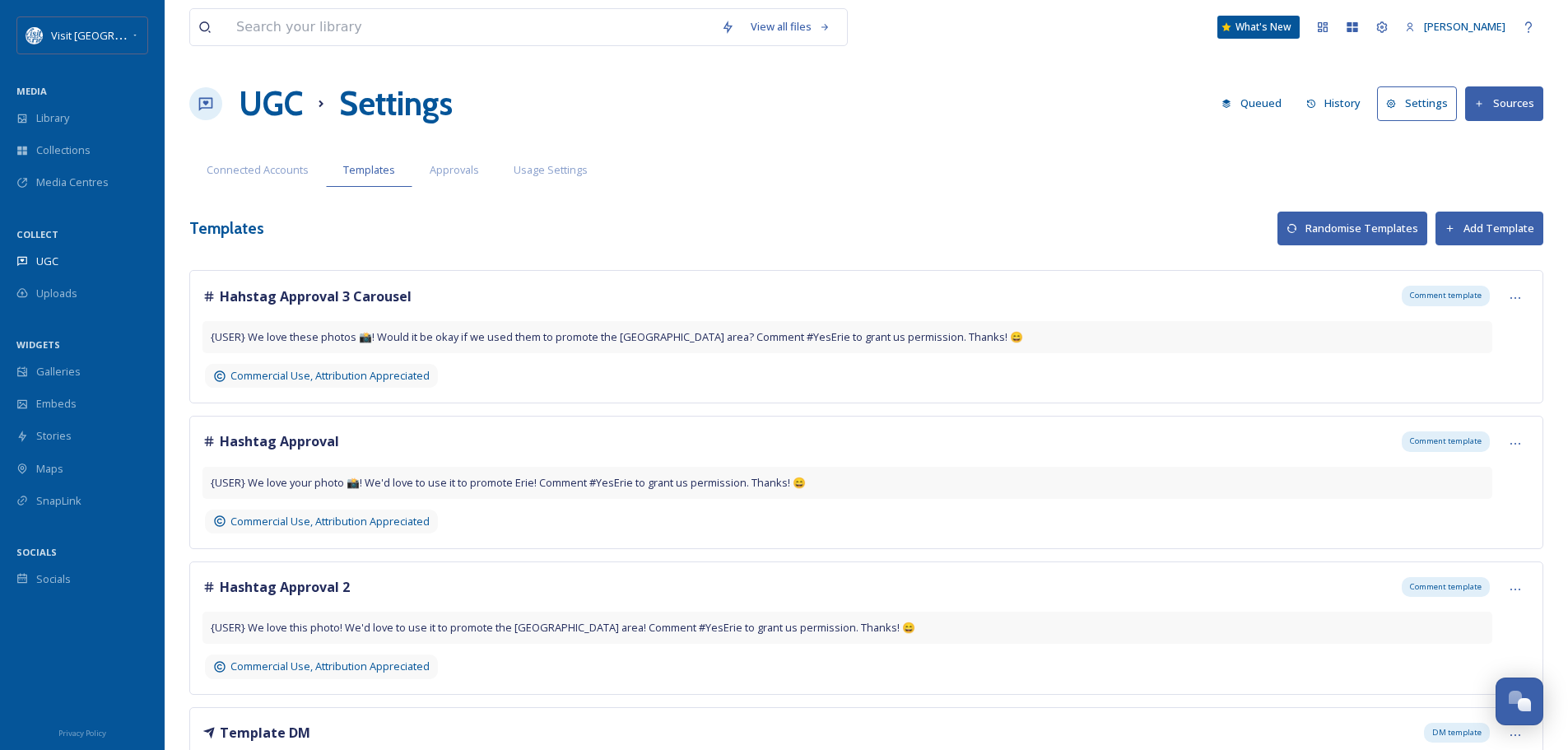
click at [250, 291] on strong "Hahstag Approval 3 Carousel" at bounding box center [315, 296] width 192 height 18
click at [1515, 291] on div at bounding box center [1515, 298] width 29 height 29
click at [1502, 374] on div "Edit" at bounding box center [1486, 366] width 85 height 32
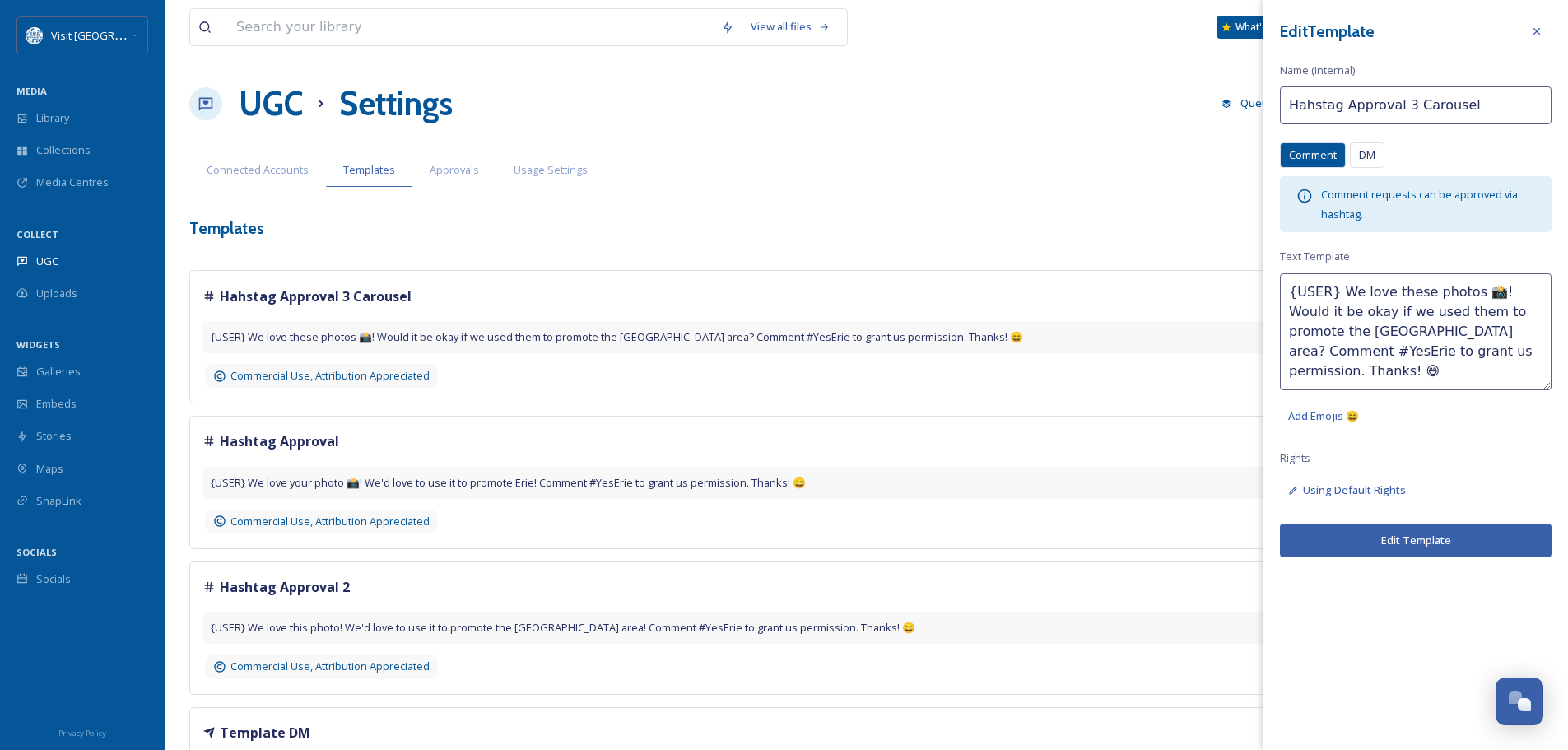
click at [1312, 109] on input "Hahstag Approval 3 Carousel" at bounding box center [1415, 105] width 271 height 38
type input "Hashtag Approval 3 Carousel"
click at [1400, 537] on button "Edit Template" at bounding box center [1415, 539] width 271 height 33
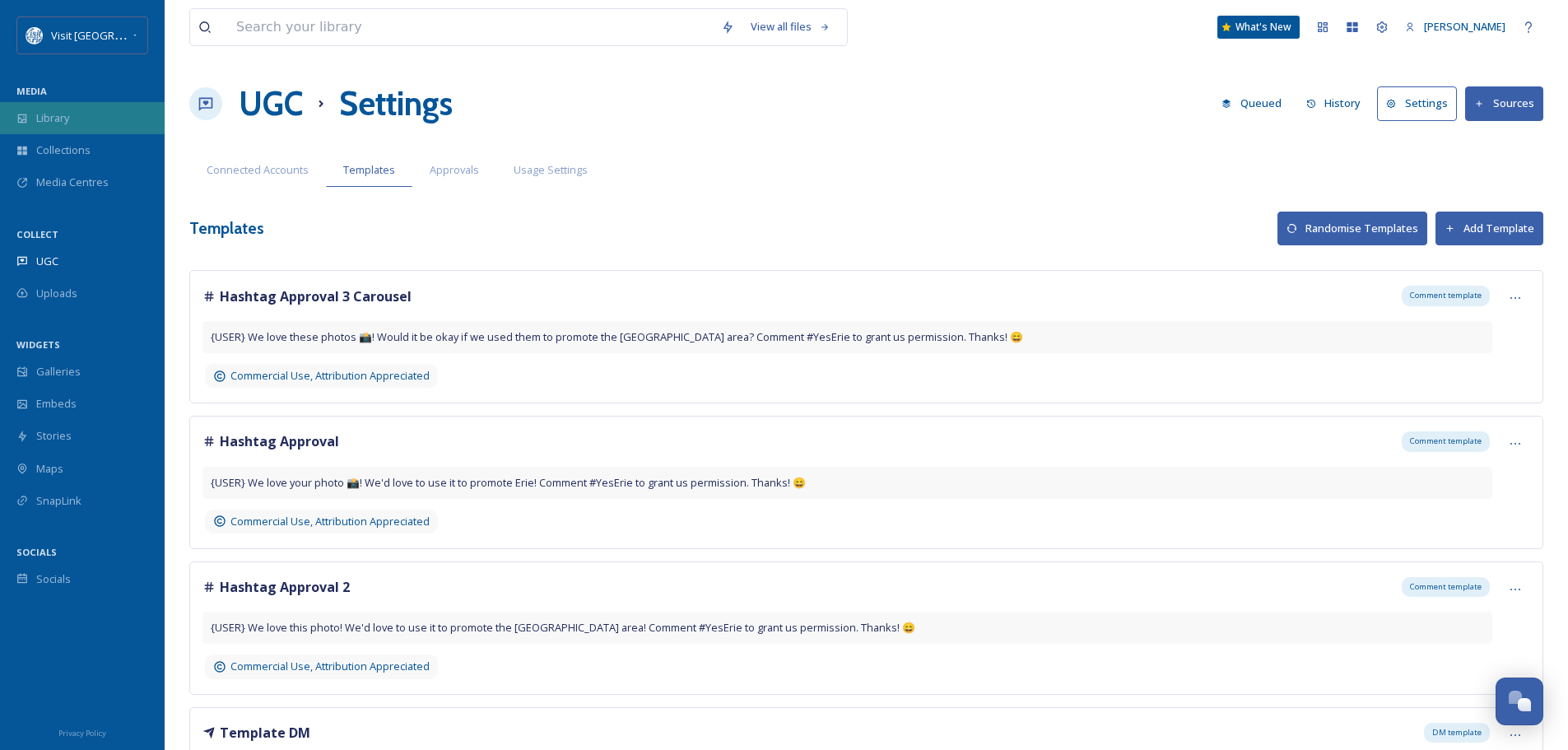
click at [69, 120] on span "Library" at bounding box center [53, 118] width 33 height 16
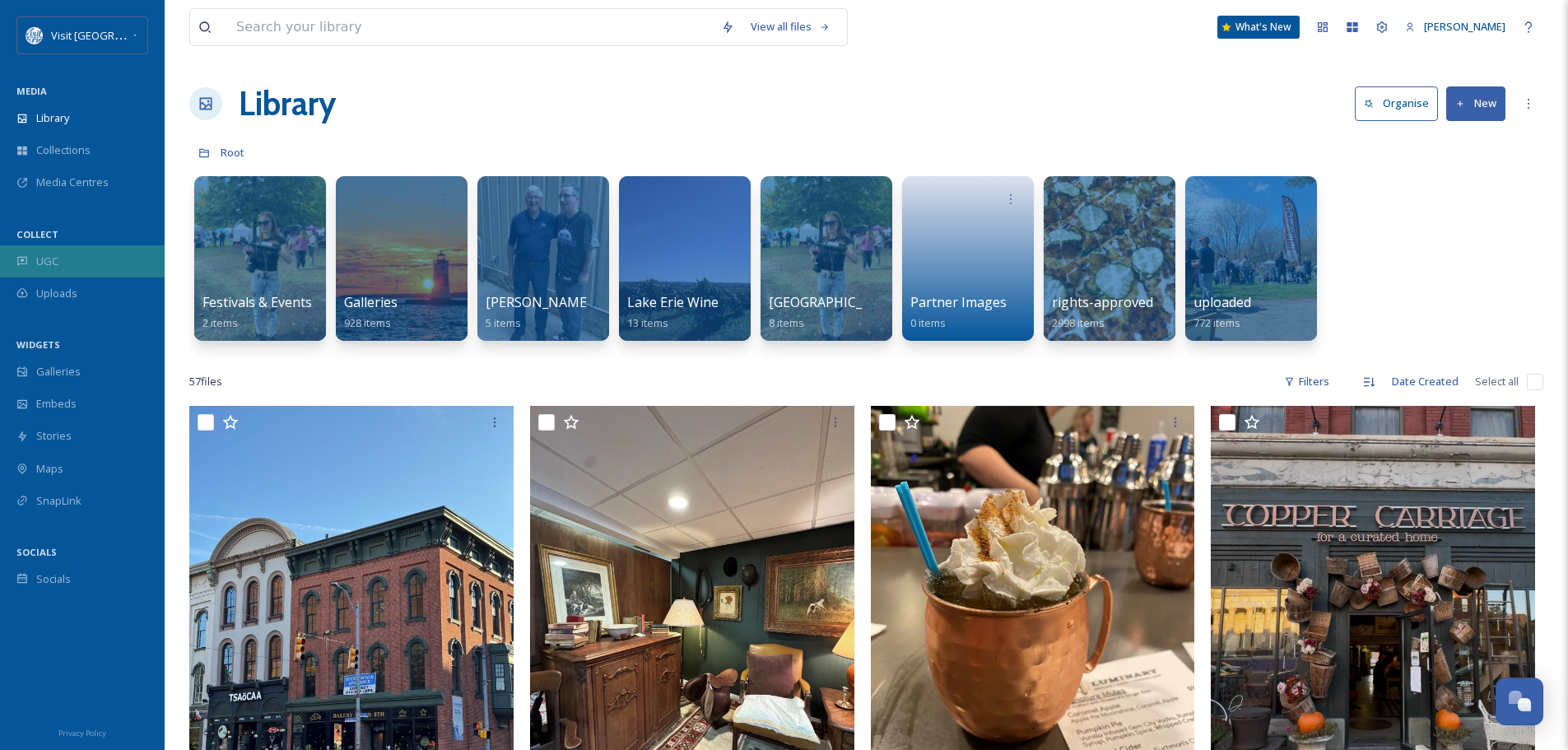
click at [71, 251] on div "UGC" at bounding box center [82, 260] width 165 height 32
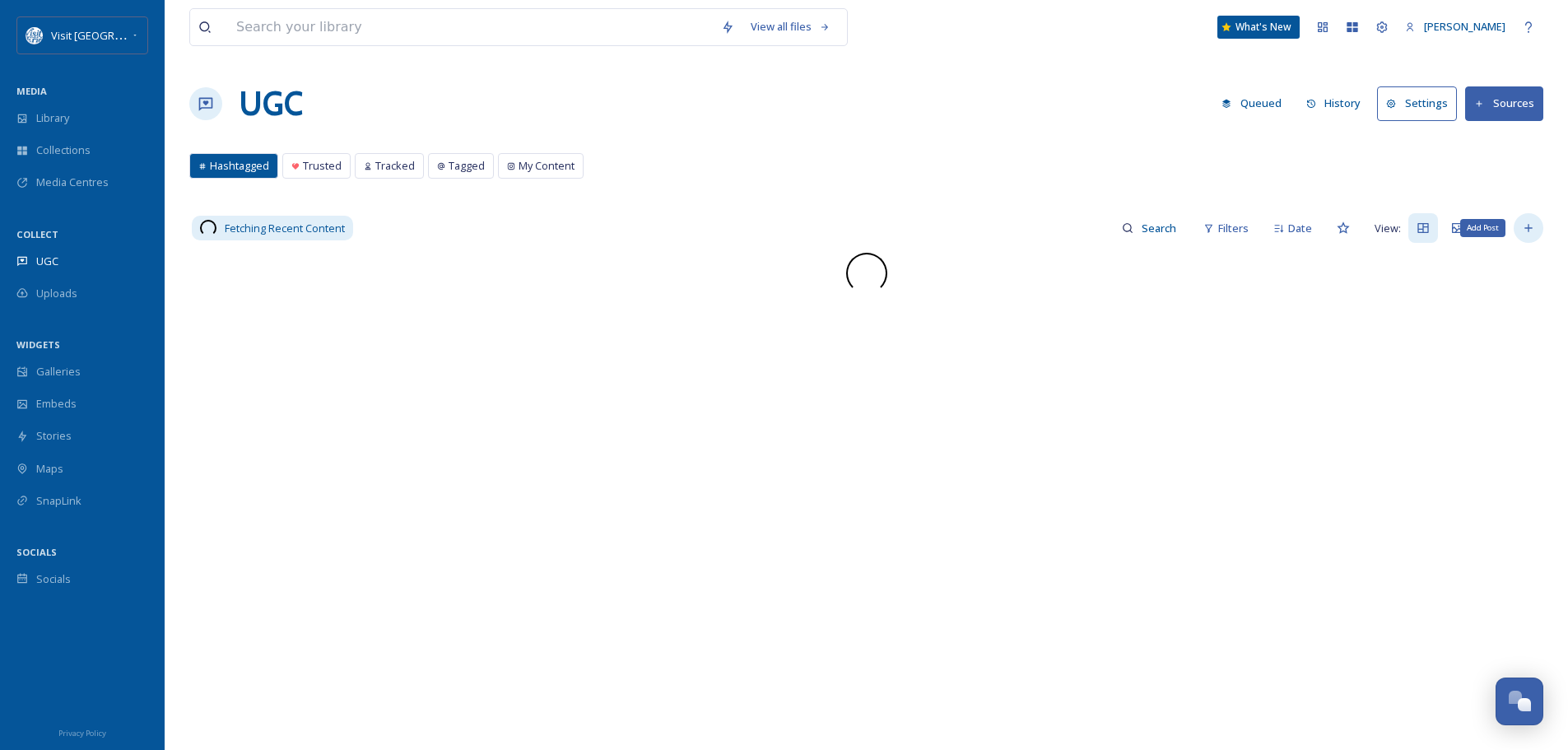
click at [1526, 224] on icon at bounding box center [1528, 227] width 13 height 13
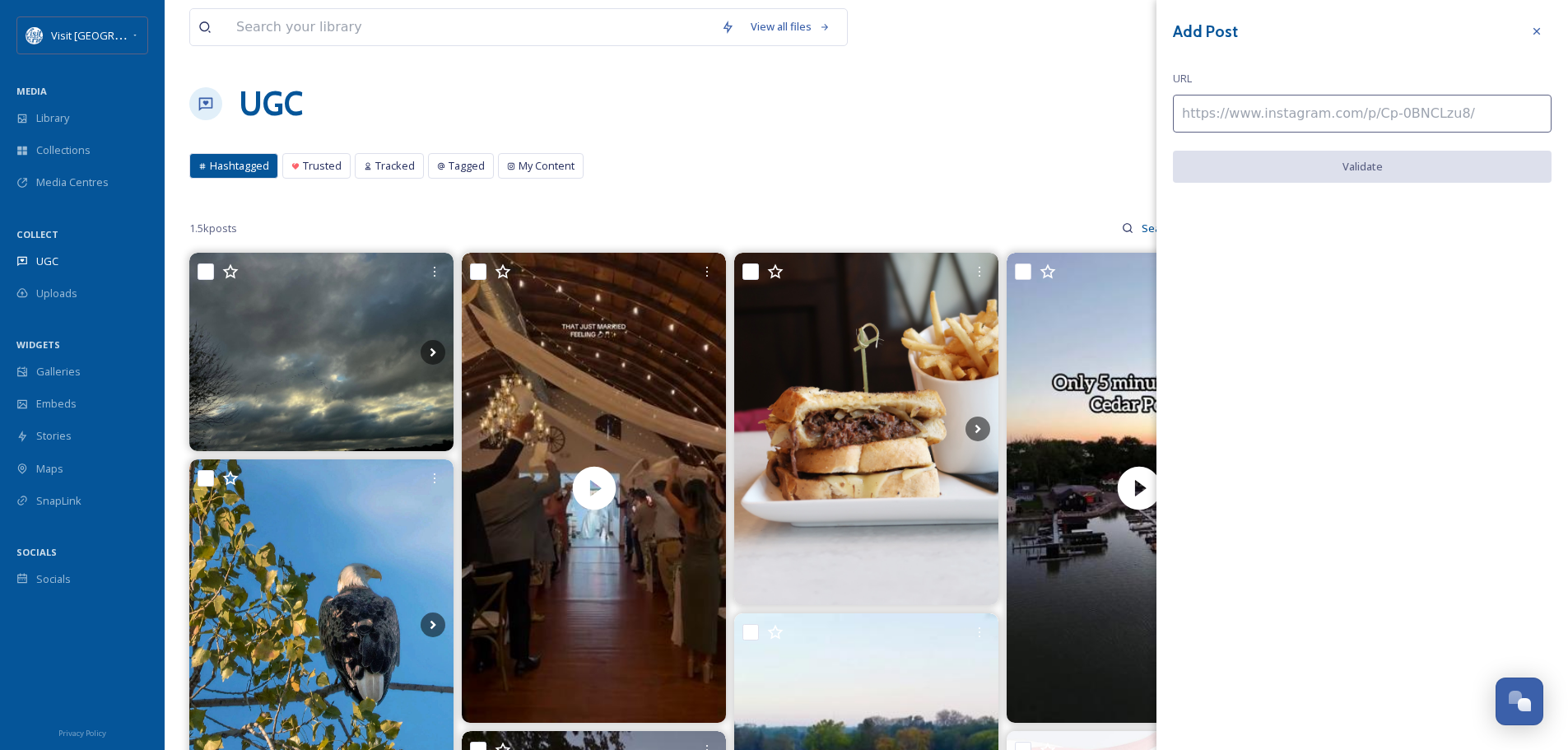
click at [1233, 114] on input at bounding box center [1362, 114] width 379 height 38
paste input "https://www.instagram.com/p/DAE7e11vDXu/"
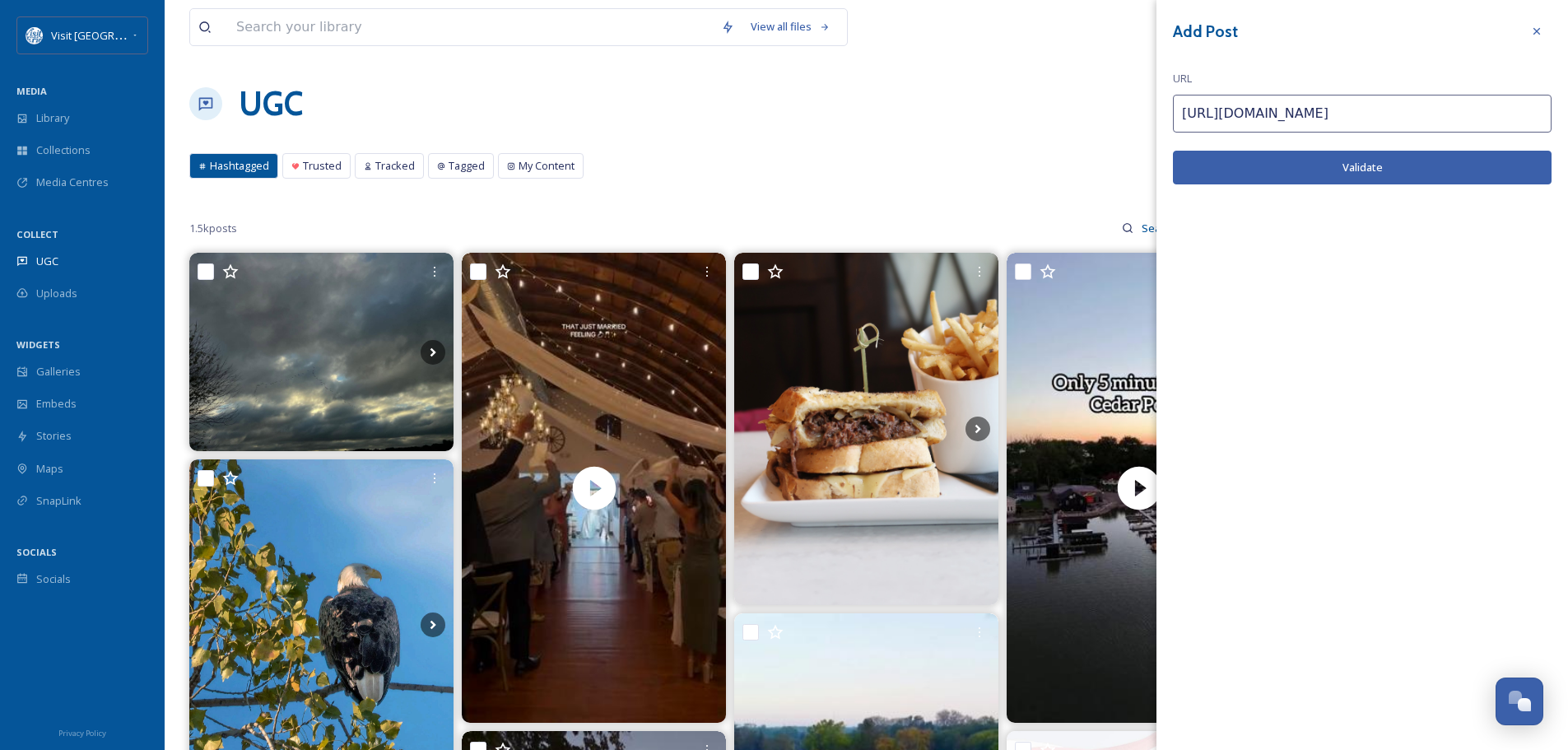
type input "https://www.instagram.com/p/DAE7e11vDXu/"
click at [1287, 164] on button "Validate" at bounding box center [1362, 167] width 379 height 33
click at [1353, 157] on button "Add Post" at bounding box center [1362, 167] width 379 height 33
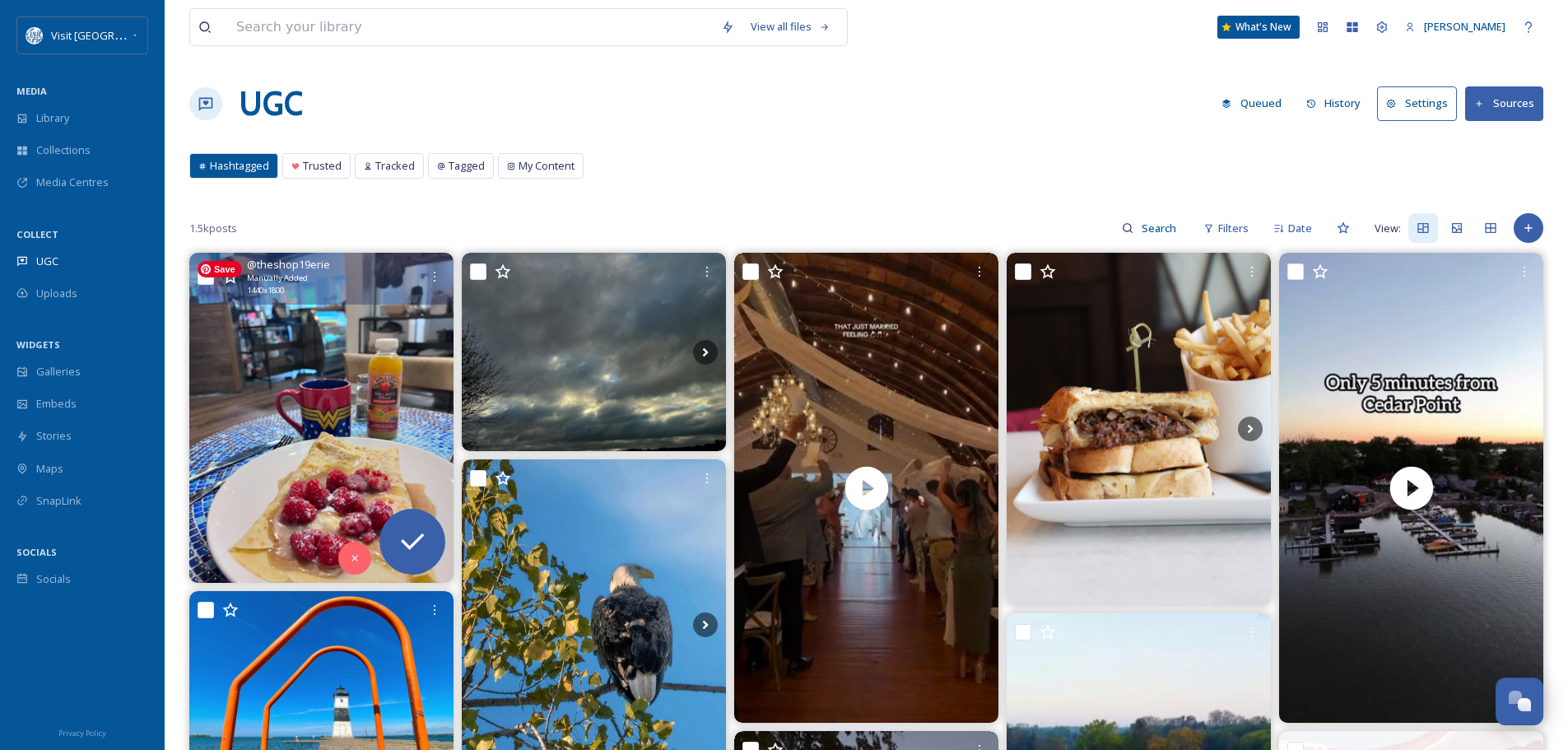
click at [338, 389] on img at bounding box center [321, 417] width 264 height 330
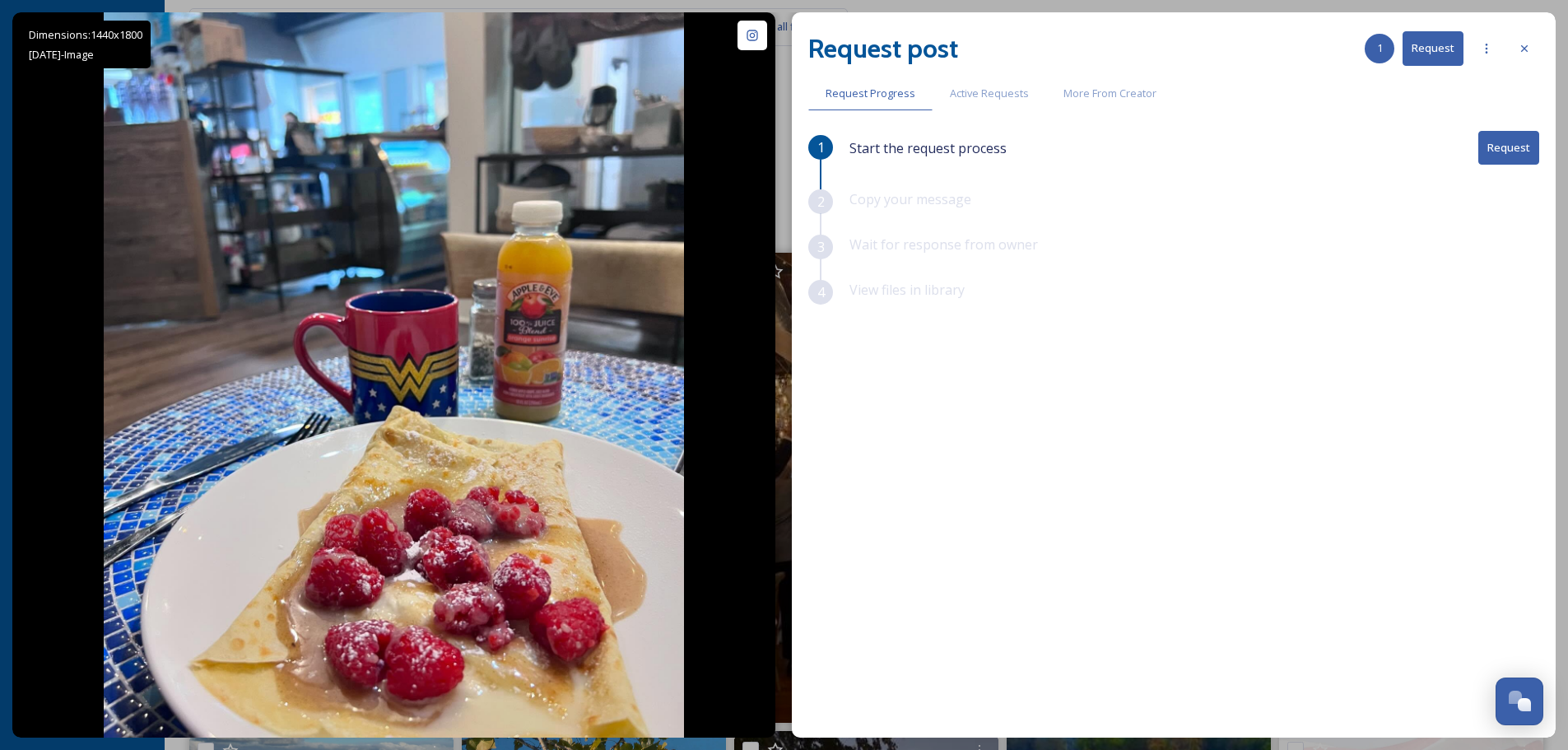
click at [1519, 153] on button "Request" at bounding box center [1508, 148] width 61 height 33
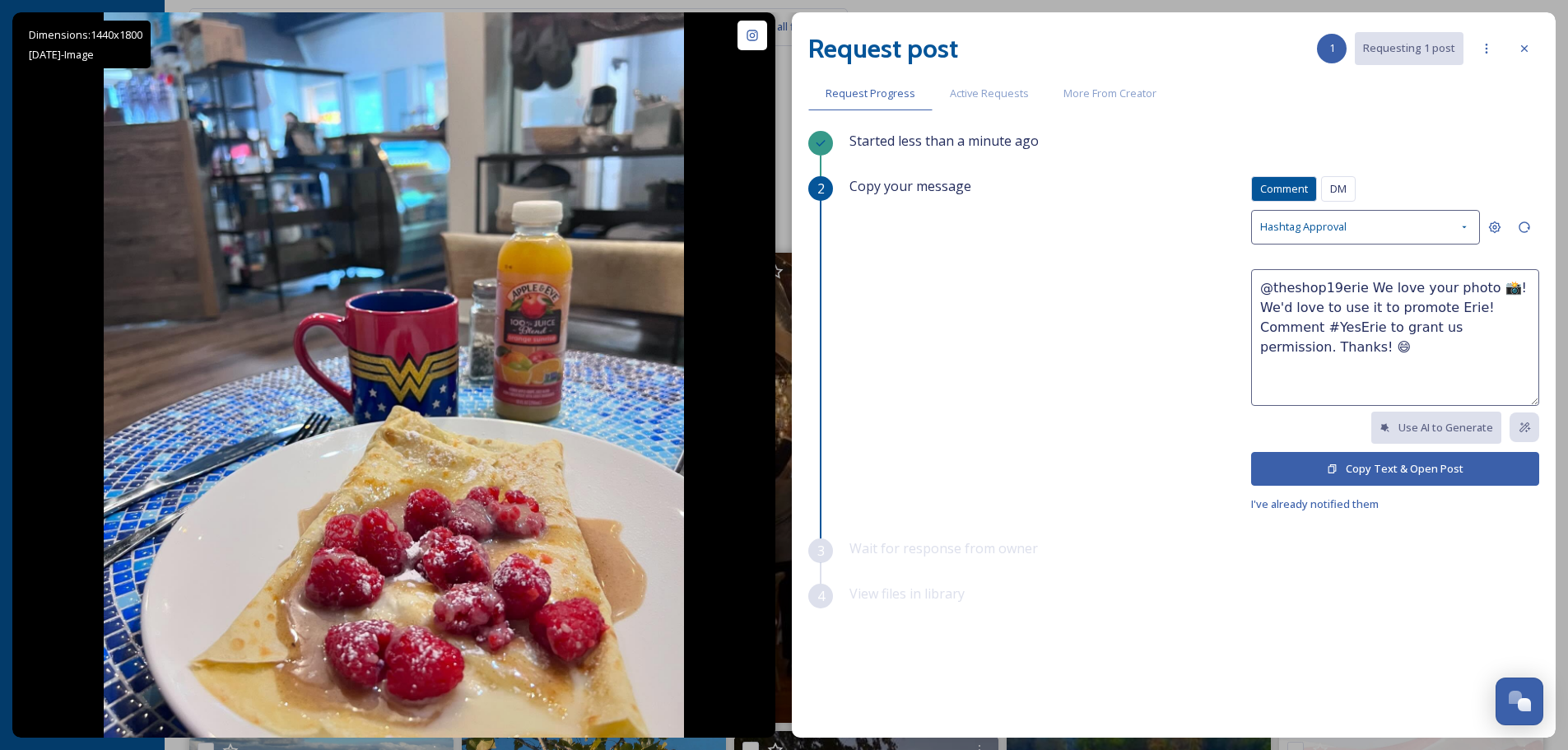
click at [1398, 464] on button "Copy Text & Open Post" at bounding box center [1395, 468] width 288 height 33
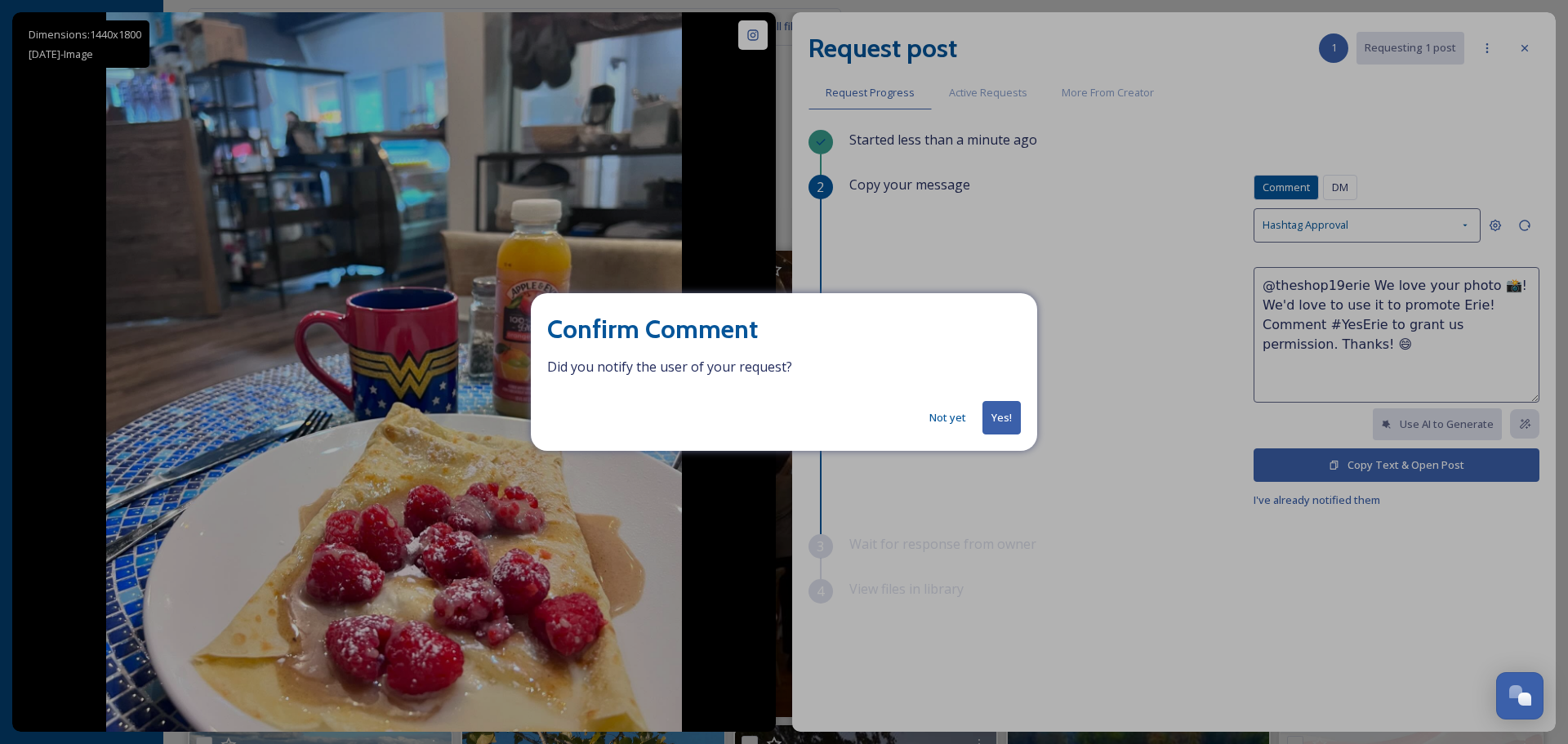
click at [1008, 422] on button "Yes!" at bounding box center [1001, 418] width 38 height 33
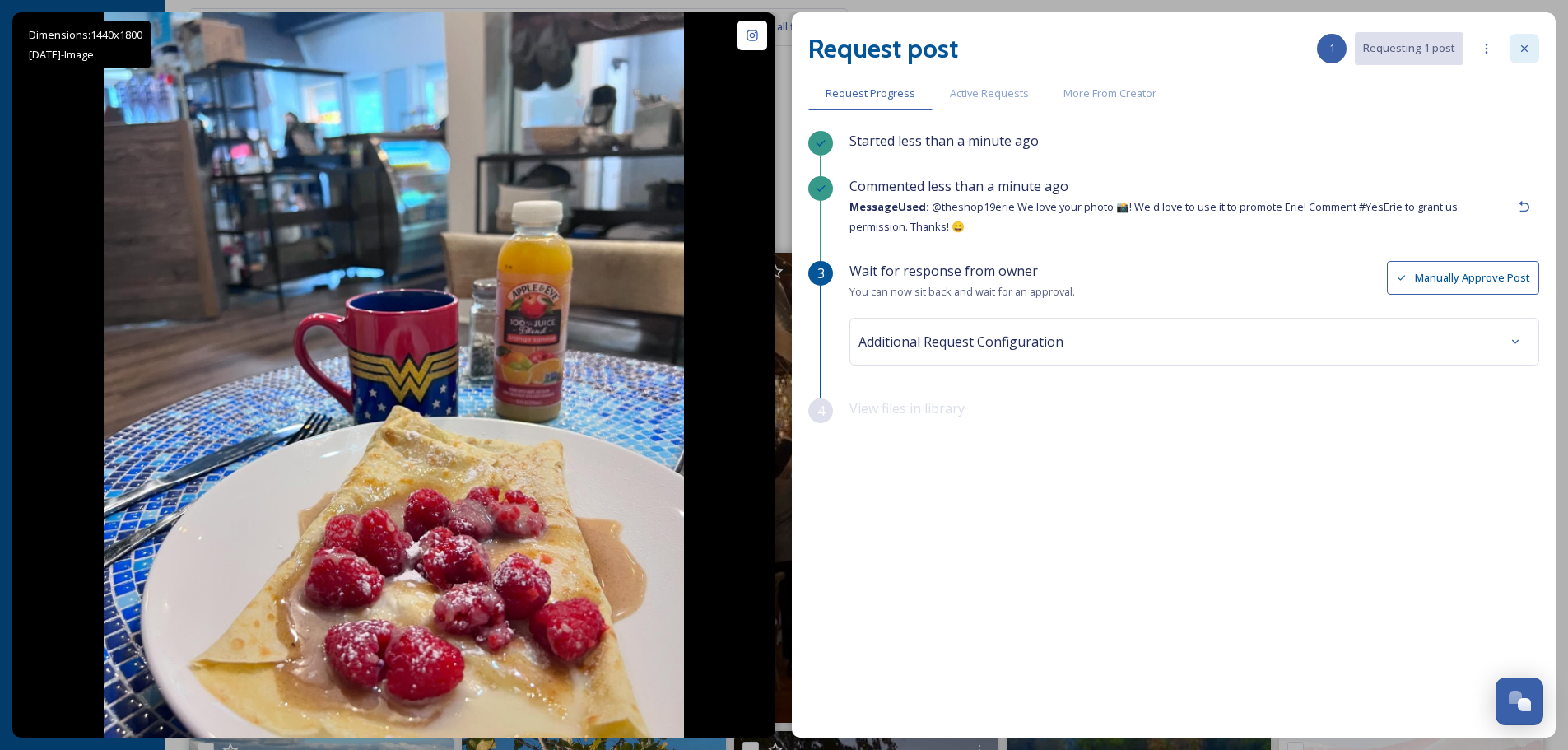
click at [1520, 44] on icon at bounding box center [1524, 48] width 13 height 13
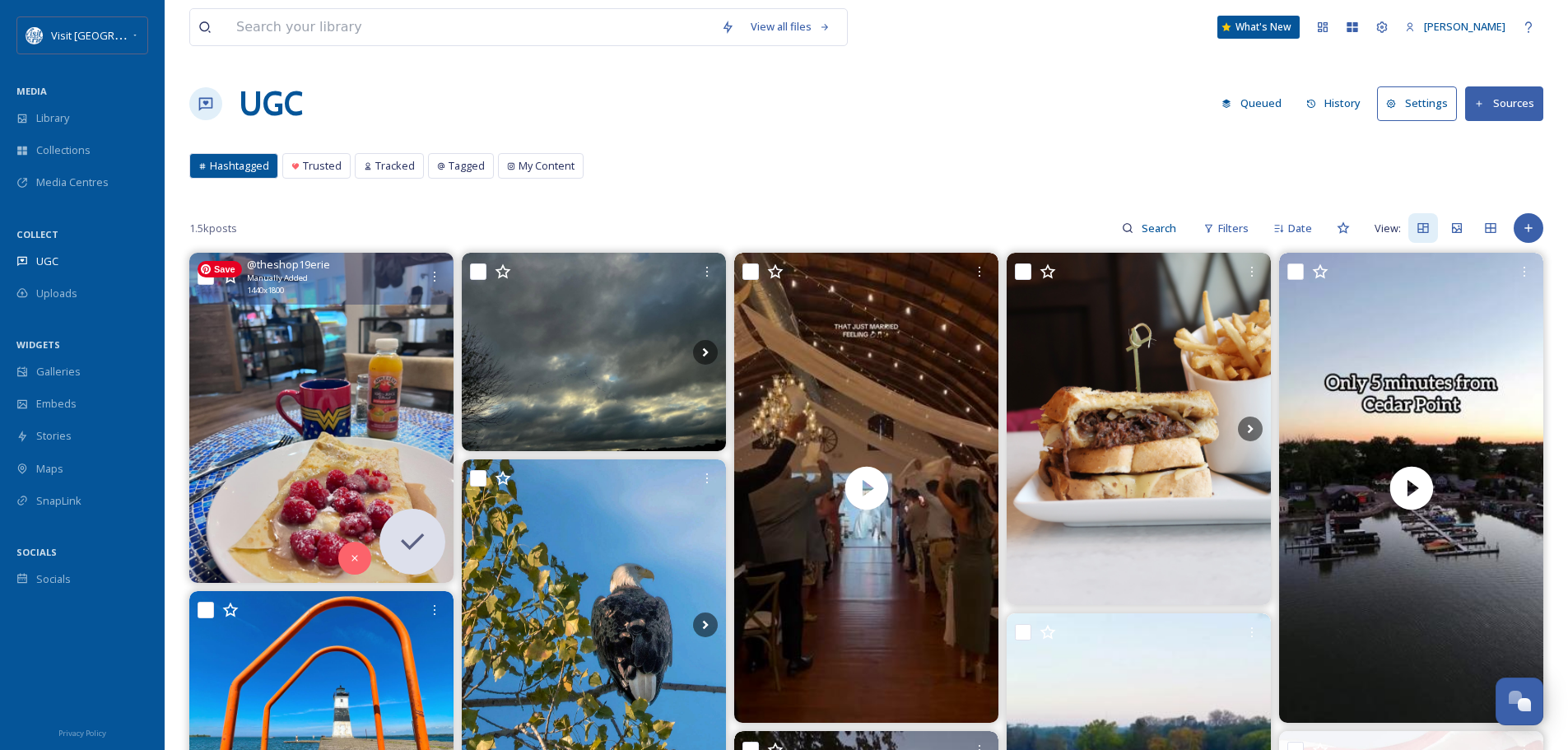
click at [310, 455] on img at bounding box center [321, 417] width 264 height 330
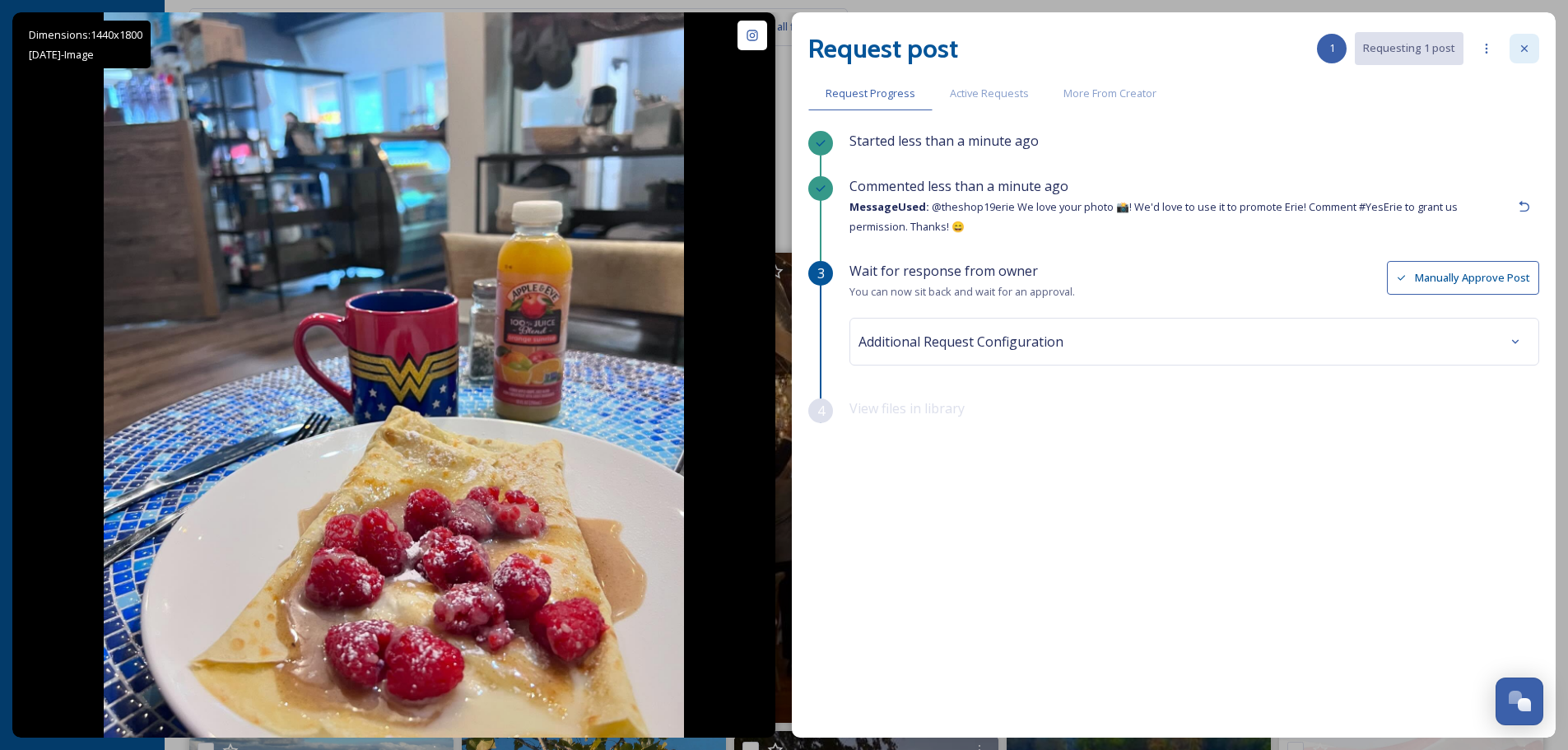
click at [1517, 54] on div at bounding box center [1524, 48] width 29 height 29
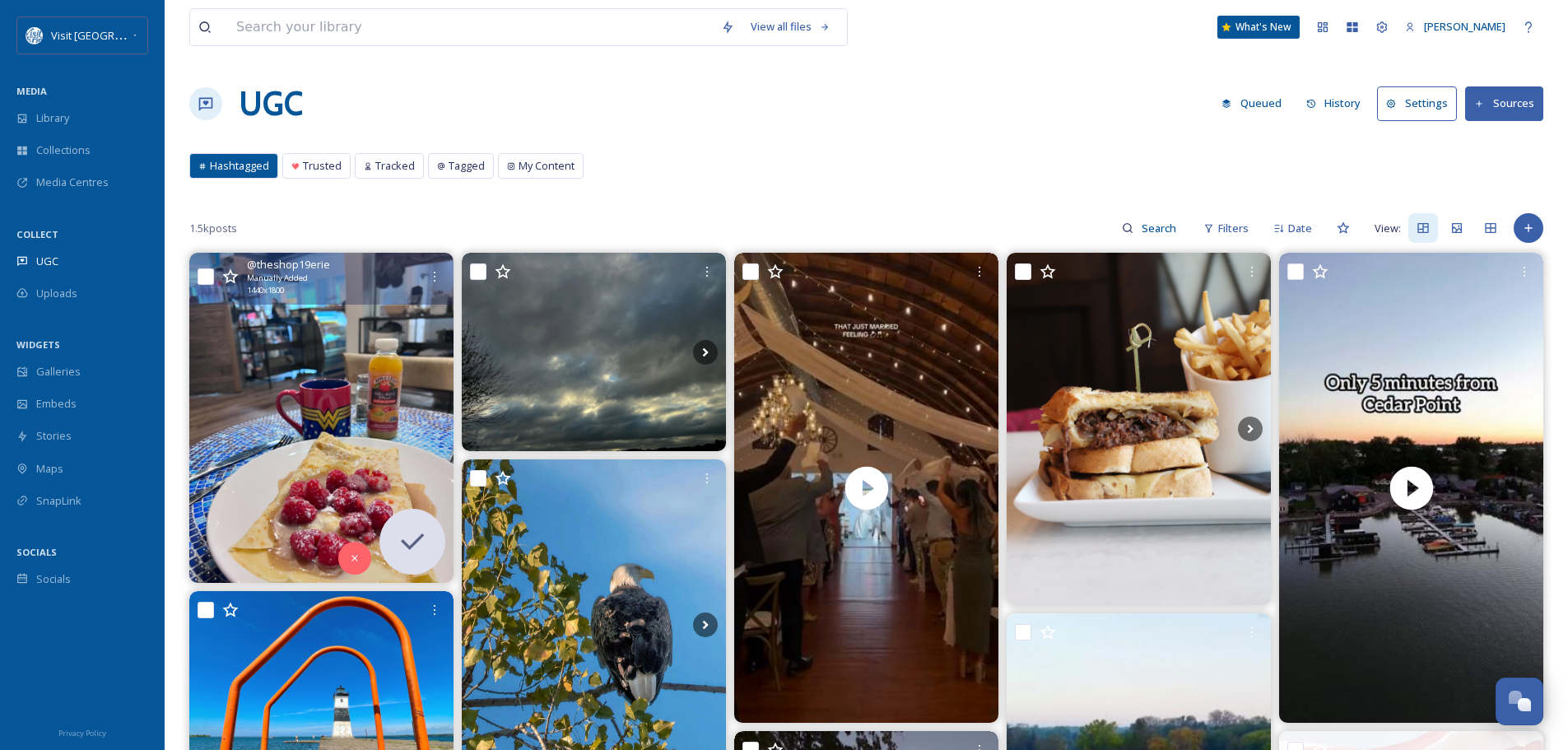
click at [203, 272] on input "checkbox" at bounding box center [206, 276] width 17 height 17
checkbox input "true"
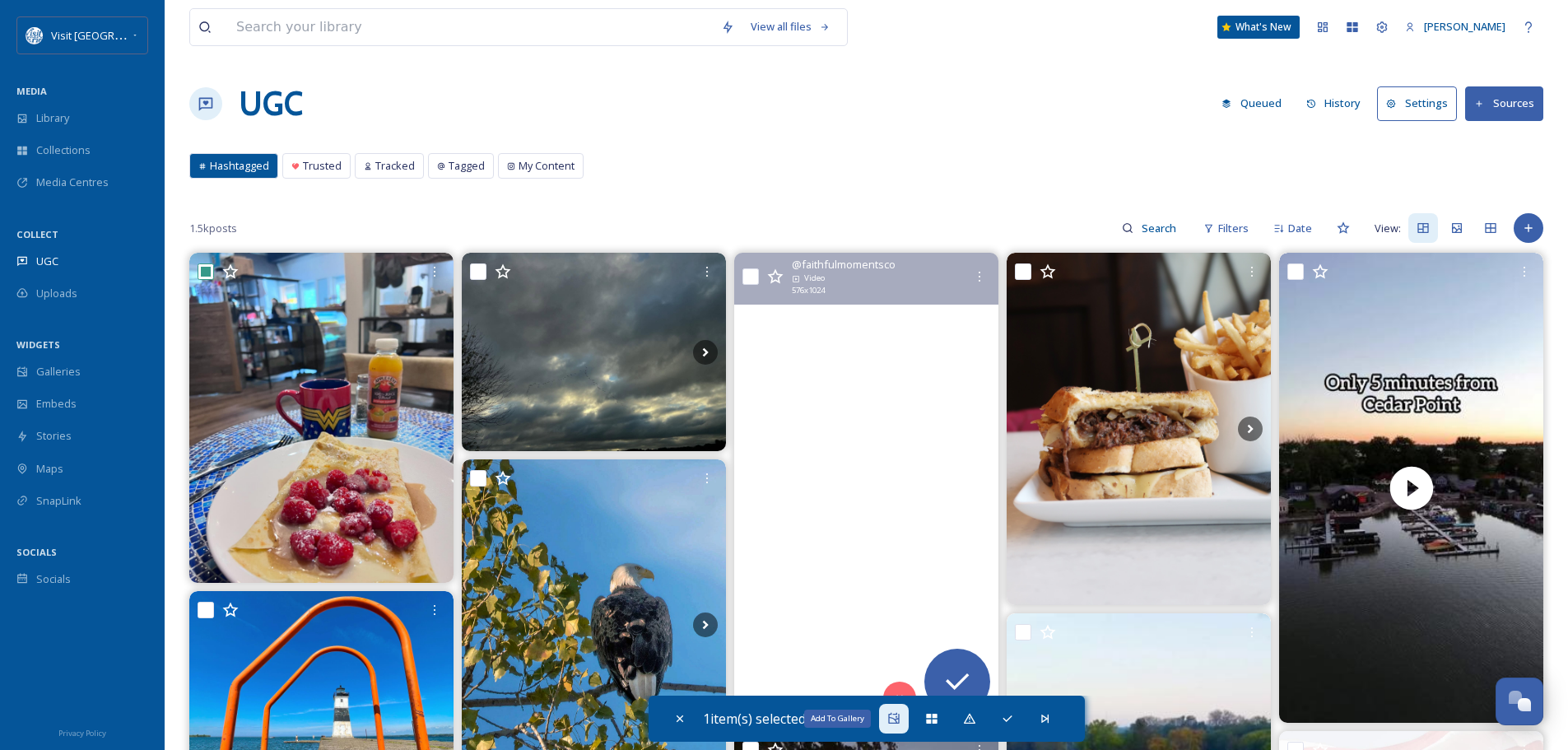
click at [899, 719] on icon at bounding box center [893, 718] width 11 height 11
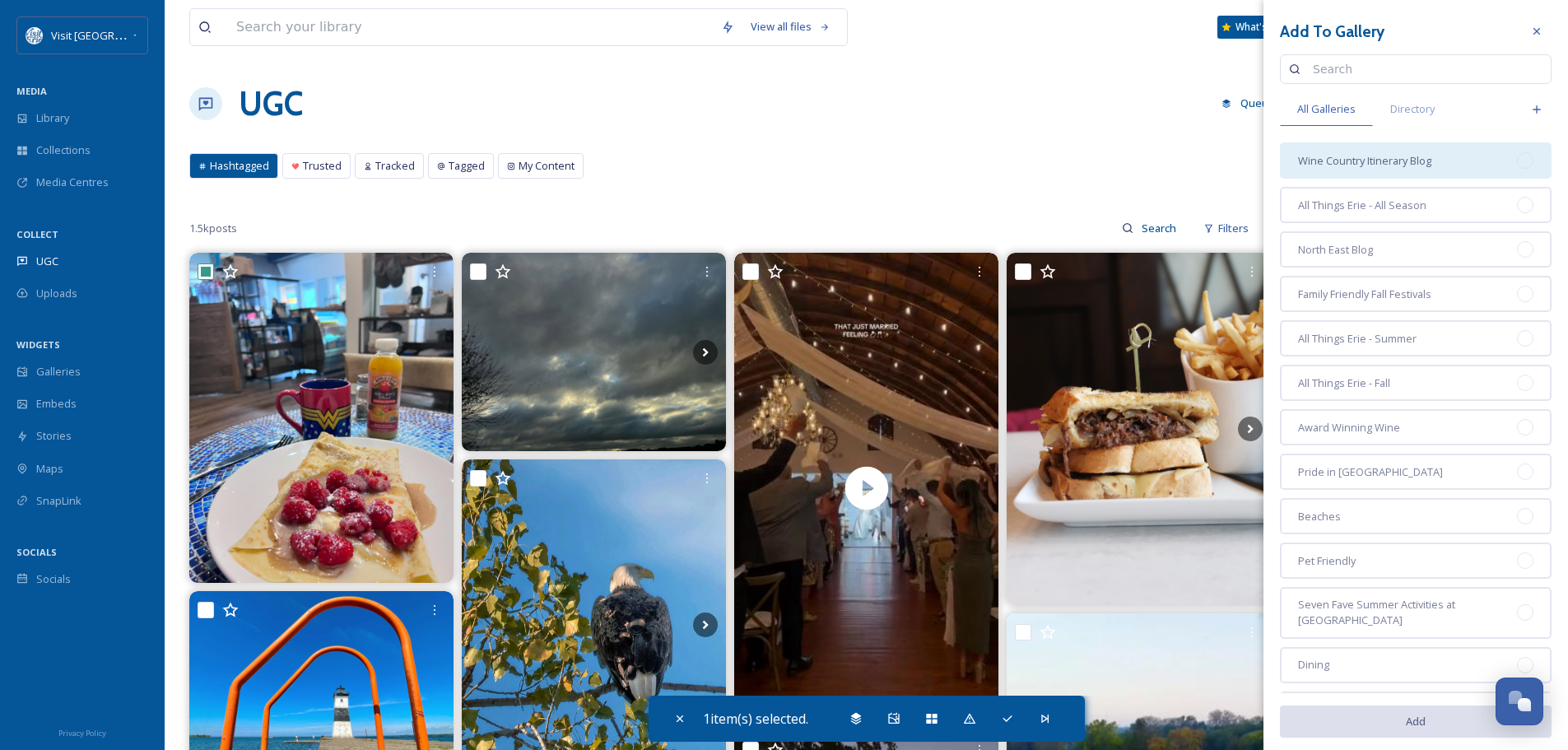
click at [1519, 153] on div "Wine Country Itinerary Blog" at bounding box center [1415, 160] width 271 height 36
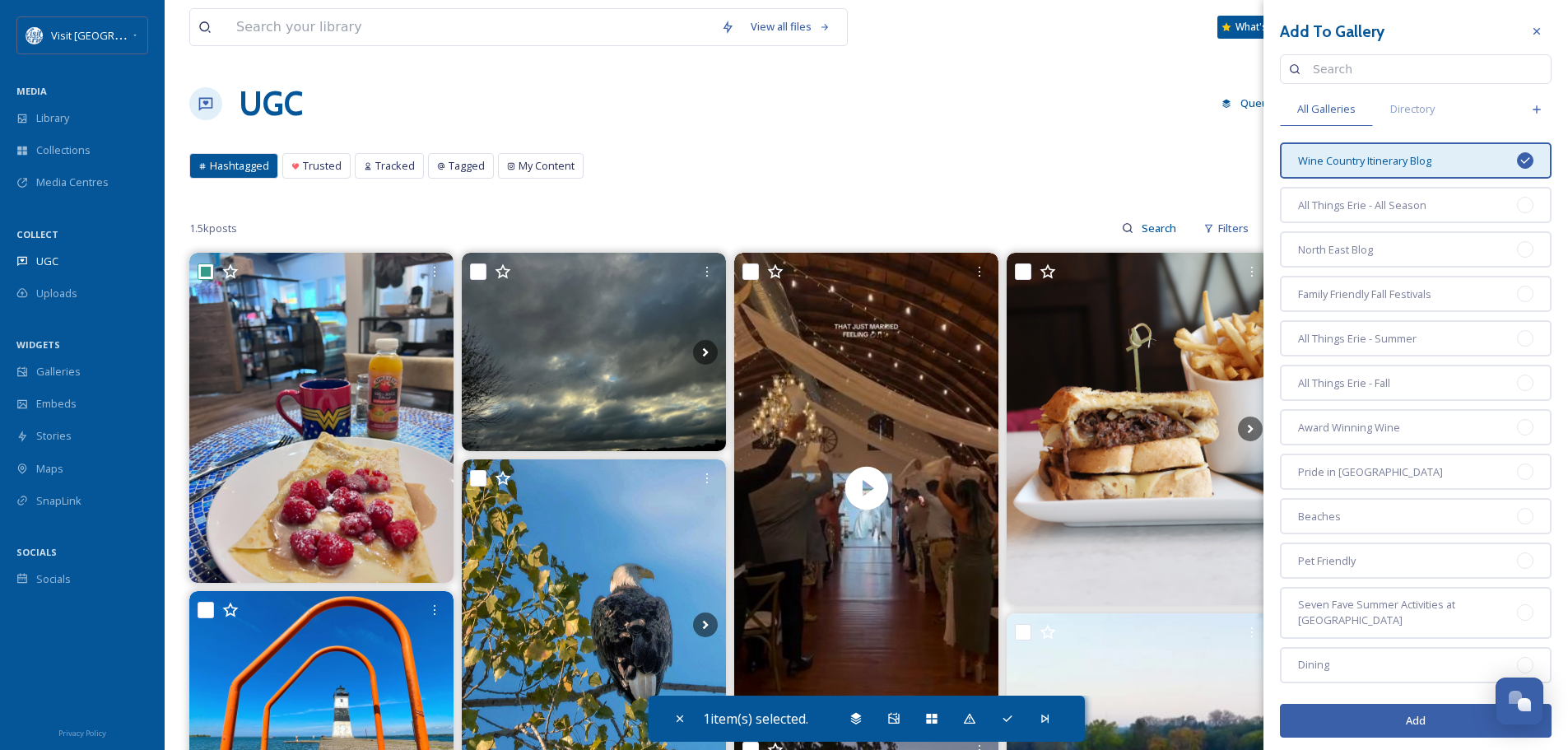
click at [1400, 714] on button "Add" at bounding box center [1415, 721] width 271 height 33
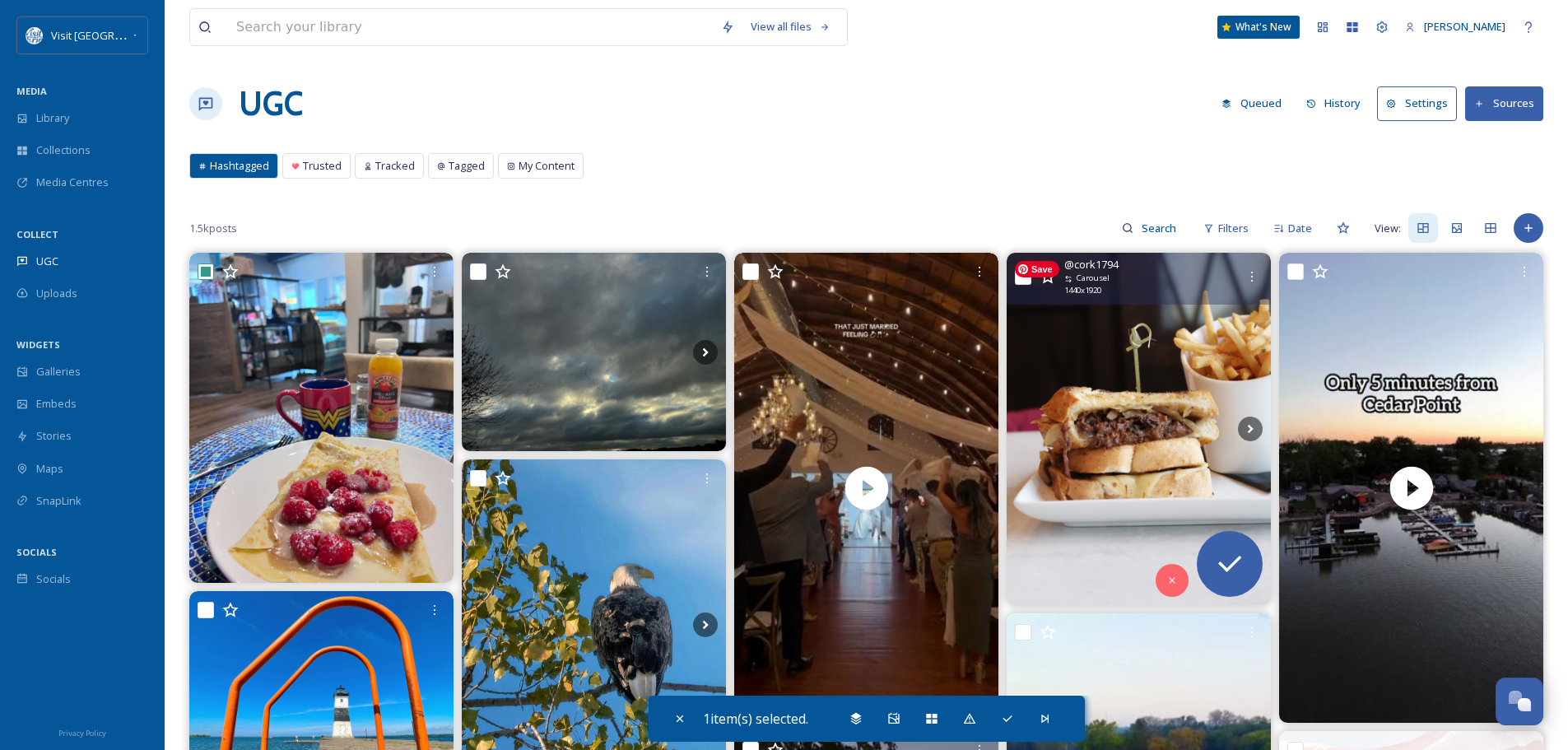
click at [1130, 378] on img at bounding box center [1139, 429] width 264 height 352
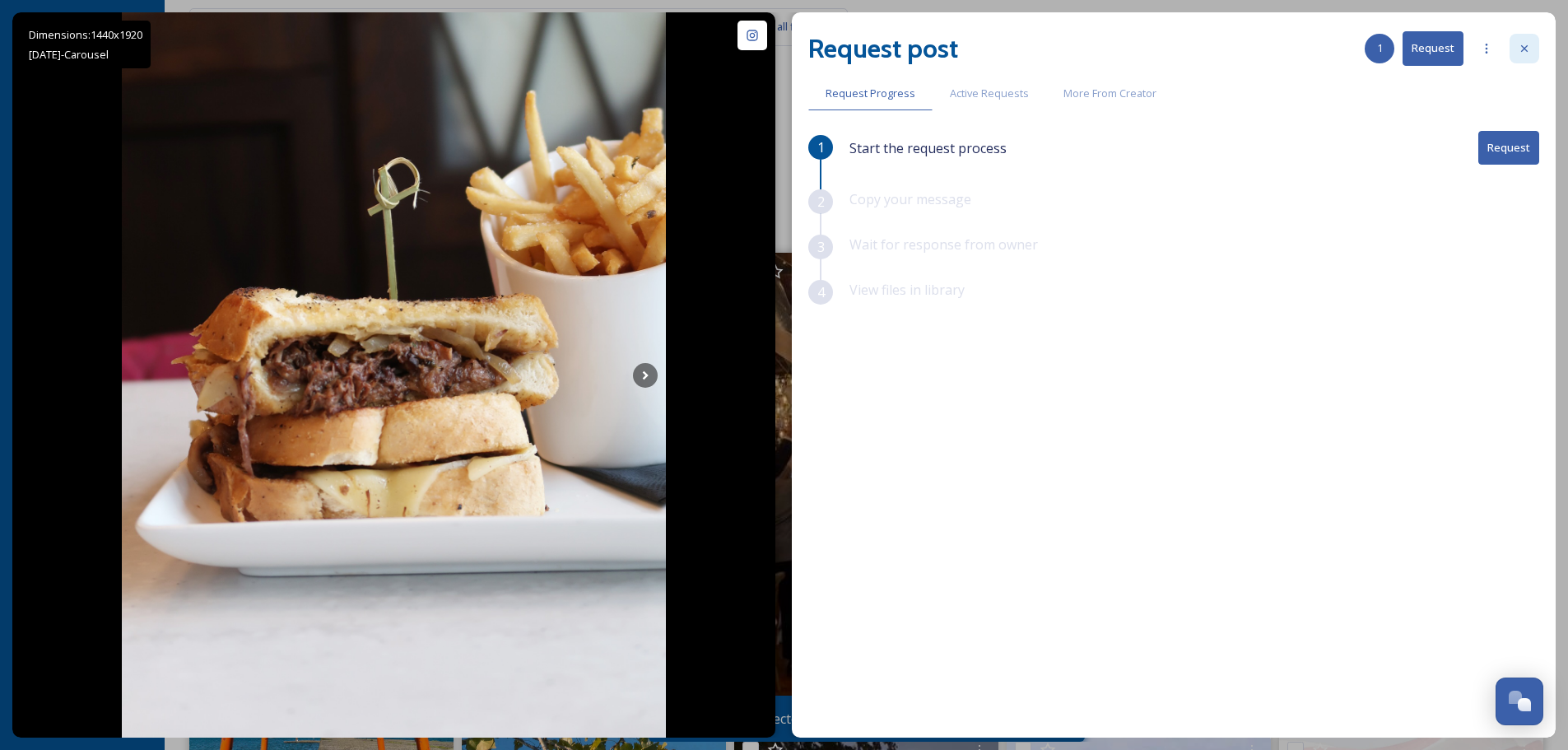
click at [1533, 46] on div at bounding box center [1524, 48] width 29 height 29
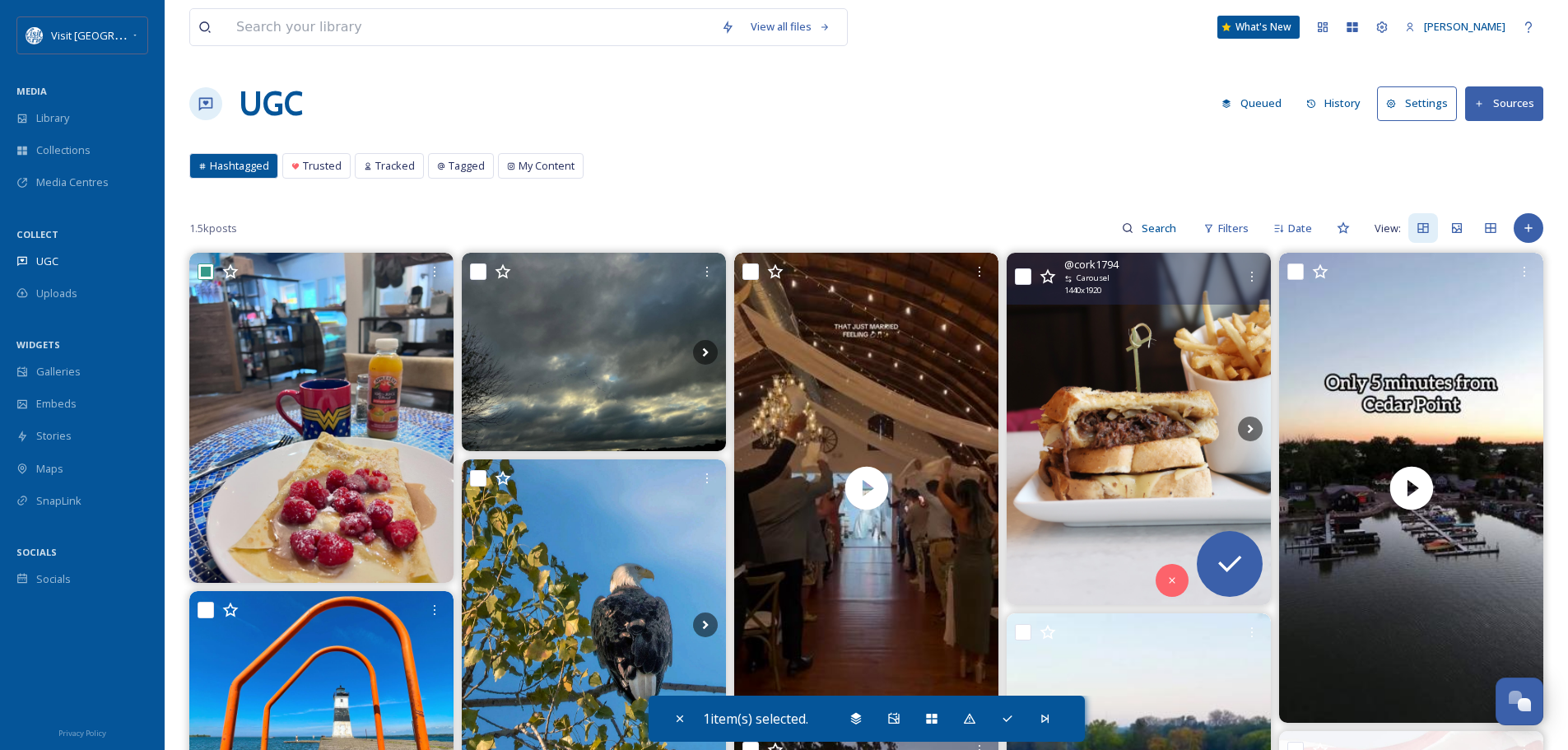
click at [1023, 280] on input "checkbox" at bounding box center [1022, 276] width 17 height 17
checkbox input "true"
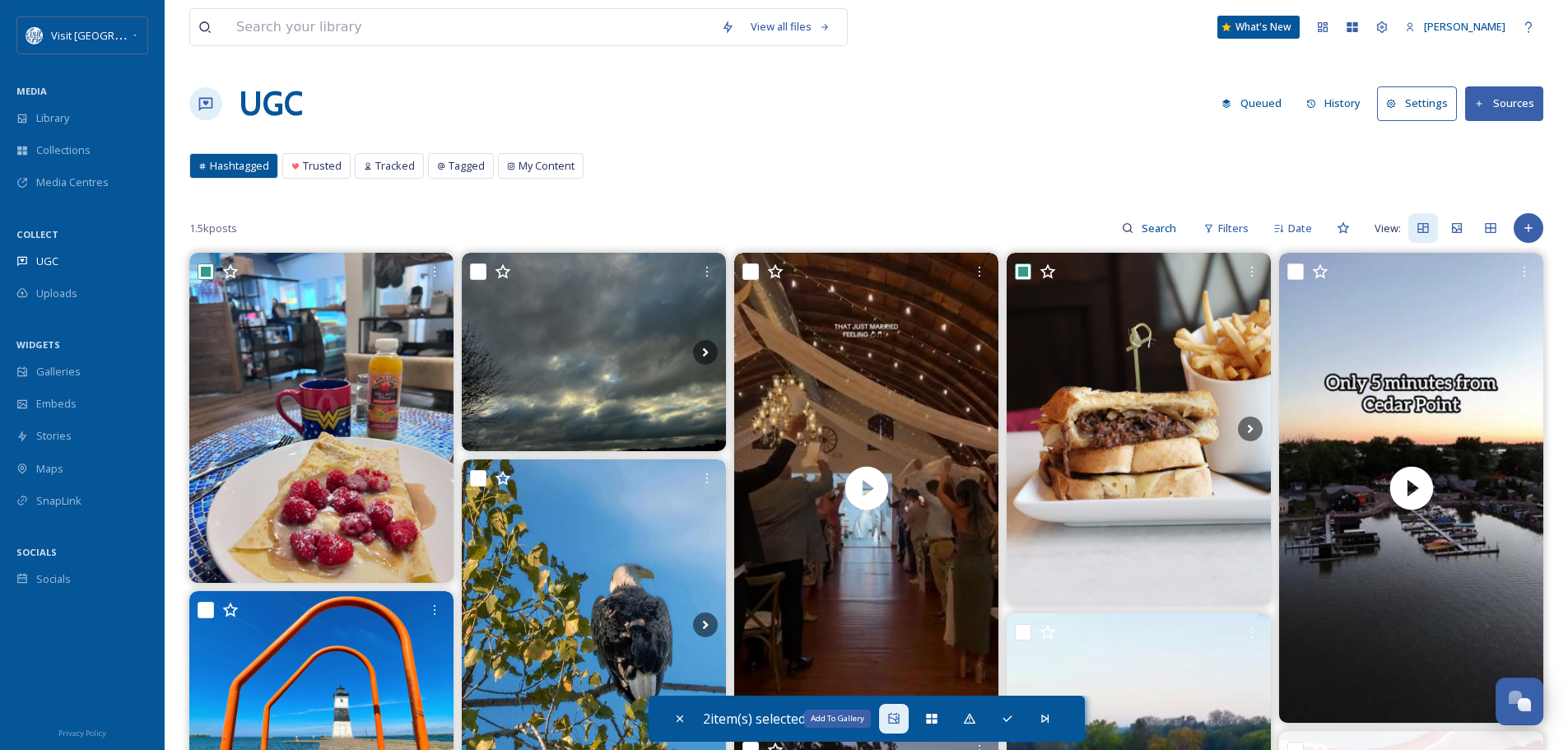
click at [895, 714] on icon at bounding box center [893, 718] width 11 height 11
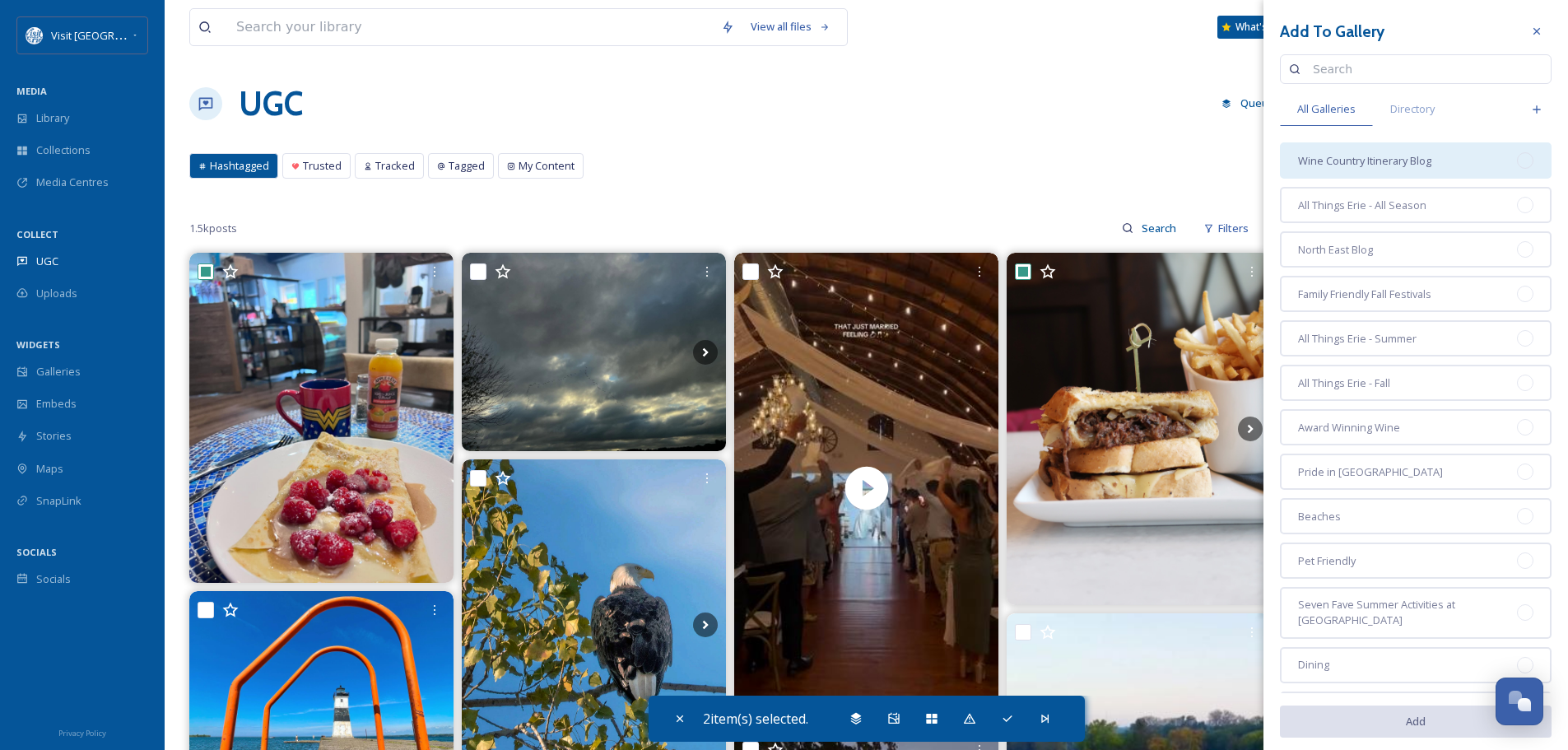
click at [1520, 163] on div at bounding box center [1525, 160] width 17 height 17
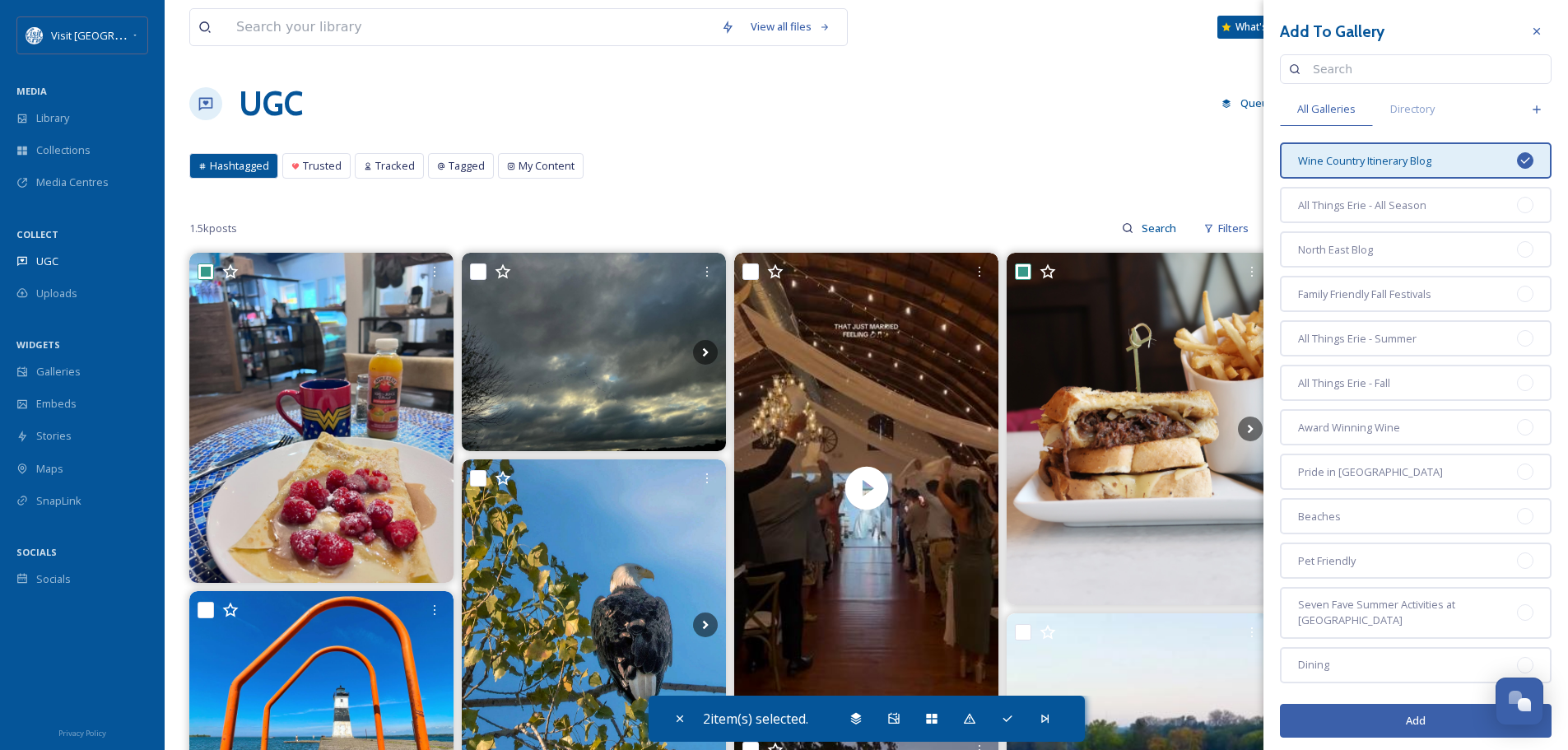
click at [1388, 725] on button "Add" at bounding box center [1415, 721] width 271 height 33
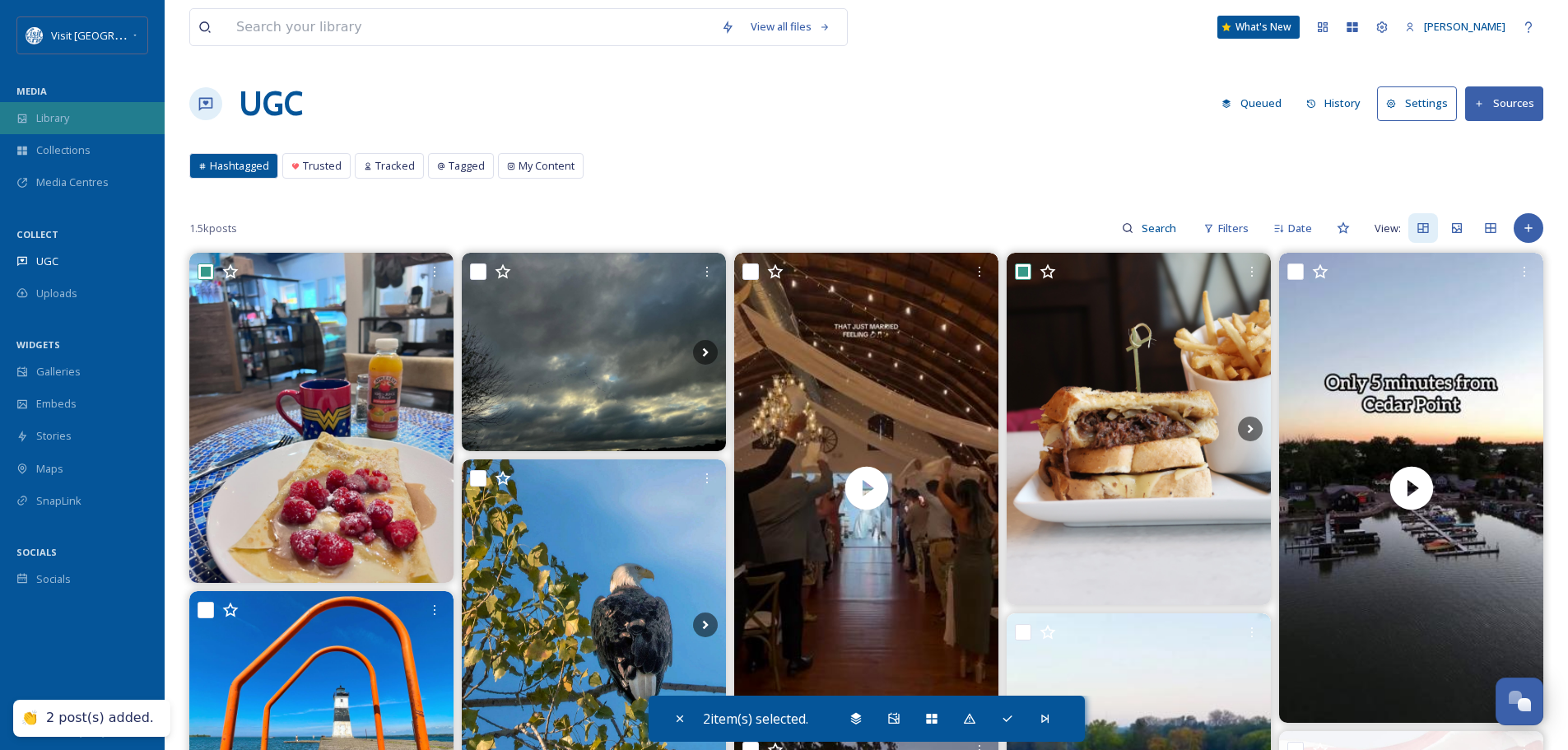
click at [70, 115] on span "Library" at bounding box center [53, 118] width 33 height 16
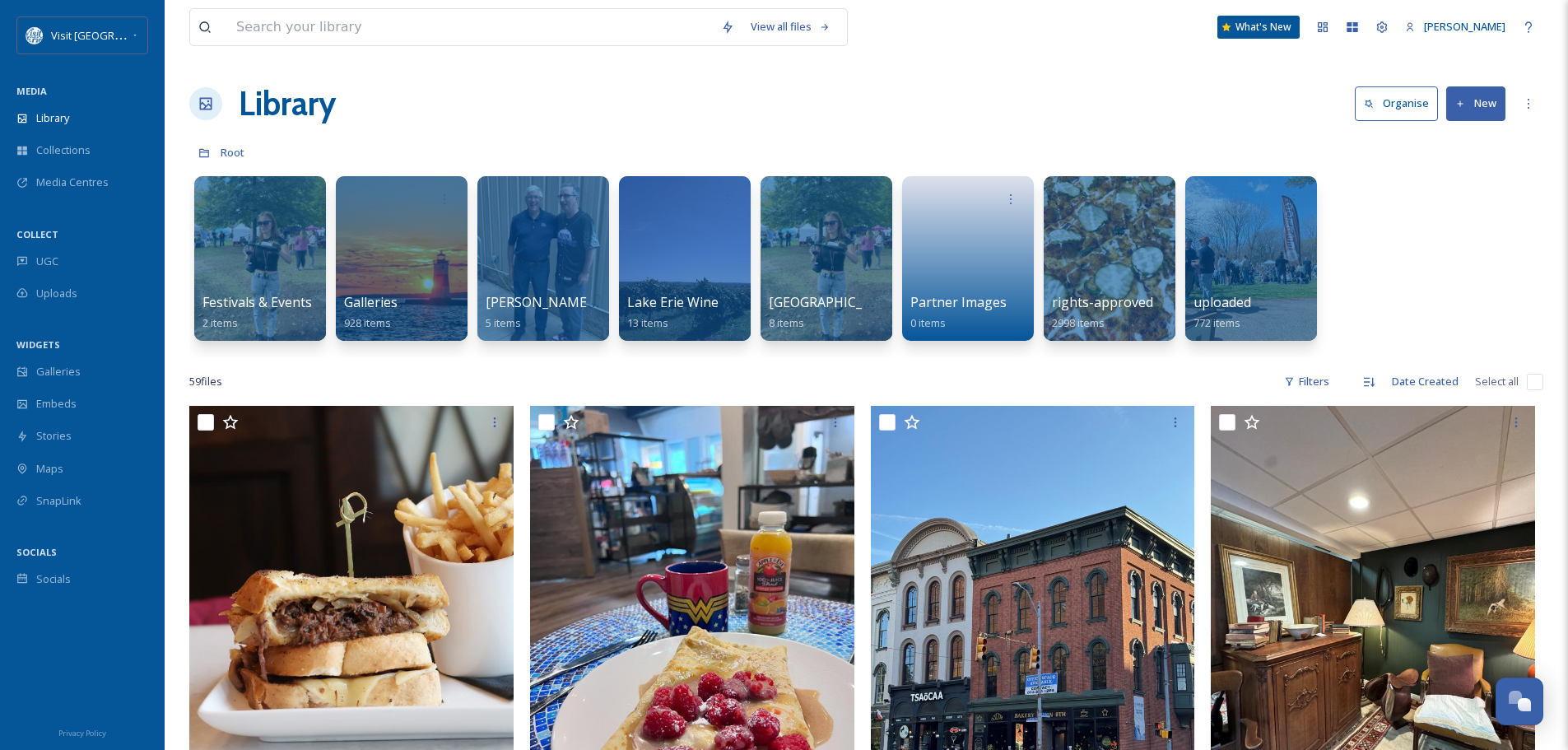
click at [1474, 109] on button "New" at bounding box center [1476, 103] width 60 height 33
click at [1464, 131] on div "File Upload" at bounding box center [1457, 142] width 93 height 32
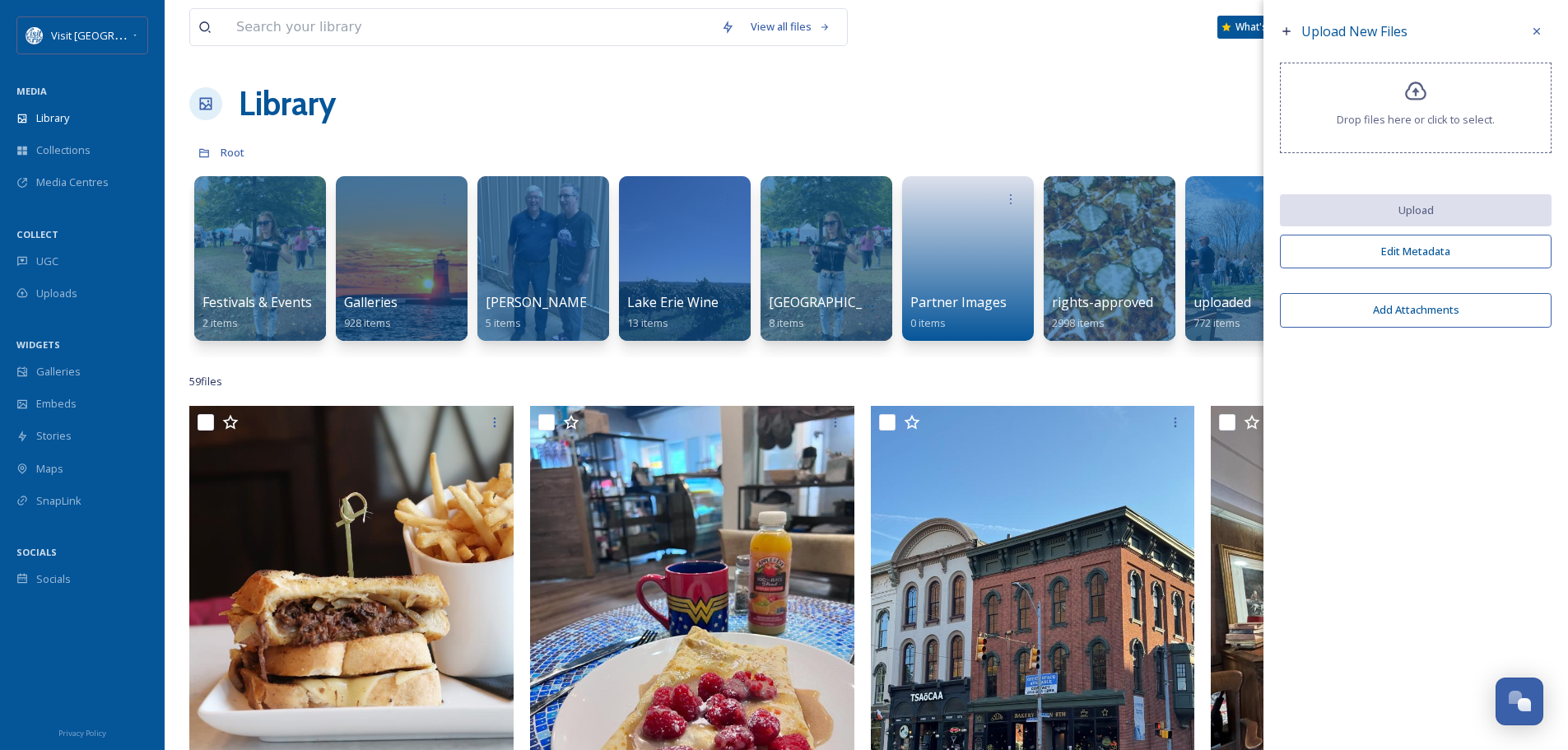
click at [1441, 118] on span "Drop files here or click to select." at bounding box center [1415, 119] width 158 height 16
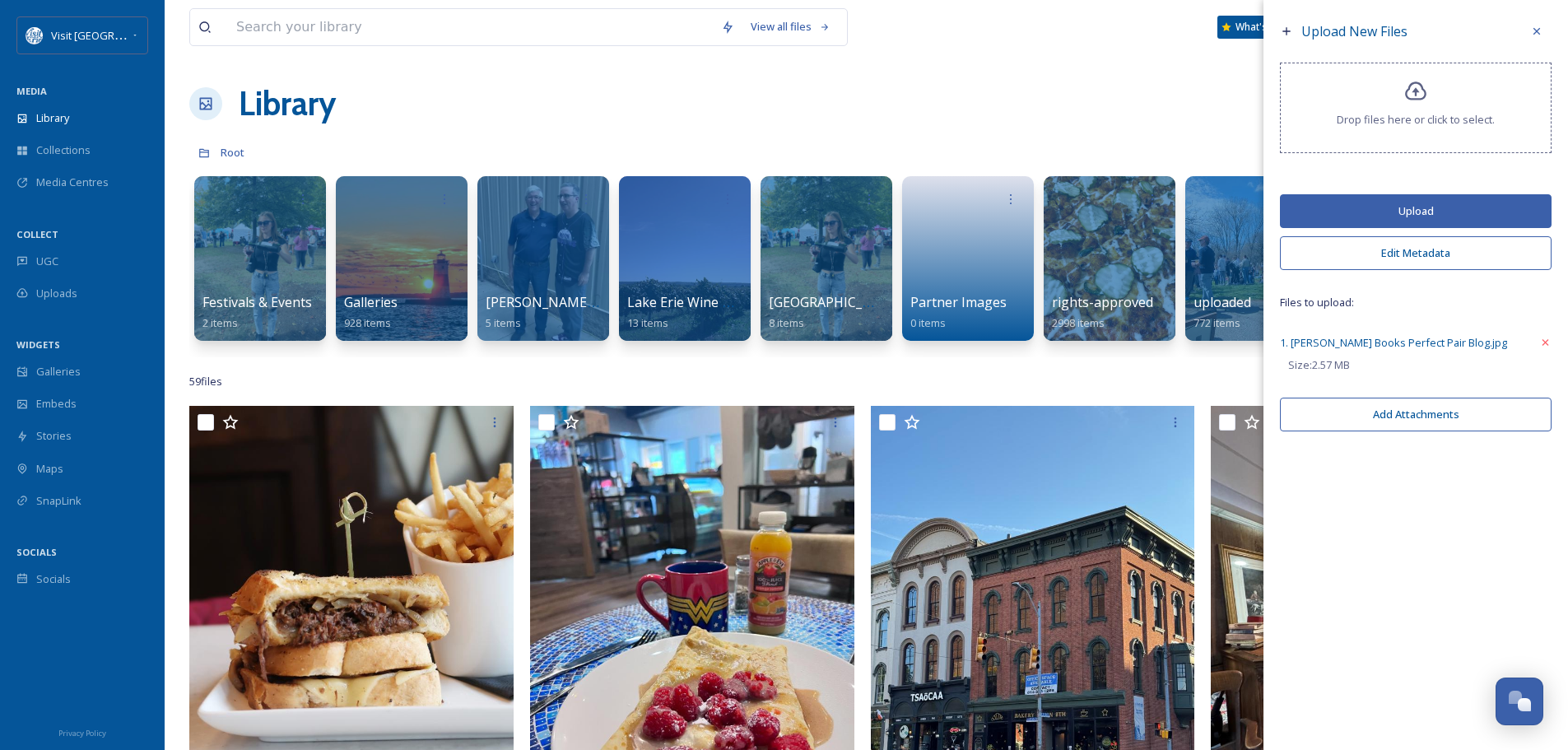
click at [1398, 211] on button "Upload" at bounding box center [1415, 211] width 271 height 33
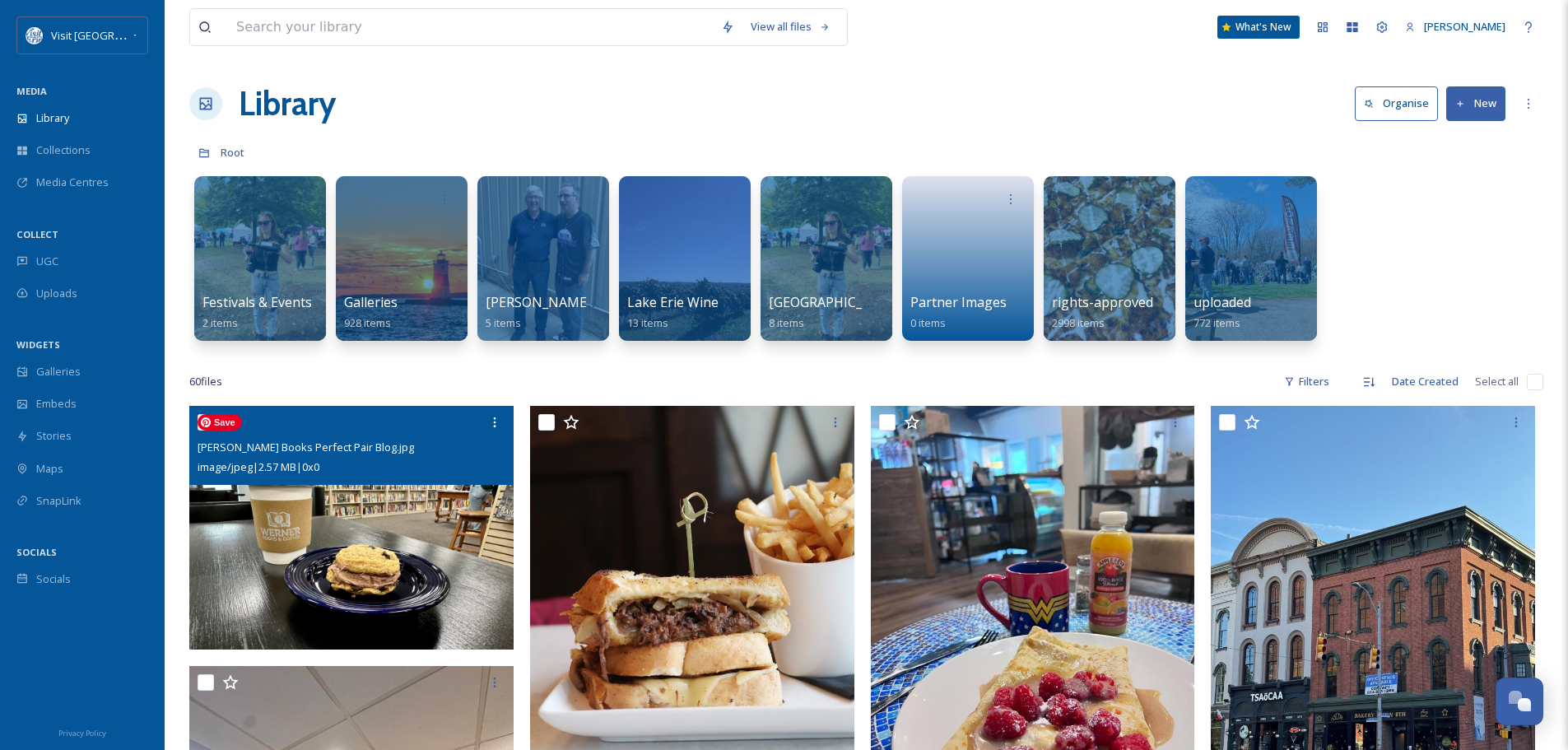
click at [317, 508] on img at bounding box center [351, 527] width 324 height 244
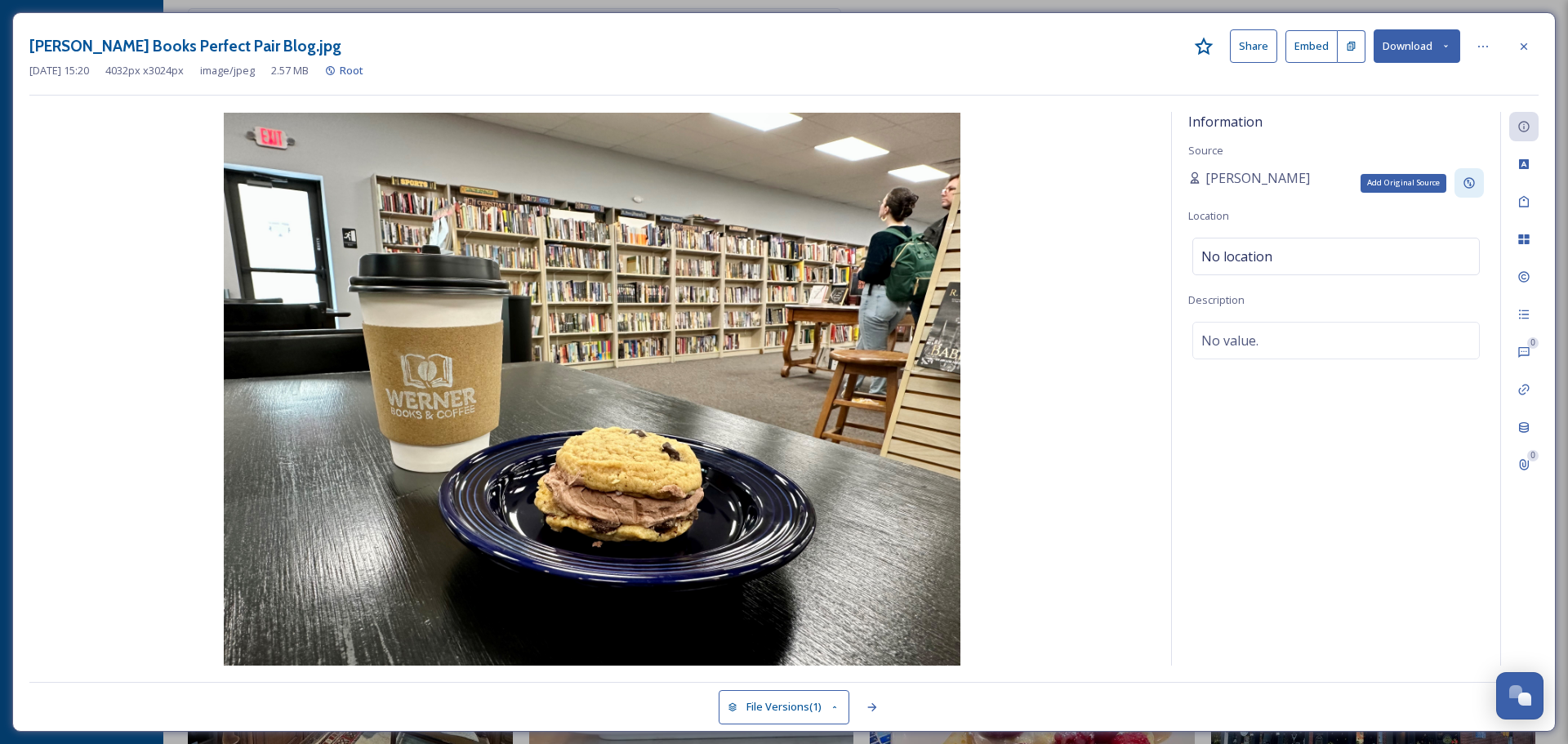
click at [1470, 178] on icon at bounding box center [1468, 183] width 11 height 11
click at [1252, 235] on input at bounding box center [1278, 241] width 182 height 38
type input "VisitErie"
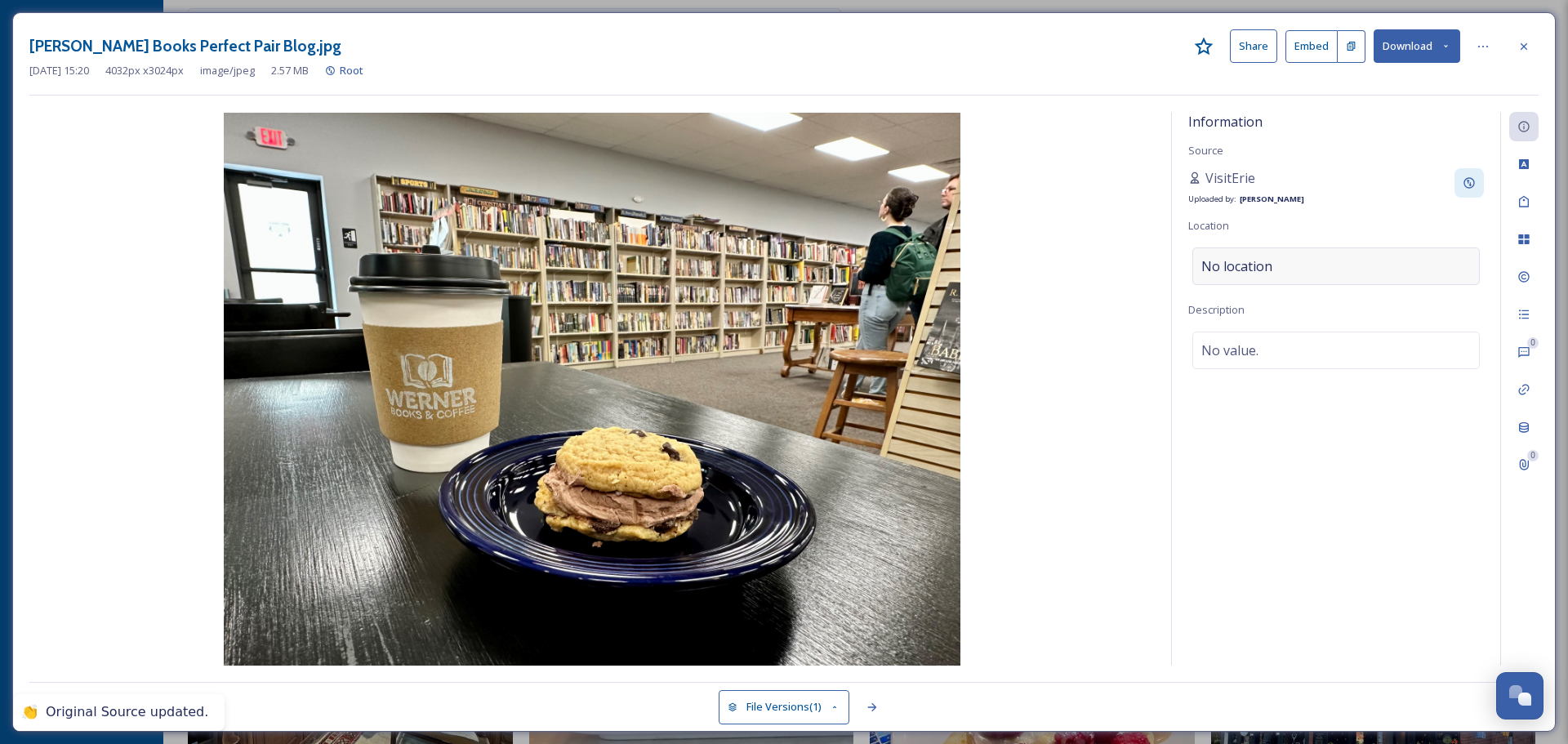
click at [1261, 261] on span "No location" at bounding box center [1236, 266] width 71 height 19
click at [1261, 261] on input at bounding box center [1336, 265] width 286 height 36
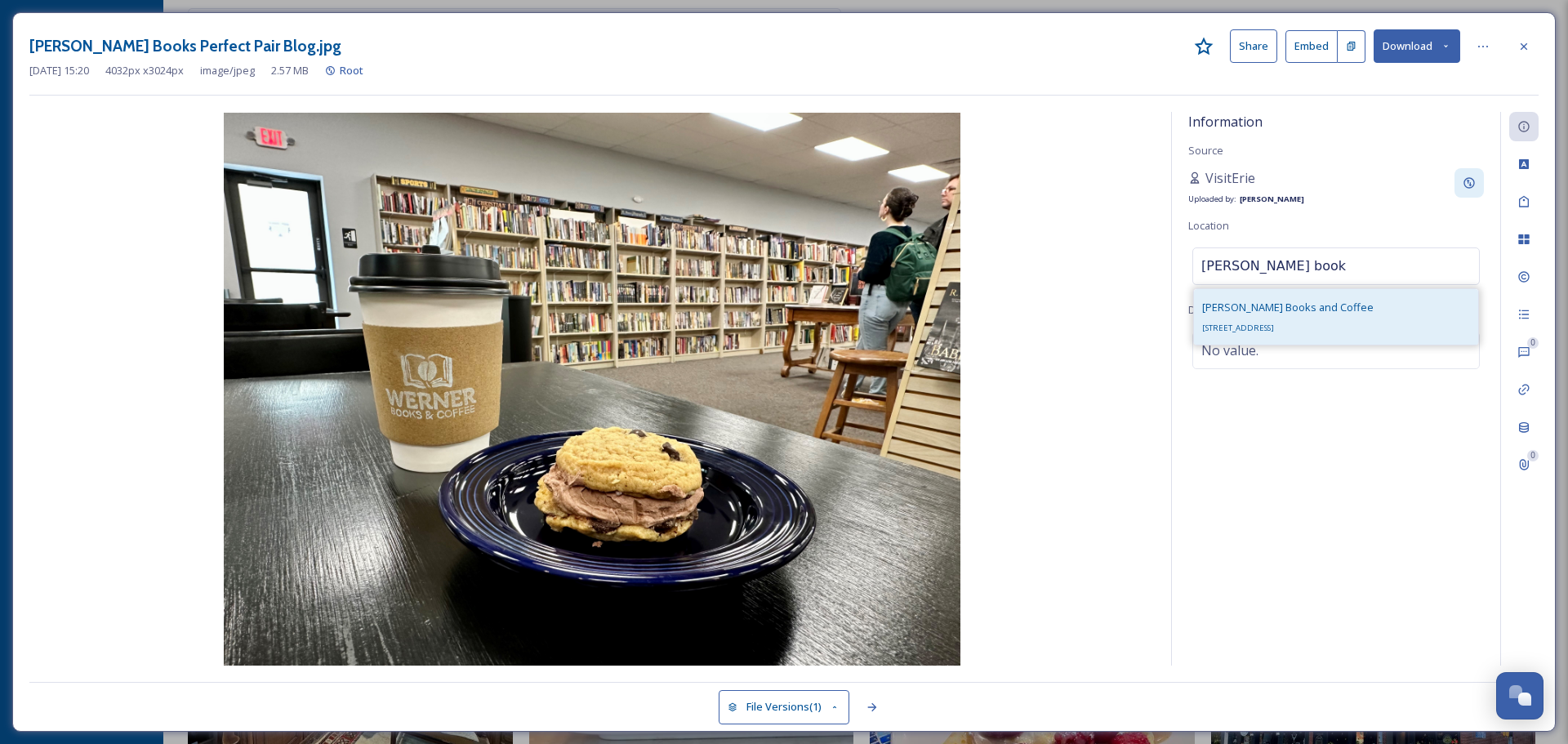
type input "Werner book"
click at [1268, 324] on span "3608 Liberty St, Erie, PA 16508, USA" at bounding box center [1238, 327] width 72 height 11
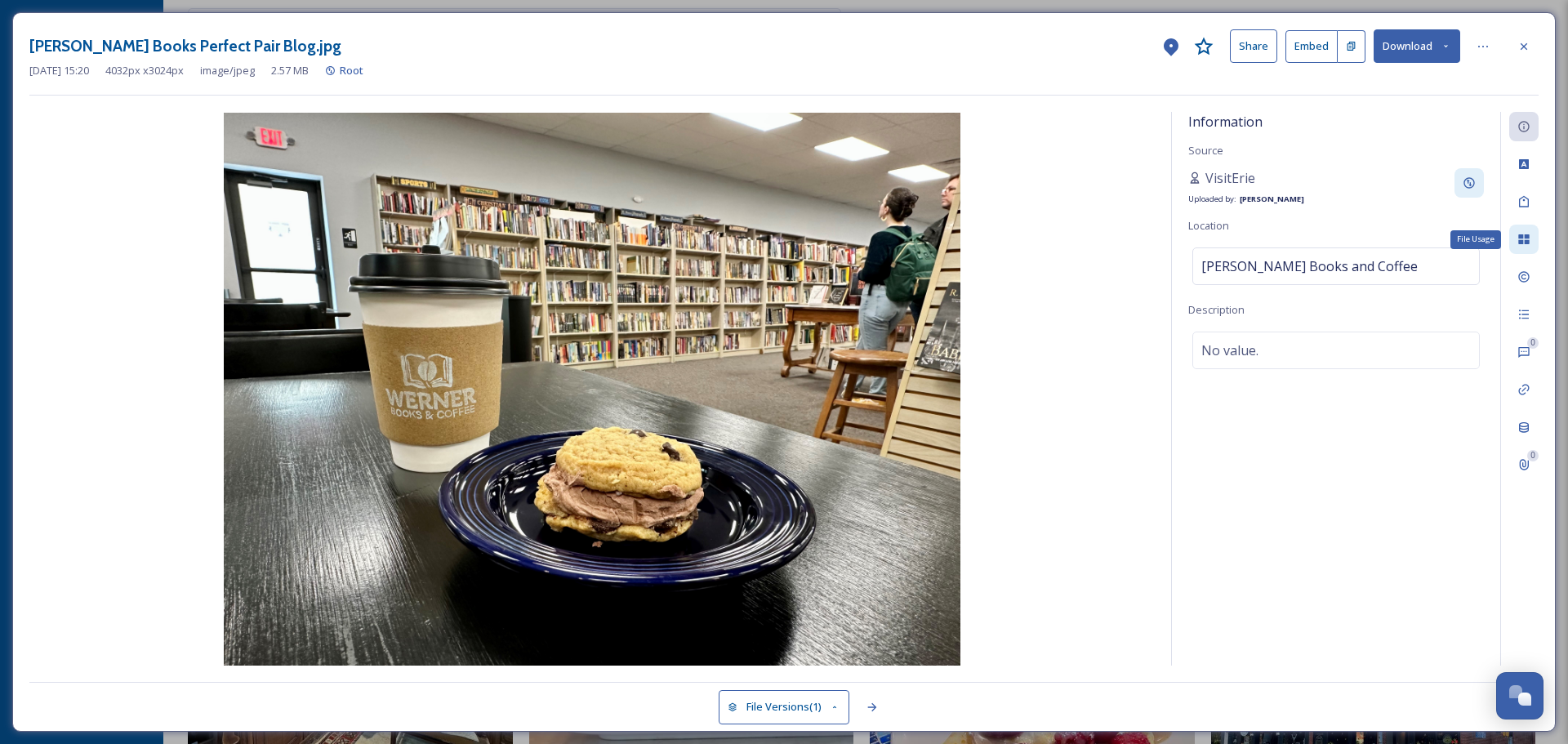
click at [1523, 240] on icon at bounding box center [1522, 239] width 13 height 13
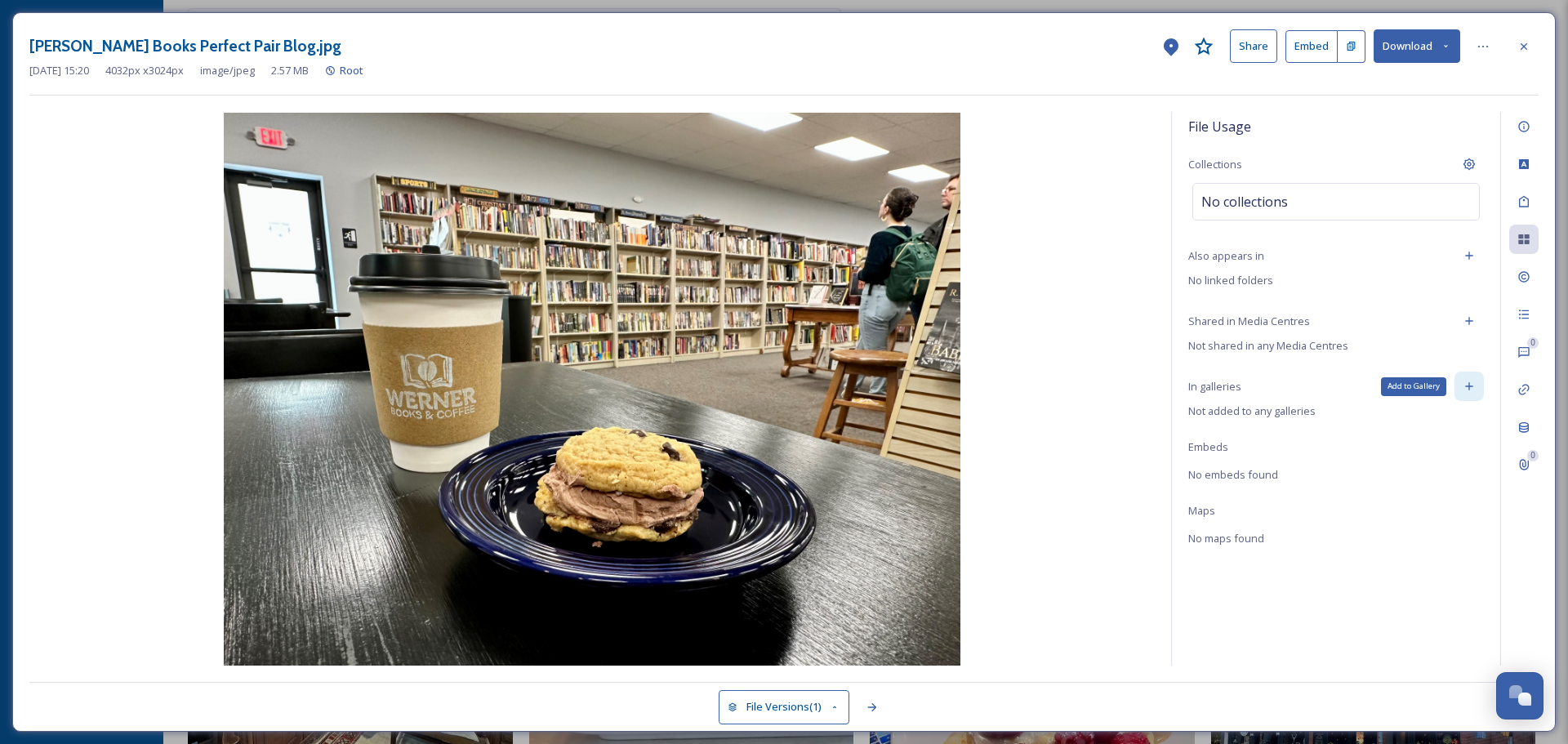
click at [1471, 381] on icon at bounding box center [1468, 386] width 13 height 13
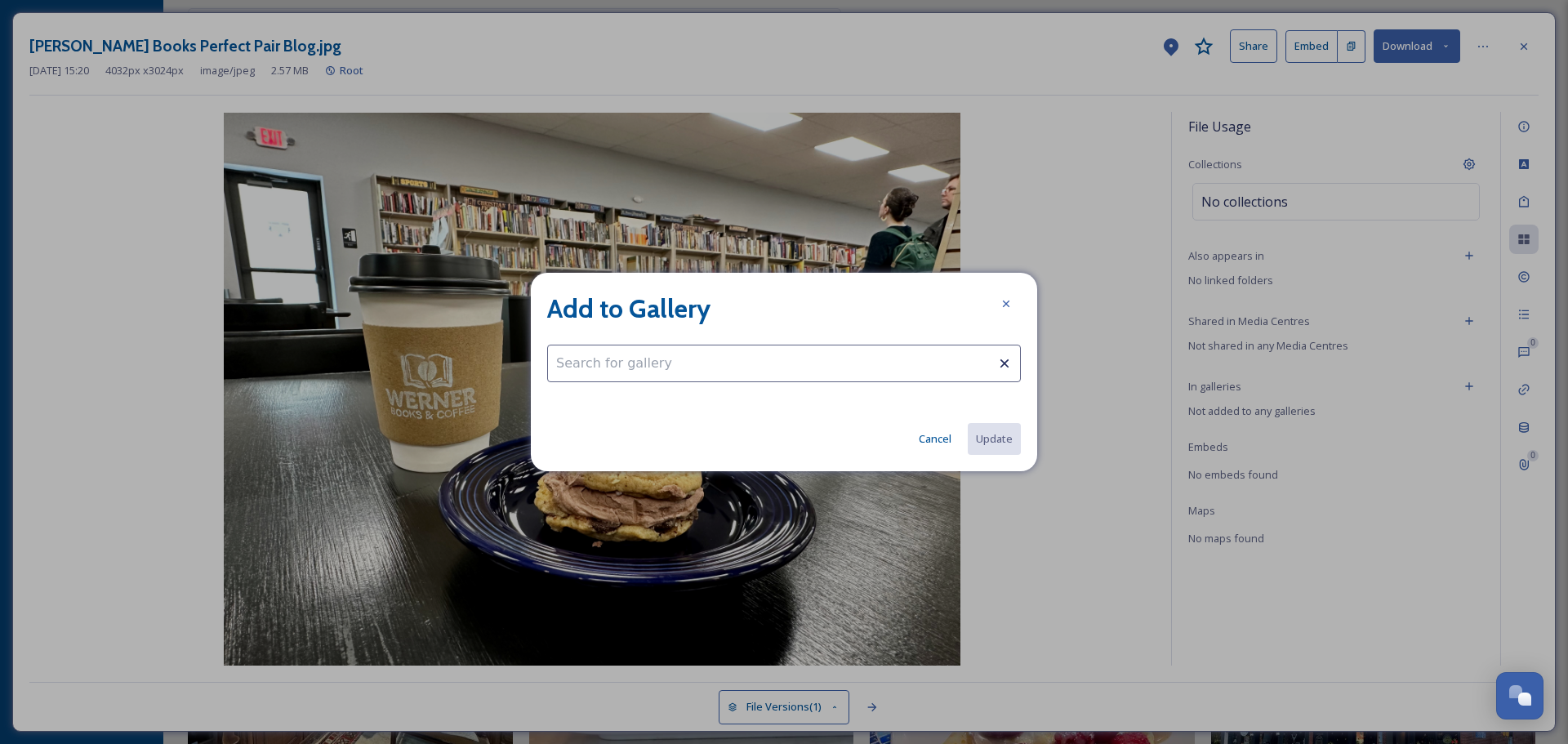
click at [770, 360] on input at bounding box center [783, 363] width 473 height 38
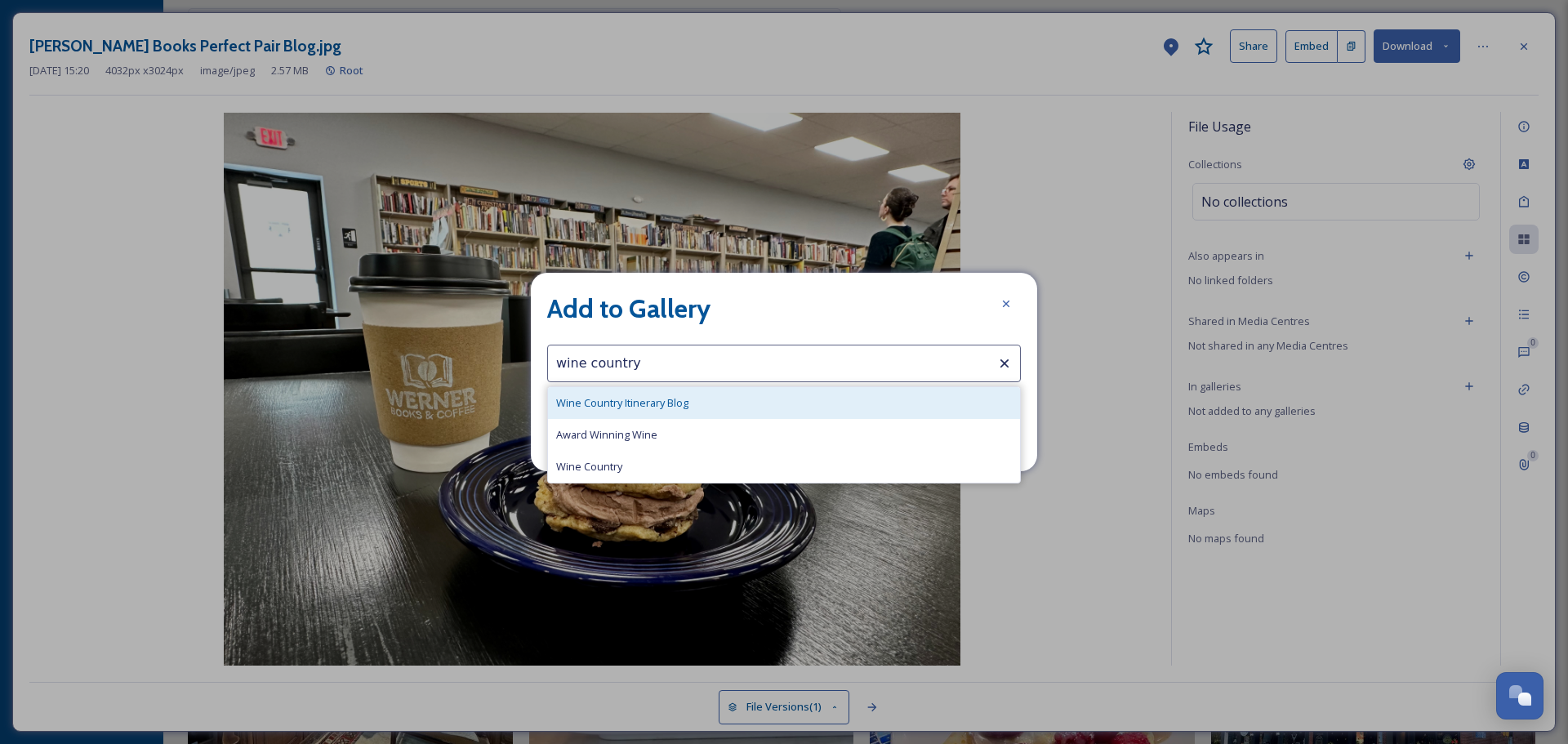
click at [745, 400] on div "Wine Country Itinerary Blog" at bounding box center [784, 402] width 472 height 32
type input "Wine Country Itinerary Blog"
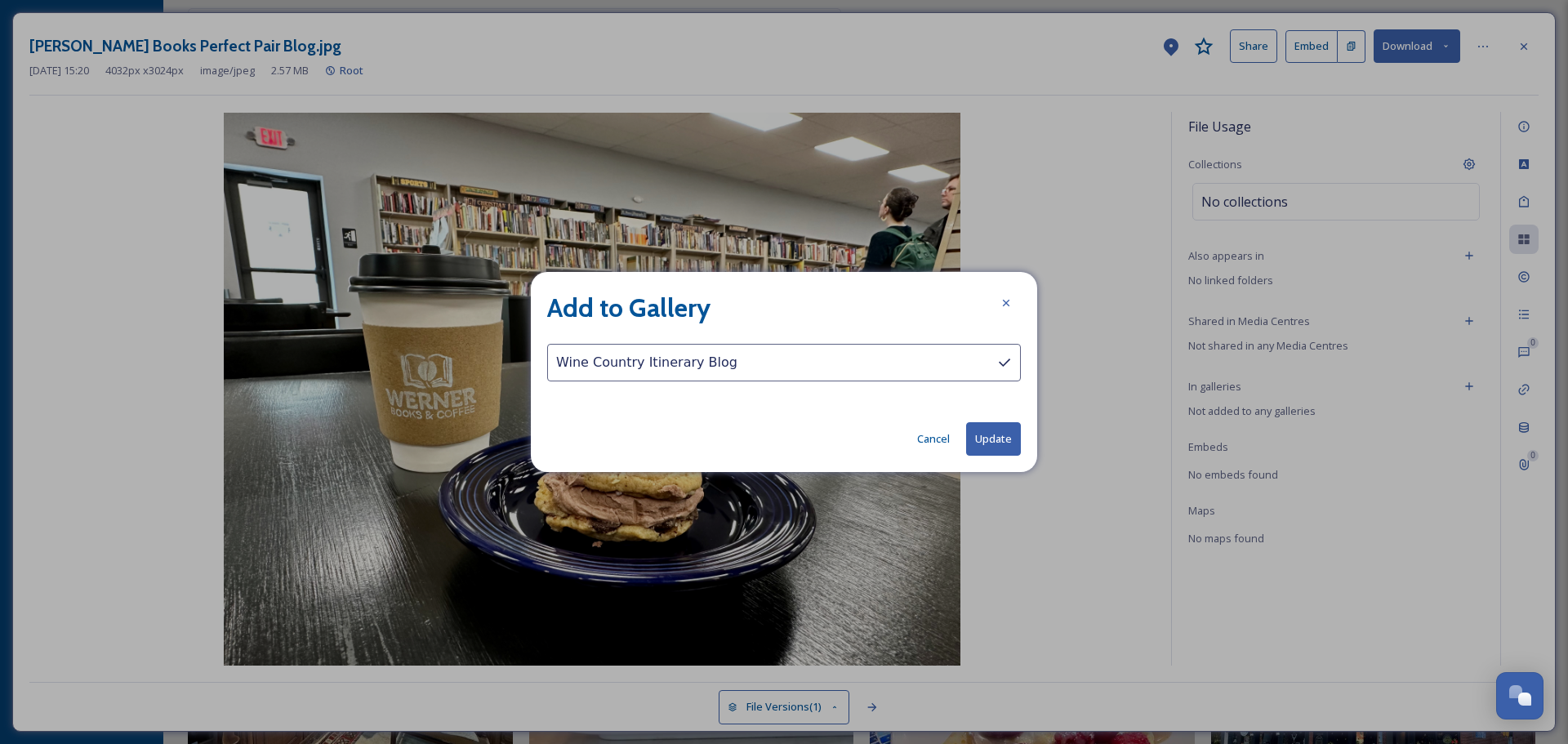
click at [985, 432] on button "Update" at bounding box center [993, 438] width 54 height 33
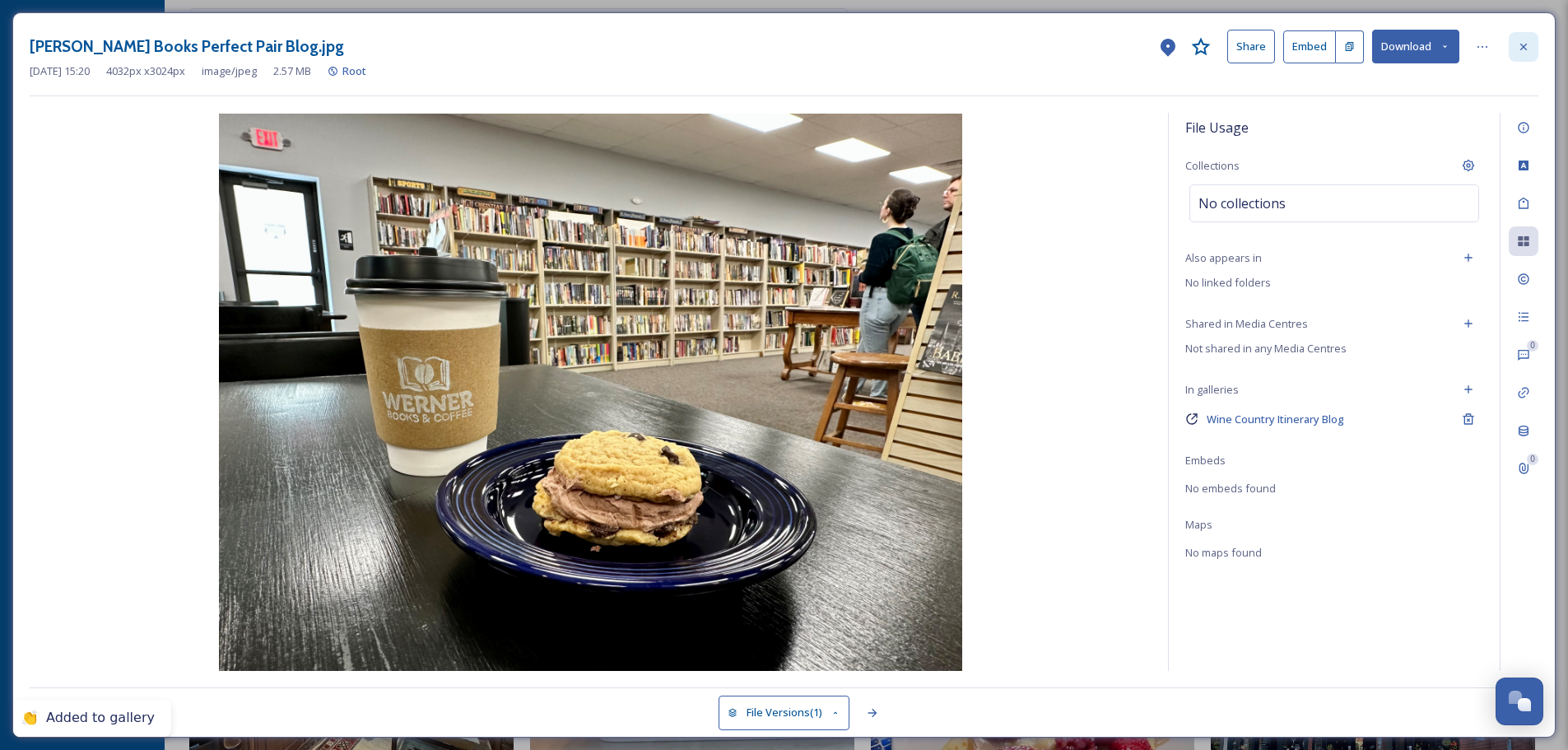
click at [1525, 49] on icon at bounding box center [1523, 46] width 13 height 13
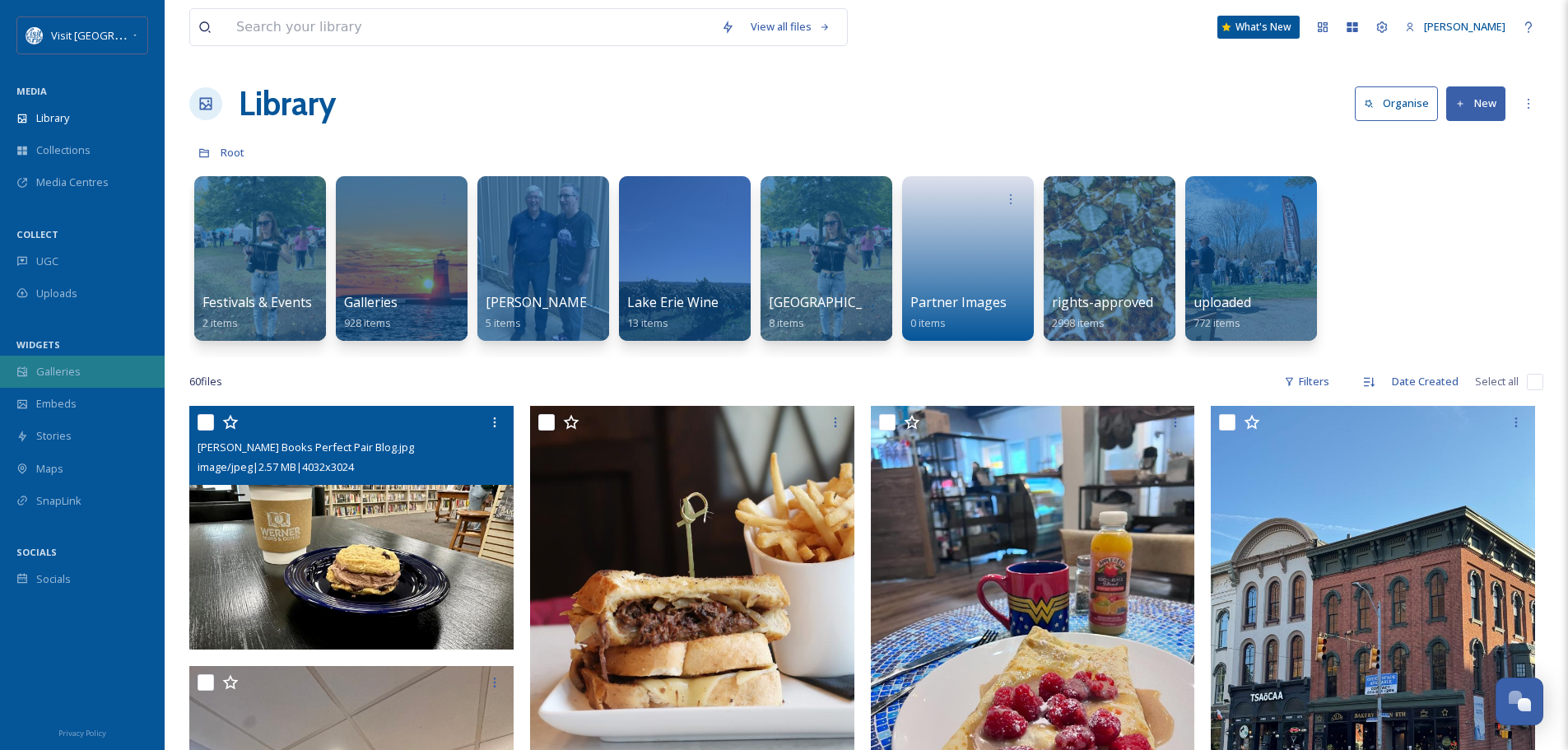
click at [66, 364] on span "Galleries" at bounding box center [58, 371] width 44 height 16
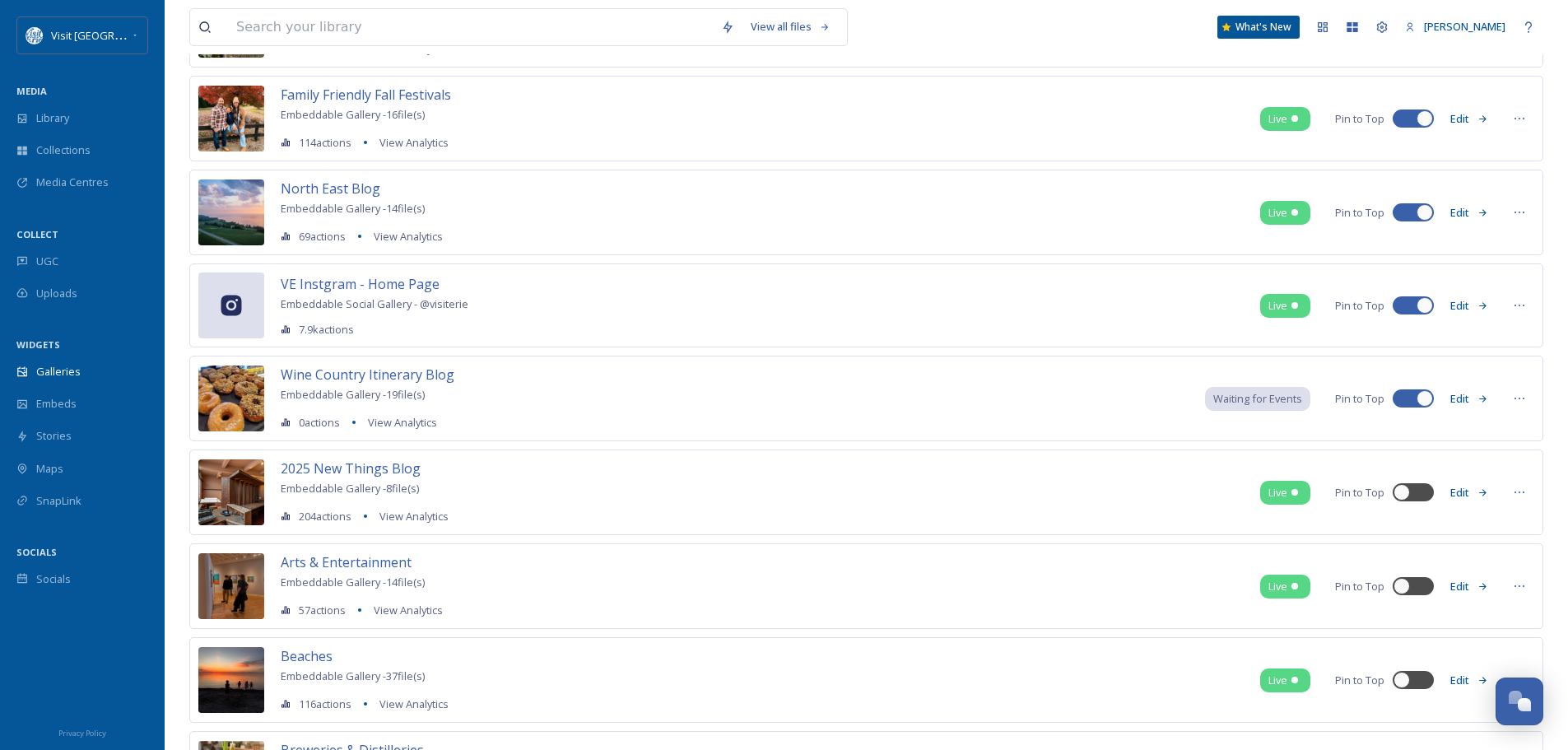
scroll to position [658, 0]
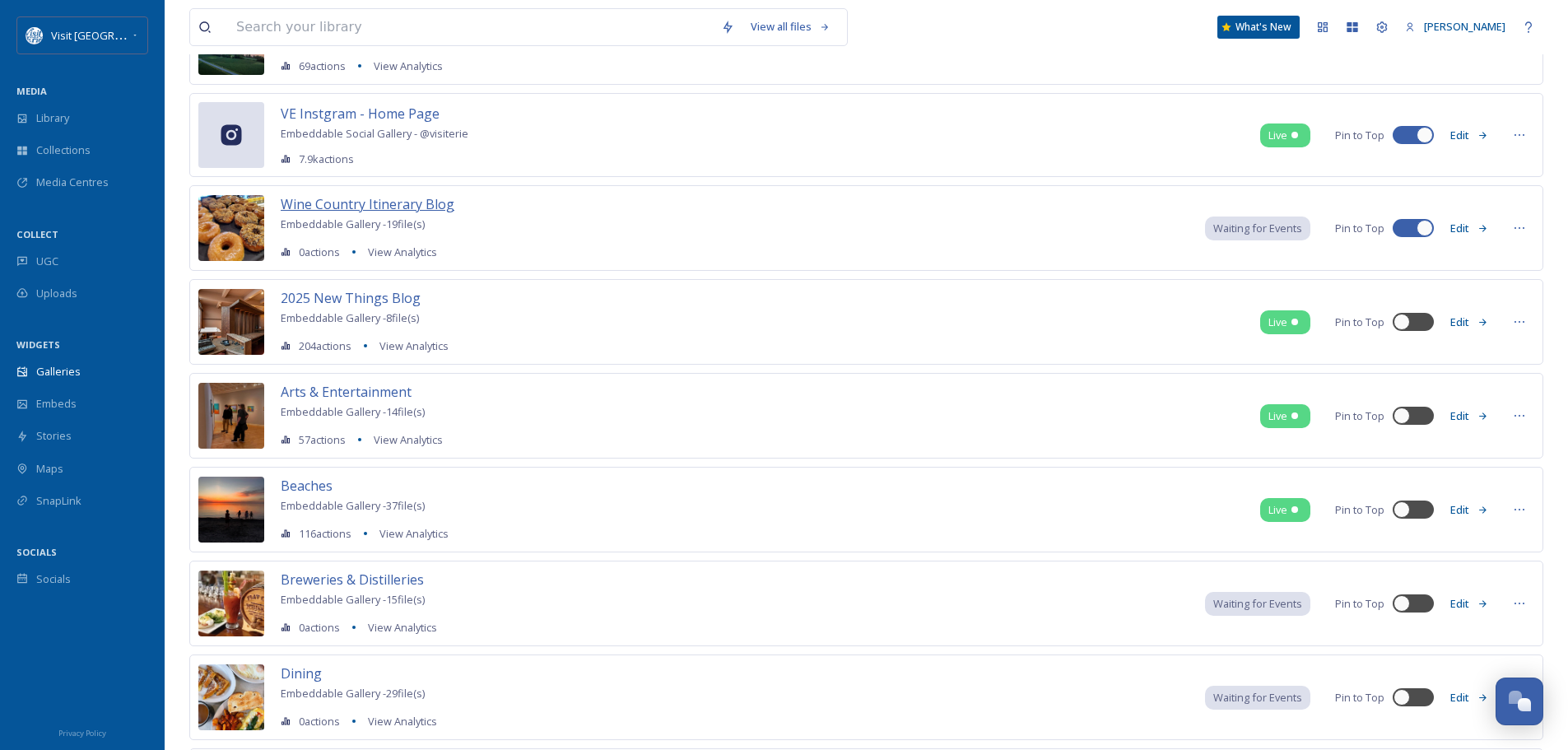
click at [399, 204] on span "Wine Country Itinerary Blog" at bounding box center [367, 204] width 173 height 18
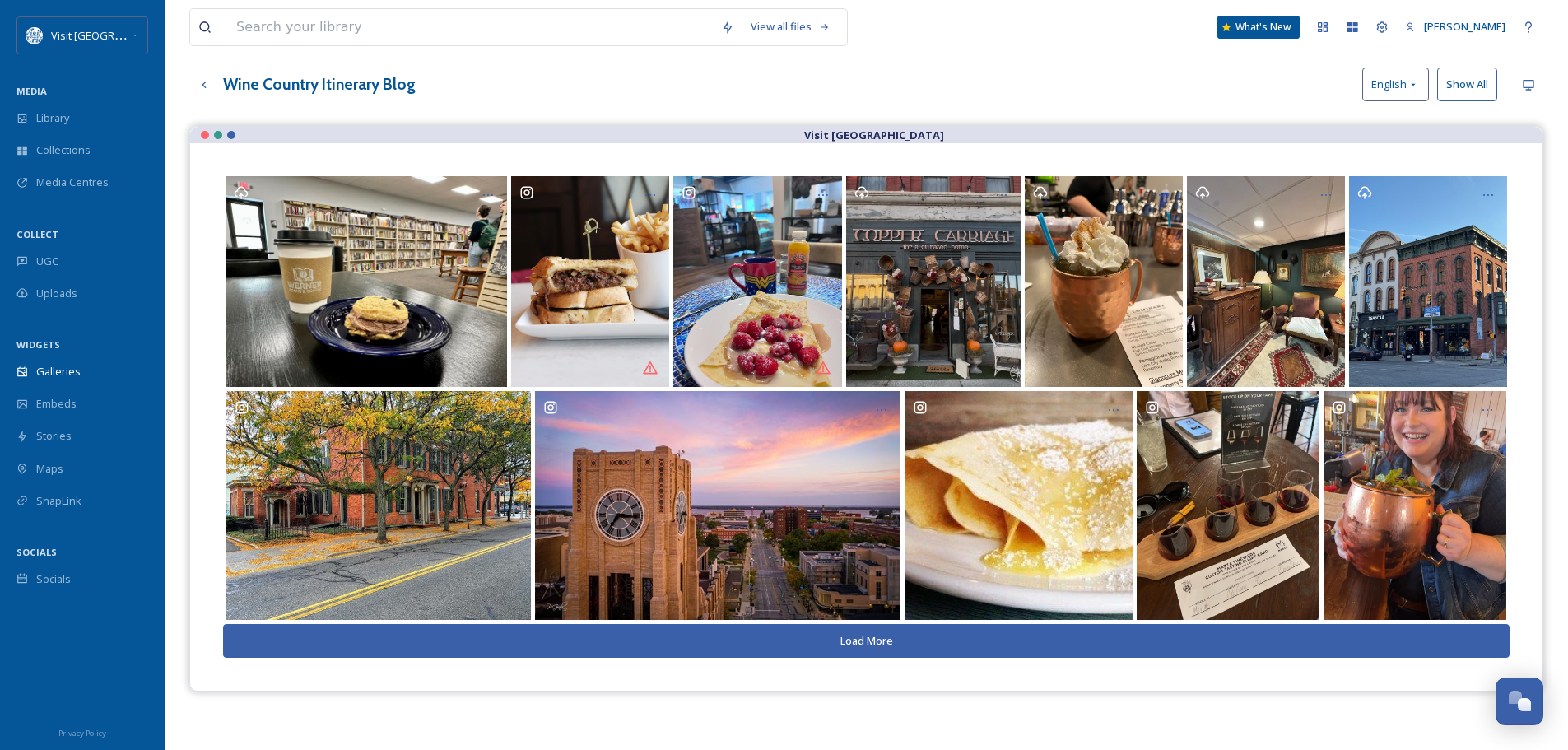
scroll to position [164, 0]
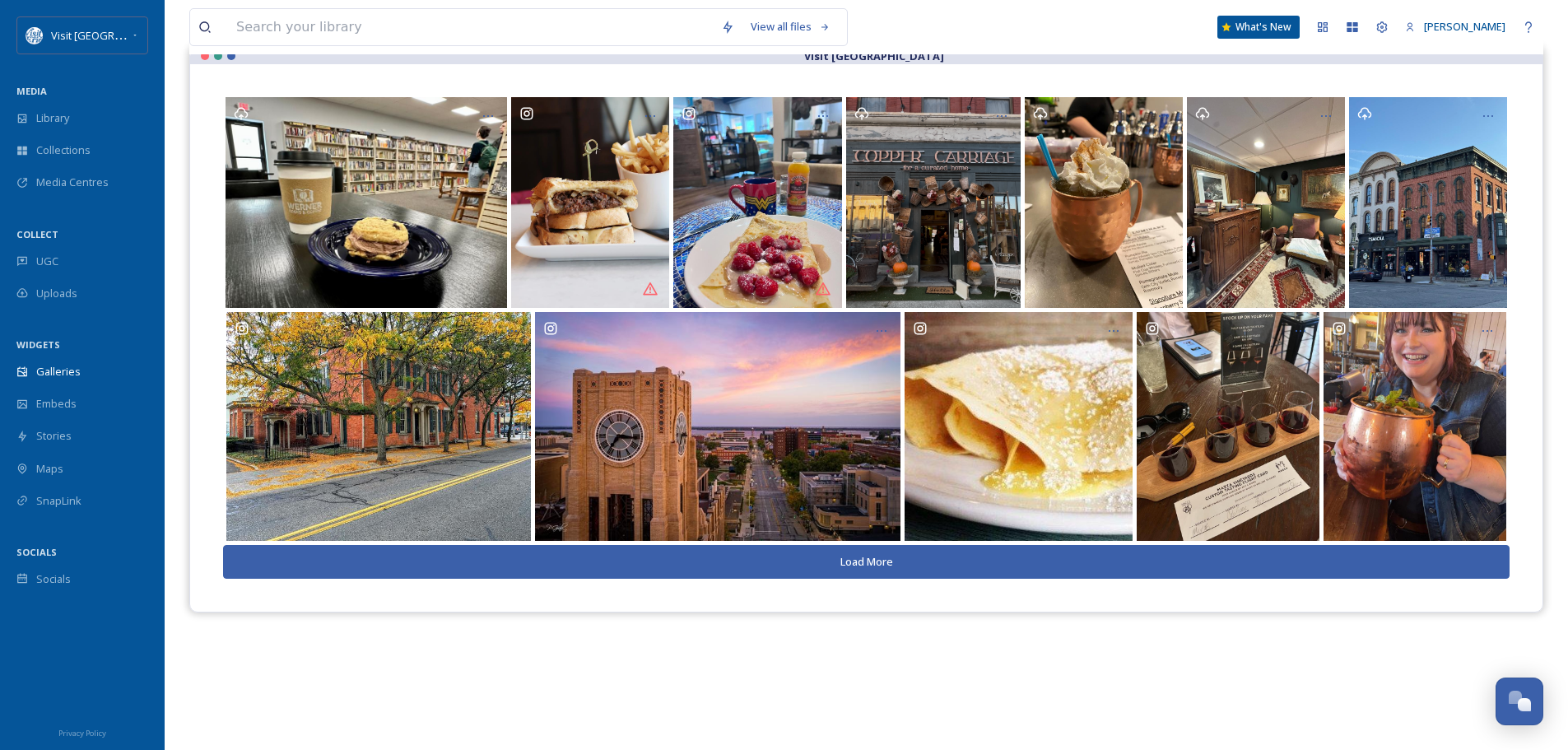
click at [904, 570] on button "Load More" at bounding box center [867, 561] width 1287 height 33
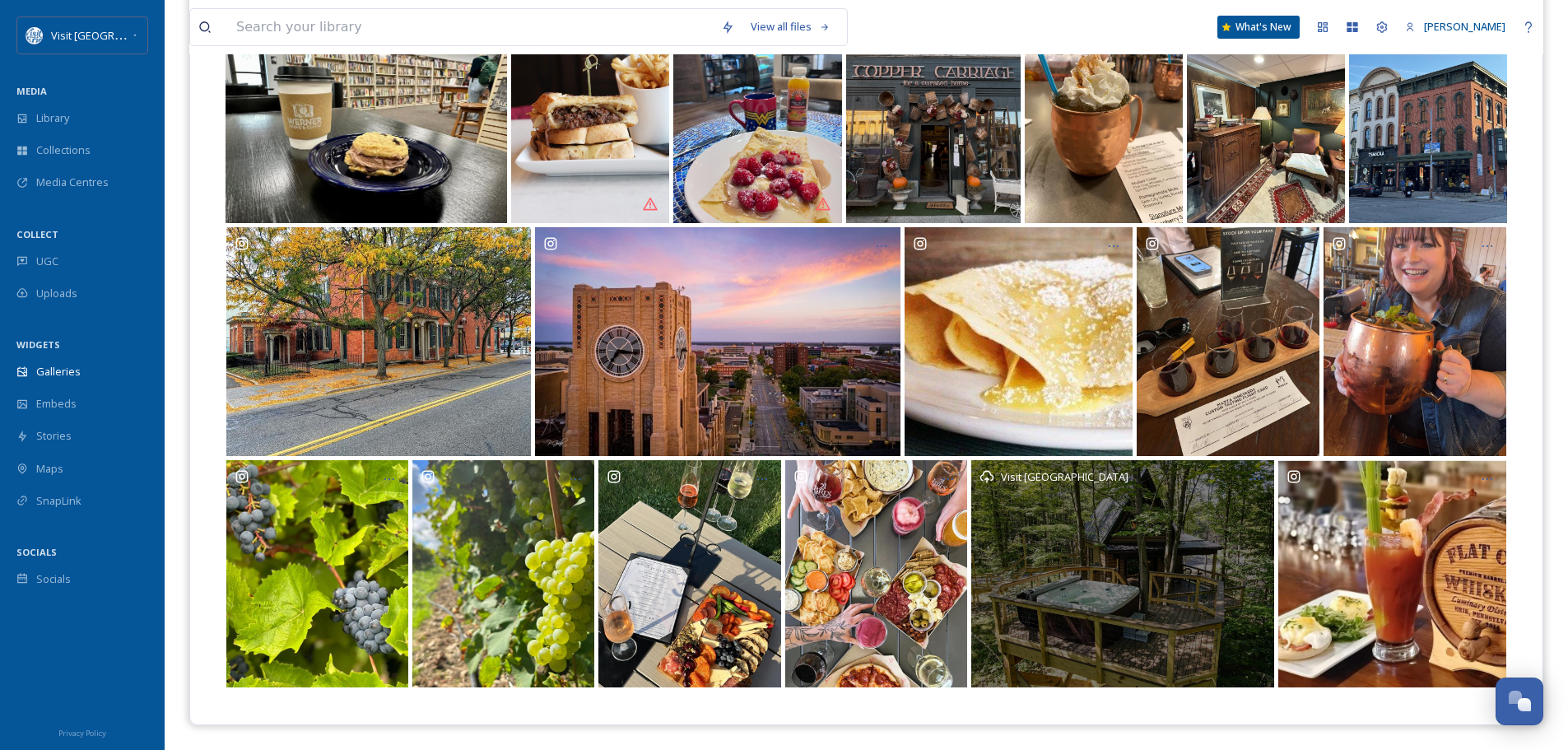
scroll to position [0, 0]
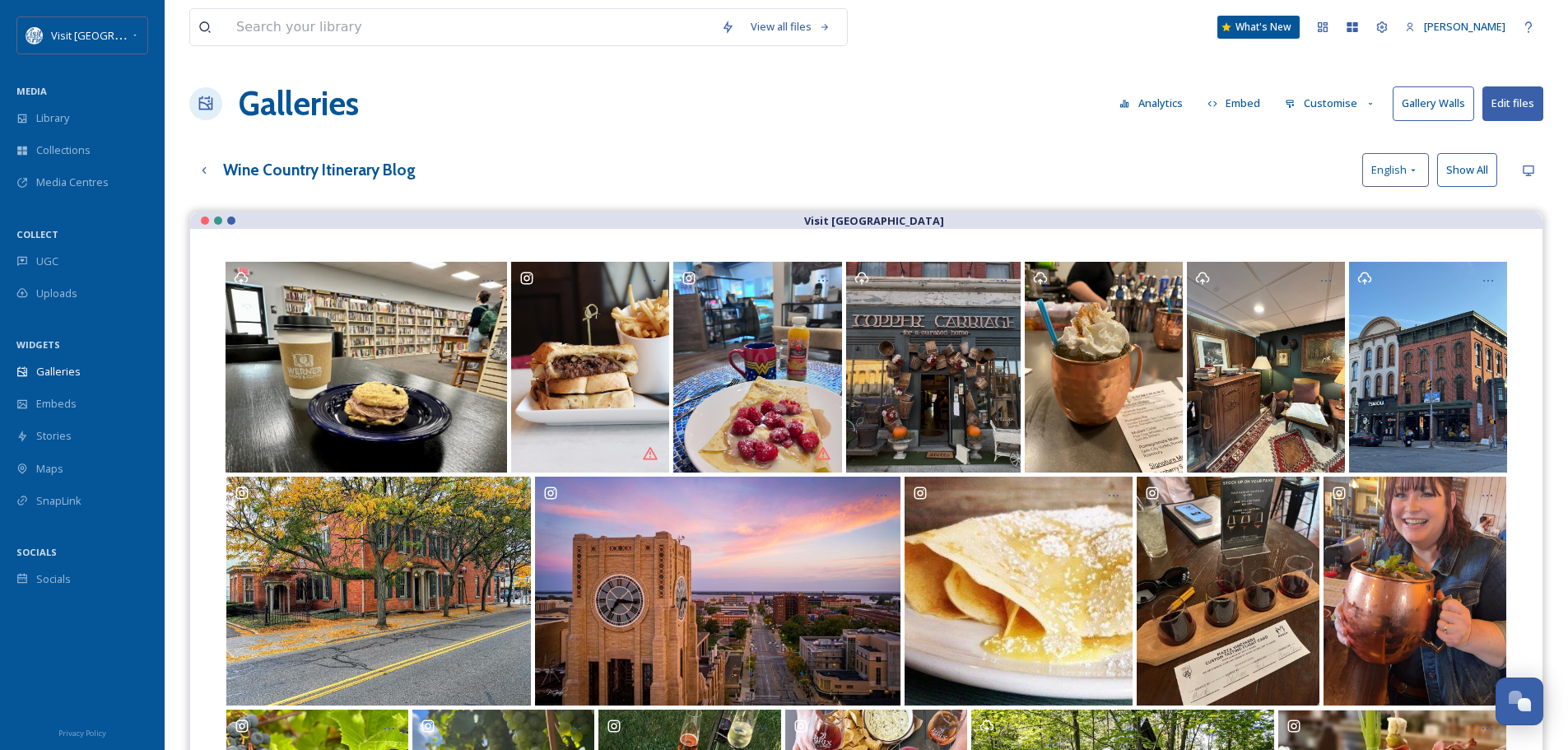
click at [1354, 95] on button "Customise" at bounding box center [1330, 103] width 108 height 32
click at [1326, 142] on div "Layout" at bounding box center [1334, 141] width 115 height 32
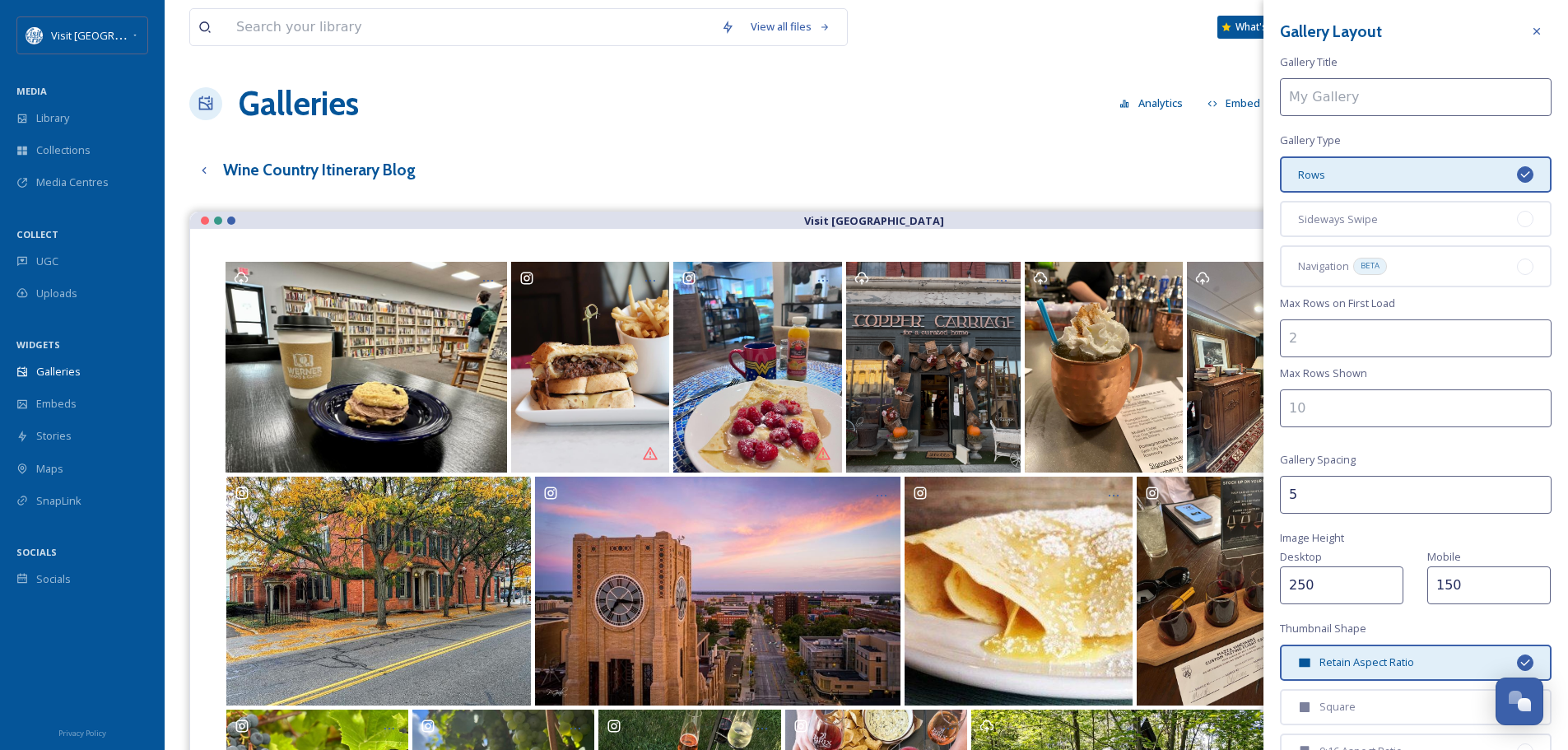
type input "Wine Country Itinerary Blog"
type input "2"
drag, startPoint x: 1313, startPoint y: 584, endPoint x: 1291, endPoint y: 586, distance: 22.1
click at [1291, 586] on input "250" at bounding box center [1342, 585] width 123 height 38
type input "225"
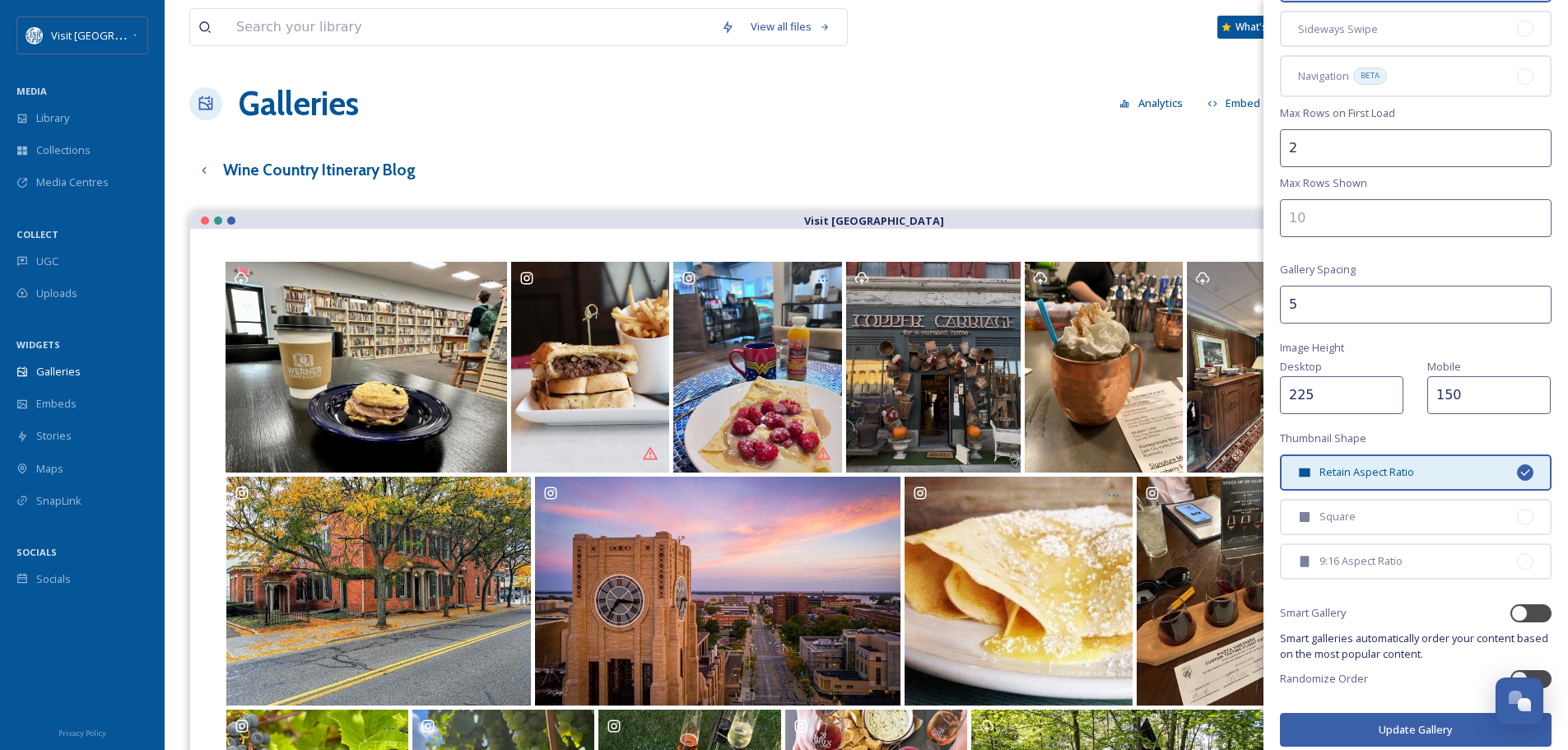
scroll to position [204, 0]
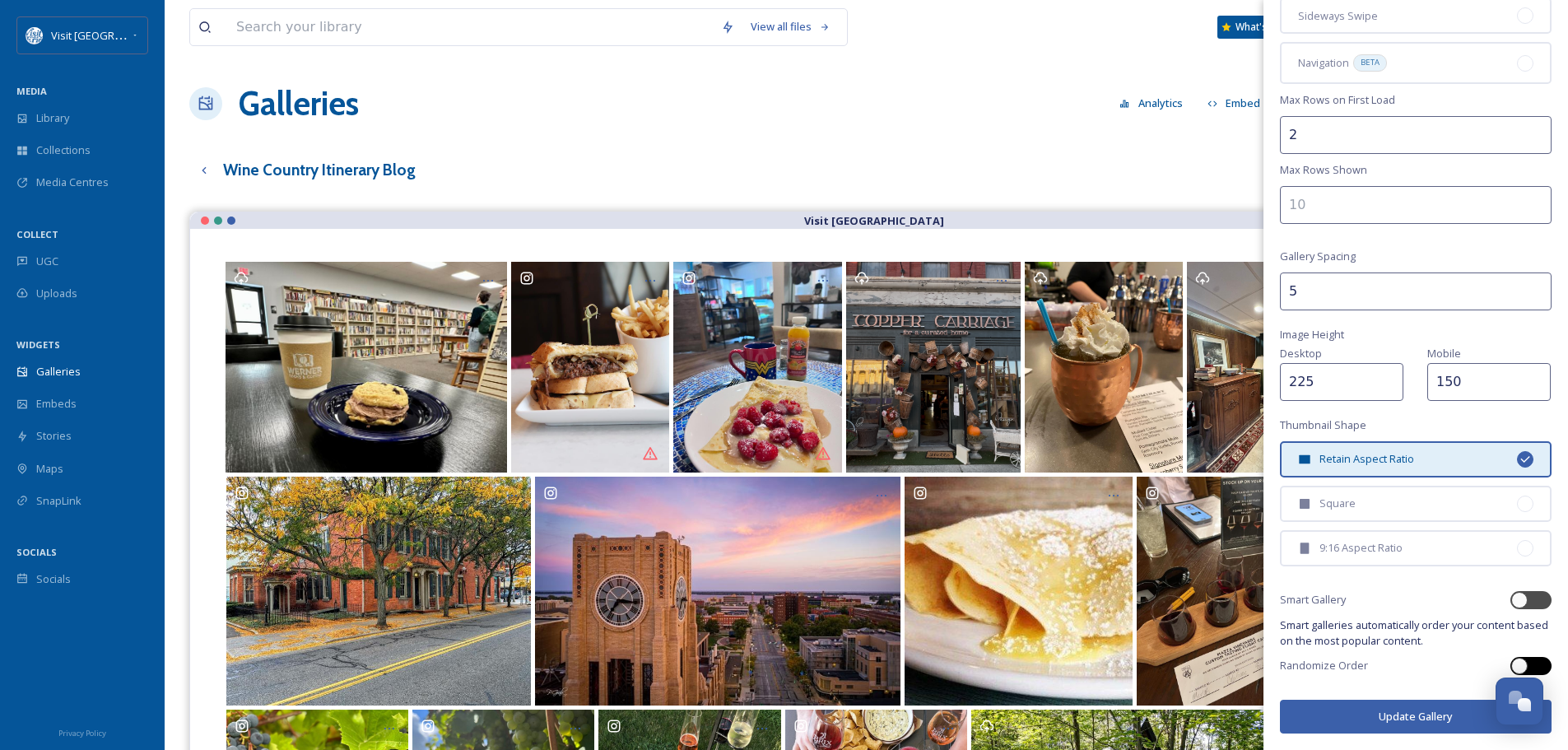
click at [1532, 668] on div at bounding box center [1531, 666] width 41 height 18
checkbox input "true"
click at [1322, 207] on input "number" at bounding box center [1415, 205] width 271 height 38
type input "6"
drag, startPoint x: 1338, startPoint y: 727, endPoint x: 1344, endPoint y: 708, distance: 19.9
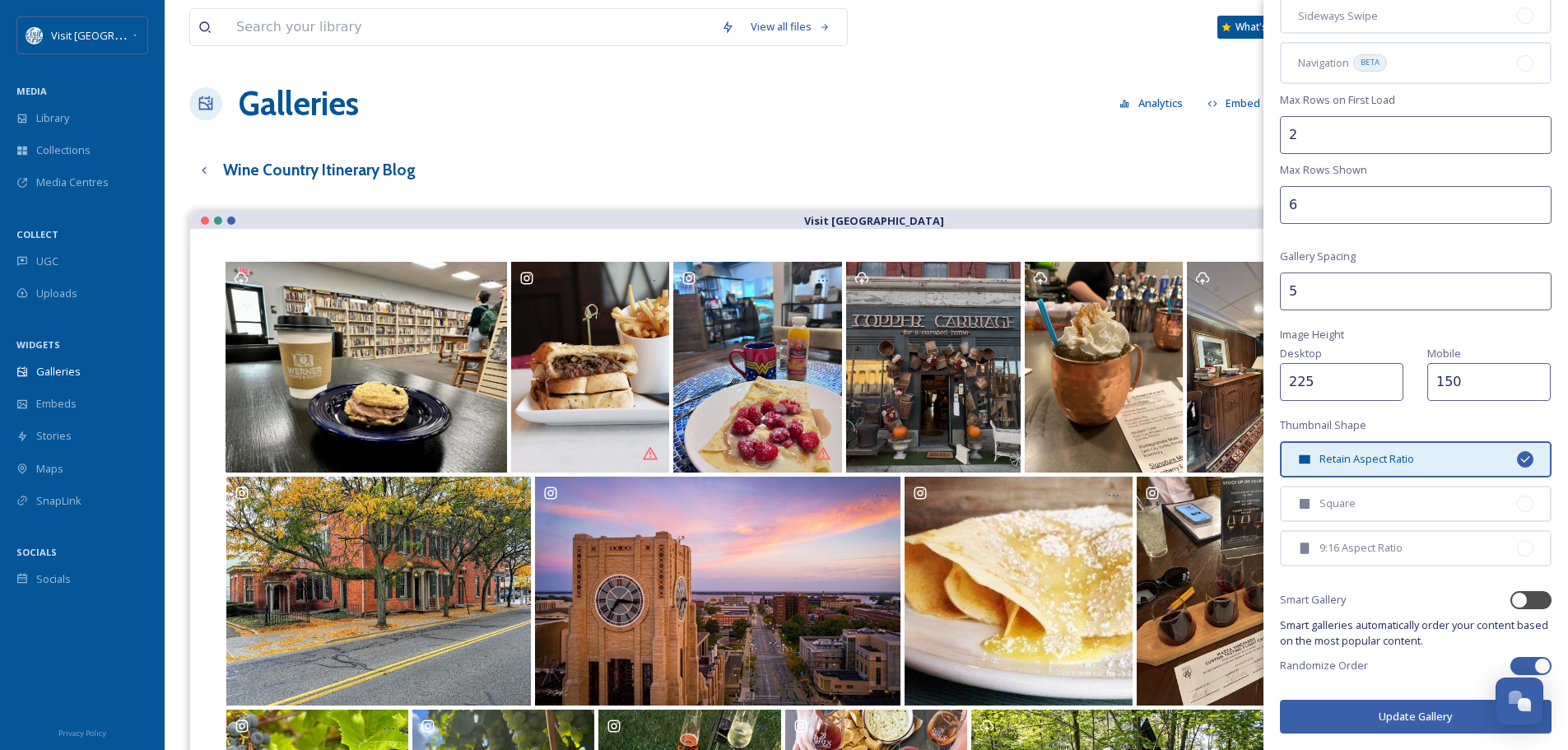
click at [1338, 727] on button "Update Gallery" at bounding box center [1415, 716] width 271 height 33
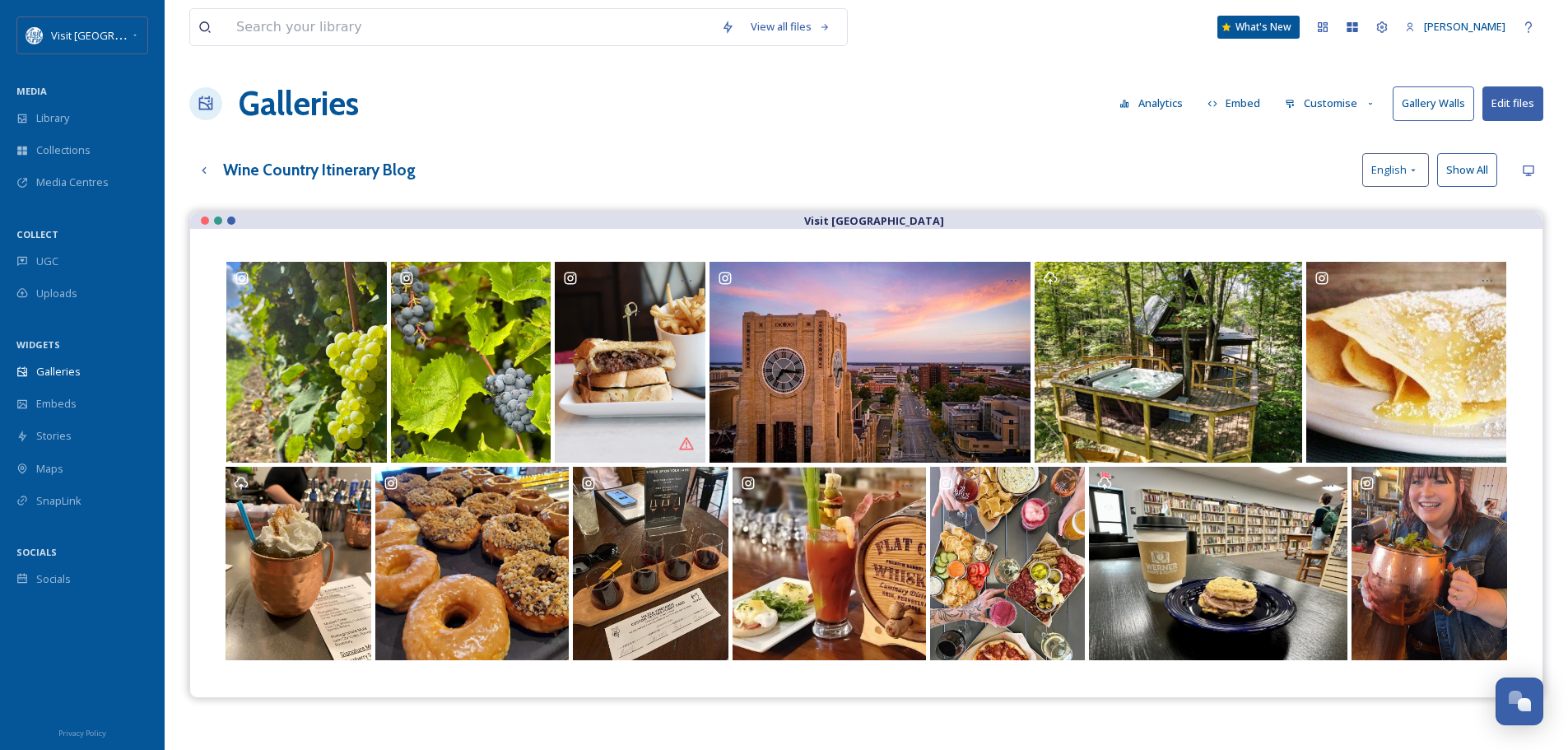
click at [1510, 97] on button "Edit files" at bounding box center [1513, 103] width 61 height 33
click at [1059, 149] on div "View all files What's New Mary Morgan Galleries Analytics Embed Customise Galle…" at bounding box center [866, 492] width 1403 height 986
click at [1433, 106] on button "Gallery Walls" at bounding box center [1433, 103] width 81 height 33
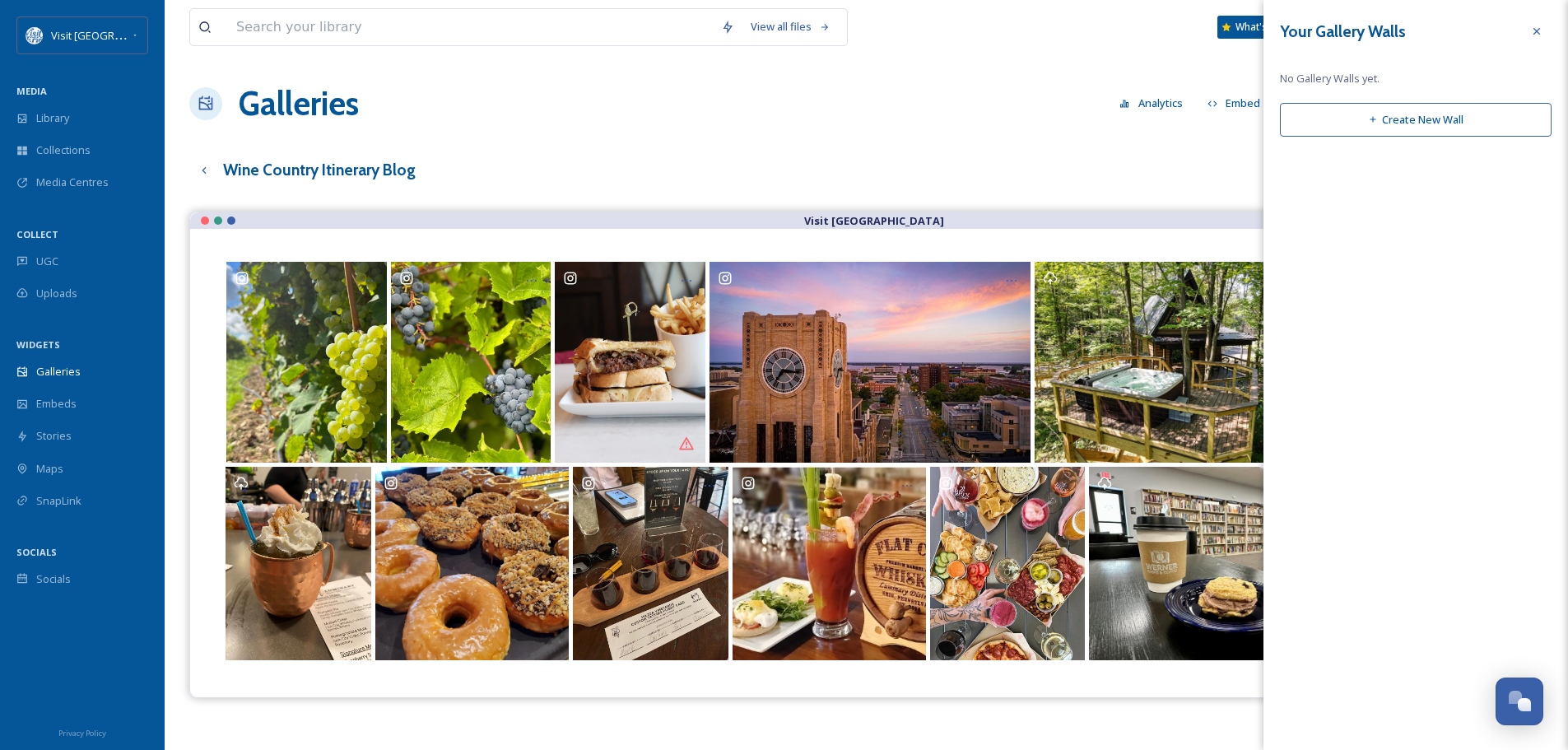
click at [1142, 116] on button "Analytics" at bounding box center [1152, 103] width 80 height 32
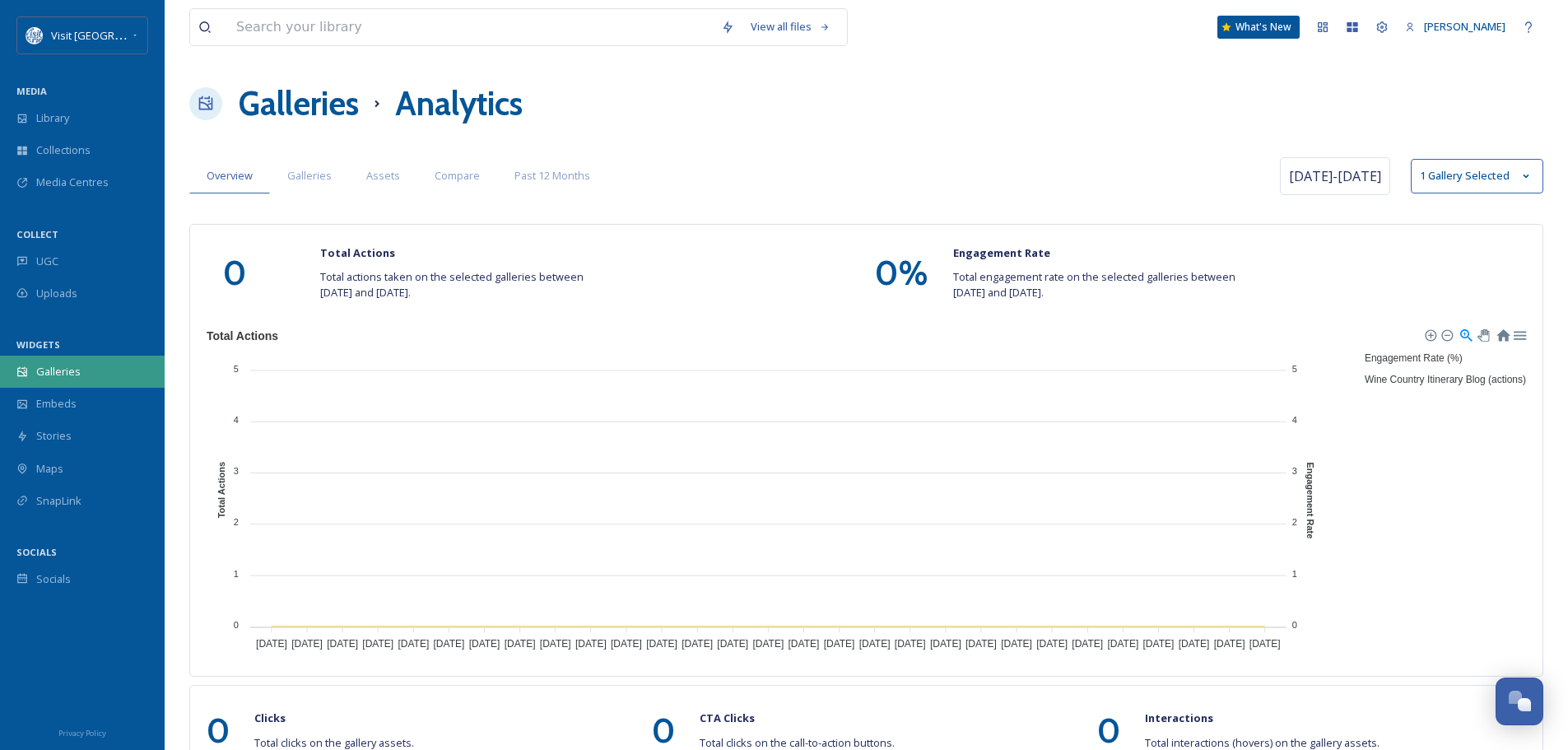
click at [73, 369] on span "Galleries" at bounding box center [58, 371] width 44 height 16
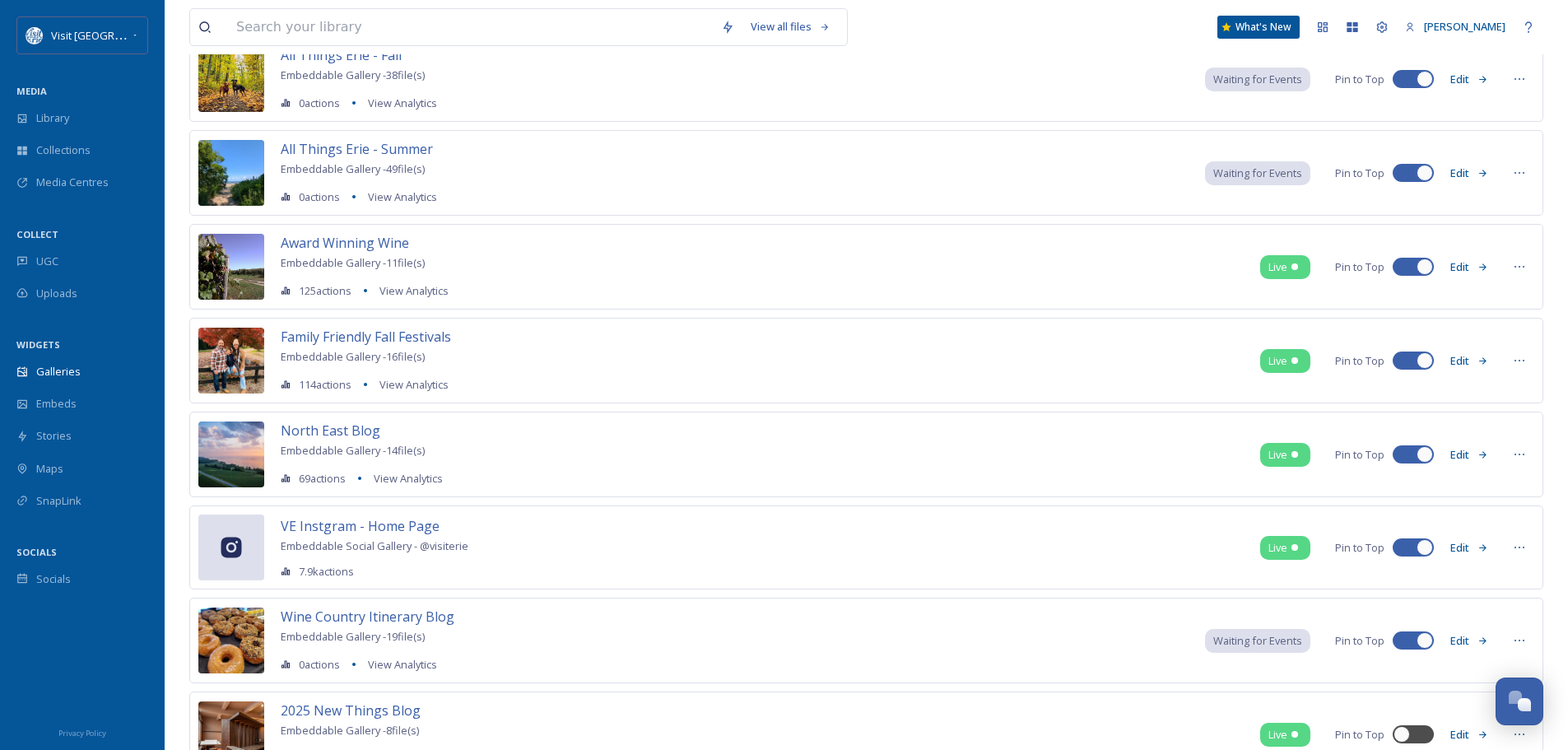
scroll to position [411, 0]
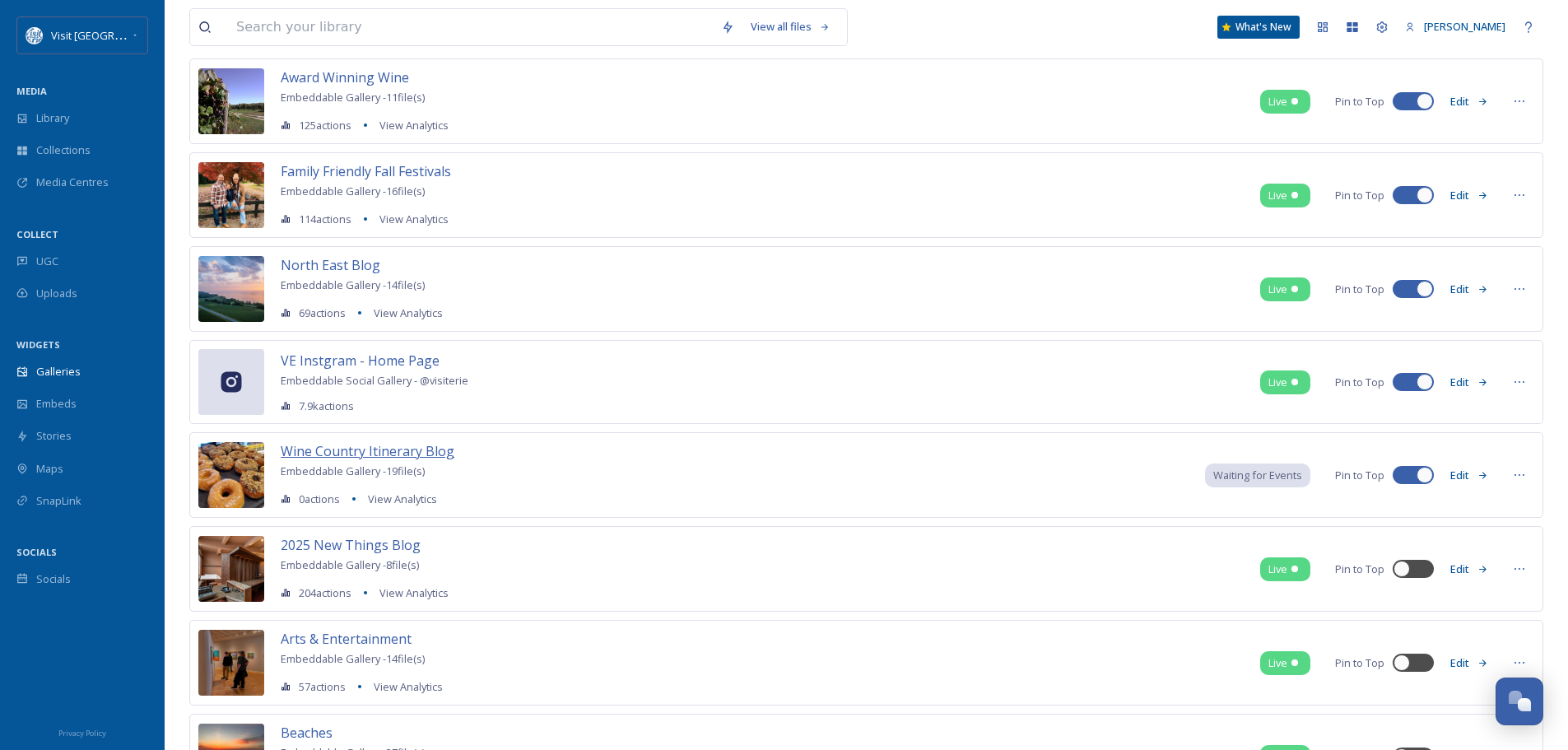
click at [415, 446] on span "Wine Country Itinerary Blog" at bounding box center [367, 450] width 173 height 18
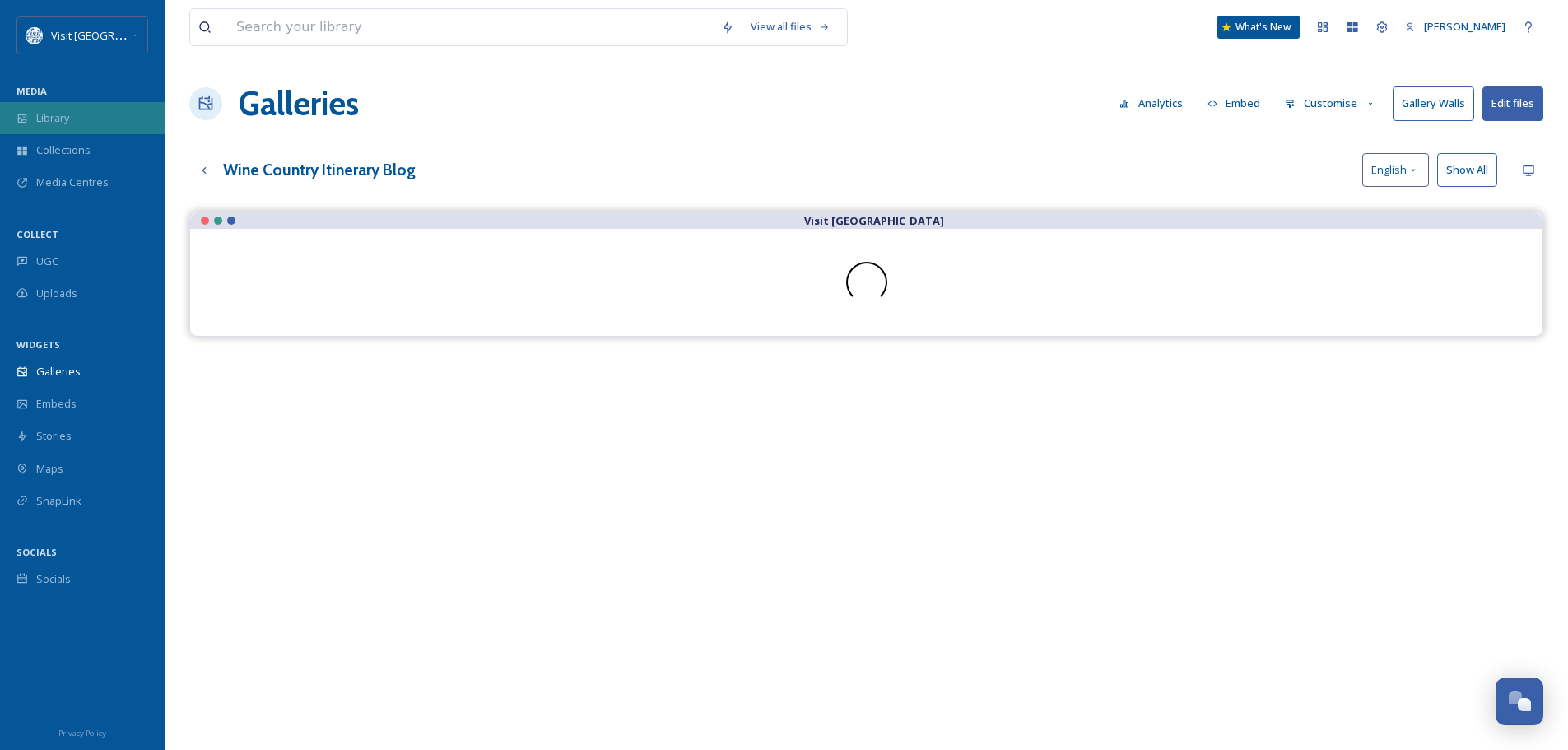
click at [67, 121] on span "Library" at bounding box center [53, 118] width 33 height 16
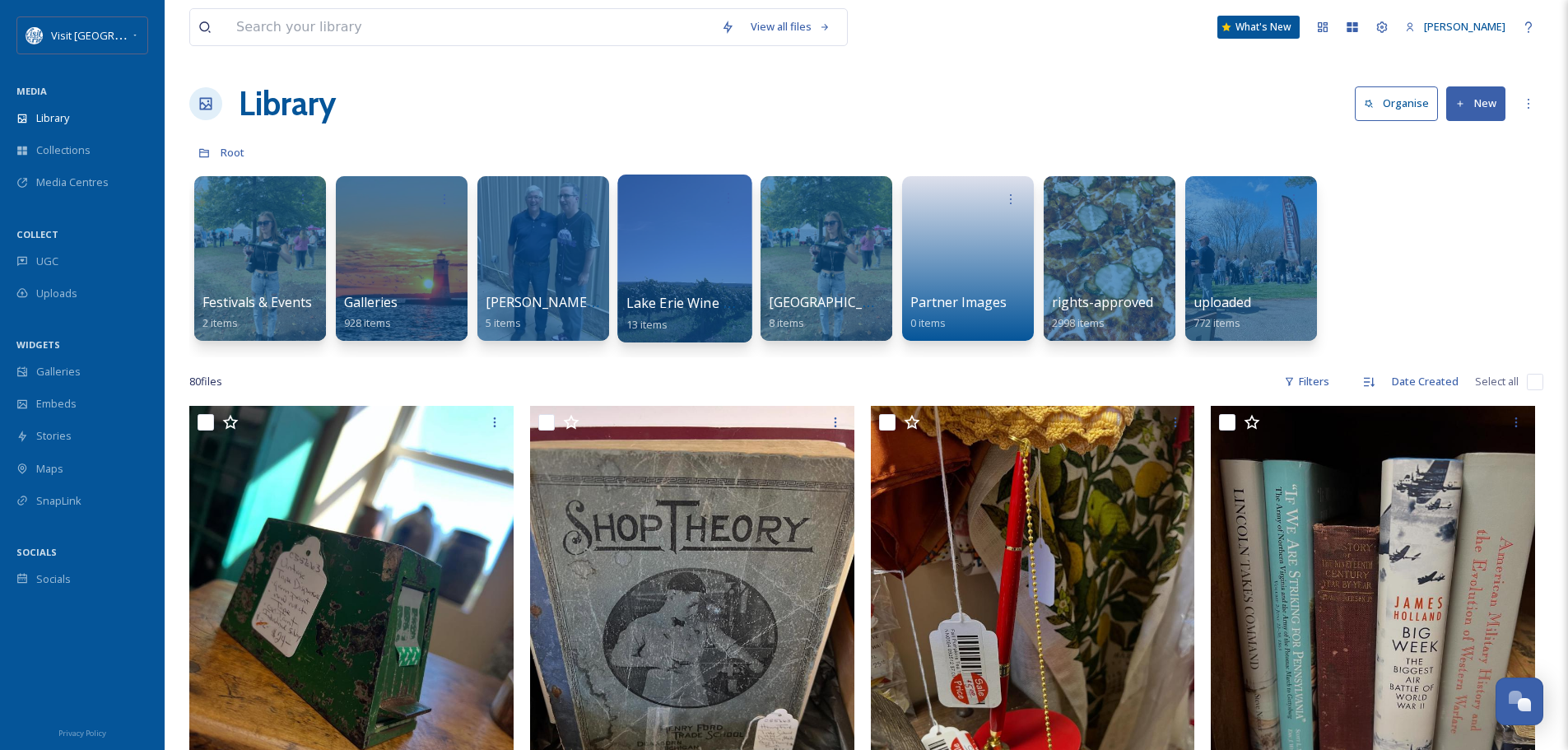
click at [684, 275] on div at bounding box center [684, 258] width 134 height 167
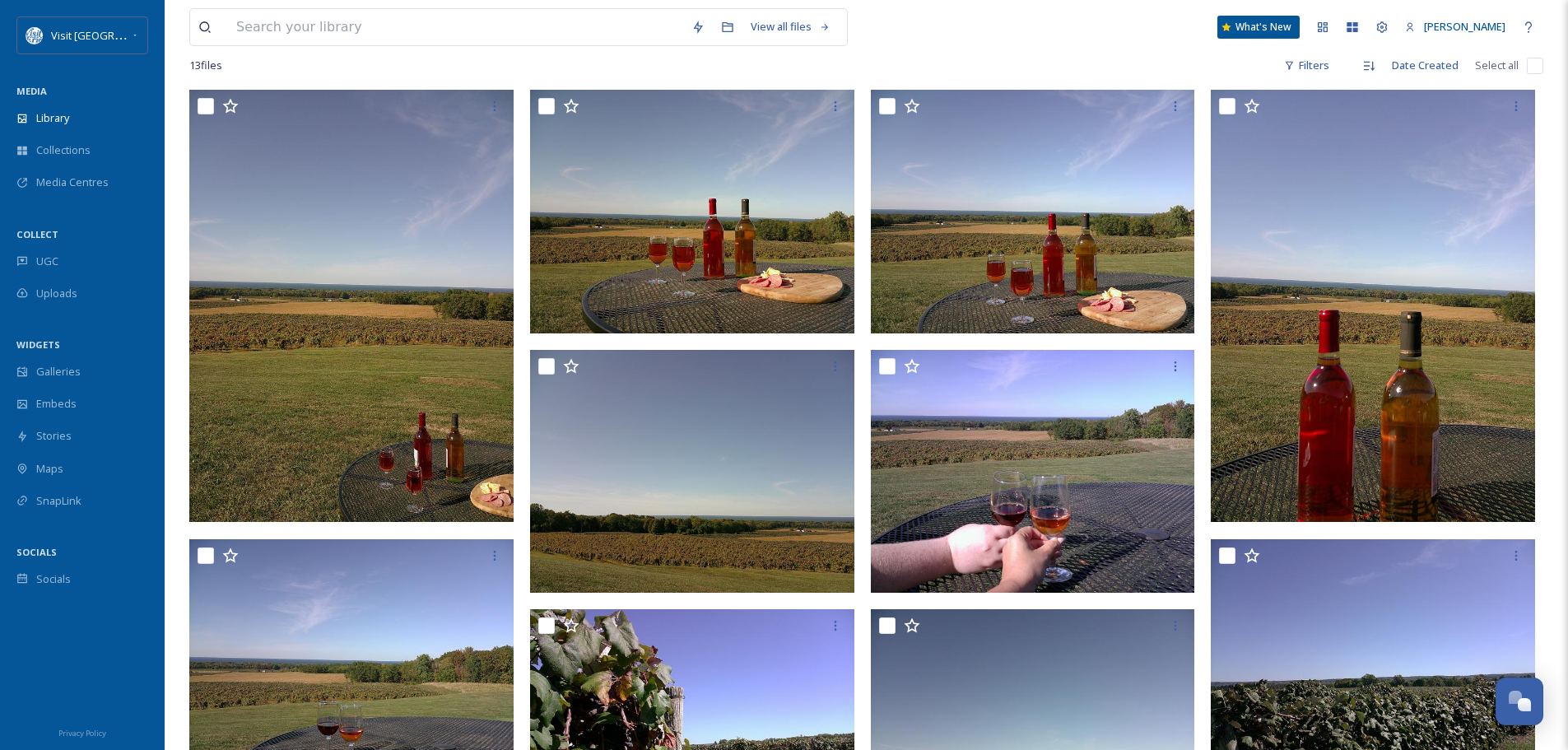
scroll to position [329, 0]
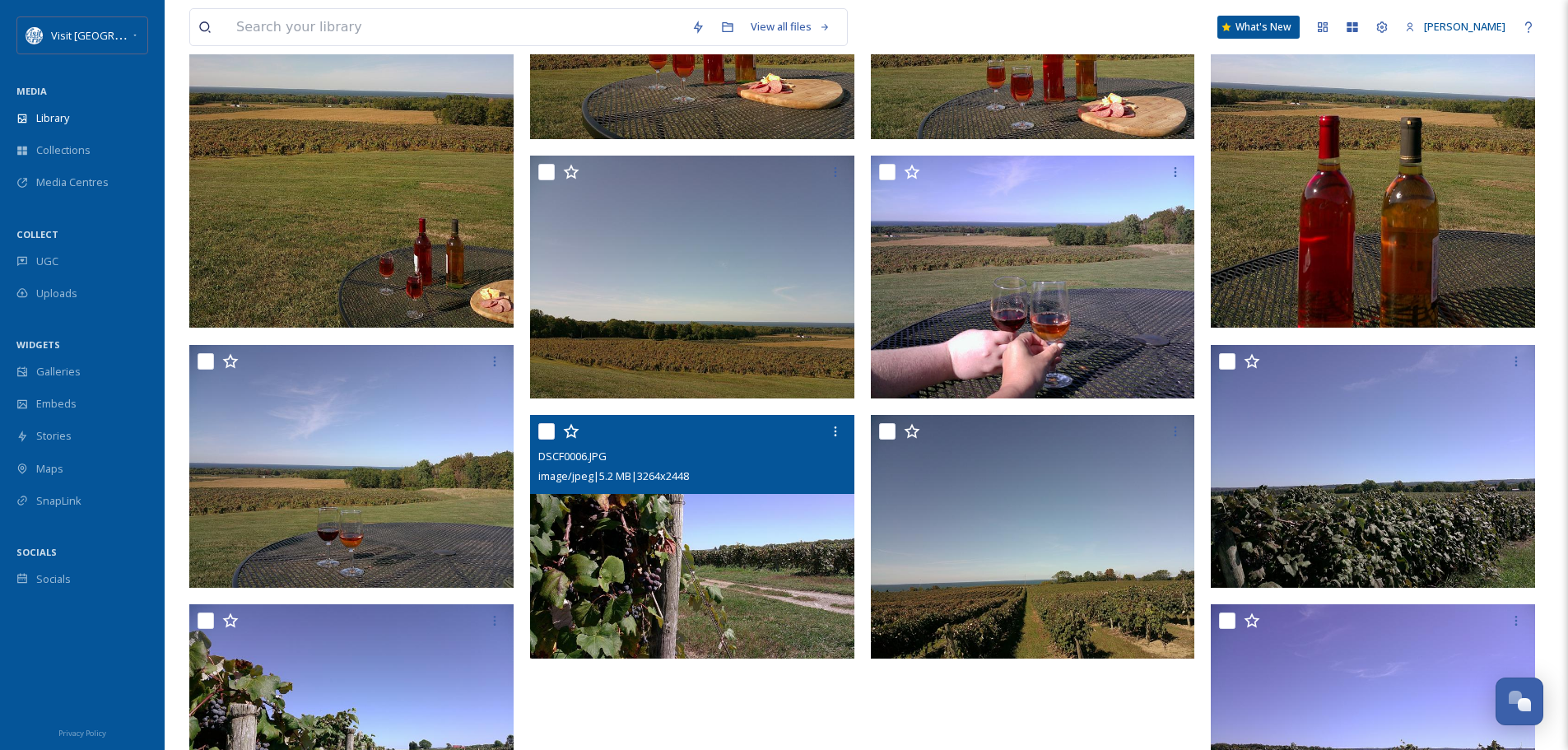
click at [543, 431] on input "checkbox" at bounding box center [546, 431] width 17 height 17
checkbox input "true"
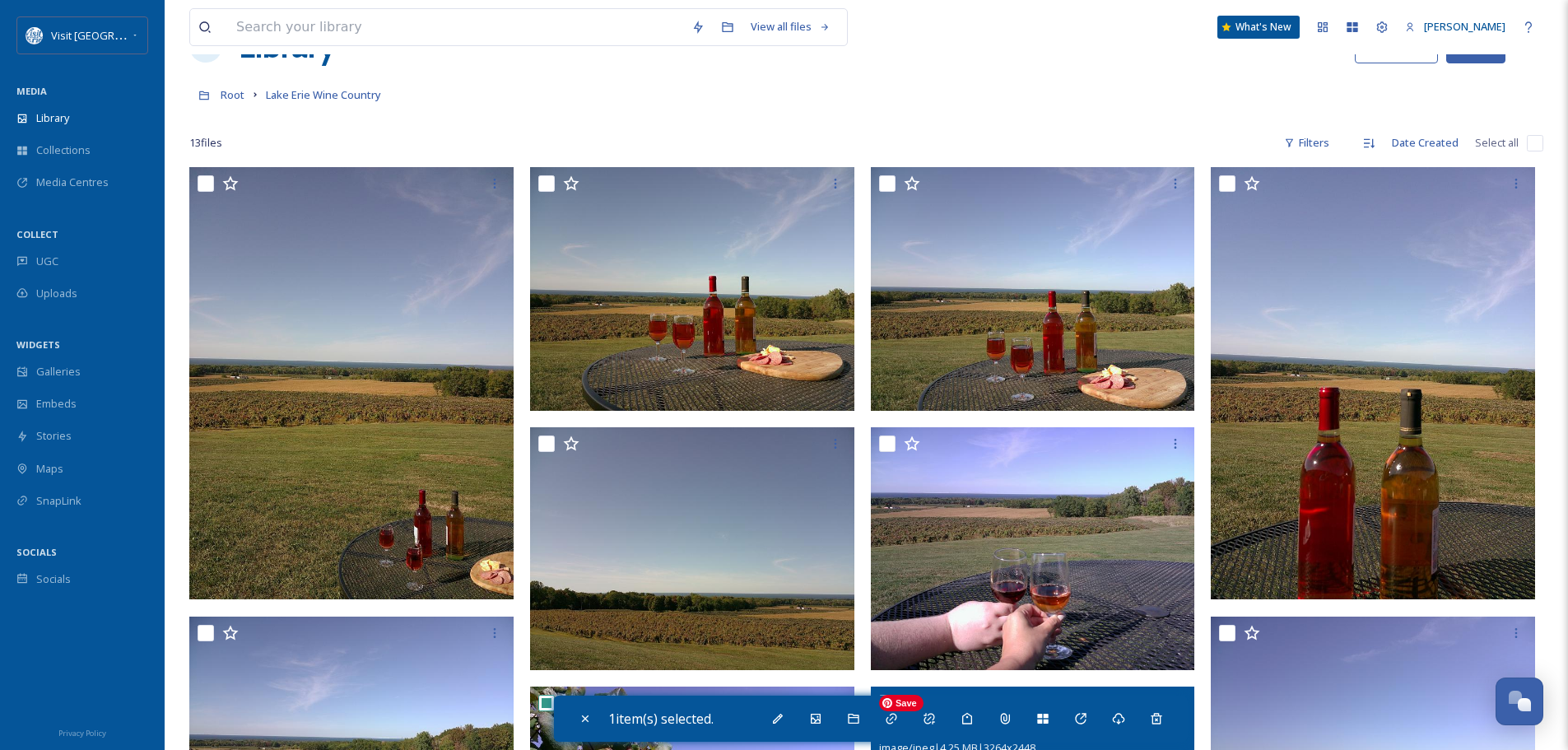
scroll to position [56, 0]
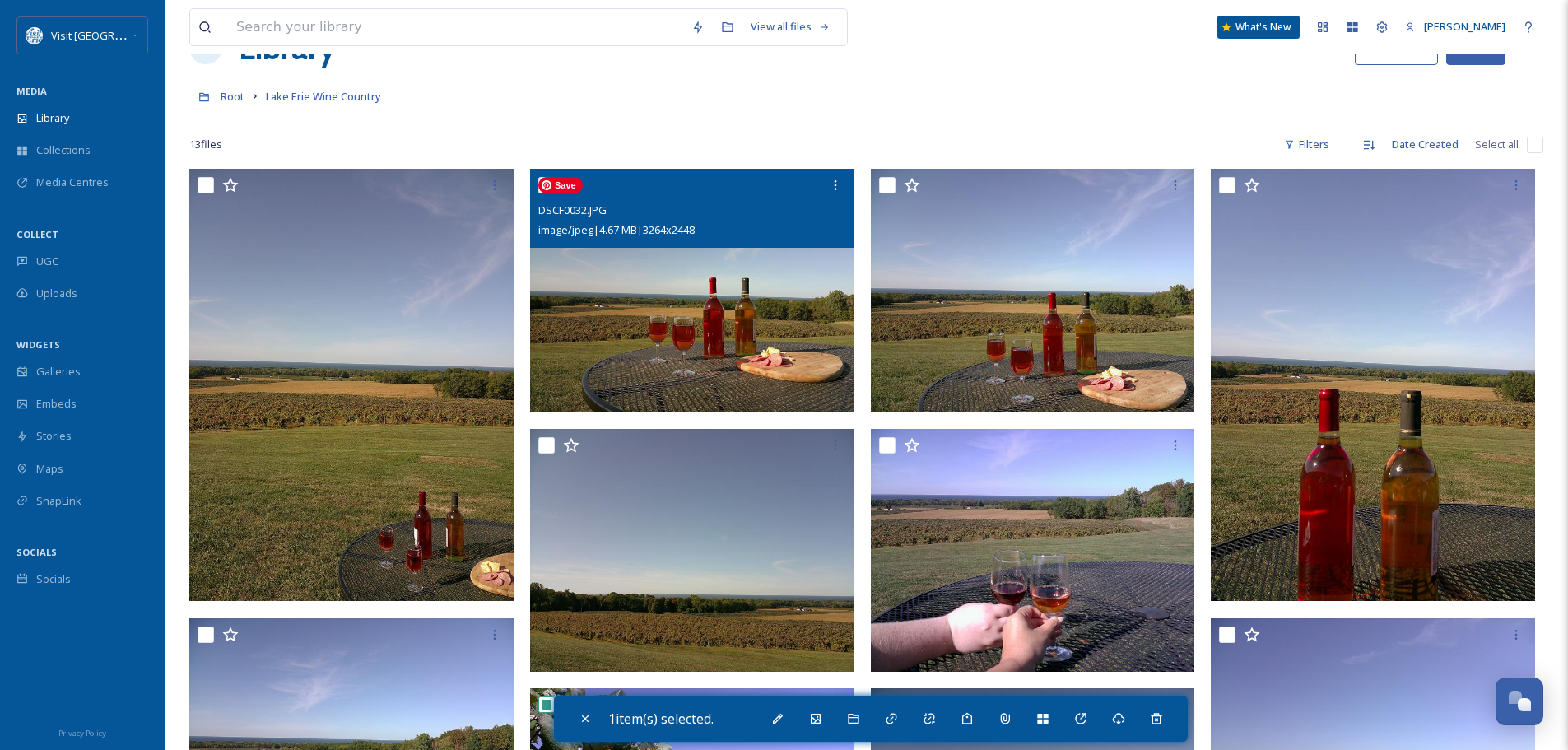
click at [740, 312] on img at bounding box center [691, 290] width 324 height 244
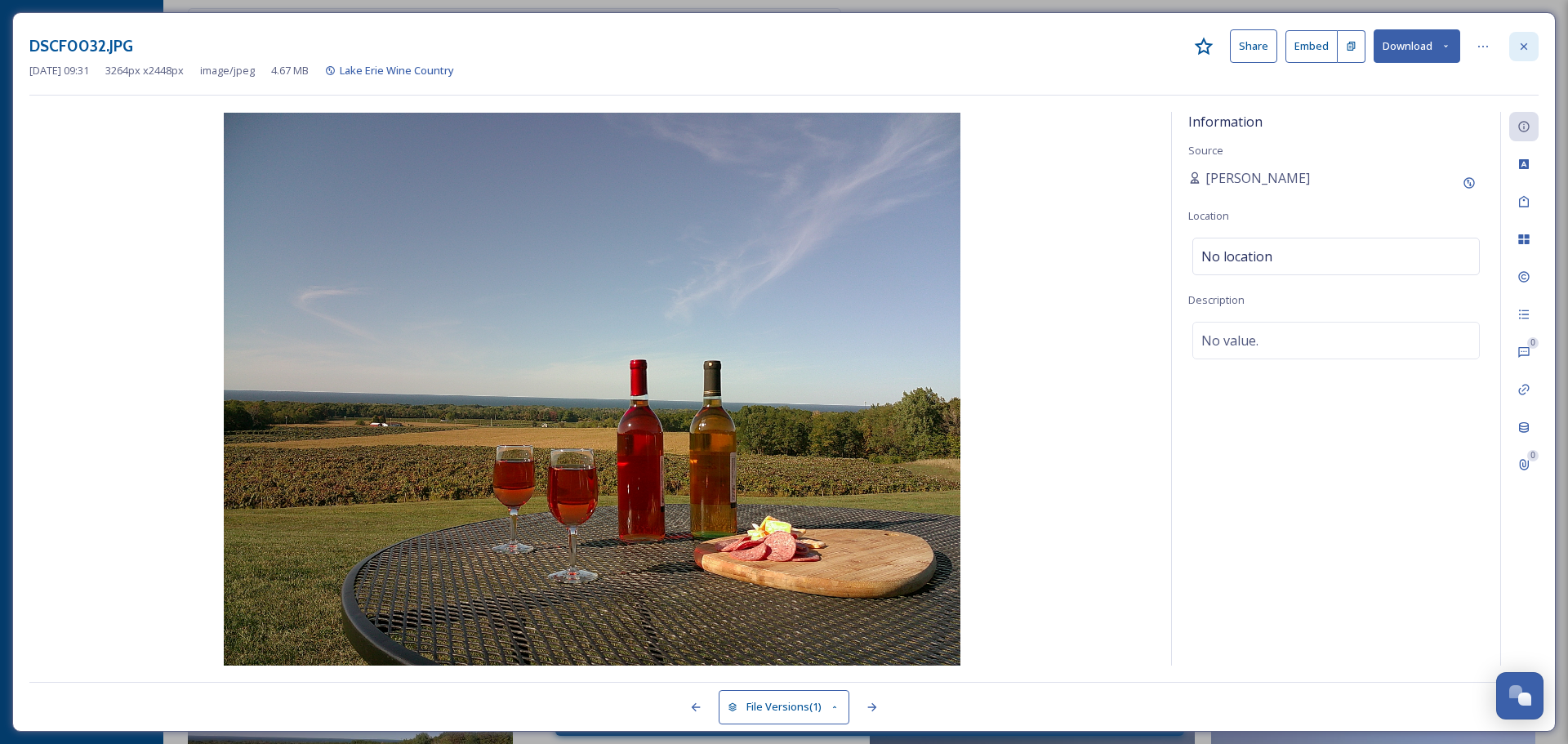
click at [1537, 48] on div at bounding box center [1523, 47] width 29 height 29
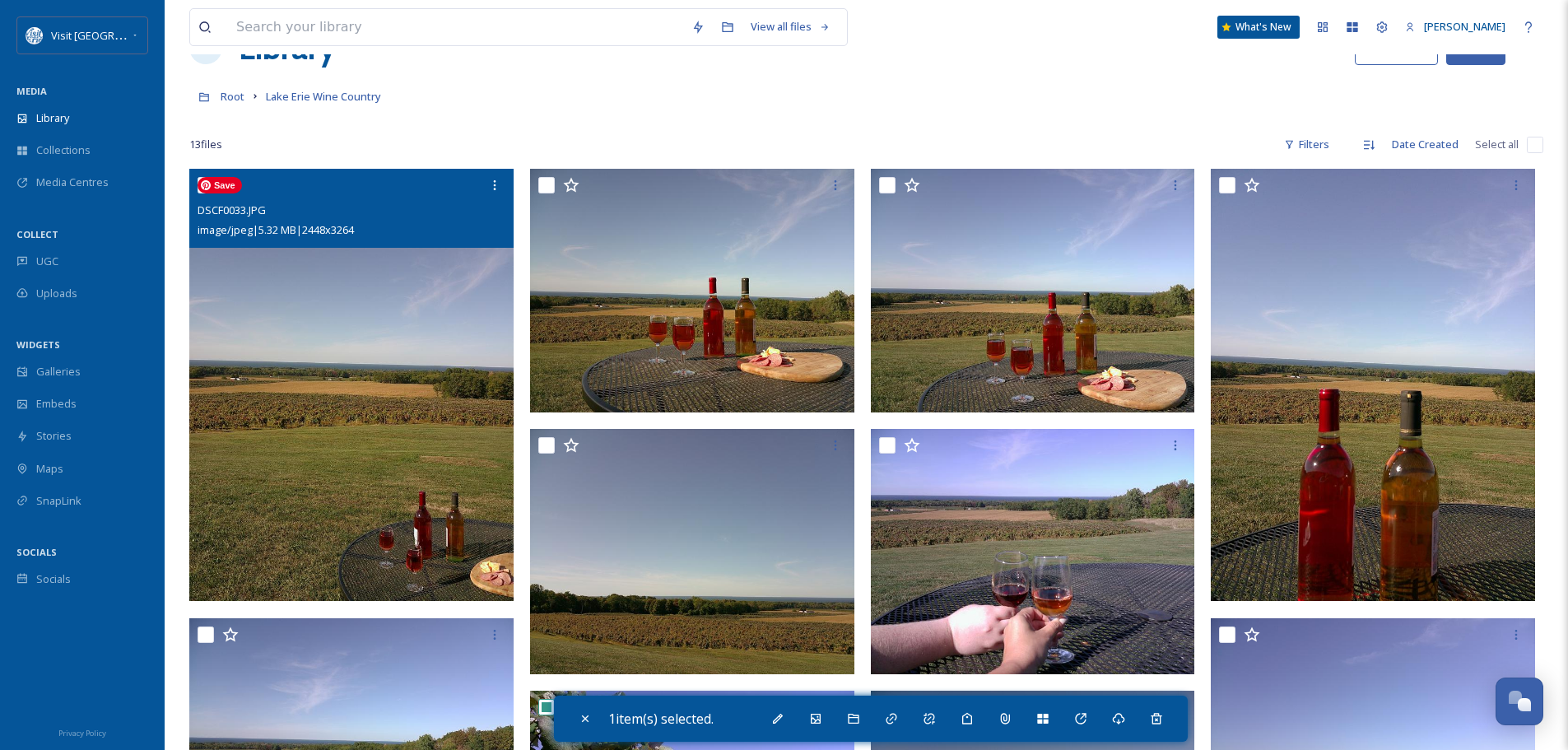
click at [342, 291] on img at bounding box center [351, 384] width 324 height 432
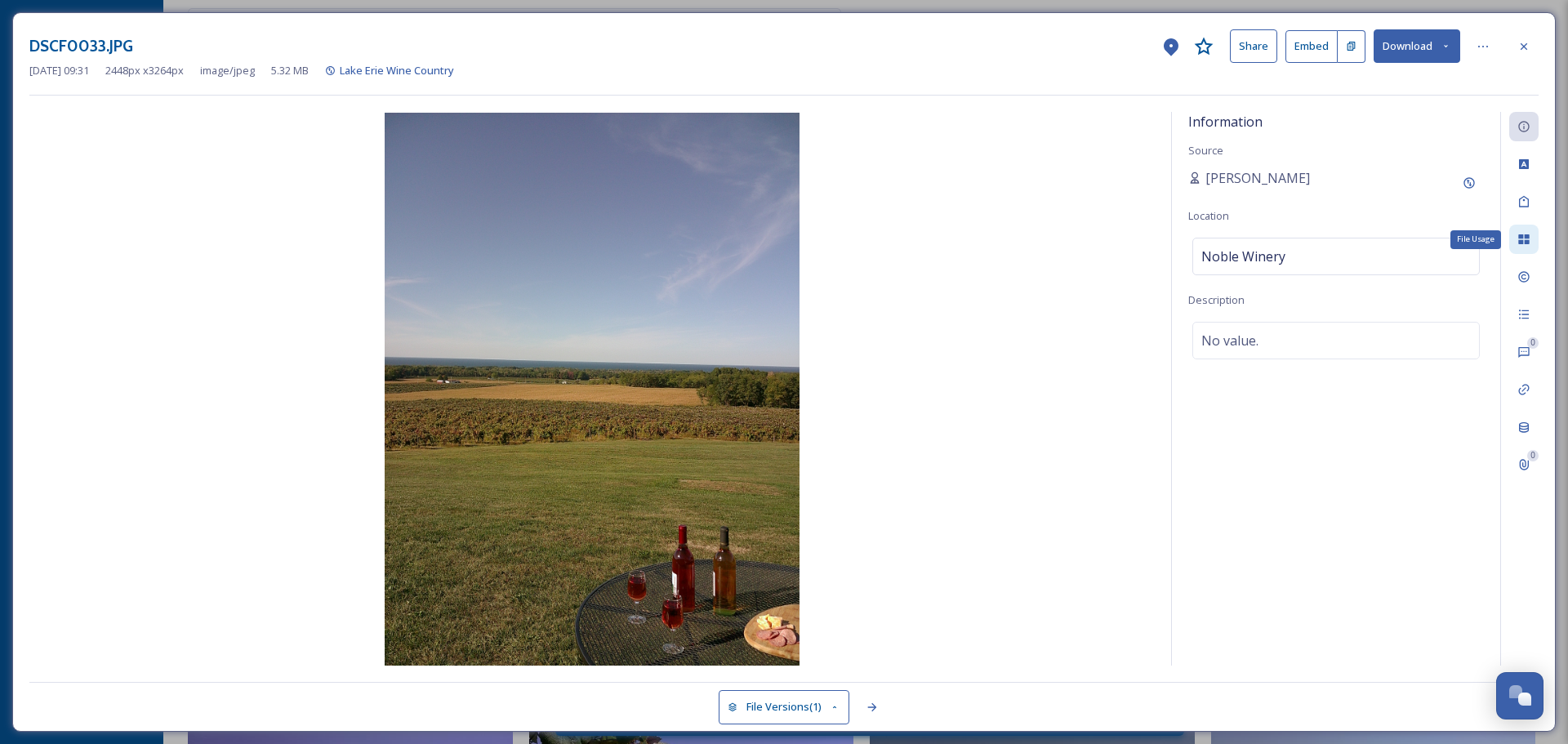
click at [1527, 238] on icon at bounding box center [1522, 239] width 11 height 10
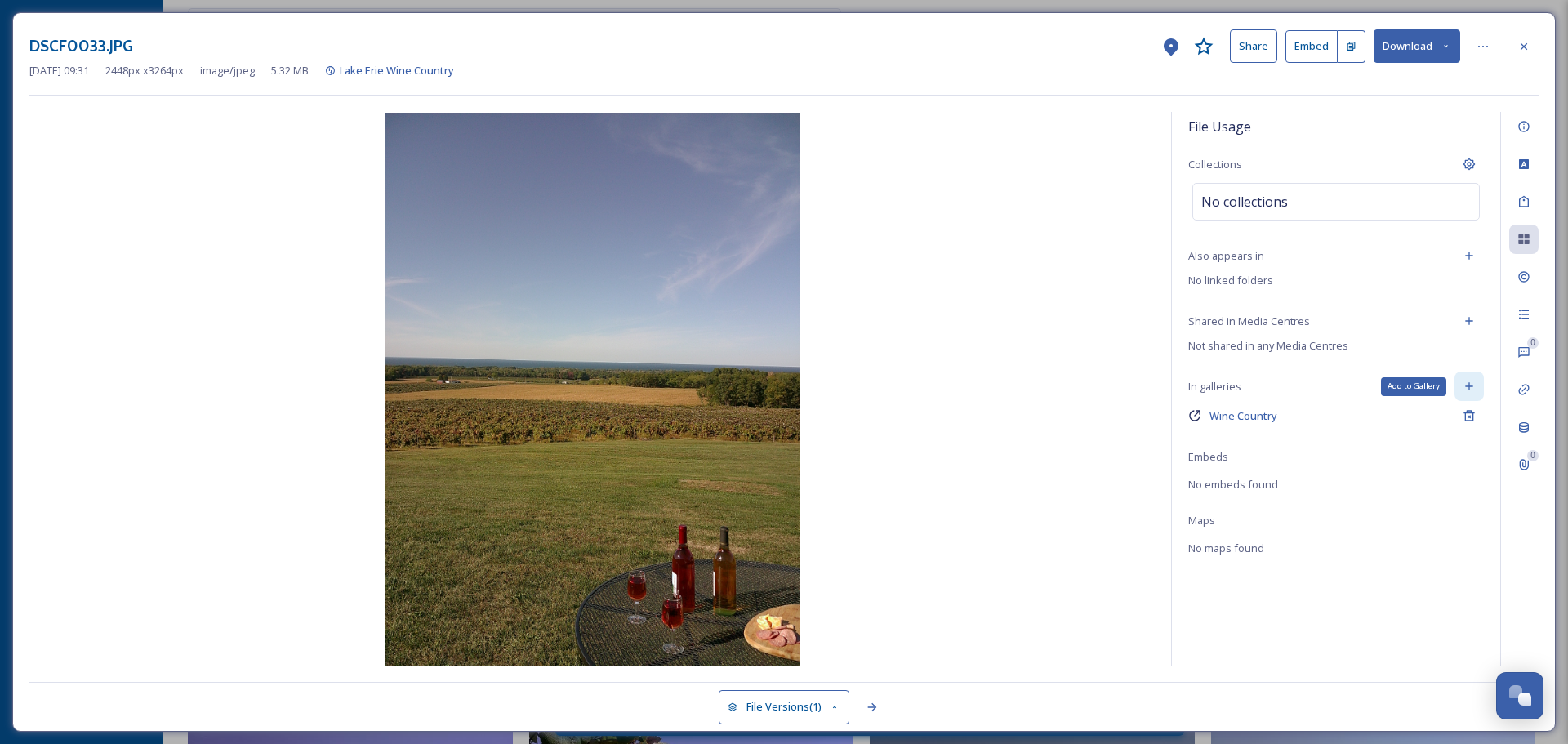
click at [1465, 386] on icon at bounding box center [1468, 386] width 13 height 13
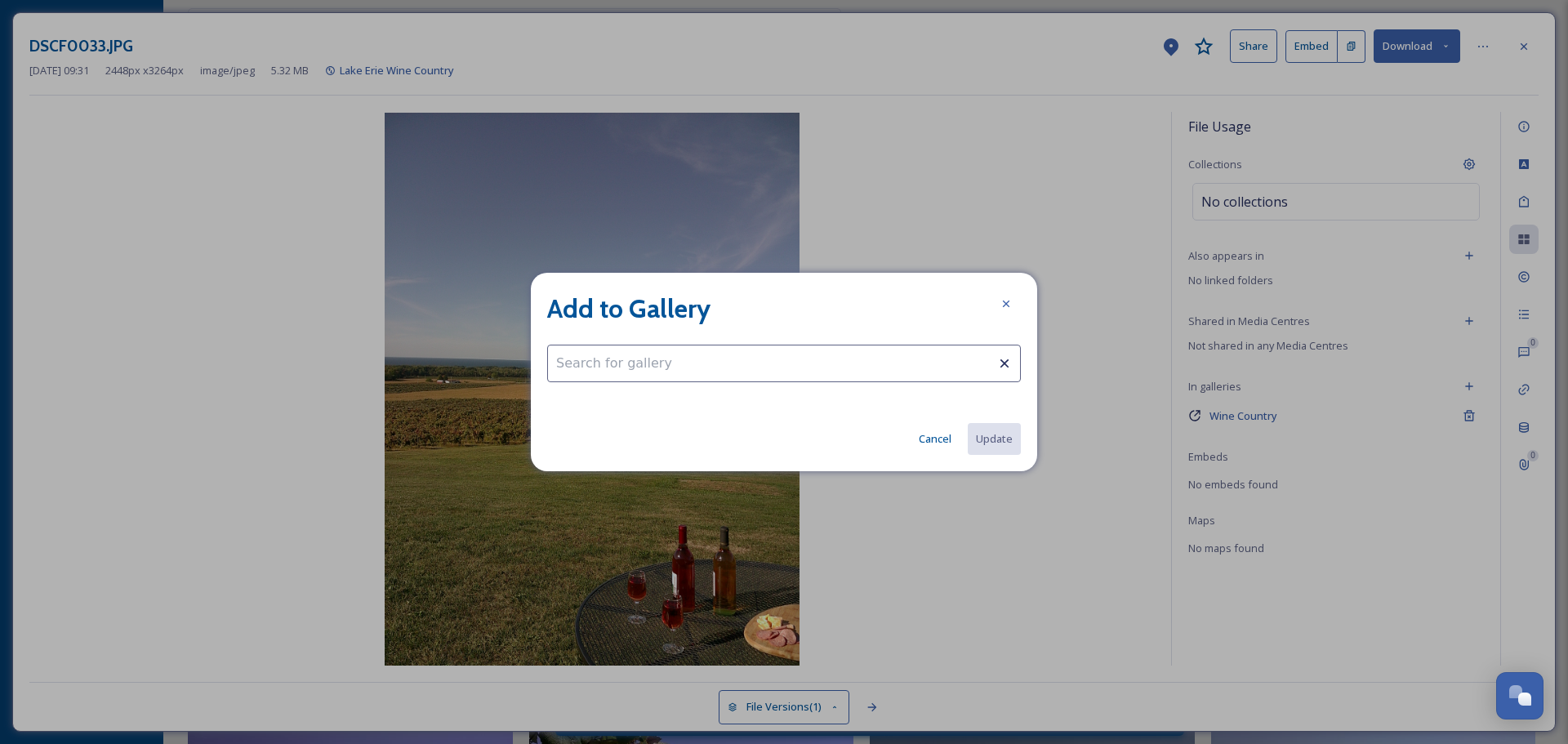
click at [600, 361] on input at bounding box center [783, 363] width 473 height 38
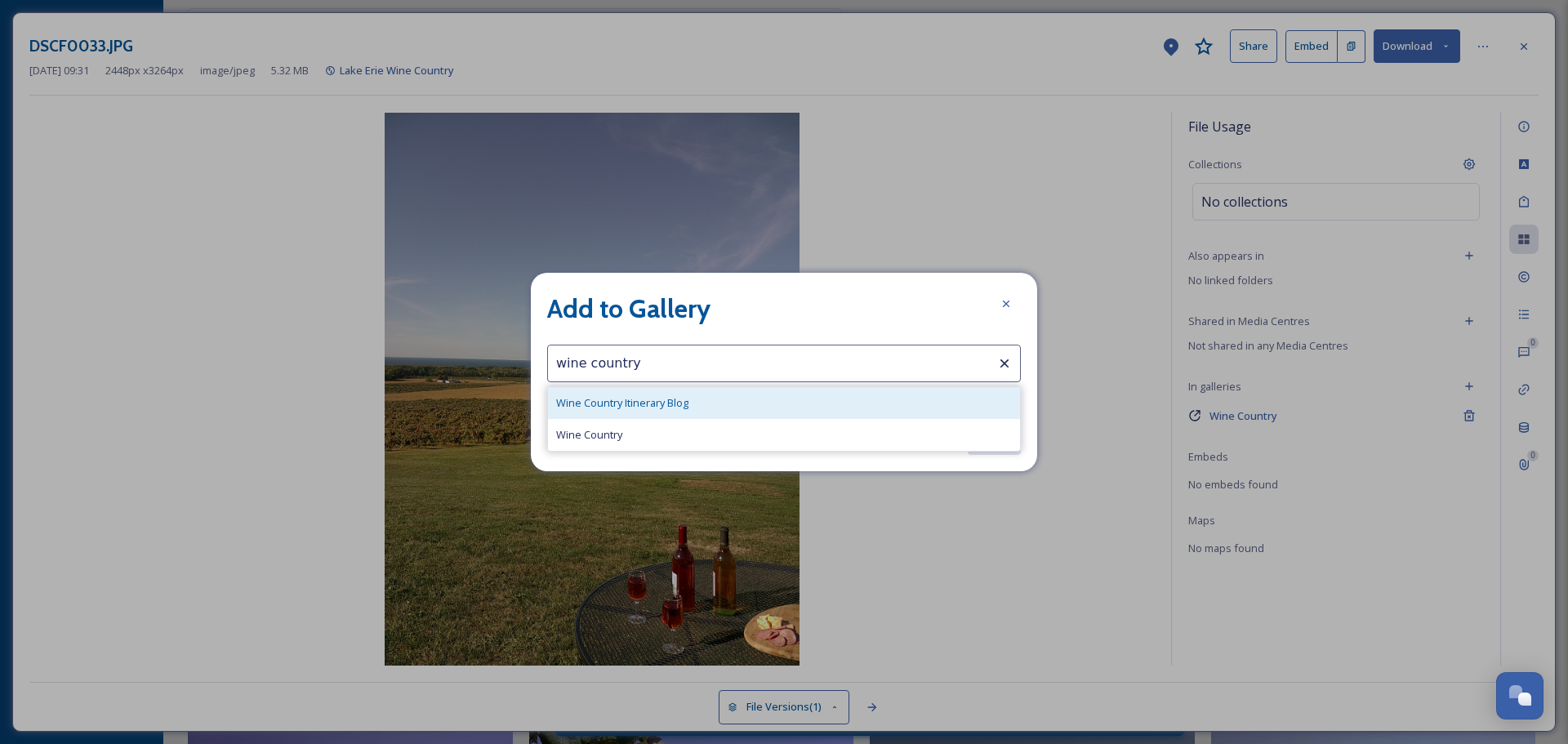
click at [676, 390] on div "Wine Country Itinerary Blog" at bounding box center [784, 402] width 472 height 32
type input "Wine Country Itinerary Blog"
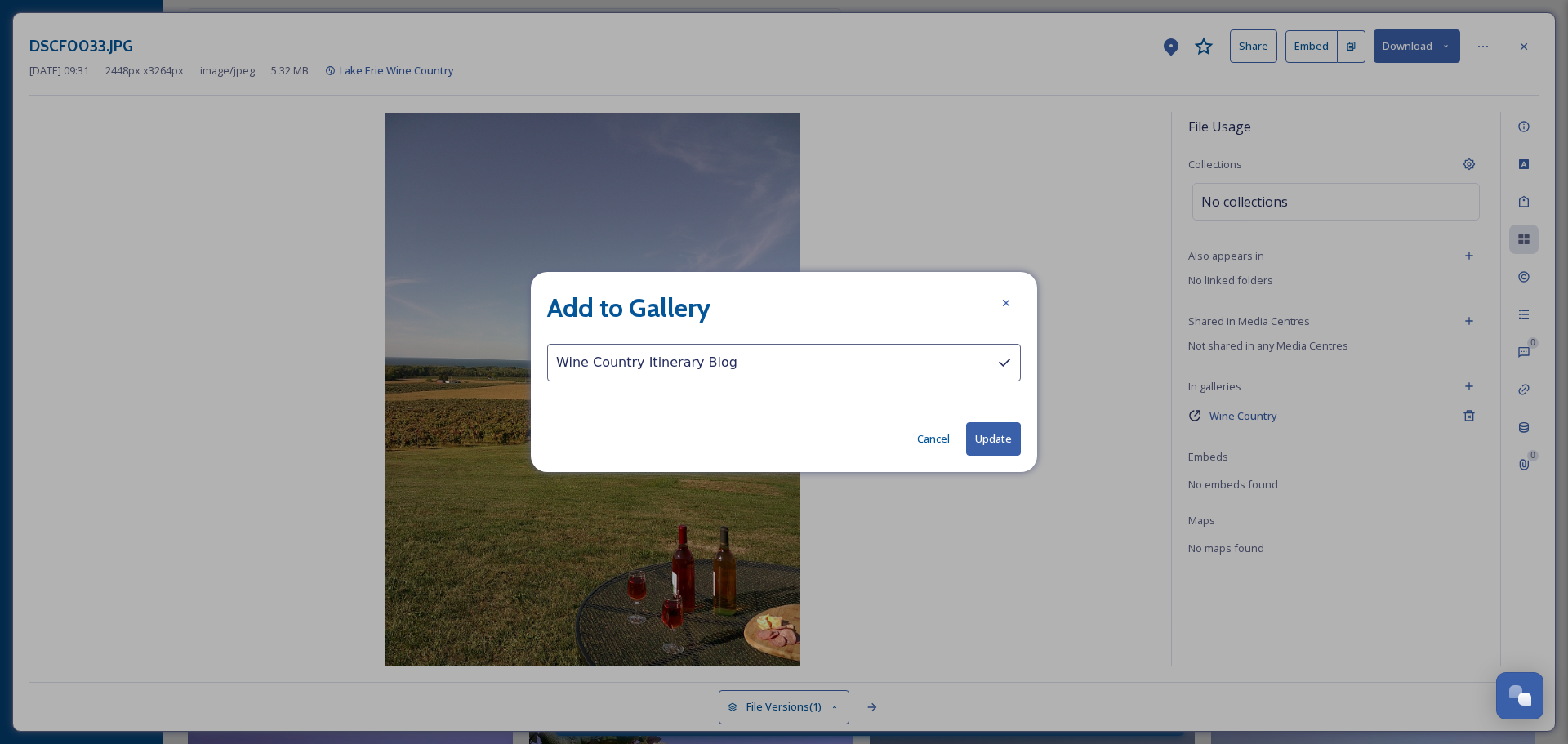
click at [983, 430] on button "Update" at bounding box center [993, 438] width 54 height 33
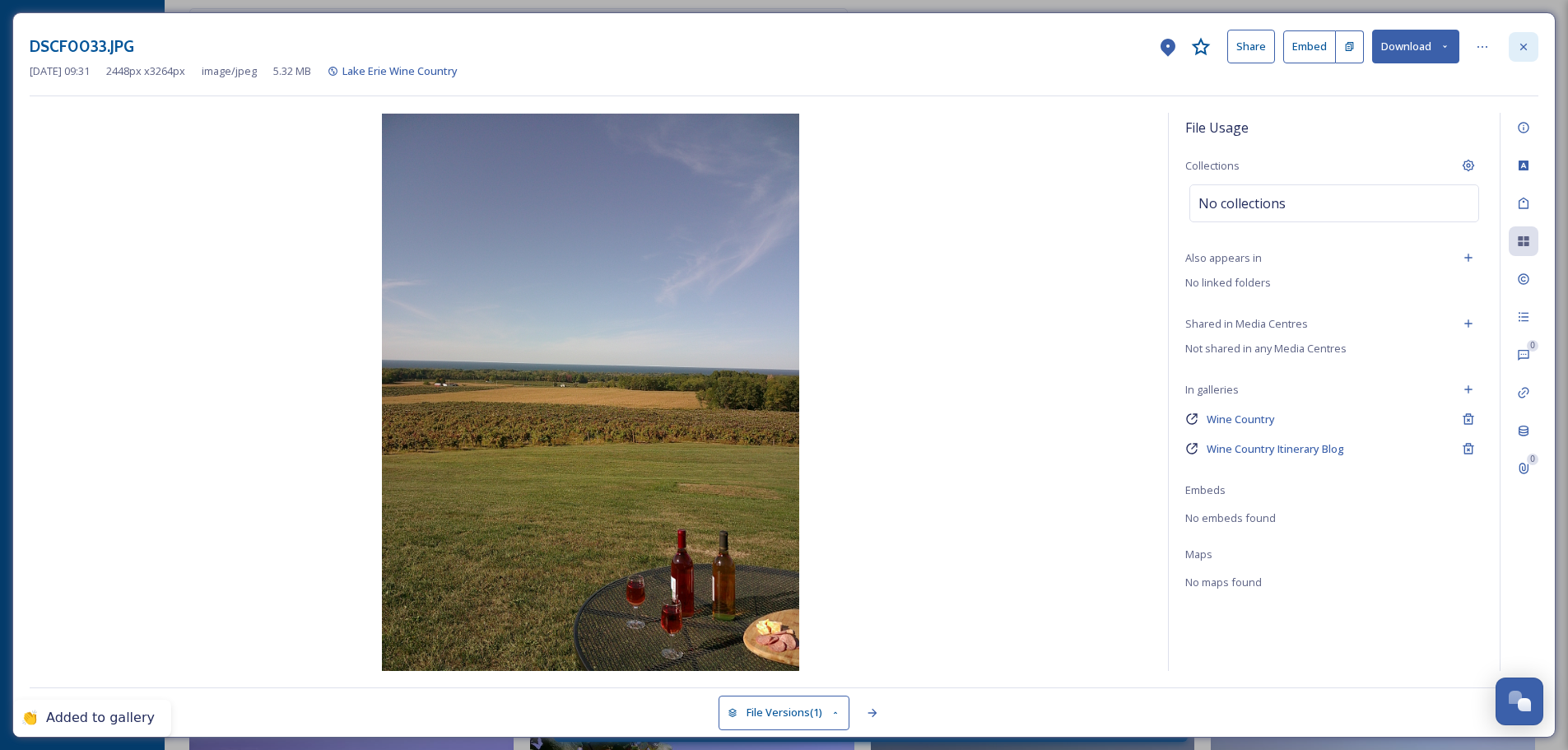
click at [1525, 46] on icon at bounding box center [1523, 46] width 13 height 13
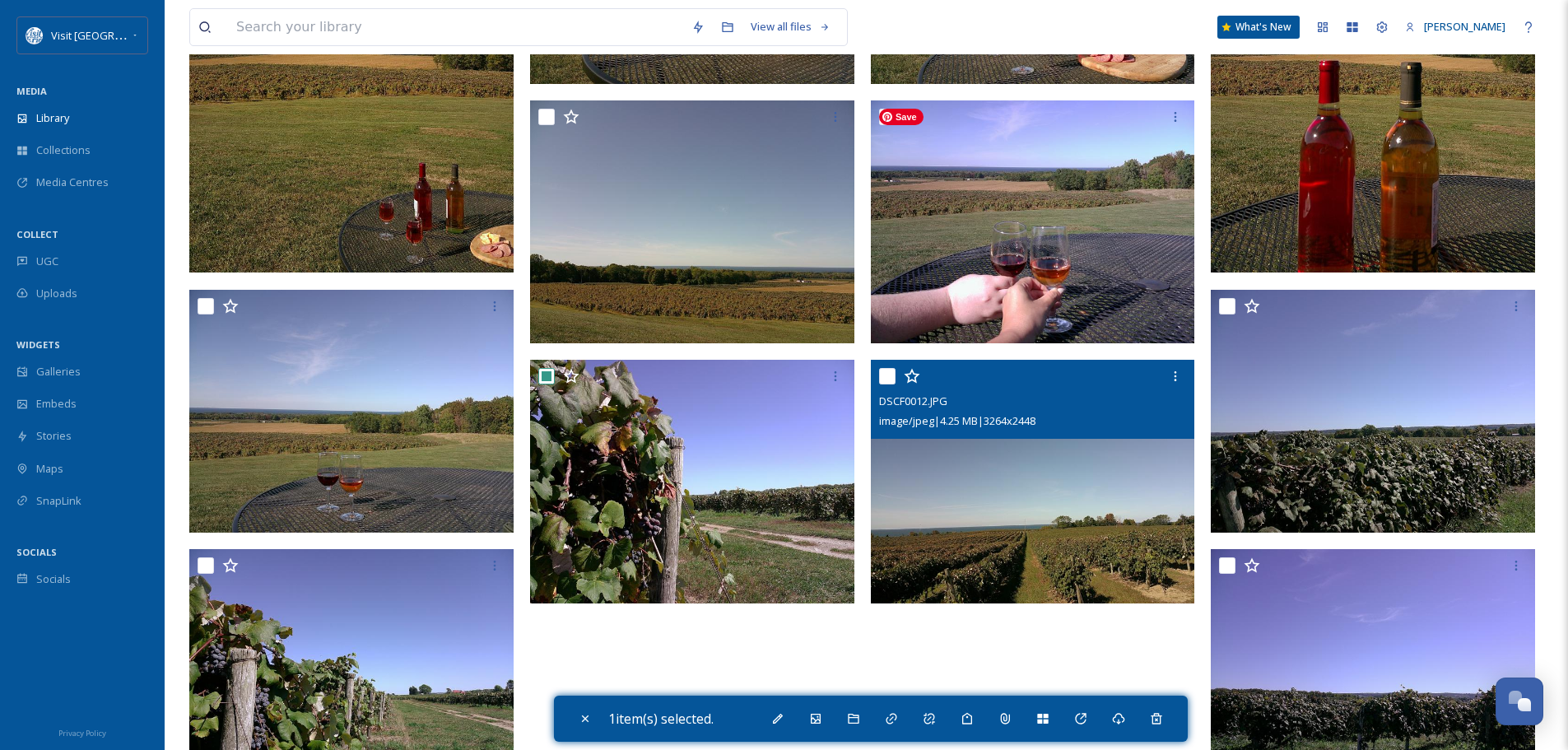
scroll to position [385, 0]
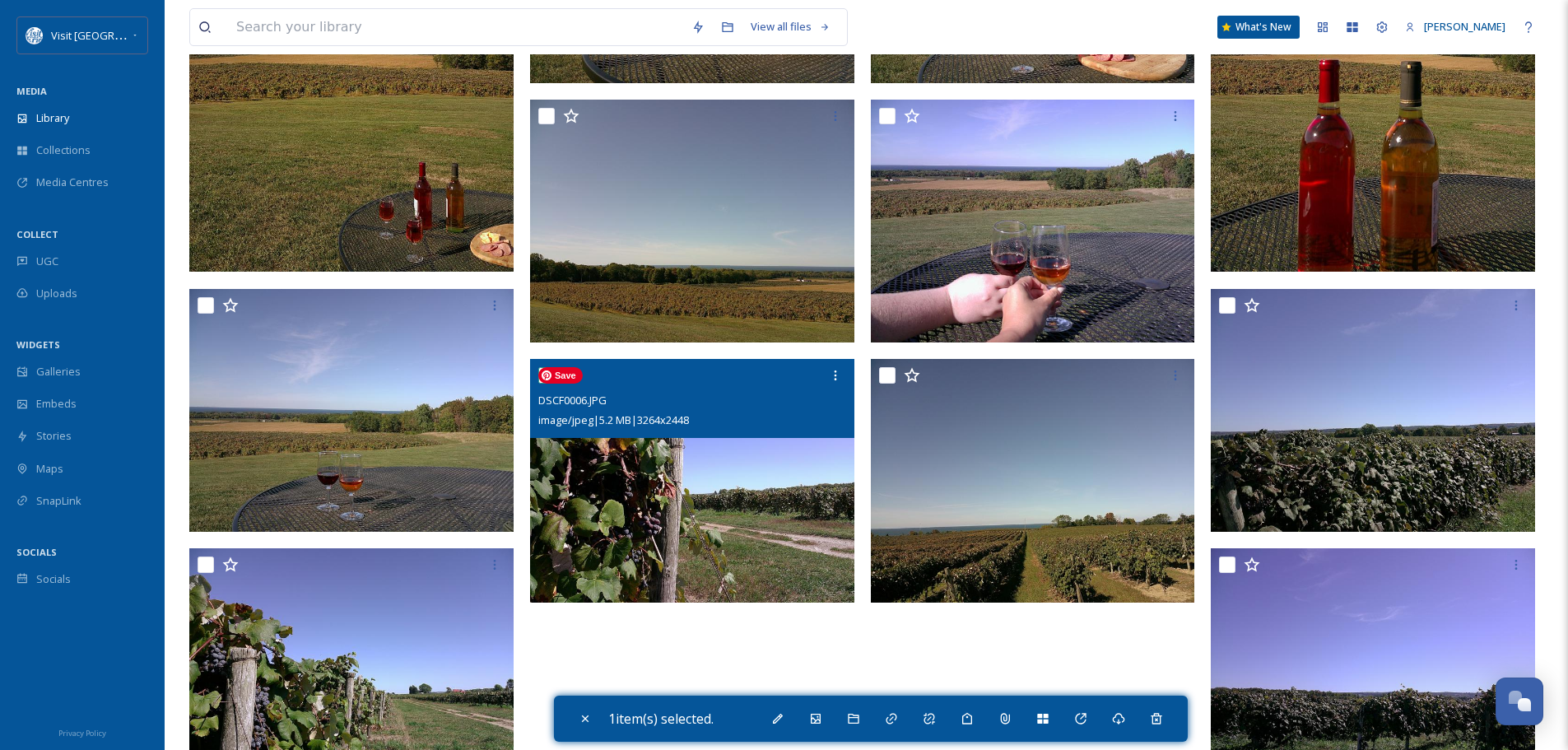
click at [698, 491] on img at bounding box center [691, 480] width 324 height 244
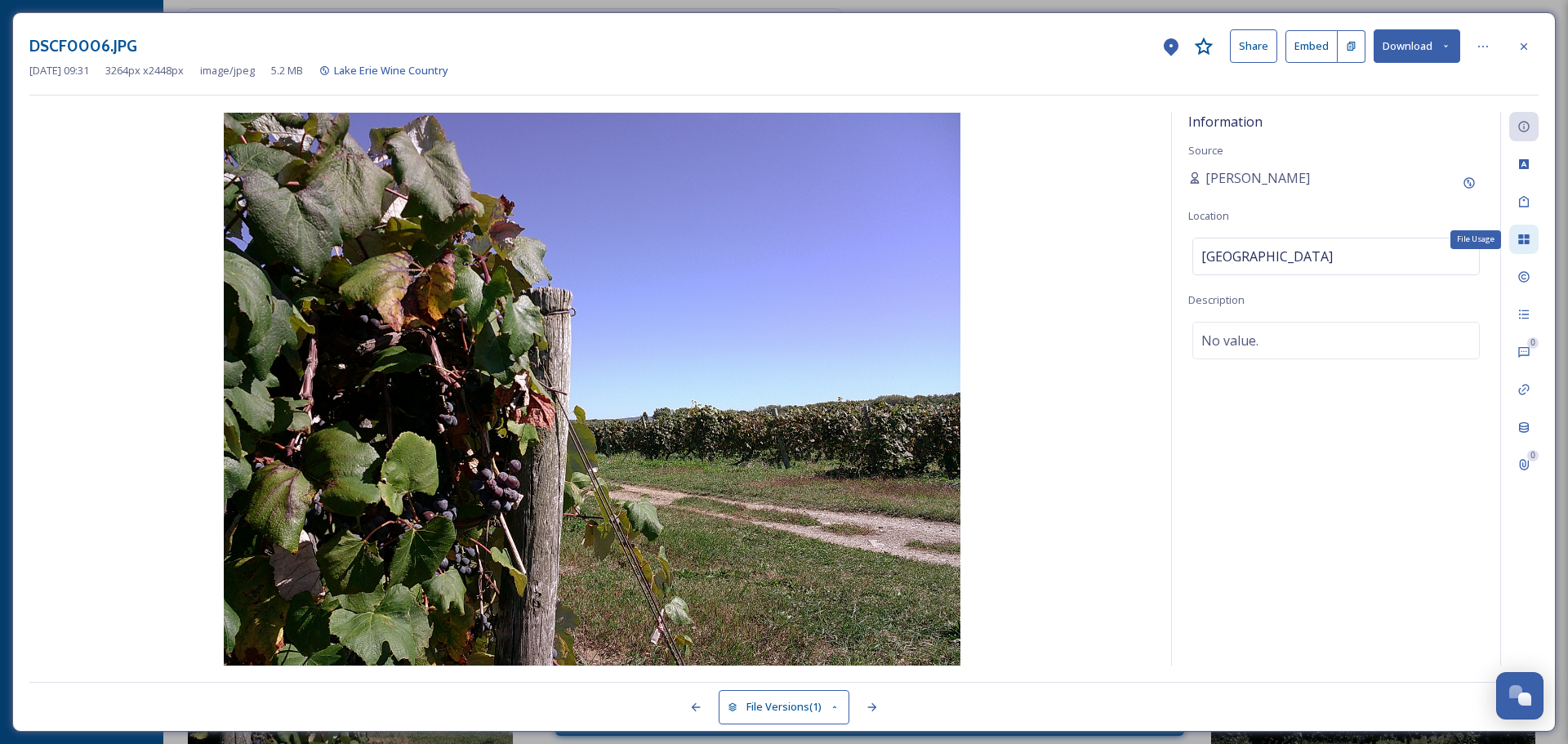
click at [1524, 244] on icon at bounding box center [1522, 239] width 11 height 10
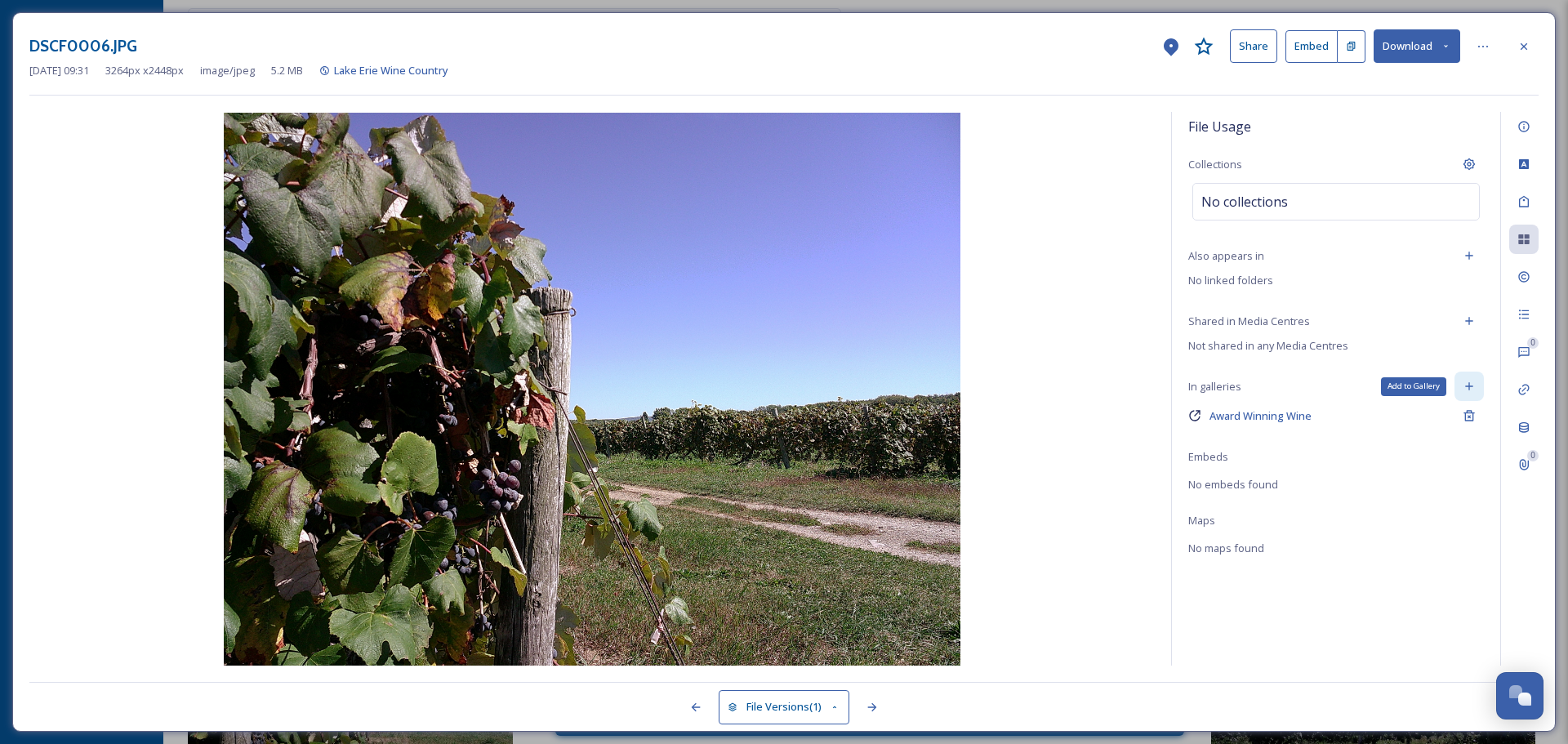
click at [1469, 388] on icon at bounding box center [1469, 387] width 8 height 8
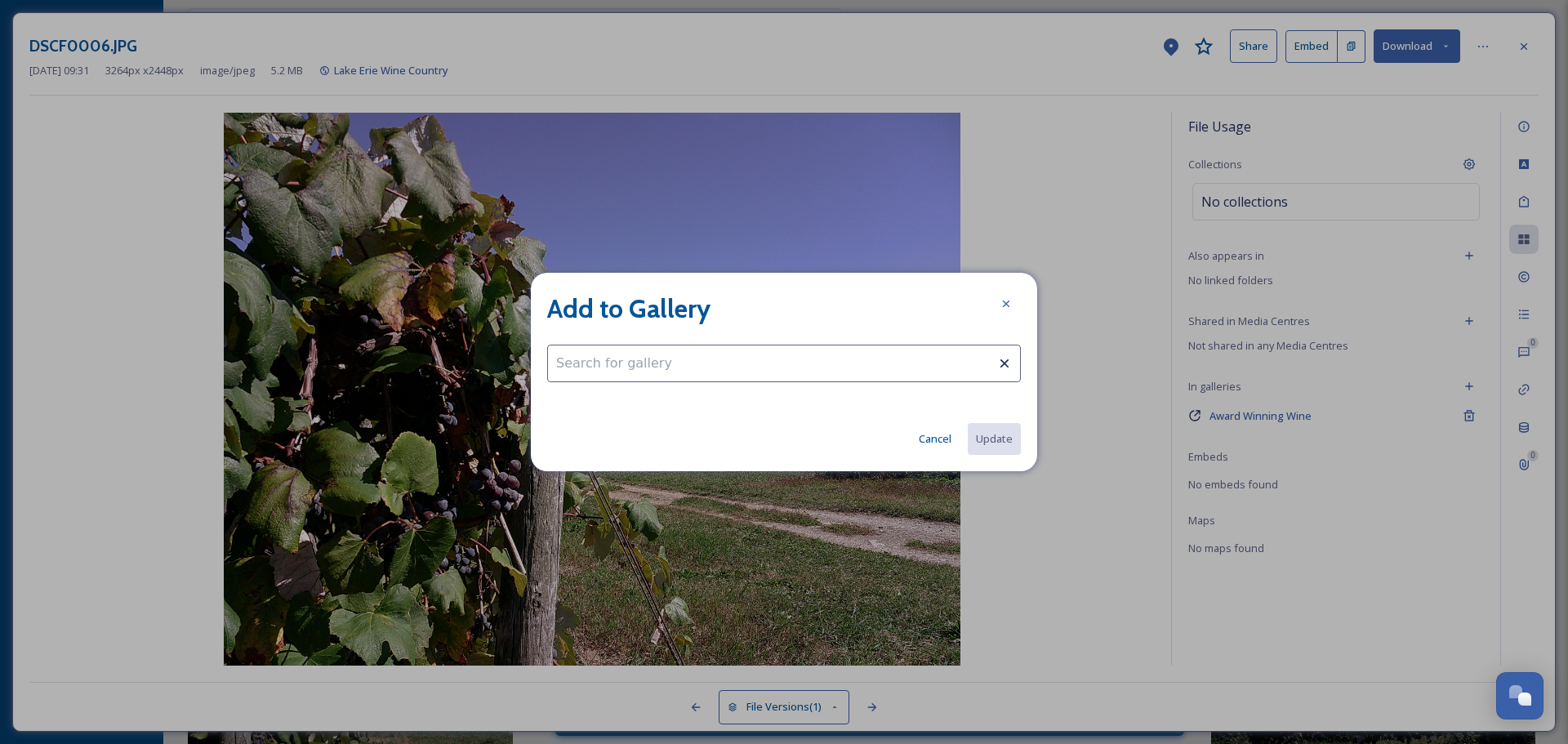
click at [710, 355] on input at bounding box center [783, 363] width 473 height 38
click at [686, 406] on span "Wine Country Itinerary Blog" at bounding box center [622, 403] width 132 height 16
type input "Wine Country Itinerary Blog"
click at [990, 428] on button "Update" at bounding box center [993, 438] width 54 height 33
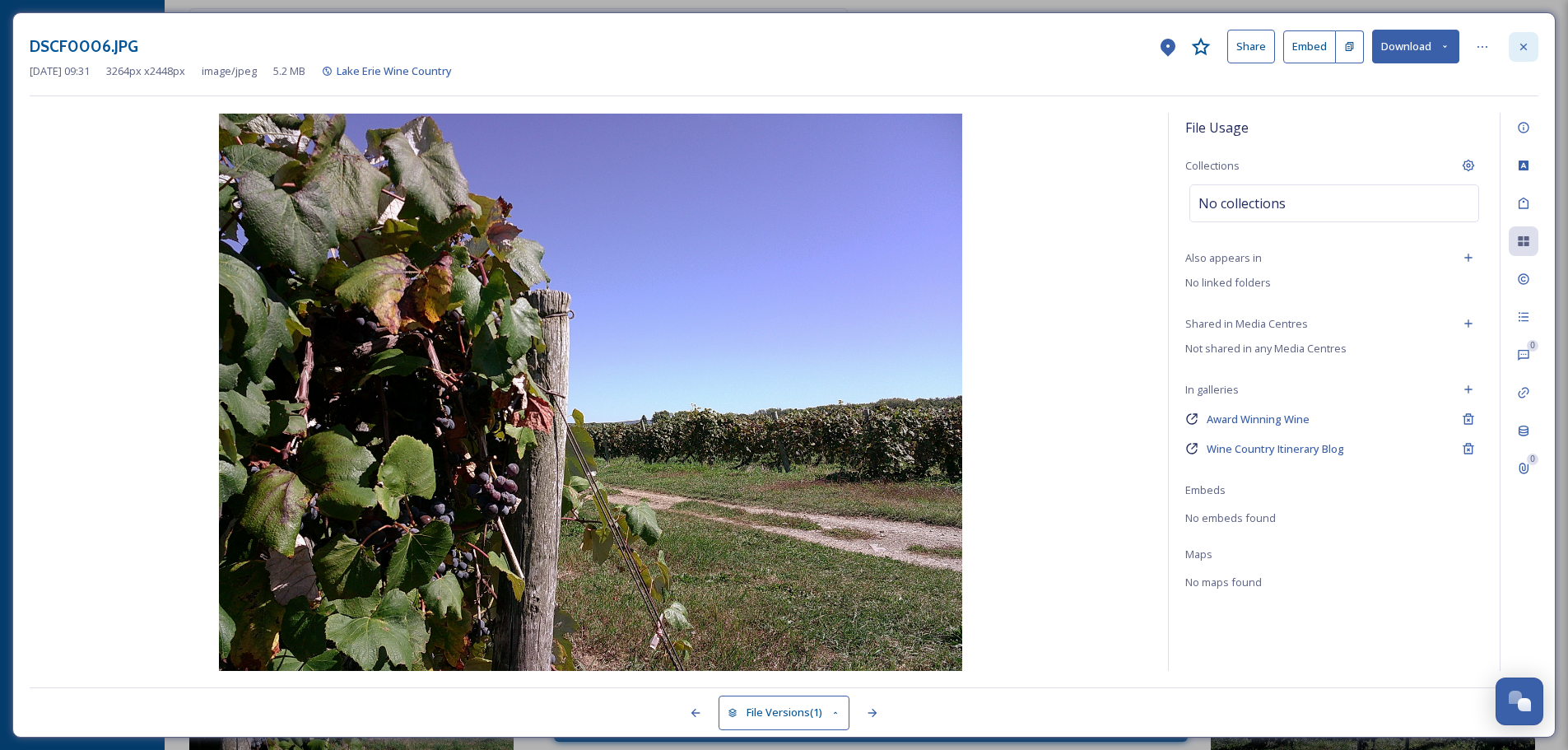
click at [1526, 46] on icon at bounding box center [1523, 46] width 13 height 13
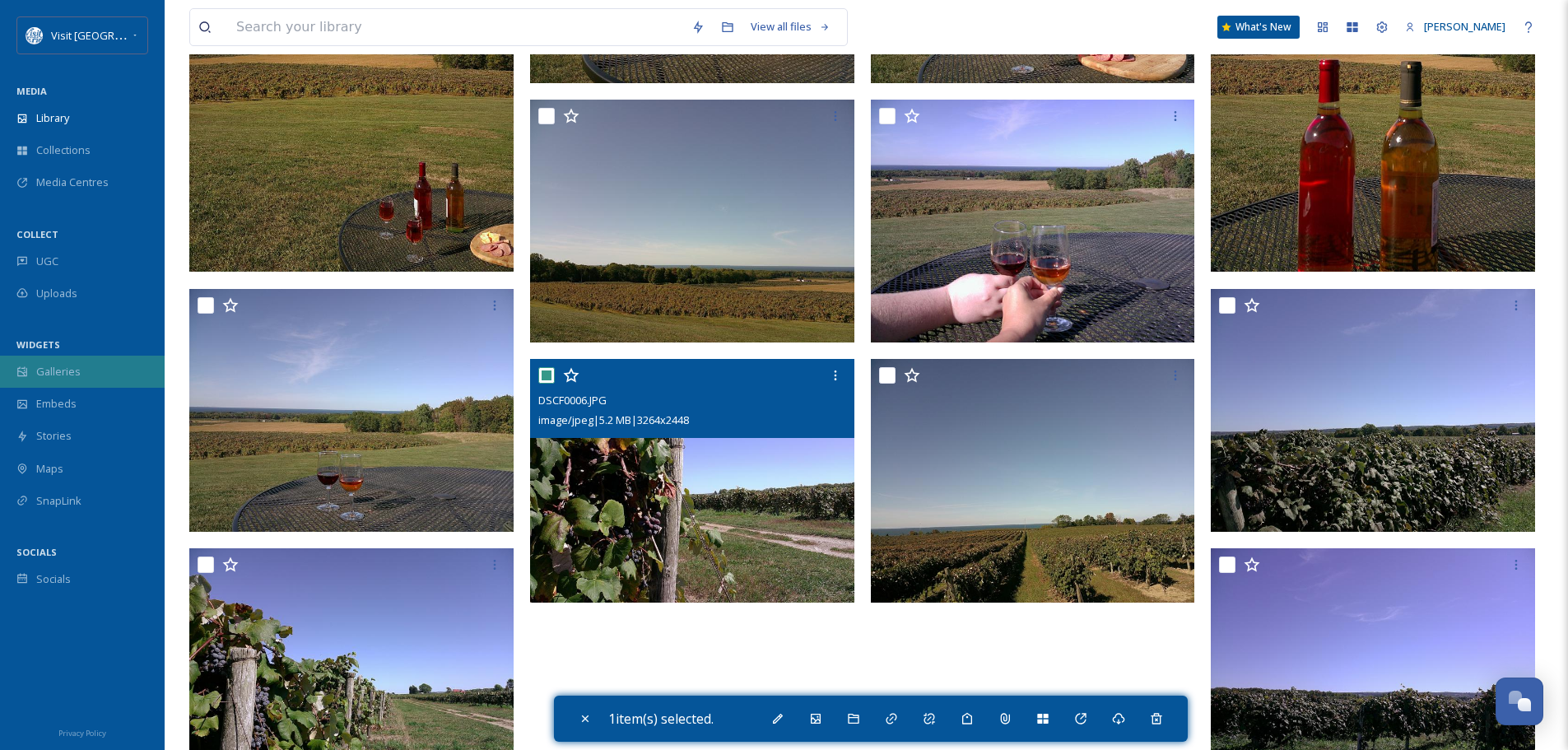
click at [71, 379] on span "Galleries" at bounding box center [58, 371] width 44 height 16
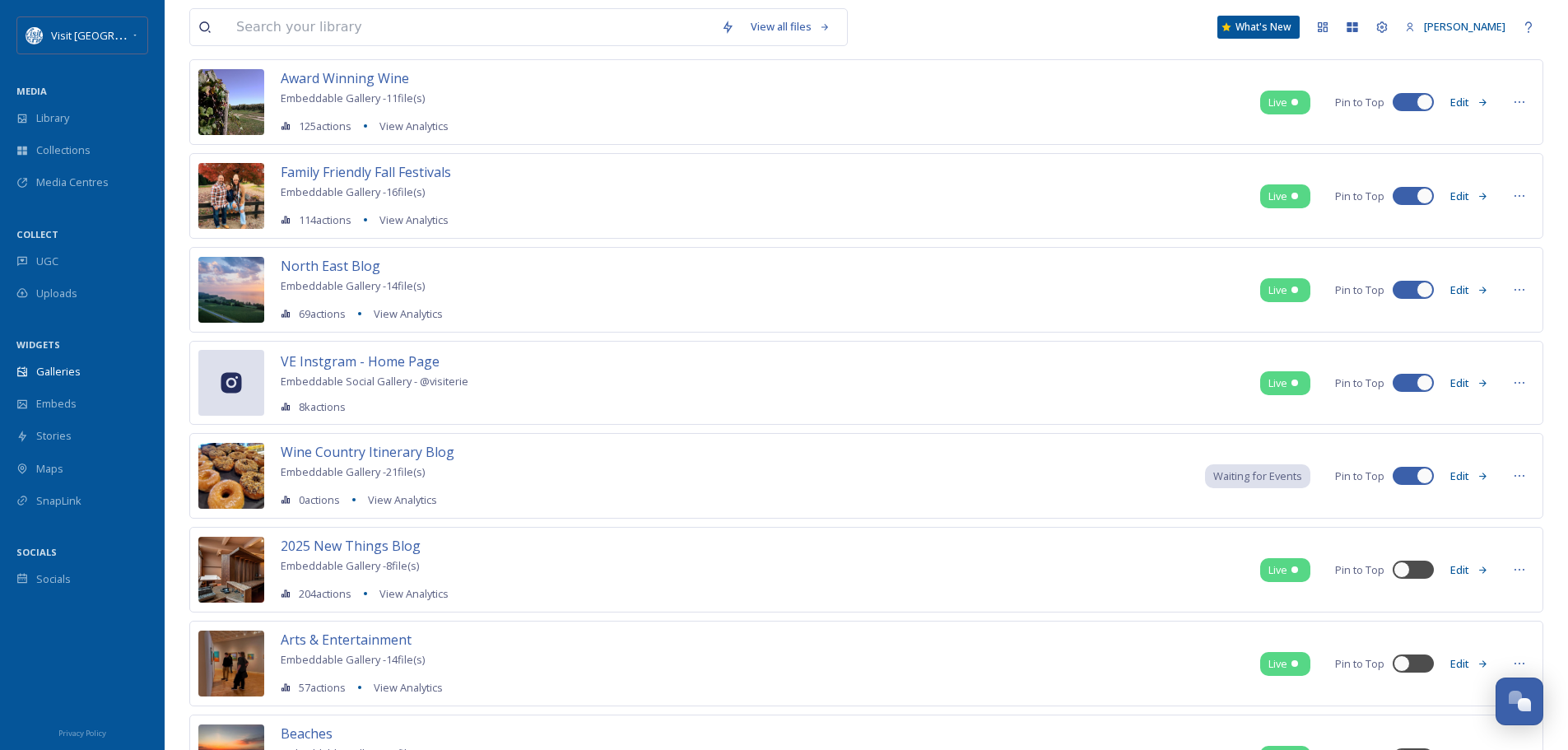
scroll to position [411, 0]
click at [405, 451] on span "Wine Country Itinerary Blog" at bounding box center [367, 450] width 173 height 18
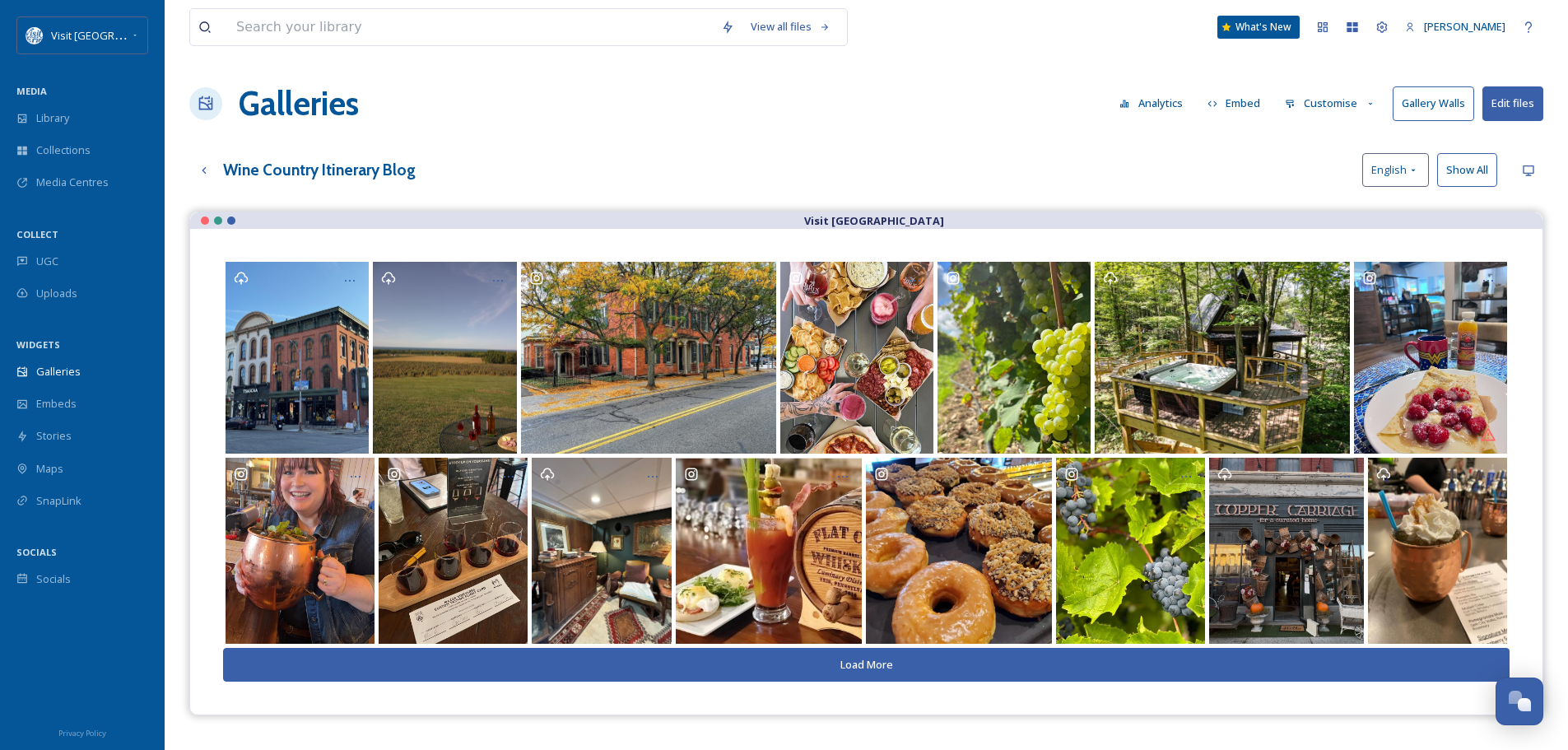
drag, startPoint x: 921, startPoint y: 661, endPoint x: 1132, endPoint y: 518, distance: 254.9
click at [921, 661] on button "Load More" at bounding box center [867, 664] width 1287 height 33
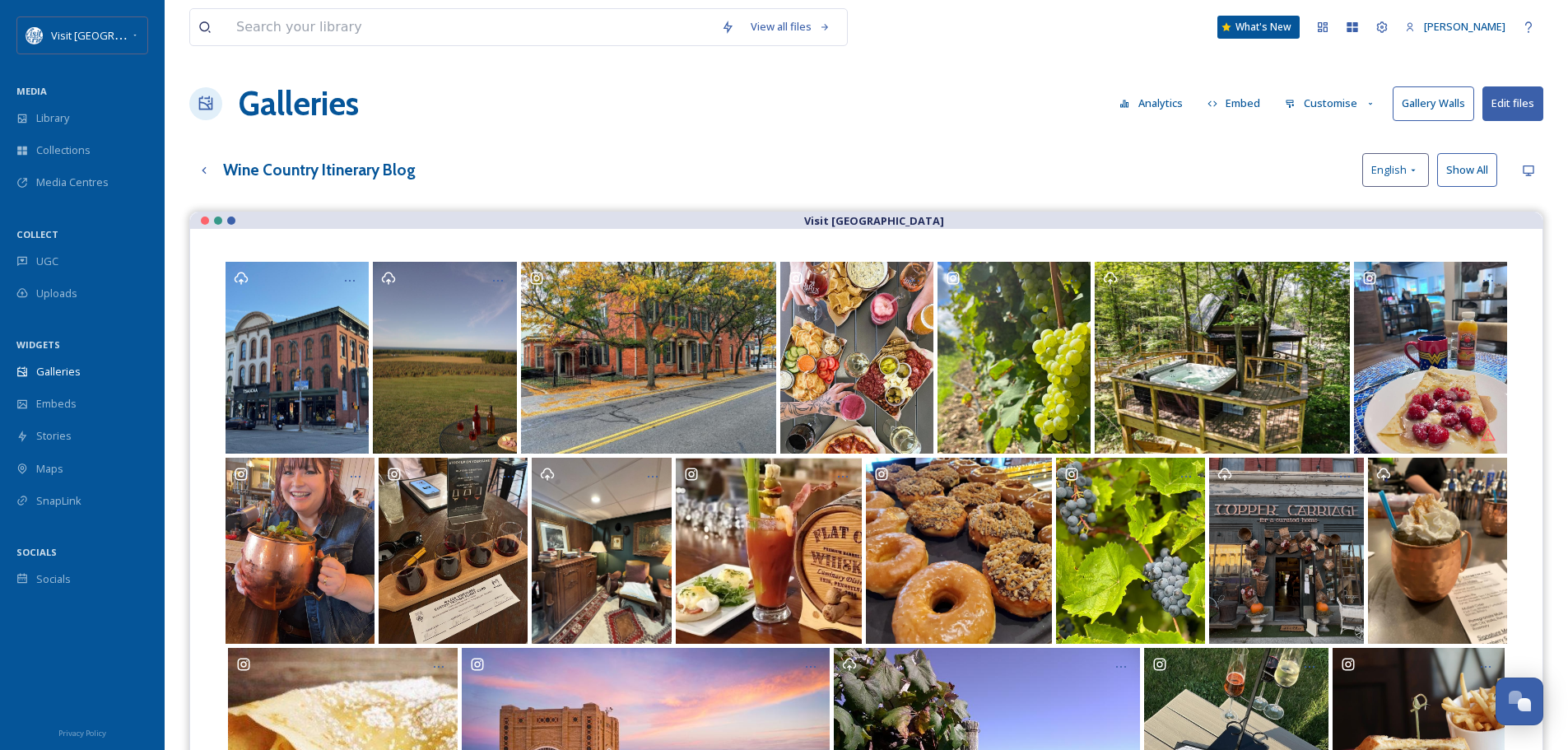
click at [1358, 102] on button "Customise" at bounding box center [1330, 103] width 108 height 32
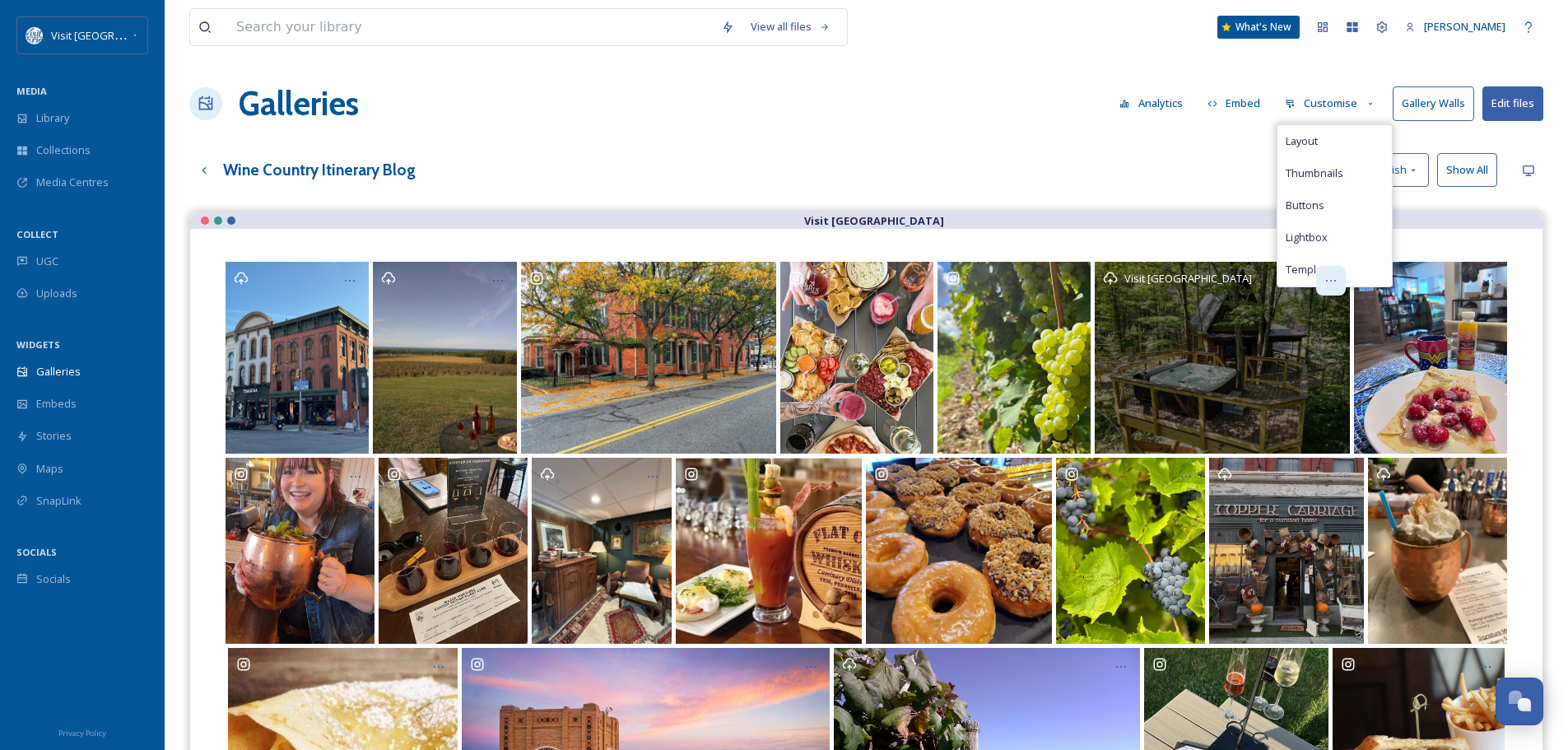
click at [1333, 280] on icon "Opens media popup. Media description: Lake Erie Treehouses.jpg." at bounding box center [1330, 280] width 13 height 13
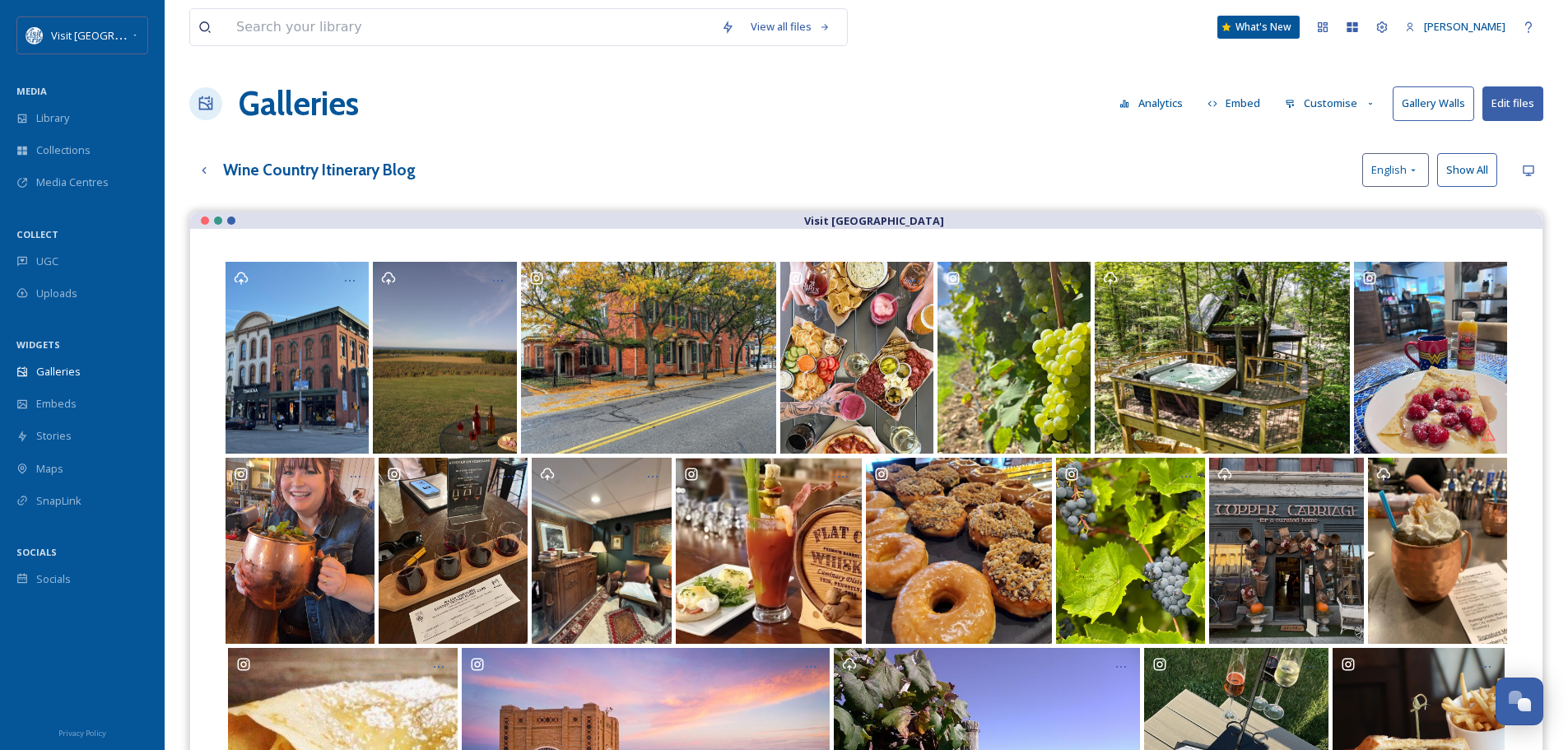
click at [1266, 172] on div "Wine Country Itinerary Blog English Show All" at bounding box center [866, 169] width 1354 height 33
click at [1235, 99] on button "Embed" at bounding box center [1233, 103] width 70 height 32
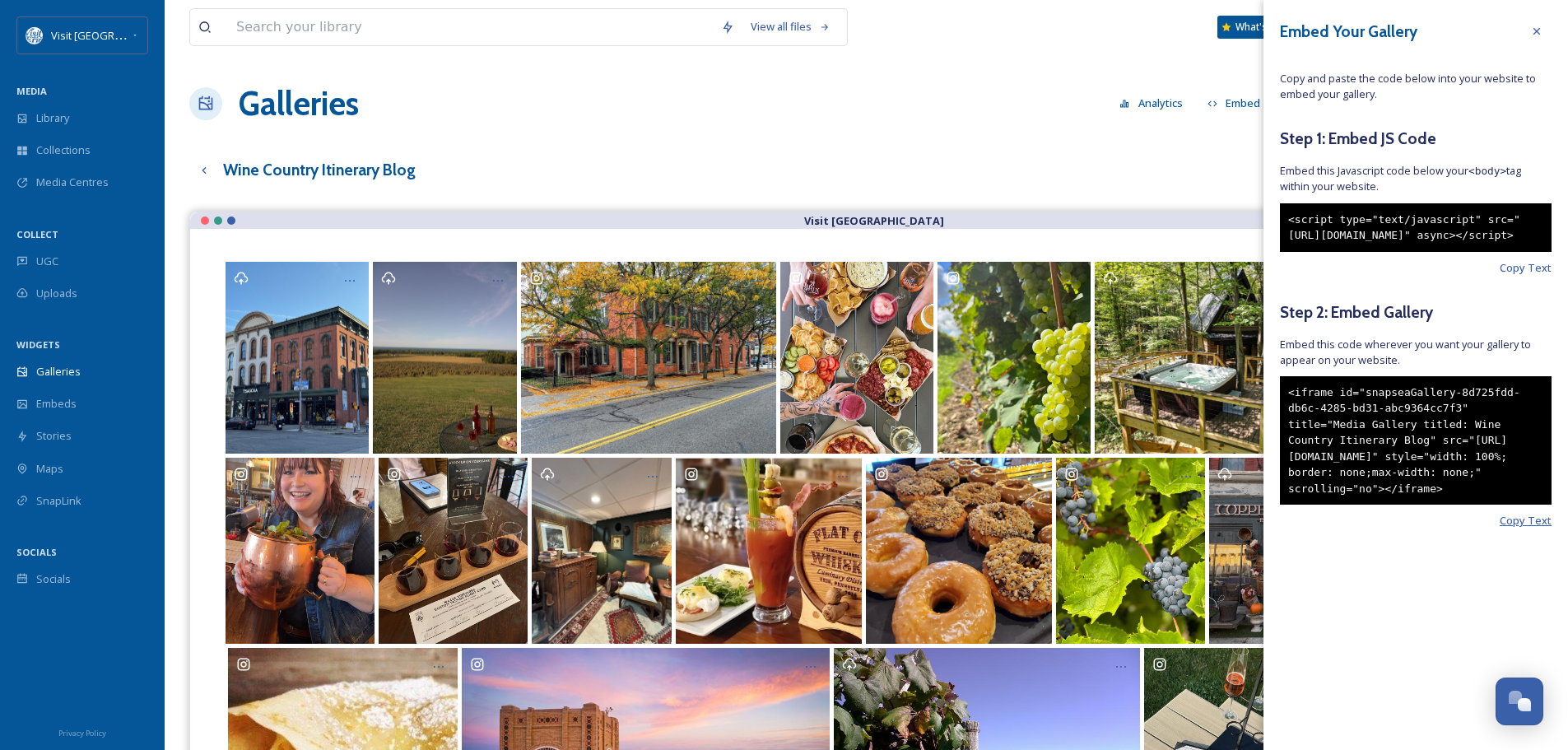
click at [1536, 529] on span "Copy Text" at bounding box center [1525, 521] width 52 height 16
click at [1506, 529] on span "Copy Text" at bounding box center [1525, 521] width 52 height 16
click at [1534, 25] on icon at bounding box center [1536, 30] width 13 height 13
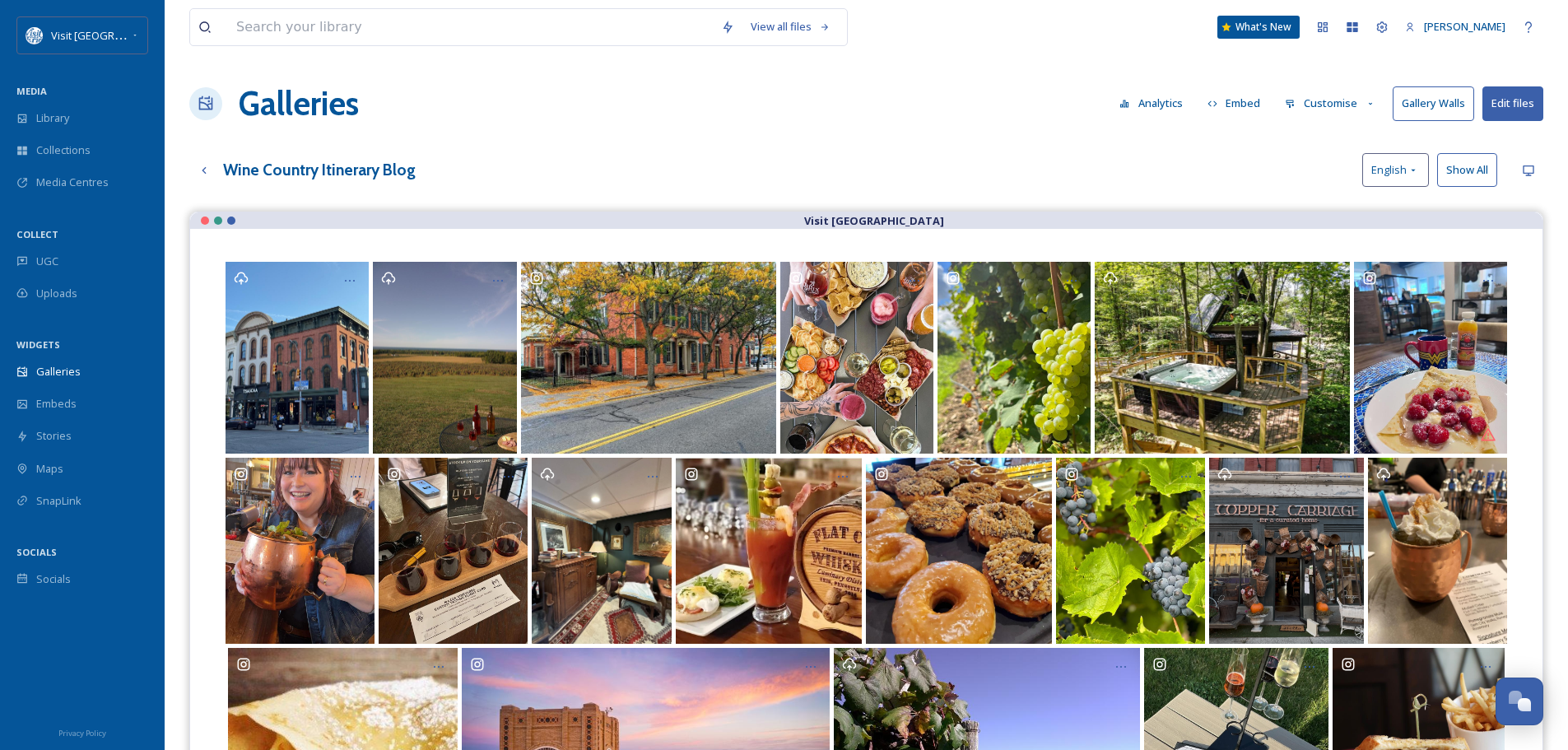
click at [1338, 101] on button "Customise" at bounding box center [1330, 103] width 108 height 32
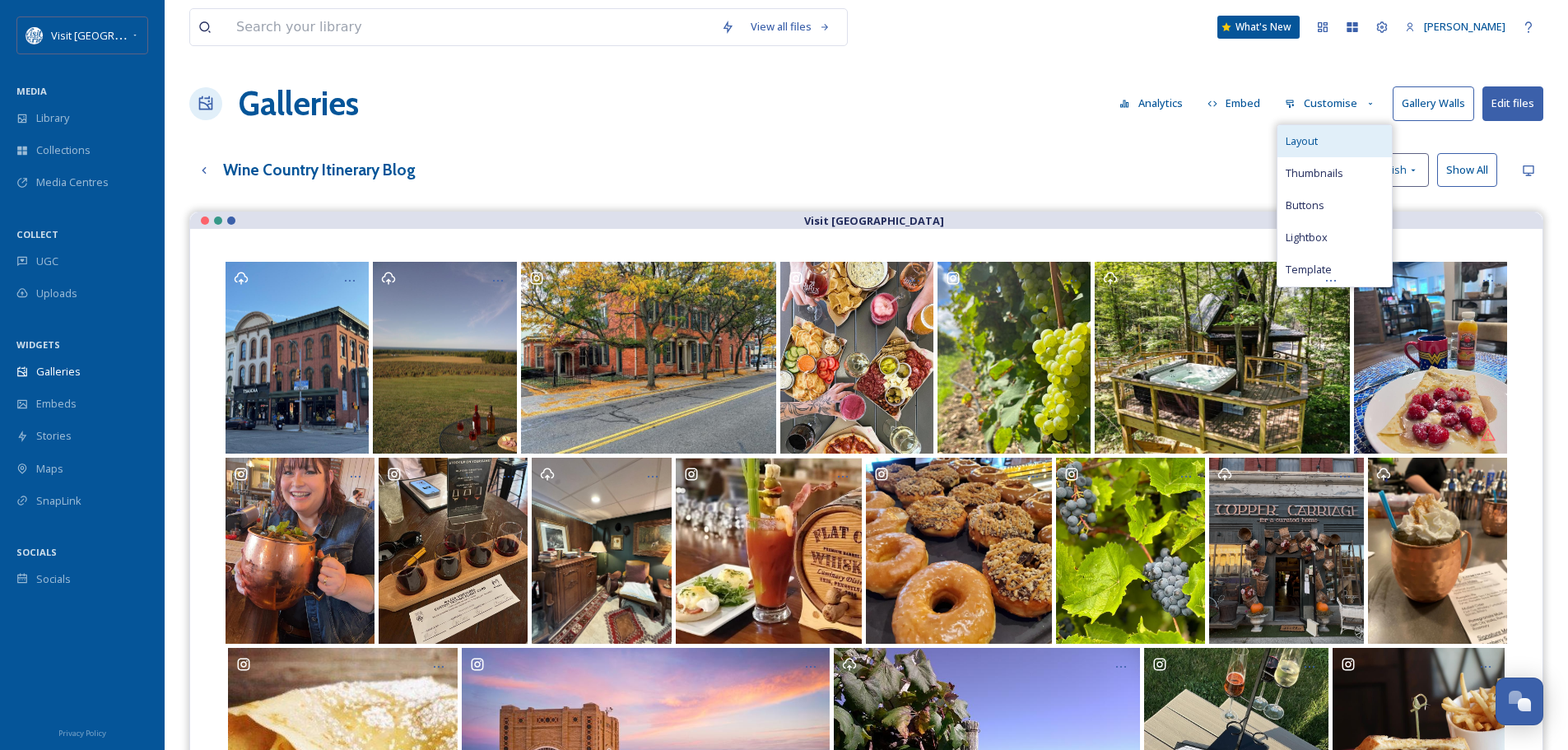
click at [1335, 134] on div "Layout" at bounding box center [1334, 141] width 115 height 32
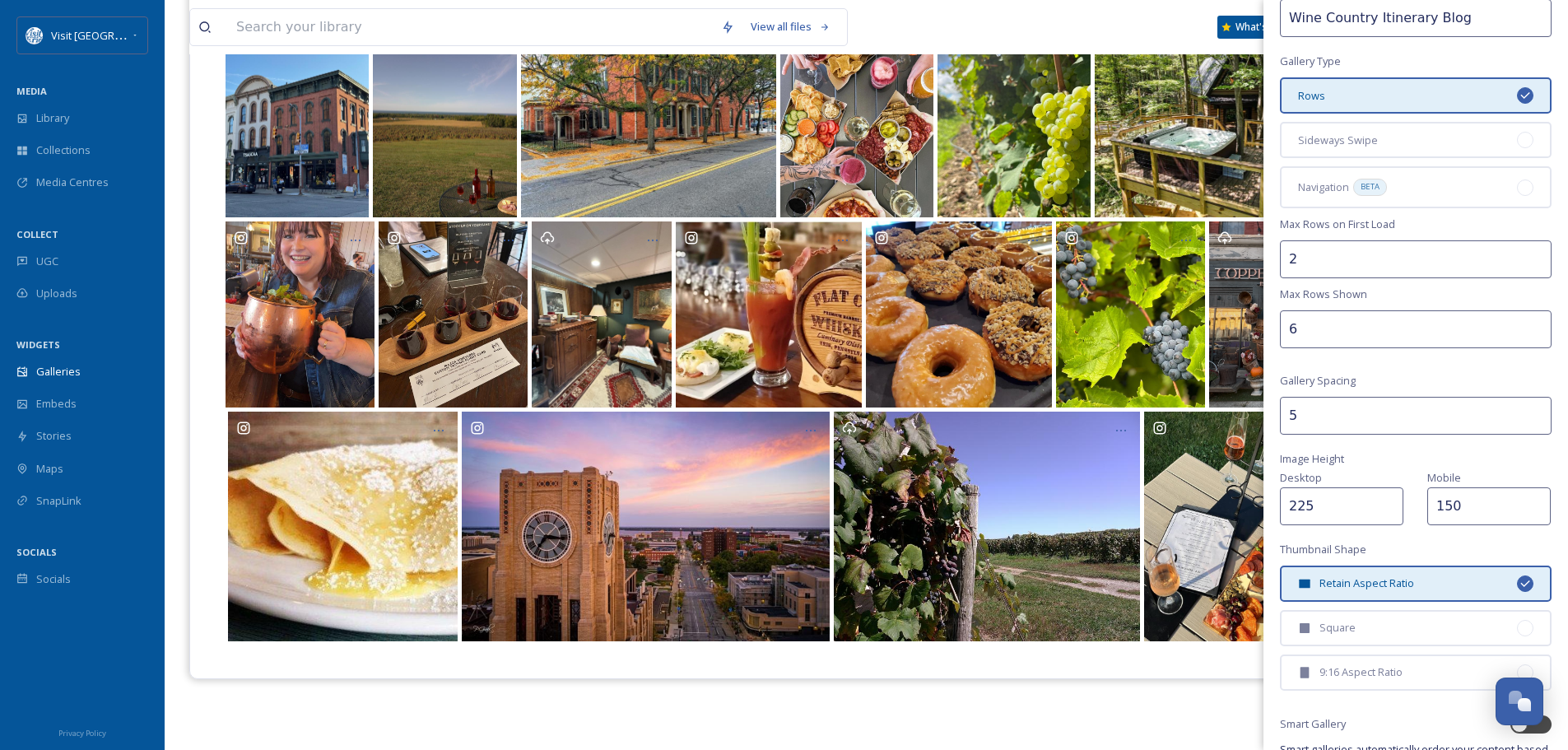
scroll to position [204, 0]
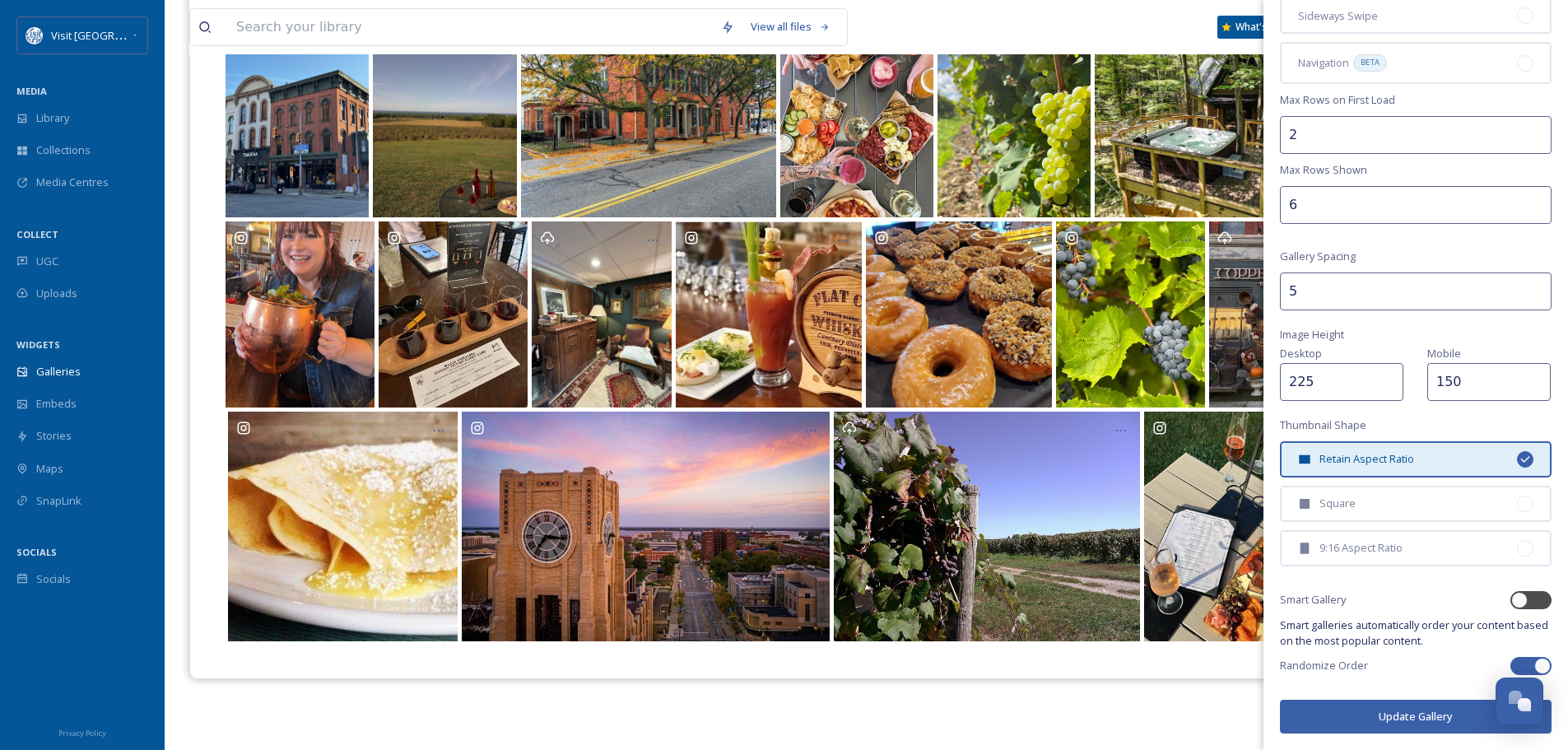
click at [1202, 714] on div "Visit [GEOGRAPHIC_DATA]" at bounding box center [866, 351] width 1354 height 750
